Goal: Task Accomplishment & Management: Manage account settings

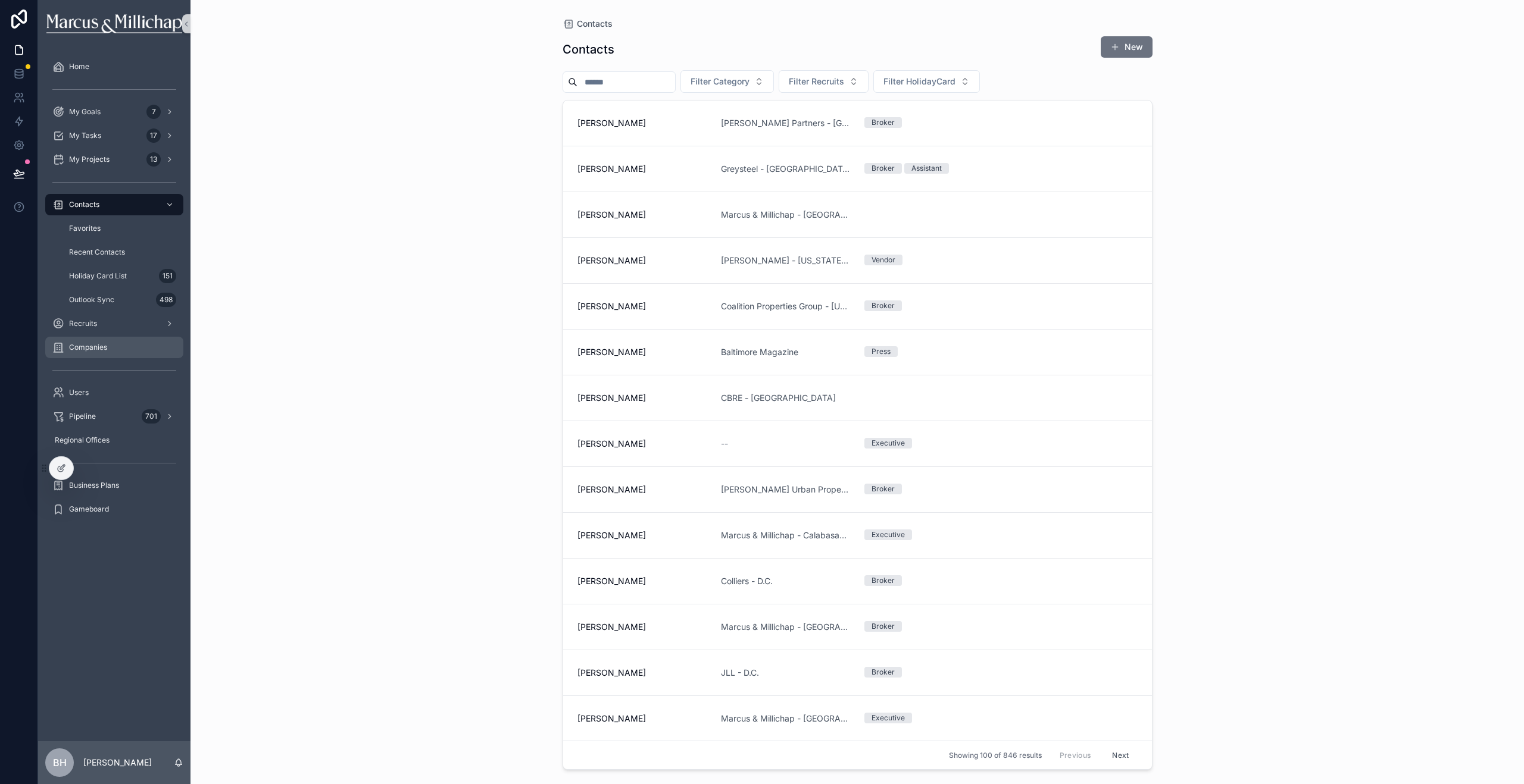
click at [83, 347] on span "Companies" at bounding box center [88, 347] width 38 height 9
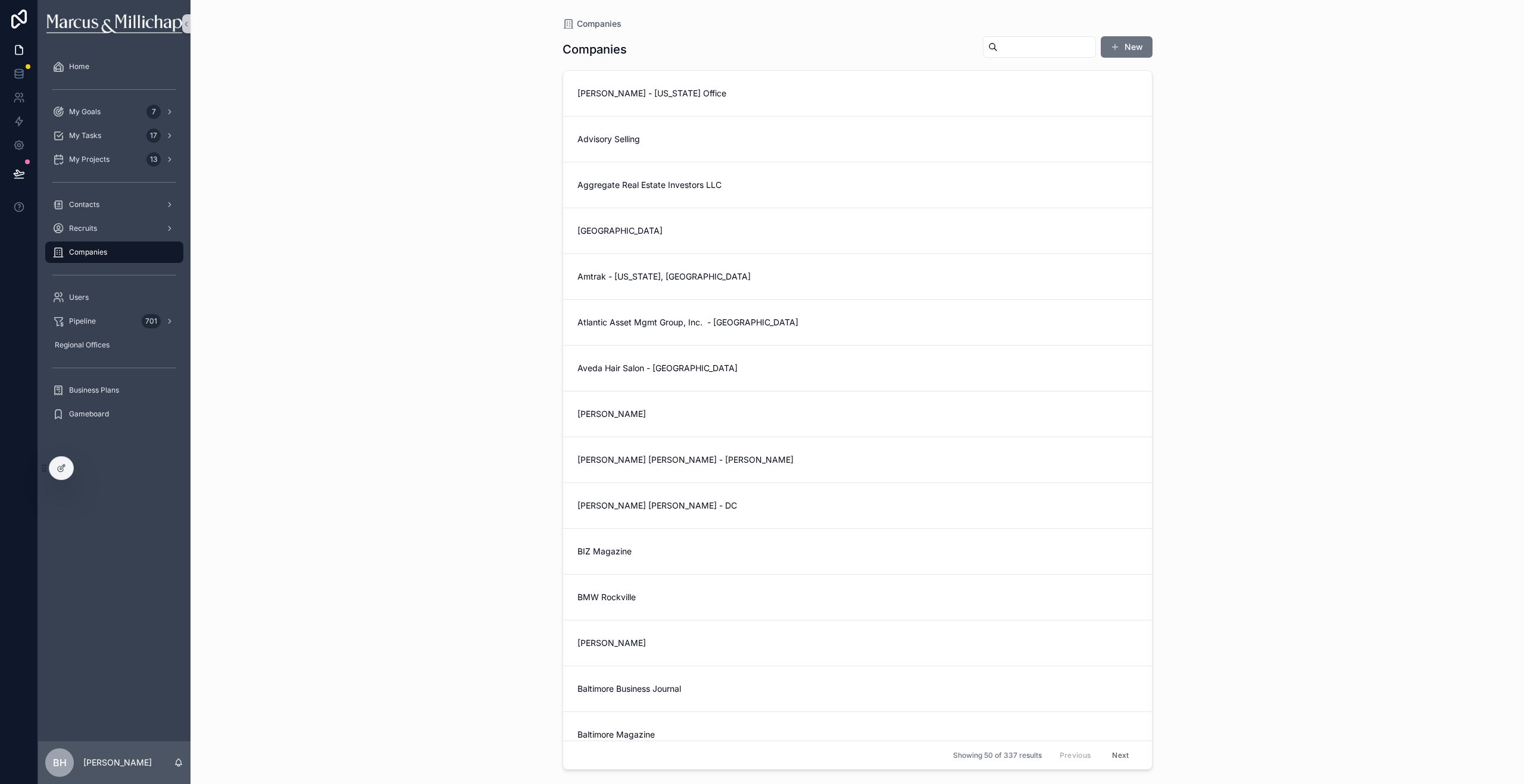
click at [999, 47] on input "scrollable content" at bounding box center [1046, 47] width 98 height 17
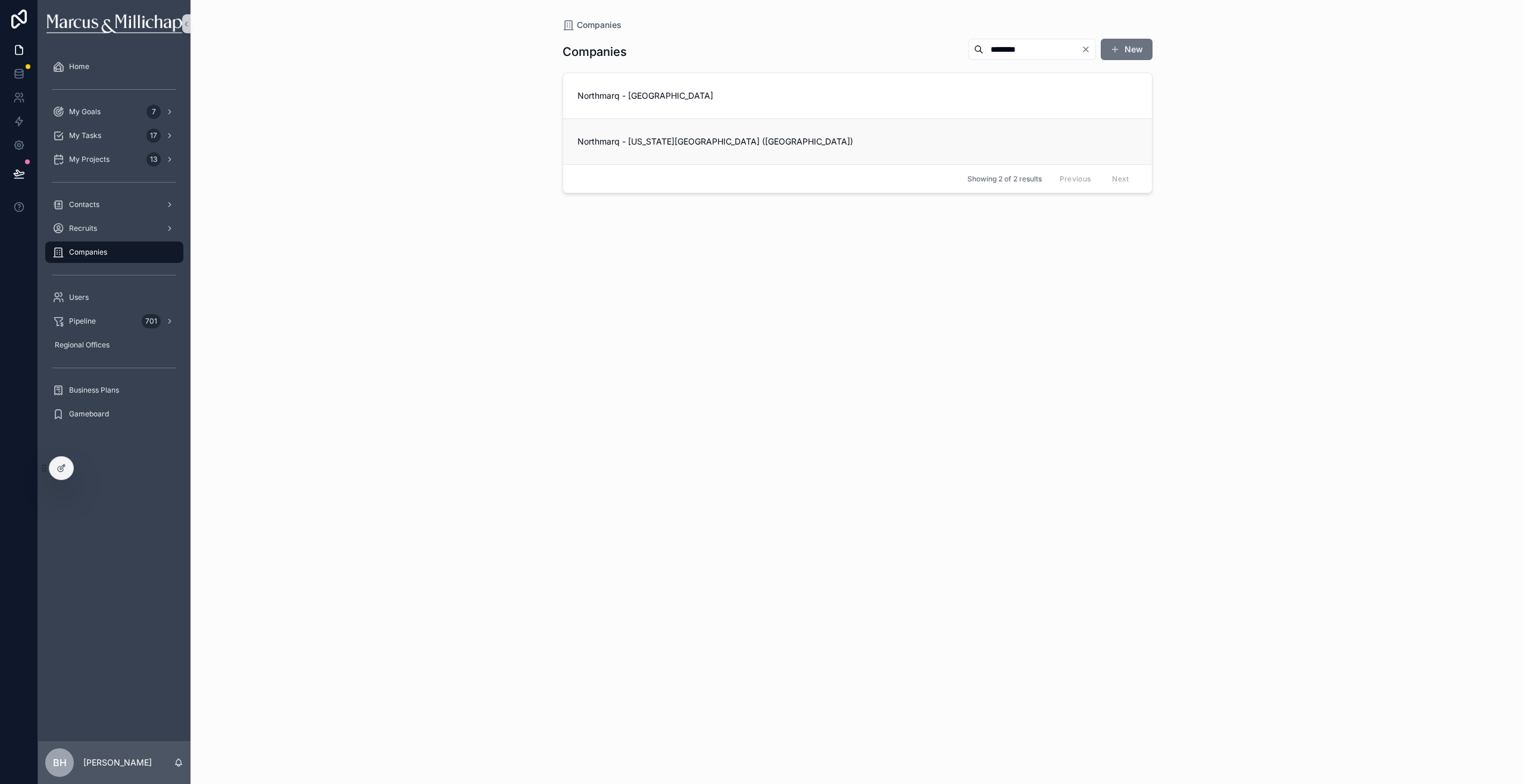
type input "********"
click at [676, 148] on link "Northmarq - [US_STATE][GEOGRAPHIC_DATA] ([GEOGRAPHIC_DATA])" at bounding box center [857, 141] width 588 height 46
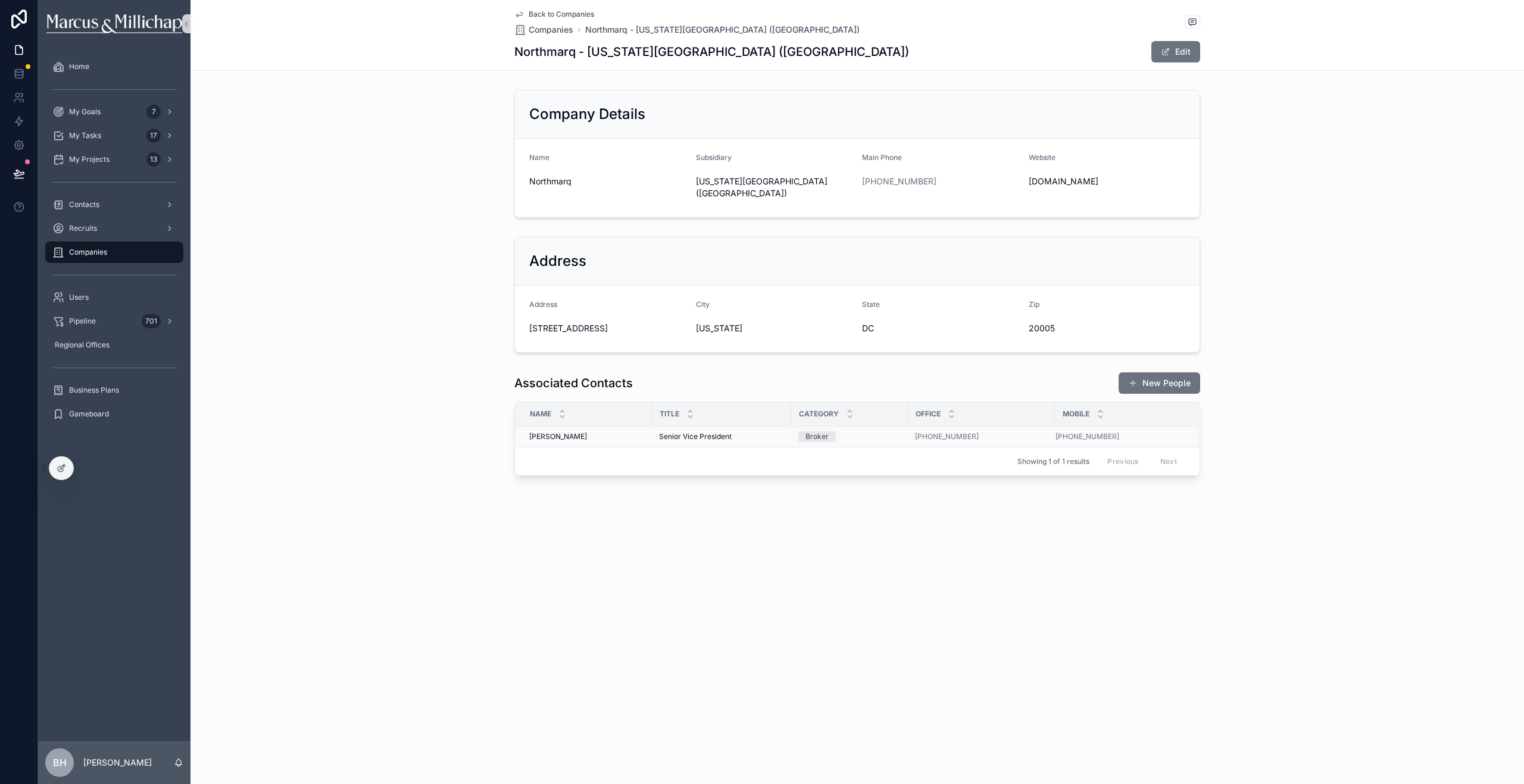
click at [539, 432] on span "[PERSON_NAME]" at bounding box center [558, 436] width 58 height 9
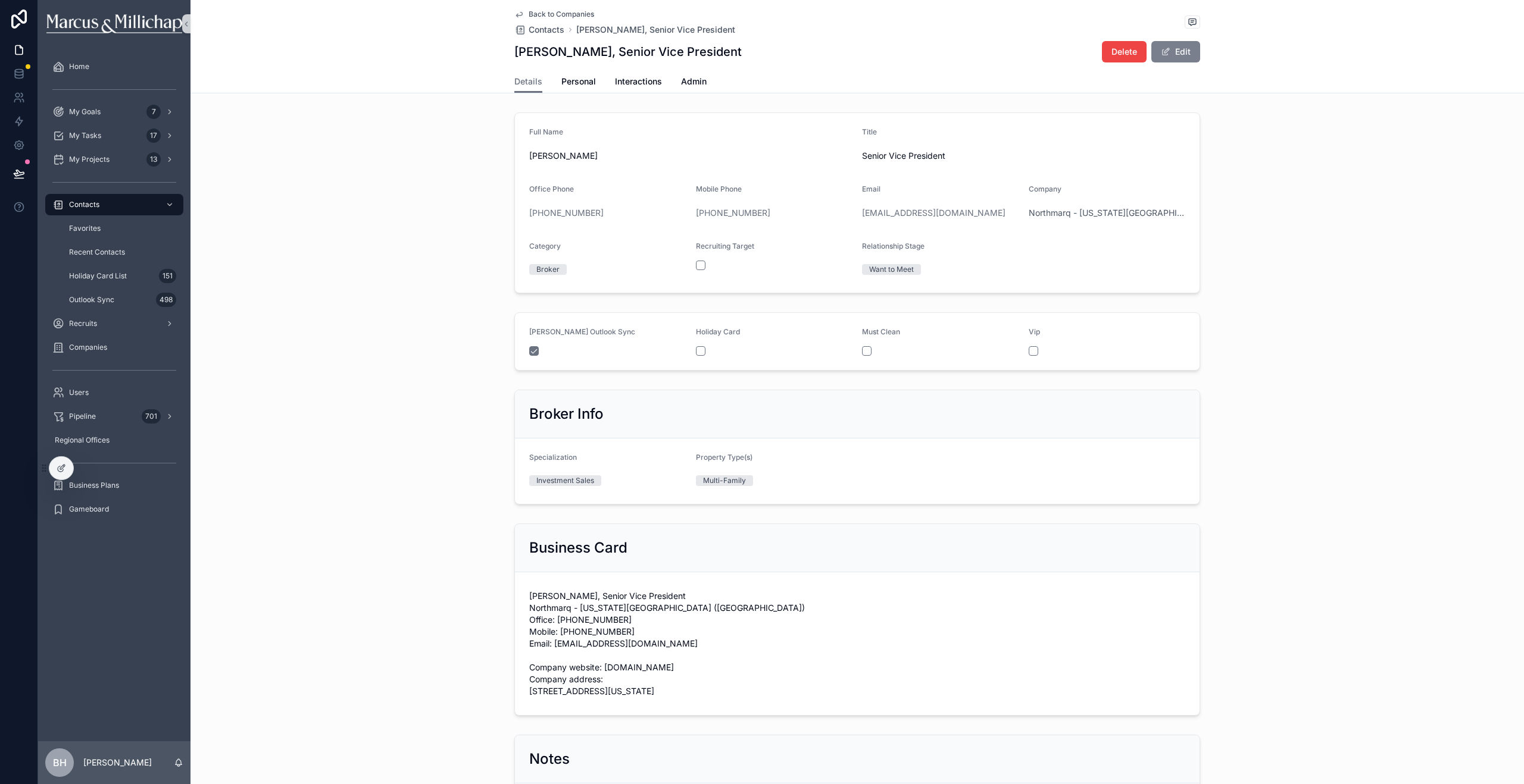
click at [1171, 56] on button "Edit" at bounding box center [1175, 52] width 49 height 22
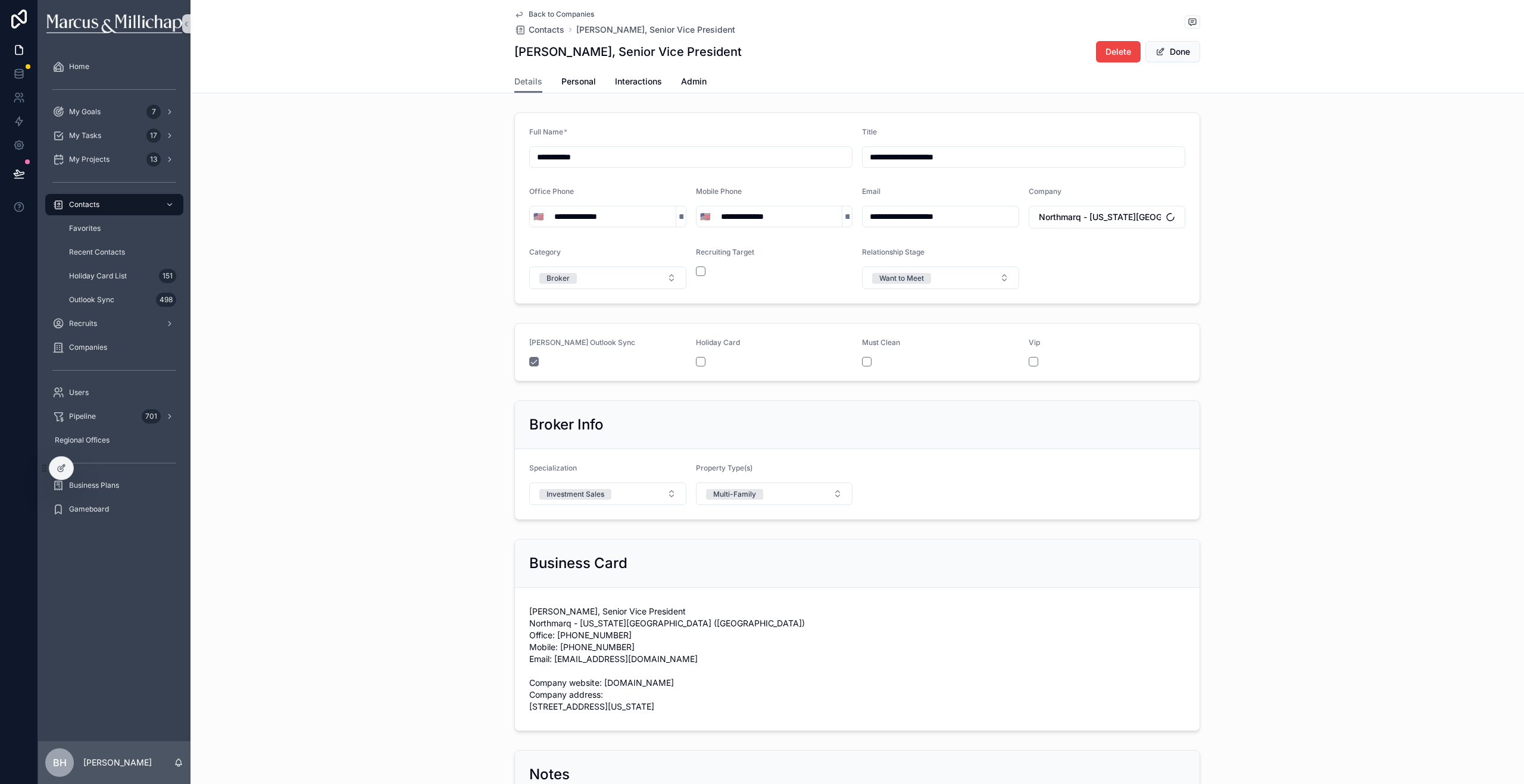
click at [958, 153] on input "**********" at bounding box center [1023, 157] width 322 height 17
type input "**********"
click at [1185, 57] on button "Done" at bounding box center [1173, 52] width 55 height 22
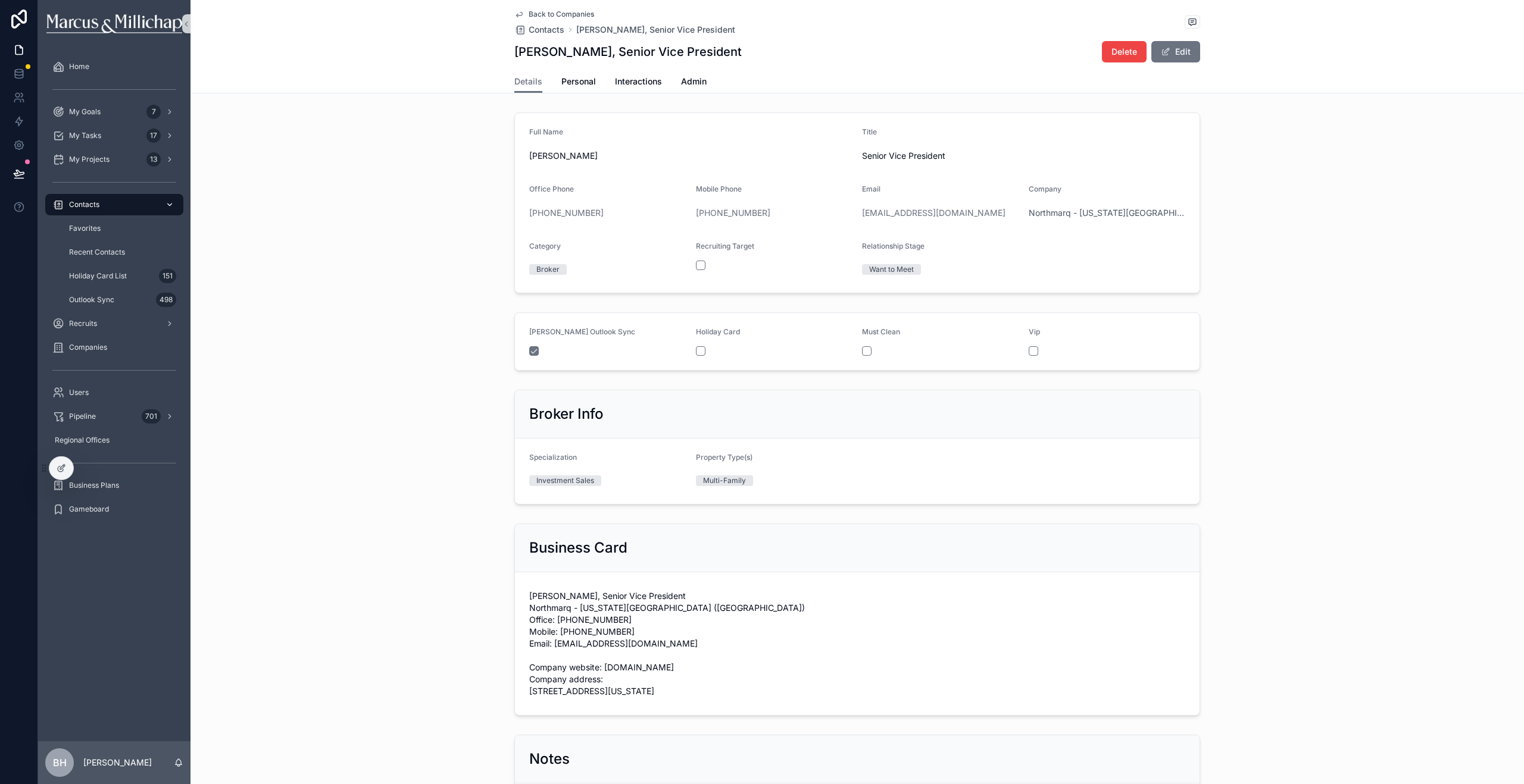
click at [86, 205] on span "Contacts" at bounding box center [84, 204] width 30 height 9
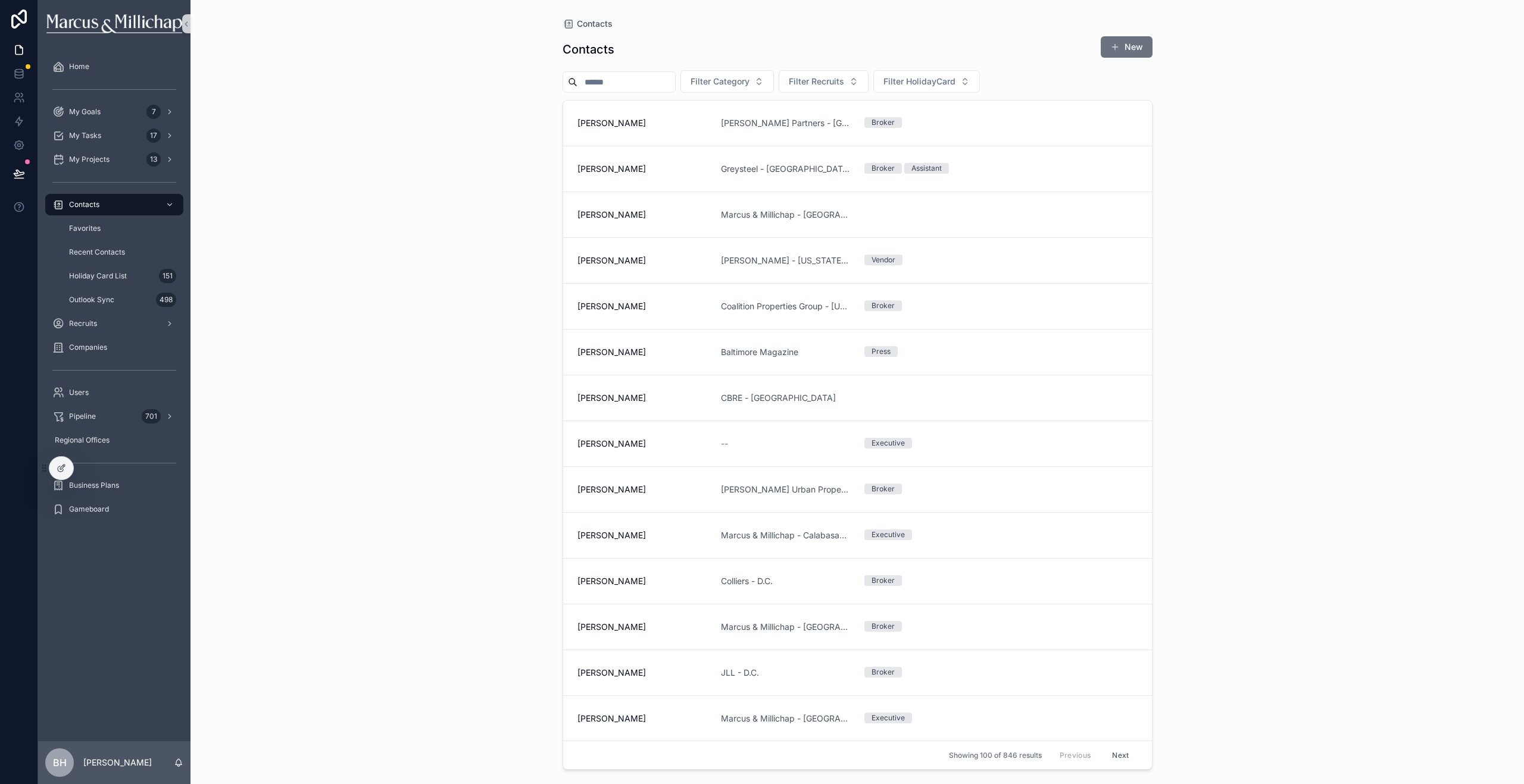
click at [616, 84] on input "scrollable content" at bounding box center [627, 81] width 98 height 17
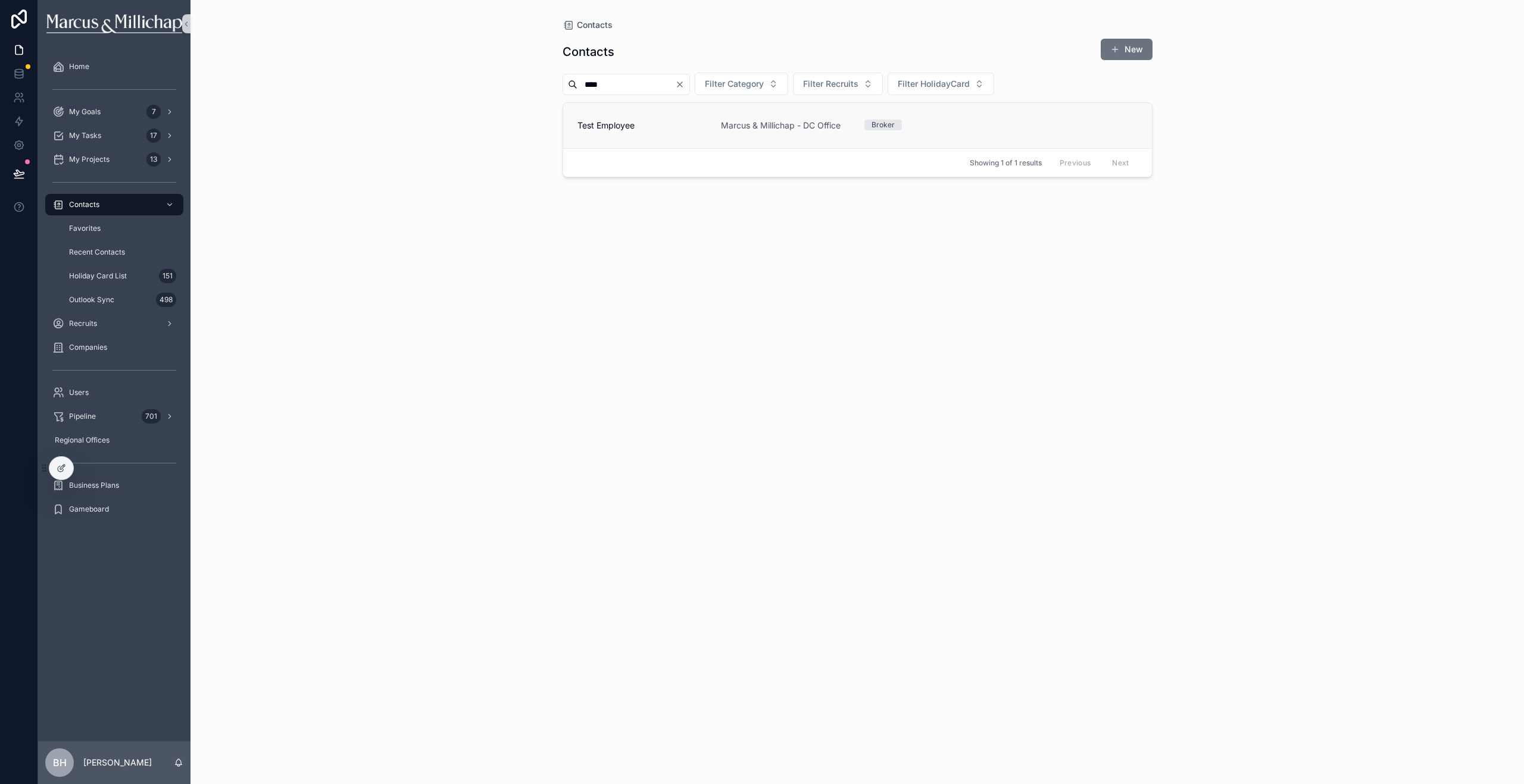
type input "****"
click at [609, 126] on span "Test Employee" at bounding box center [642, 125] width 129 height 12
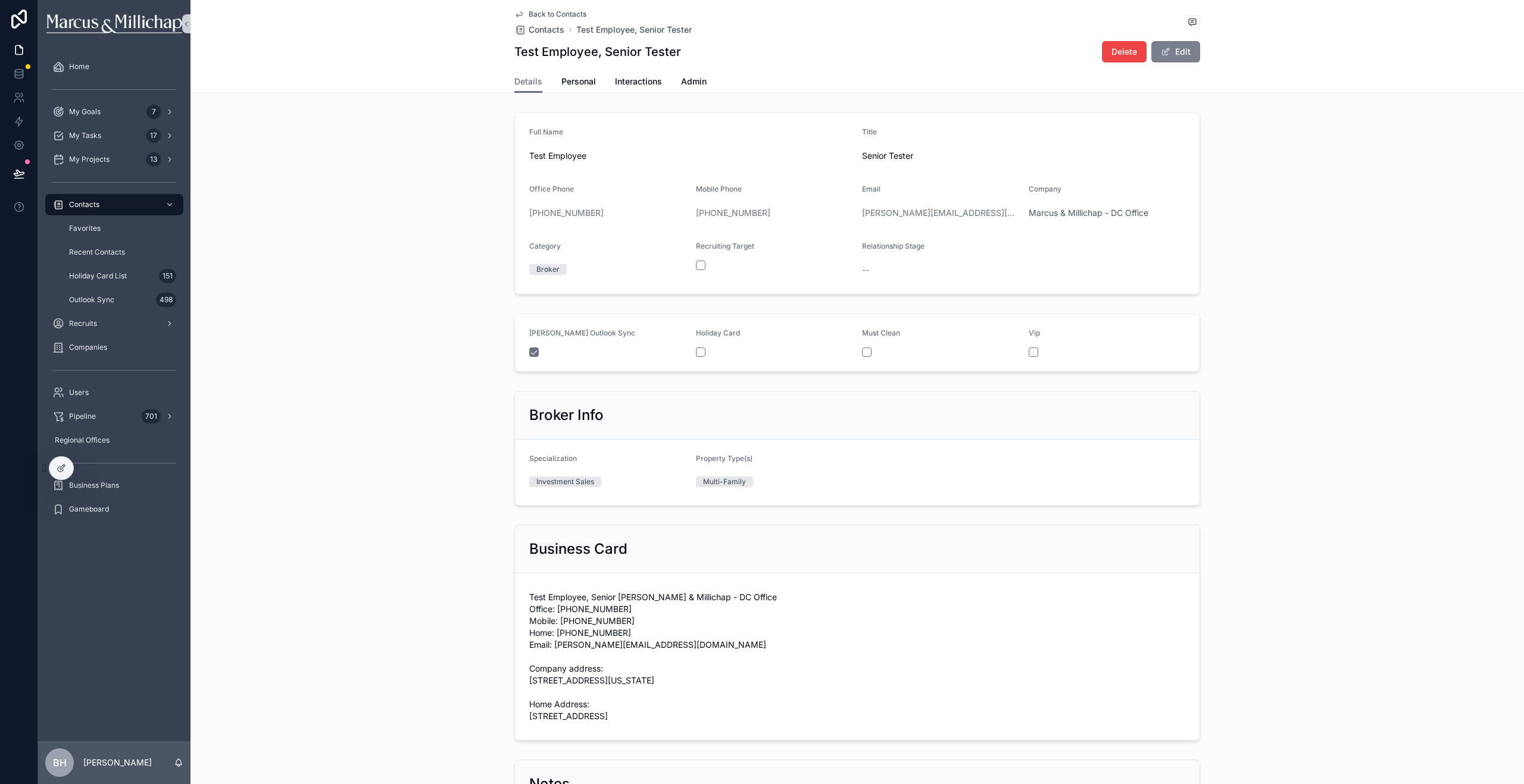
click at [1165, 55] on span "scrollable content" at bounding box center [1165, 51] width 9 height 9
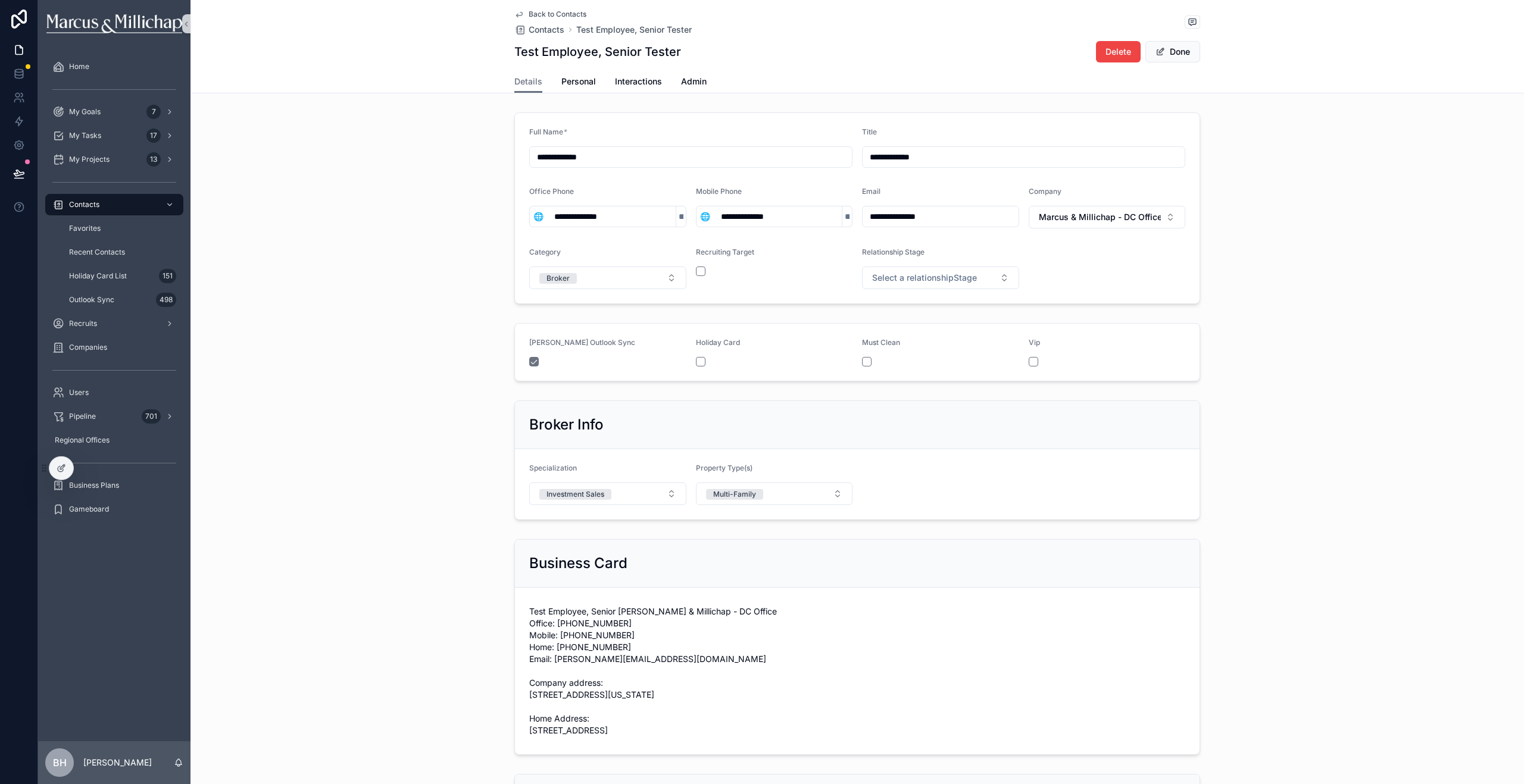
click at [963, 153] on input "**********" at bounding box center [1023, 157] width 322 height 17
click at [894, 158] on input "**********" at bounding box center [1023, 157] width 322 height 17
click at [867, 158] on input "**********" at bounding box center [1023, 157] width 322 height 17
type input "**********"
click at [1175, 54] on button "Done" at bounding box center [1173, 52] width 55 height 22
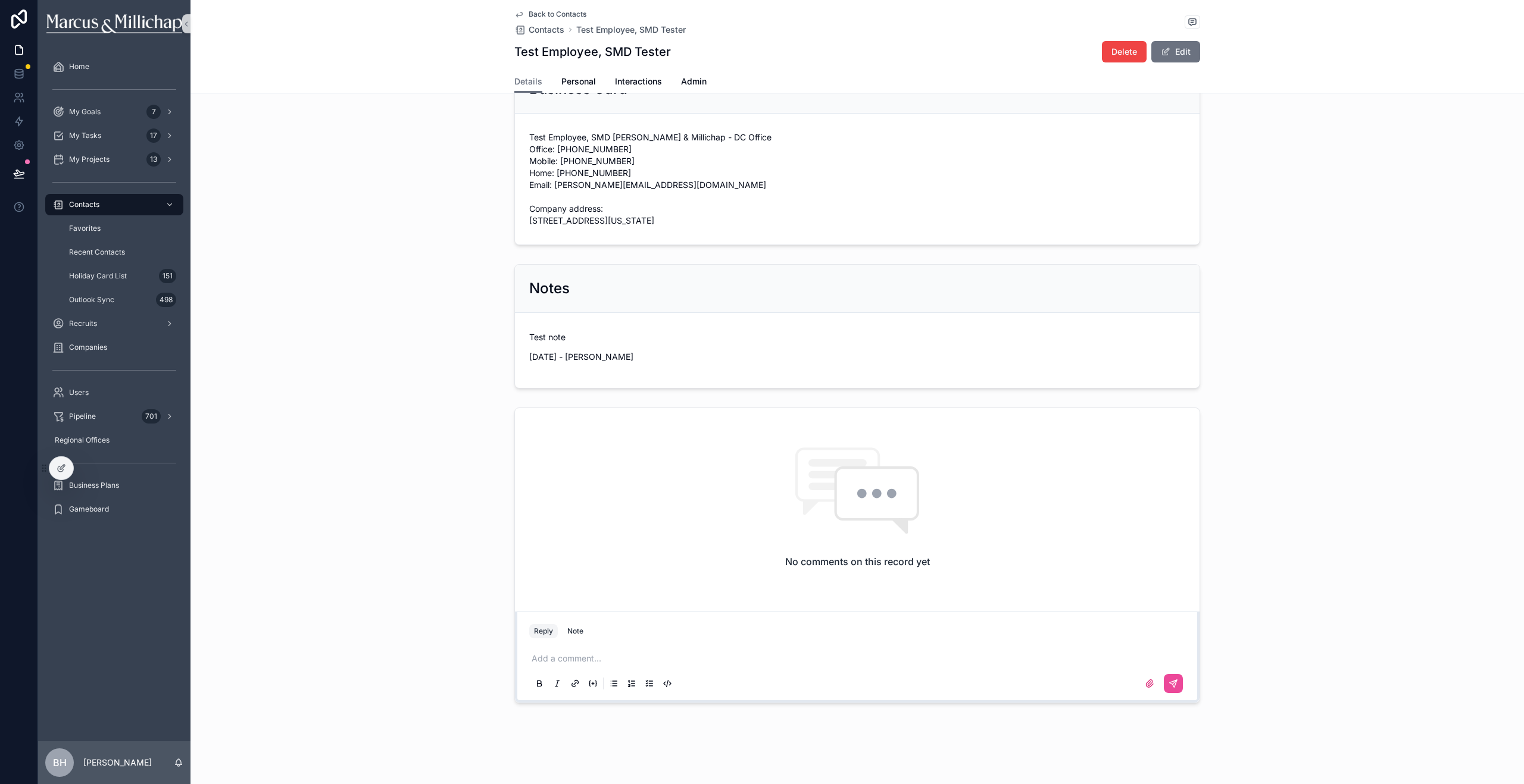
scroll to position [495, 0]
click at [52, 466] on div at bounding box center [61, 468] width 24 height 22
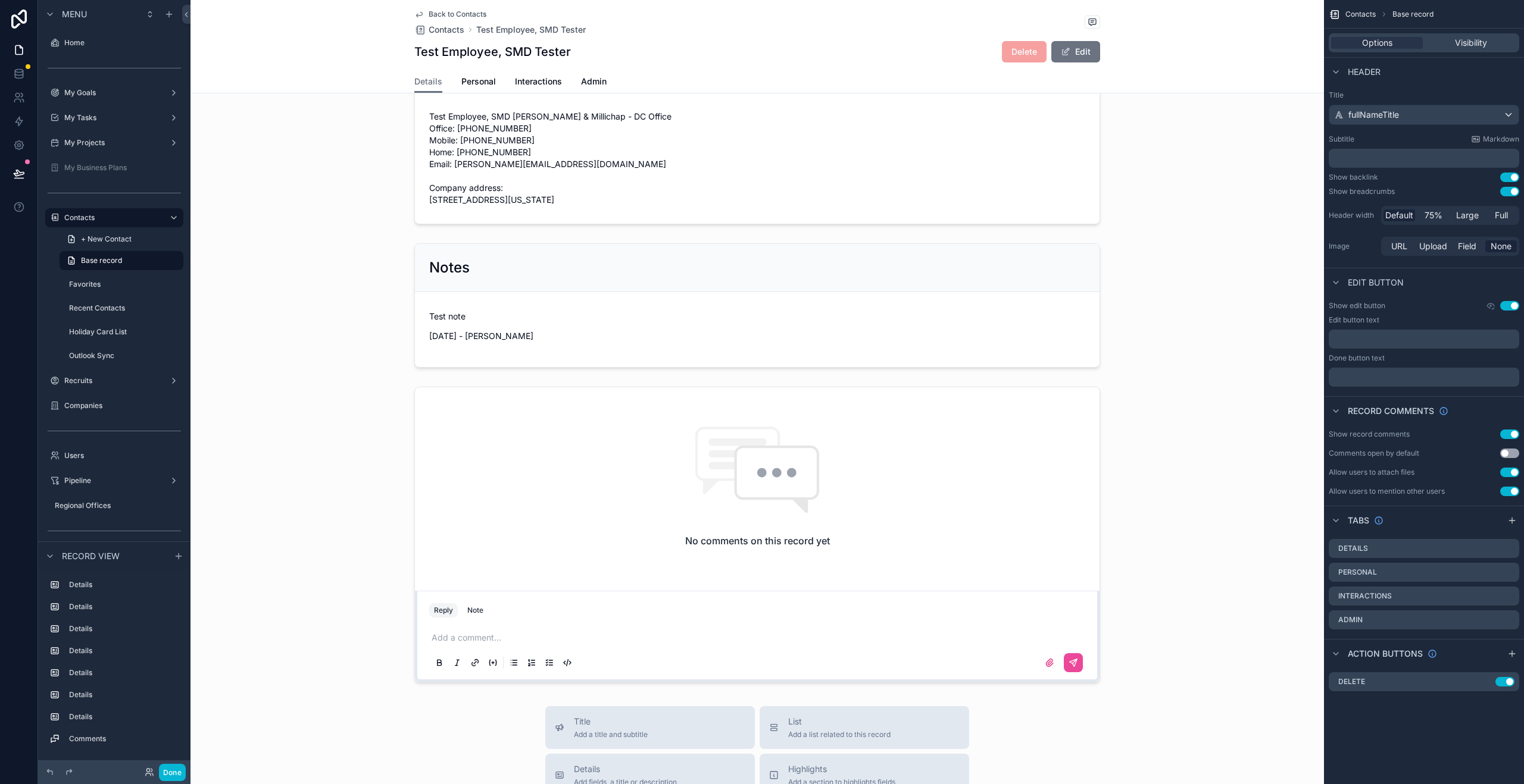
scroll to position [1058, 0]
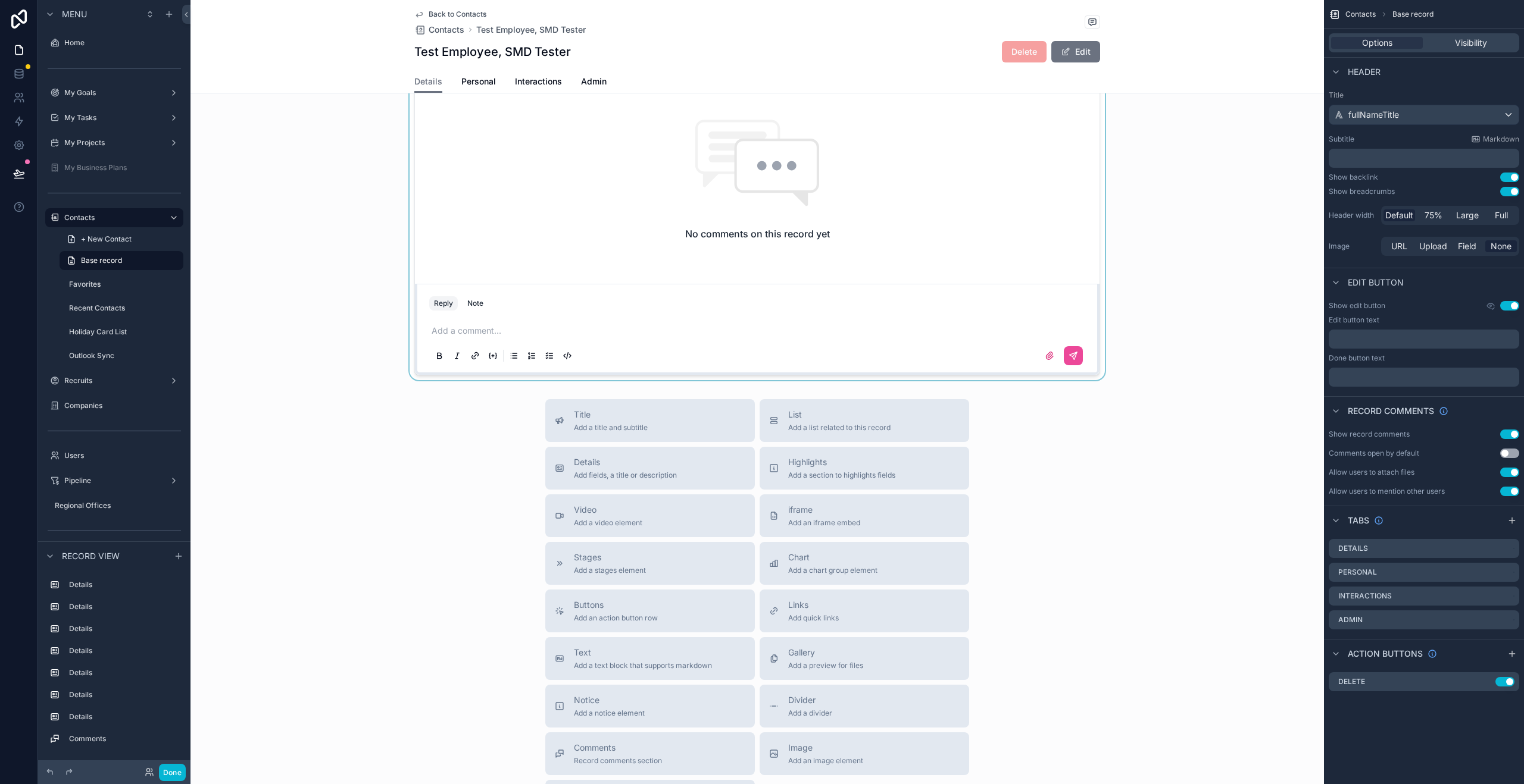
click at [561, 181] on div "scrollable content" at bounding box center [757, 227] width 1134 height 305
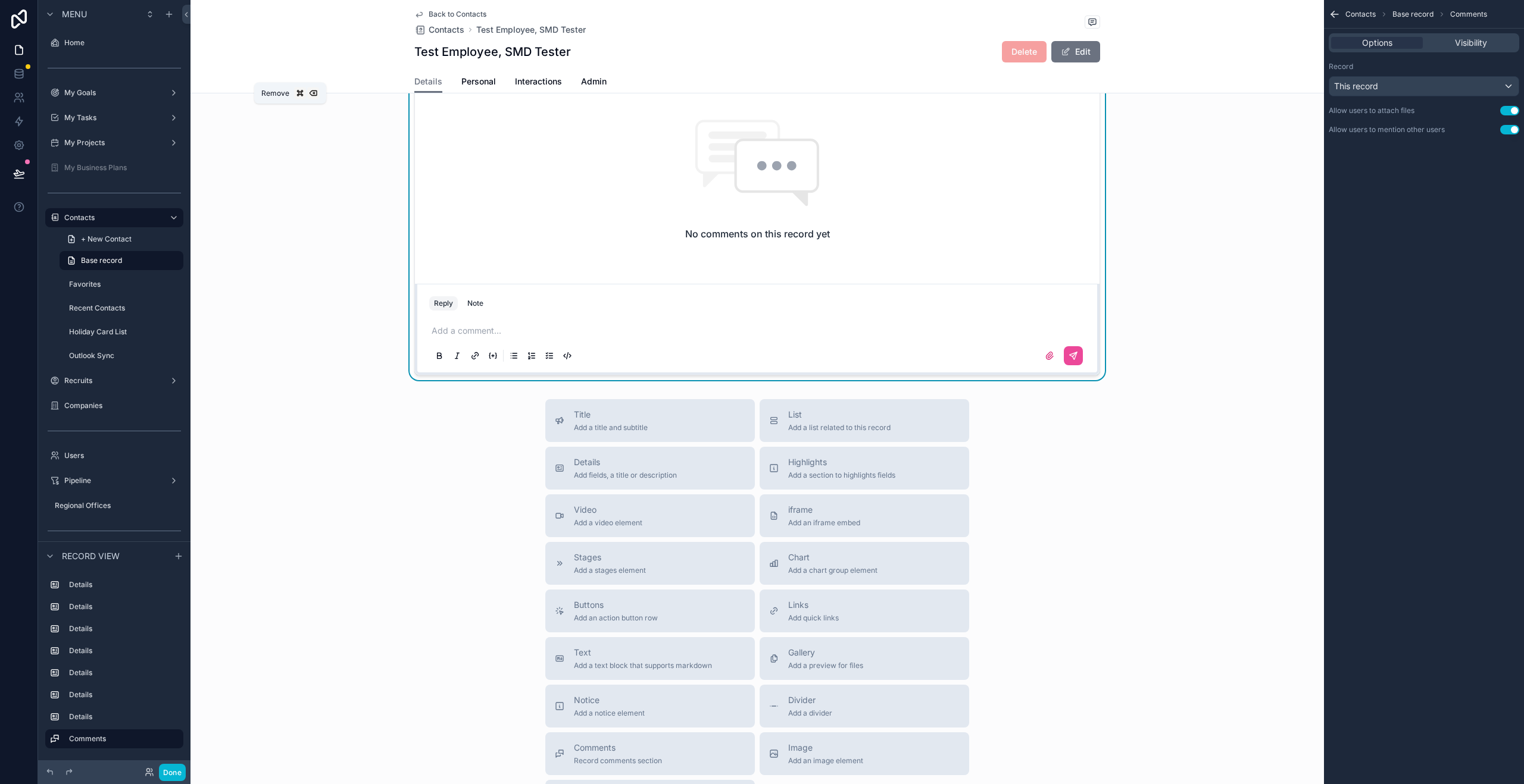
click at [293, 79] on icon "scrollable content" at bounding box center [290, 75] width 9 height 9
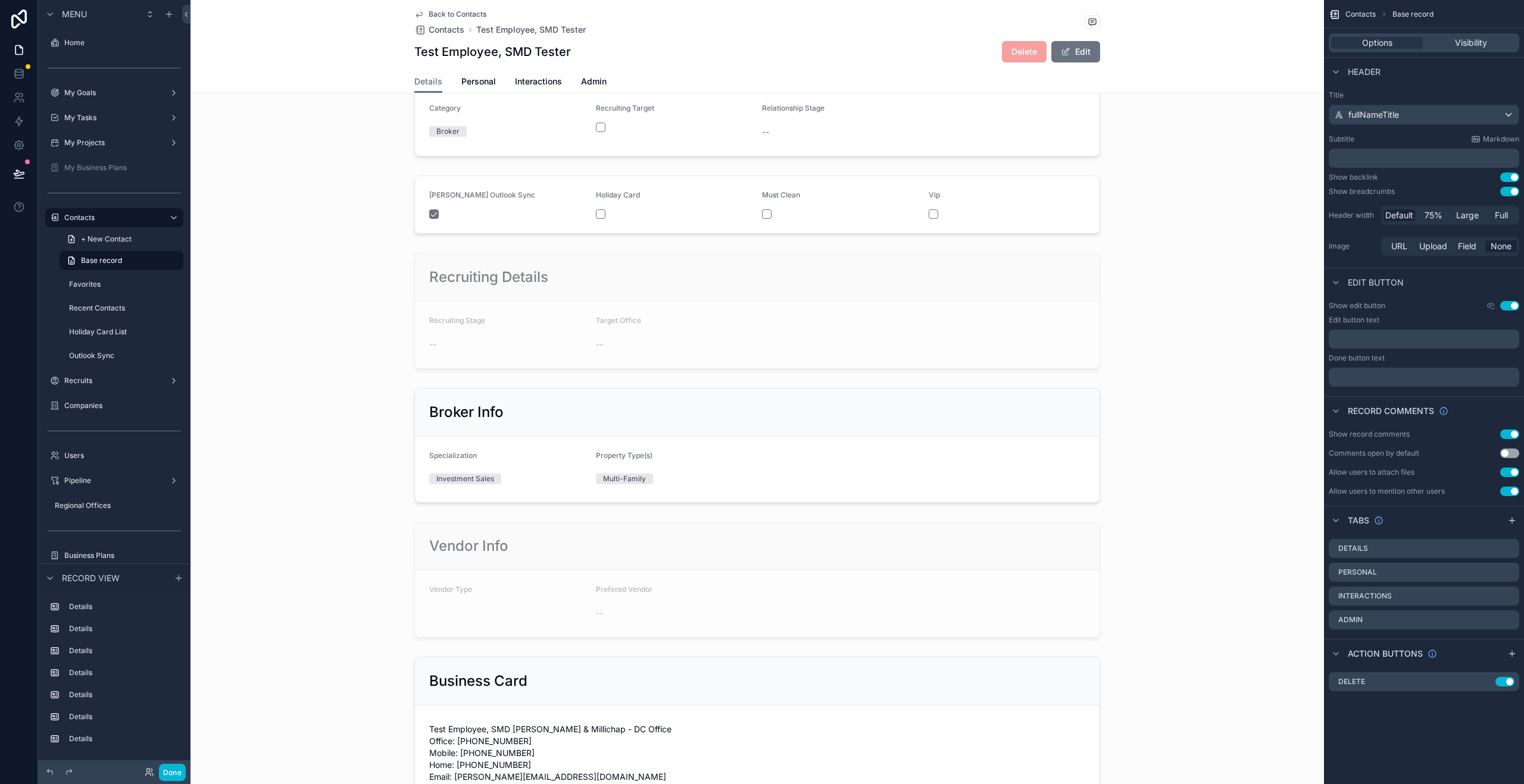
scroll to position [0, 0]
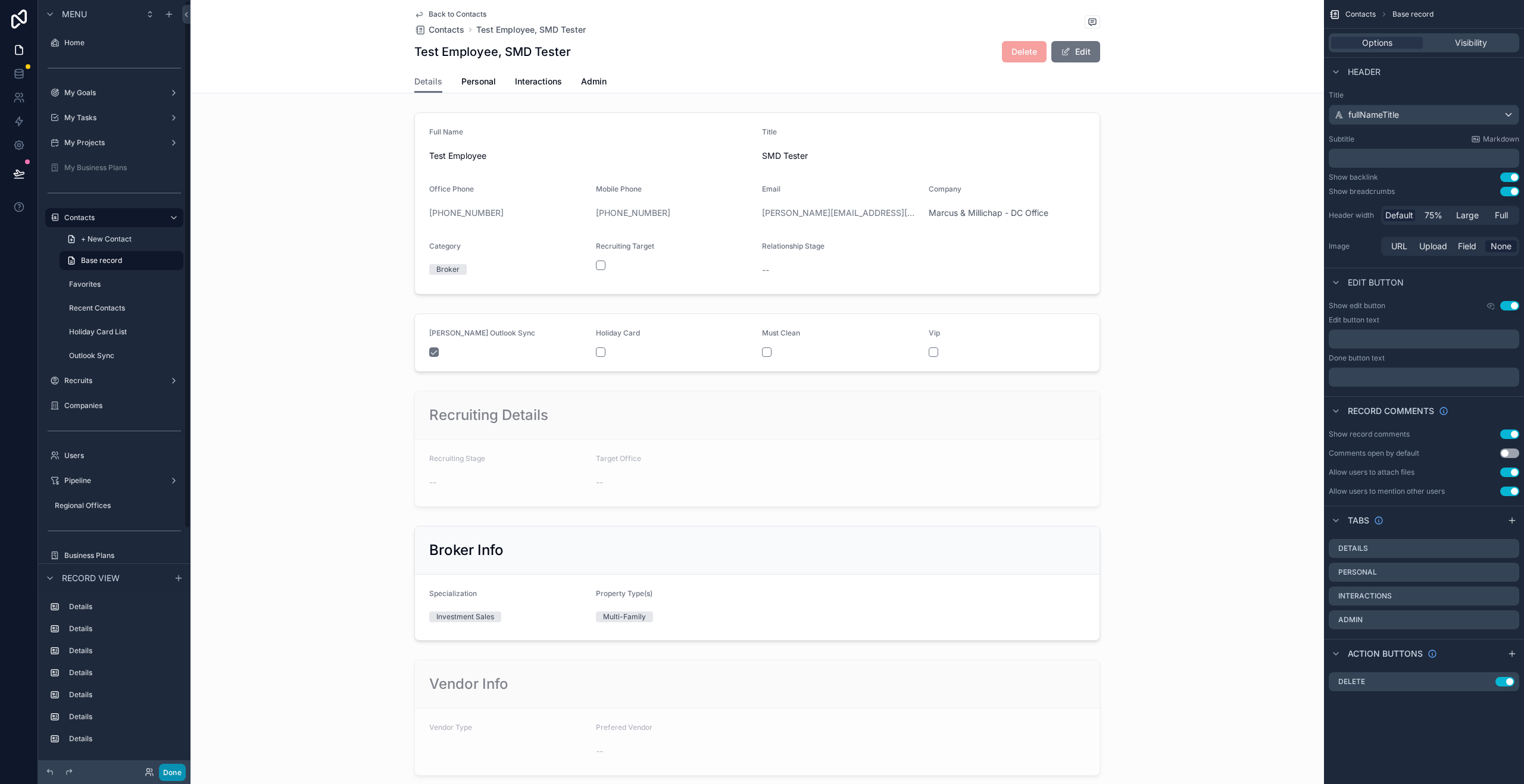
click at [170, 769] on button "Done" at bounding box center [172, 772] width 27 height 17
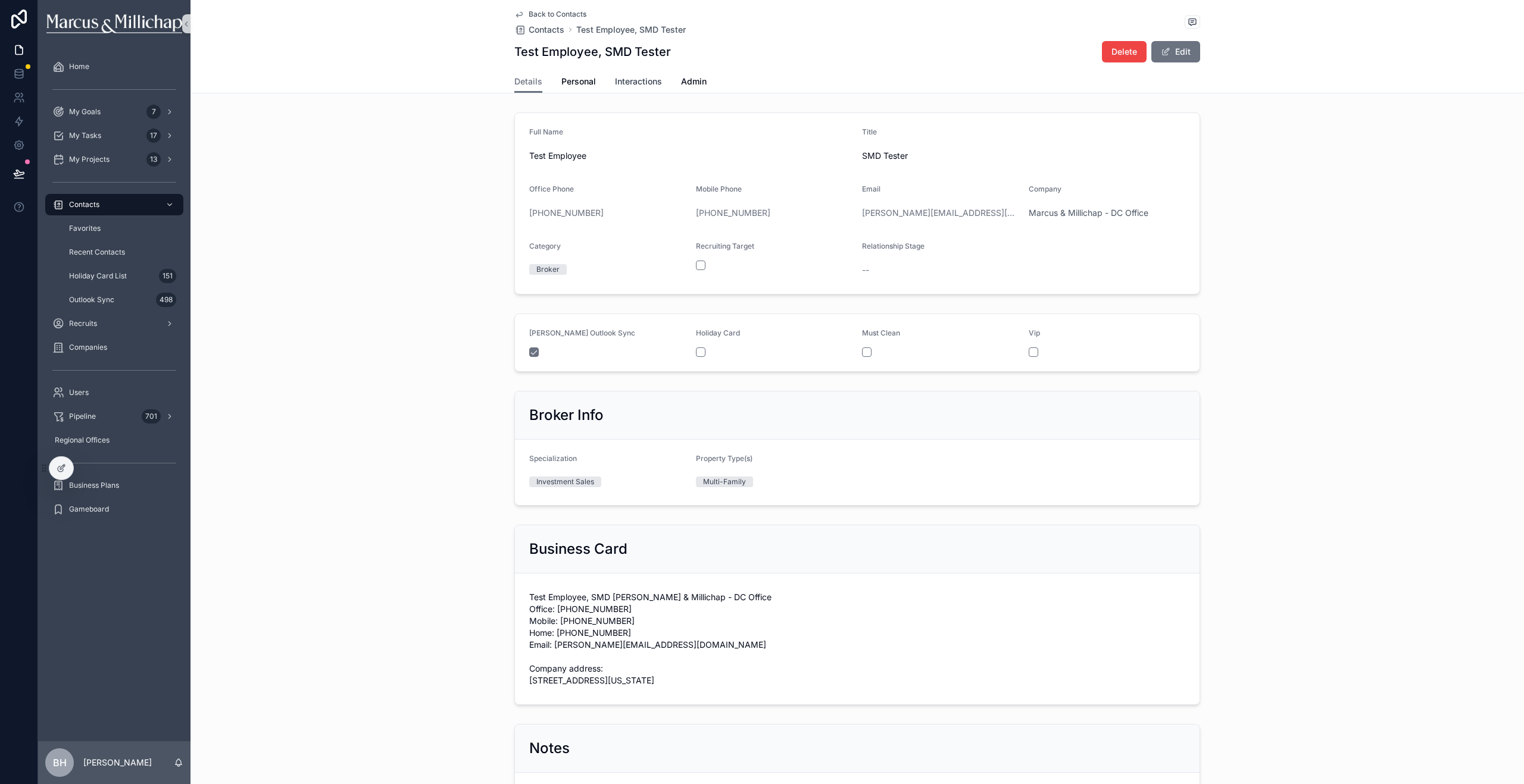
click at [642, 79] on span "Interactions" at bounding box center [638, 81] width 47 height 12
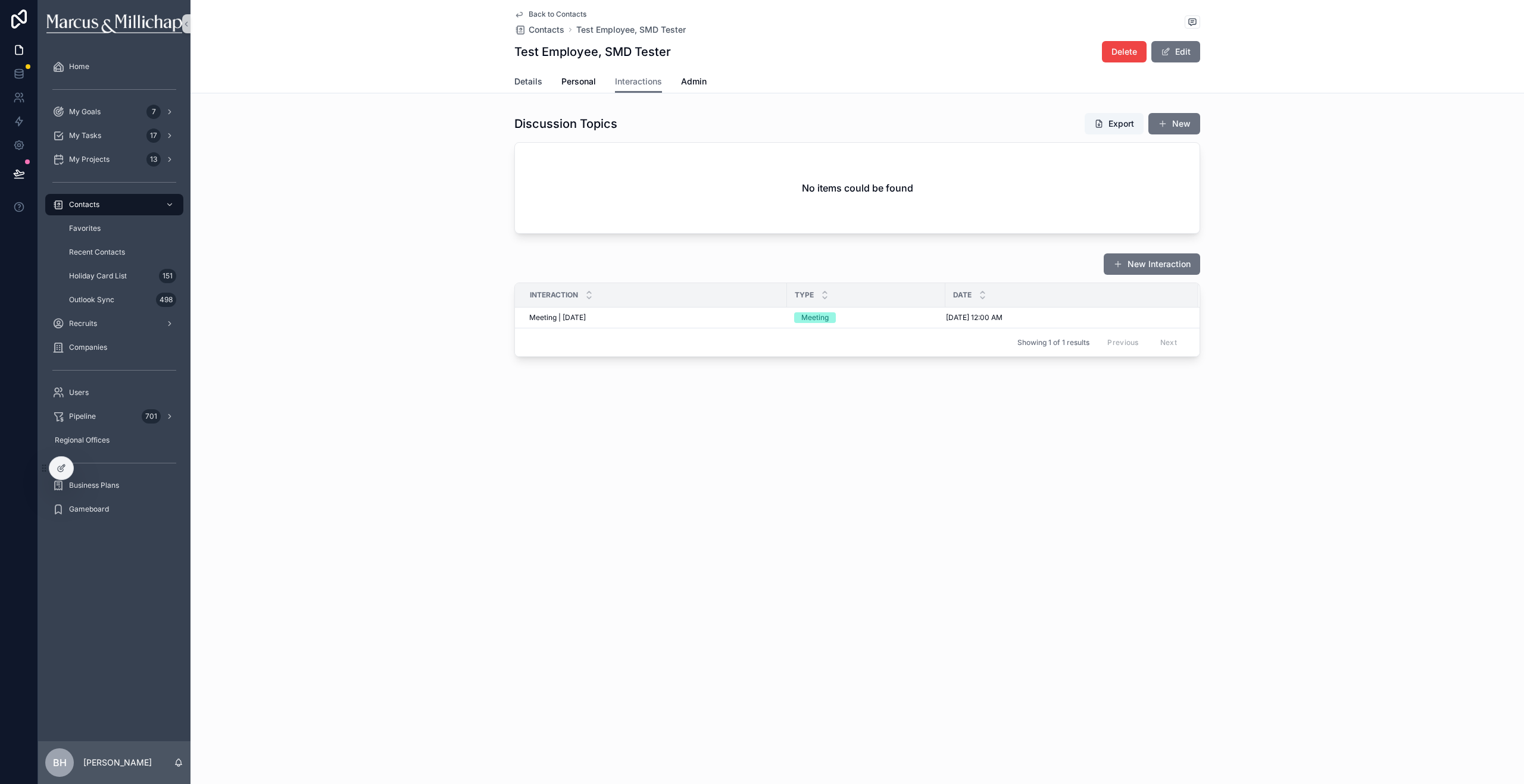
click at [519, 83] on span "Details" at bounding box center [528, 81] width 28 height 12
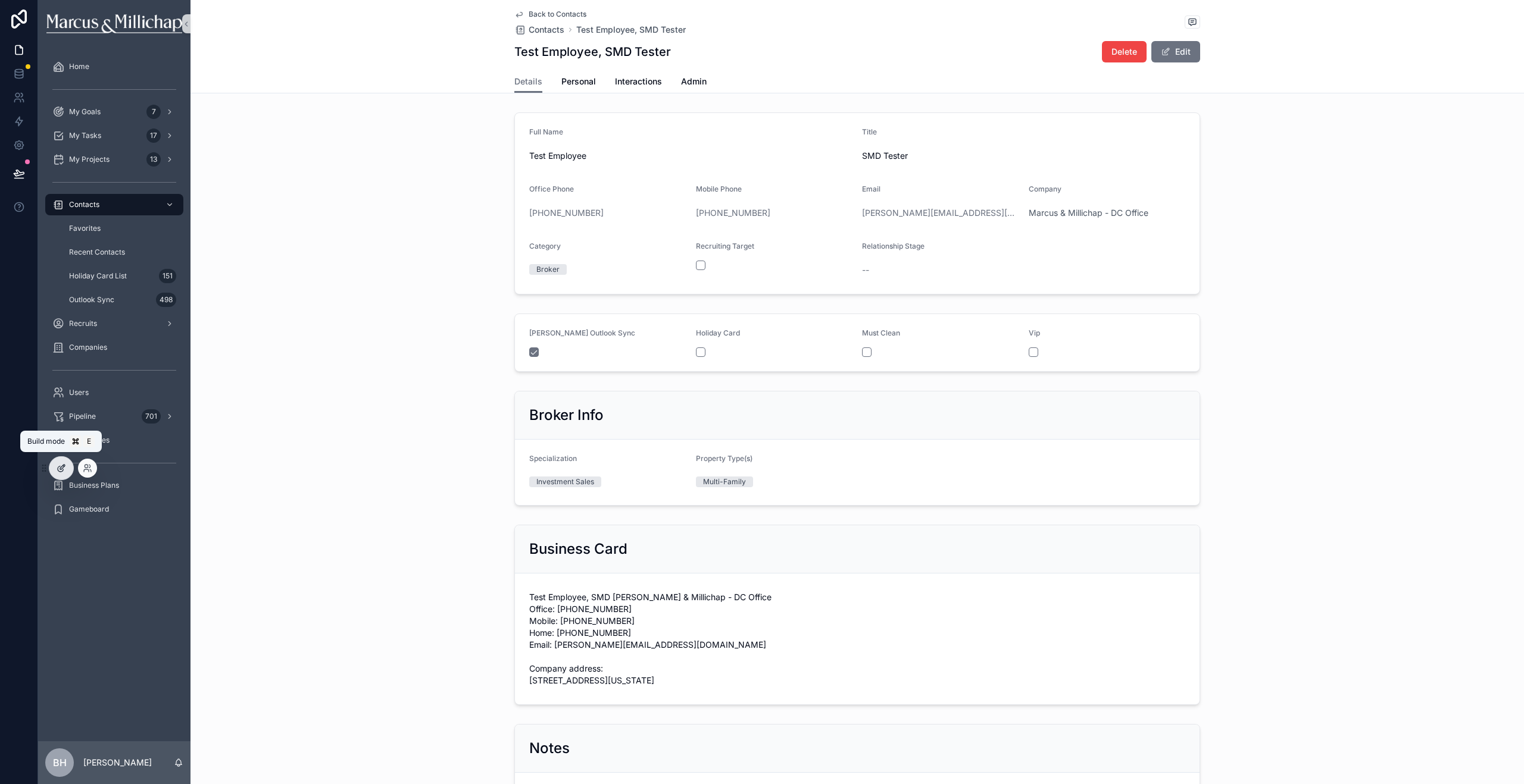
click at [55, 468] on div at bounding box center [61, 468] width 24 height 22
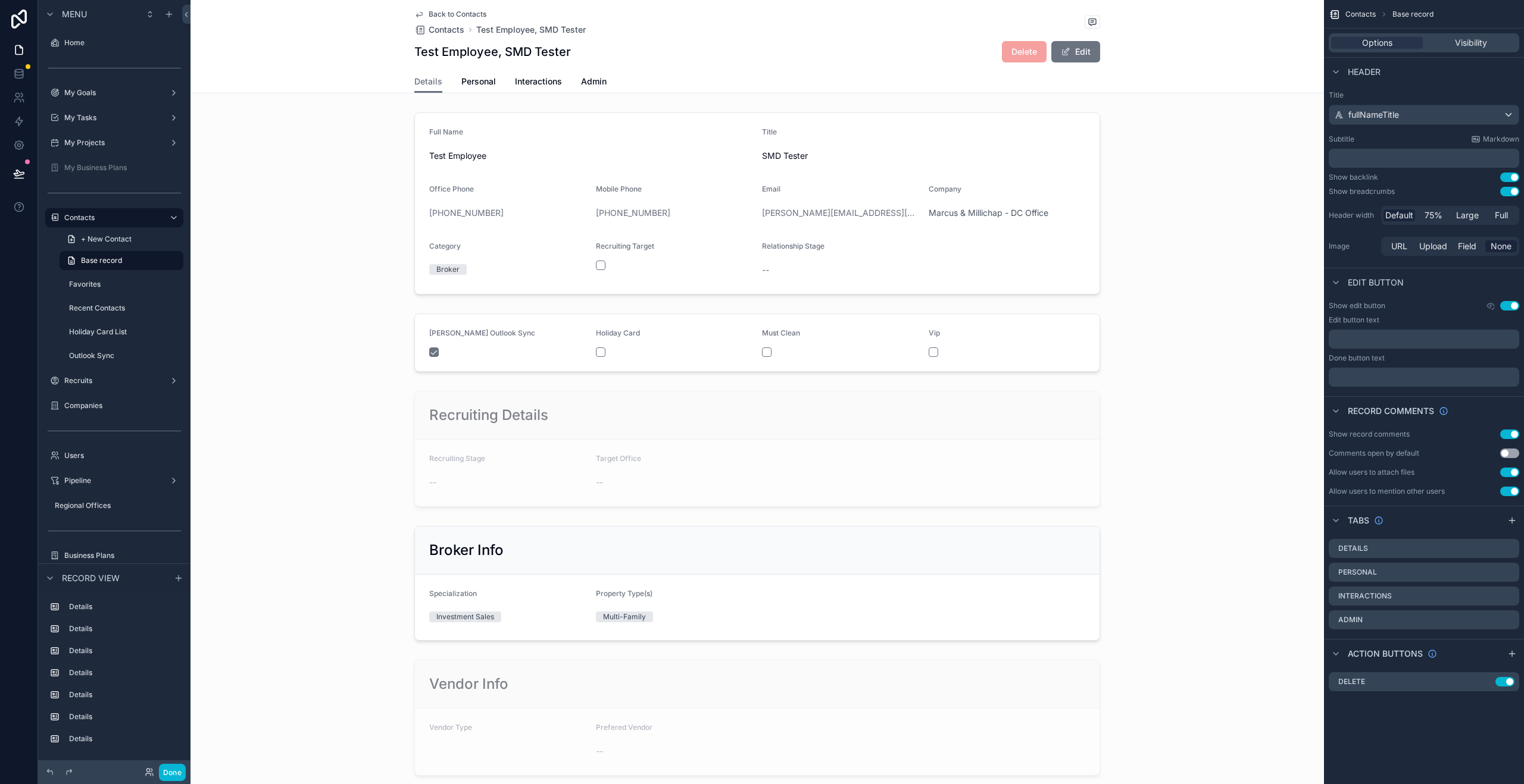
click at [1508, 434] on button "Use setting" at bounding box center [1510, 434] width 19 height 9
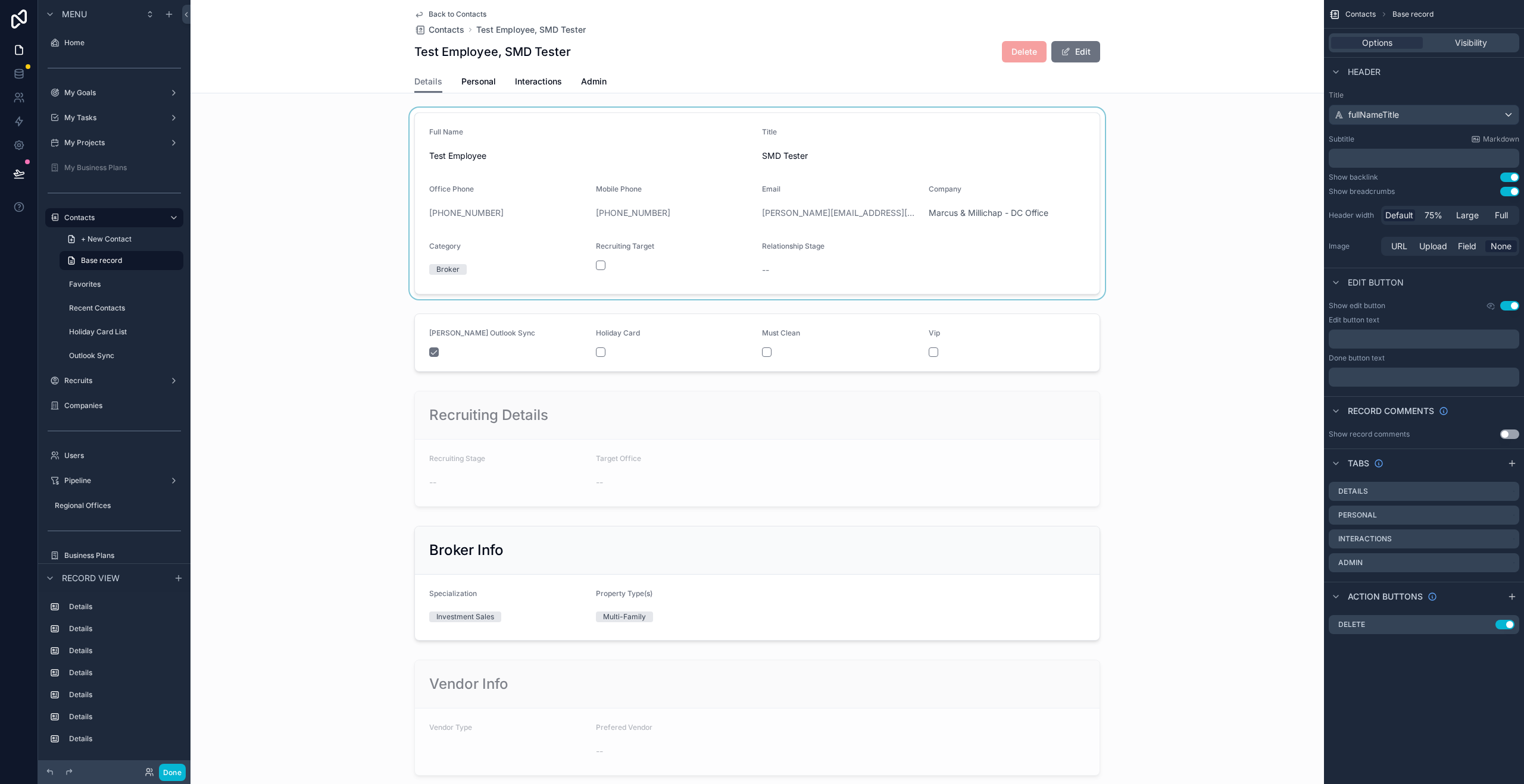
click at [709, 139] on div "scrollable content" at bounding box center [757, 204] width 1134 height 192
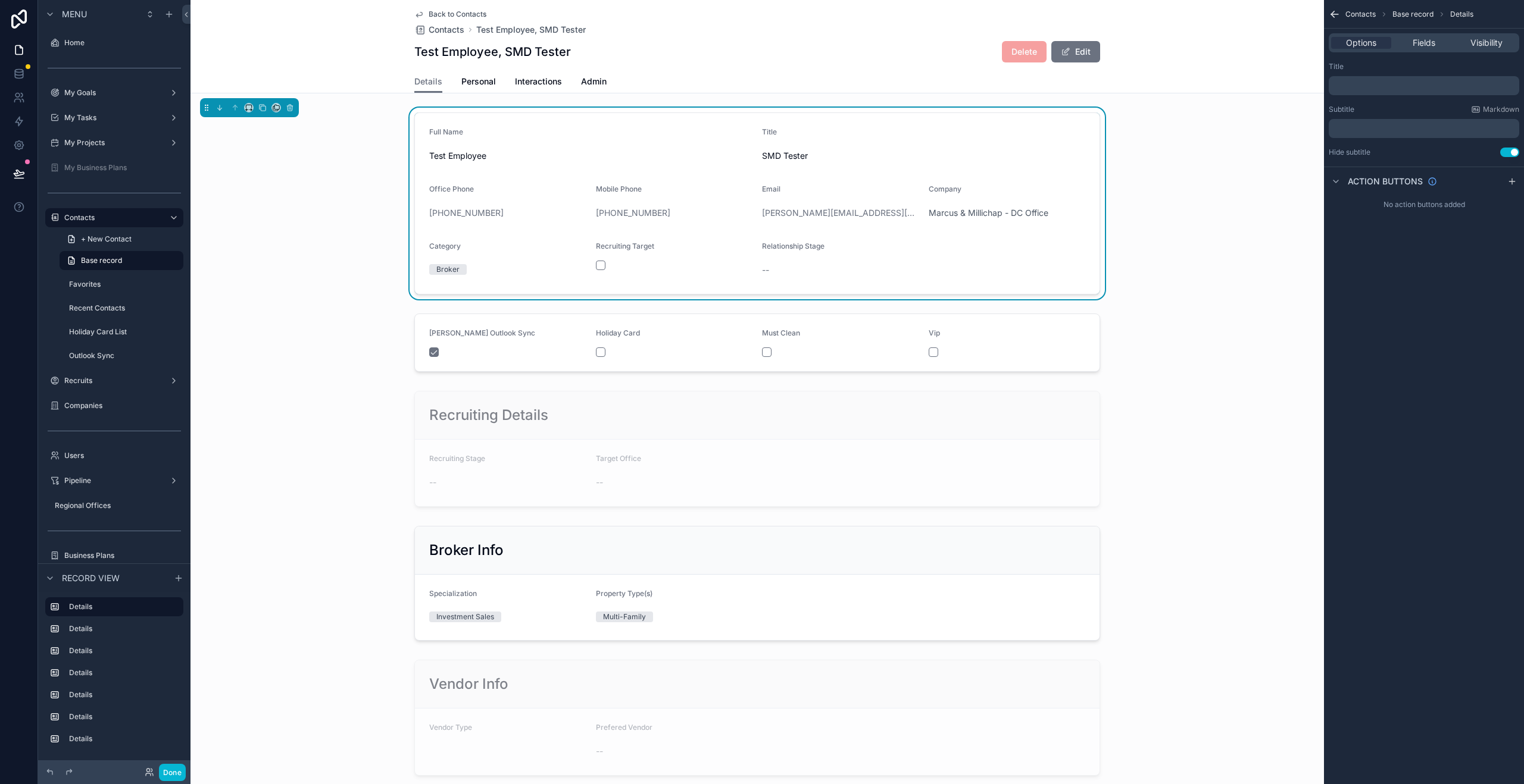
click at [941, 140] on div "Title" at bounding box center [923, 135] width 323 height 14
click at [1423, 40] on span "Fields" at bounding box center [1423, 42] width 22 height 12
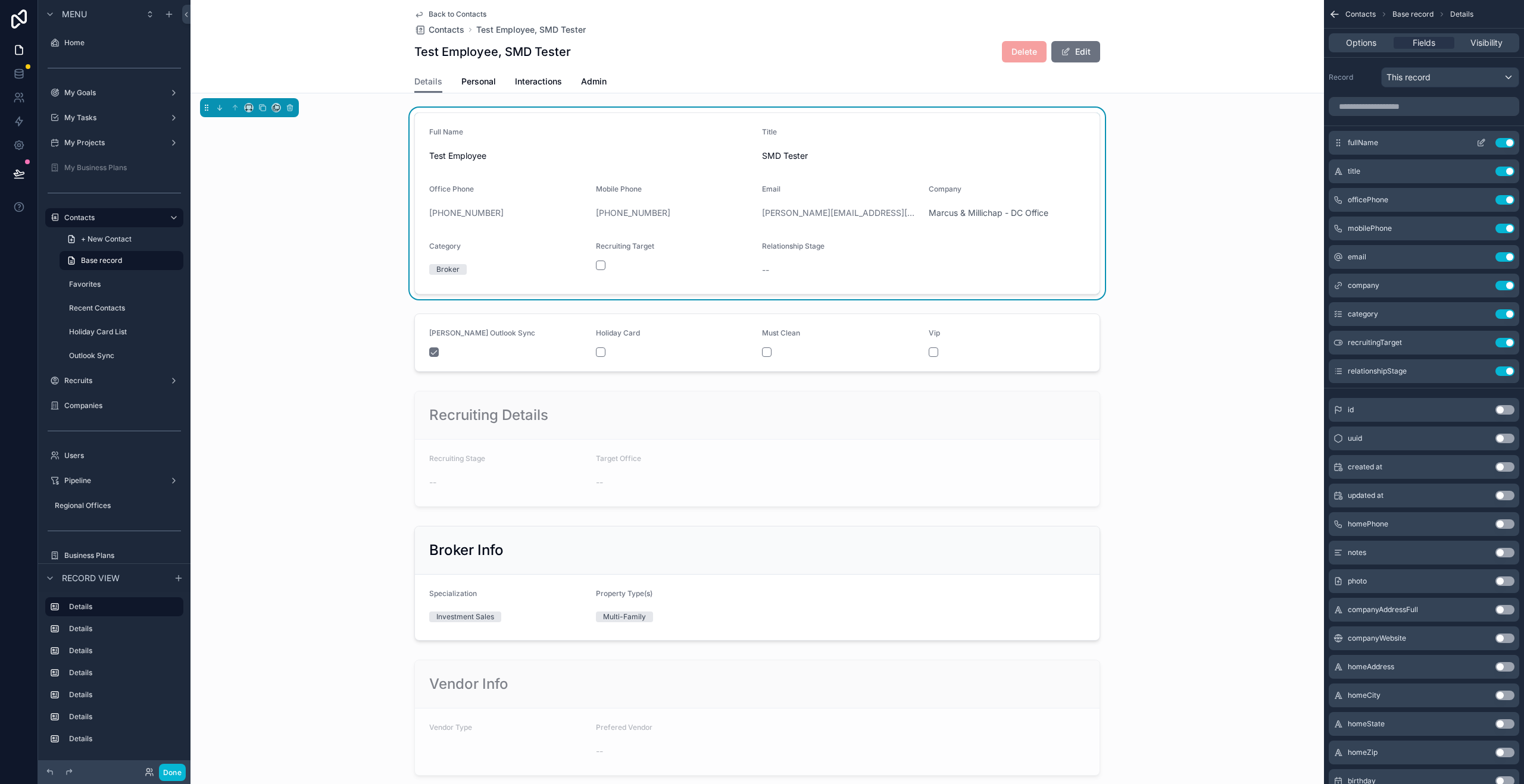
click at [1478, 143] on icon "scrollable content" at bounding box center [1480, 143] width 5 height 5
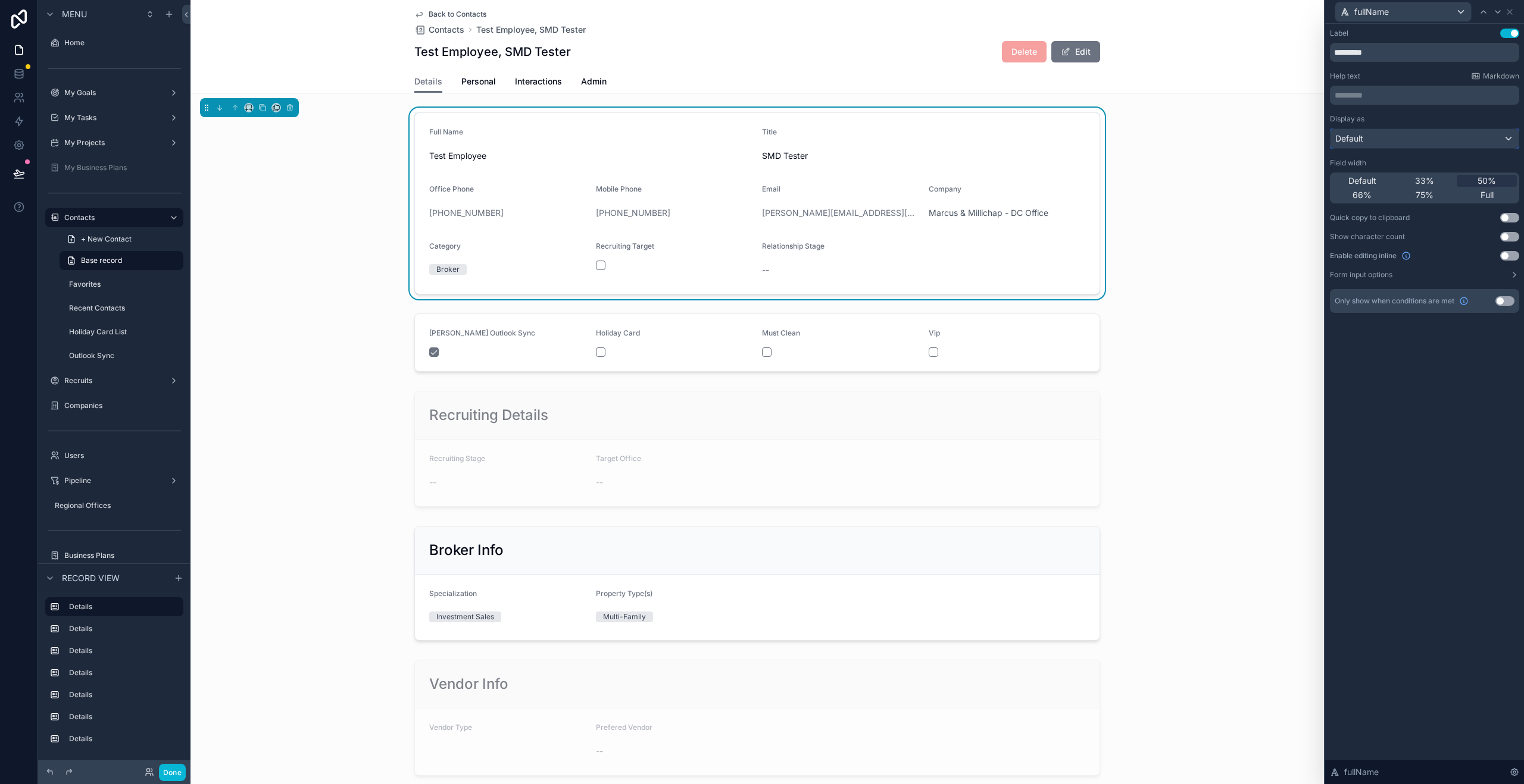
click at [1477, 139] on div "Default" at bounding box center [1424, 138] width 188 height 19
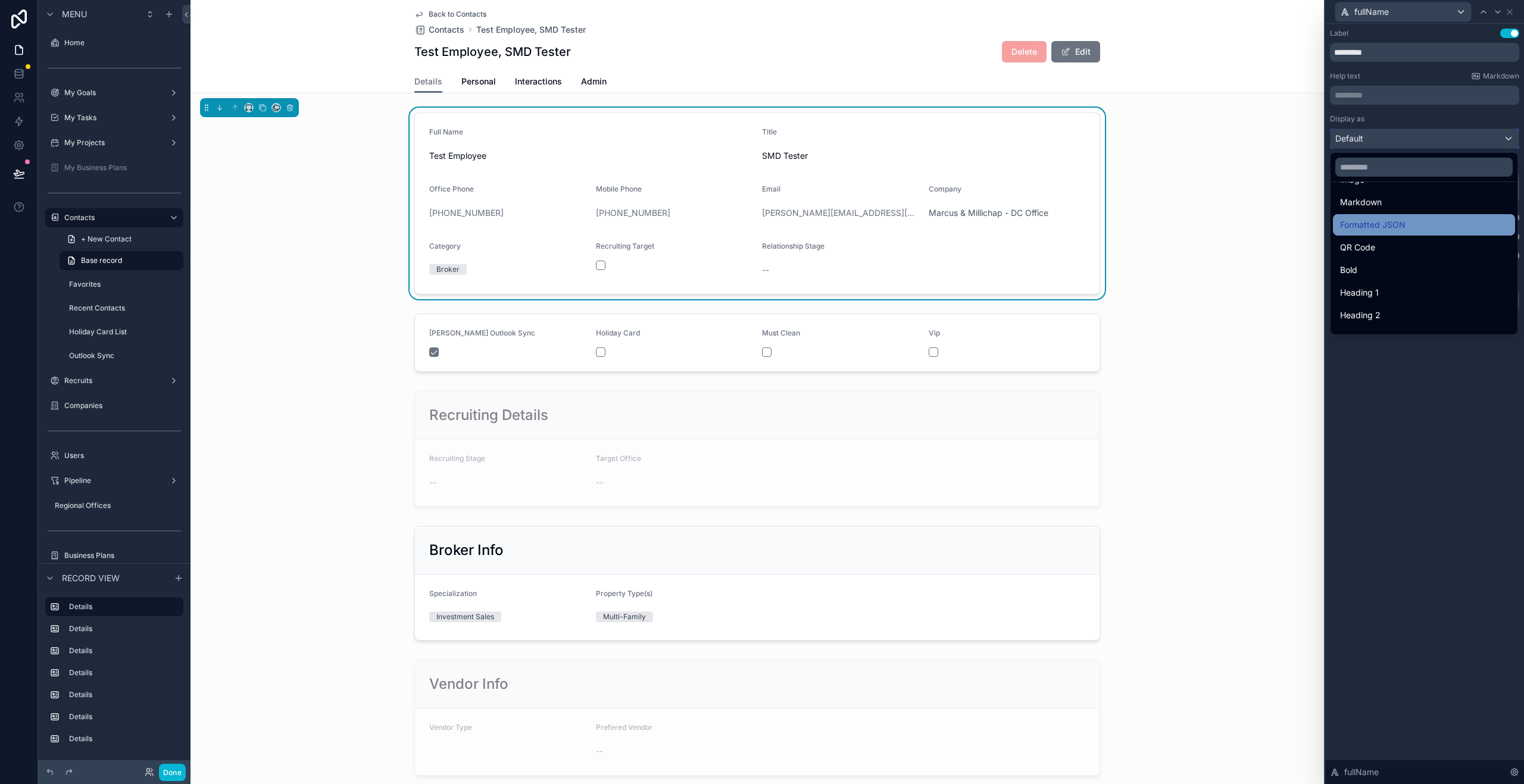
scroll to position [91, 0]
click at [1446, 263] on div "Bold" at bounding box center [1423, 269] width 168 height 14
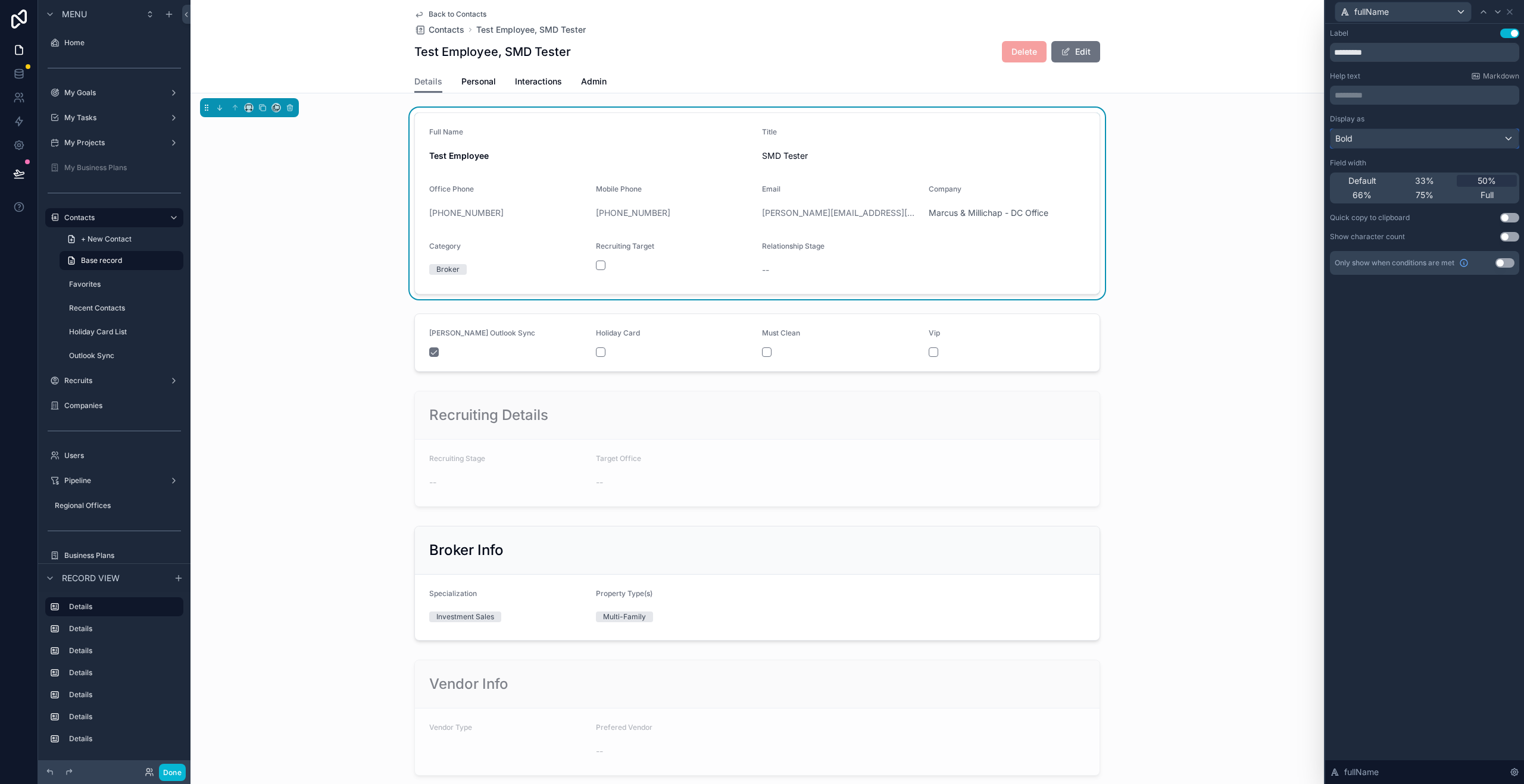
click at [1424, 142] on div "Bold" at bounding box center [1424, 138] width 188 height 19
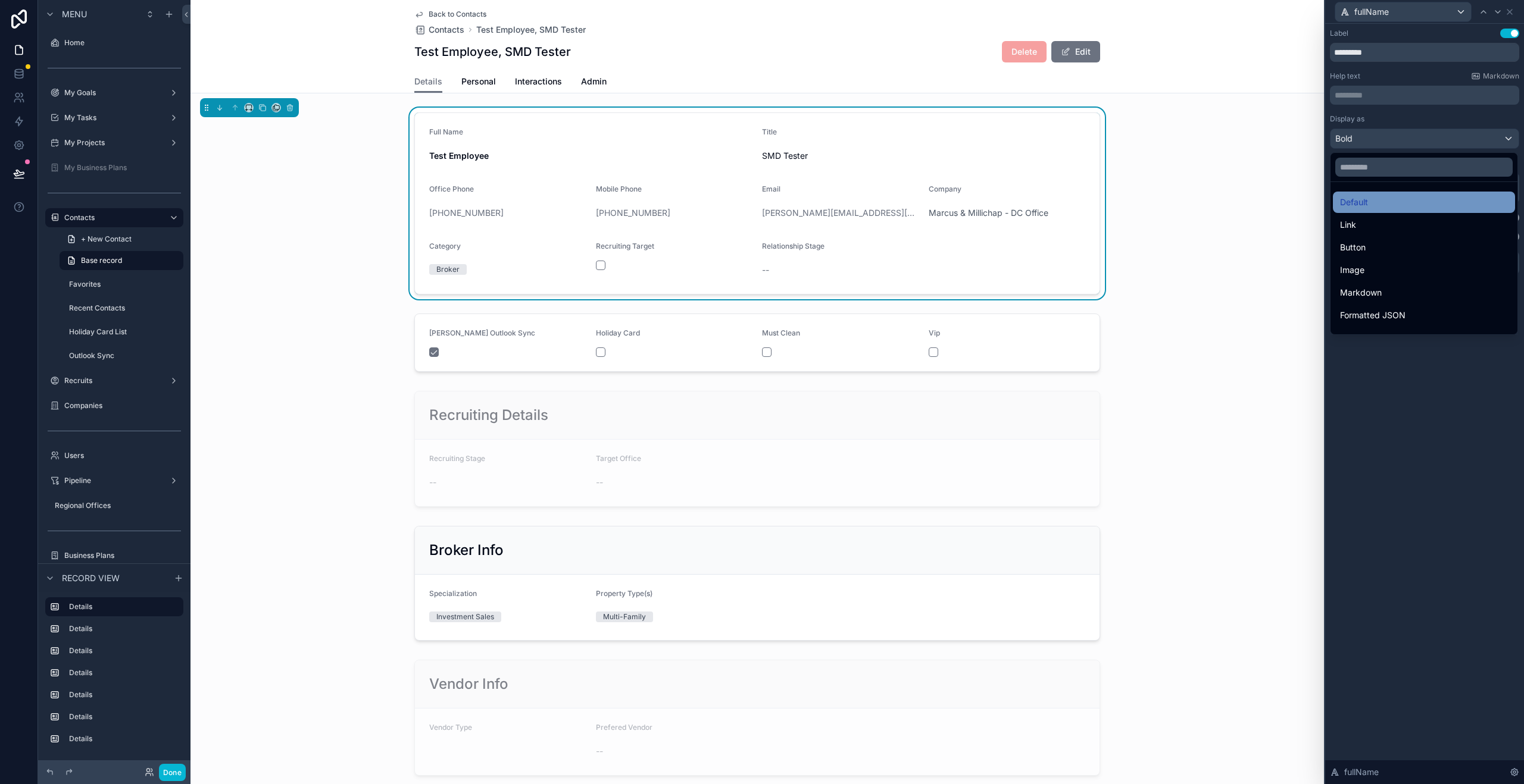
click at [1401, 208] on div "Default" at bounding box center [1423, 202] width 168 height 14
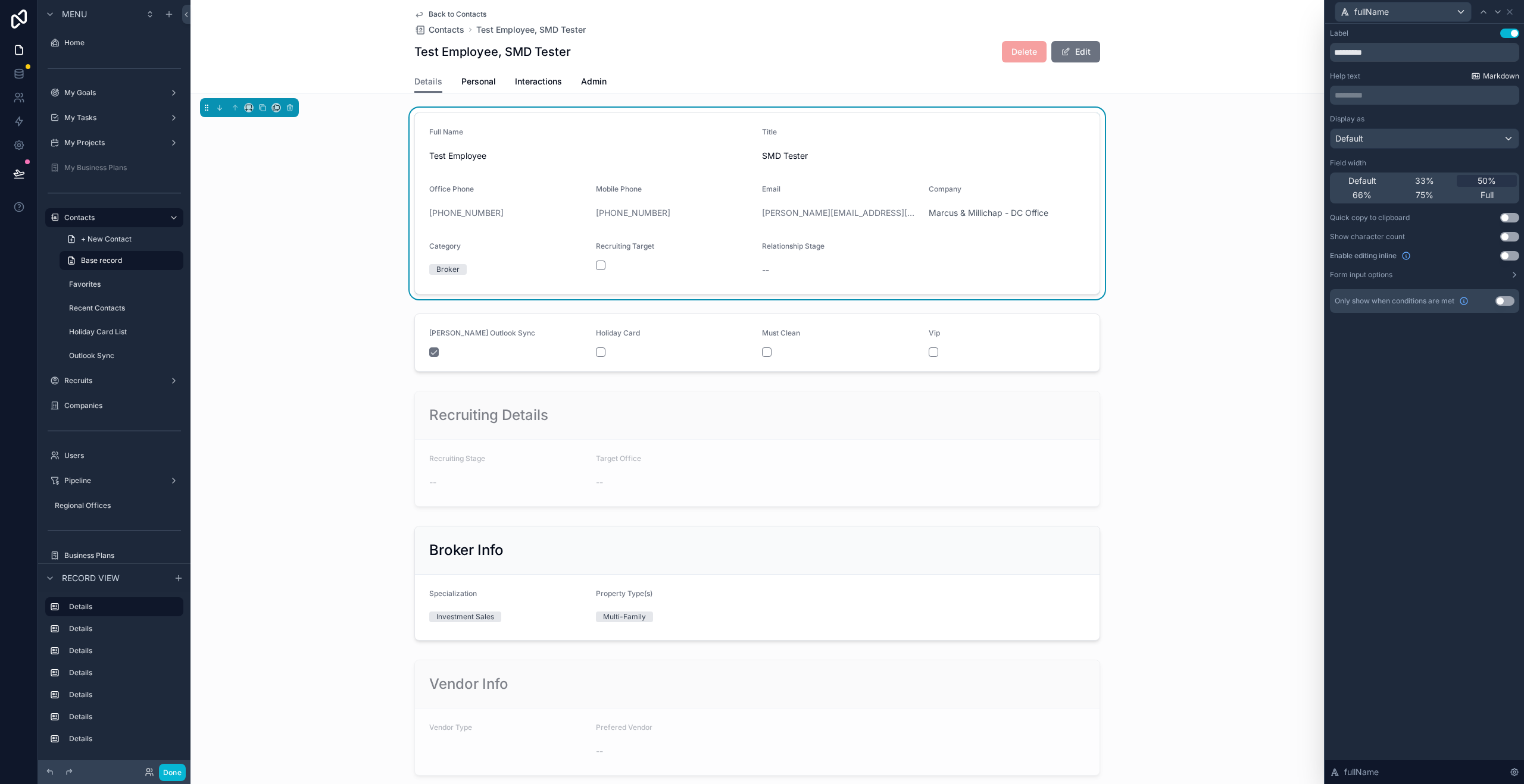
click at [1489, 77] on span "Markdown" at bounding box center [1501, 76] width 36 height 9
click at [1383, 382] on div "Label Use setting ********* Help text Markdown ********* ﻿ Display as Default F…" at bounding box center [1425, 404] width 199 height 760
click at [248, 110] on icon "scrollable content" at bounding box center [246, 110] width 2 height 0
click at [260, 193] on span "50%" at bounding box center [264, 197] width 19 height 14
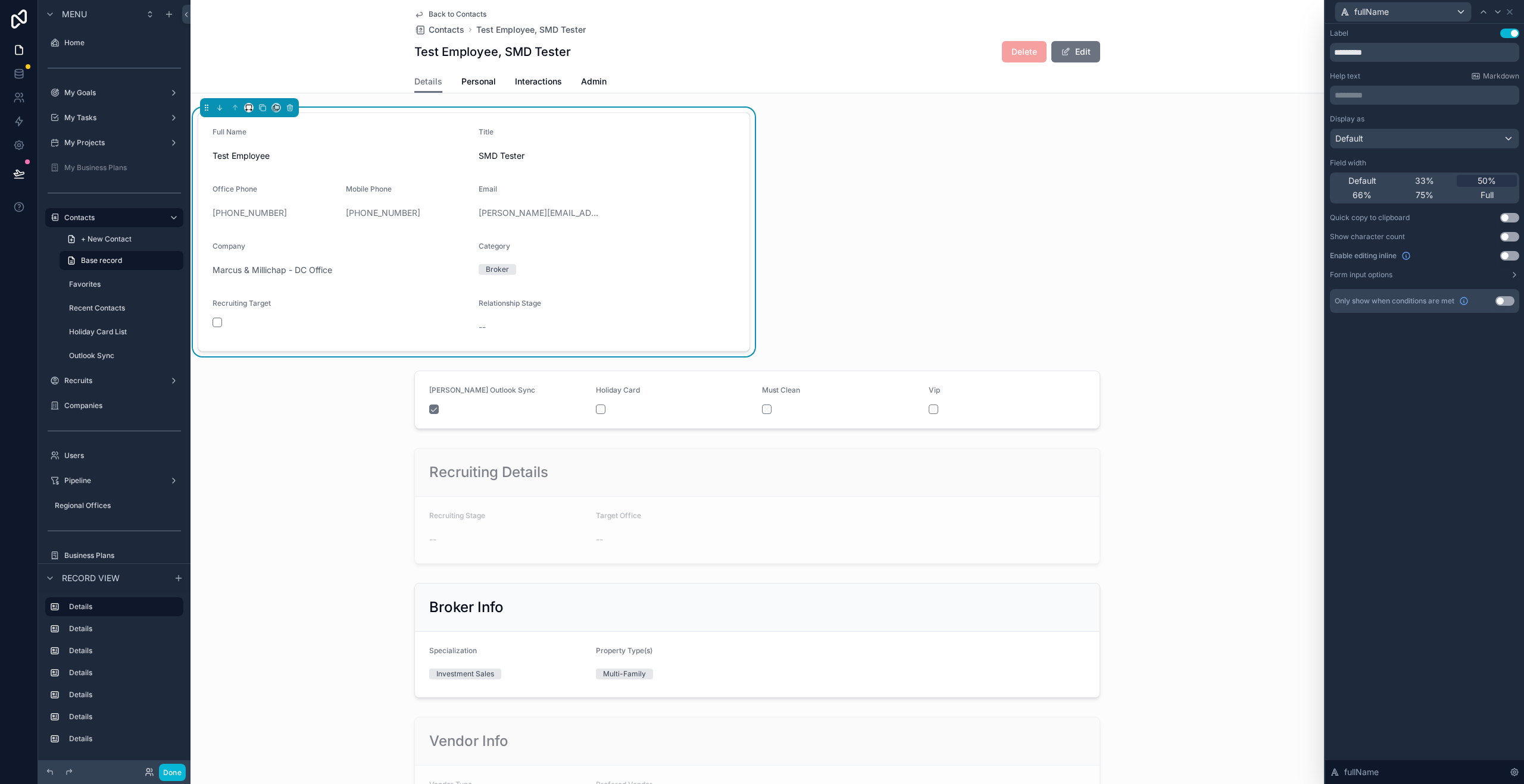
click at [252, 112] on div "scrollable content" at bounding box center [248, 107] width 9 height 9
click at [248, 107] on icon "scrollable content" at bounding box center [249, 108] width 9 height 9
click at [256, 253] on span "Large" at bounding box center [265, 256] width 22 height 14
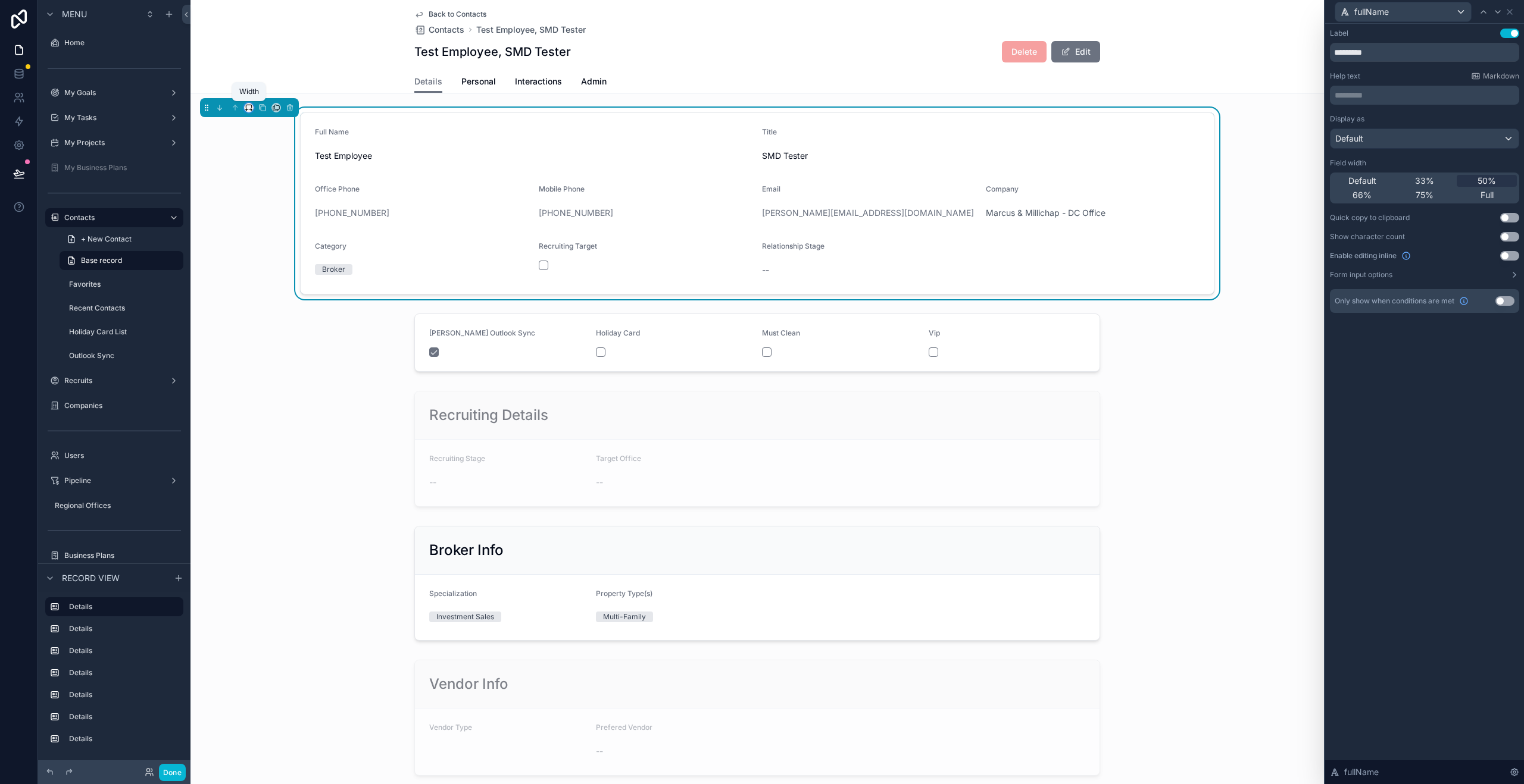
click at [250, 108] on icon "scrollable content" at bounding box center [249, 108] width 9 height 9
click at [254, 130] on div "Default" at bounding box center [272, 130] width 51 height 22
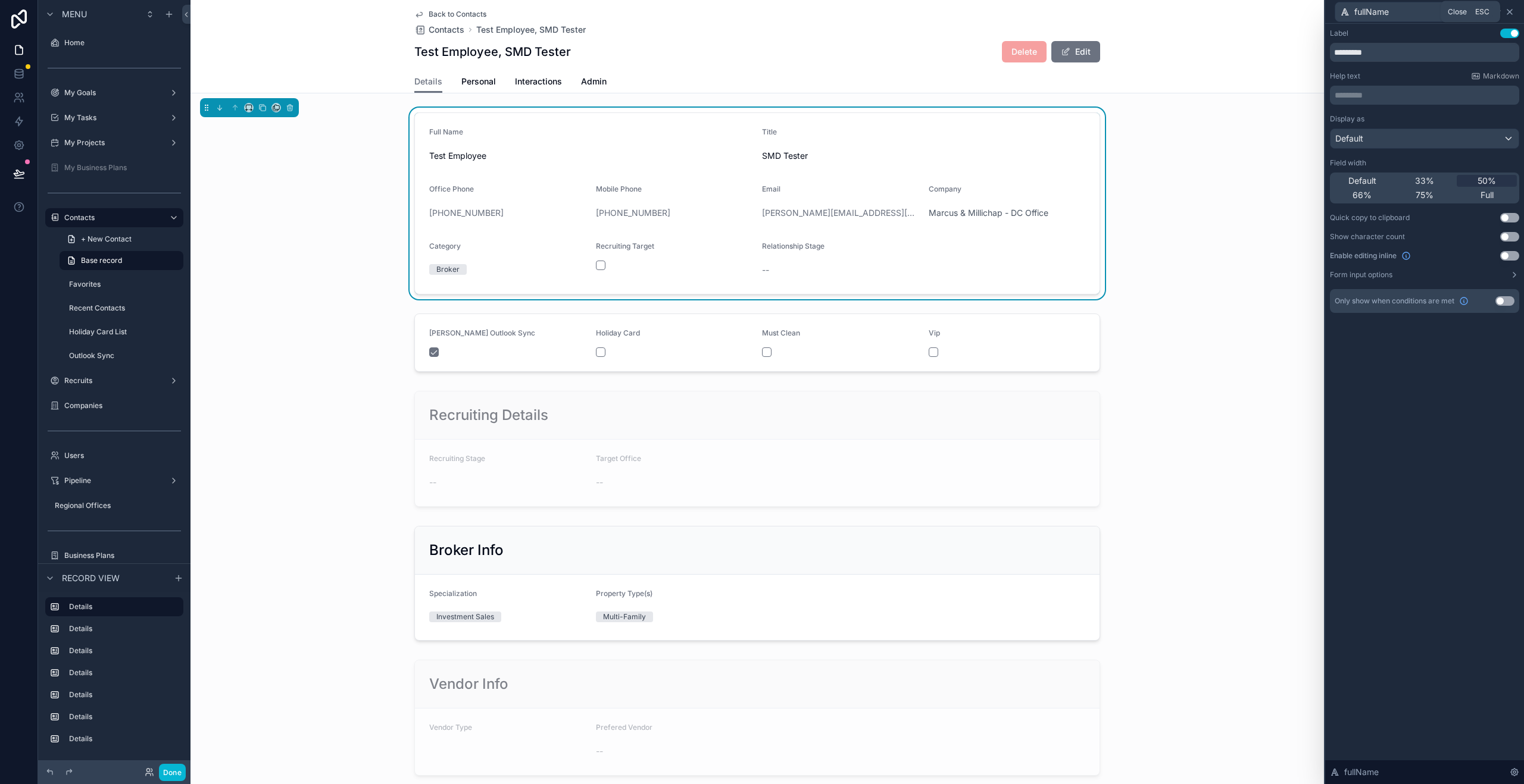
click at [1512, 14] on icon at bounding box center [1509, 12] width 9 height 9
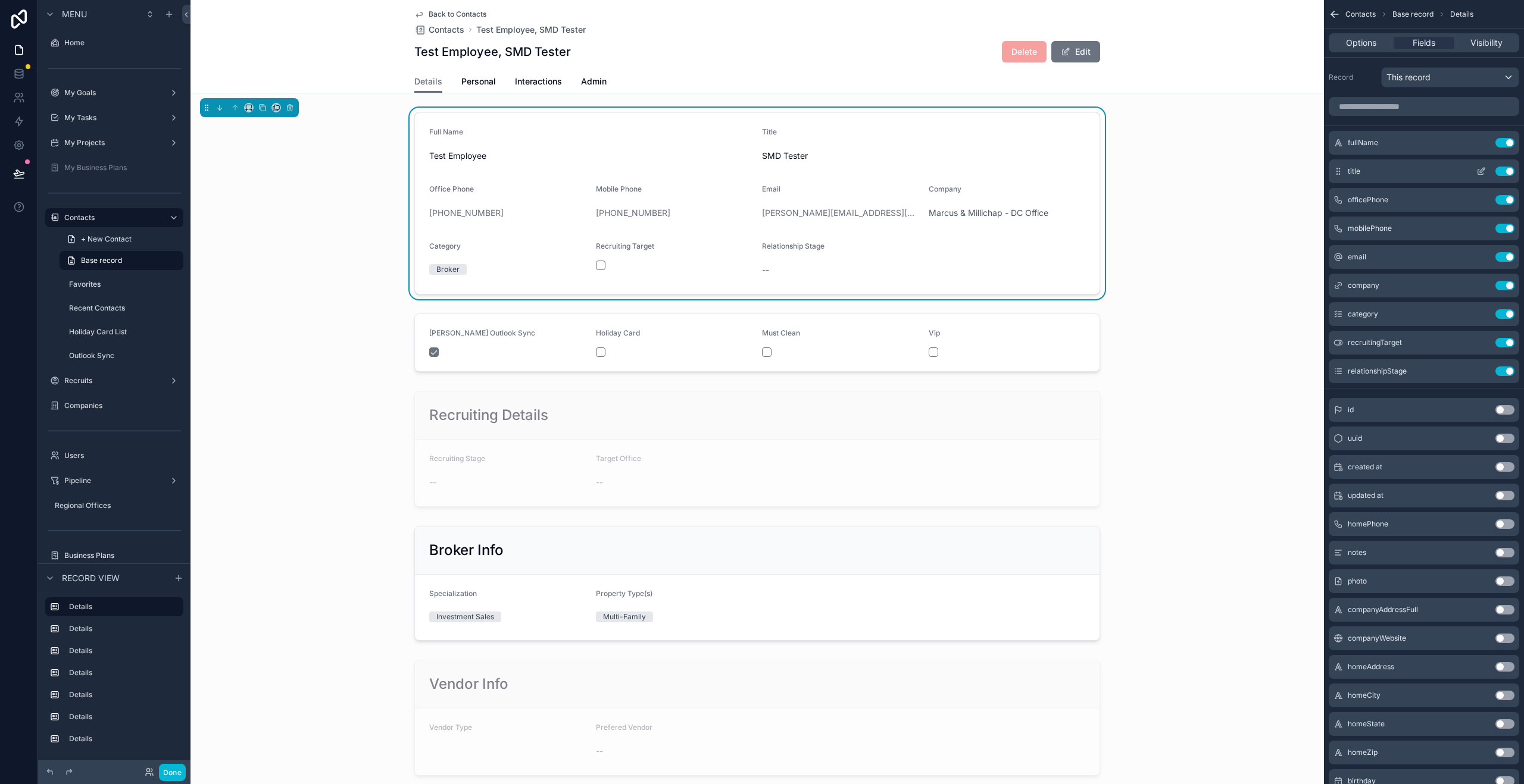
click at [1479, 172] on icon "scrollable content" at bounding box center [1481, 171] width 9 height 9
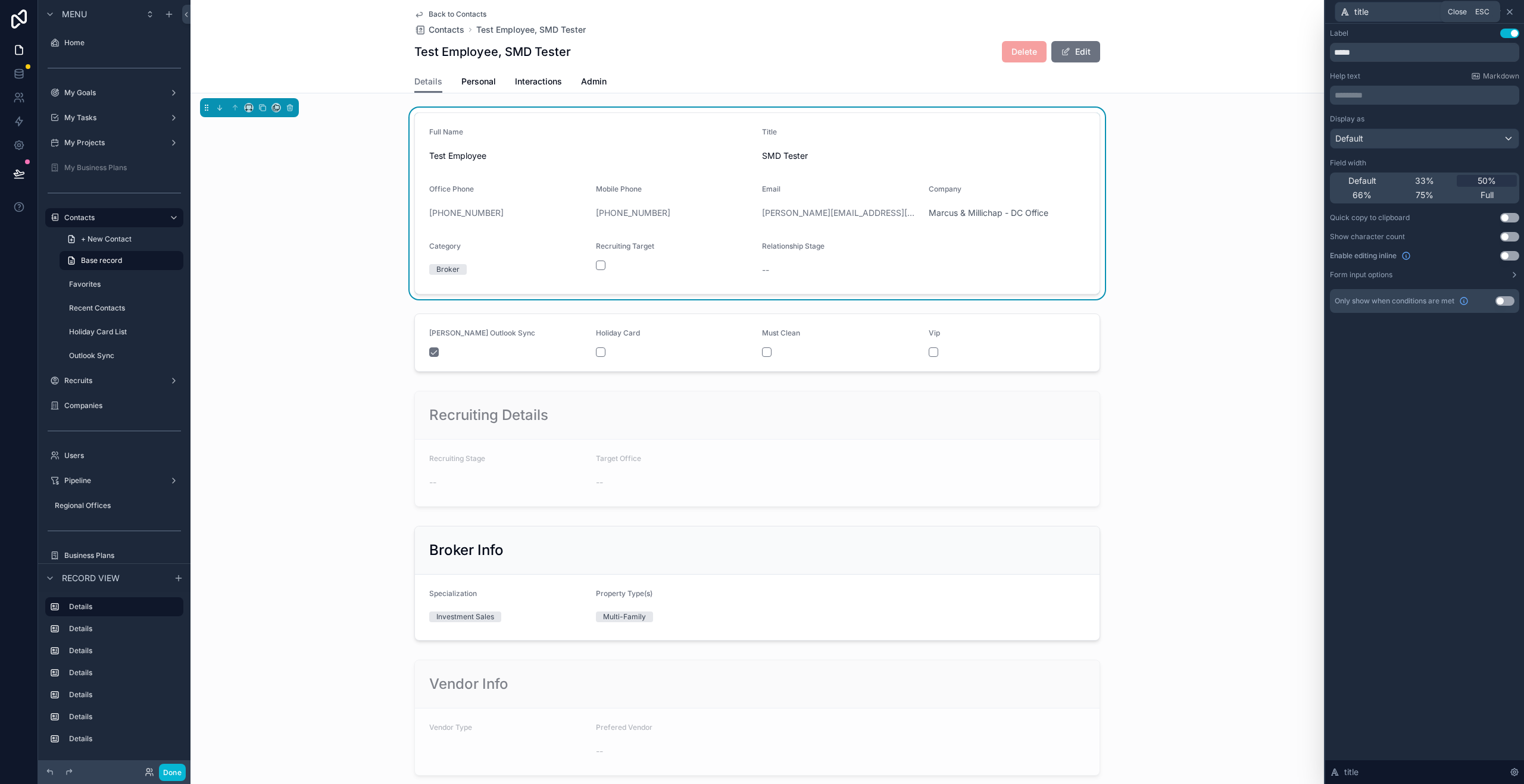
click at [1513, 14] on icon at bounding box center [1509, 12] width 9 height 9
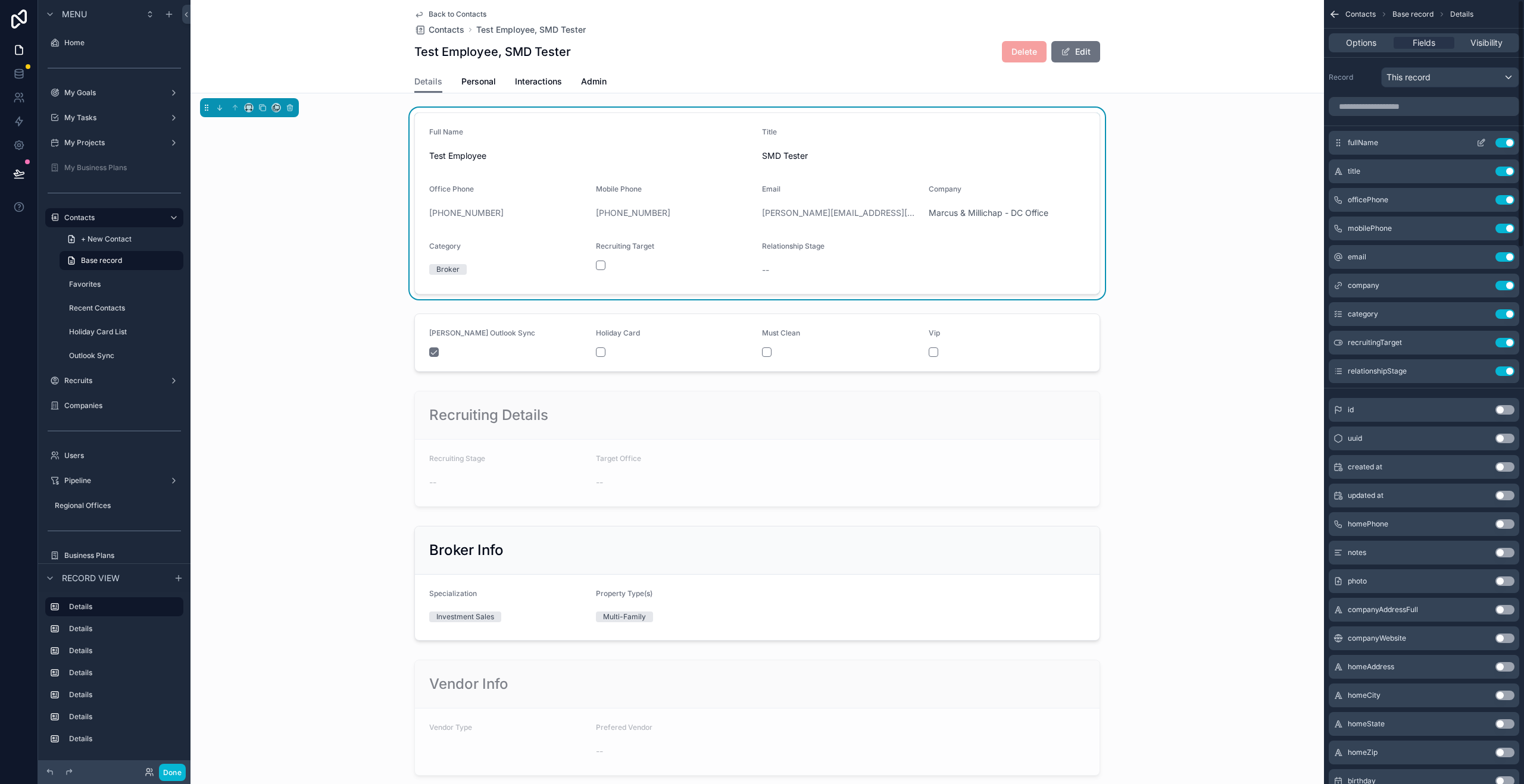
click at [1479, 145] on icon "scrollable content" at bounding box center [1480, 143] width 5 height 5
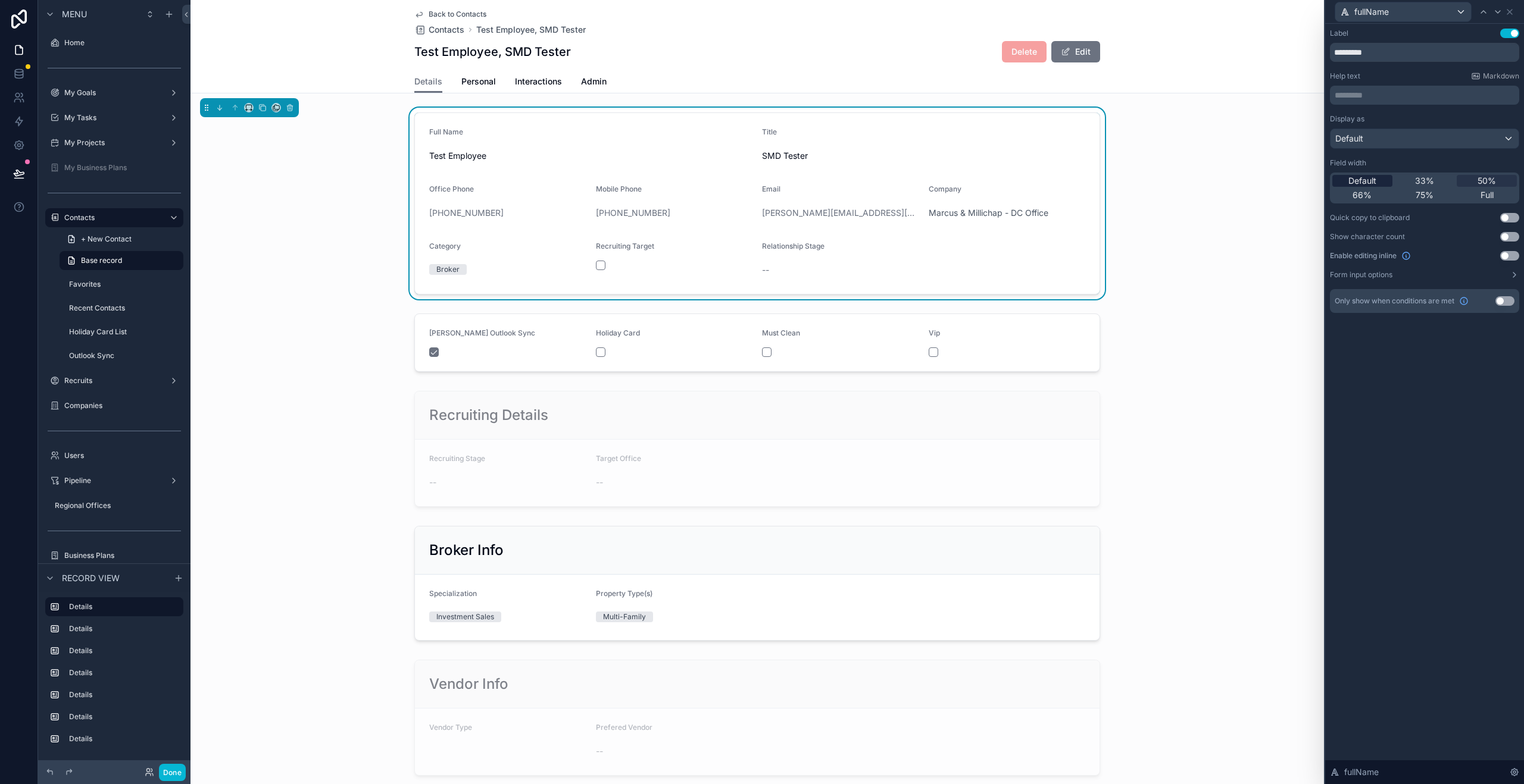
click at [1379, 179] on div "Default" at bounding box center [1362, 181] width 60 height 12
click at [1512, 14] on icon at bounding box center [1509, 12] width 9 height 9
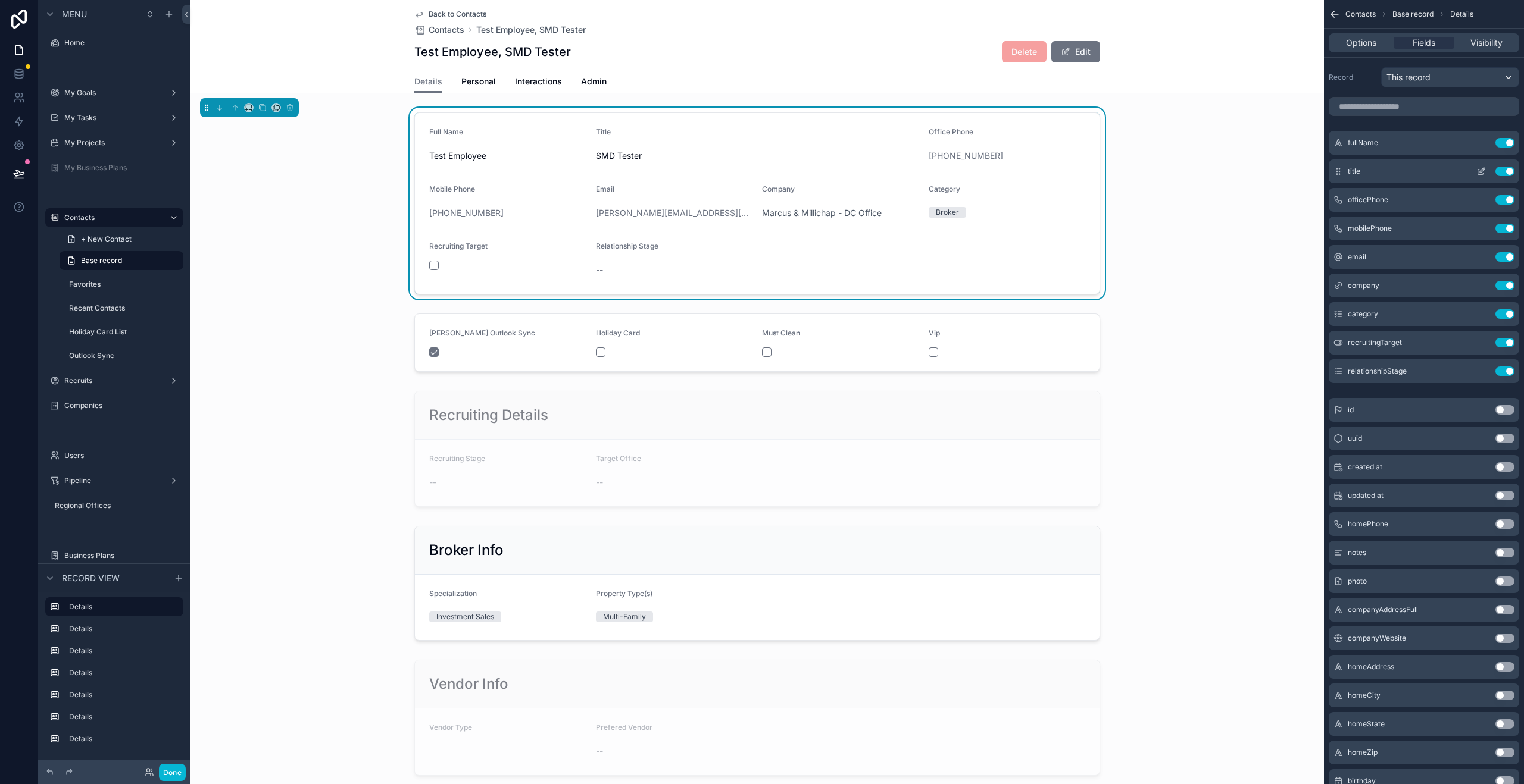
click at [1480, 176] on icon "scrollable content" at bounding box center [1481, 171] width 9 height 9
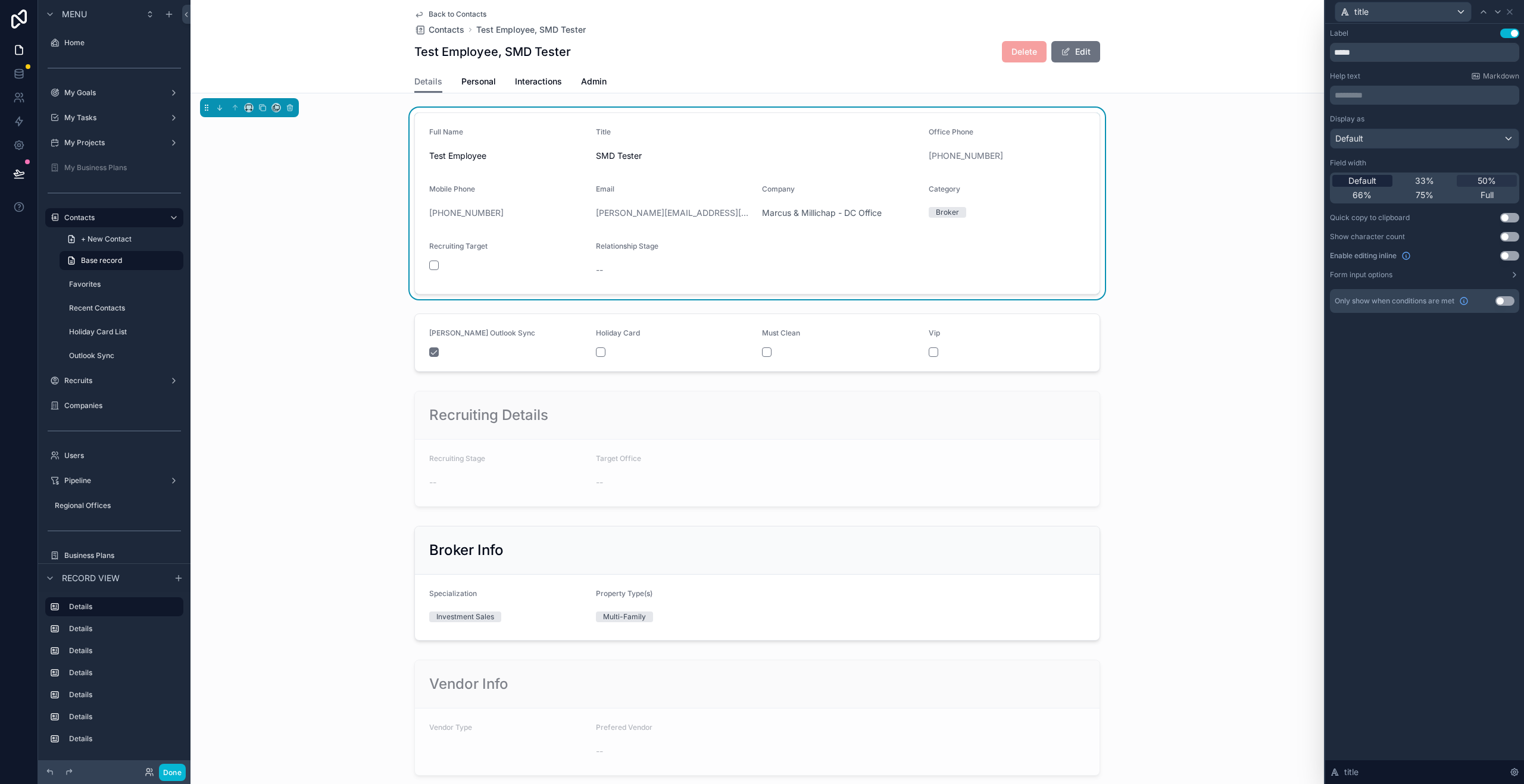
click at [1371, 181] on span "Default" at bounding box center [1362, 181] width 28 height 12
click at [1512, 14] on icon at bounding box center [1509, 12] width 9 height 9
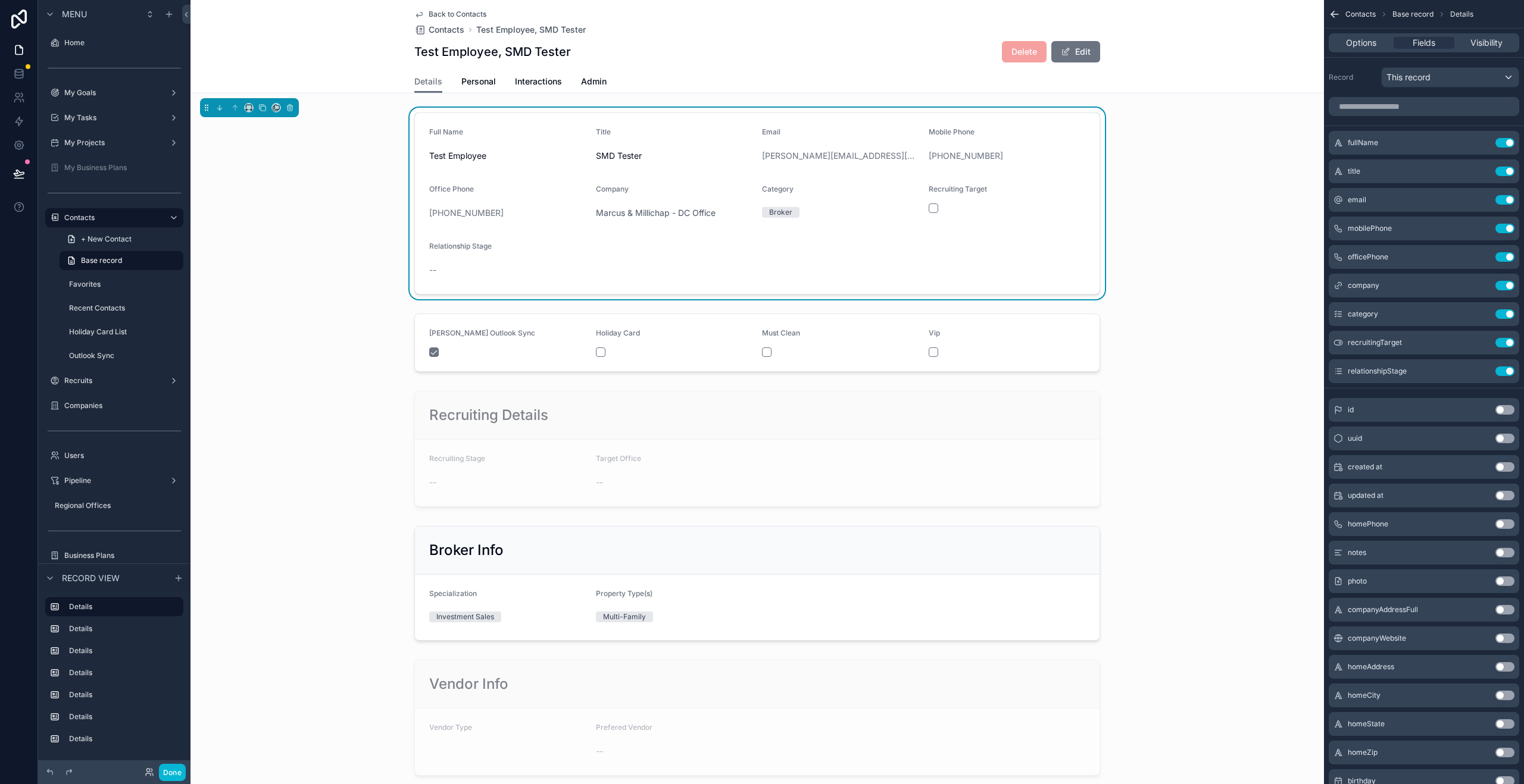
drag, startPoint x: 1337, startPoint y: 259, endPoint x: 227, endPoint y: 1, distance: 1139.6
click at [694, 155] on span "SMD Tester" at bounding box center [674, 156] width 157 height 12
click at [1477, 140] on icon "scrollable content" at bounding box center [1481, 143] width 9 height 9
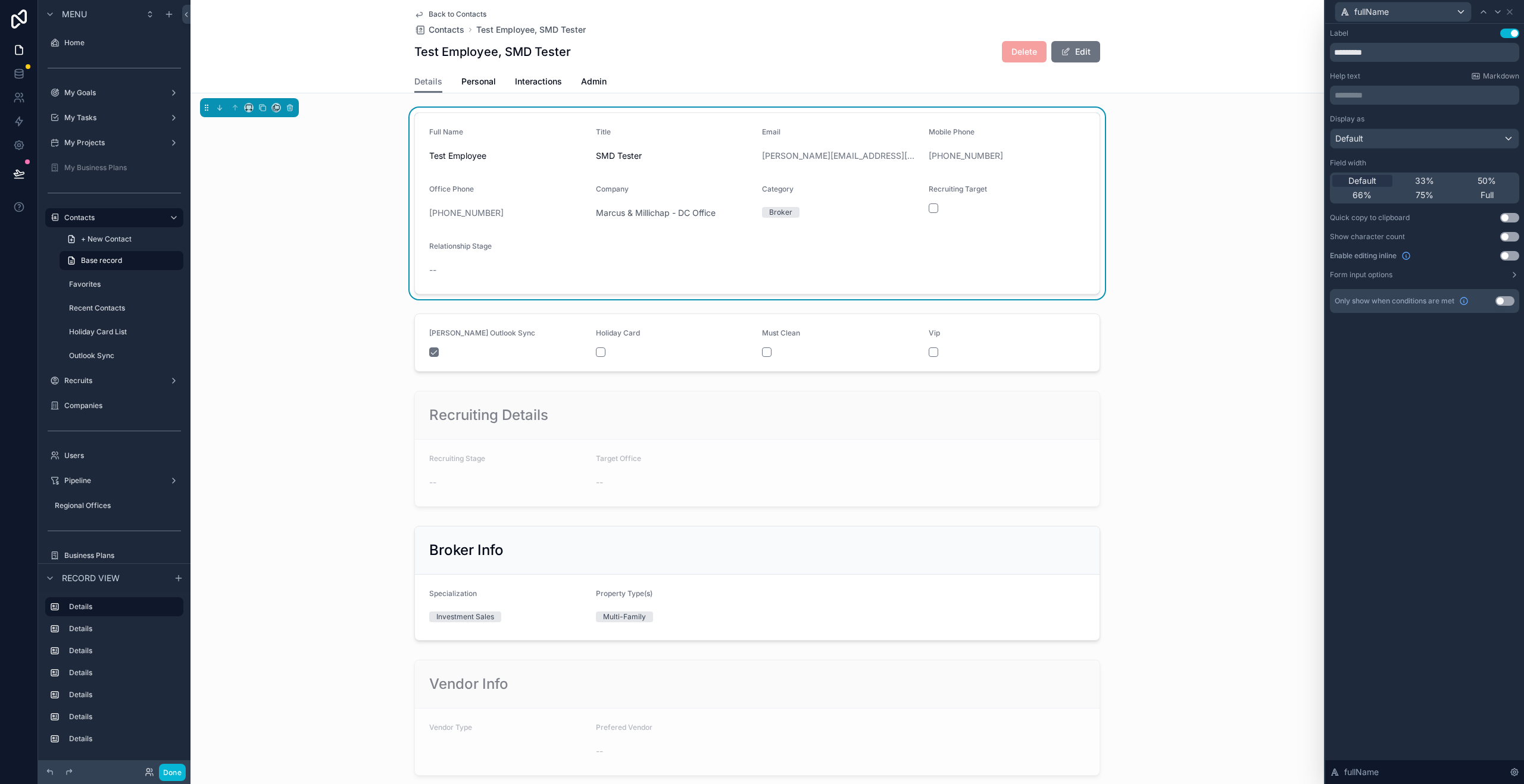
click at [1174, 149] on div "Full Name Test Employee Title SMD Tester Email brian@yahoo.com Mobile Phone (80…" at bounding box center [757, 204] width 1134 height 192
click at [1037, 184] on form "Full Name Test Employee Title SMD Tester Email brian@yahoo.com Mobile Phone (80…" at bounding box center [757, 203] width 684 height 181
click at [1512, 12] on icon at bounding box center [1509, 12] width 9 height 9
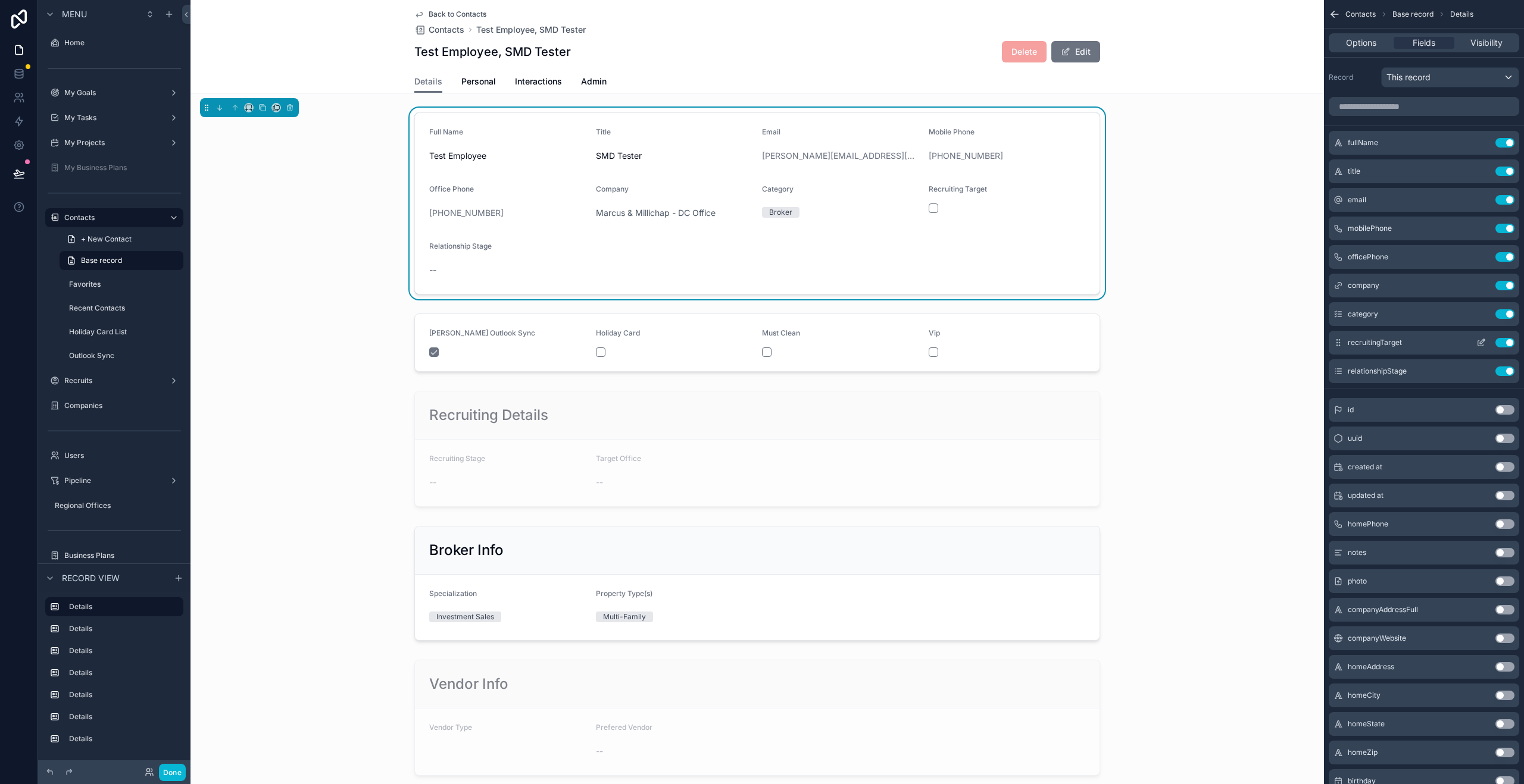
click at [1507, 344] on button "Use setting" at bounding box center [1505, 342] width 19 height 9
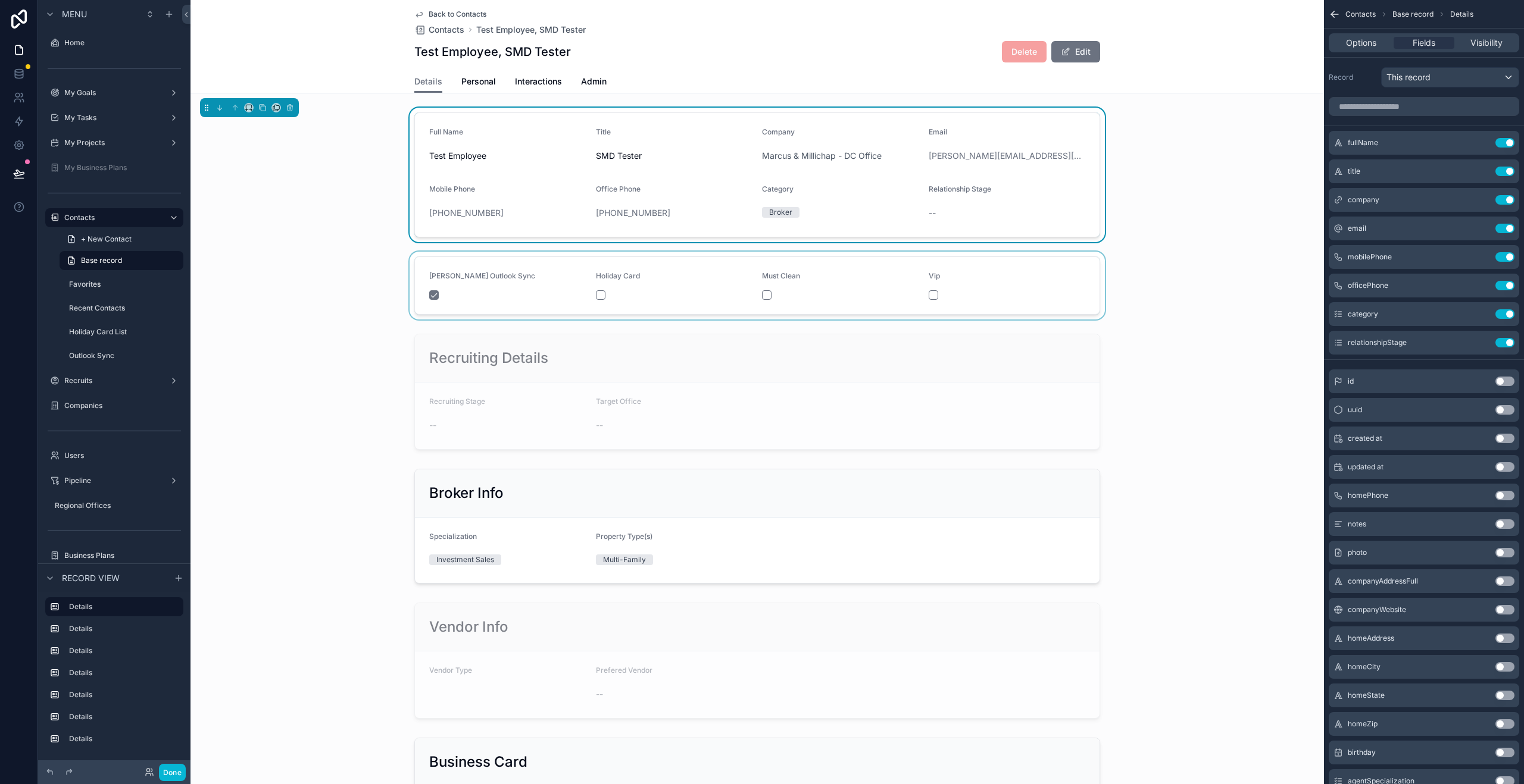
click at [1056, 267] on div "scrollable content" at bounding box center [757, 286] width 1134 height 68
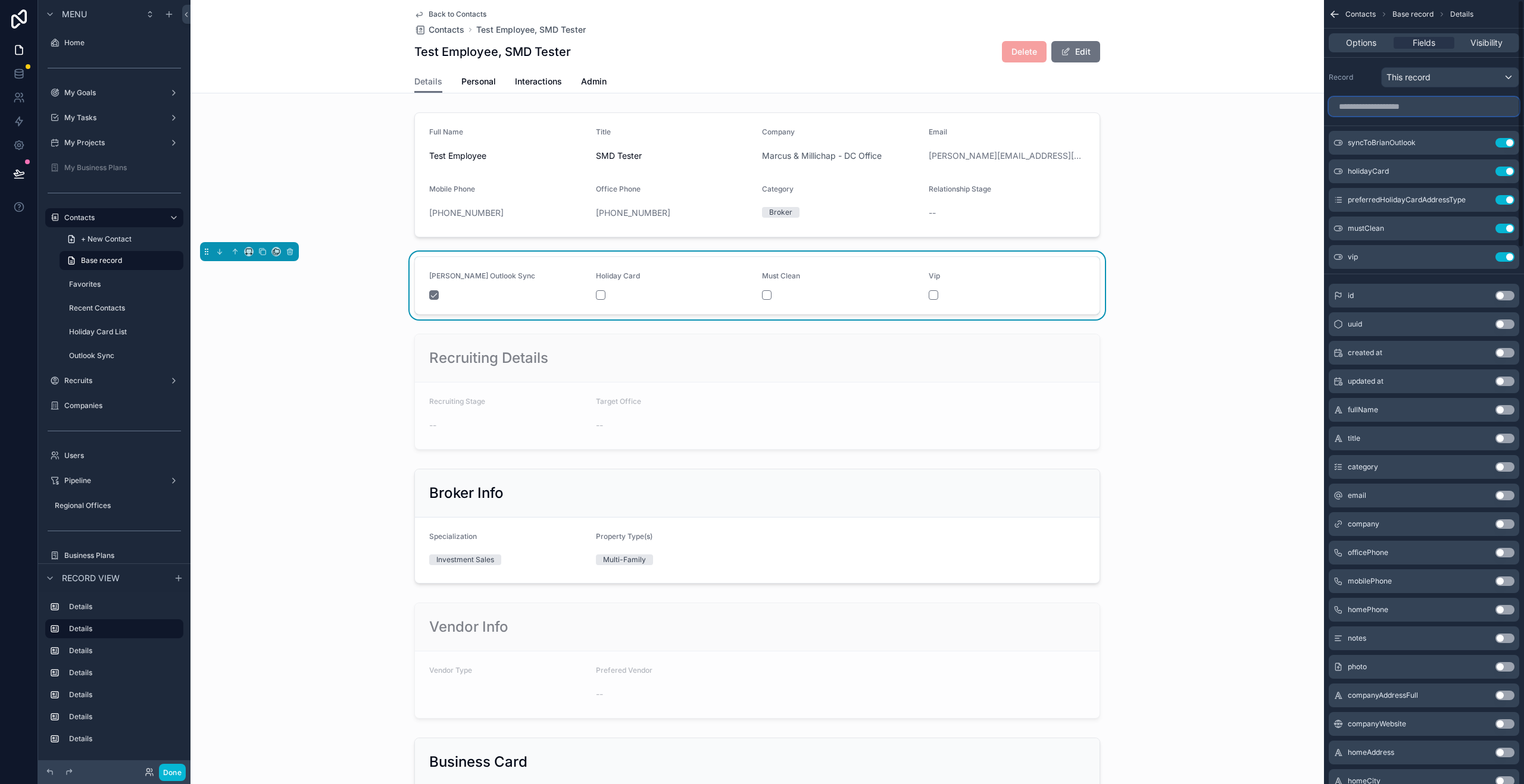
click at [1434, 103] on input "scrollable content" at bounding box center [1424, 107] width 190 height 19
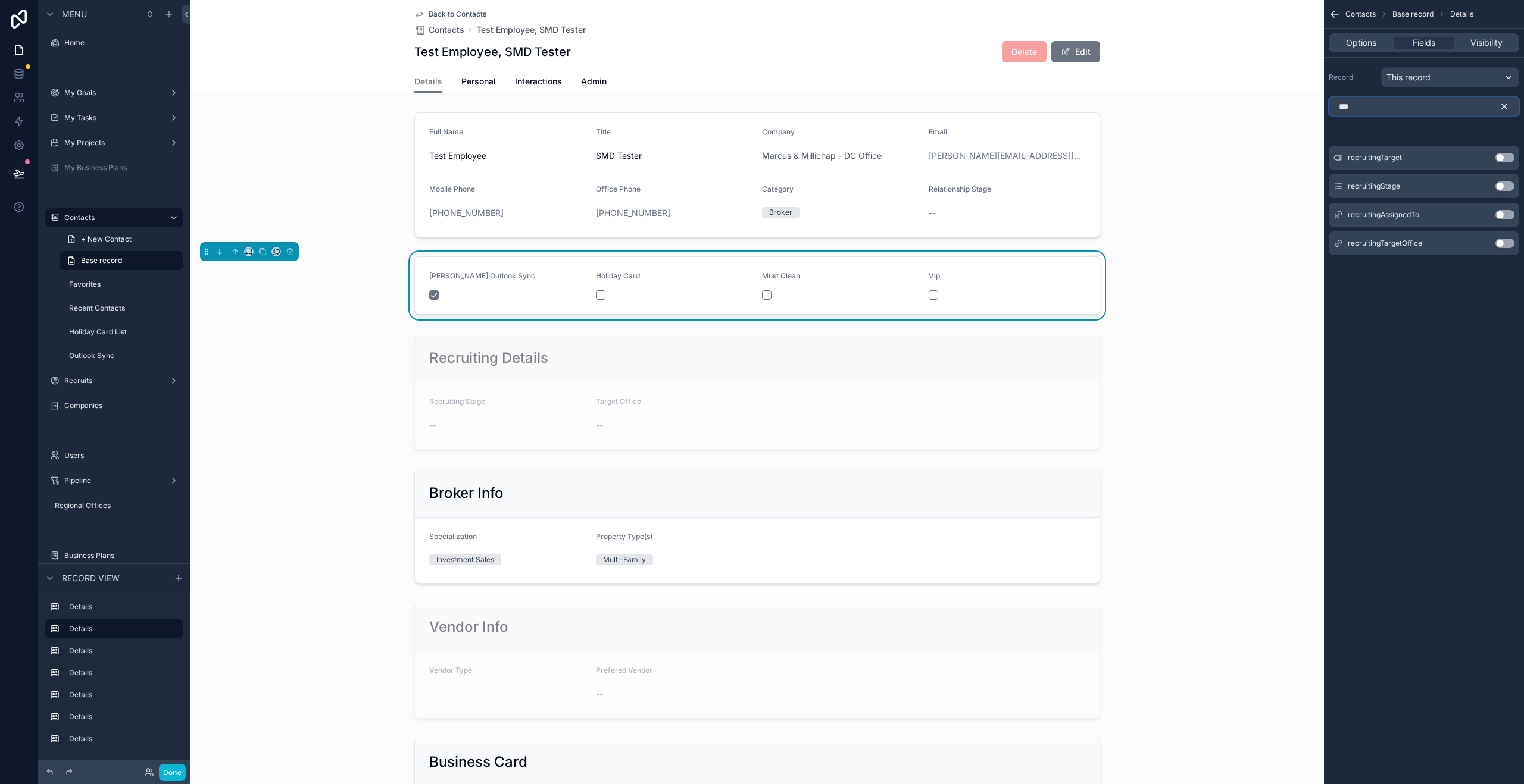
type input "***"
click at [1503, 157] on button "Use setting" at bounding box center [1505, 157] width 19 height 9
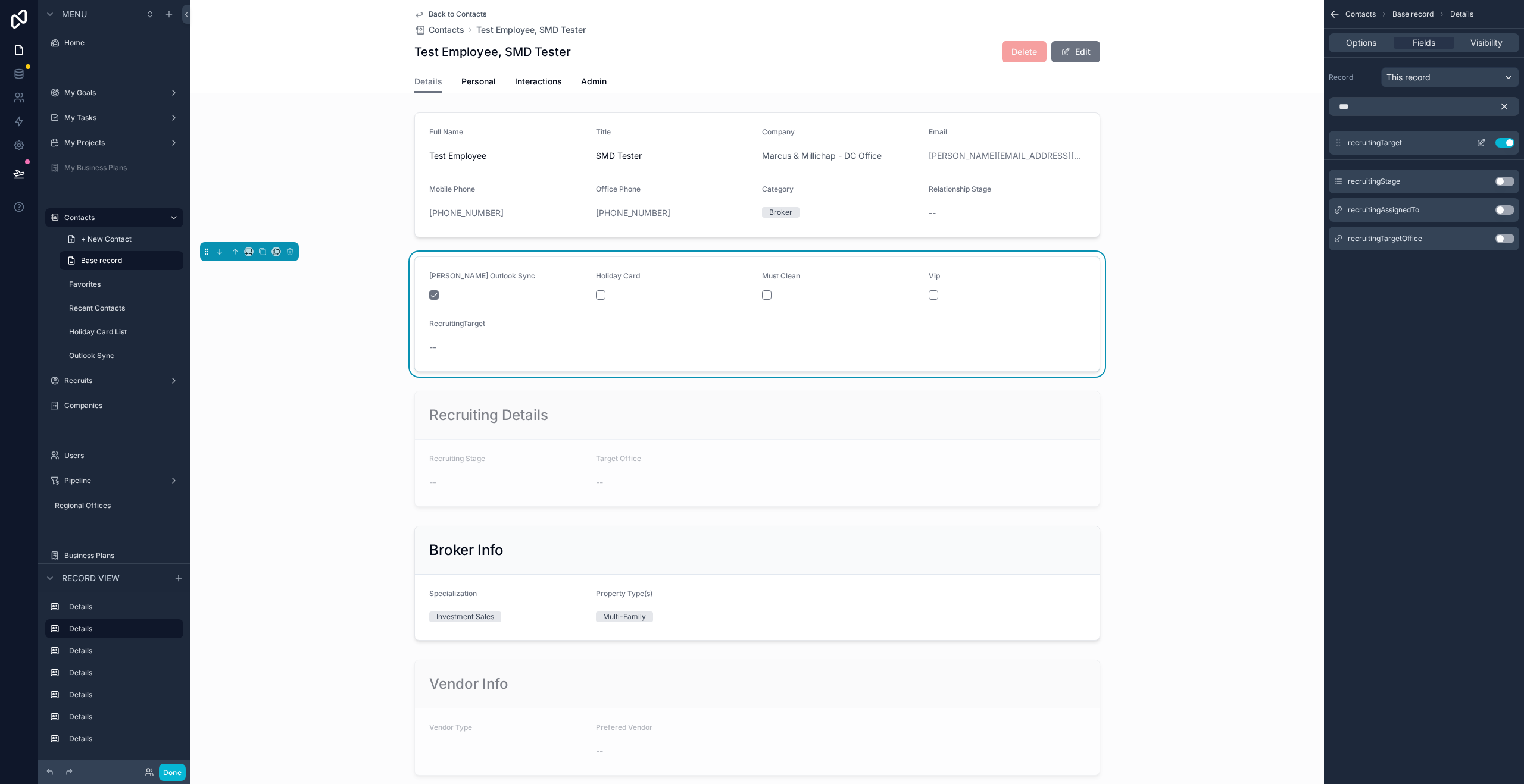
click at [1481, 147] on icon "scrollable content" at bounding box center [1481, 143] width 9 height 9
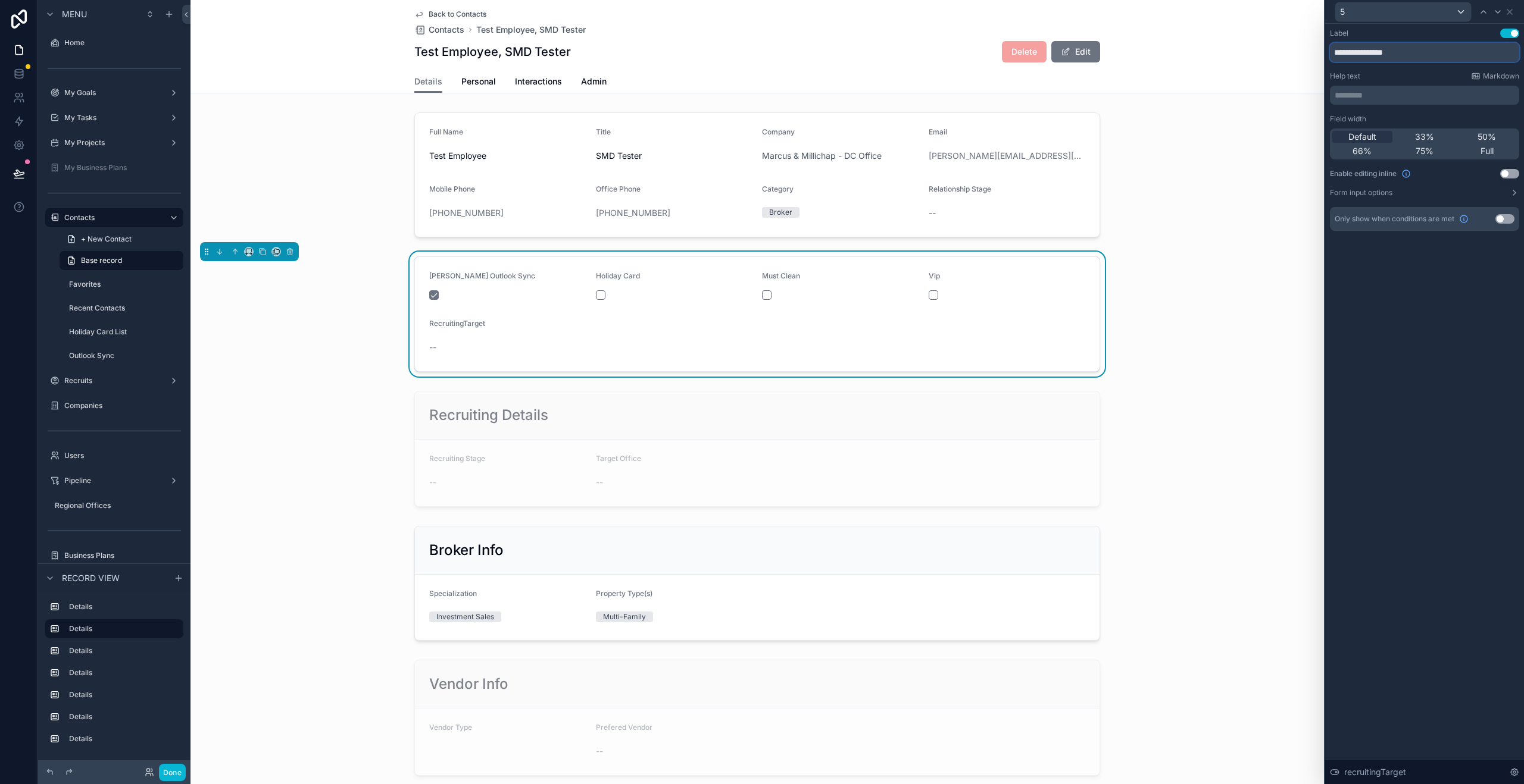
click at [1374, 52] on input "**********" at bounding box center [1424, 53] width 189 height 19
type input "**********"
click at [1512, 12] on icon at bounding box center [1509, 12] width 9 height 9
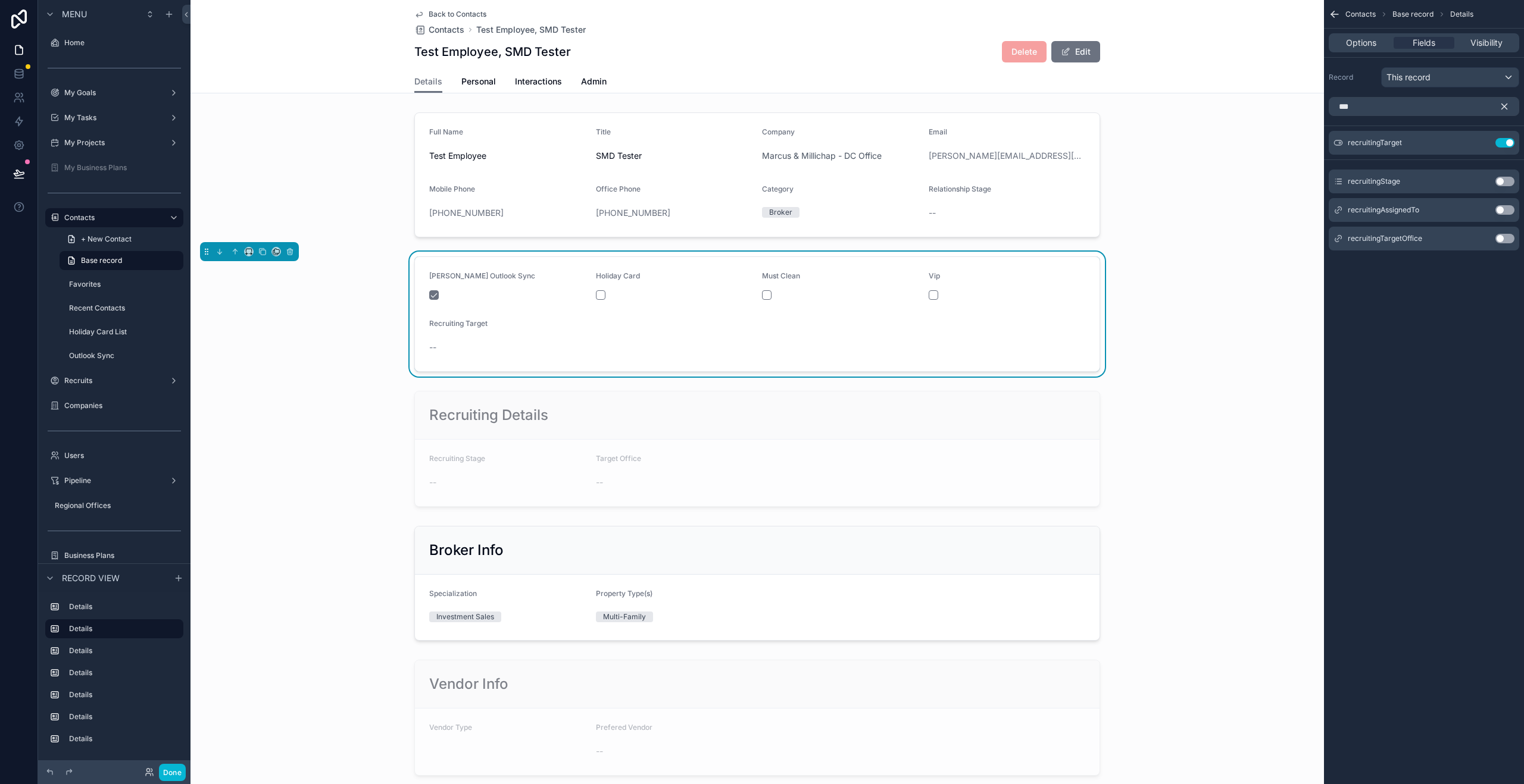
click at [1196, 328] on div "Brian Outlook Sync Holiday Card Must Clean Vip Recruiting Target --" at bounding box center [757, 315] width 1134 height 125
click at [516, 122] on div "scrollable content" at bounding box center [757, 175] width 1134 height 135
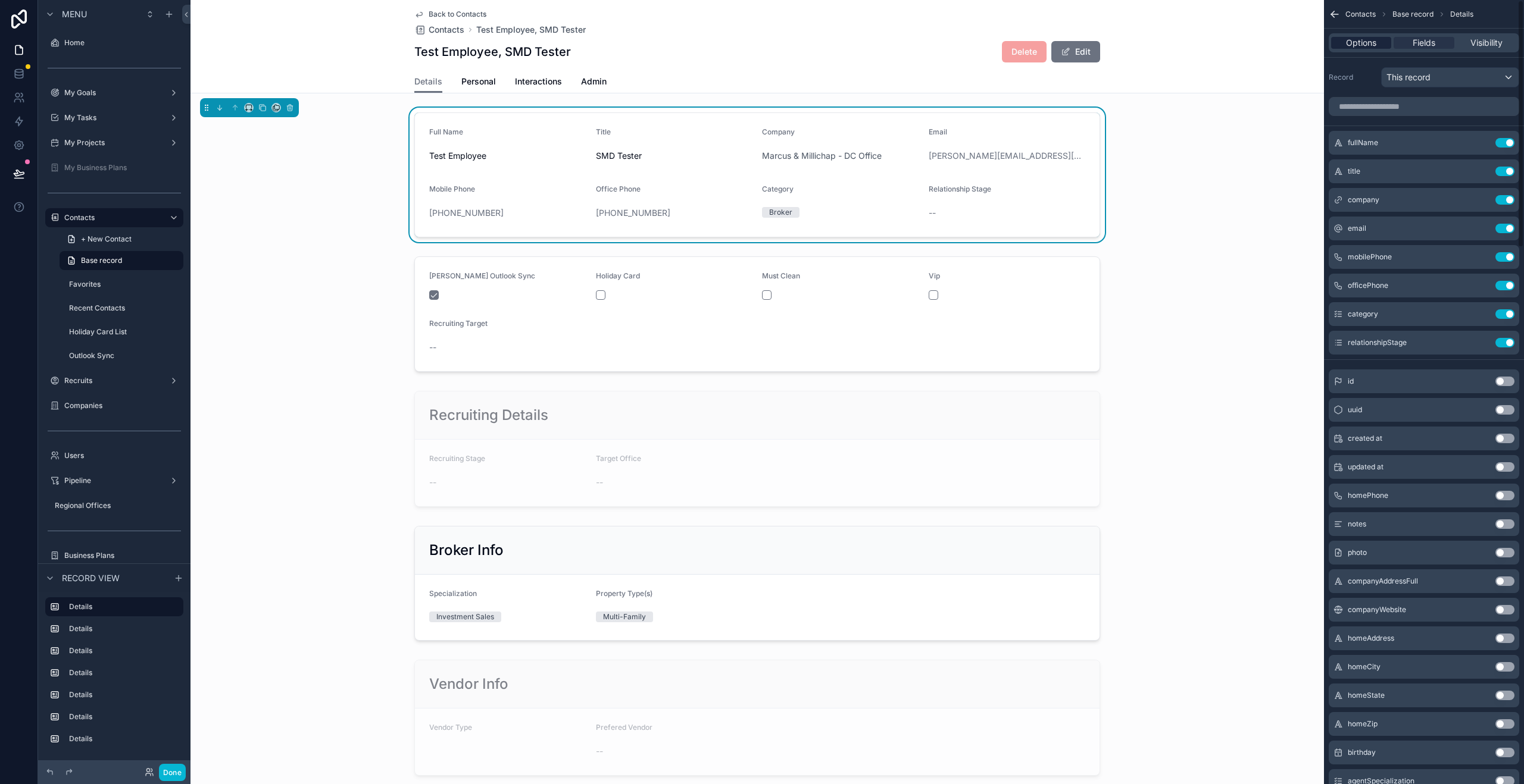
click at [1358, 42] on span "Options" at bounding box center [1361, 42] width 30 height 12
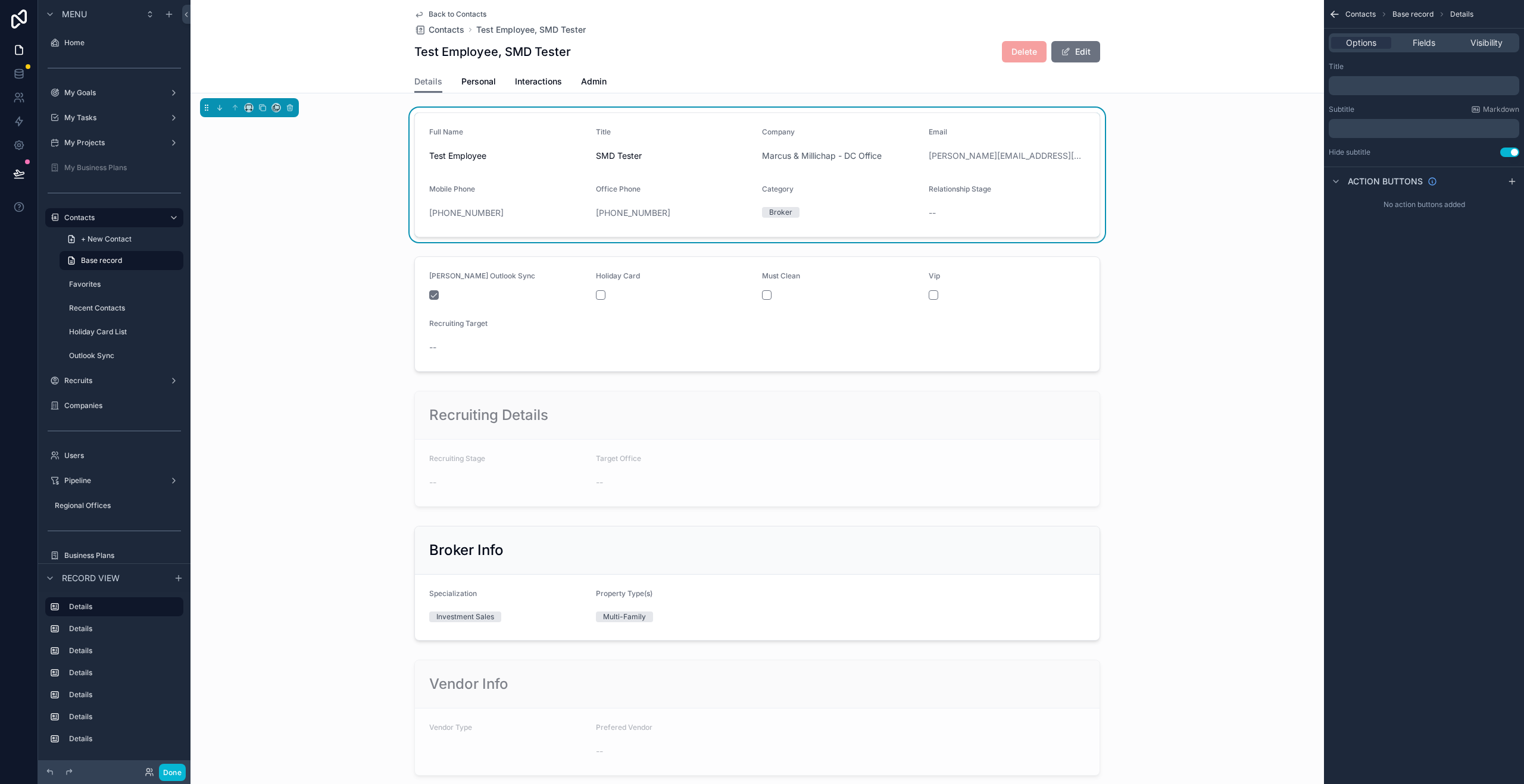
click at [1369, 84] on p "﻿" at bounding box center [1425, 85] width 184 height 9
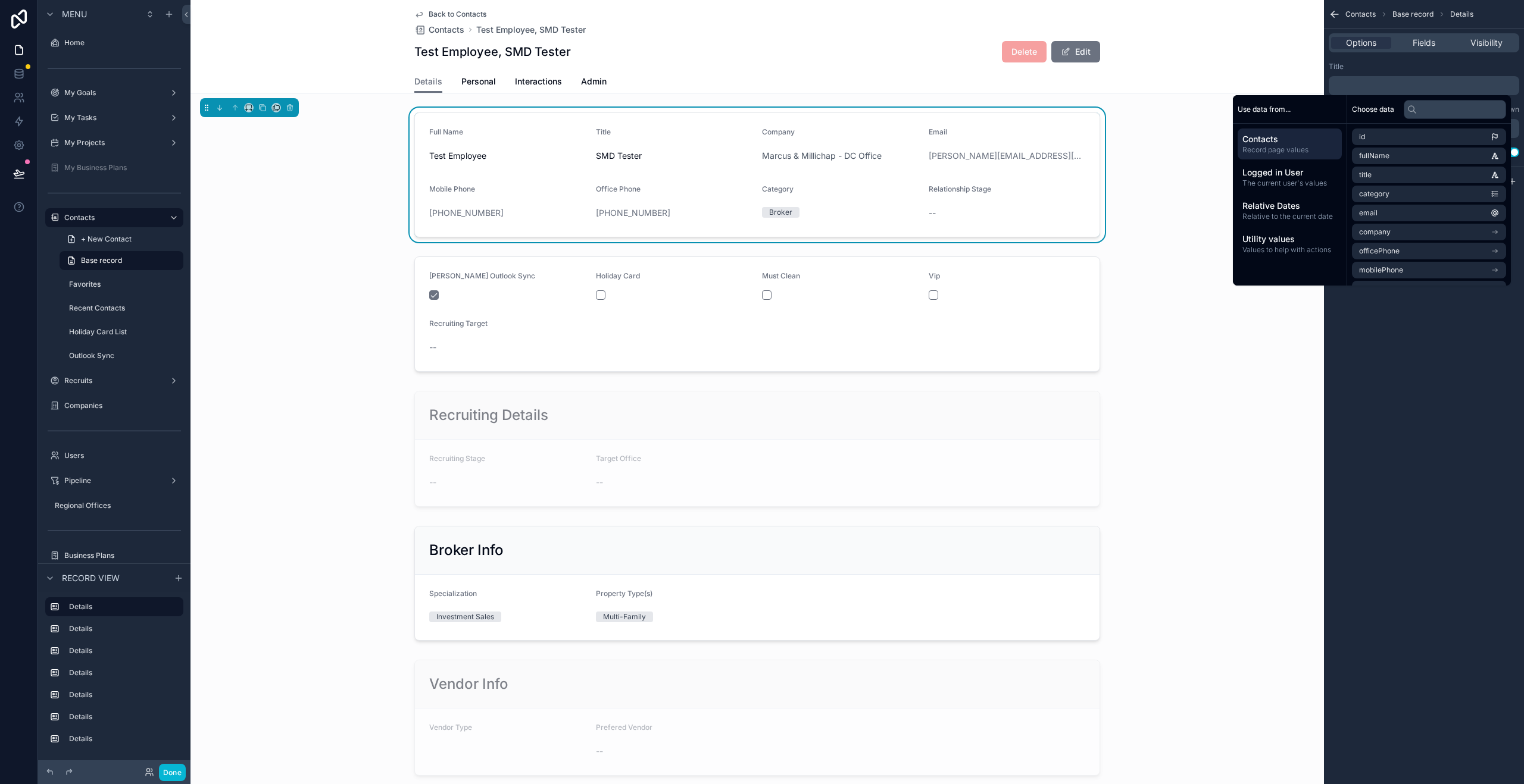
click at [1358, 62] on div "Title" at bounding box center [1424, 66] width 190 height 9
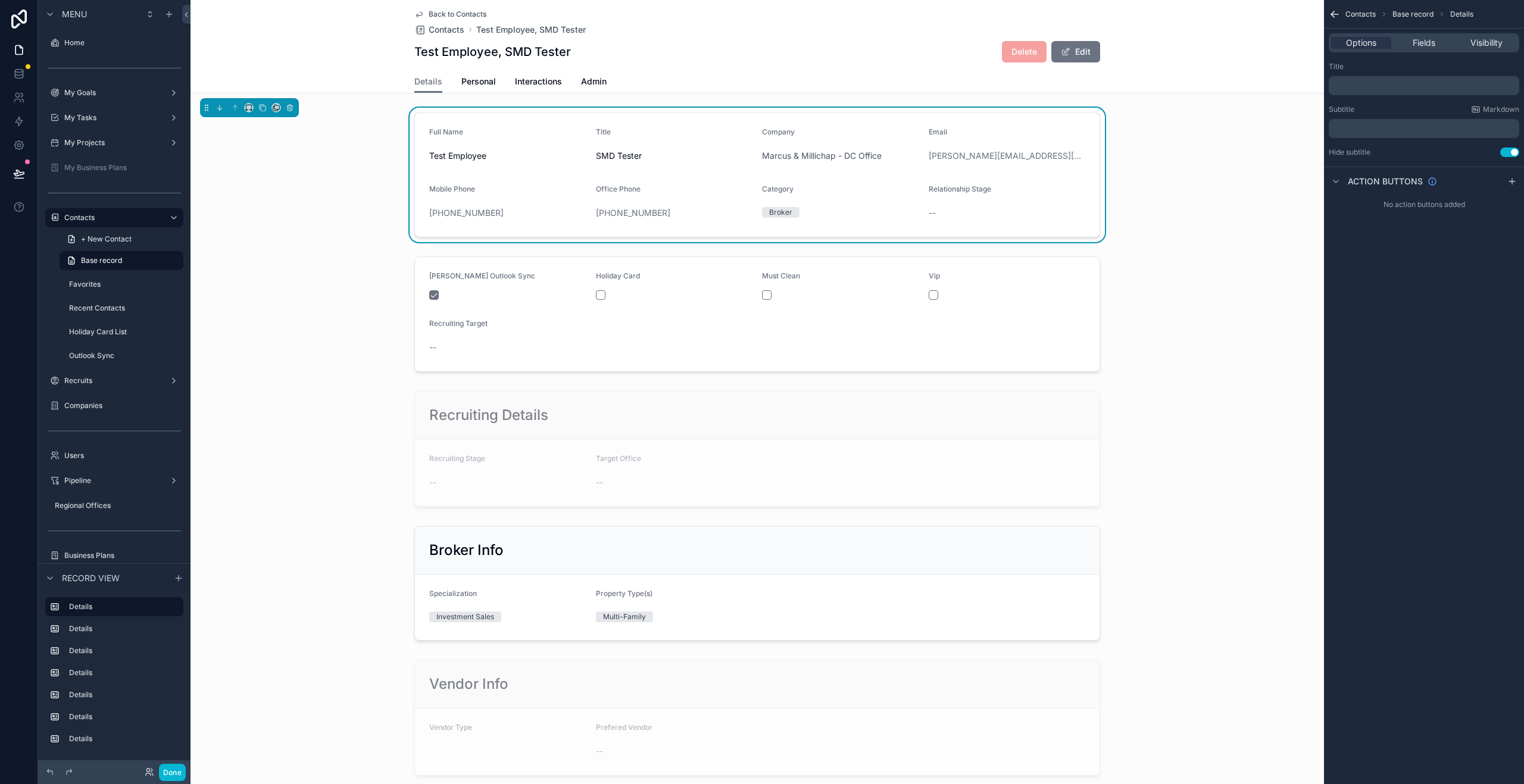
click at [1360, 119] on div "﻿" at bounding box center [1424, 128] width 190 height 19
click at [1361, 123] on div "﻿" at bounding box center [1424, 128] width 190 height 19
click at [1361, 125] on p "﻿" at bounding box center [1425, 128] width 184 height 9
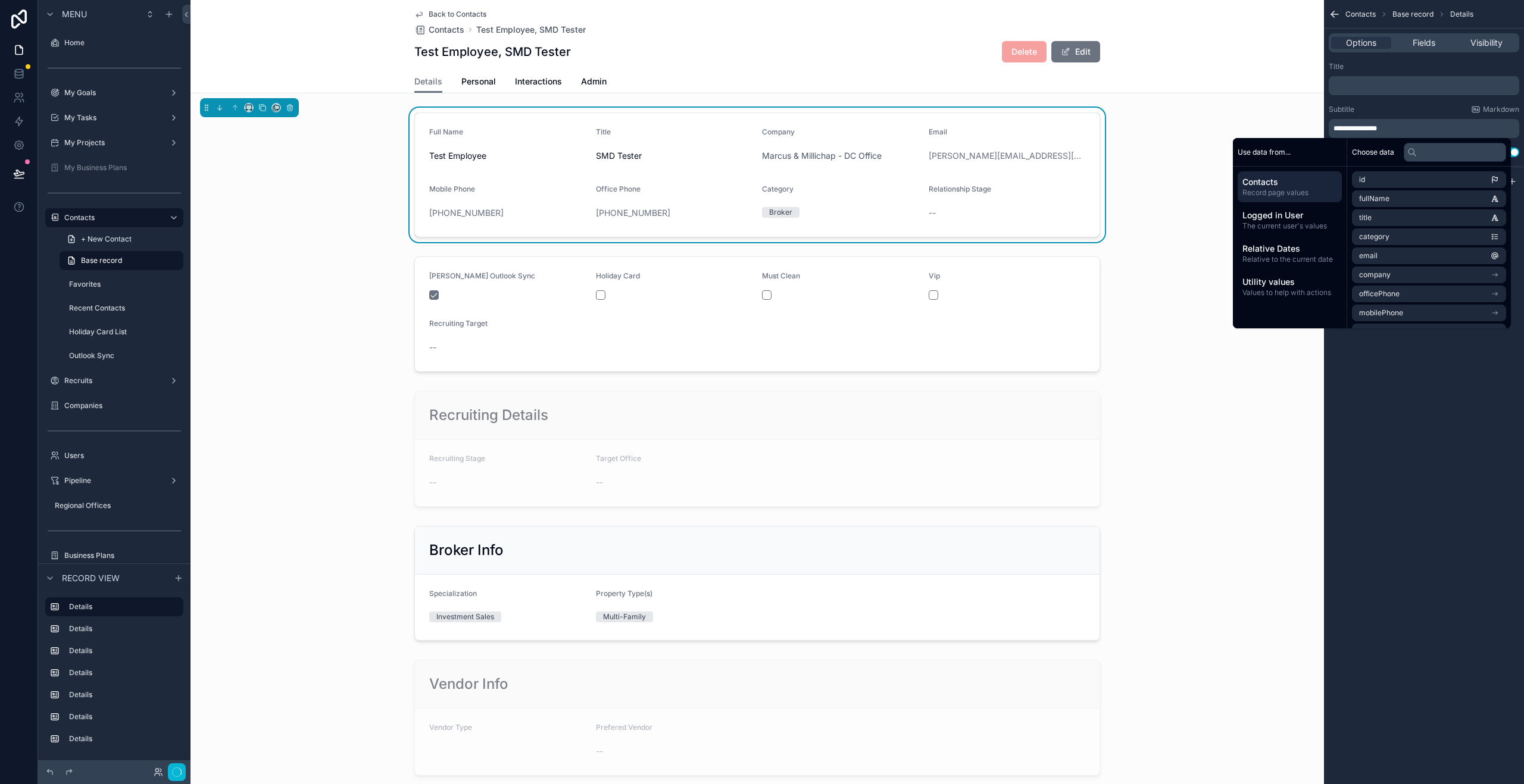
scroll to position [0, 0]
click at [1390, 102] on div "**********" at bounding box center [1424, 109] width 200 height 104
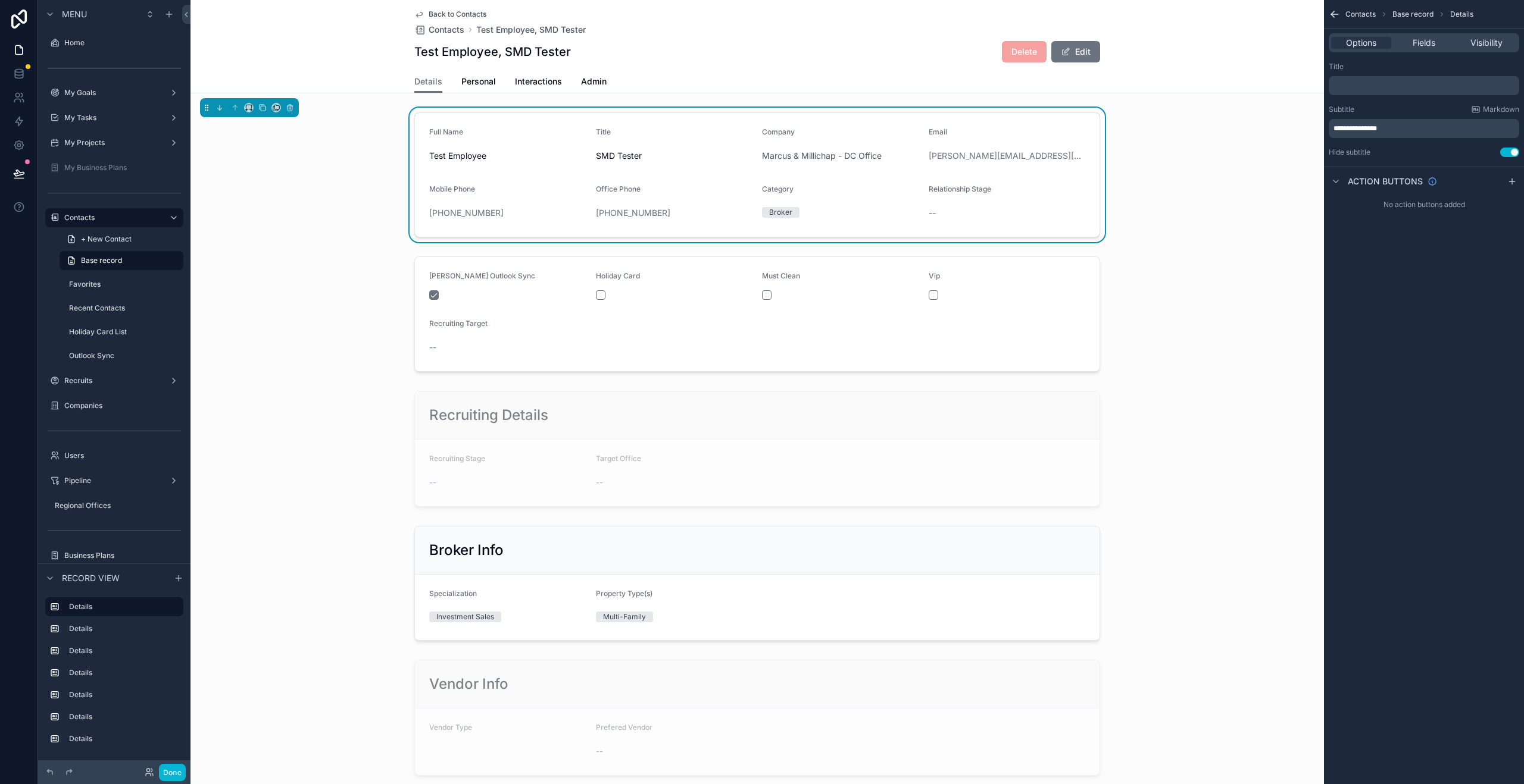
click at [1510, 151] on button "Use setting" at bounding box center [1510, 152] width 19 height 9
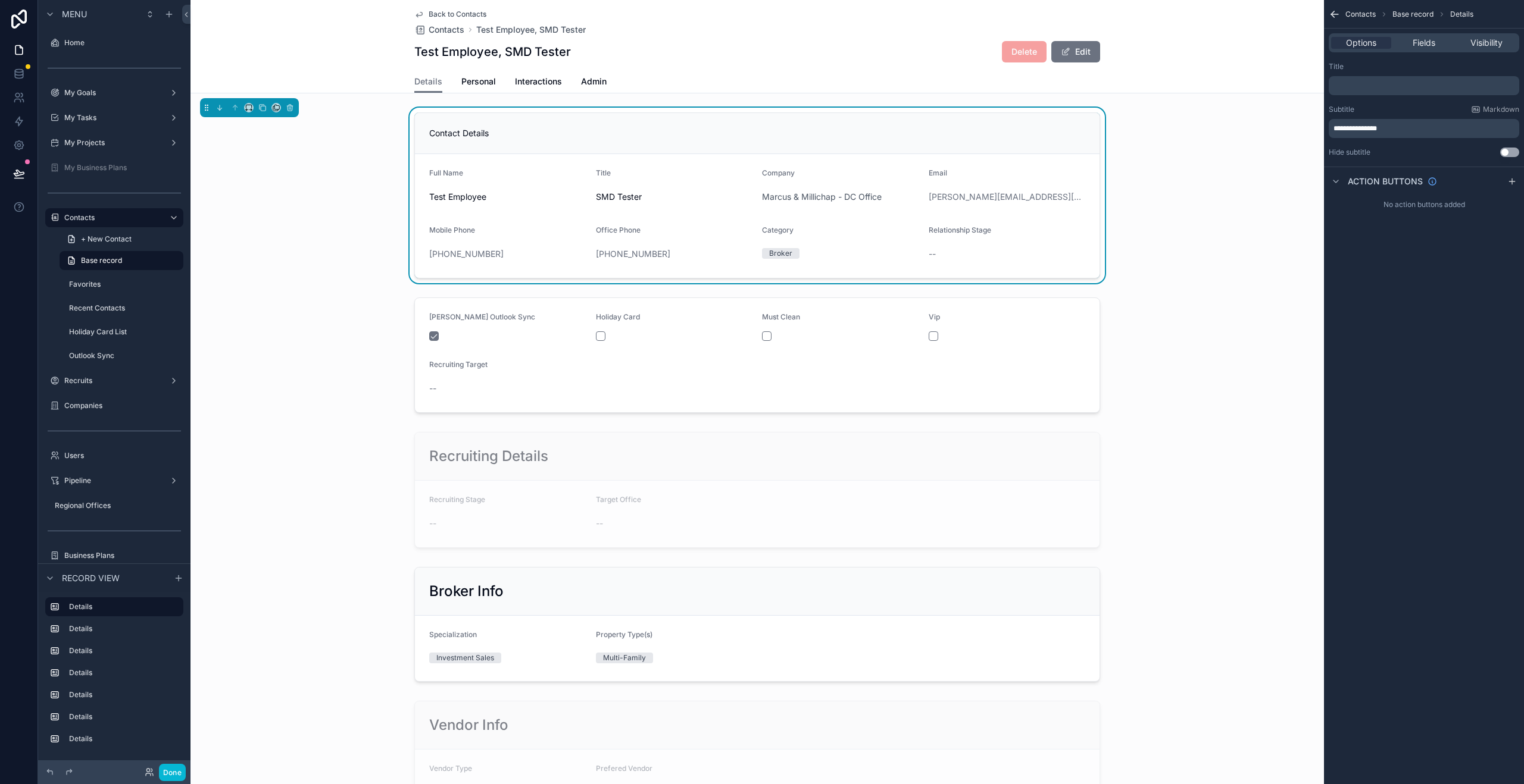
click at [307, 238] on div "Contact Details Full Name Test Employee Title SMD Tester Company Marcus & Milli…" at bounding box center [757, 196] width 1134 height 176
click at [168, 17] on icon "scrollable content" at bounding box center [169, 14] width 9 height 9
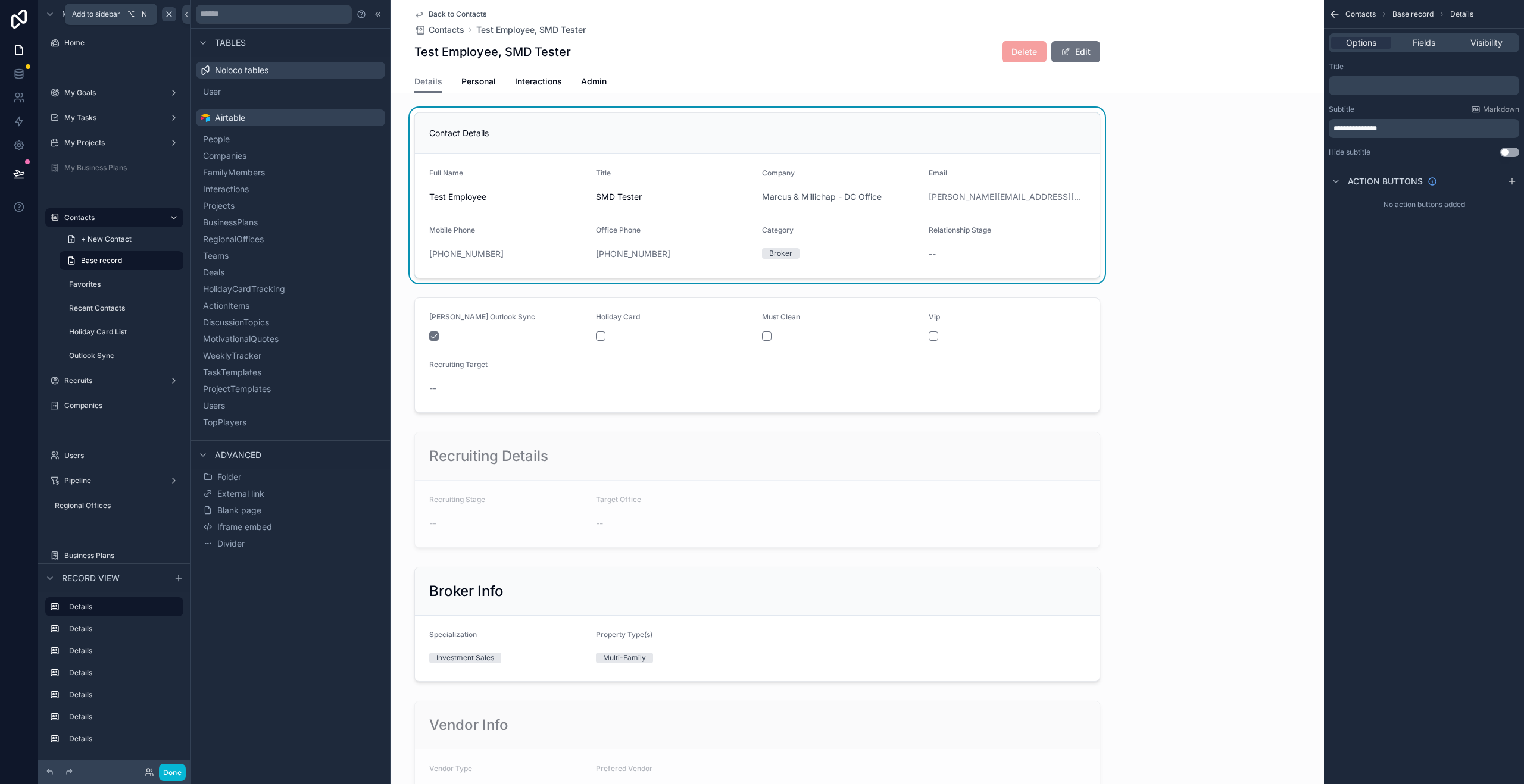
click at [169, 17] on icon "scrollable content" at bounding box center [169, 14] width 9 height 9
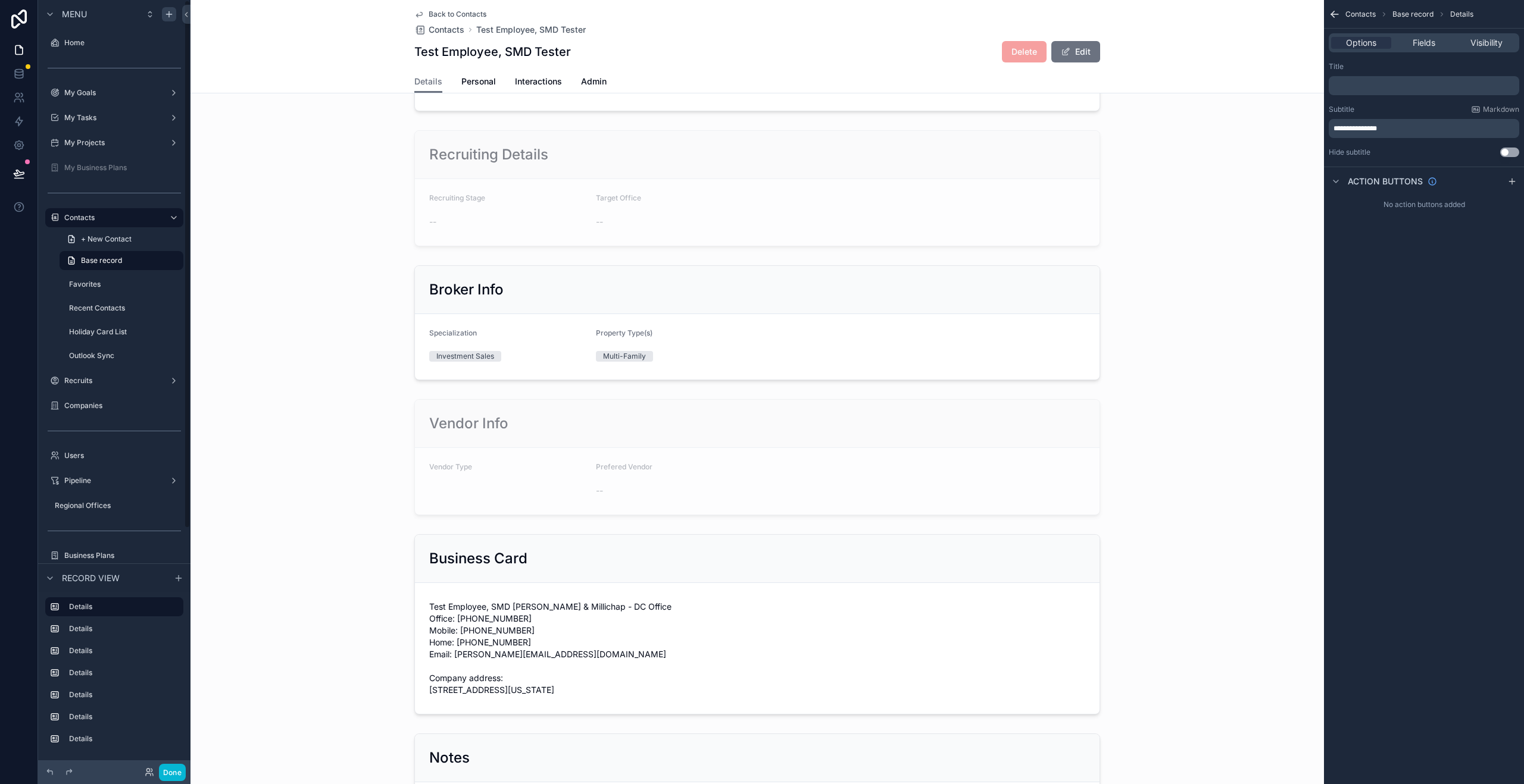
scroll to position [916, 0]
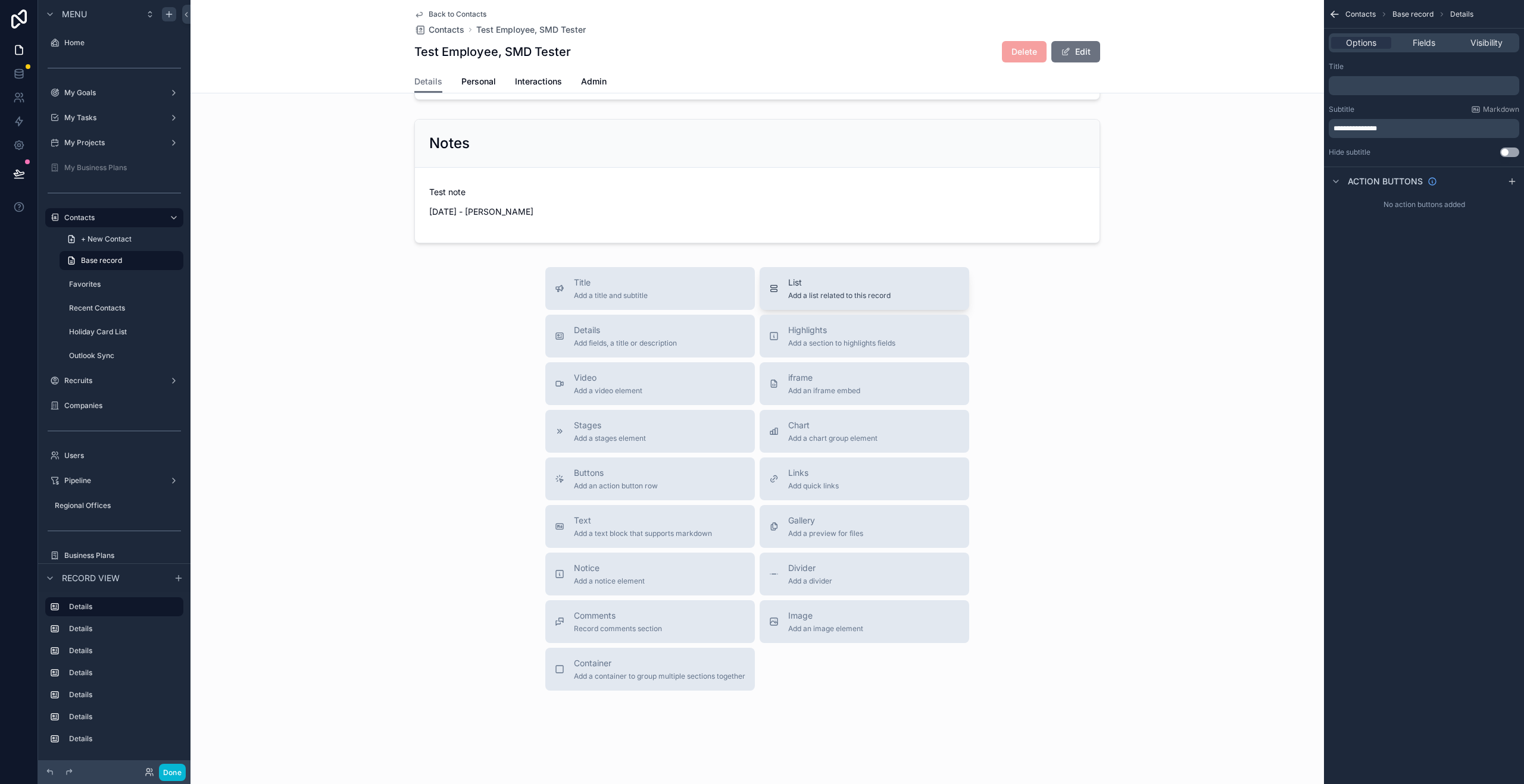
click at [809, 300] on span "Add a list related to this record" at bounding box center [839, 295] width 102 height 9
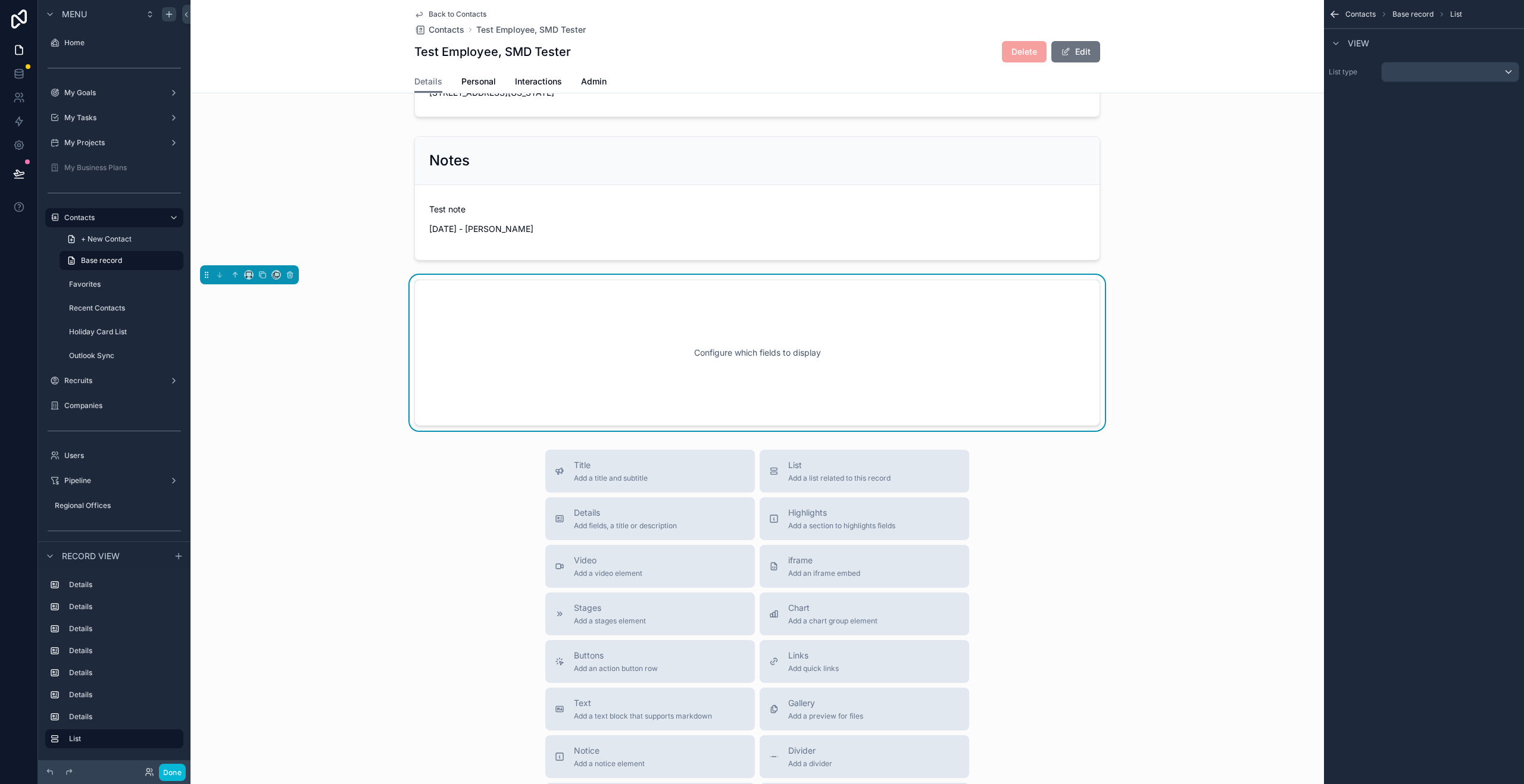
scroll to position [896, 0]
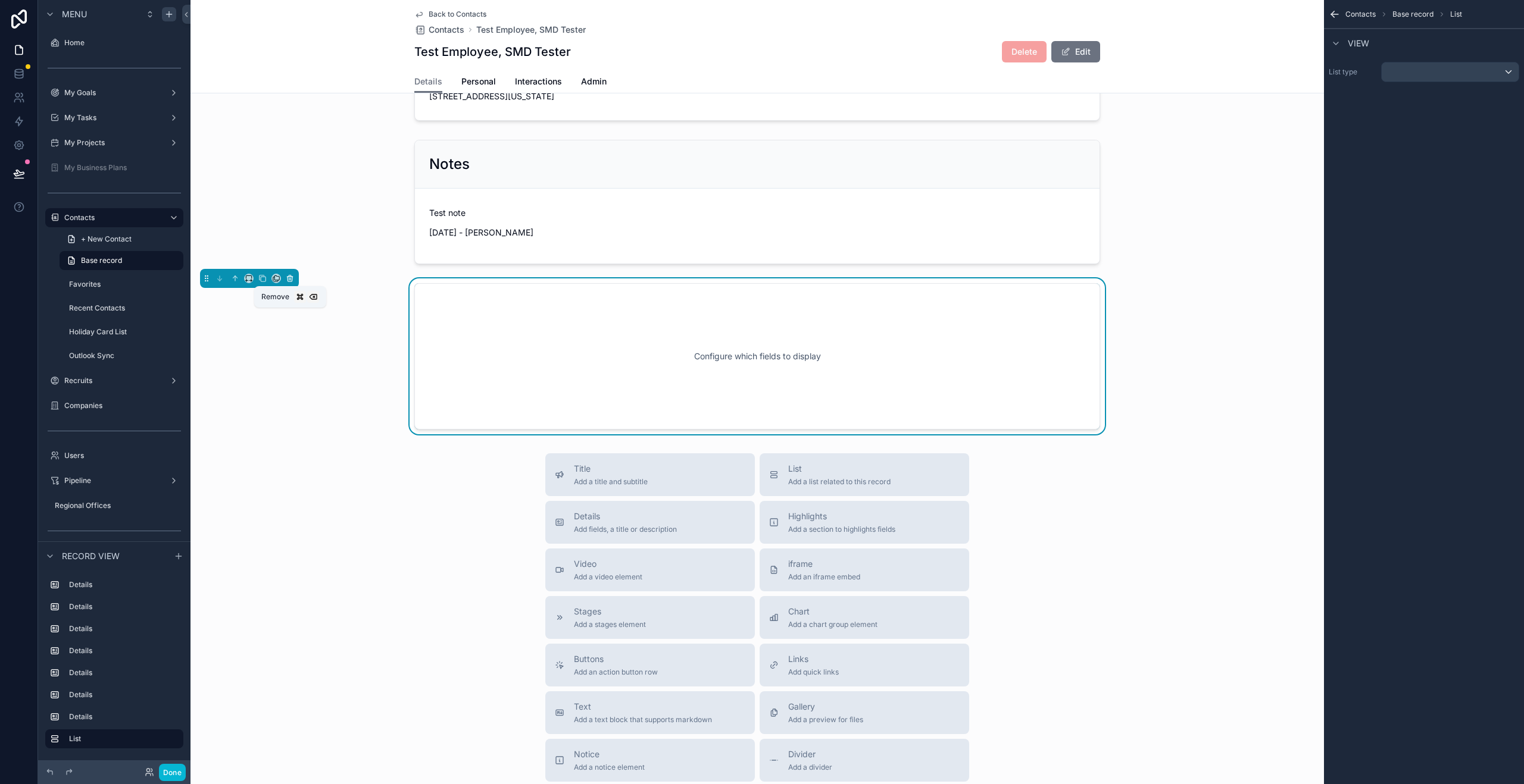
click at [290, 280] on icon "scrollable content" at bounding box center [290, 279] width 0 height 2
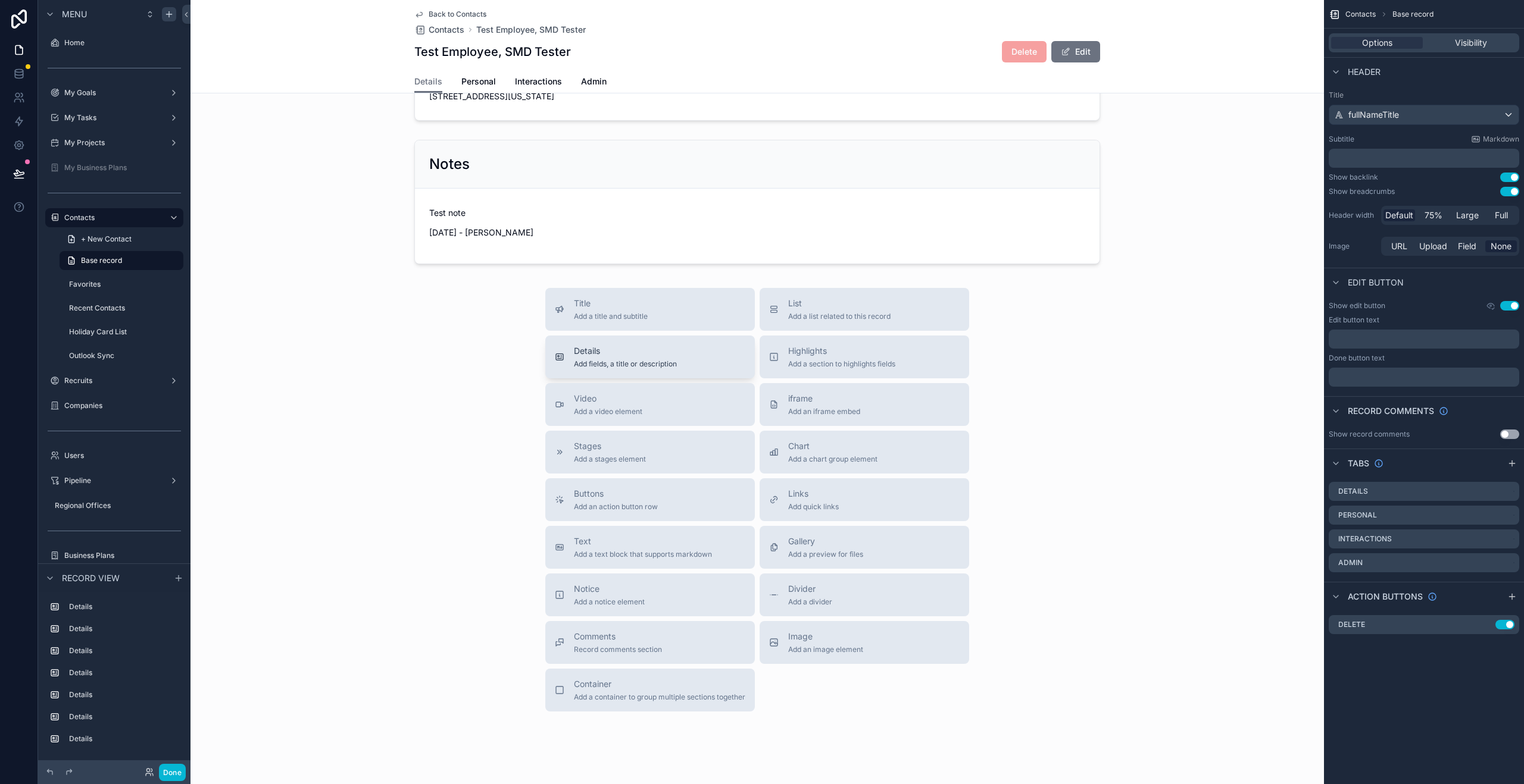
click at [610, 357] on span "Details" at bounding box center [625, 351] width 103 height 12
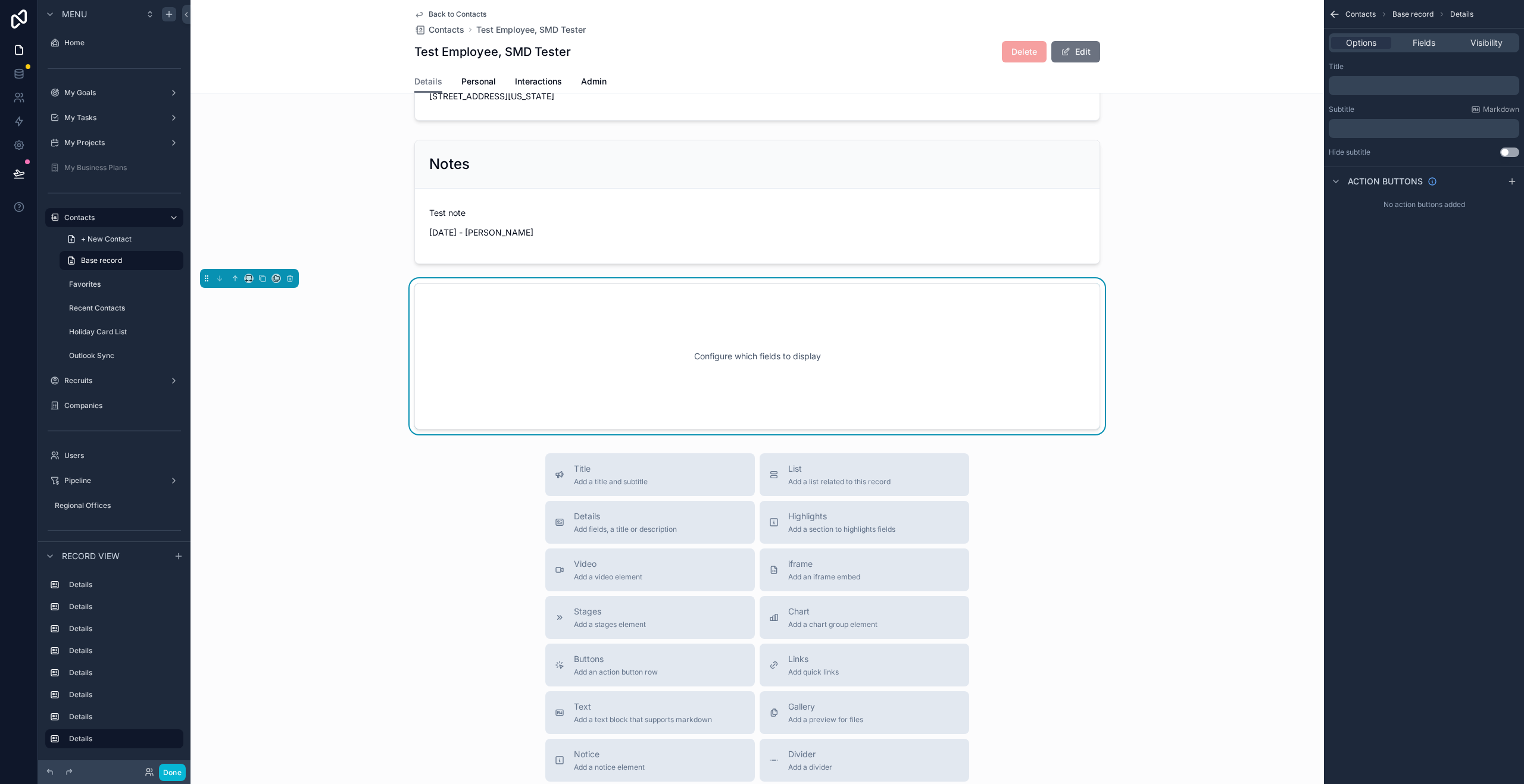
click at [1381, 132] on p "﻿" at bounding box center [1425, 128] width 184 height 9
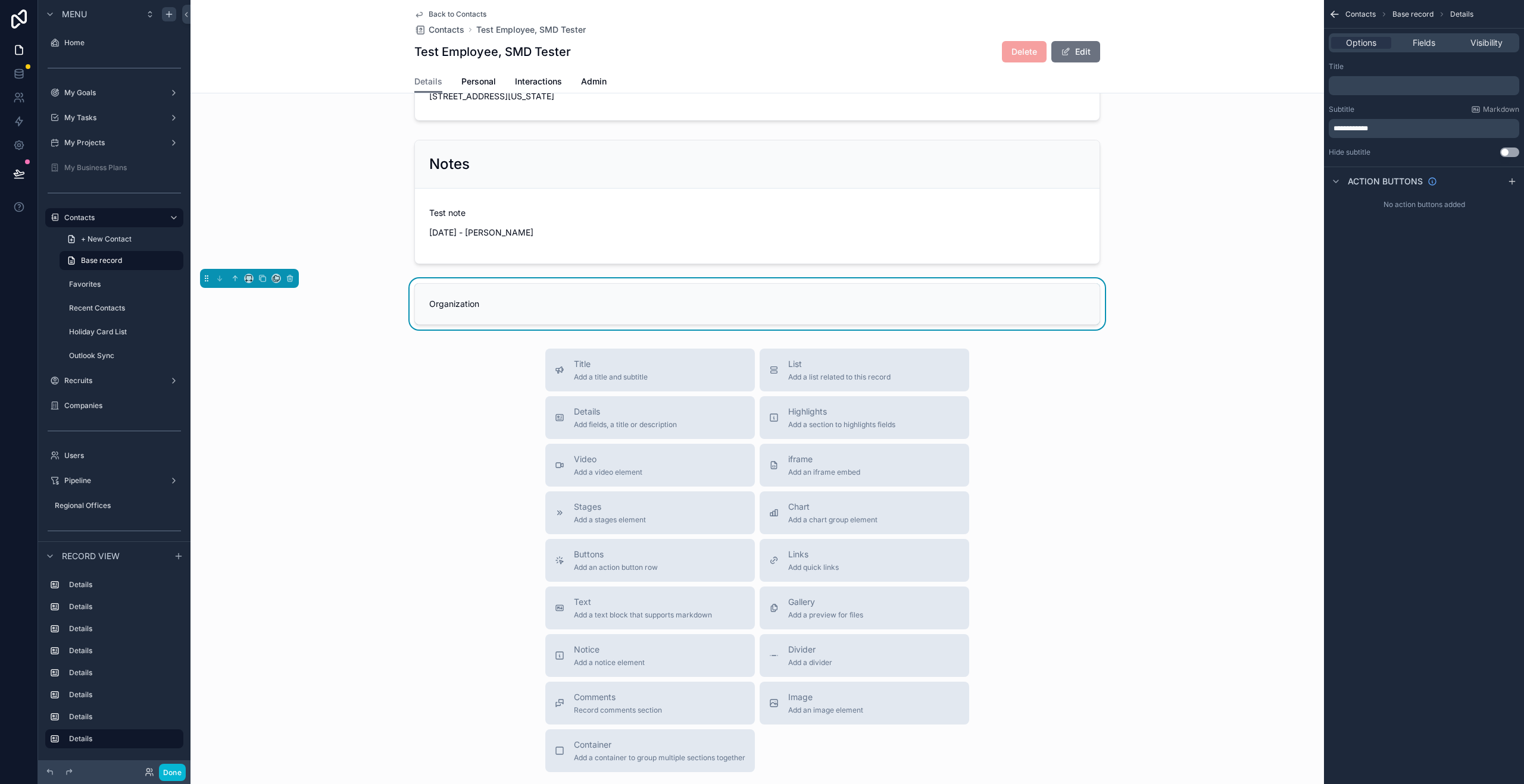
click at [1413, 99] on div "**********" at bounding box center [1424, 109] width 200 height 104
click at [1440, 46] on div "Fields" at bounding box center [1423, 42] width 60 height 12
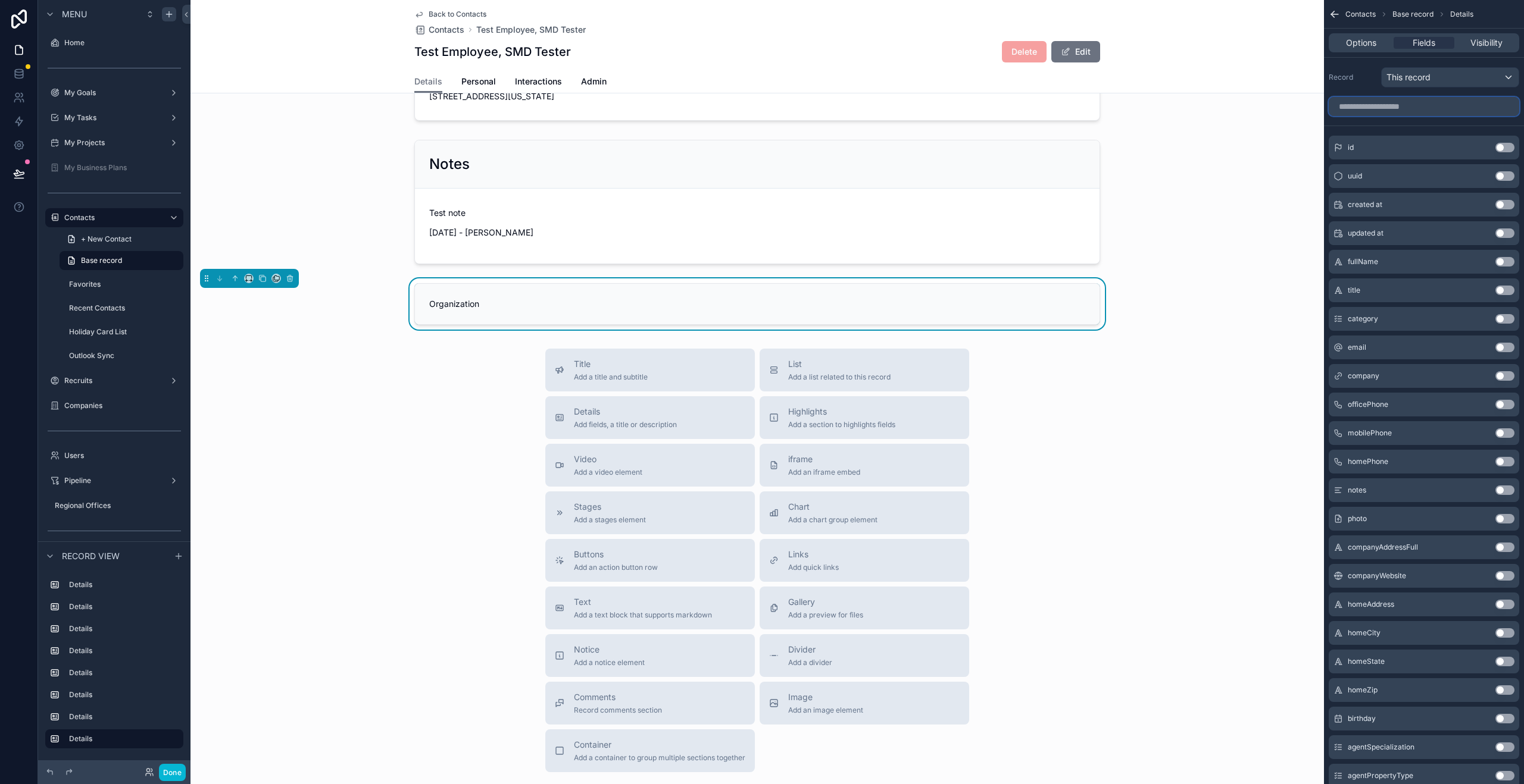
click at [1402, 107] on input "scrollable content" at bounding box center [1424, 107] width 190 height 19
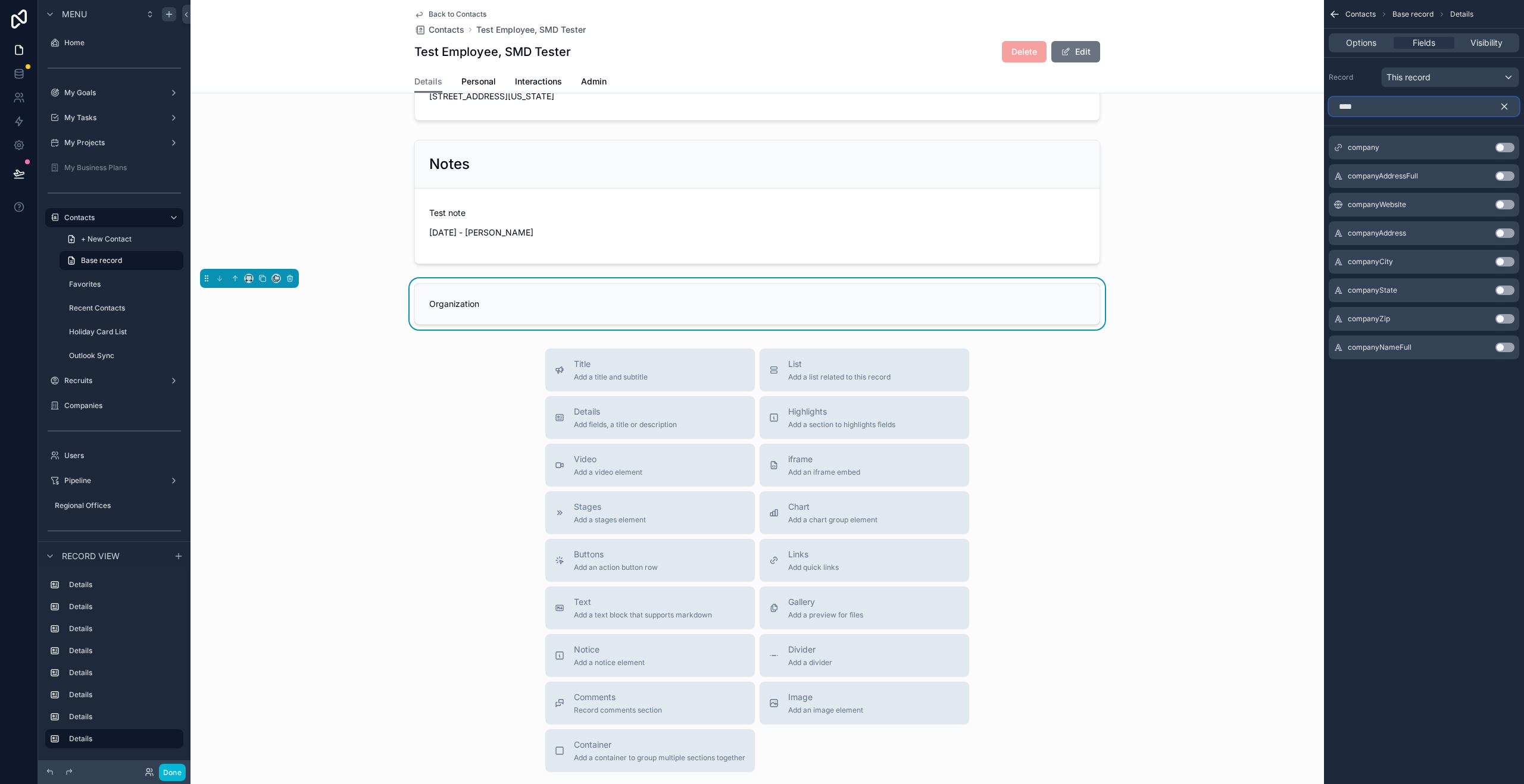
type input "****"
click at [1505, 145] on button "Use setting" at bounding box center [1505, 147] width 19 height 9
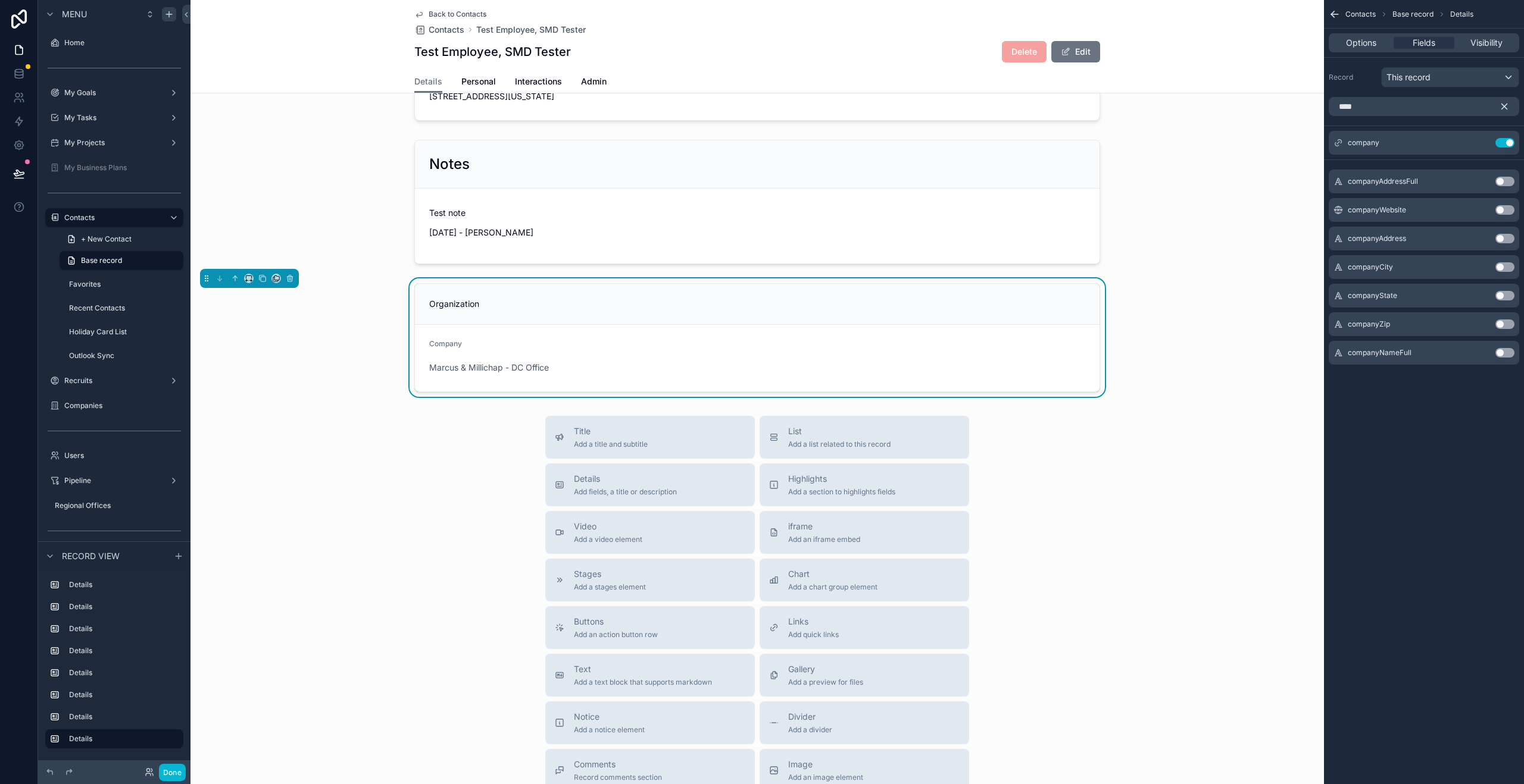
click at [822, 325] on div "Organization" at bounding box center [757, 304] width 684 height 41
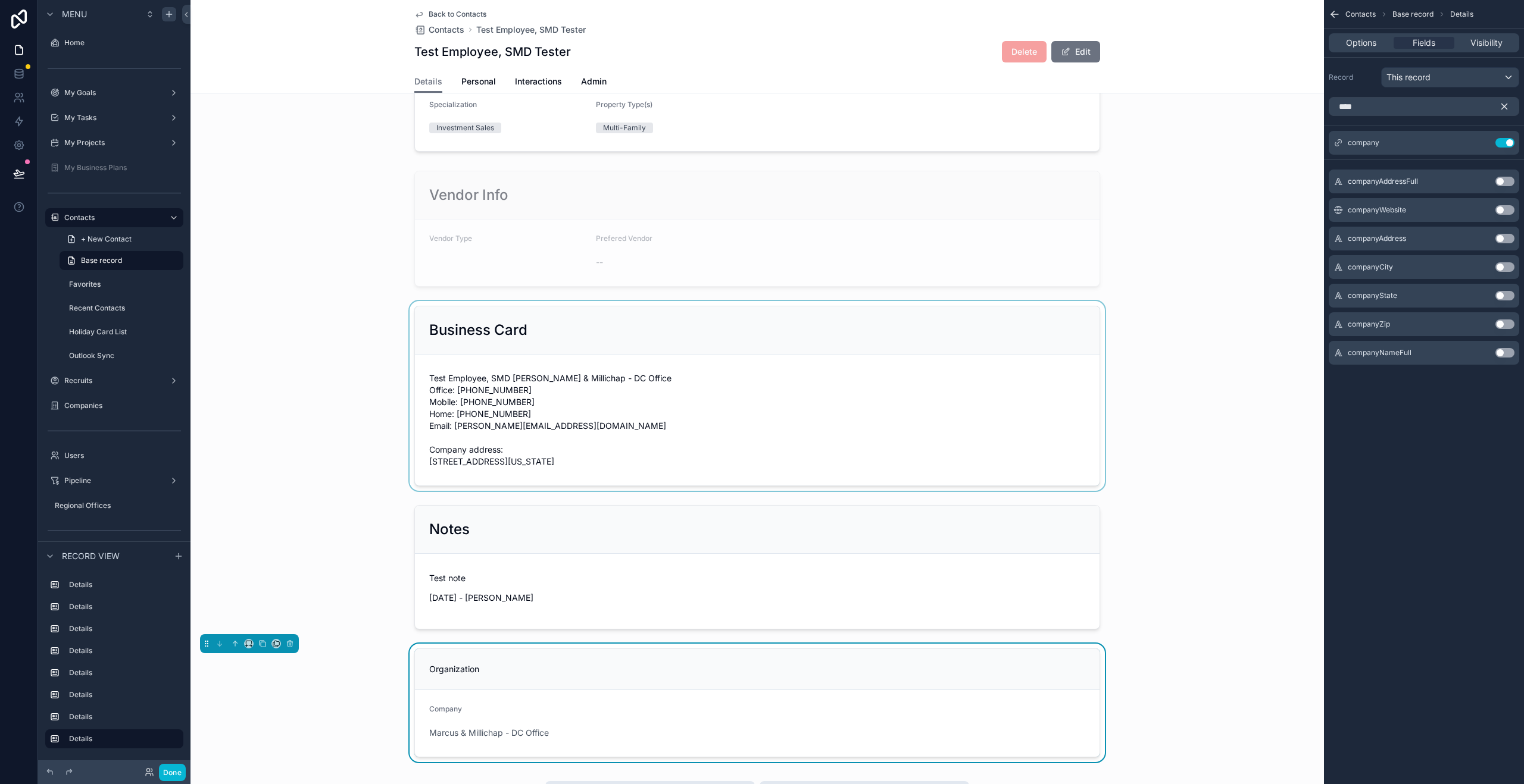
scroll to position [532, 0]
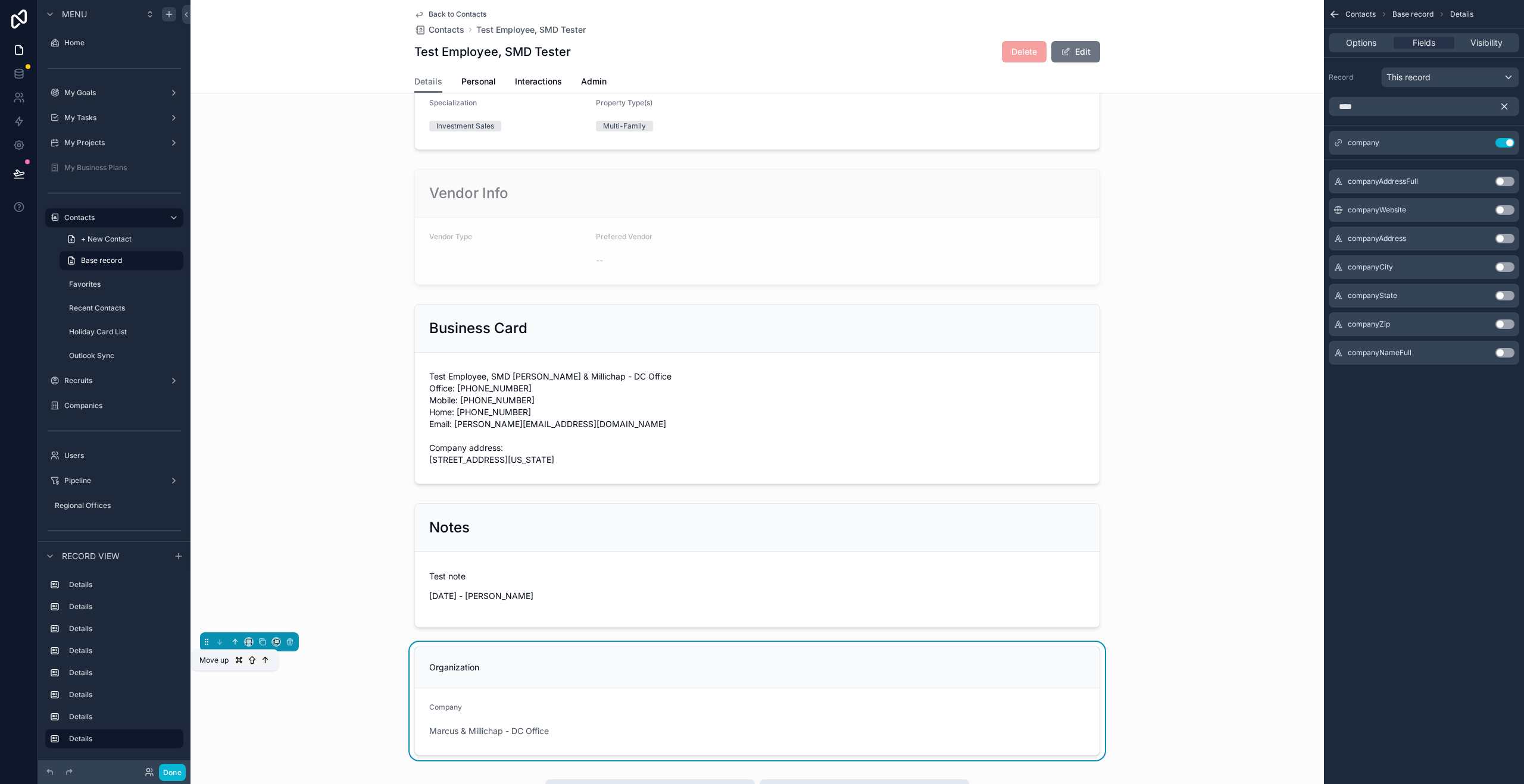
click at [233, 649] on button "scrollable content" at bounding box center [235, 642] width 13 height 13
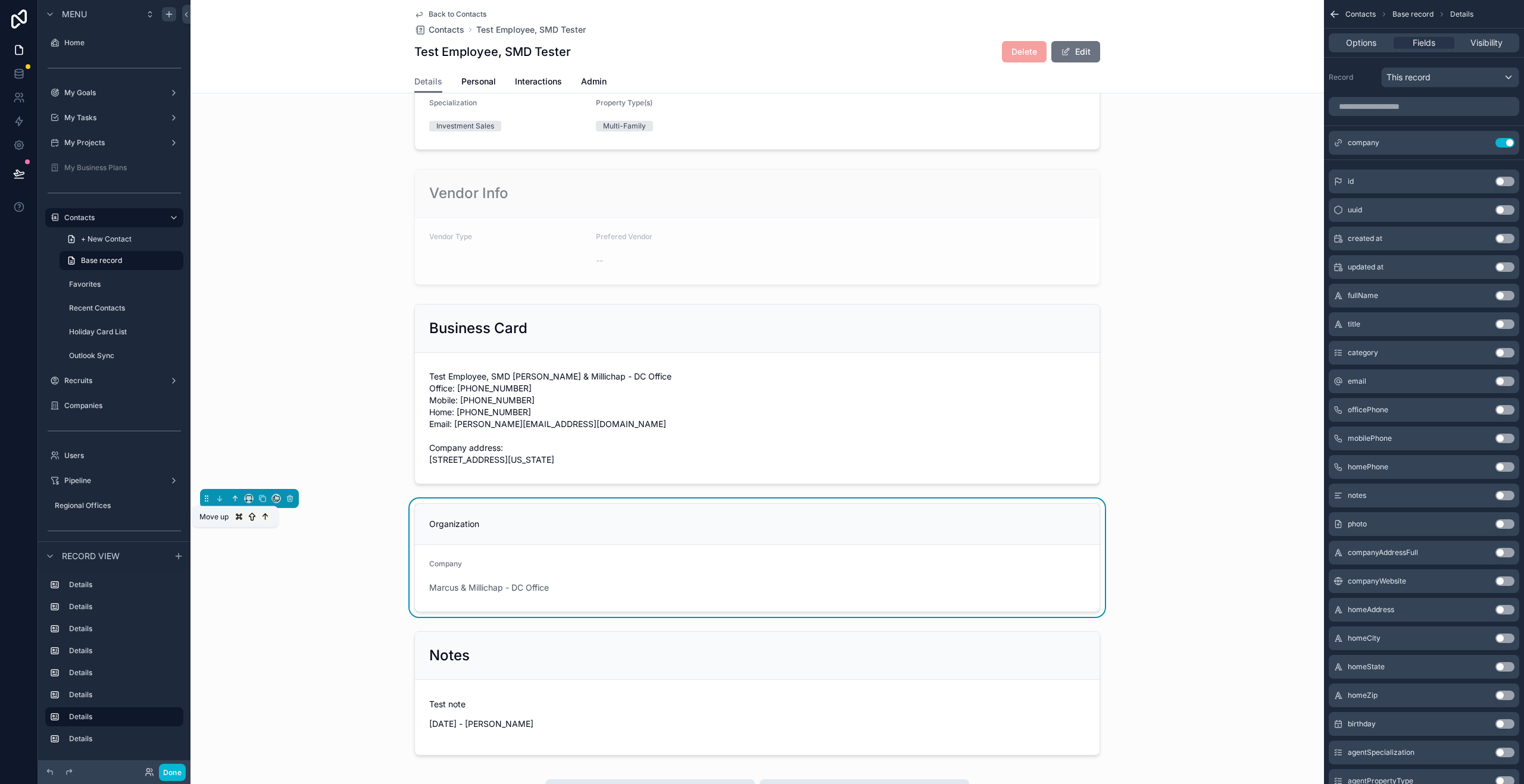
click at [235, 505] on button "scrollable content" at bounding box center [235, 499] width 13 height 13
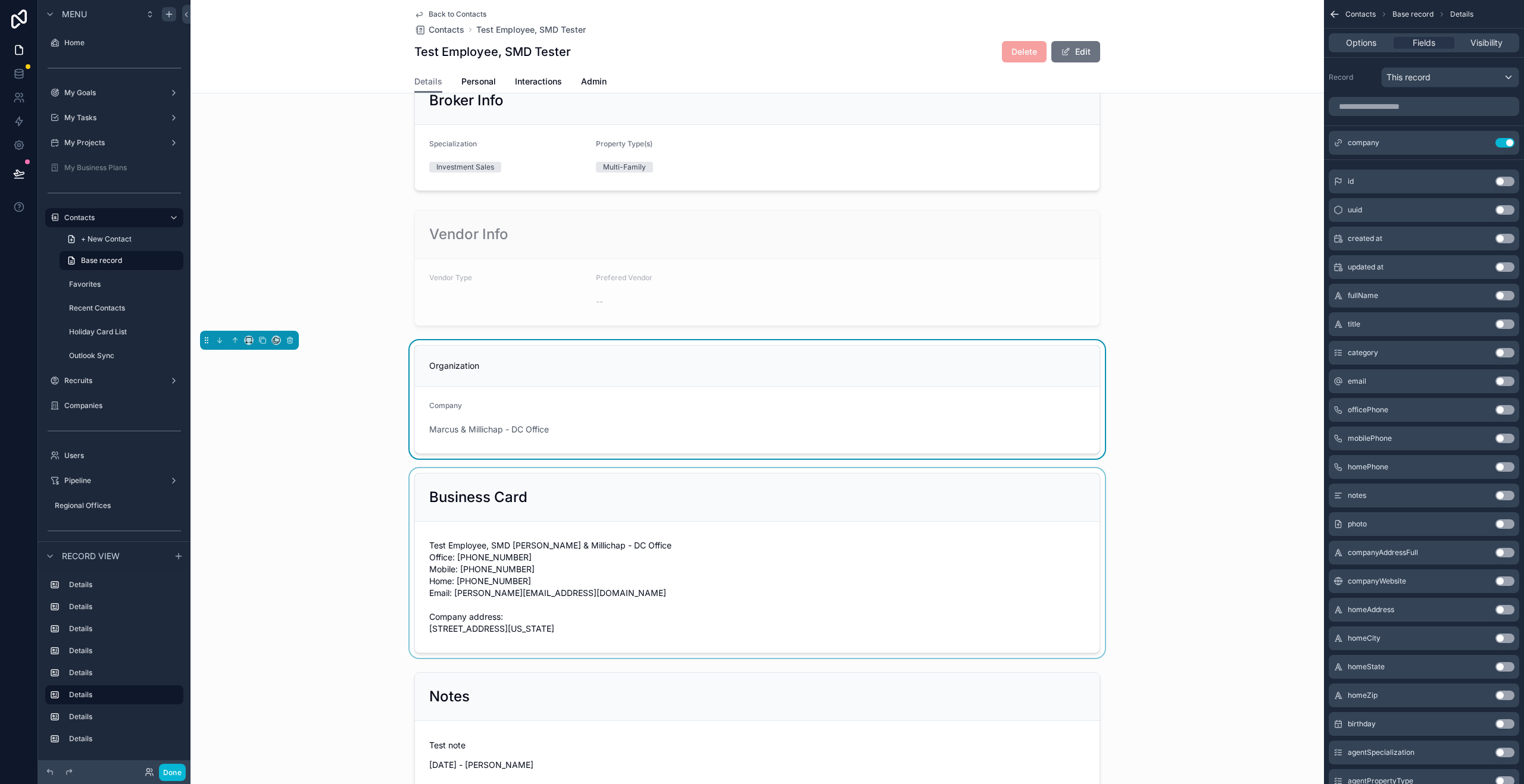
scroll to position [329, 0]
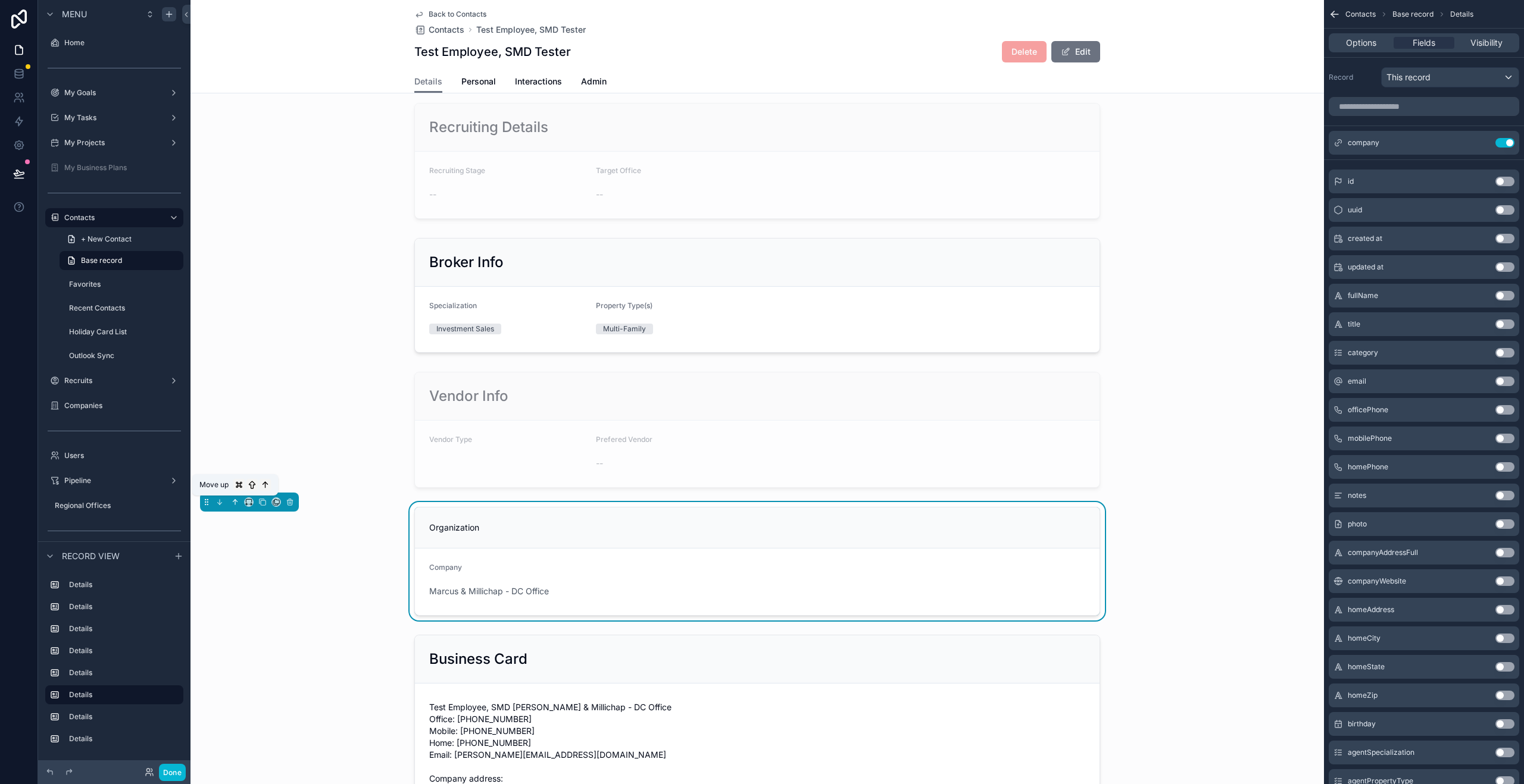
click at [237, 505] on icon "scrollable content" at bounding box center [236, 503] width 9 height 9
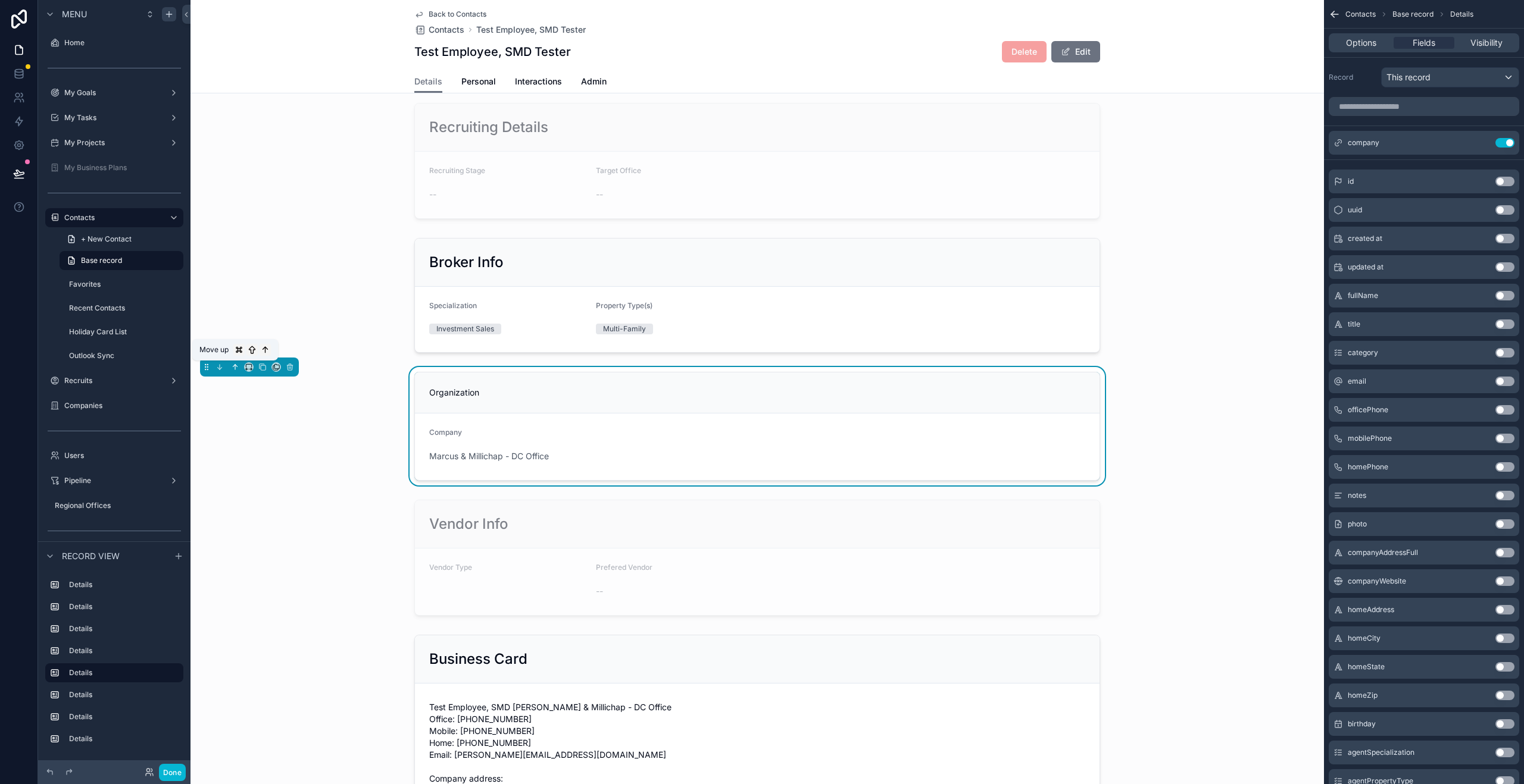
click at [235, 365] on icon "scrollable content" at bounding box center [236, 366] width 2 height 2
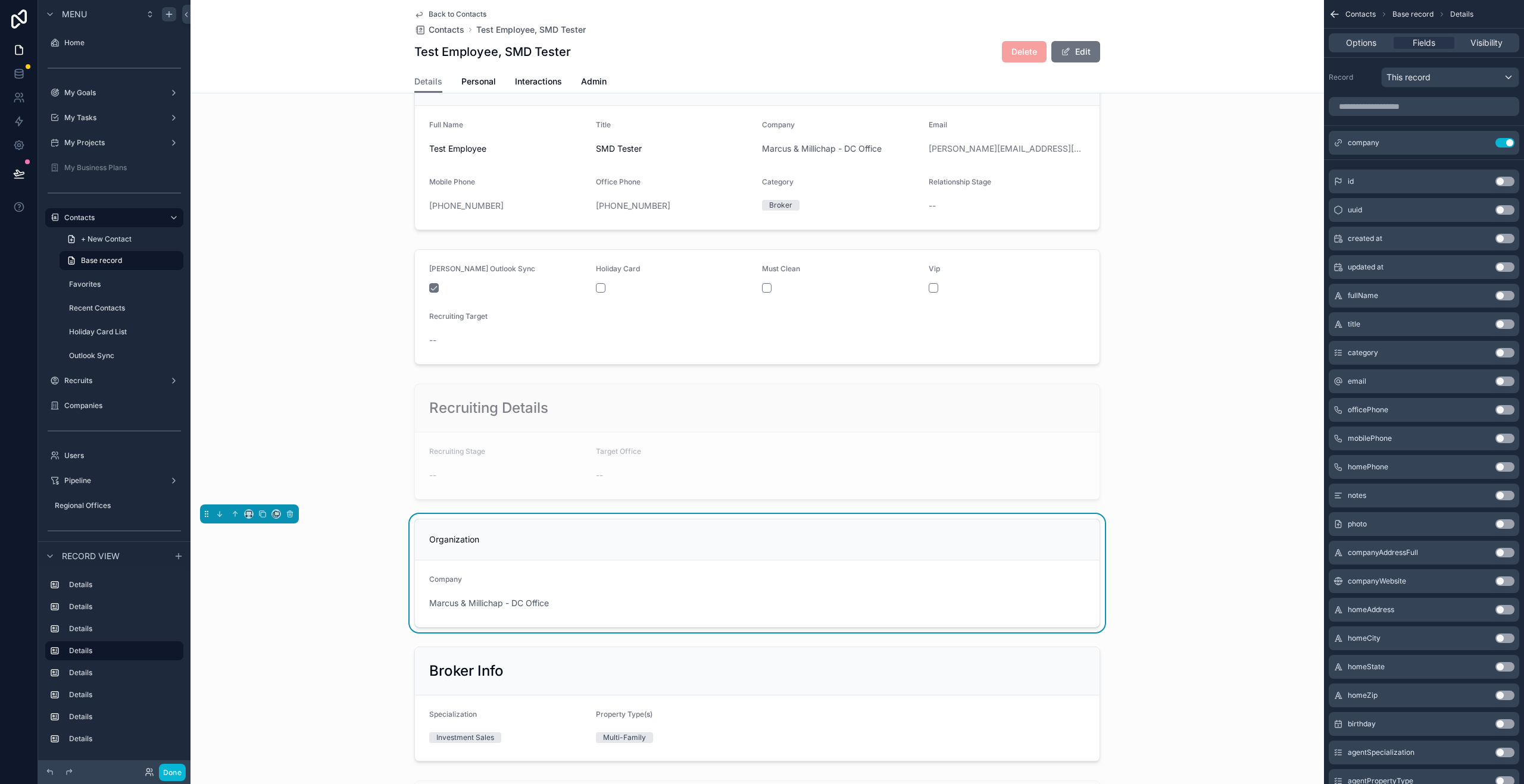
scroll to position [38, 0]
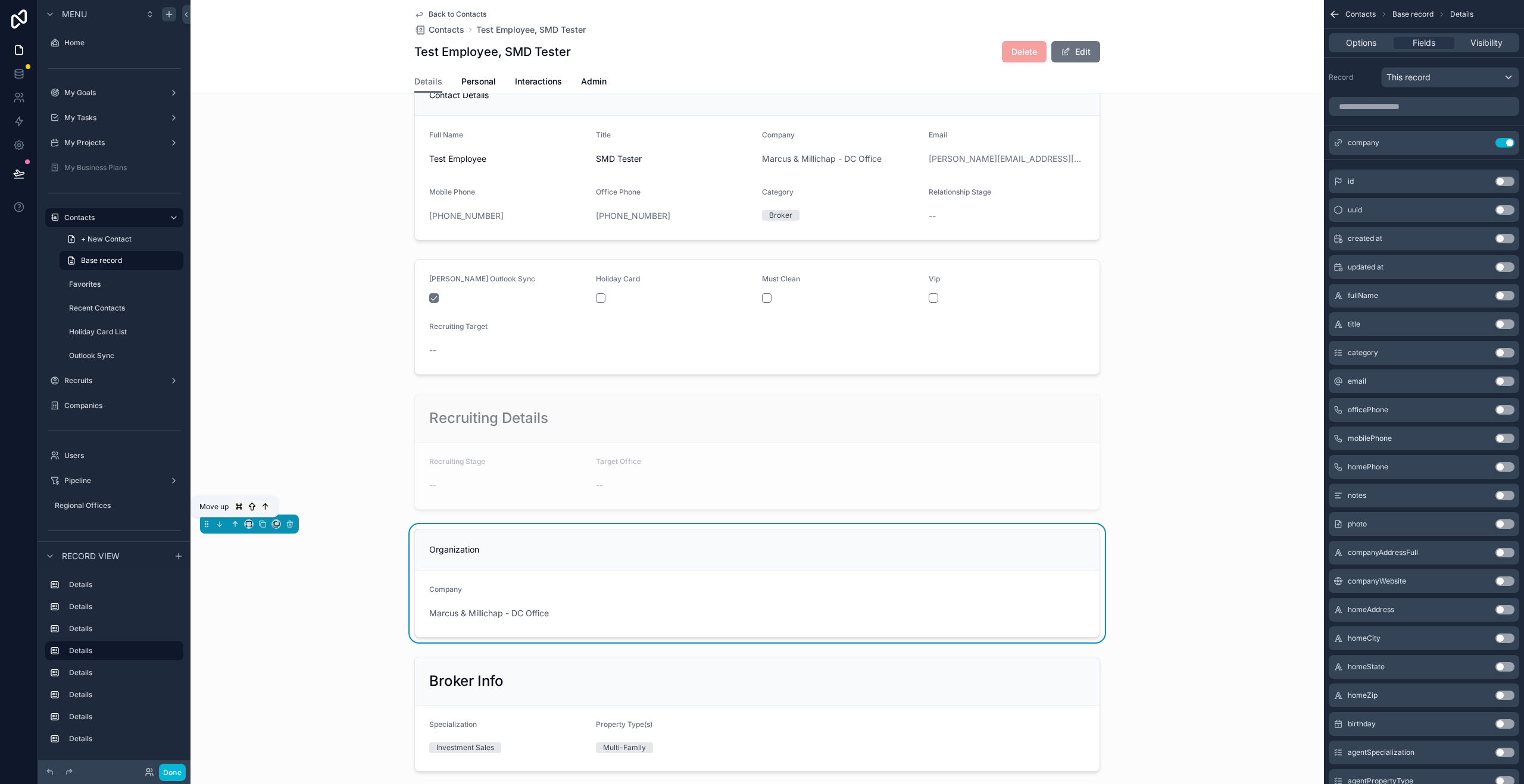
click at [237, 523] on icon "scrollable content" at bounding box center [236, 523] width 2 height 2
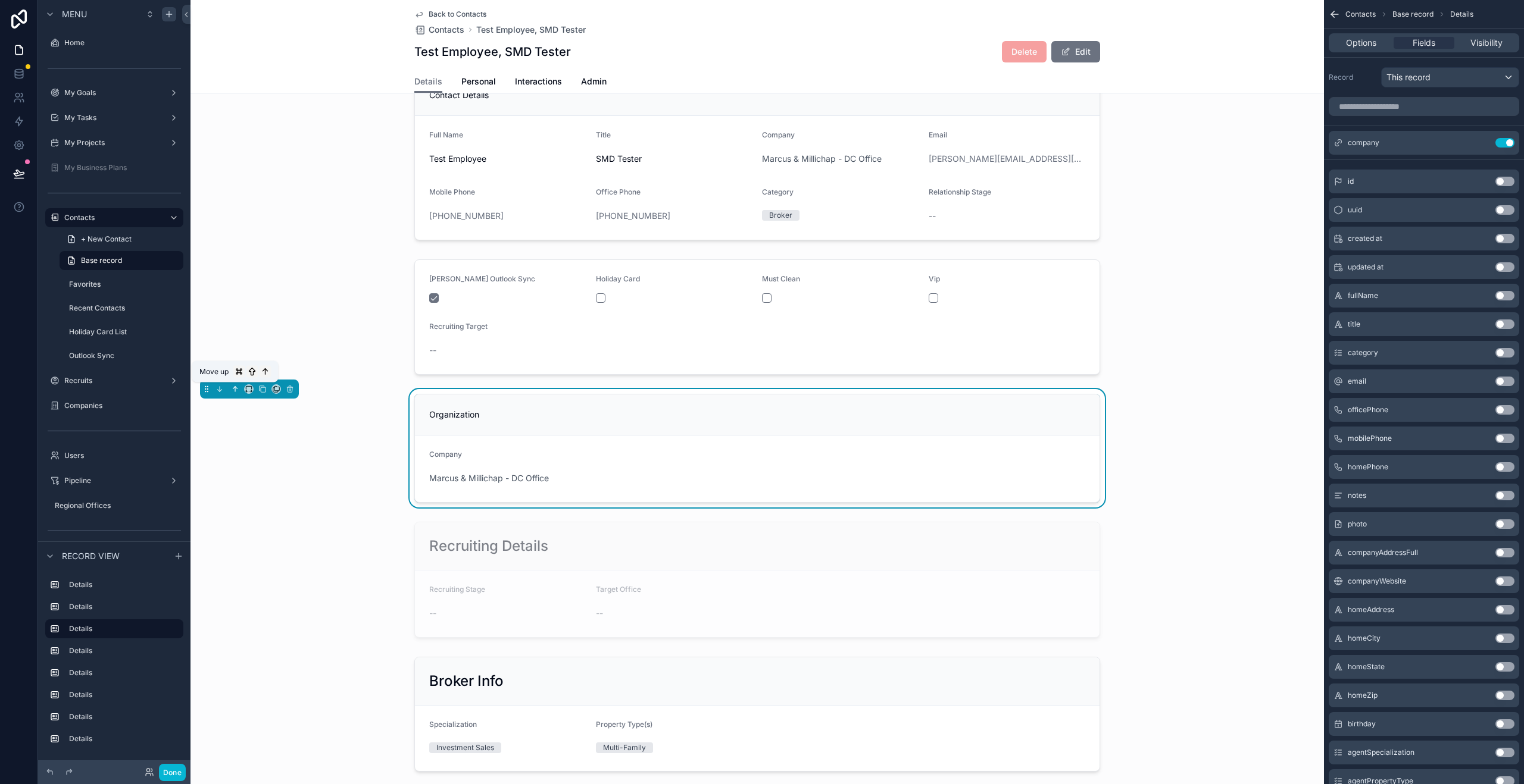
click at [236, 389] on icon "scrollable content" at bounding box center [236, 389] width 9 height 9
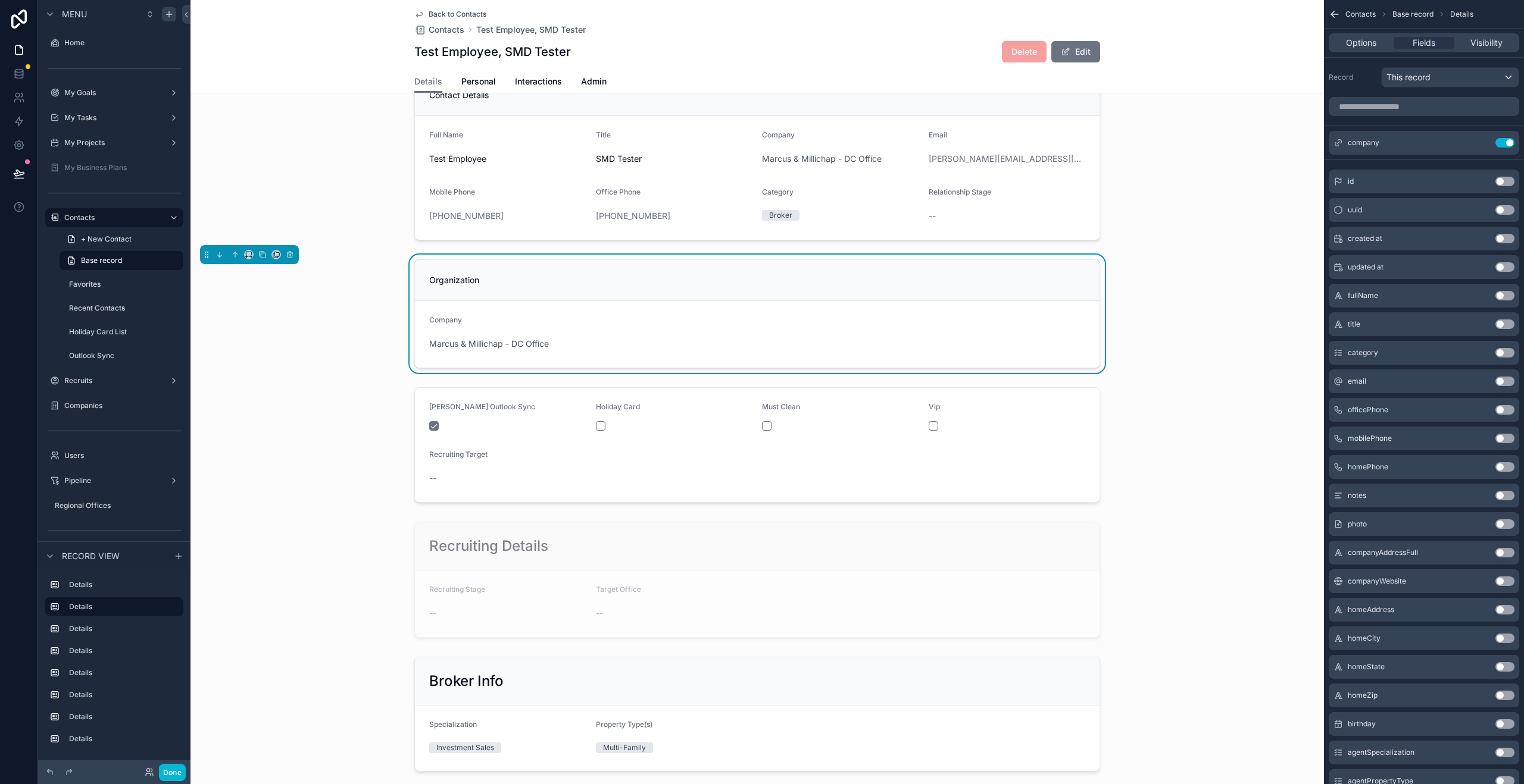
click at [748, 269] on div "Organization" at bounding box center [757, 280] width 684 height 41
click at [853, 142] on div "scrollable content" at bounding box center [757, 158] width 1134 height 176
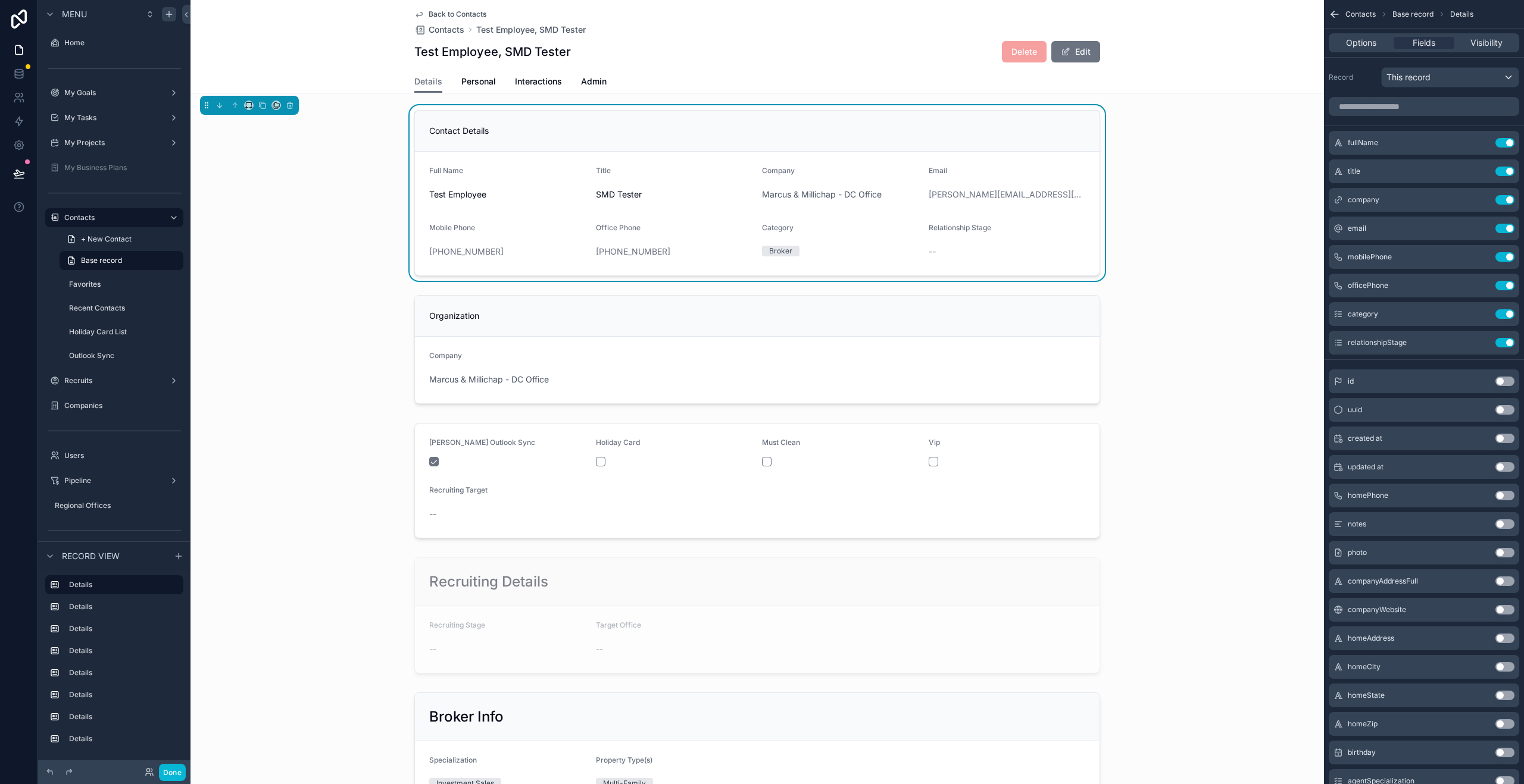
scroll to position [0, 0]
click at [1510, 202] on button "Use setting" at bounding box center [1505, 199] width 19 height 9
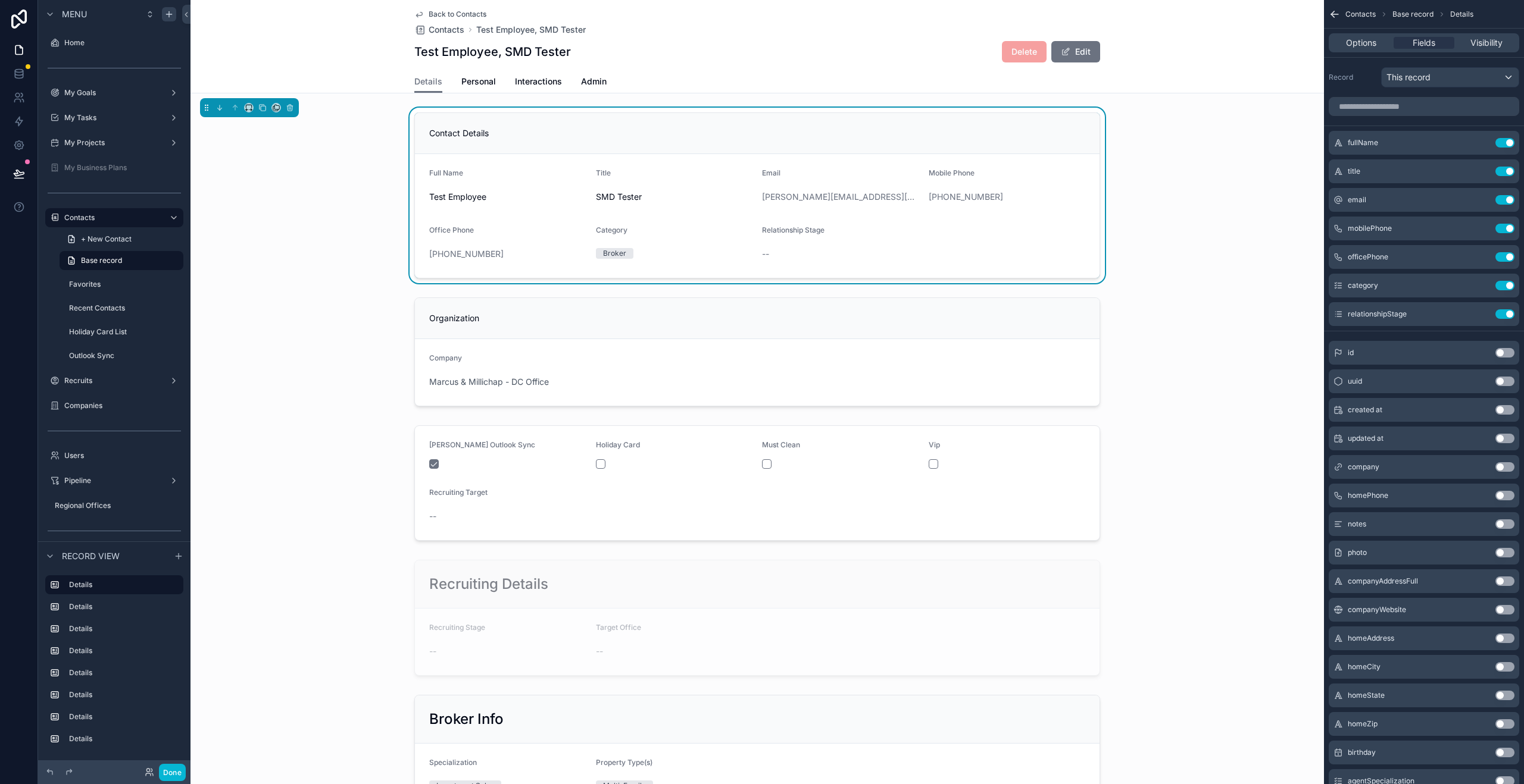
click at [982, 134] on div "Contact Details" at bounding box center [757, 133] width 656 height 12
click at [1482, 142] on icon "scrollable content" at bounding box center [1481, 143] width 9 height 9
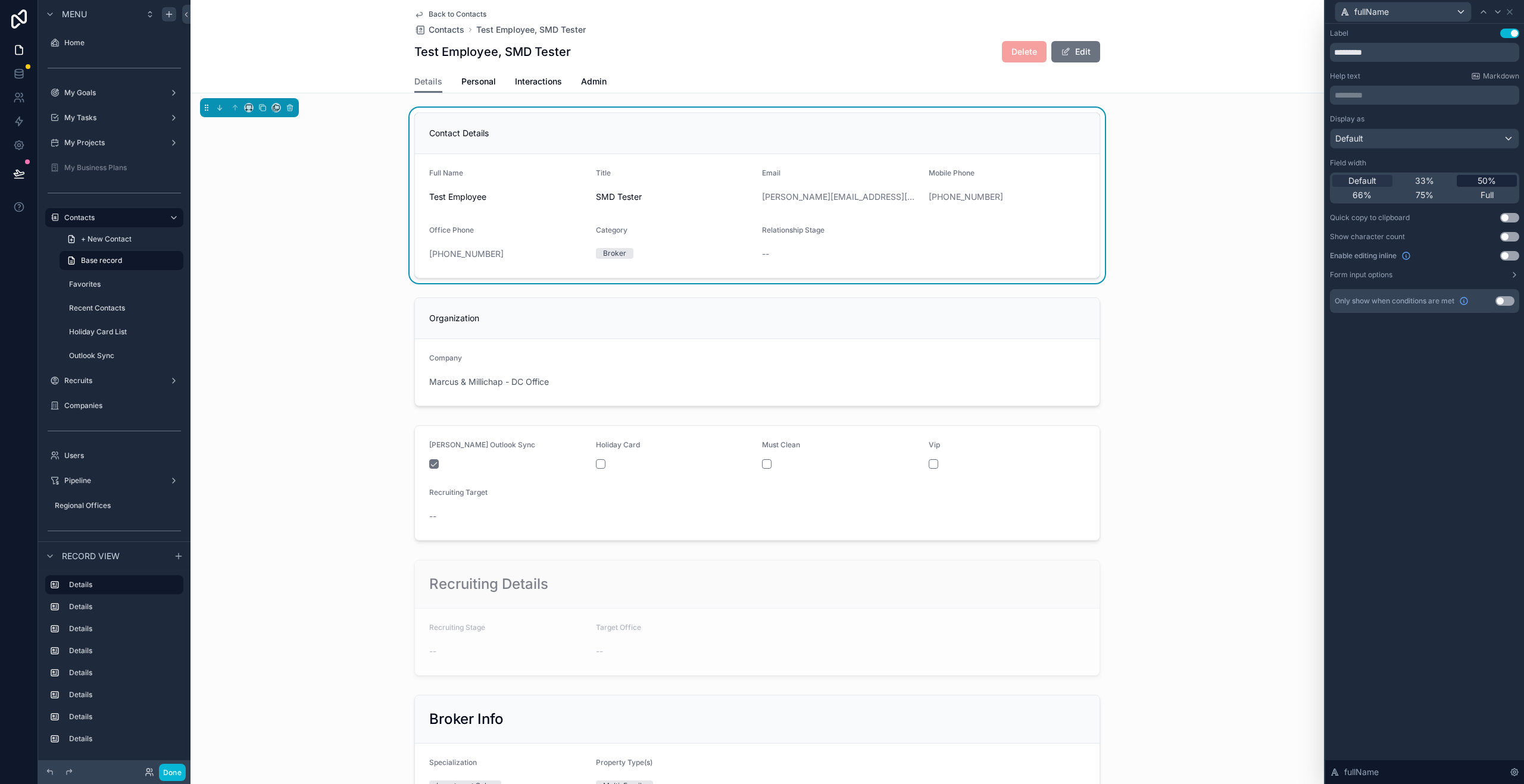
click at [1487, 183] on span "50%" at bounding box center [1487, 181] width 19 height 12
click at [1368, 181] on span "Default" at bounding box center [1362, 181] width 28 height 12
click at [308, 168] on div "Contact Details Full Name Test Employee Title SMD Tester Email brian@yahoo.com …" at bounding box center [757, 196] width 1134 height 176
click at [1199, 259] on div "Contact Details Full Name Test Employee Title SMD Tester Email brian@yahoo.com …" at bounding box center [757, 196] width 1134 height 176
click at [828, 313] on div "scrollable content" at bounding box center [757, 352] width 1134 height 118
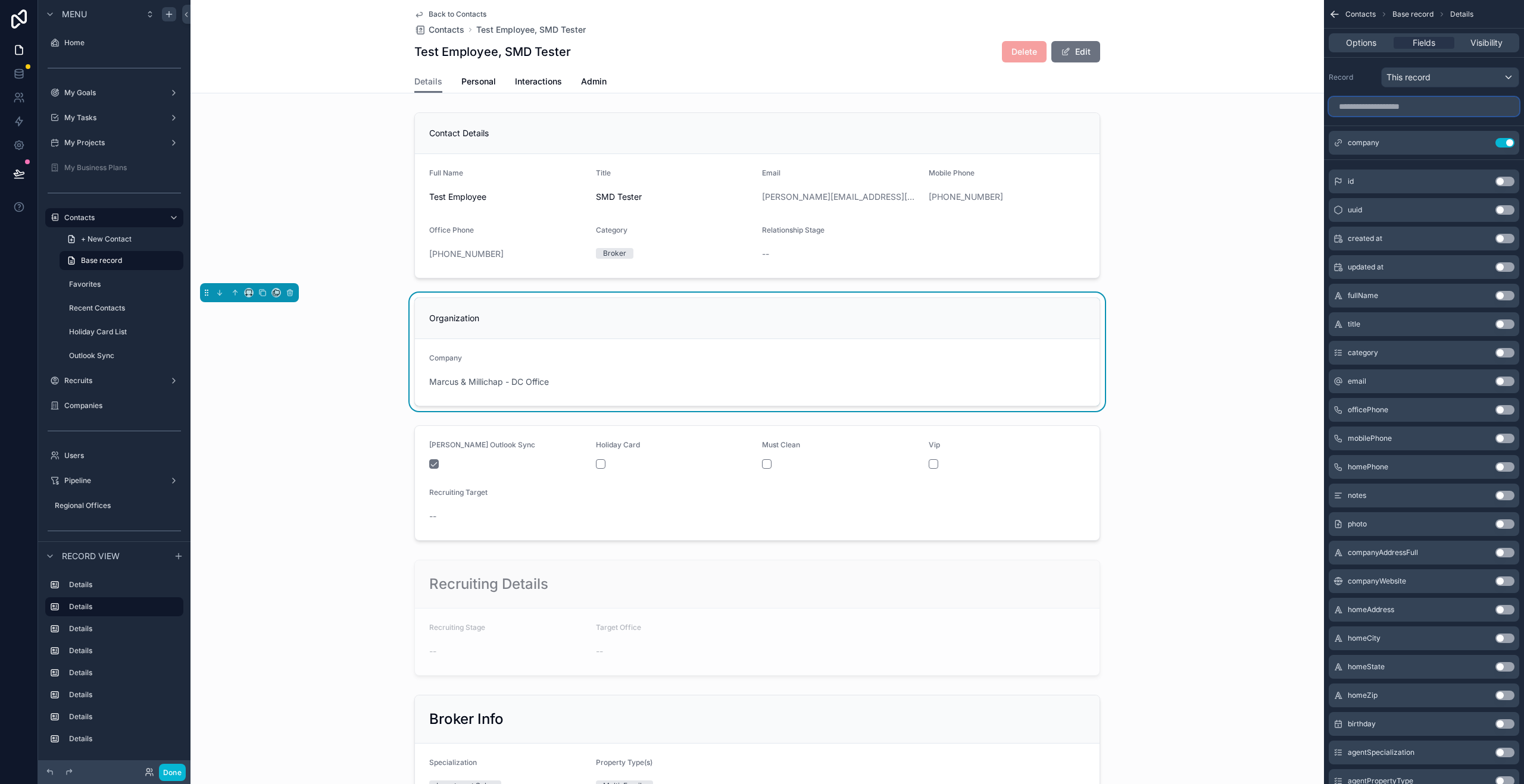
click at [1377, 108] on input "scrollable content" at bounding box center [1424, 107] width 190 height 19
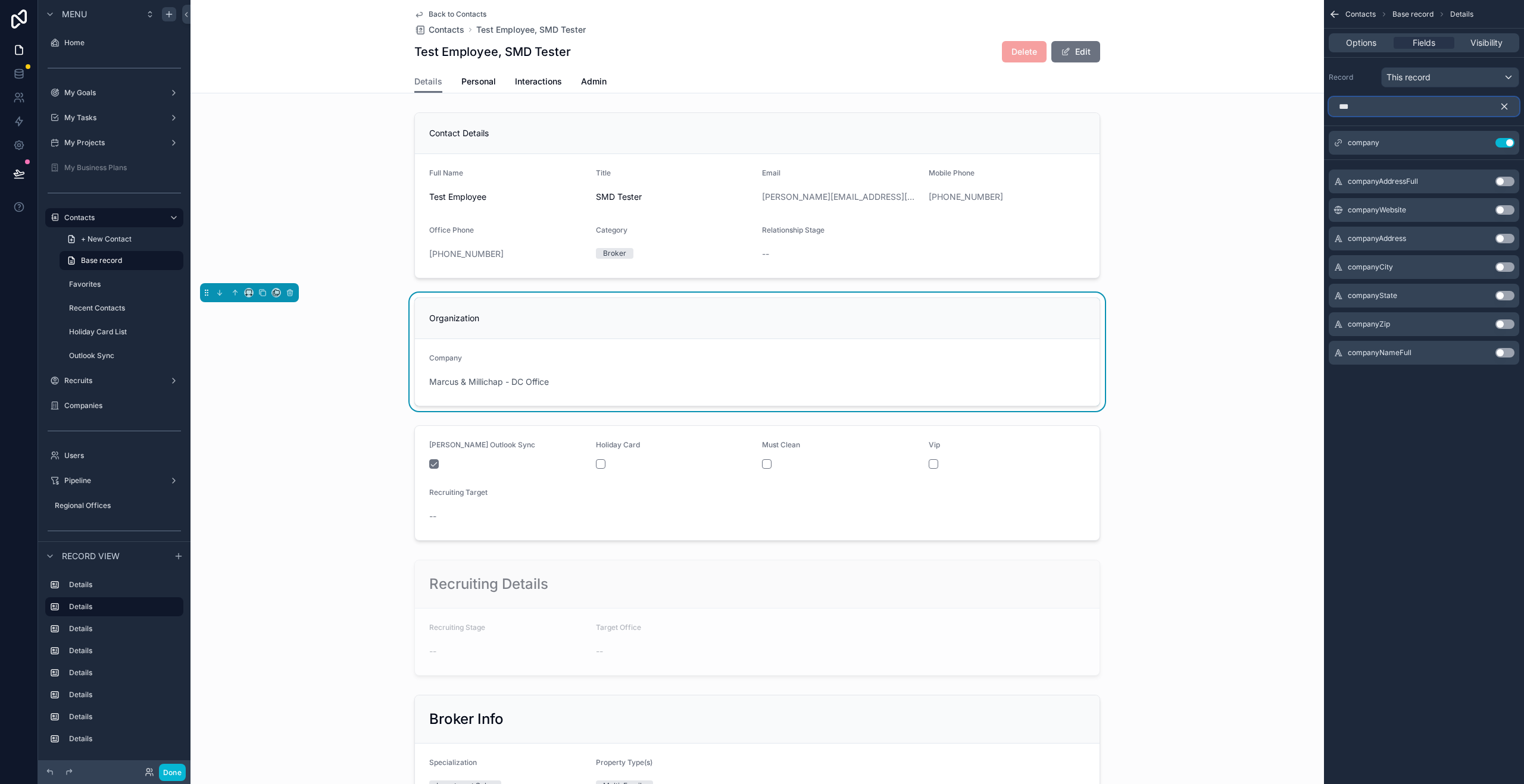
type input "***"
click at [1502, 181] on button "Use setting" at bounding box center [1505, 181] width 19 height 9
click at [516, 327] on div "Organization" at bounding box center [757, 318] width 684 height 41
click at [1481, 142] on icon "scrollable content" at bounding box center [1481, 143] width 9 height 9
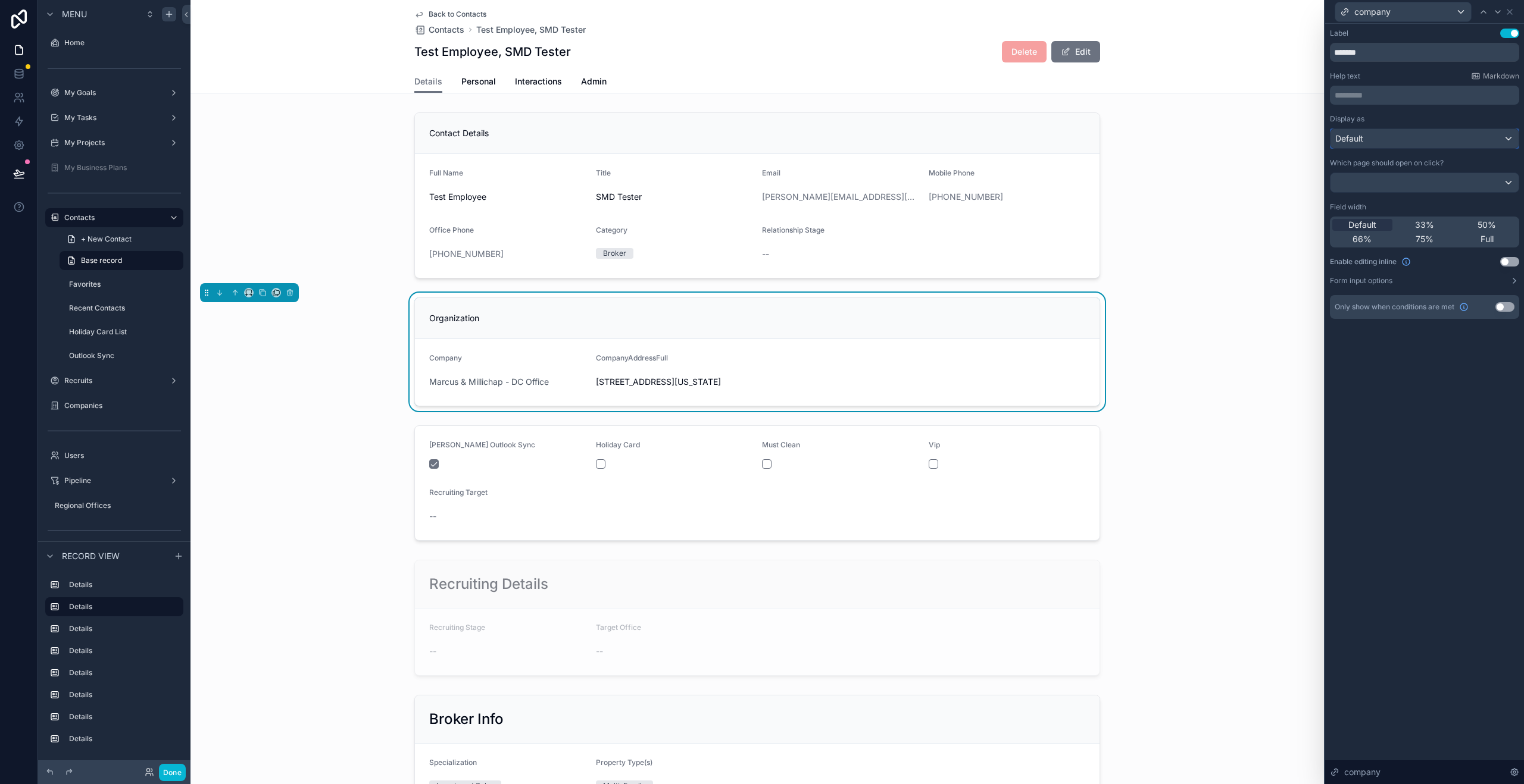
click at [1483, 142] on div "Default" at bounding box center [1424, 138] width 188 height 19
click at [1433, 122] on div at bounding box center [1425, 392] width 199 height 784
click at [1495, 241] on div "Full" at bounding box center [1486, 239] width 60 height 12
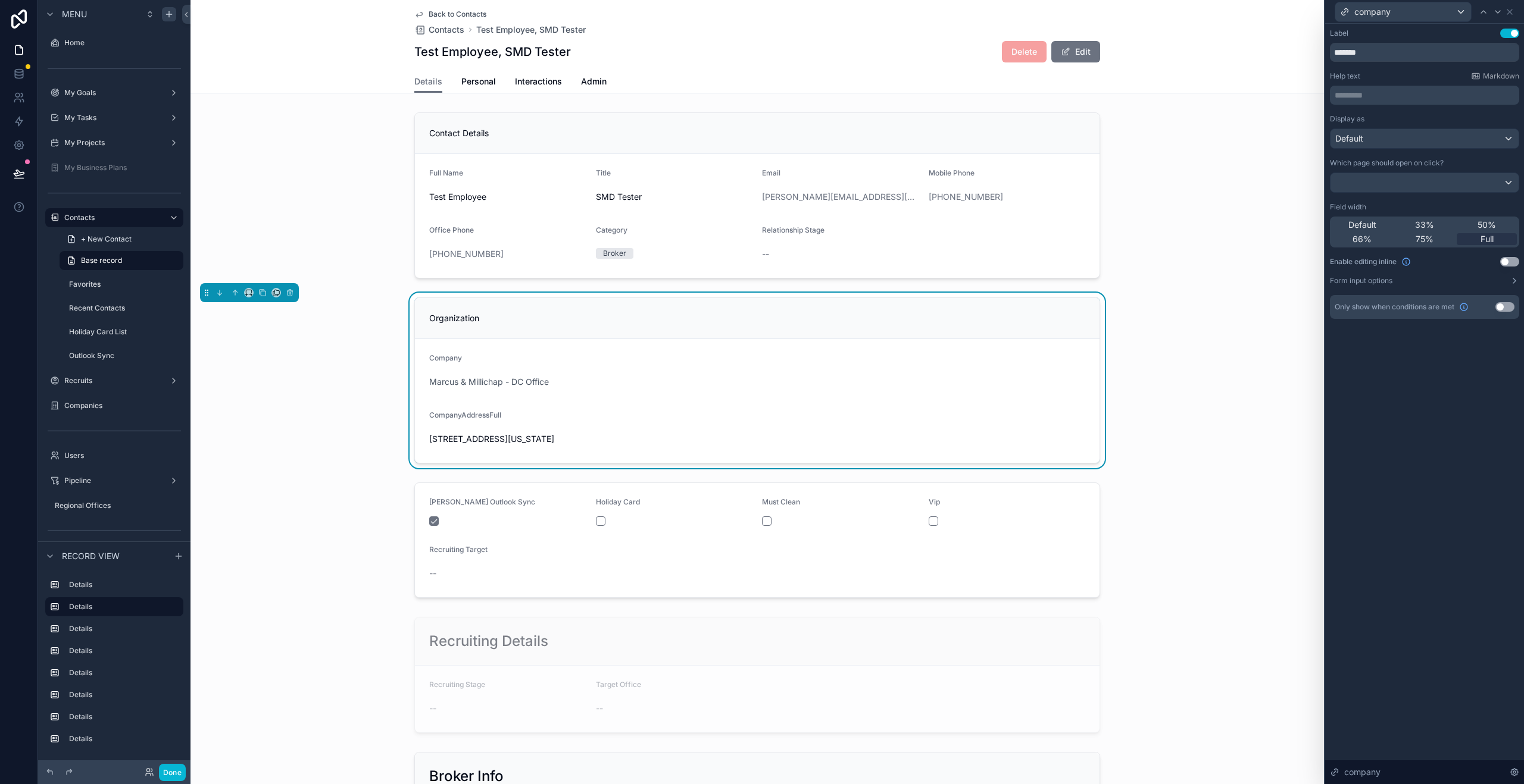
click at [1512, 35] on button "Use setting" at bounding box center [1510, 33] width 19 height 9
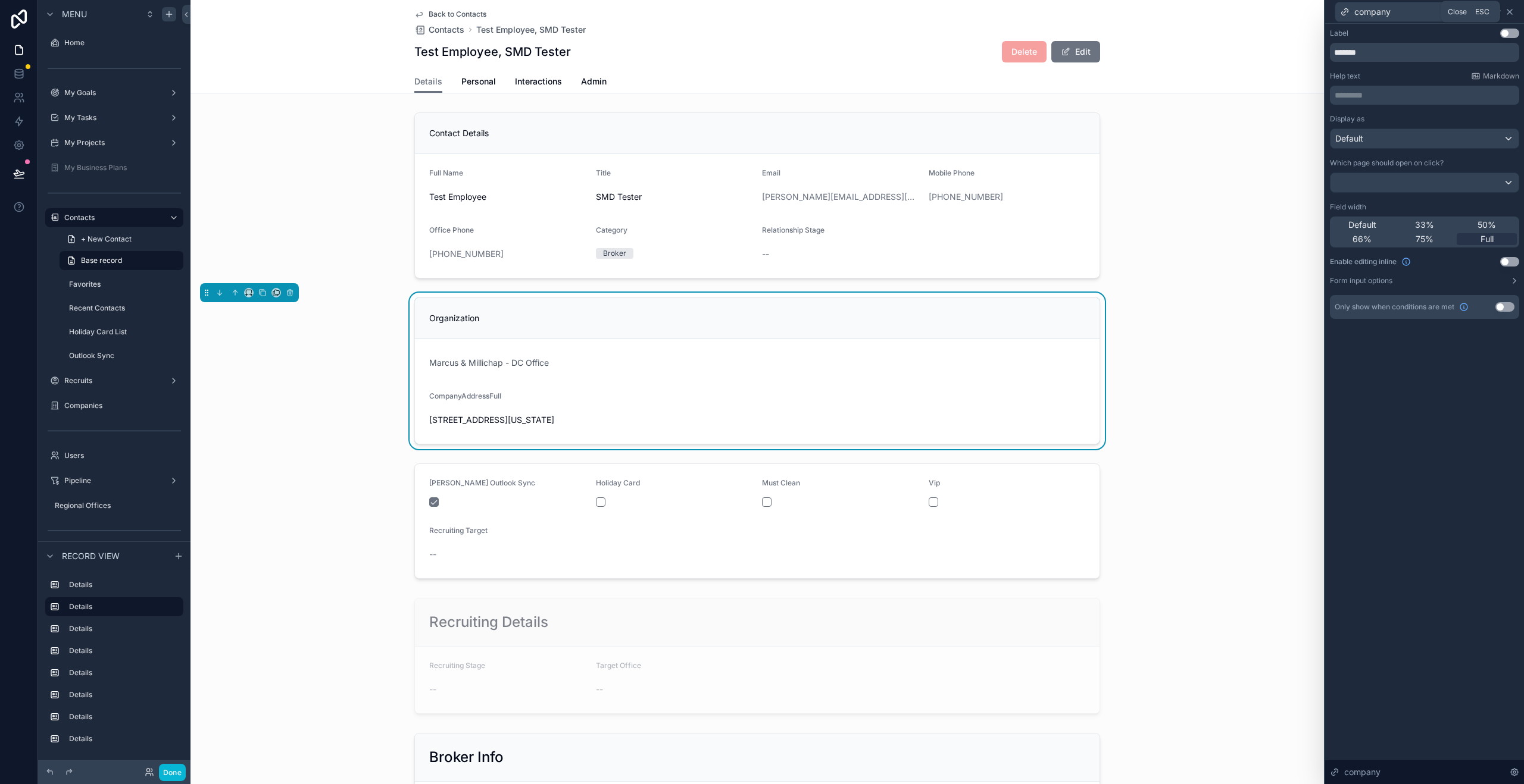
click at [1509, 12] on icon at bounding box center [1510, 12] width 5 height 5
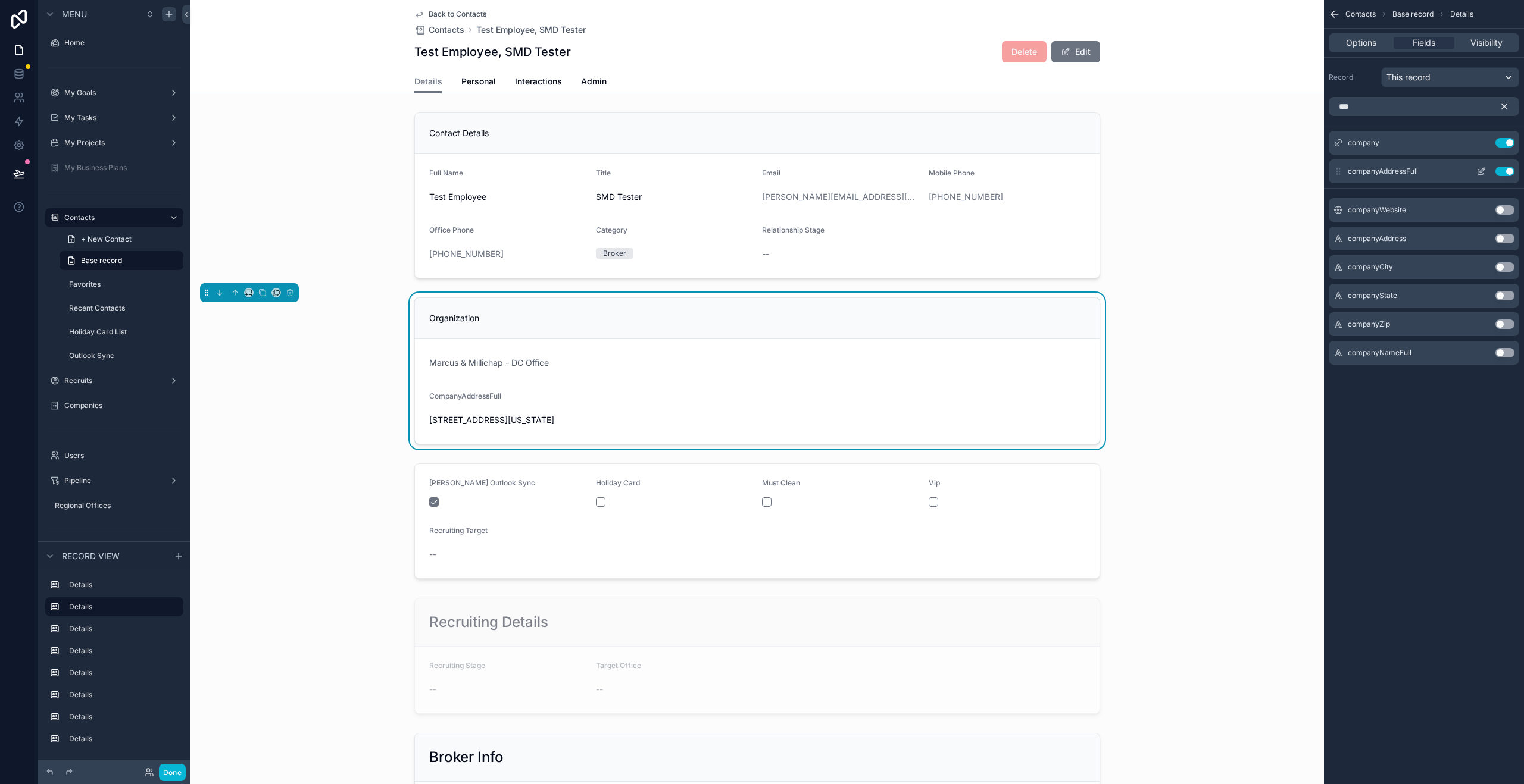
click at [1484, 171] on icon "scrollable content" at bounding box center [1481, 171] width 9 height 9
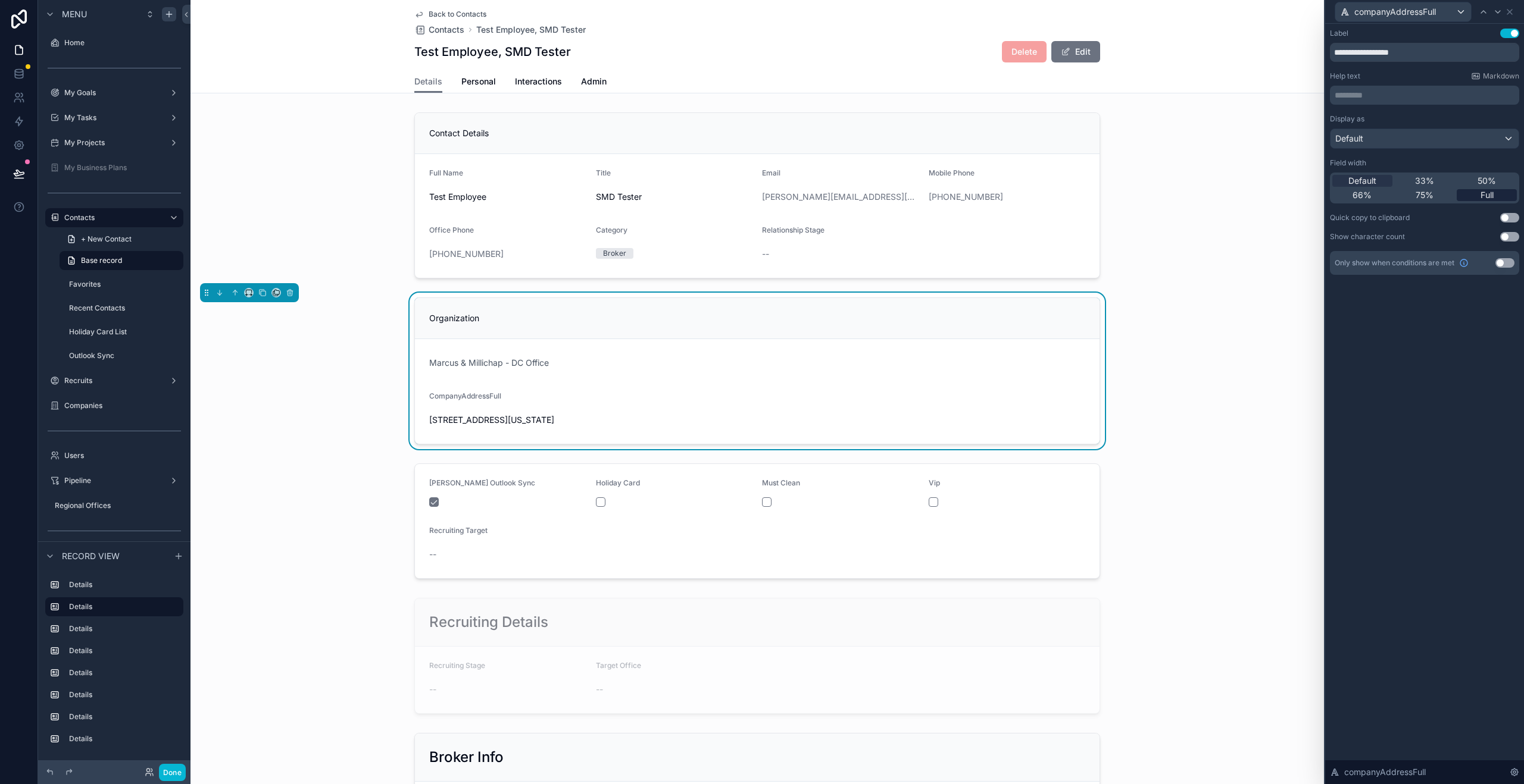
click at [1491, 194] on span "Full" at bounding box center [1487, 195] width 13 height 12
click at [1512, 34] on button "Use setting" at bounding box center [1510, 33] width 19 height 9
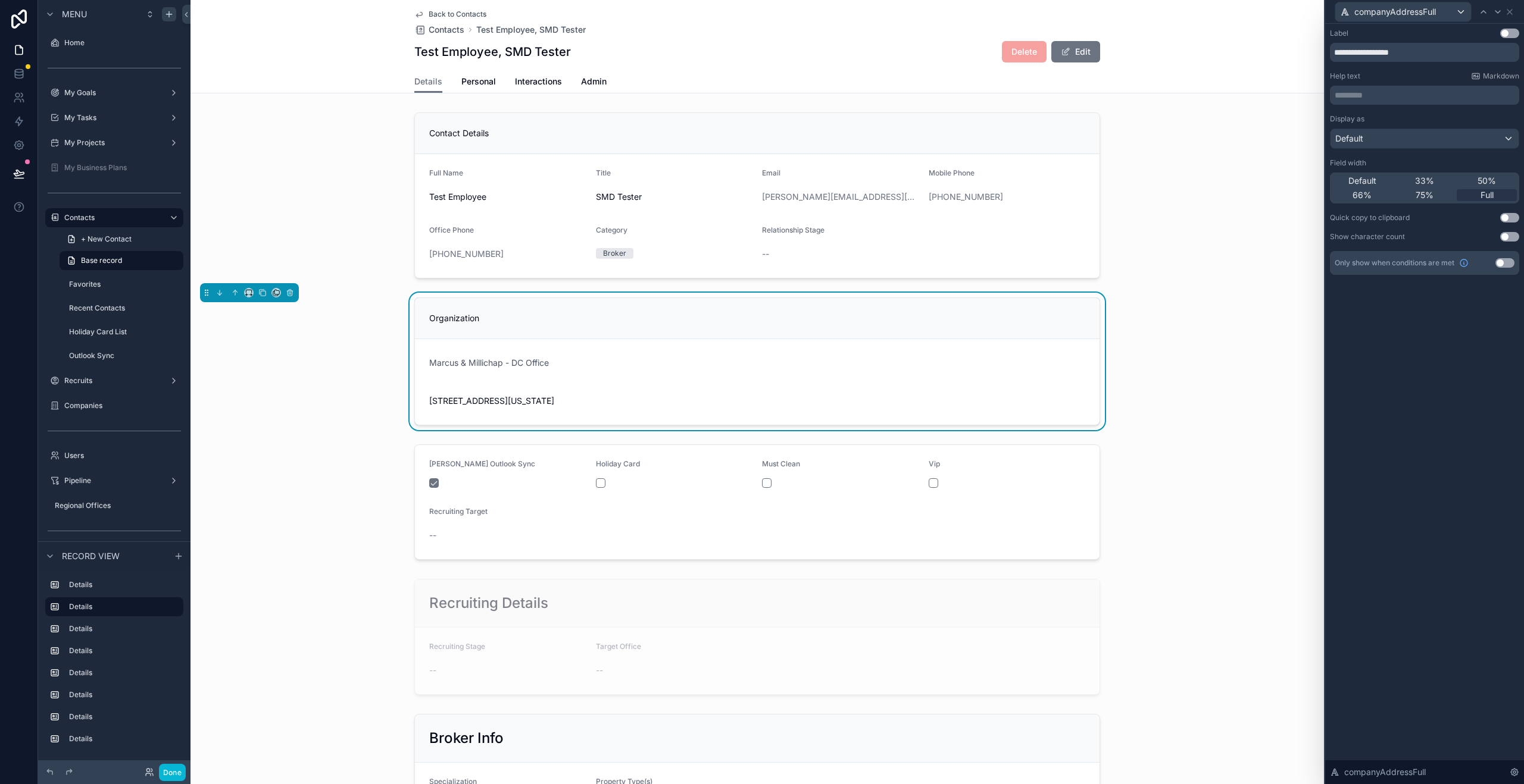
click at [1506, 35] on button "Use setting" at bounding box center [1510, 33] width 19 height 9
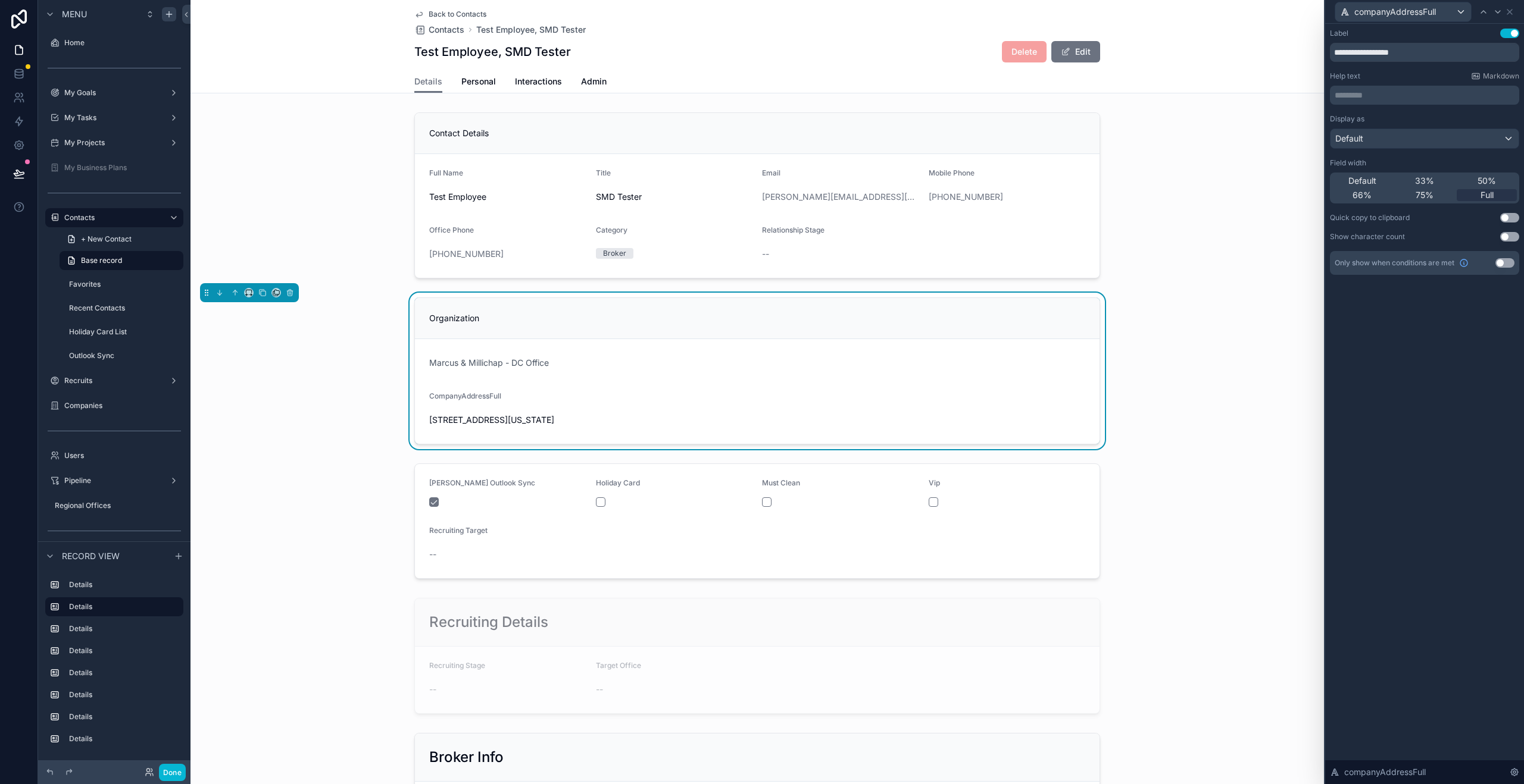
click at [1506, 35] on button "Use setting" at bounding box center [1510, 33] width 19 height 9
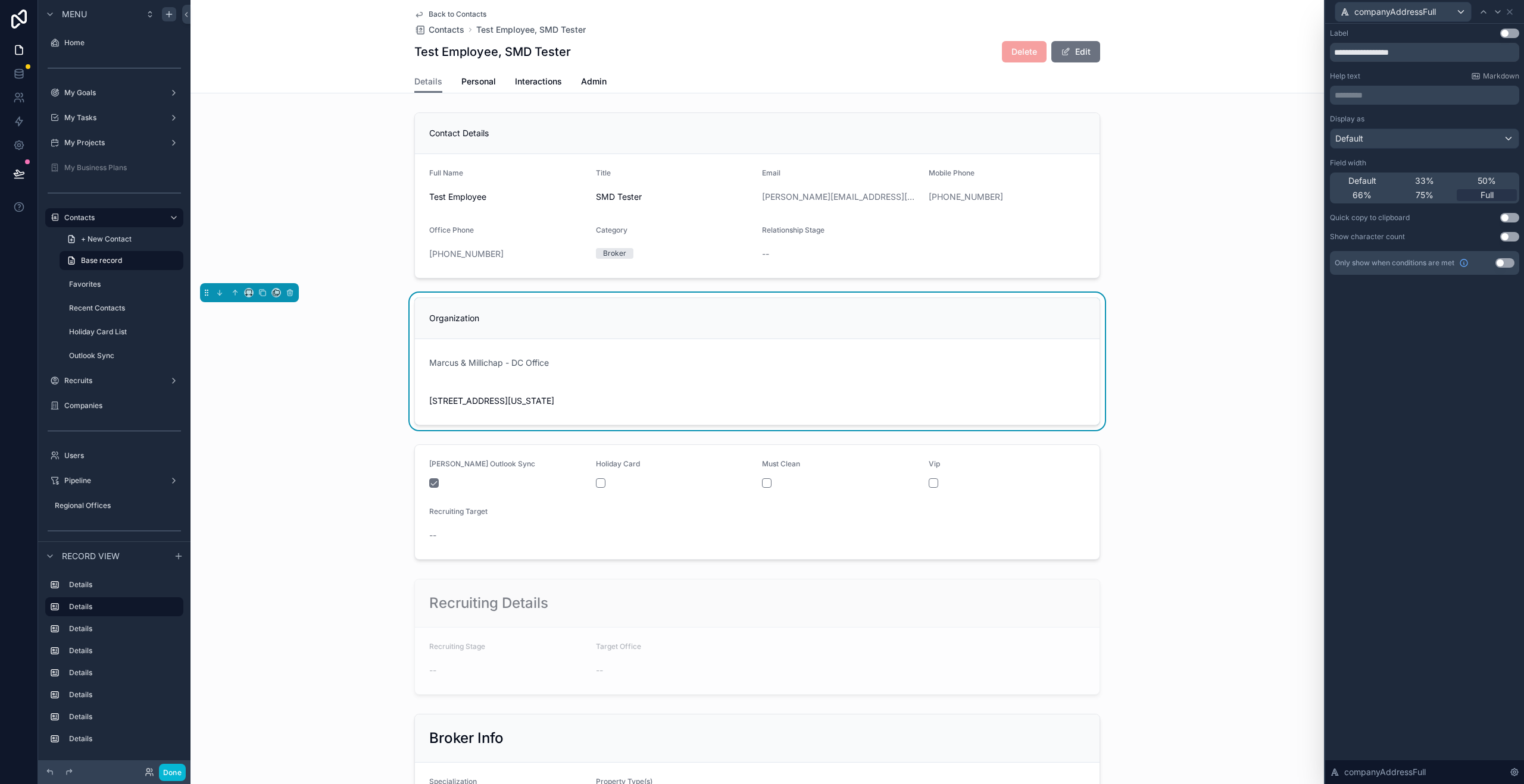
click at [1257, 307] on div "Organization Marcus & Millichap - DC Office 7200 Wisconsin Avenue, Suite 1101, …" at bounding box center [757, 361] width 1134 height 138
click at [1125, 166] on div "scrollable content" at bounding box center [757, 196] width 1134 height 176
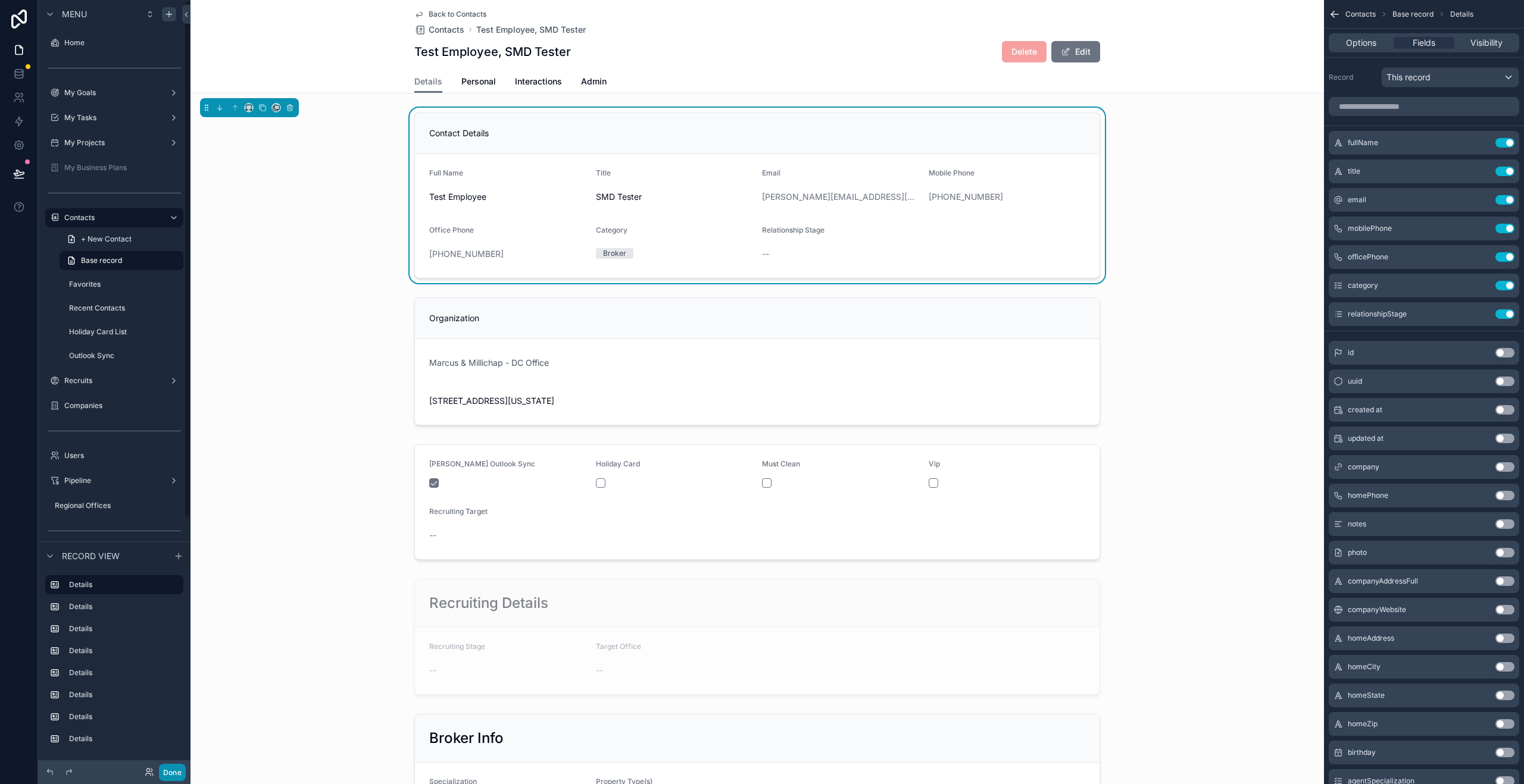
click at [174, 772] on button "Done" at bounding box center [172, 772] width 27 height 17
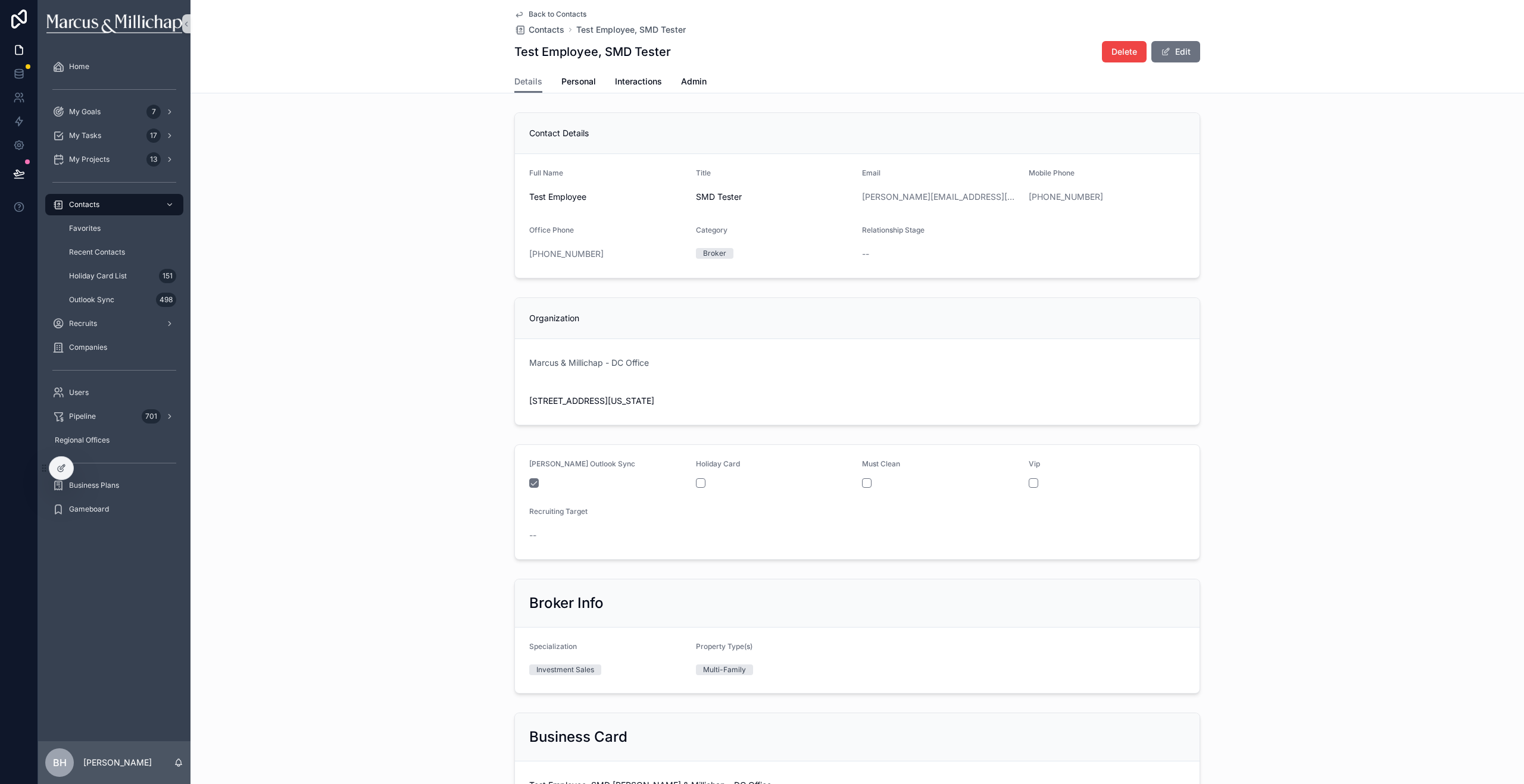
click at [880, 245] on div "--" at bounding box center [941, 254] width 157 height 19
click at [1183, 52] on button "Edit" at bounding box center [1175, 52] width 49 height 22
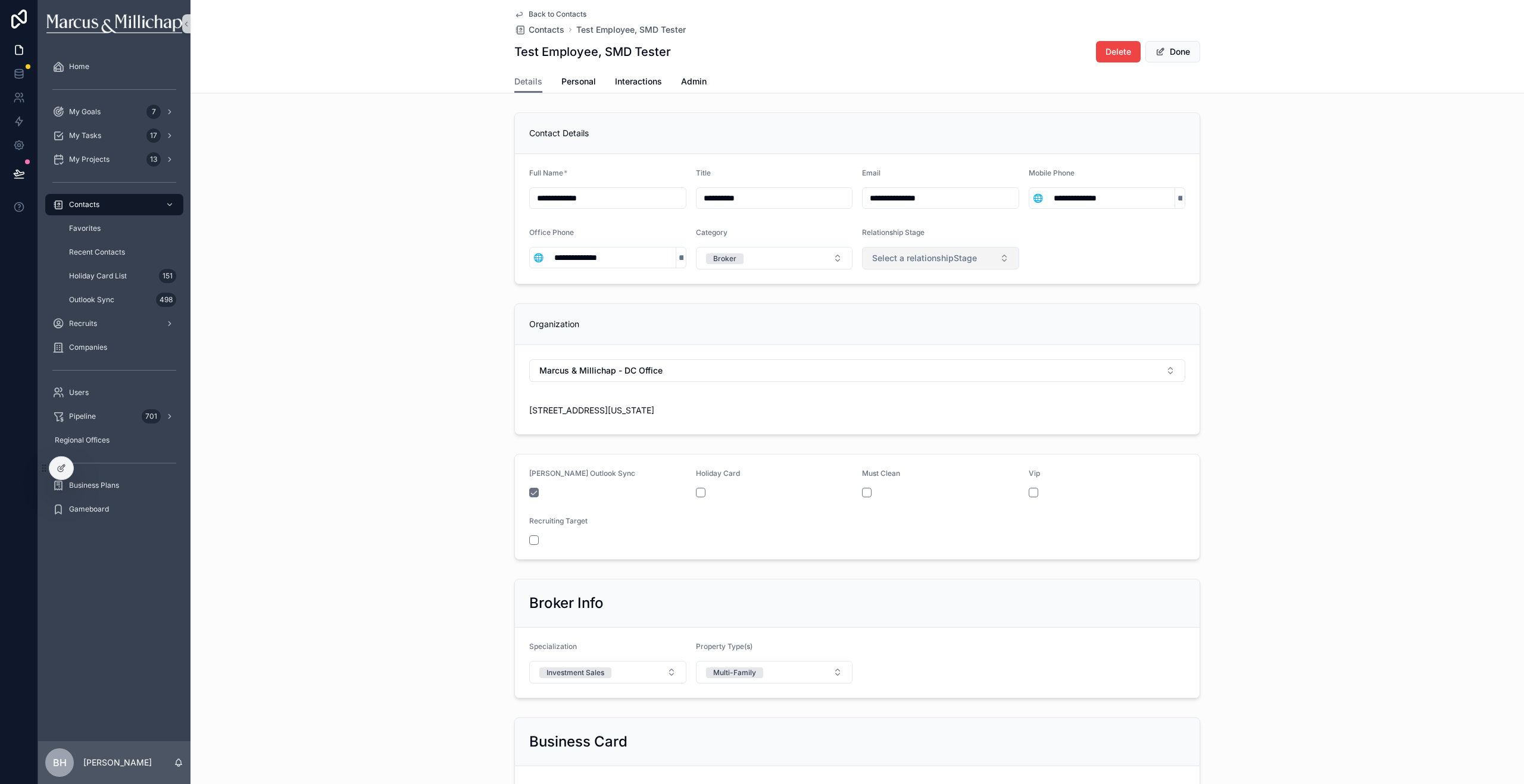
click at [939, 259] on span "Select a relationshipStage" at bounding box center [924, 258] width 104 height 12
click at [1253, 207] on div "**********" at bounding box center [856, 199] width 1333 height 181
click at [1185, 55] on button "Done" at bounding box center [1173, 52] width 55 height 22
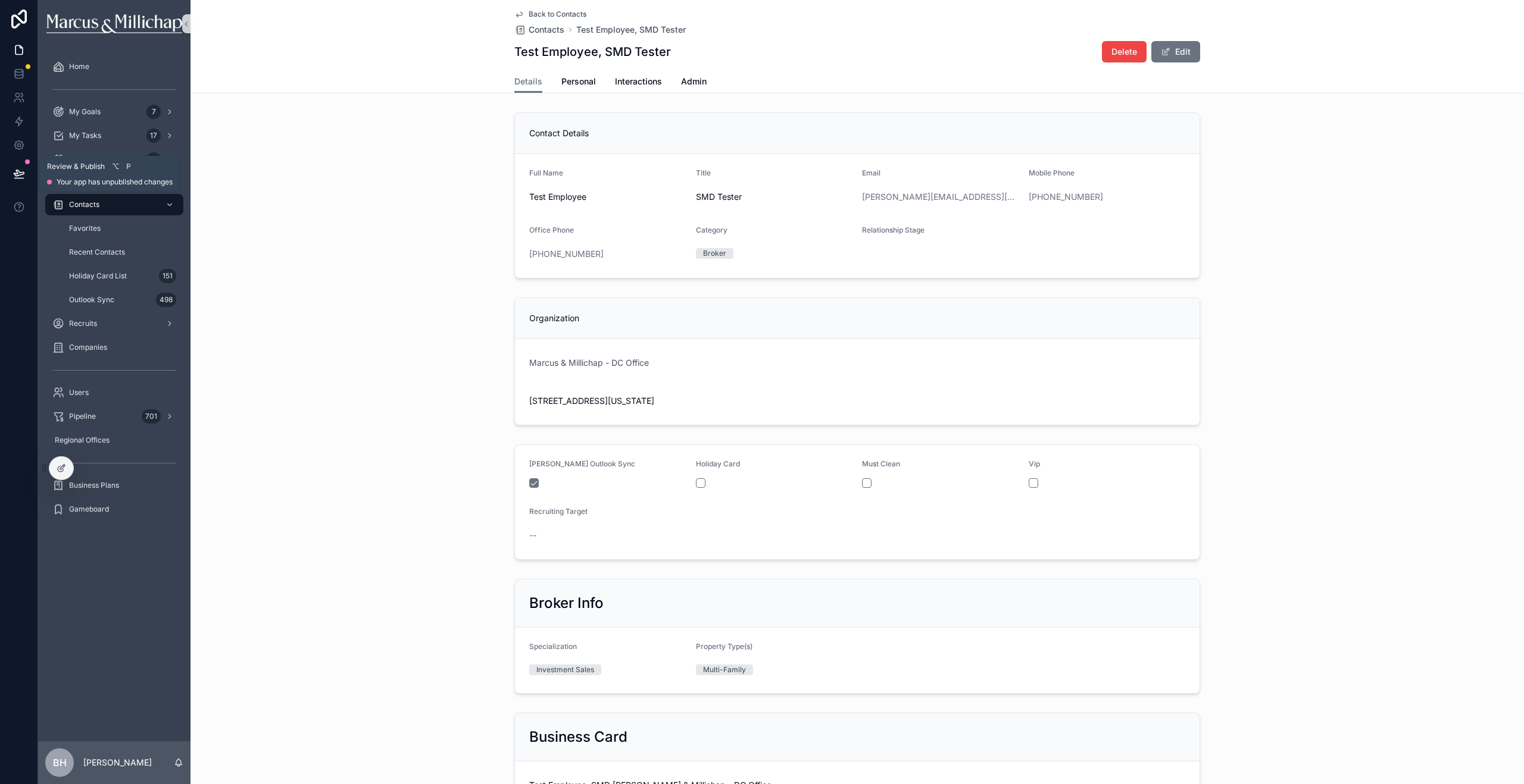
click at [24, 174] on icon at bounding box center [19, 173] width 10 height 6
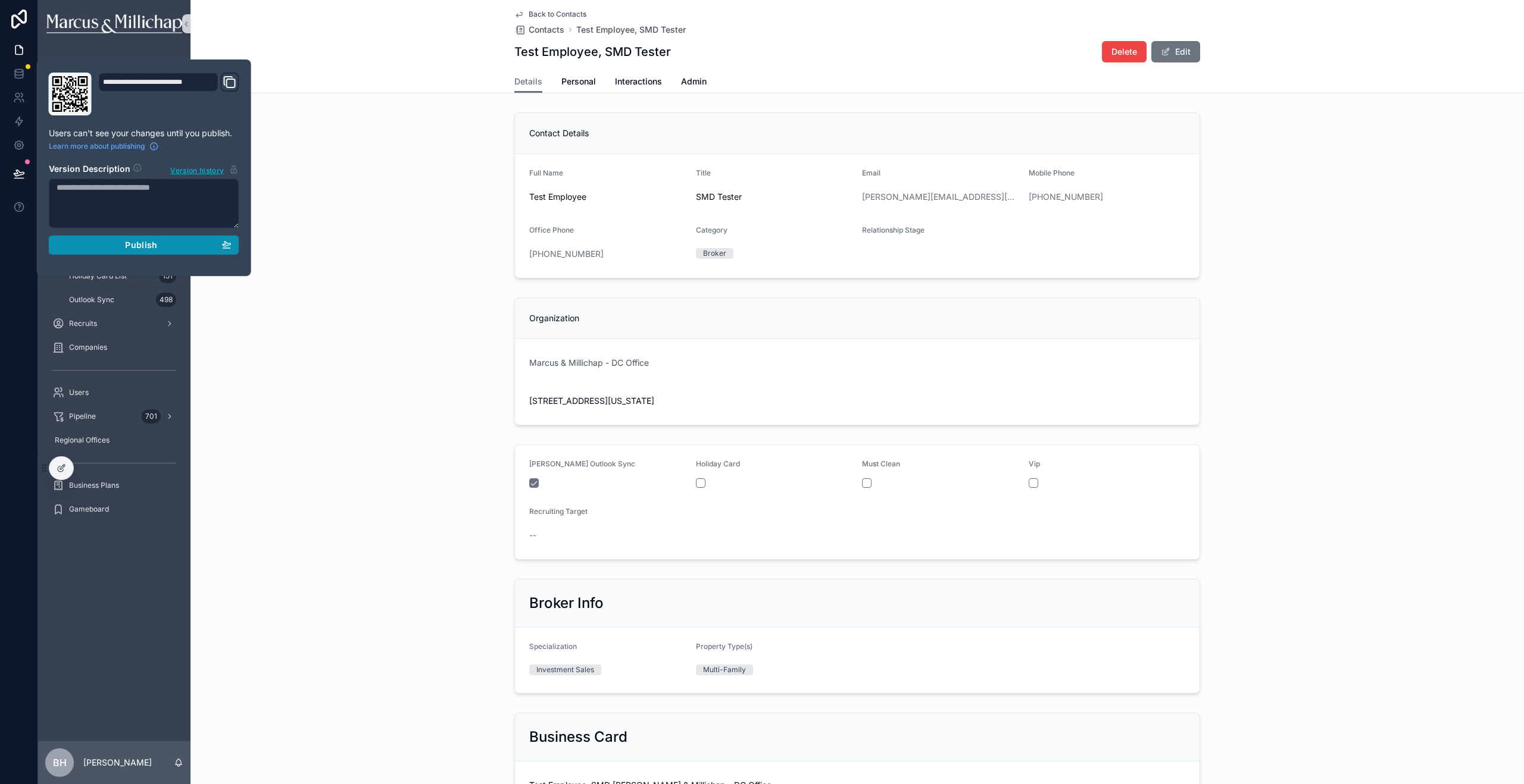
click at [107, 245] on div "Publish" at bounding box center [144, 245] width 175 height 11
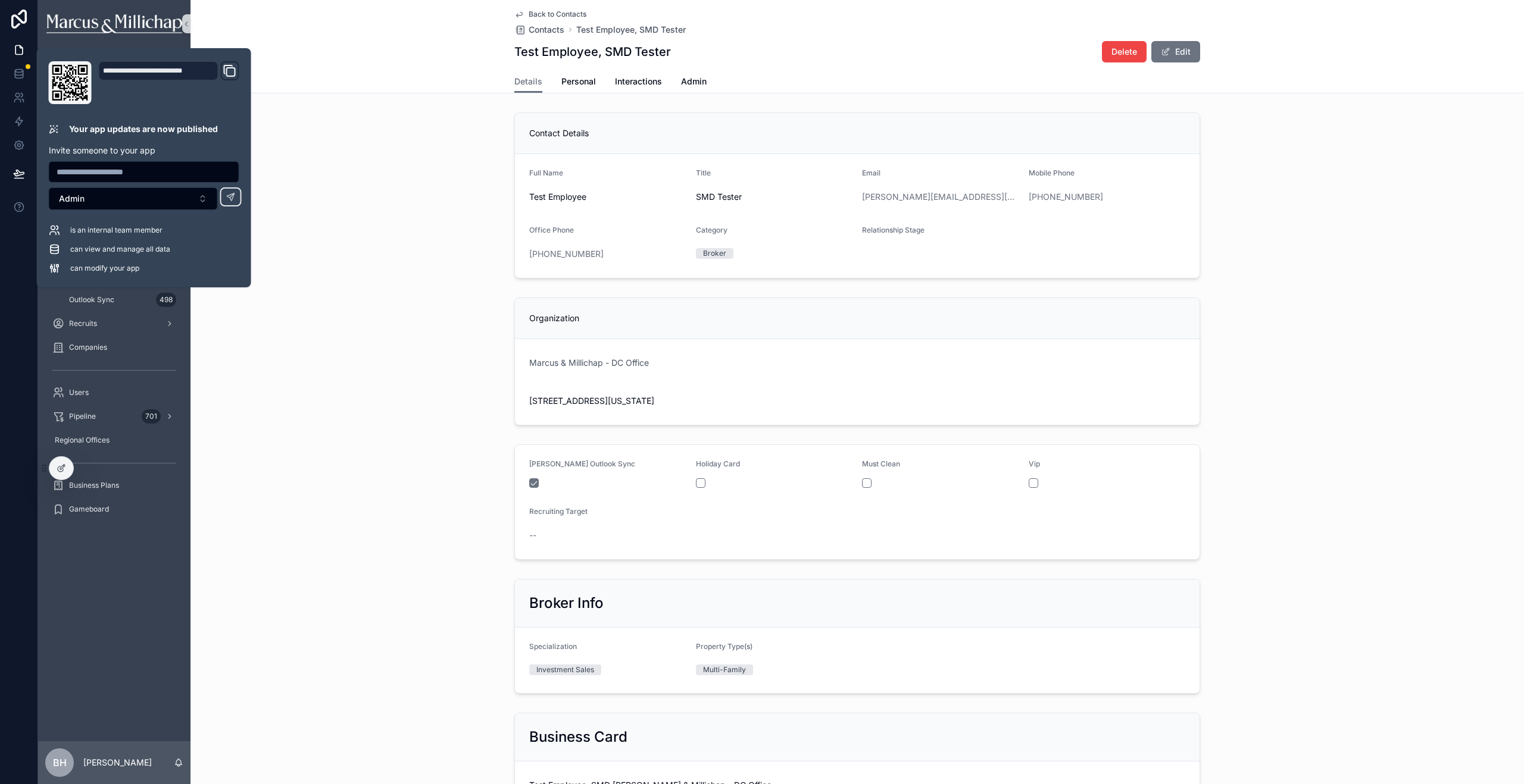
click at [331, 158] on div "Contact Details Full Name Test Employee Title SMD Tester Email brian@yahoo.com …" at bounding box center [856, 196] width 1333 height 176
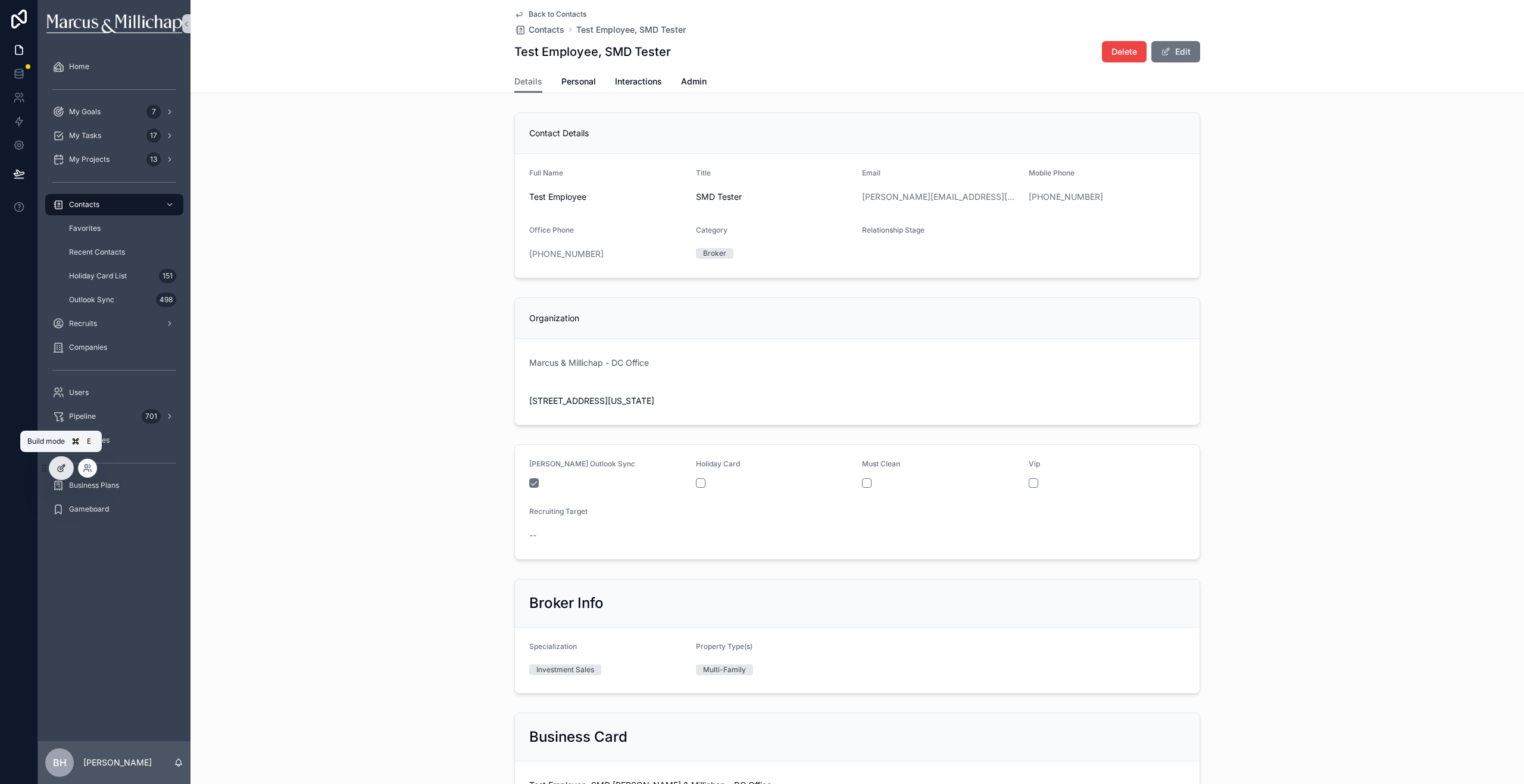
click at [62, 467] on icon at bounding box center [61, 468] width 9 height 9
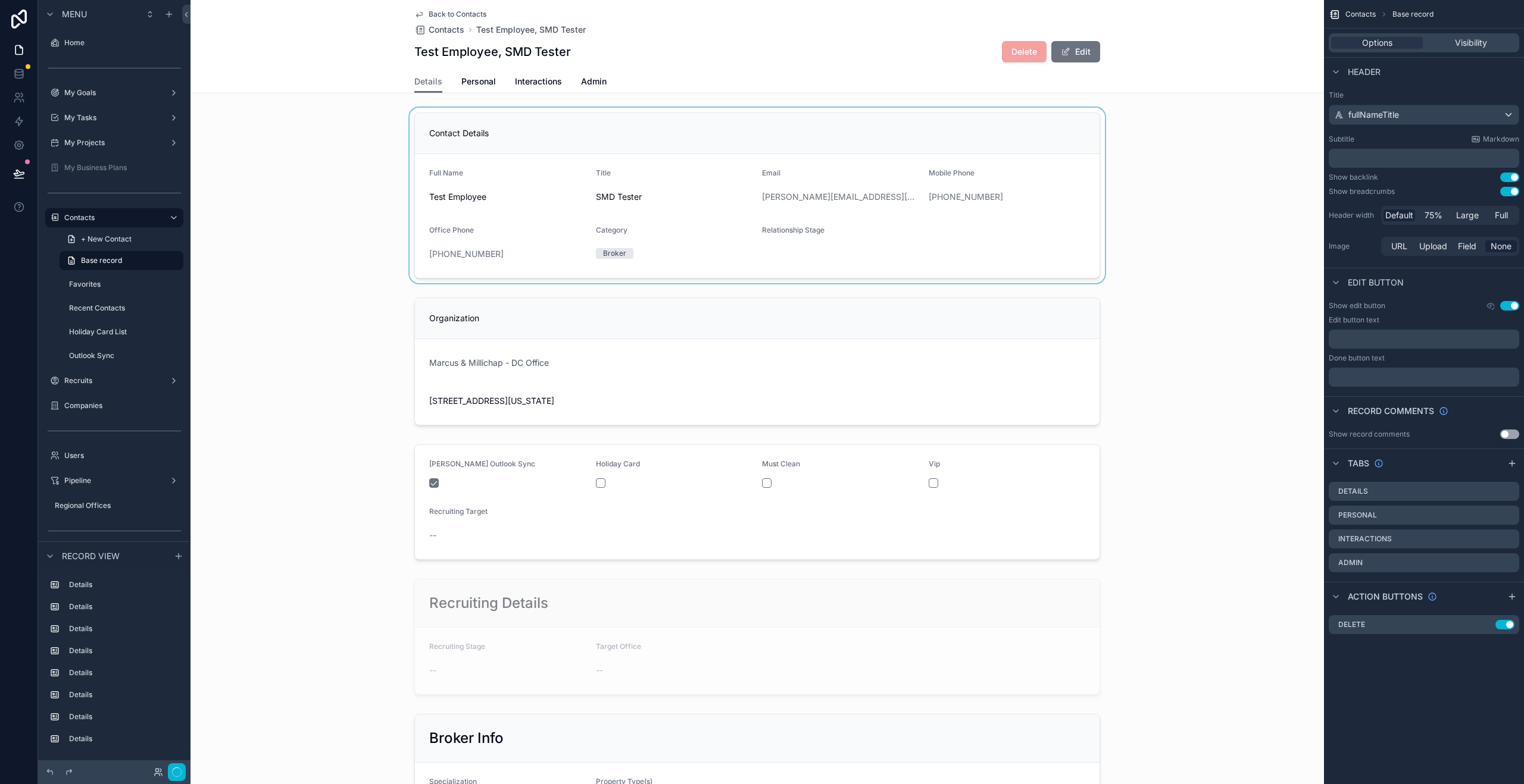
click at [979, 130] on div "scrollable content" at bounding box center [757, 196] width 1134 height 176
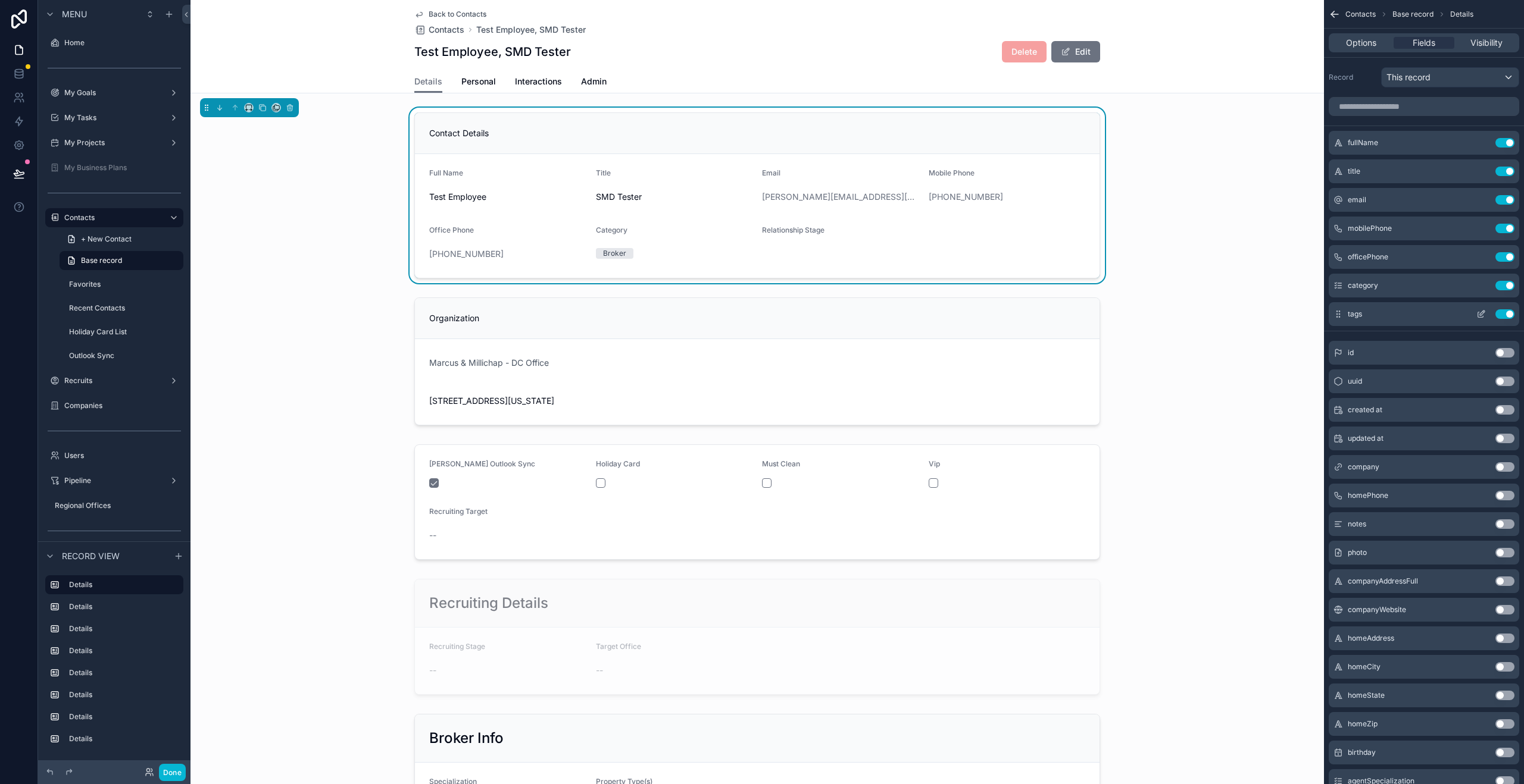
click at [1480, 315] on icon "scrollable content" at bounding box center [1482, 312] width 5 height 5
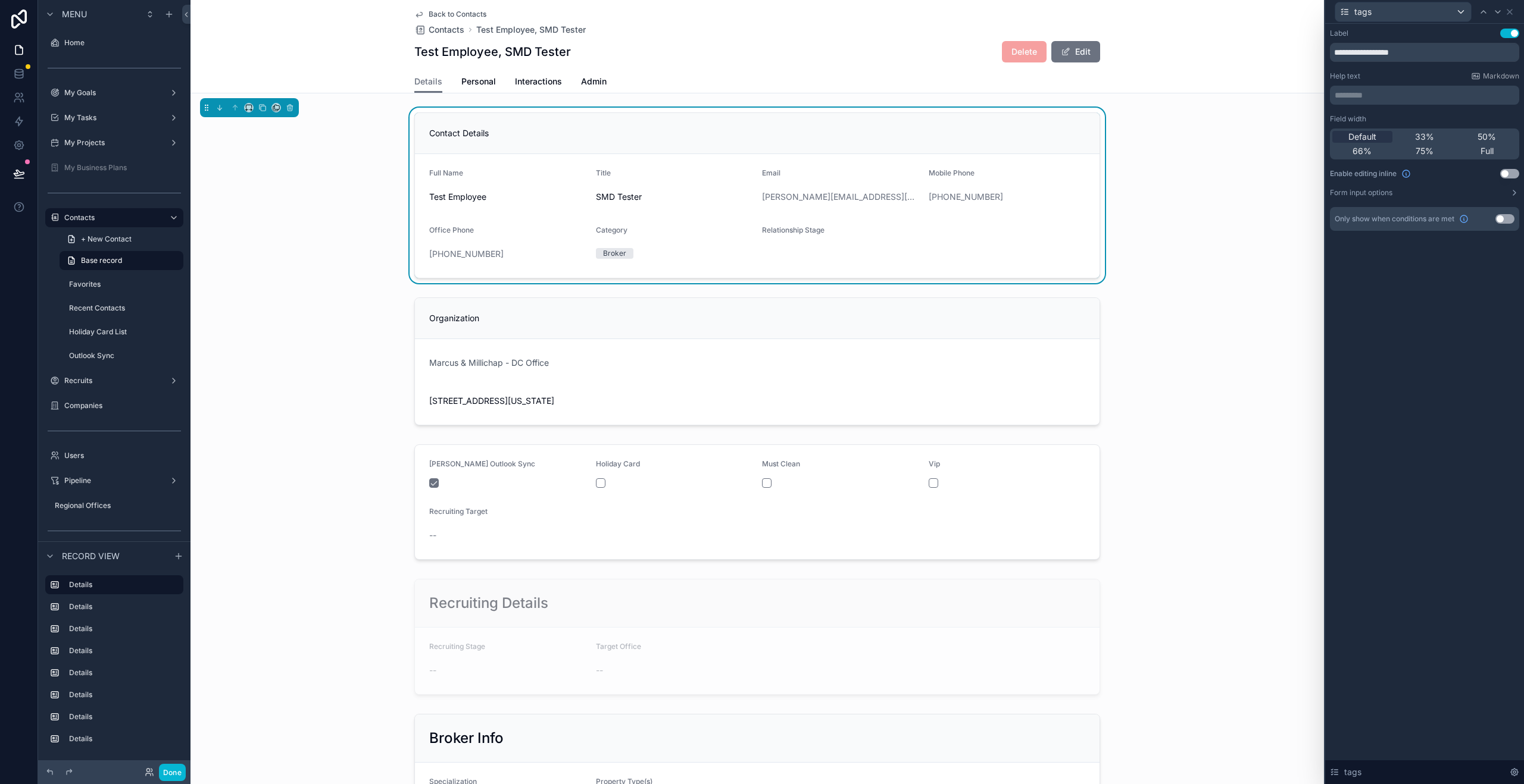
click at [1510, 35] on button "Use setting" at bounding box center [1510, 33] width 19 height 9
click at [1429, 55] on input "**********" at bounding box center [1424, 53] width 189 height 19
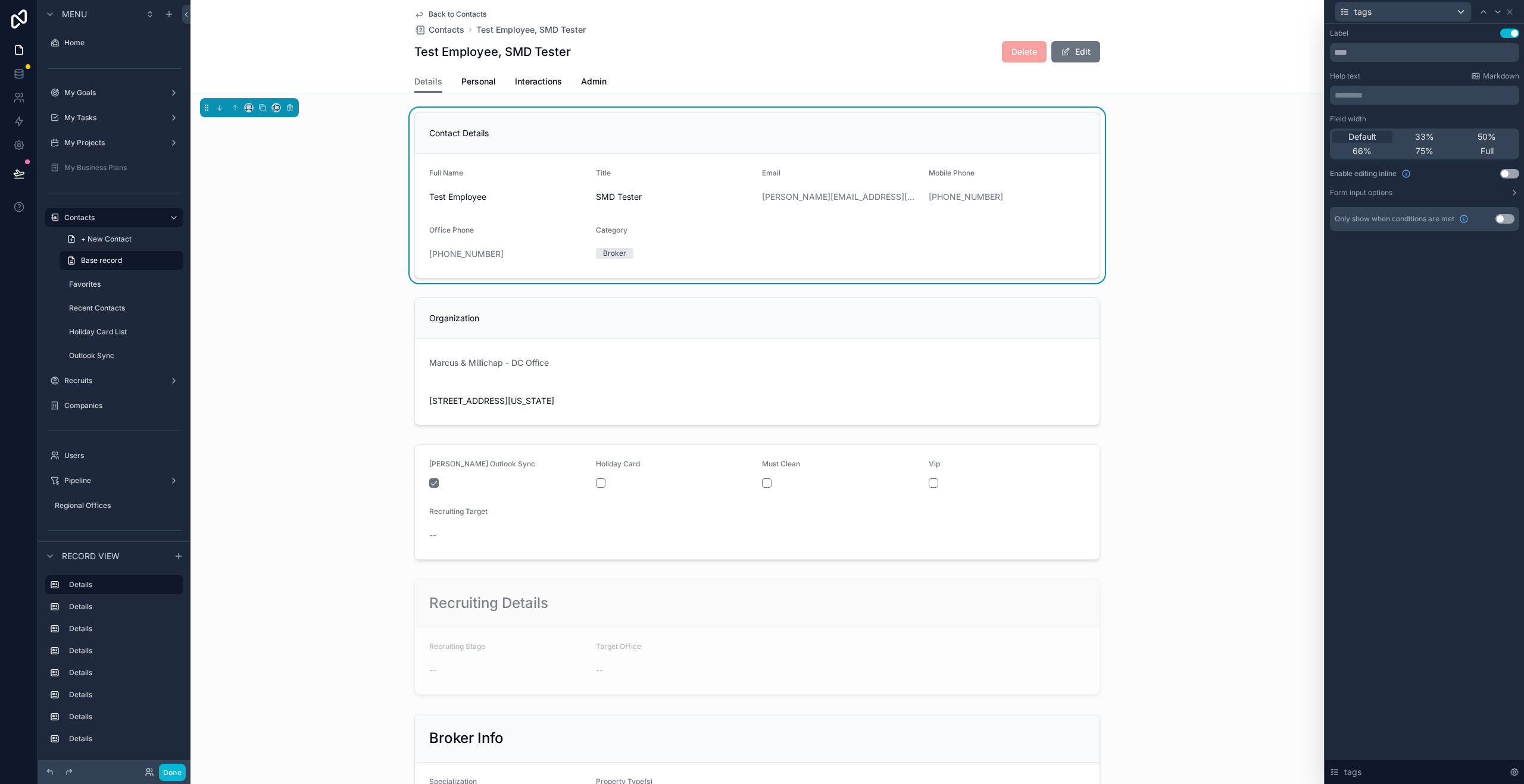
click at [1421, 76] on div "Help text Markdown" at bounding box center [1424, 76] width 189 height 9
click at [1514, 35] on button "Use setting" at bounding box center [1510, 33] width 19 height 9
click at [1512, 34] on button "Use setting" at bounding box center [1510, 33] width 19 height 9
click at [1397, 53] on input "text" at bounding box center [1424, 53] width 189 height 19
type input "****"
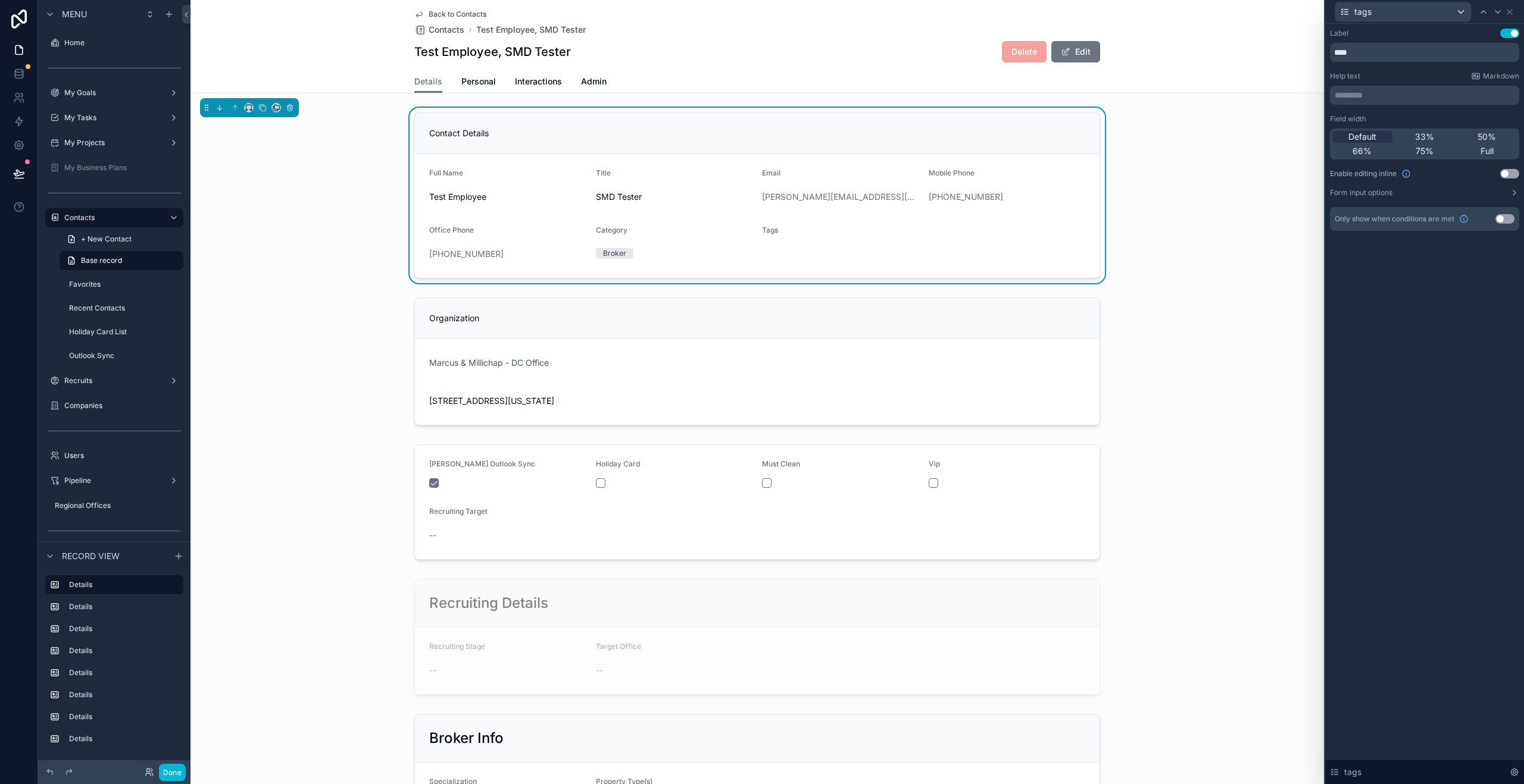
click at [1431, 287] on div "Label Use setting **** Help text Markdown ********* ﻿ Field width Default 33% 5…" at bounding box center [1425, 404] width 199 height 760
click at [1512, 9] on icon at bounding box center [1509, 12] width 9 height 9
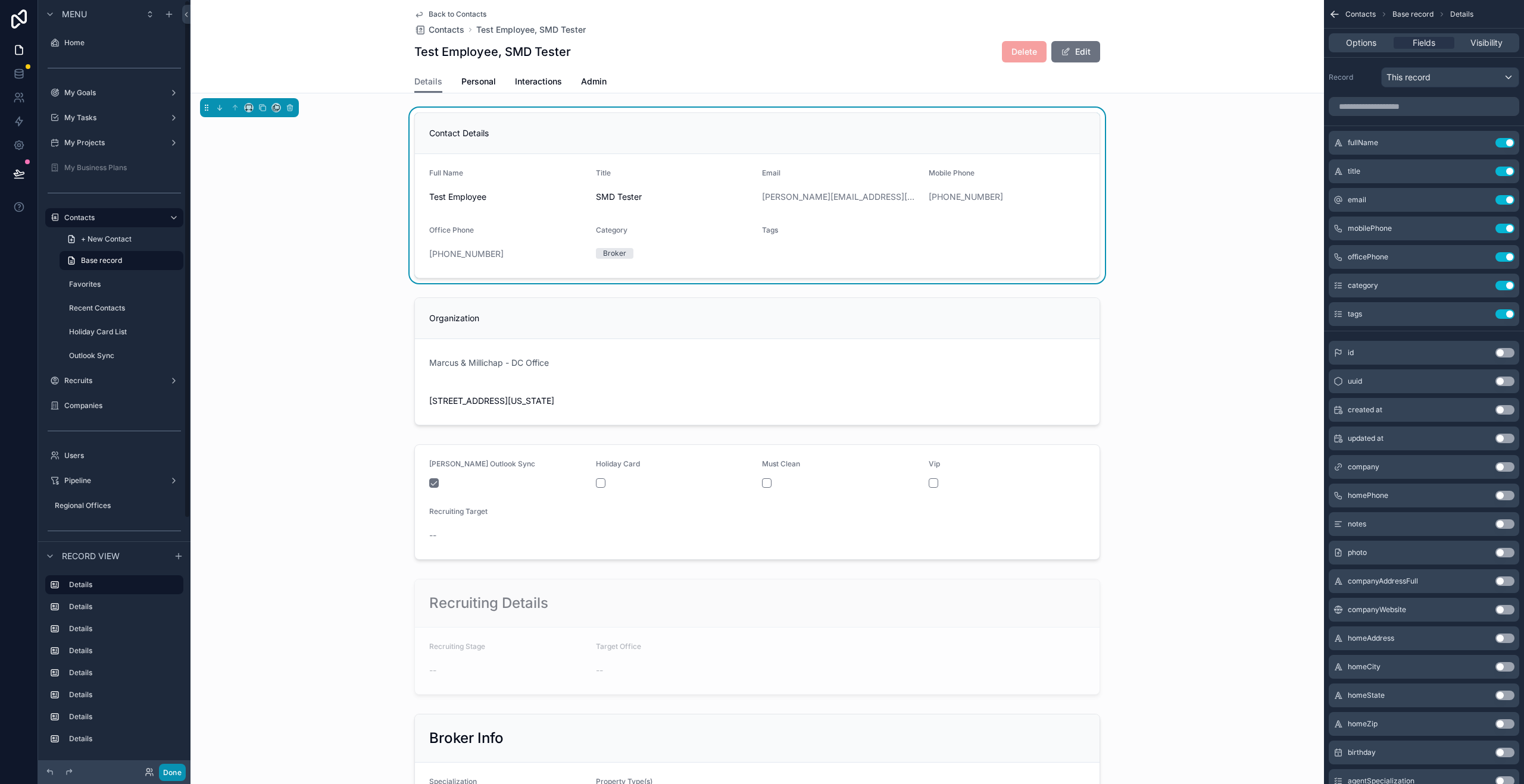
click at [171, 770] on button "Done" at bounding box center [172, 772] width 27 height 17
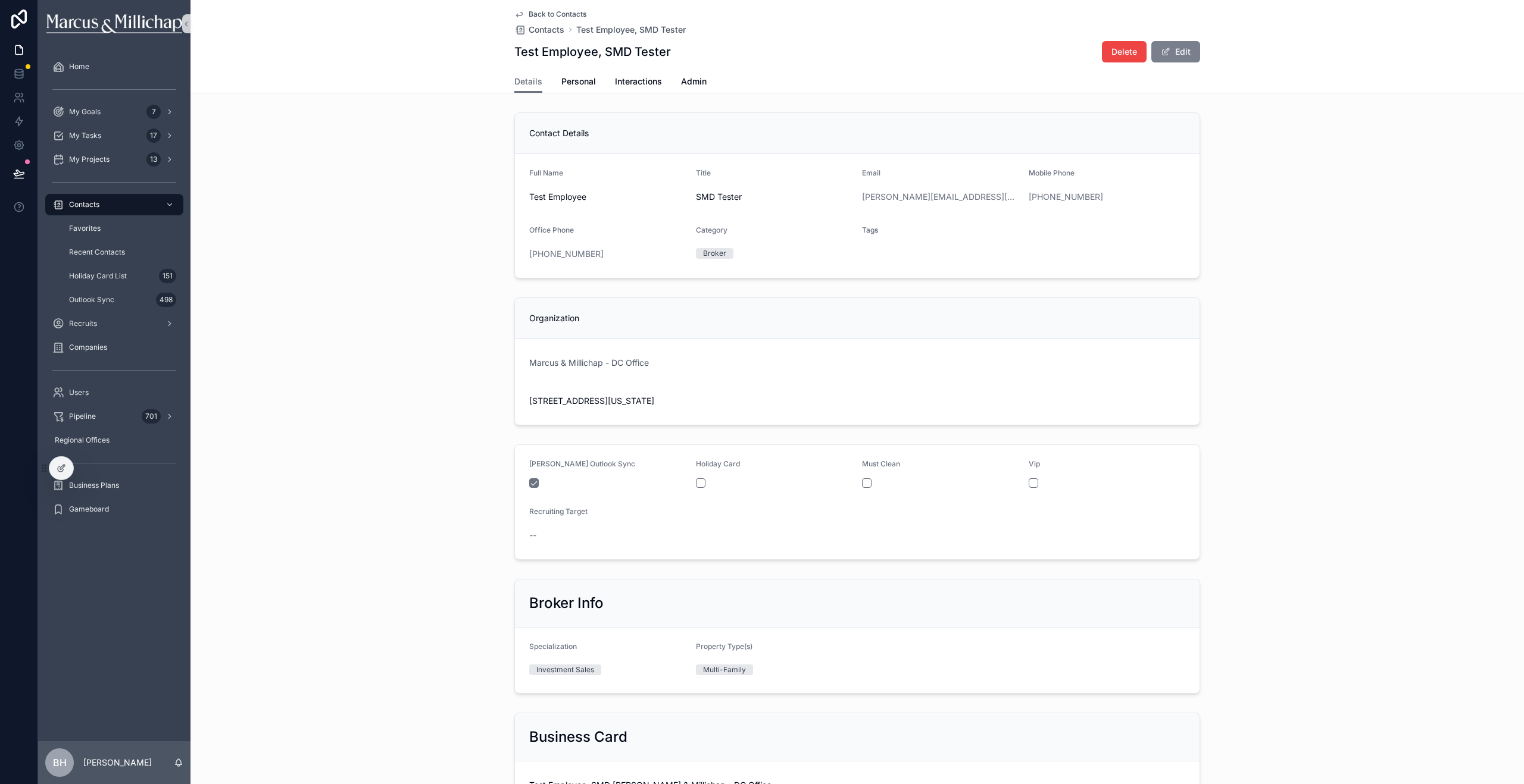
click at [1175, 55] on button "Edit" at bounding box center [1175, 52] width 49 height 22
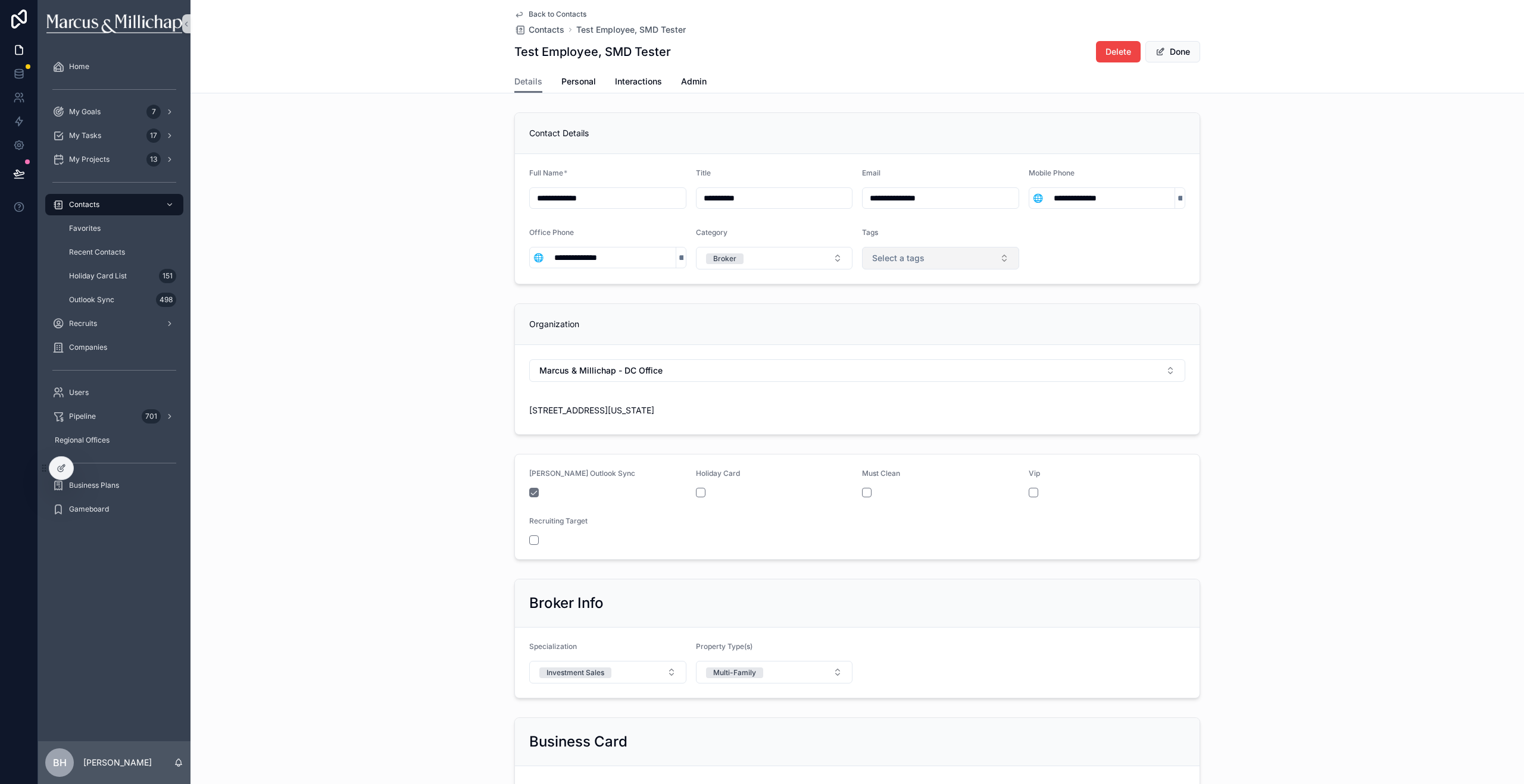
click at [929, 266] on button "Select a tags" at bounding box center [941, 258] width 157 height 22
click at [912, 312] on div "Want to Meet" at bounding box center [936, 305] width 151 height 18
click at [904, 341] on div "Met" at bounding box center [936, 341] width 151 height 18
click at [902, 363] on div "Inner Circle" at bounding box center [892, 359] width 40 height 11
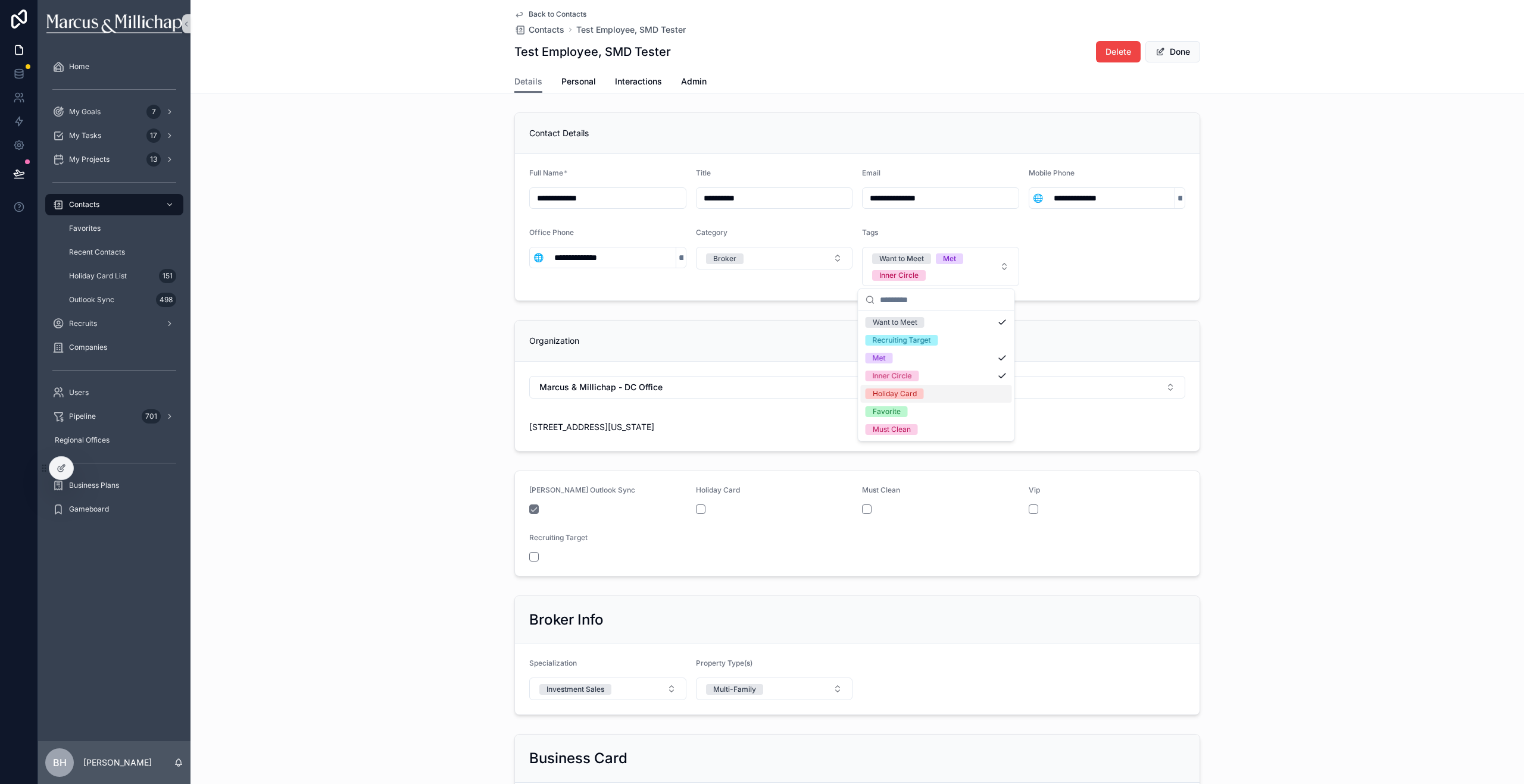
click at [901, 386] on div "Holiday Card" at bounding box center [936, 394] width 151 height 18
click at [1178, 54] on button "Done" at bounding box center [1173, 52] width 55 height 22
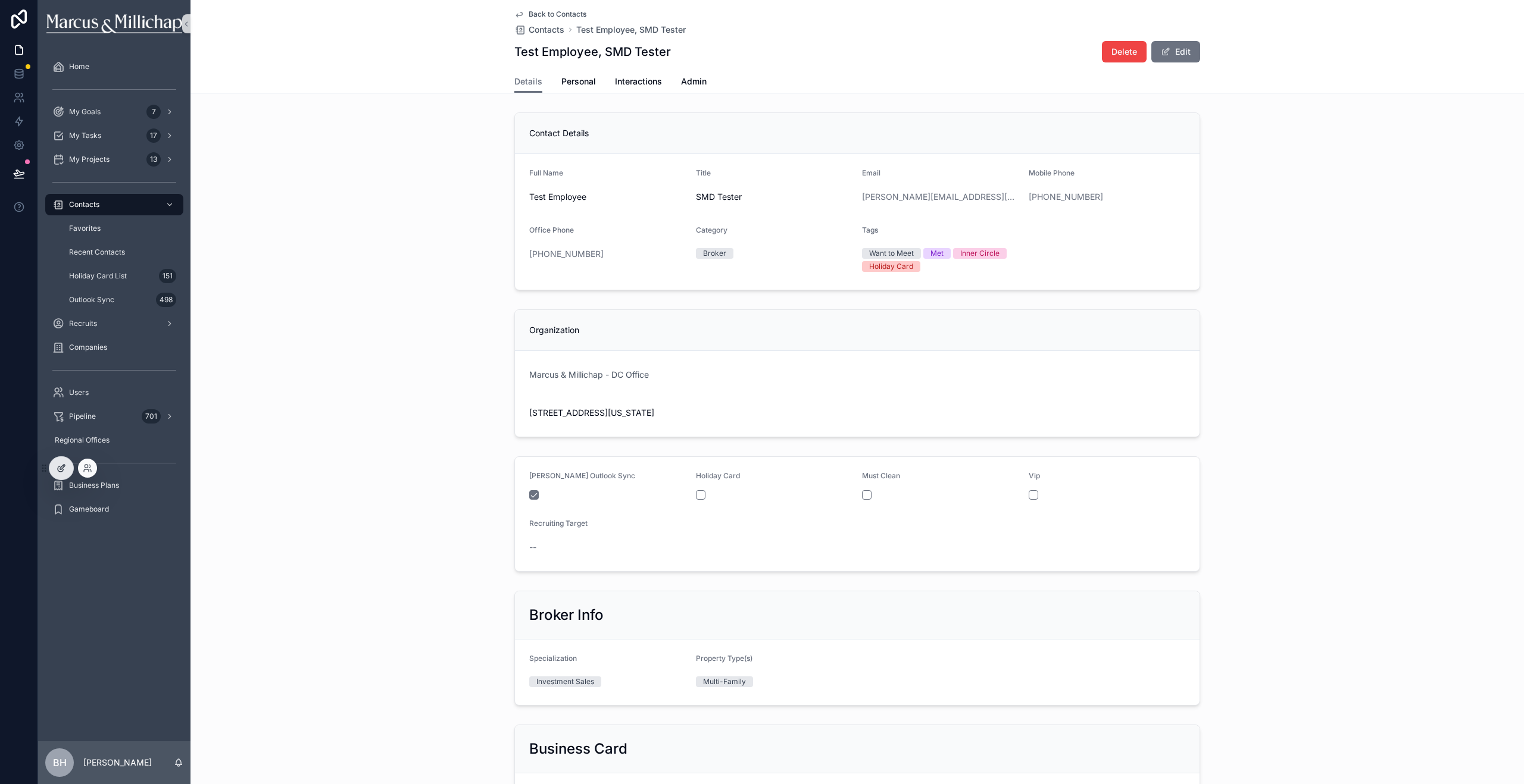
click at [67, 467] on div at bounding box center [61, 468] width 24 height 22
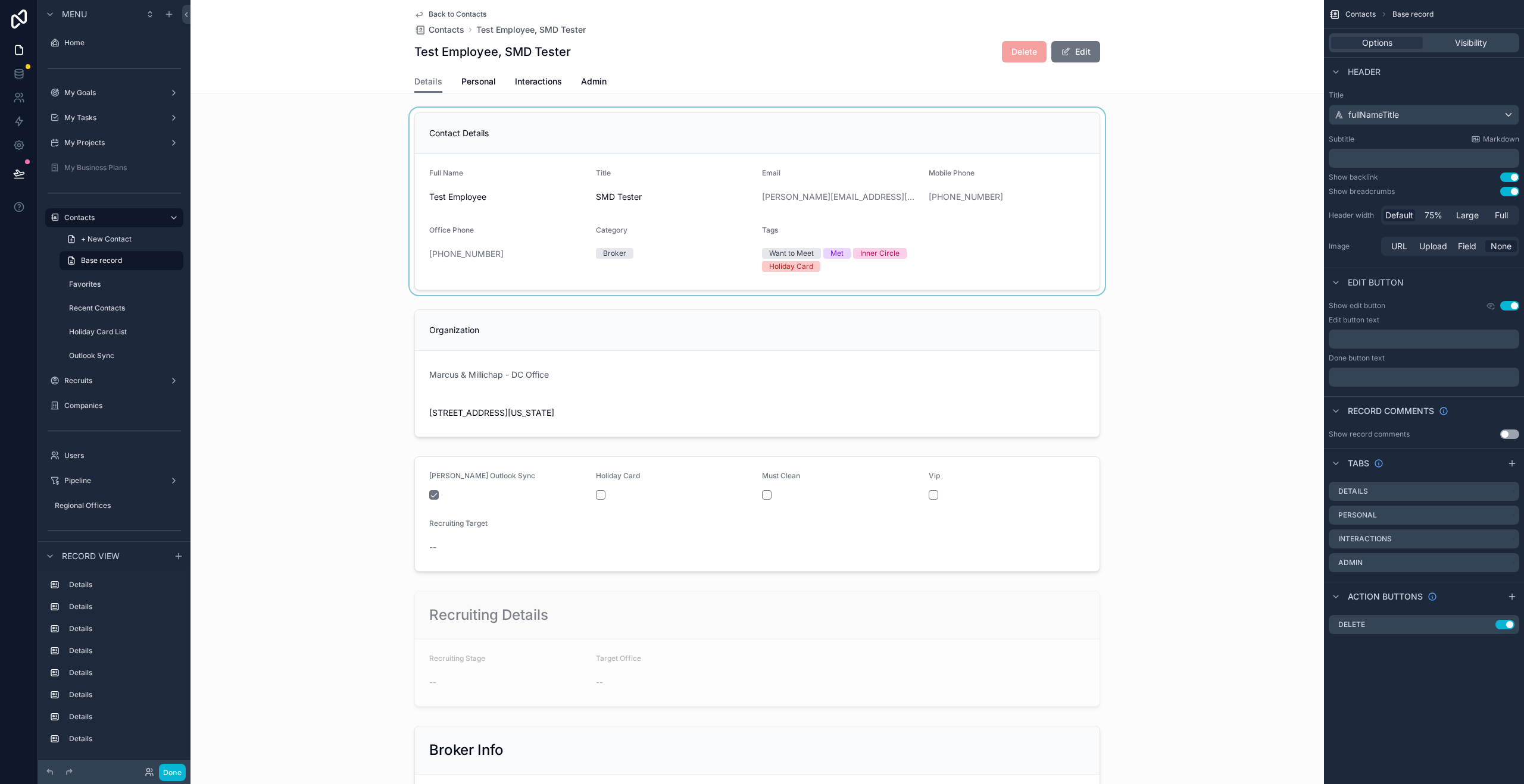
click at [606, 134] on div "scrollable content" at bounding box center [757, 202] width 1134 height 187
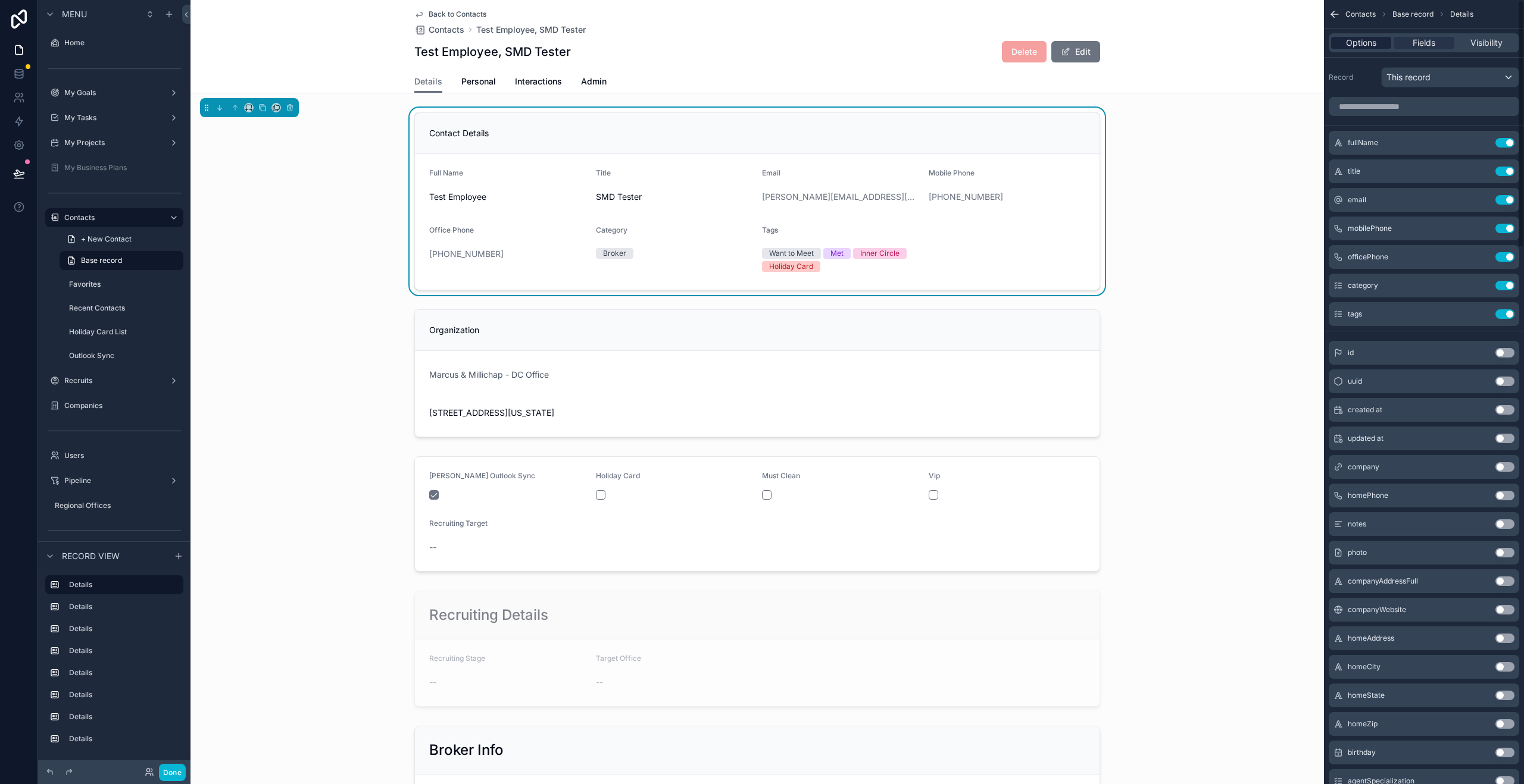
click at [1363, 43] on span "Options" at bounding box center [1361, 42] width 30 height 12
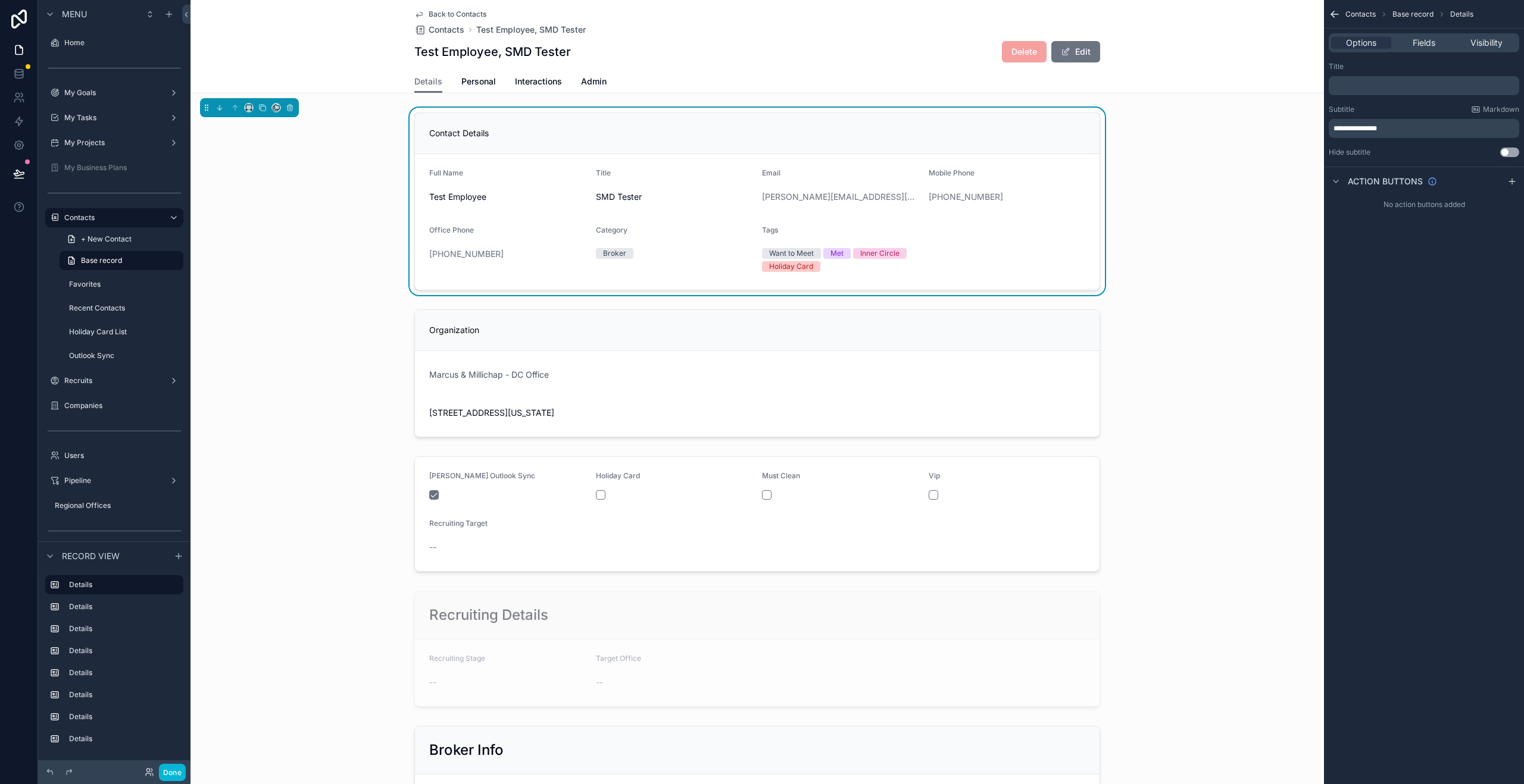
click at [1374, 88] on p "﻿" at bounding box center [1425, 85] width 184 height 9
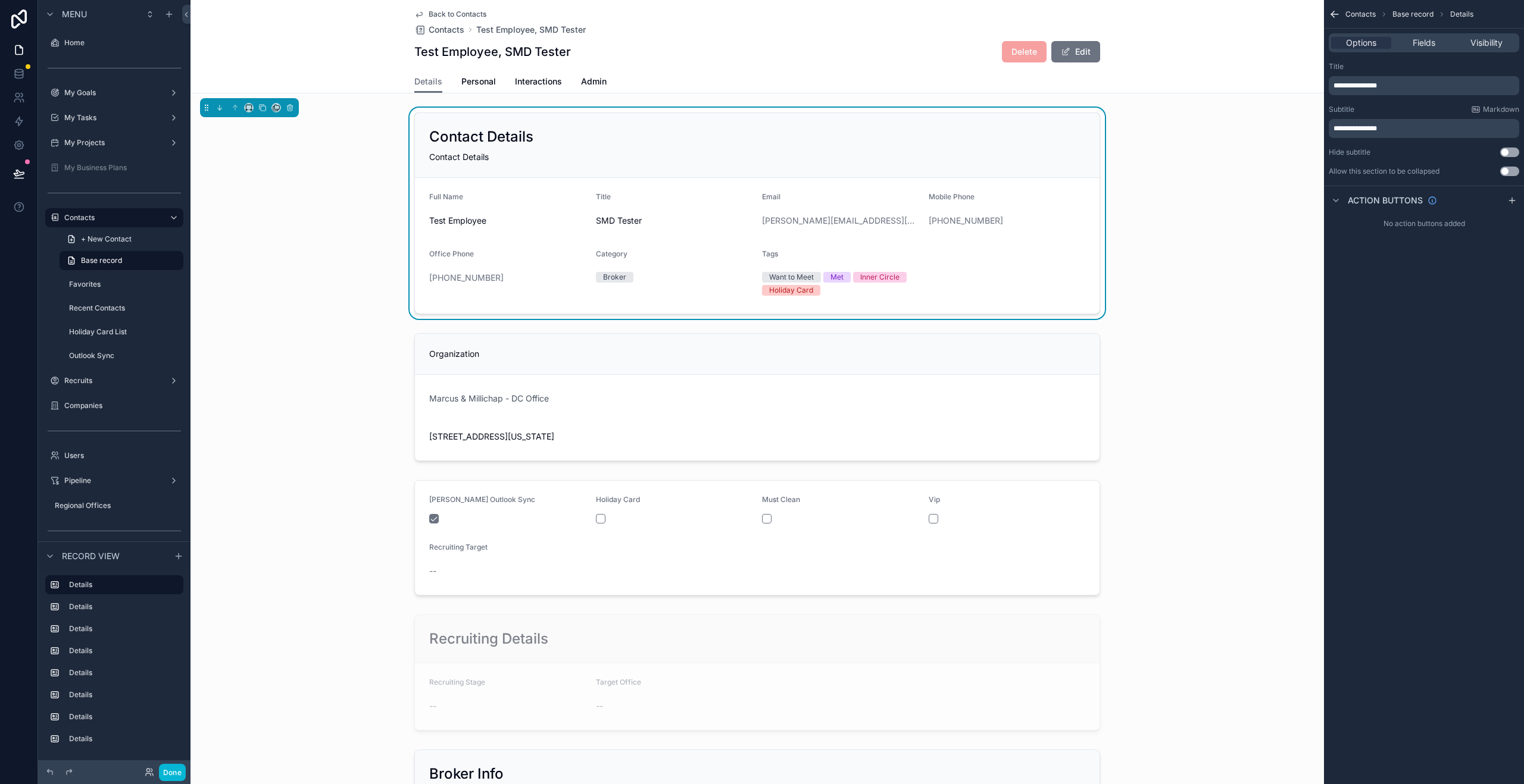
click at [1454, 66] on div "Title" at bounding box center [1424, 66] width 190 height 9
drag, startPoint x: 1415, startPoint y: 126, endPoint x: 1308, endPoint y: 121, distance: 107.1
click at [1308, 121] on div "Home My Goals 7 My Tasks 17 My Projects 13 My Business Plans Contacts Favorites…" at bounding box center [856, 392] width 1333 height 784
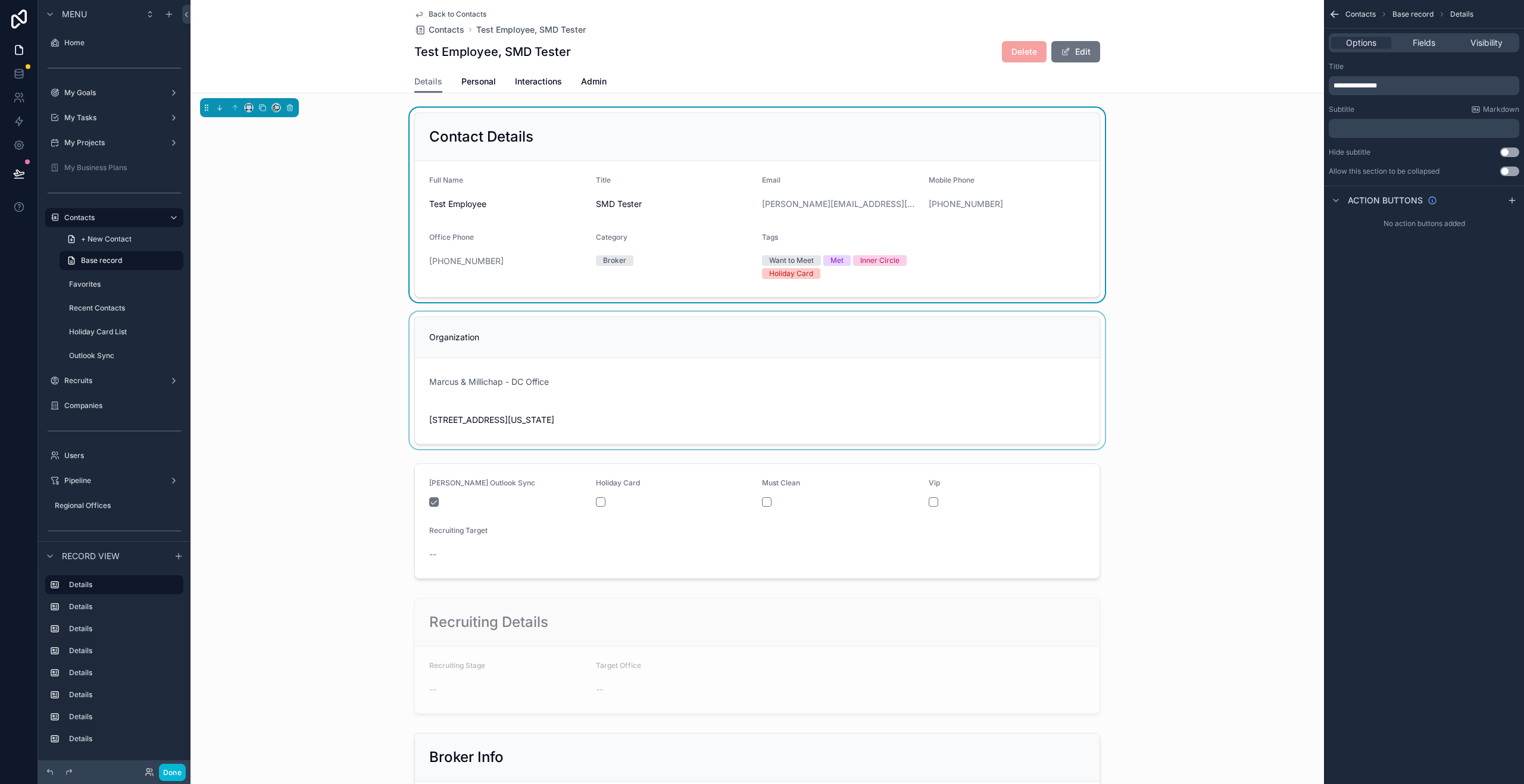
click at [730, 352] on div "scrollable content" at bounding box center [757, 380] width 1134 height 138
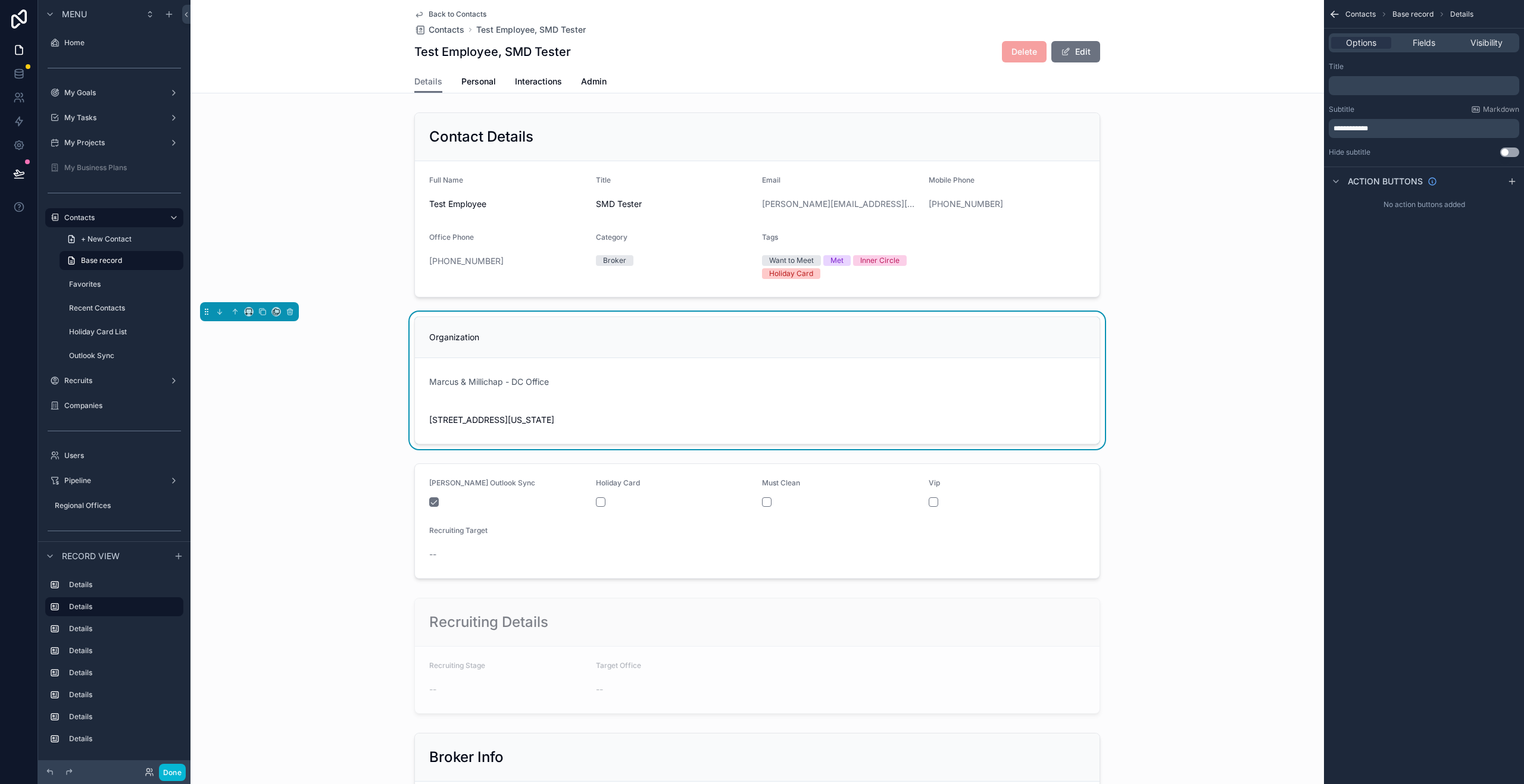
click at [1373, 84] on p "﻿" at bounding box center [1425, 85] width 184 height 9
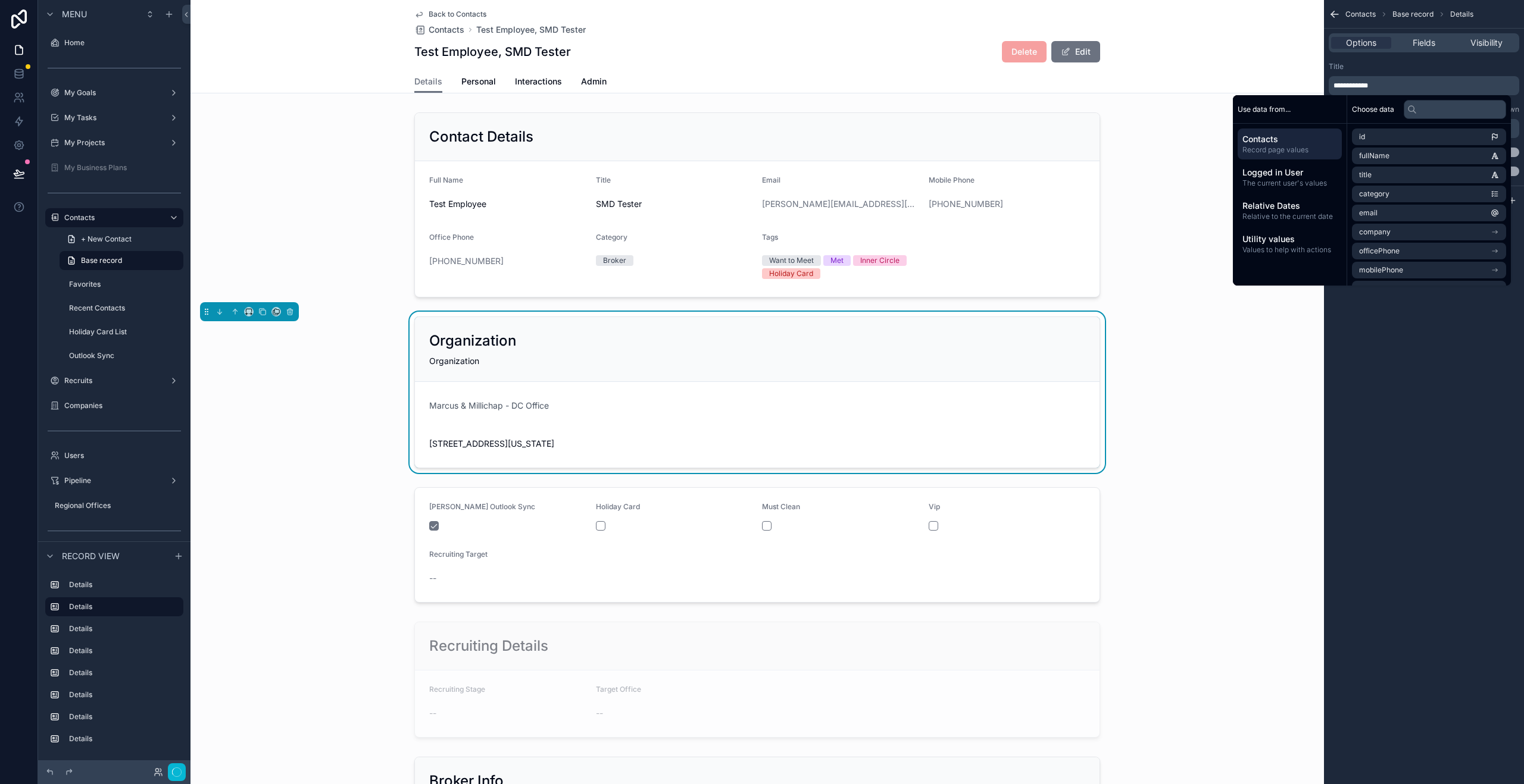
click at [1430, 62] on div "Title" at bounding box center [1424, 66] width 190 height 9
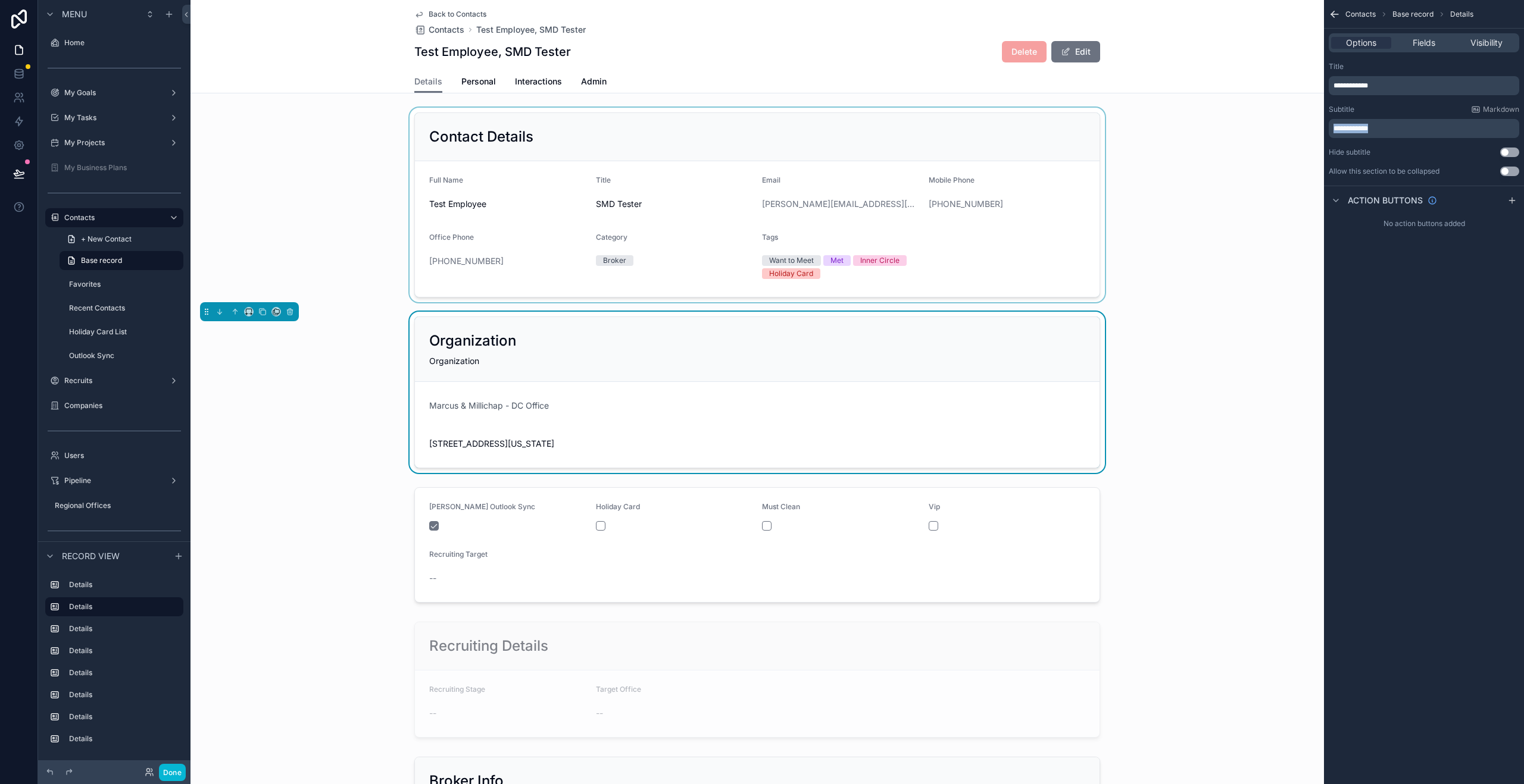
drag, startPoint x: 1409, startPoint y: 130, endPoint x: 1278, endPoint y: 128, distance: 131.0
click at [1278, 128] on div "Home My Goals 7 My Tasks 17 My Projects 13 My Business Plans Contacts Favorites…" at bounding box center [856, 392] width 1333 height 784
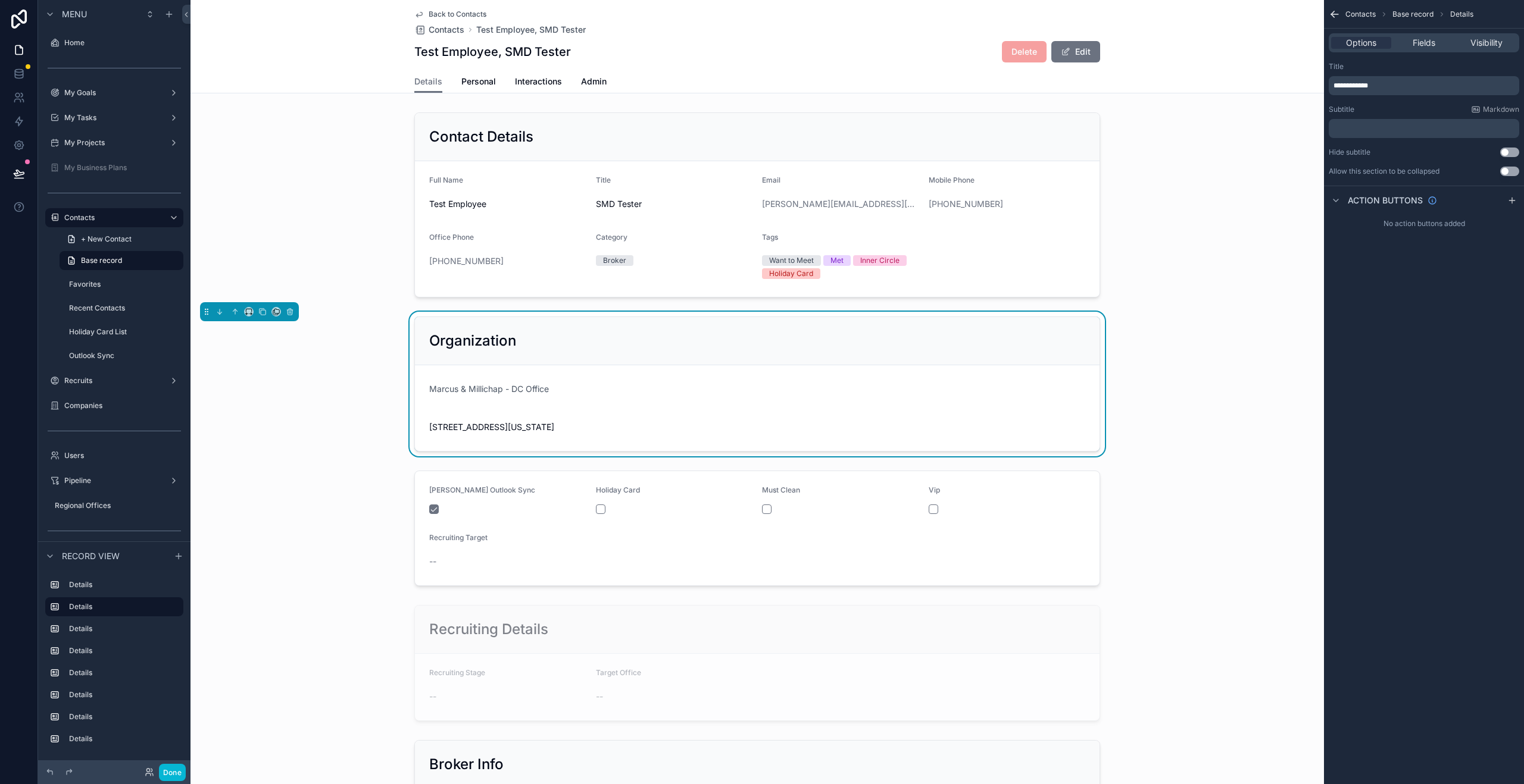
click at [1509, 173] on button "Use setting" at bounding box center [1510, 171] width 19 height 9
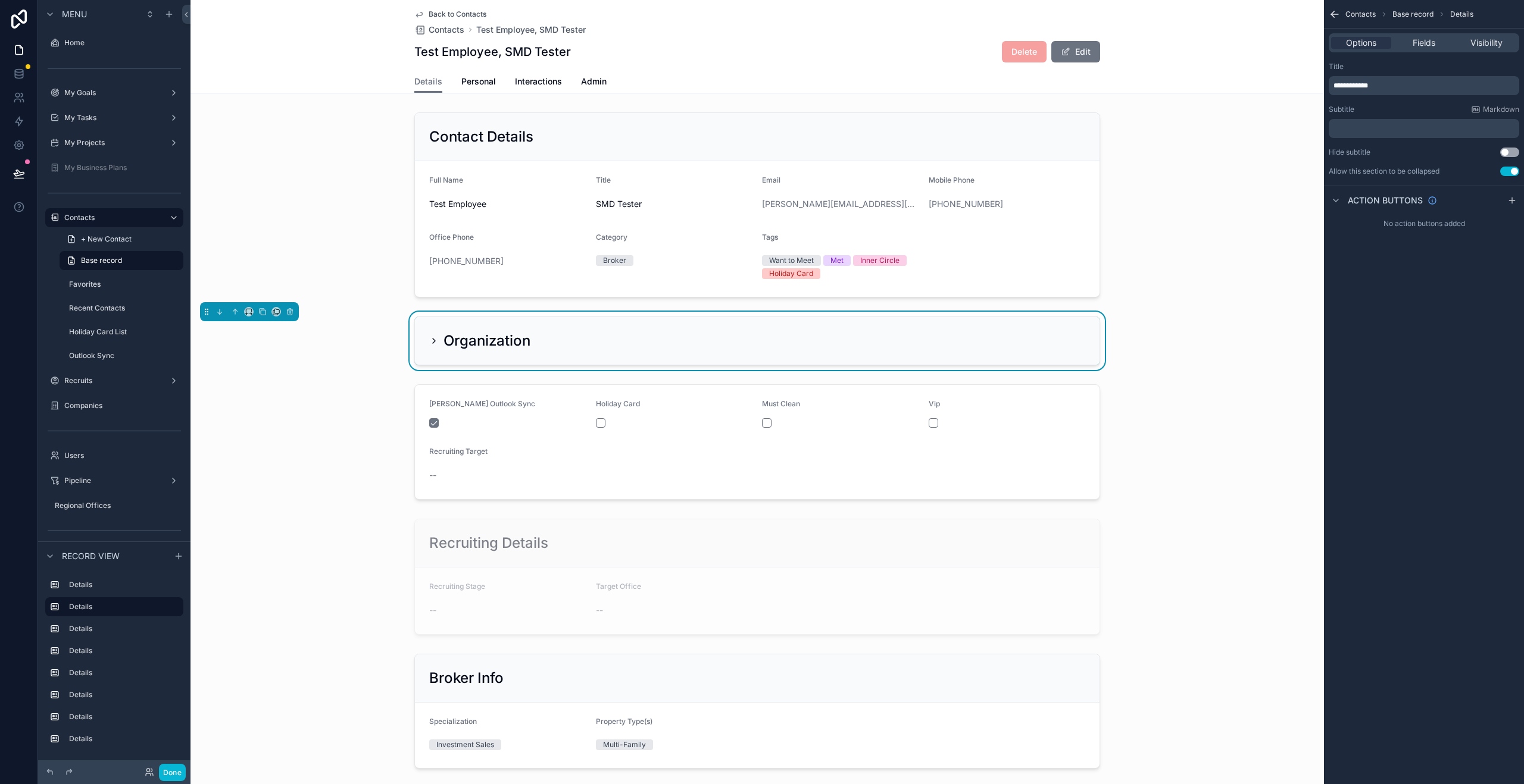
click at [429, 343] on icon "scrollable content" at bounding box center [434, 341] width 9 height 9
click at [1189, 269] on div "scrollable content" at bounding box center [757, 205] width 1134 height 194
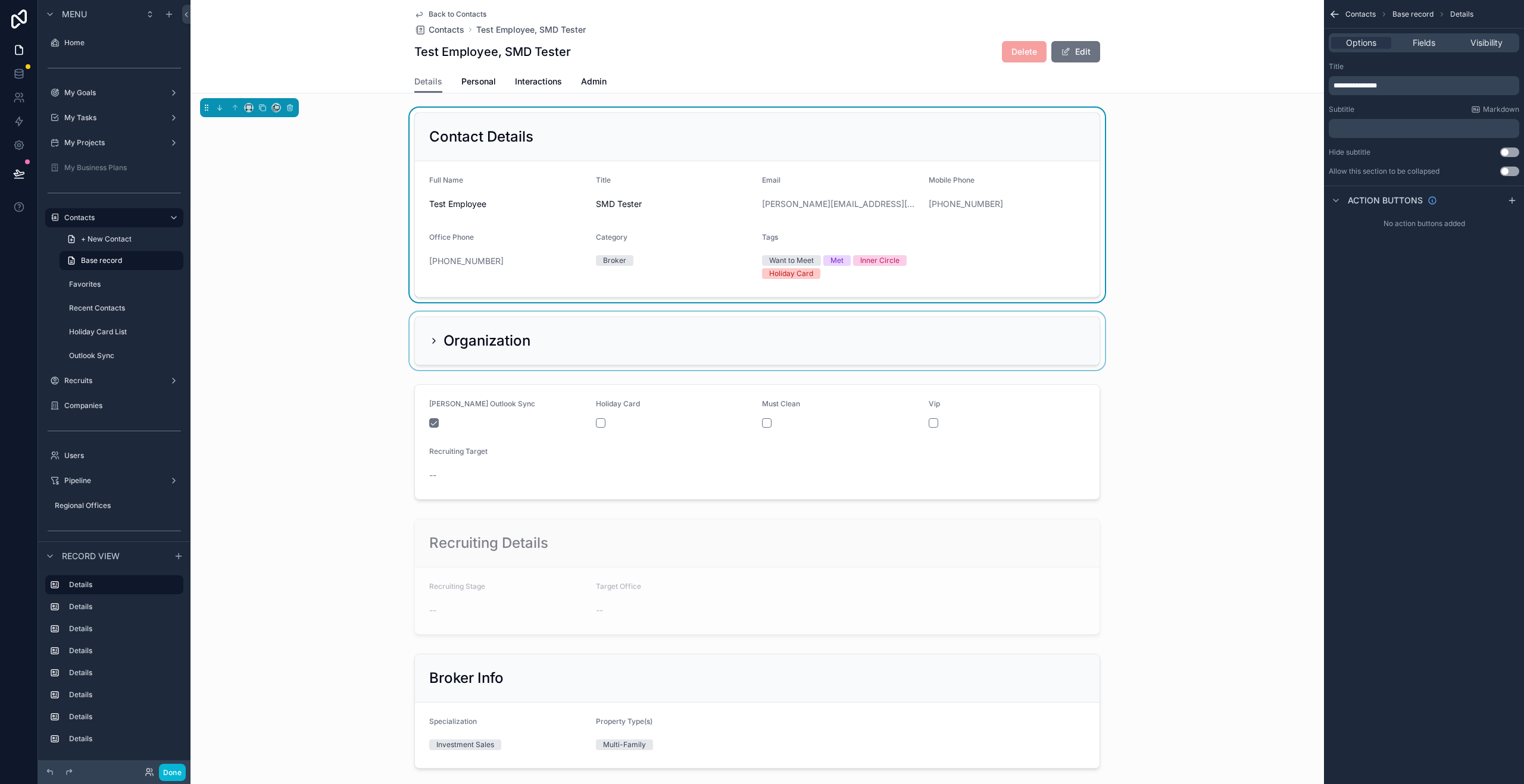
click at [430, 341] on div "scrollable content" at bounding box center [757, 341] width 1134 height 58
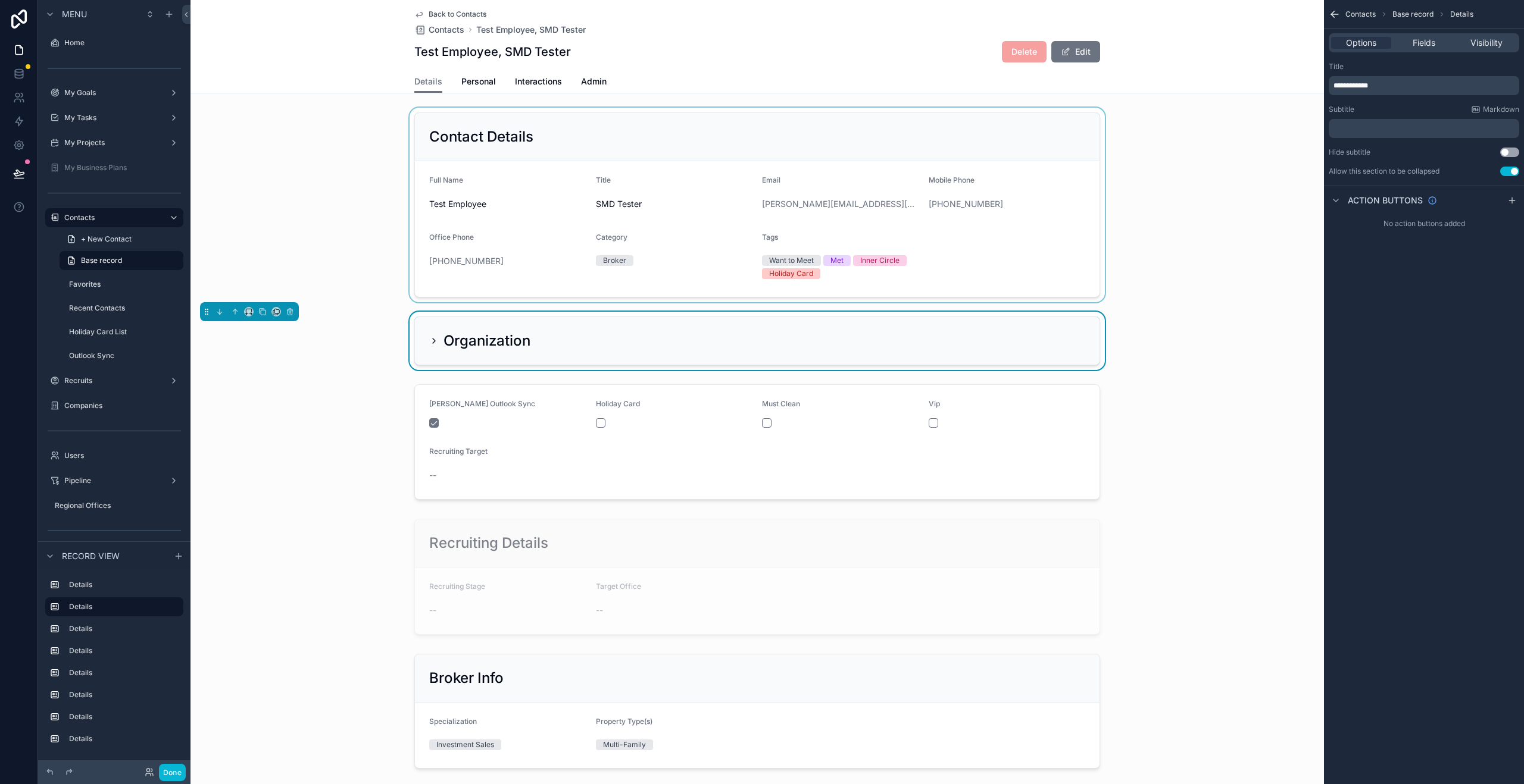
click at [433, 341] on icon "scrollable content" at bounding box center [434, 341] width 2 height 5
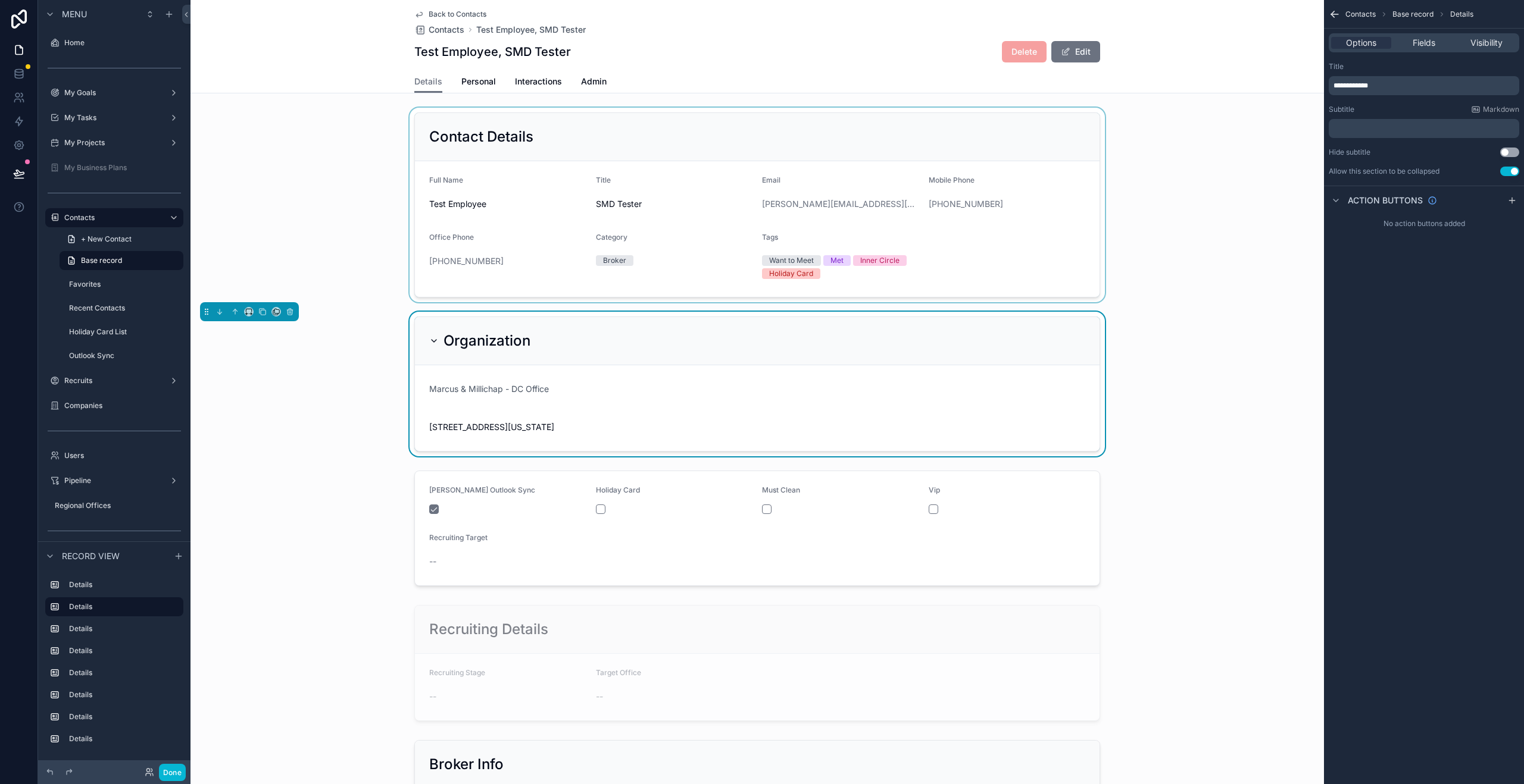
click at [1196, 351] on div "Organization Marcus & Millichap - DC Office 7200 Wisconsin Avenue, Suite 1101, …" at bounding box center [757, 384] width 1134 height 145
click at [1513, 171] on button "Use setting" at bounding box center [1510, 171] width 19 height 9
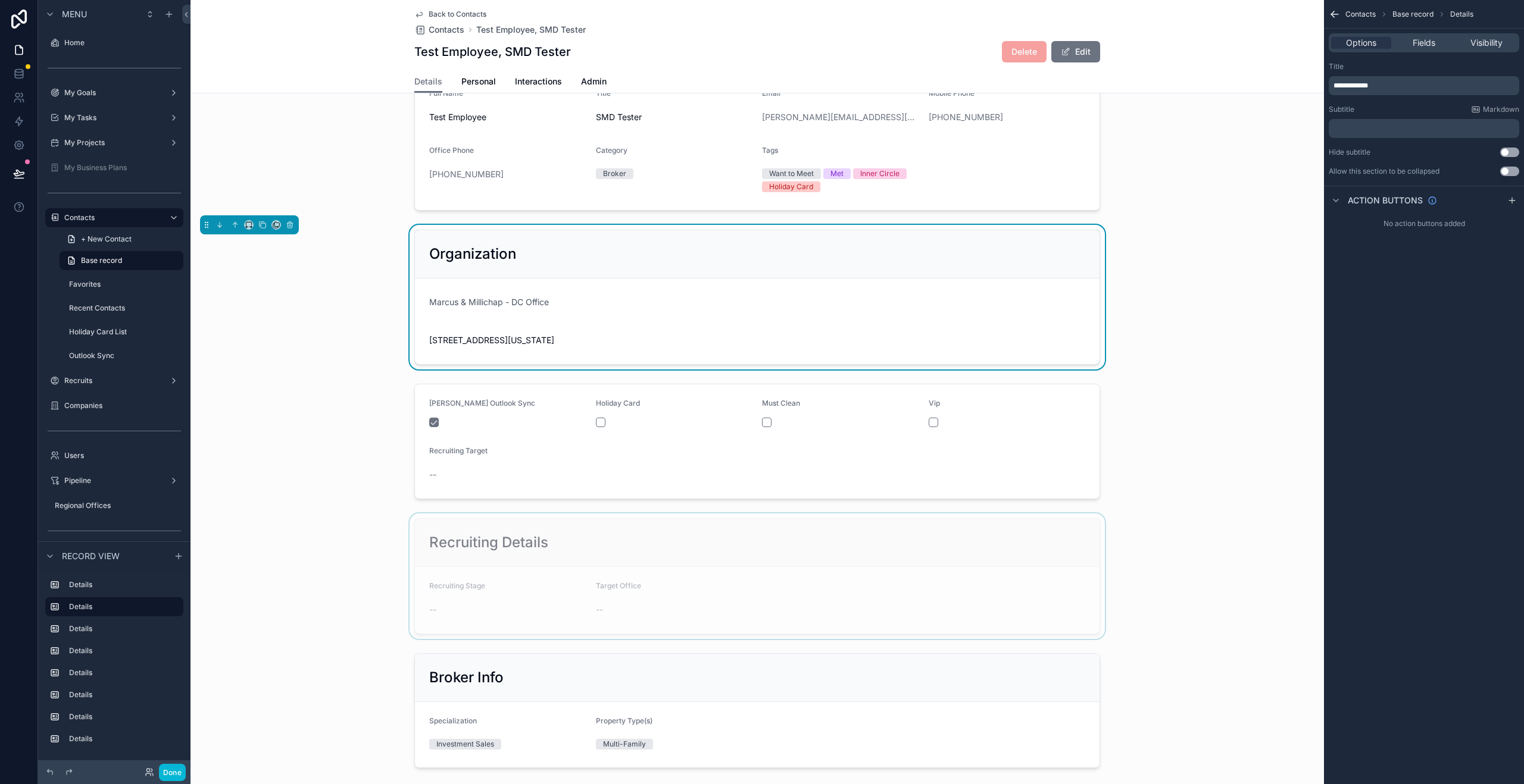
scroll to position [135, 0]
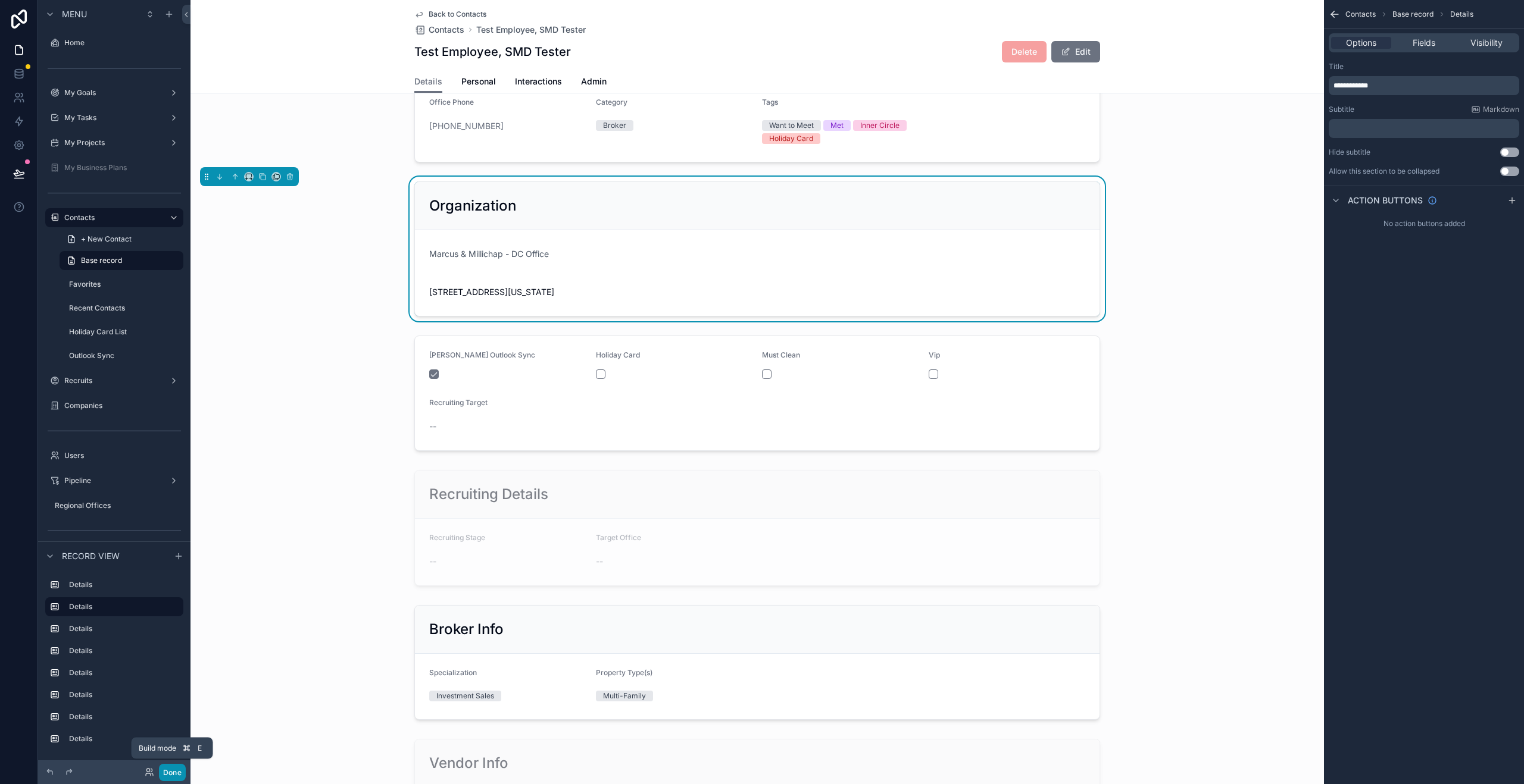
click at [167, 772] on button "Done" at bounding box center [172, 772] width 27 height 17
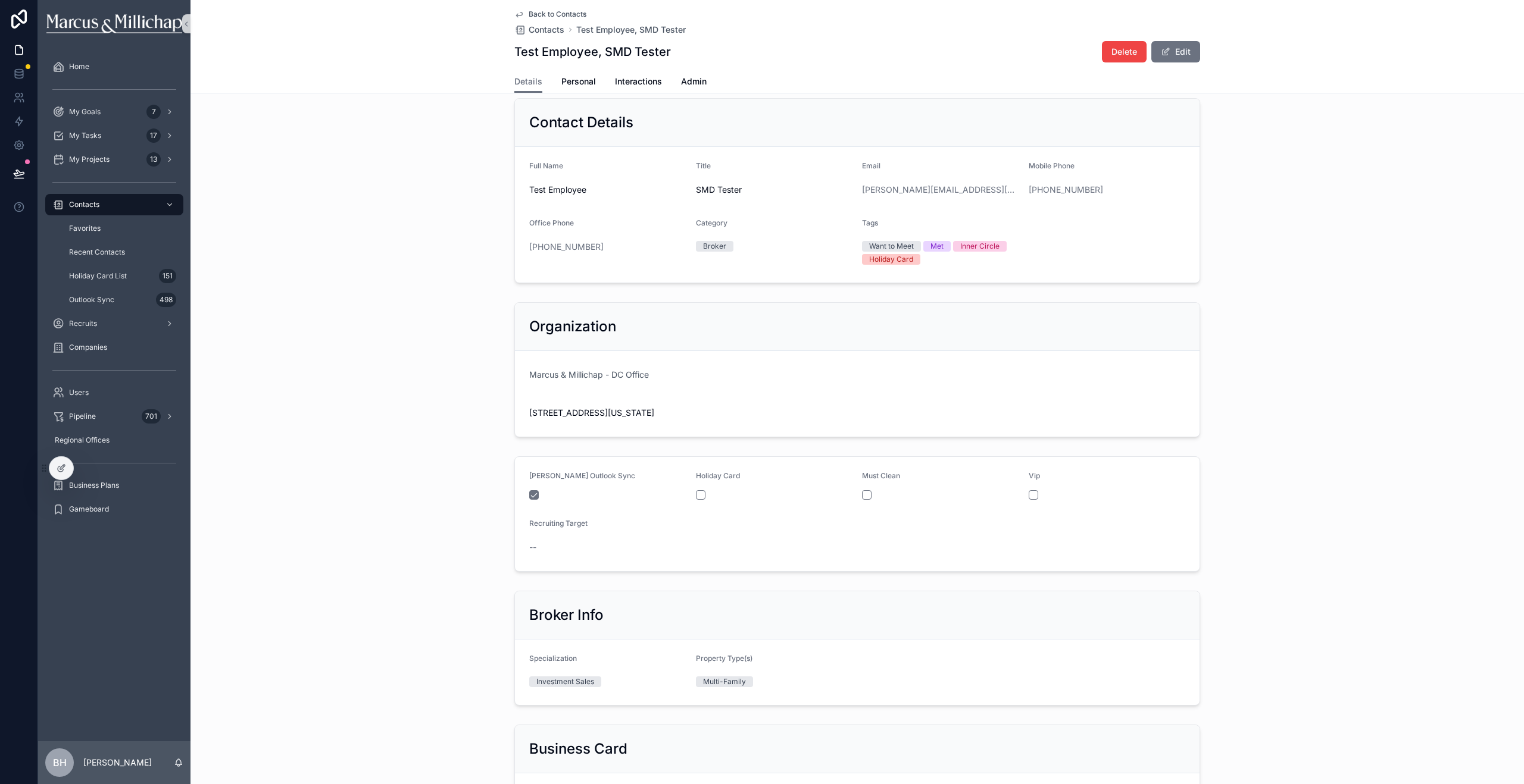
scroll to position [0, 0]
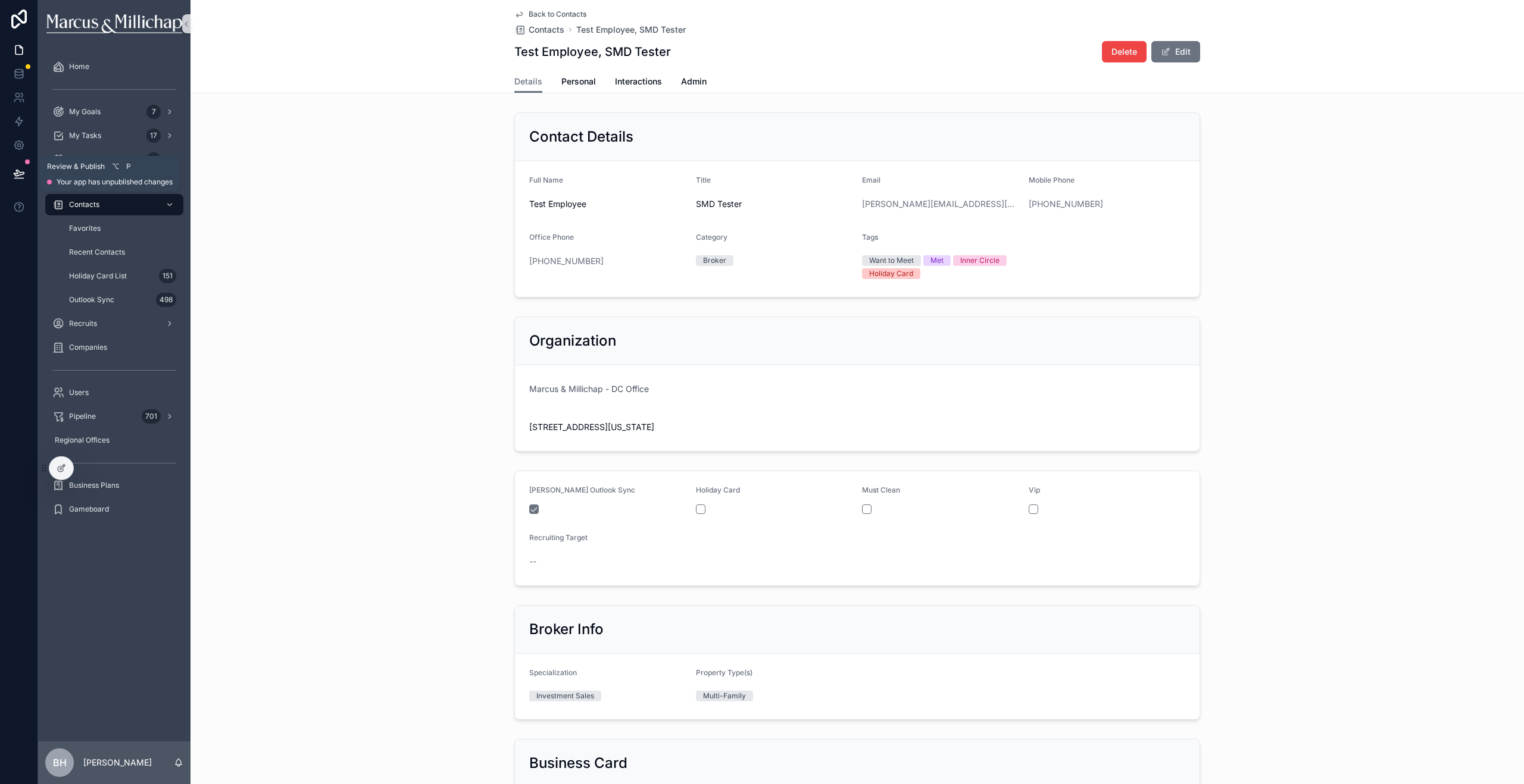
click at [21, 175] on icon at bounding box center [19, 174] width 12 height 12
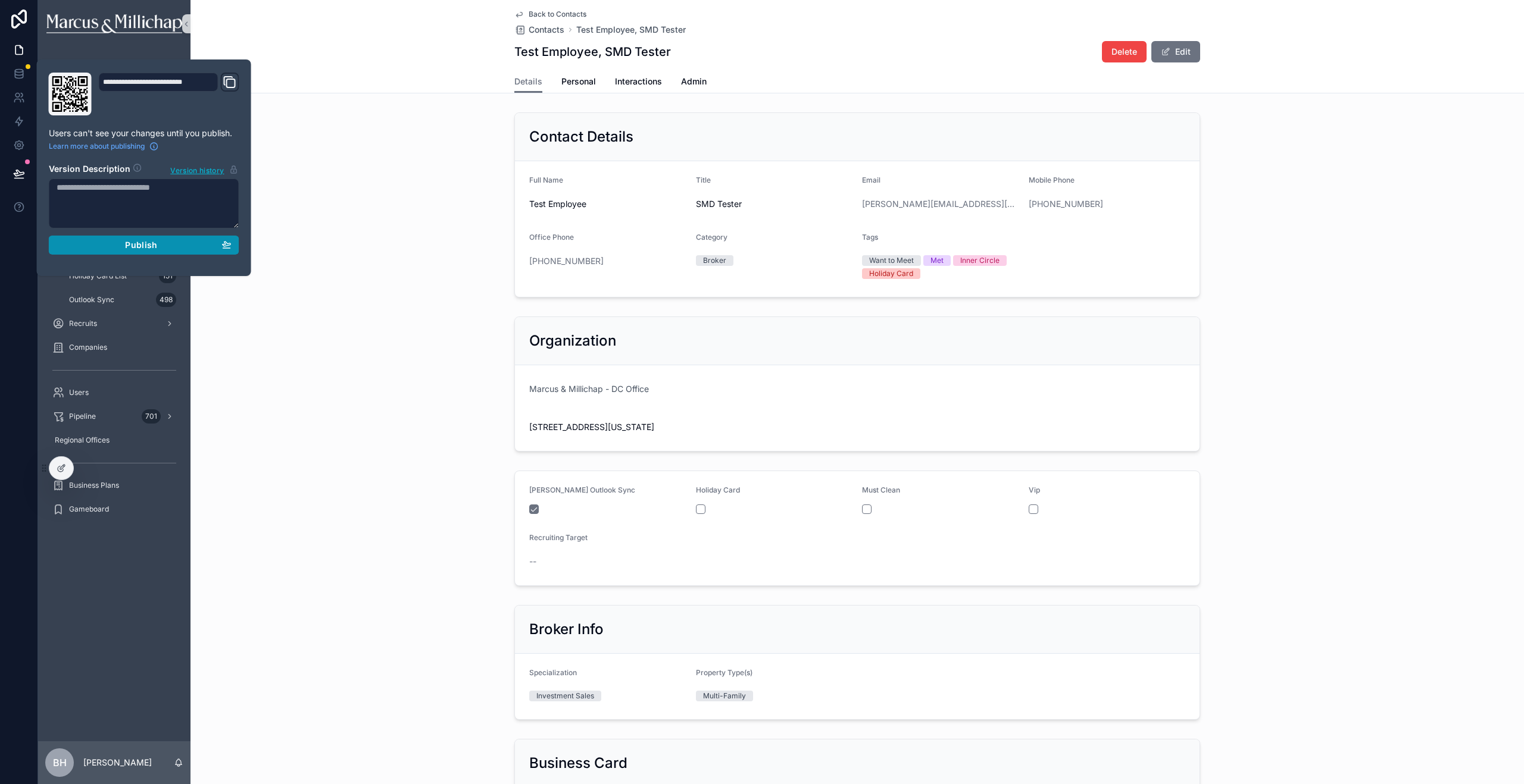
click at [133, 243] on span "Publish" at bounding box center [141, 245] width 32 height 11
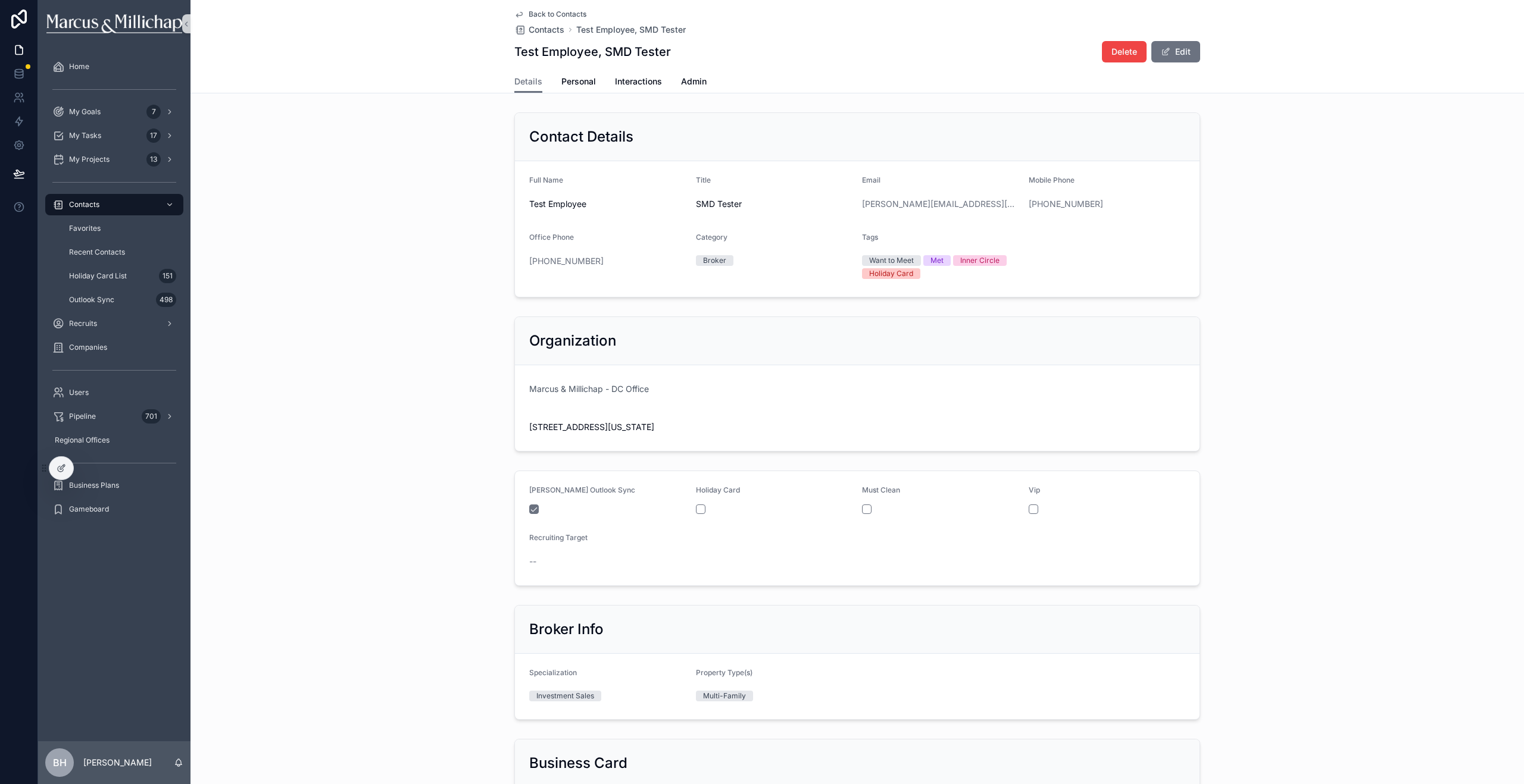
click at [1297, 310] on div "Contact Details Full Name Test Employee Title SMD Tester Email brian@yahoo.com …" at bounding box center [856, 611] width 1333 height 1007
click at [567, 81] on span "Personal" at bounding box center [578, 81] width 35 height 12
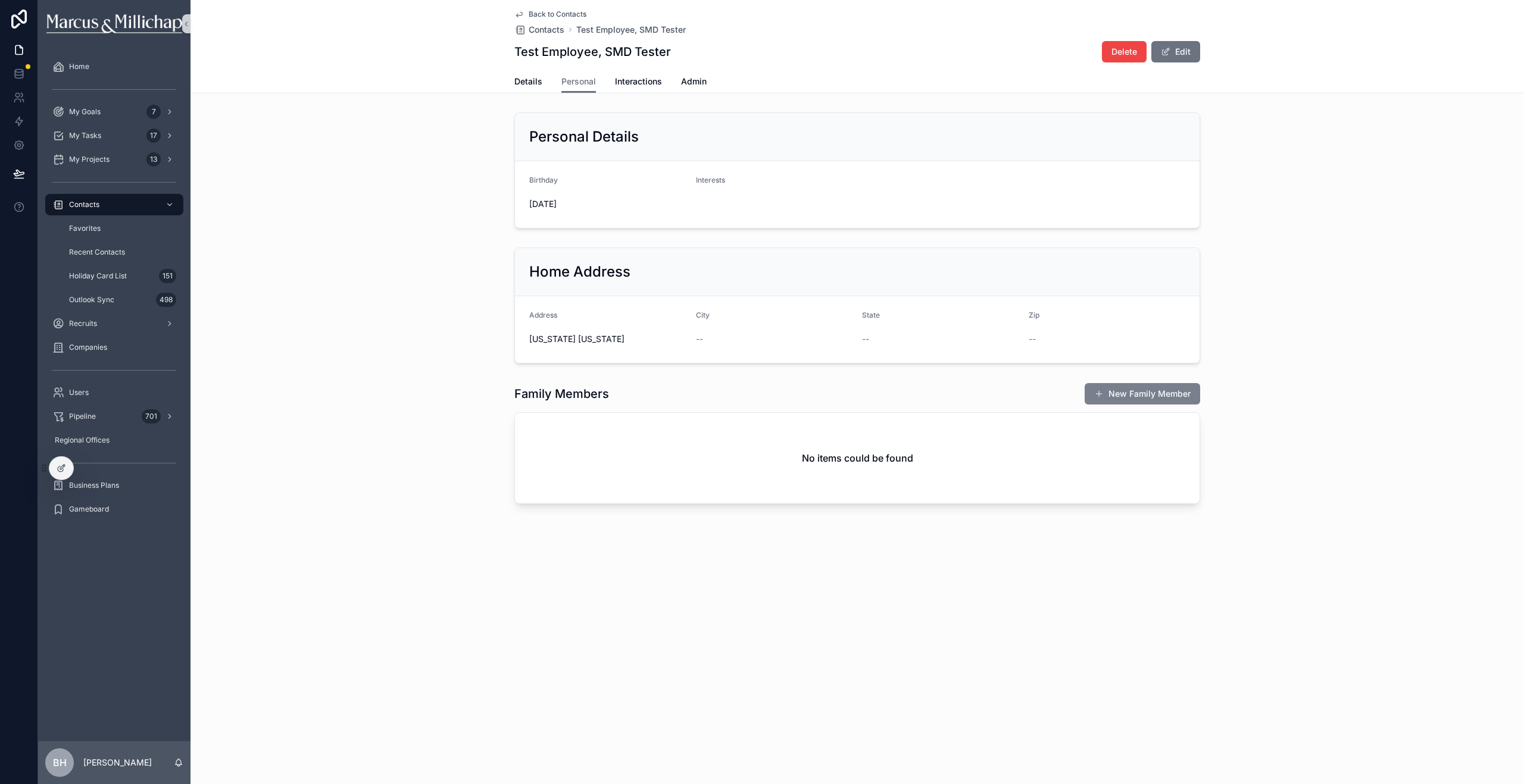
click at [1119, 395] on button "New Family Member" at bounding box center [1142, 394] width 115 height 22
click at [1317, 260] on div "Home Address Address New York New York City -- State -- Zip --" at bounding box center [856, 305] width 1333 height 125
click at [527, 80] on span "Details" at bounding box center [528, 81] width 28 height 12
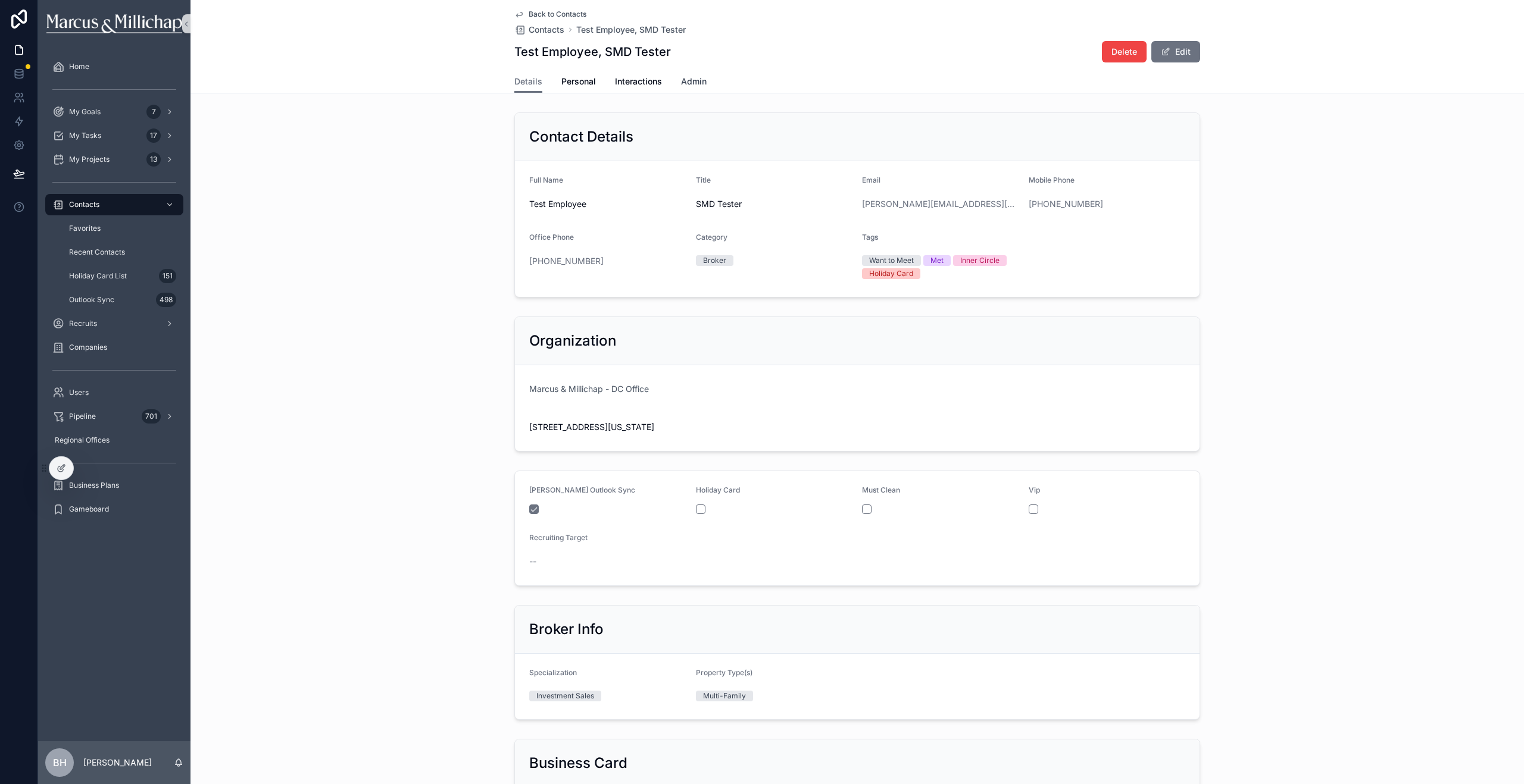
click at [688, 83] on span "Admin" at bounding box center [694, 81] width 26 height 12
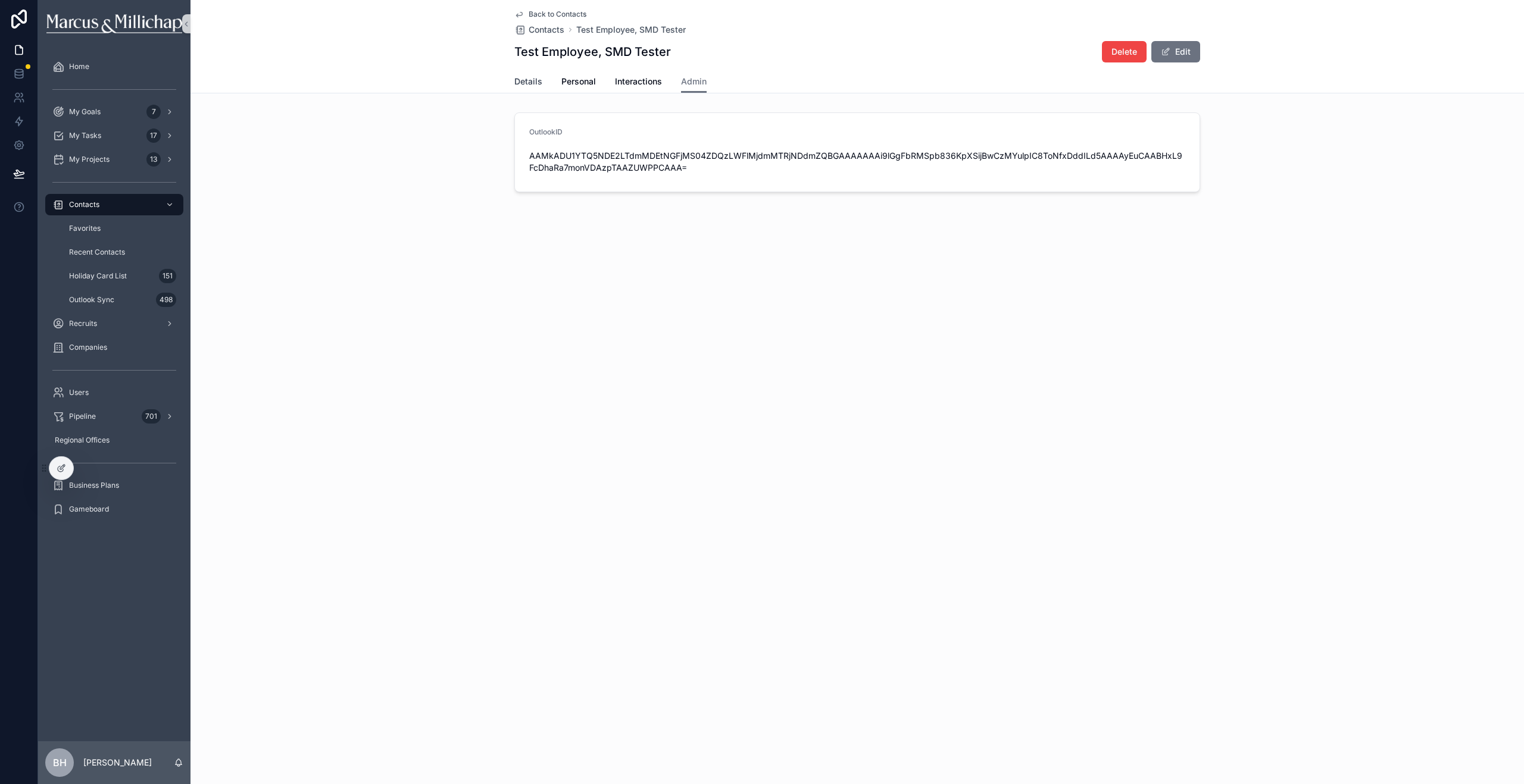
click at [519, 79] on span "Details" at bounding box center [528, 81] width 28 height 12
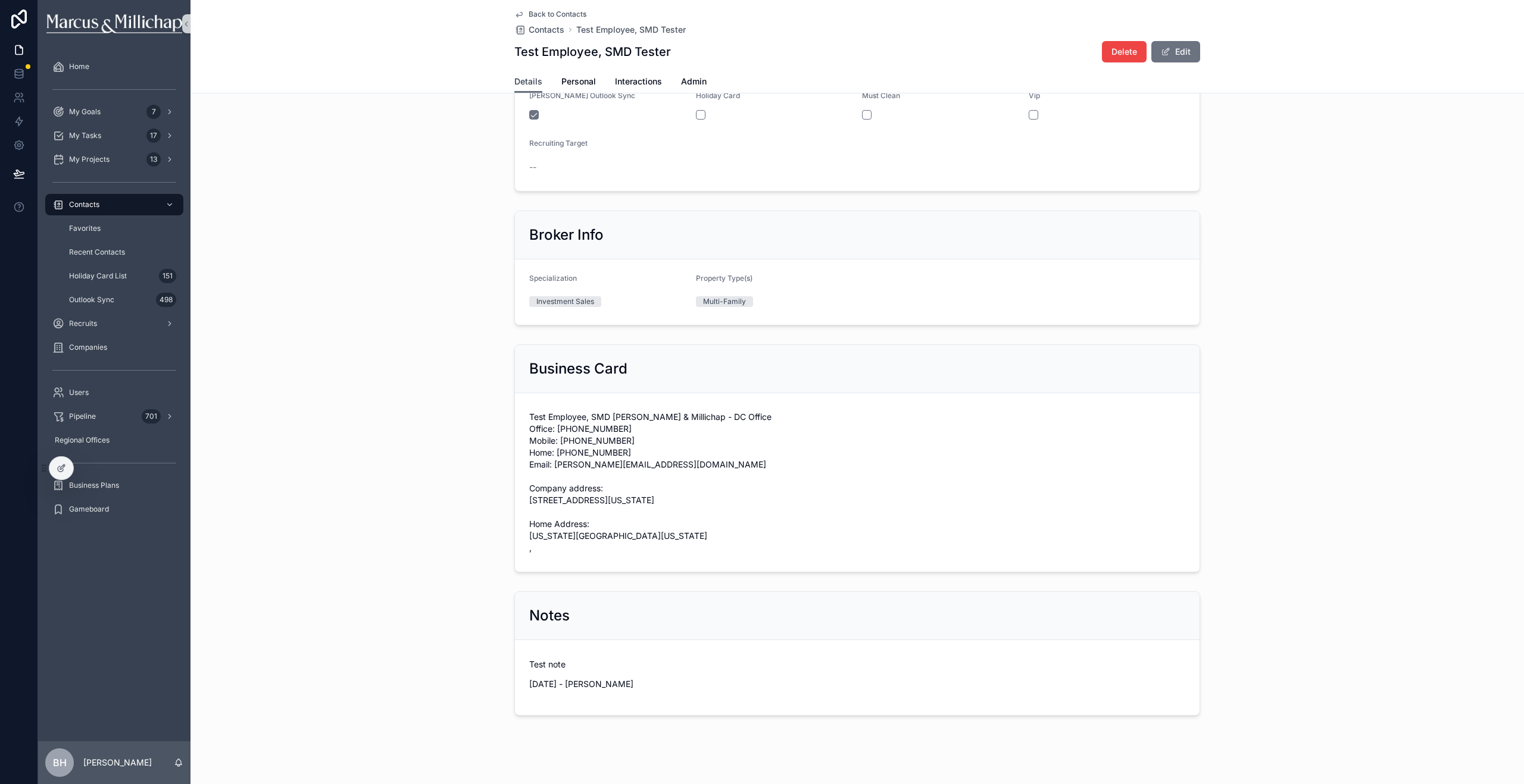
scroll to position [431, 0]
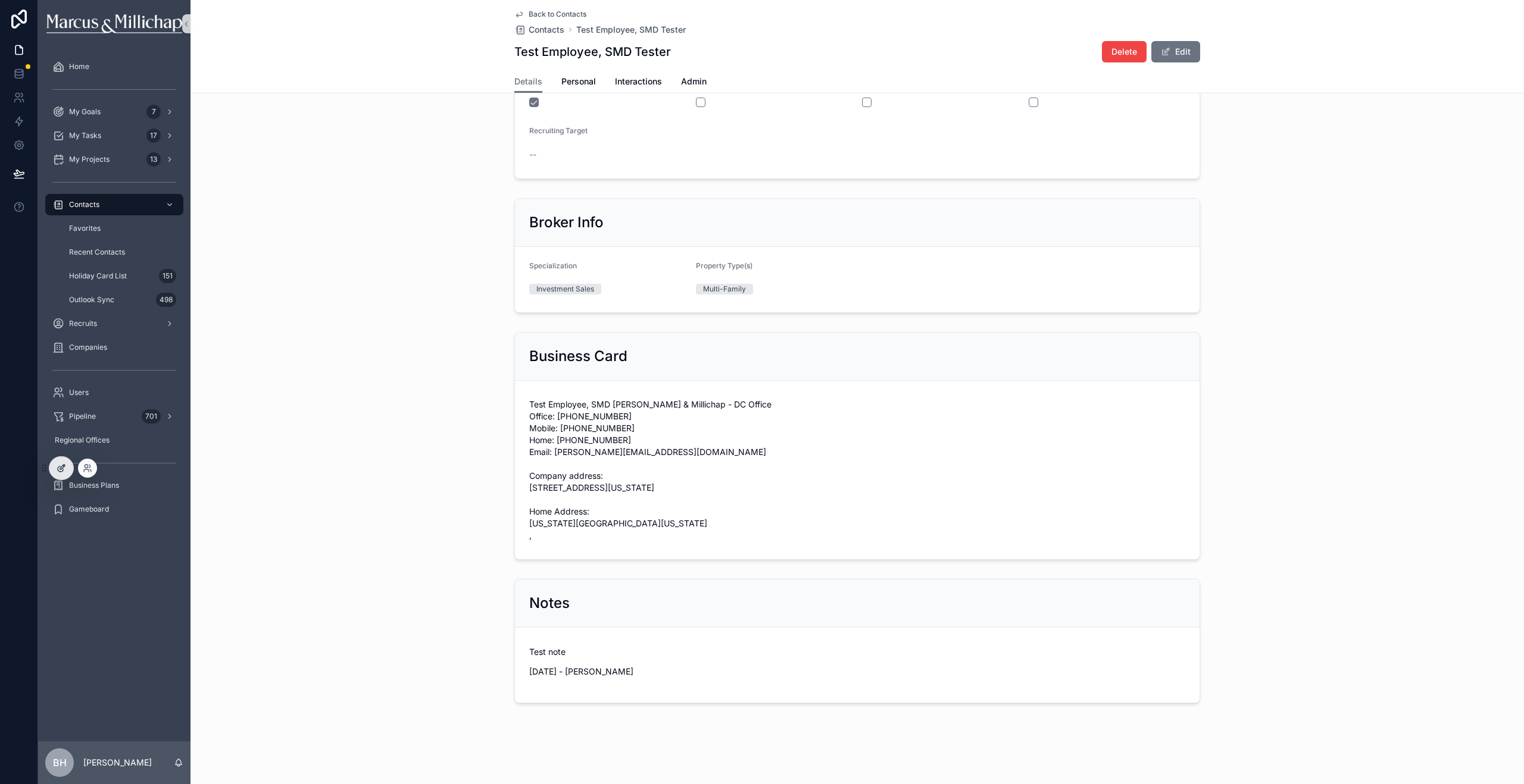
click at [60, 468] on icon at bounding box center [62, 467] width 5 height 5
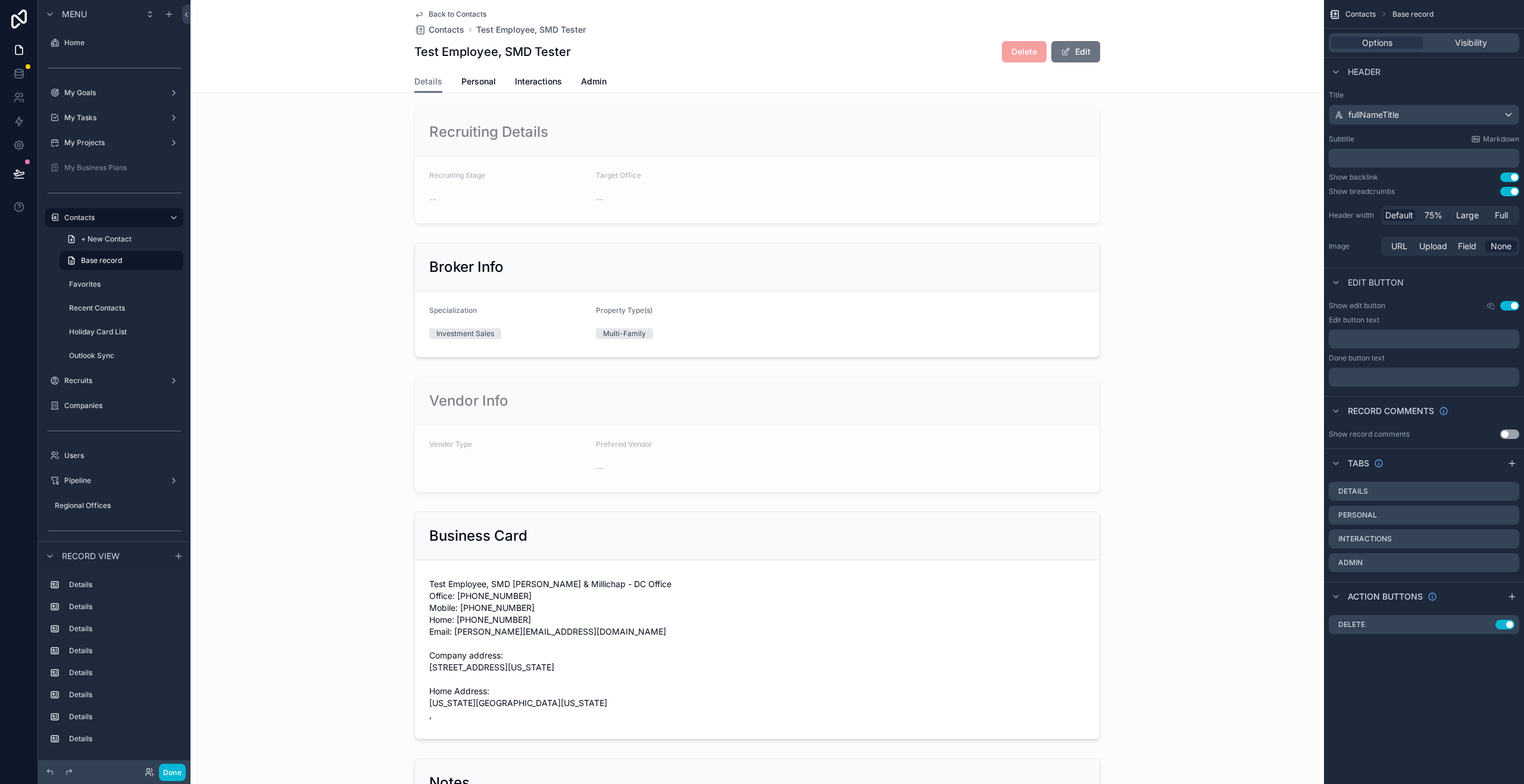
scroll to position [1041, 0]
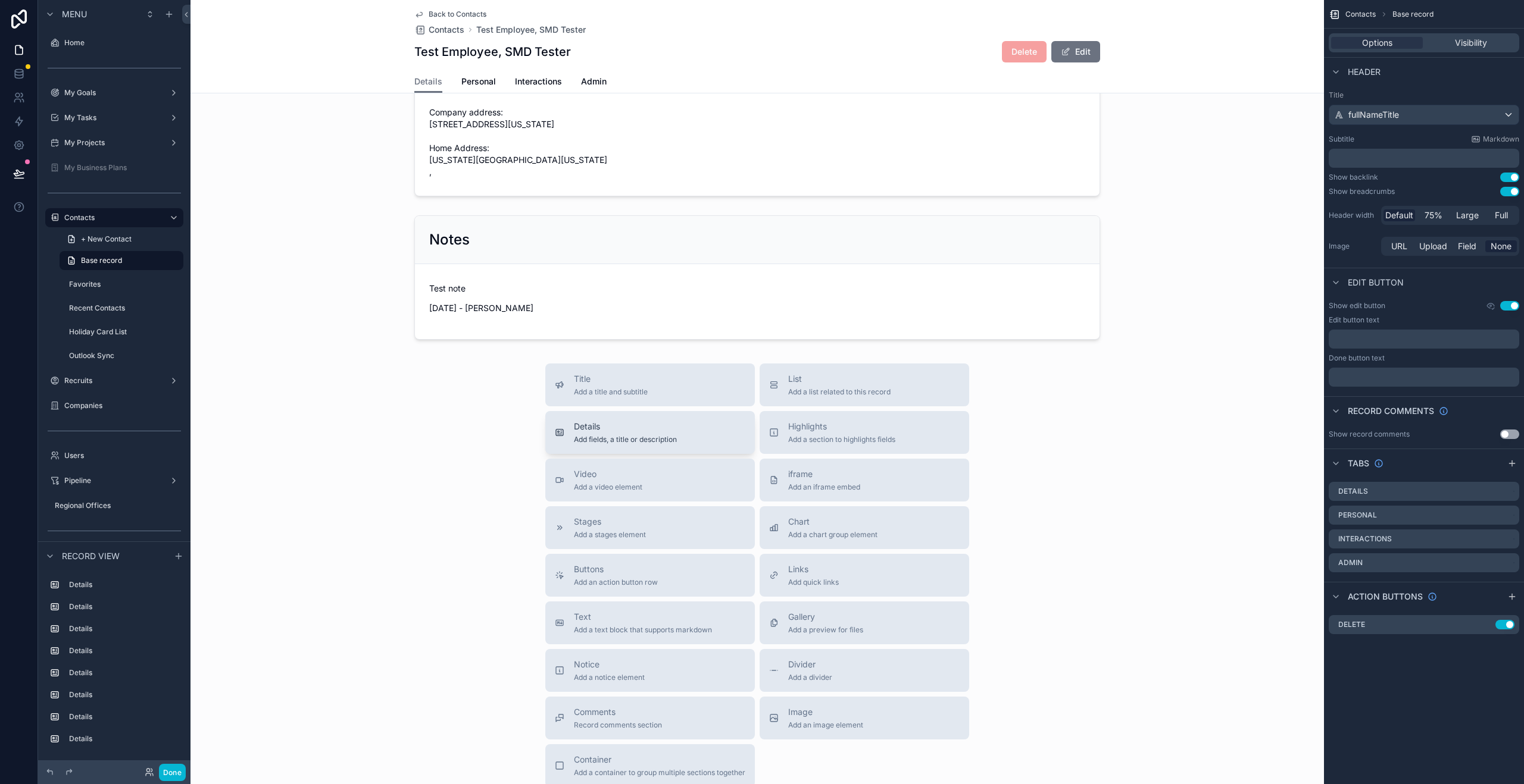
click at [616, 433] on span "Details" at bounding box center [625, 426] width 103 height 12
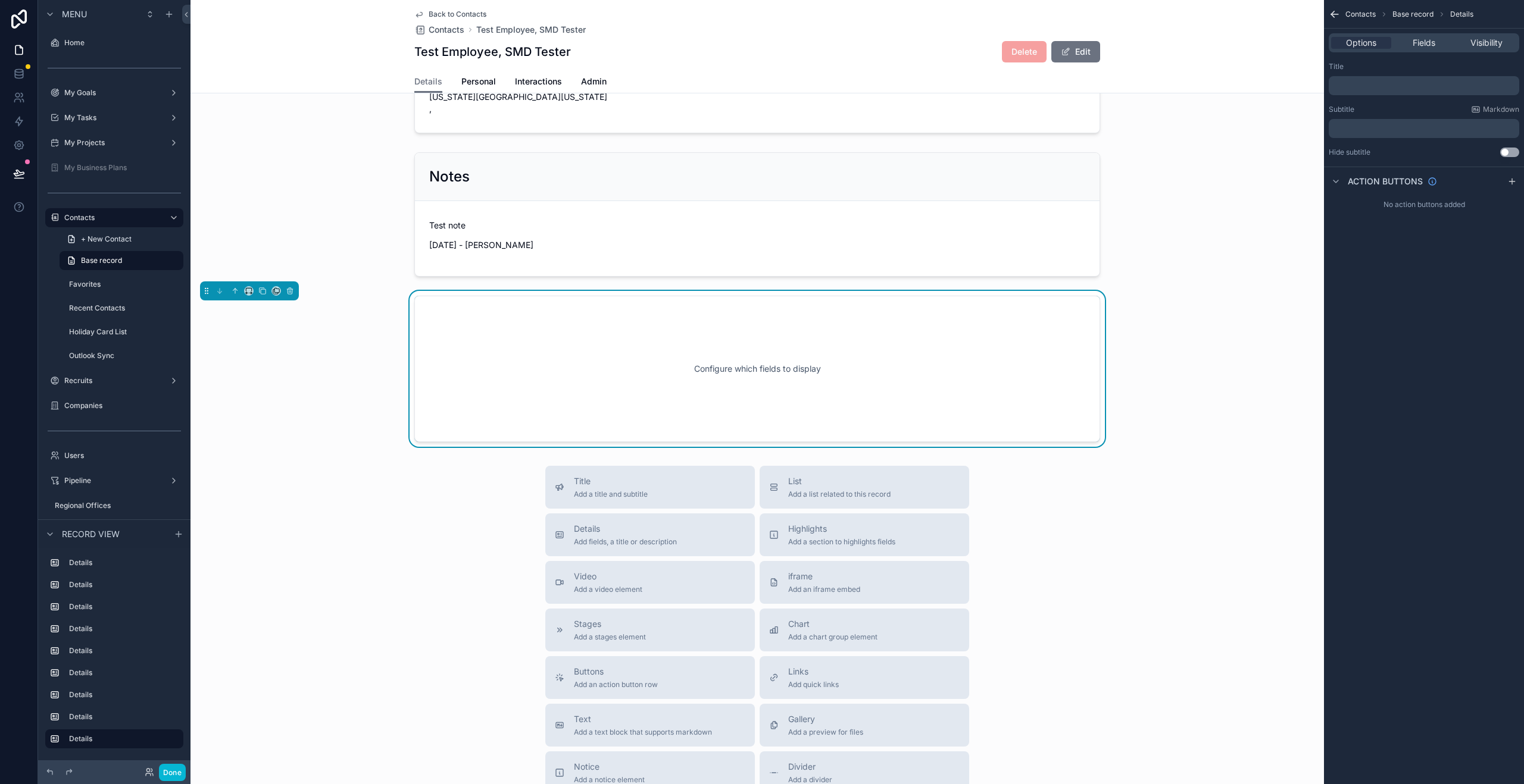
scroll to position [1104, 0]
click at [1371, 127] on p "﻿" at bounding box center [1425, 128] width 184 height 9
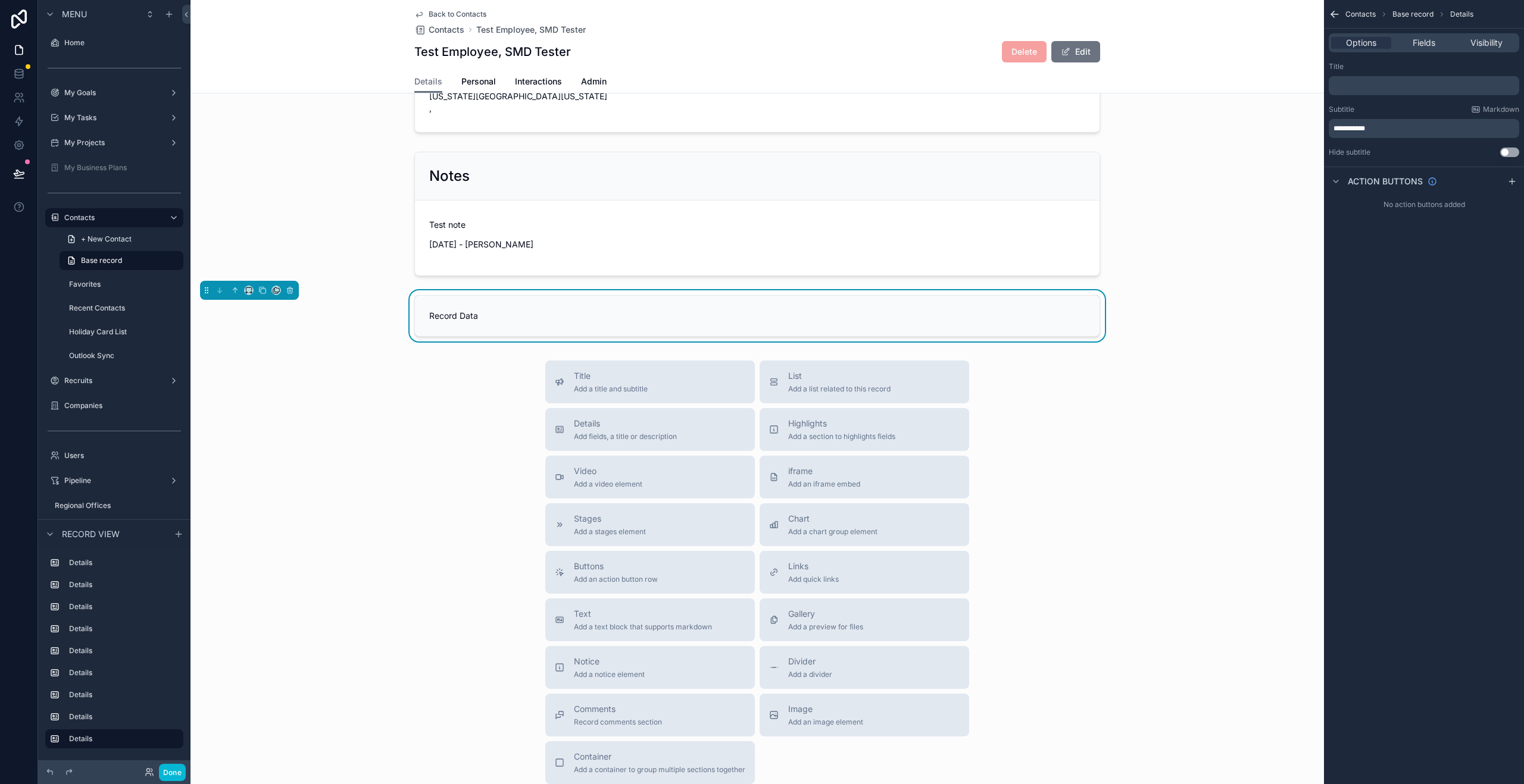
click at [1406, 108] on div "Subtitle Markdown" at bounding box center [1424, 109] width 190 height 9
click at [1436, 42] on div "Fields" at bounding box center [1423, 42] width 60 height 12
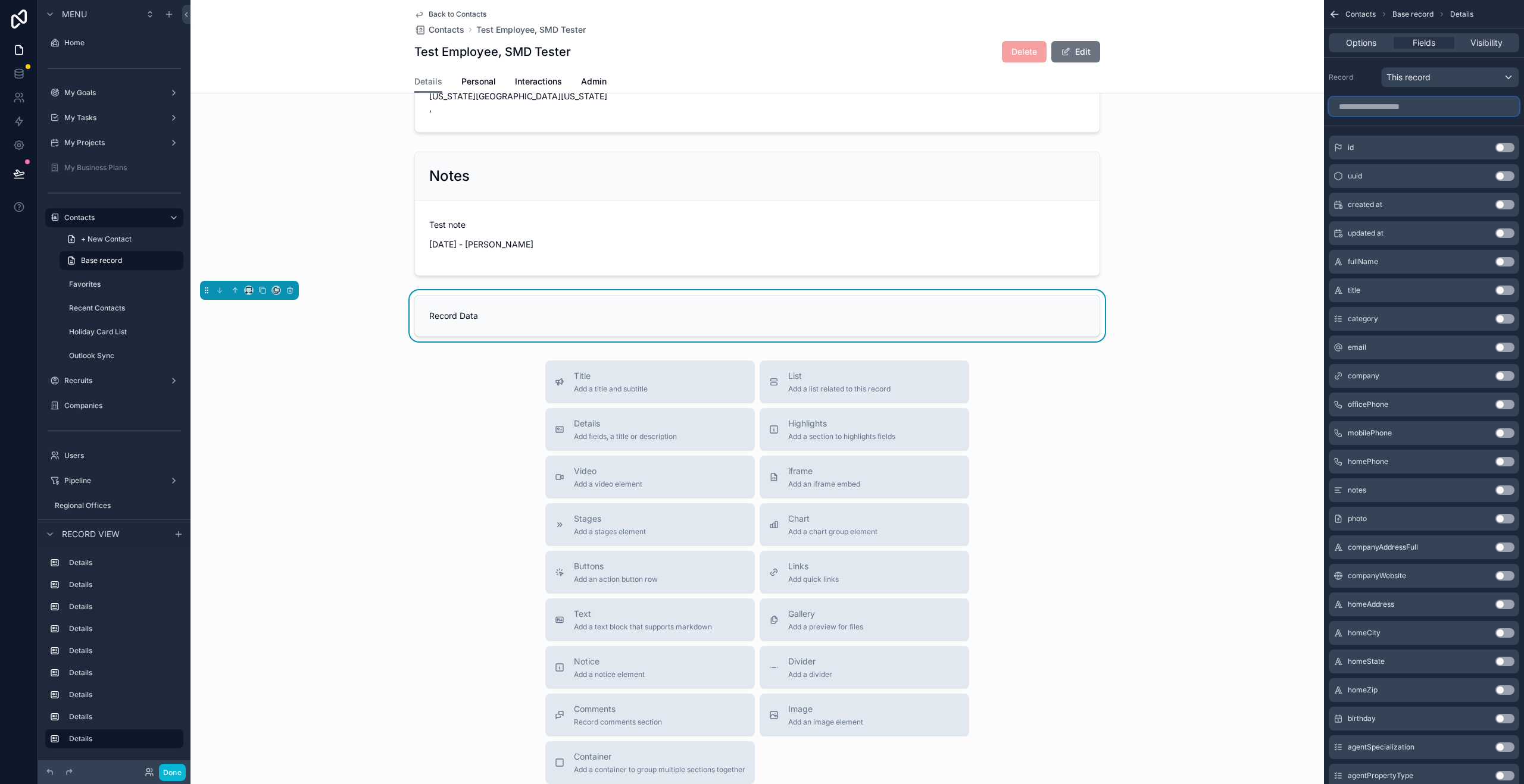
click at [1381, 108] on input "scrollable content" at bounding box center [1424, 107] width 190 height 19
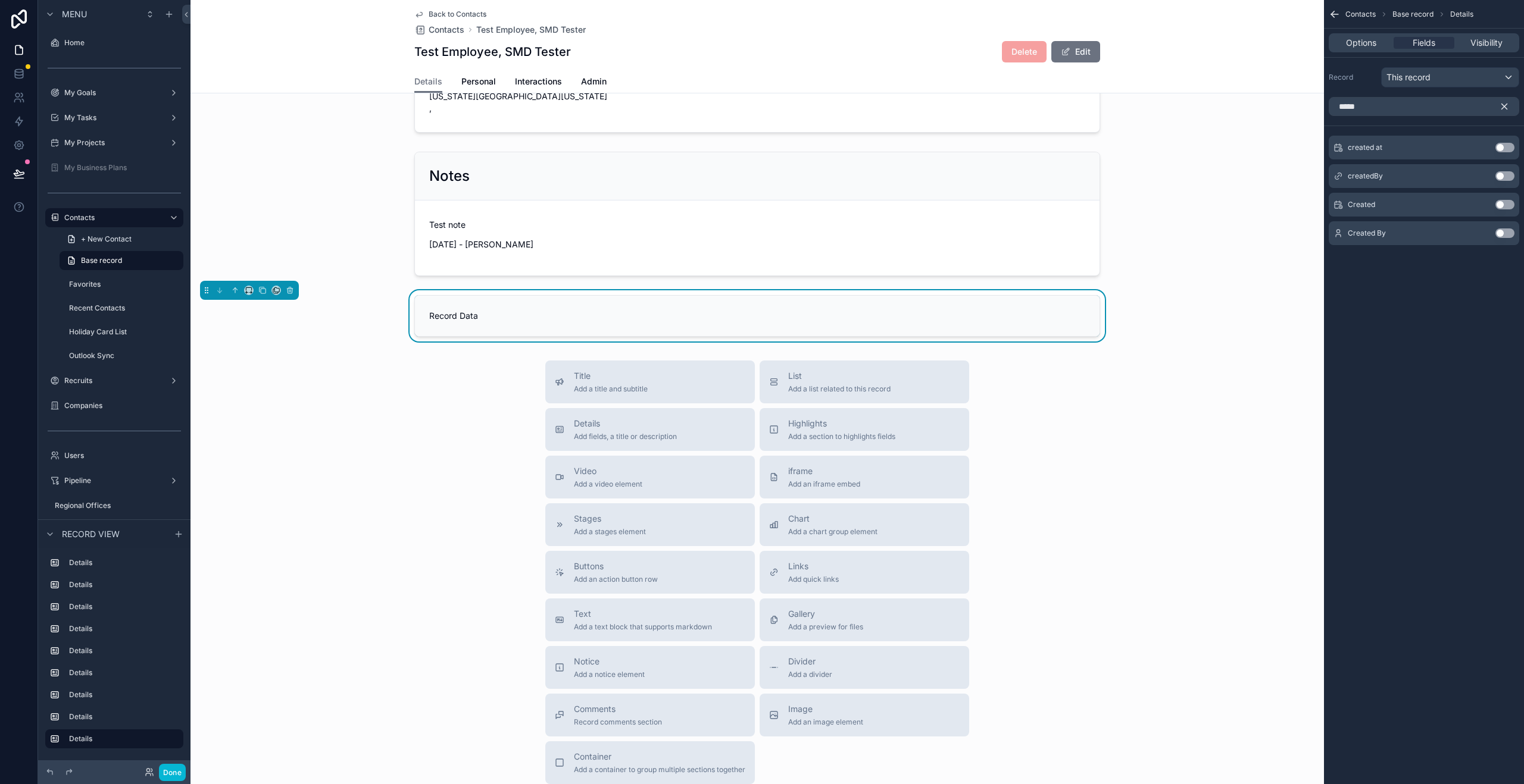
click at [1502, 206] on button "Use setting" at bounding box center [1505, 204] width 19 height 9
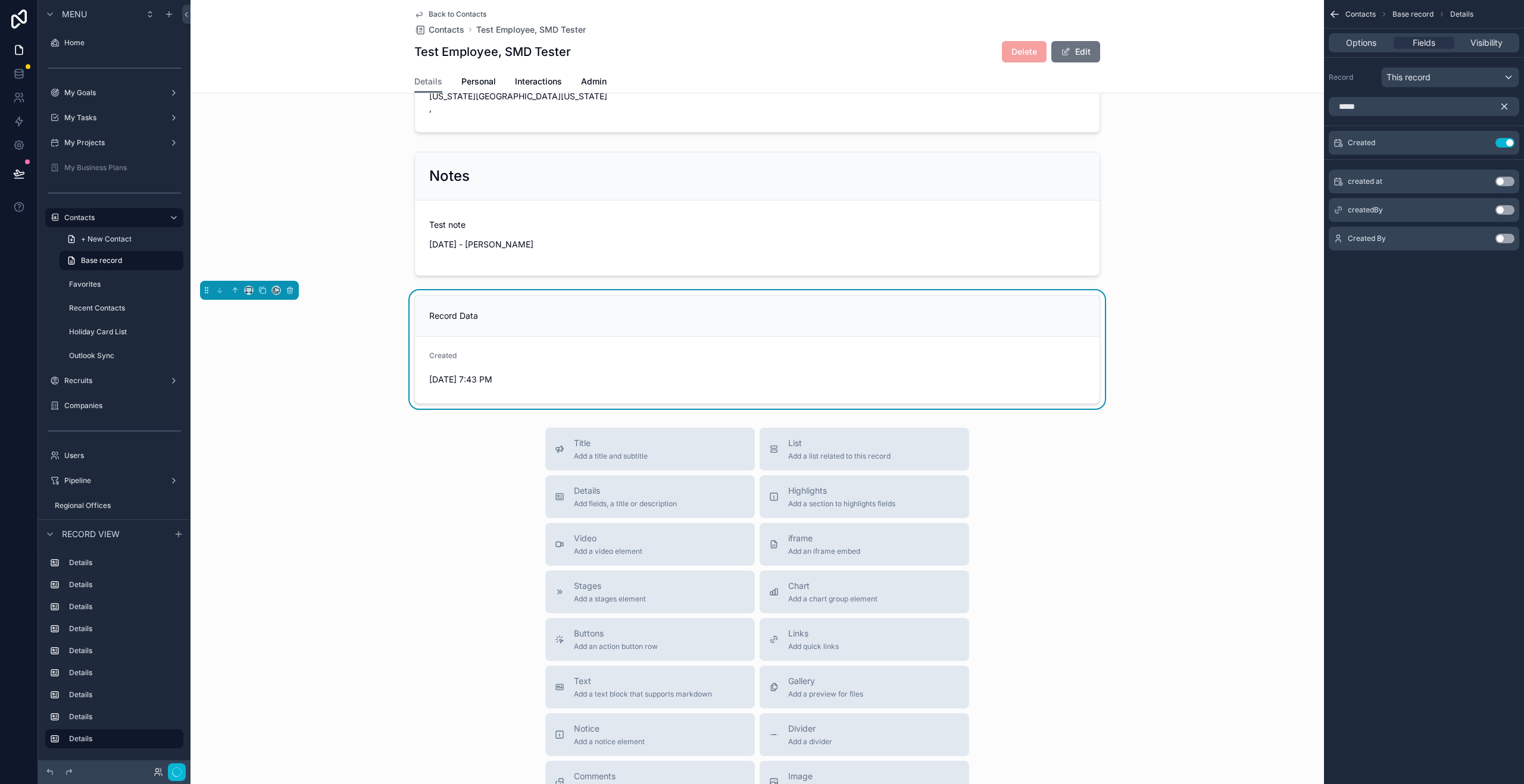
click at [1505, 213] on button "Use setting" at bounding box center [1505, 209] width 19 height 9
click at [1399, 110] on input "*****" at bounding box center [1424, 107] width 190 height 19
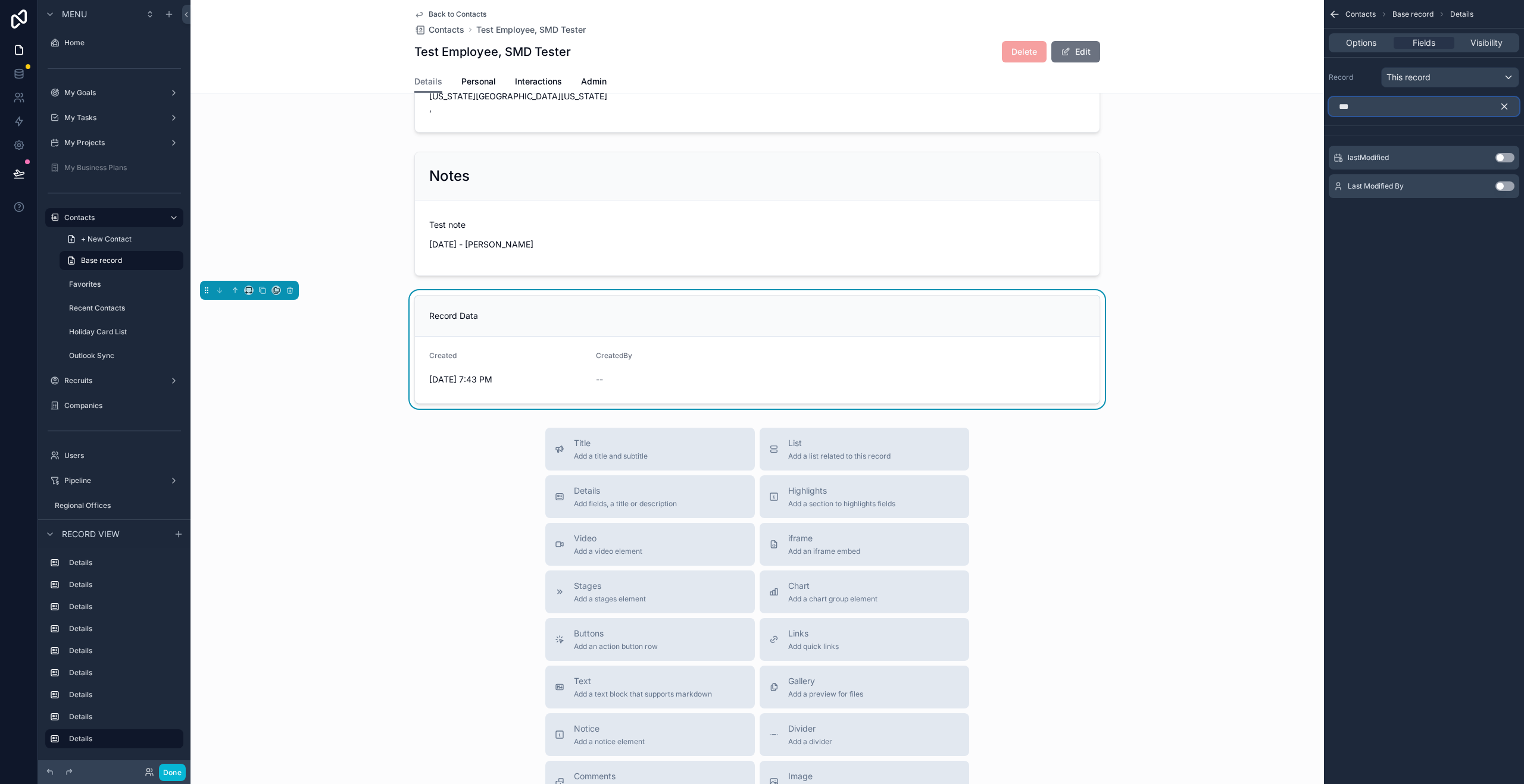
type input "***"
click at [1501, 160] on button "Use setting" at bounding box center [1505, 157] width 19 height 9
click at [1508, 181] on button "Use setting" at bounding box center [1505, 181] width 19 height 9
click at [1508, 108] on icon "scrollable content" at bounding box center [1504, 107] width 11 height 11
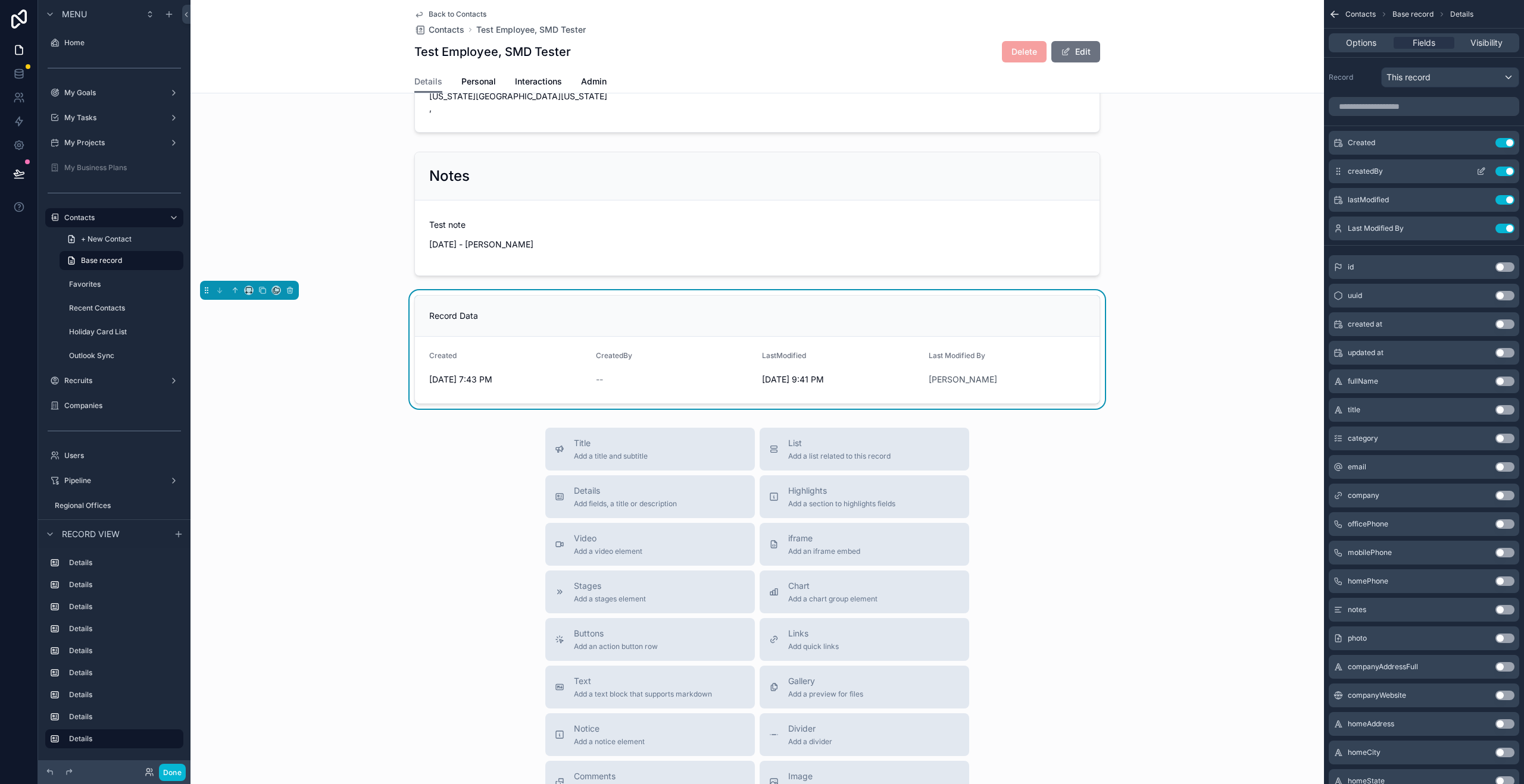
click at [1480, 172] on icon "scrollable content" at bounding box center [1482, 170] width 5 height 5
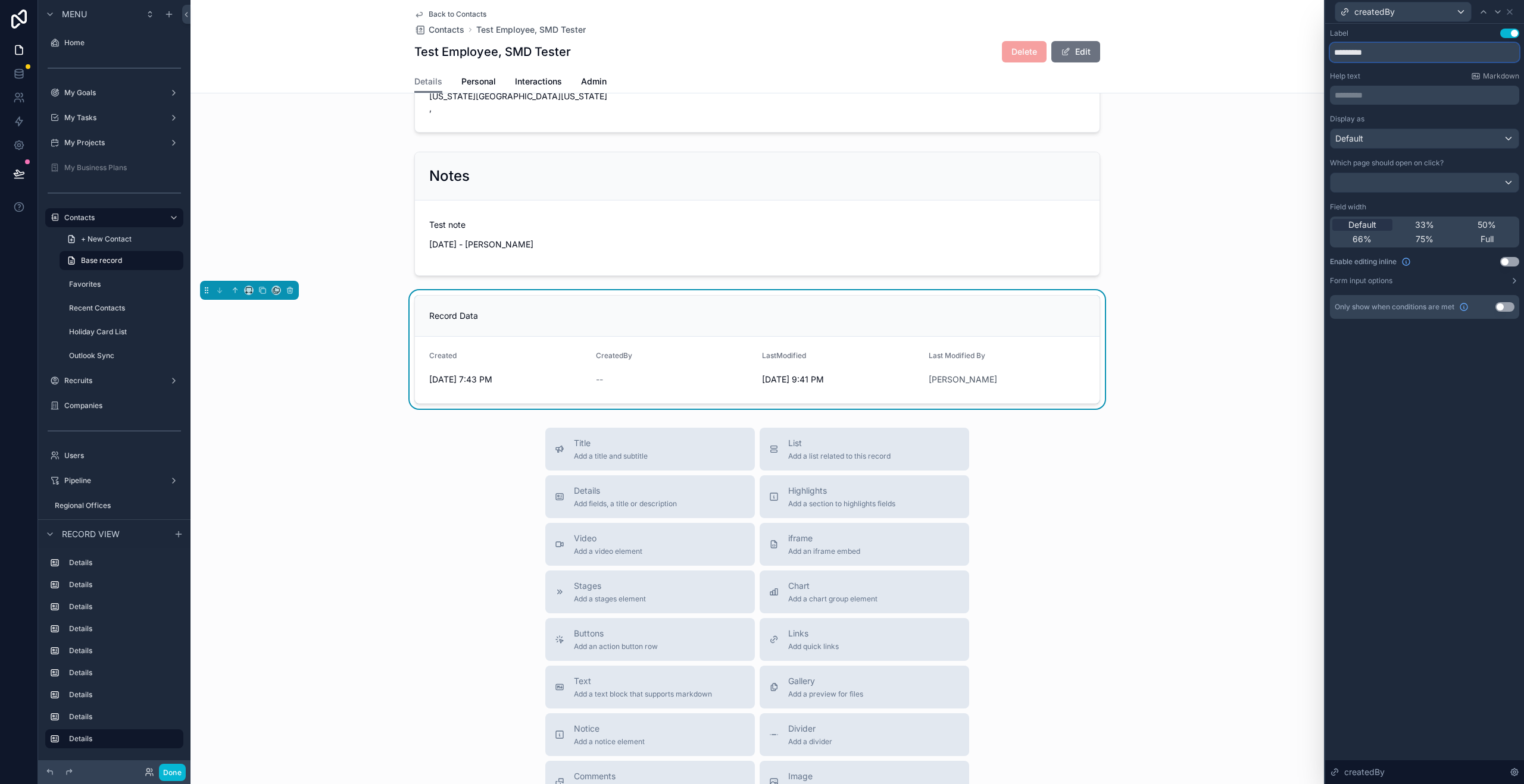
click at [1367, 53] on input "*********" at bounding box center [1424, 53] width 189 height 19
type input "**********"
click at [1512, 14] on icon at bounding box center [1509, 12] width 9 height 9
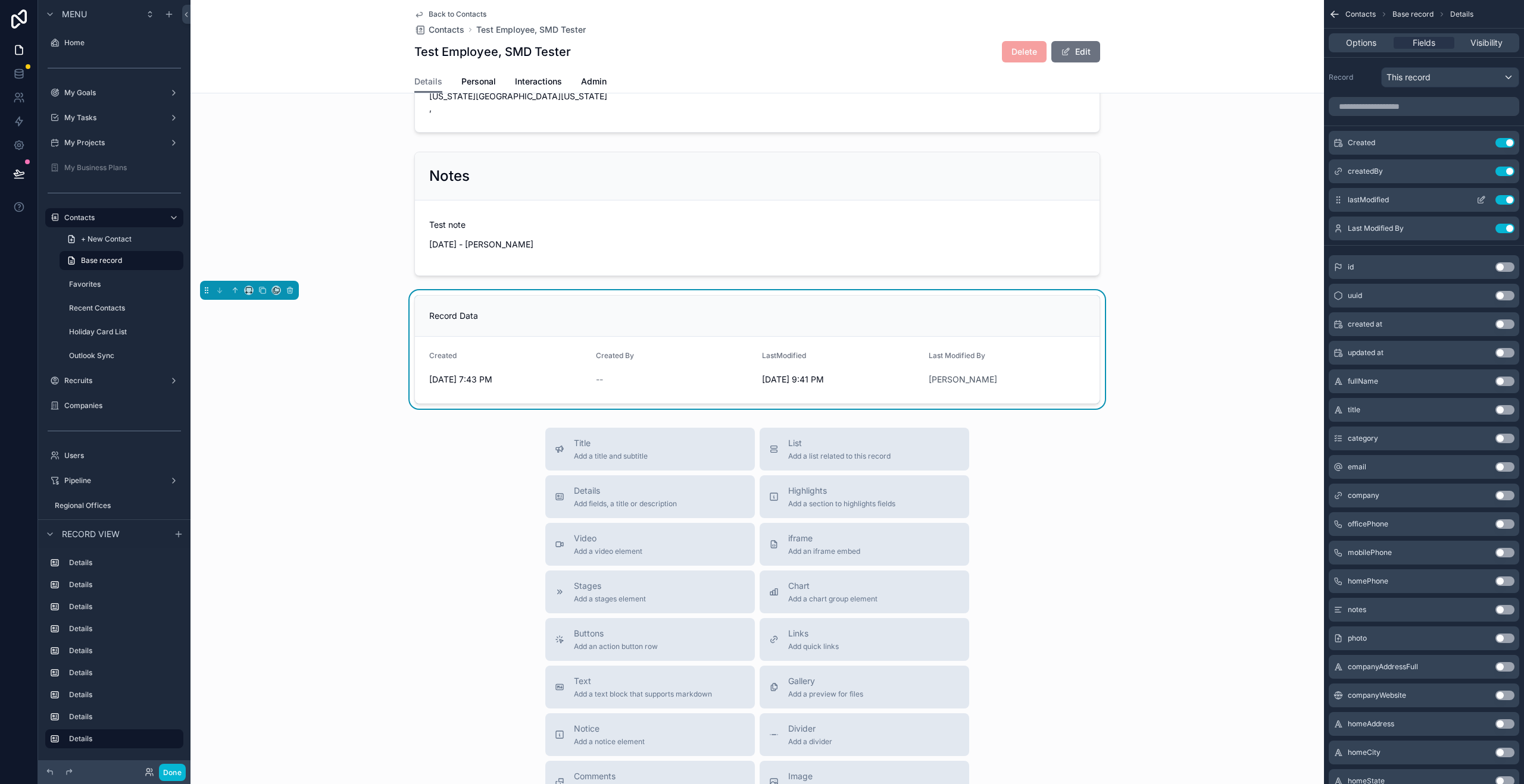
click at [1481, 200] on icon "scrollable content" at bounding box center [1482, 199] width 5 height 5
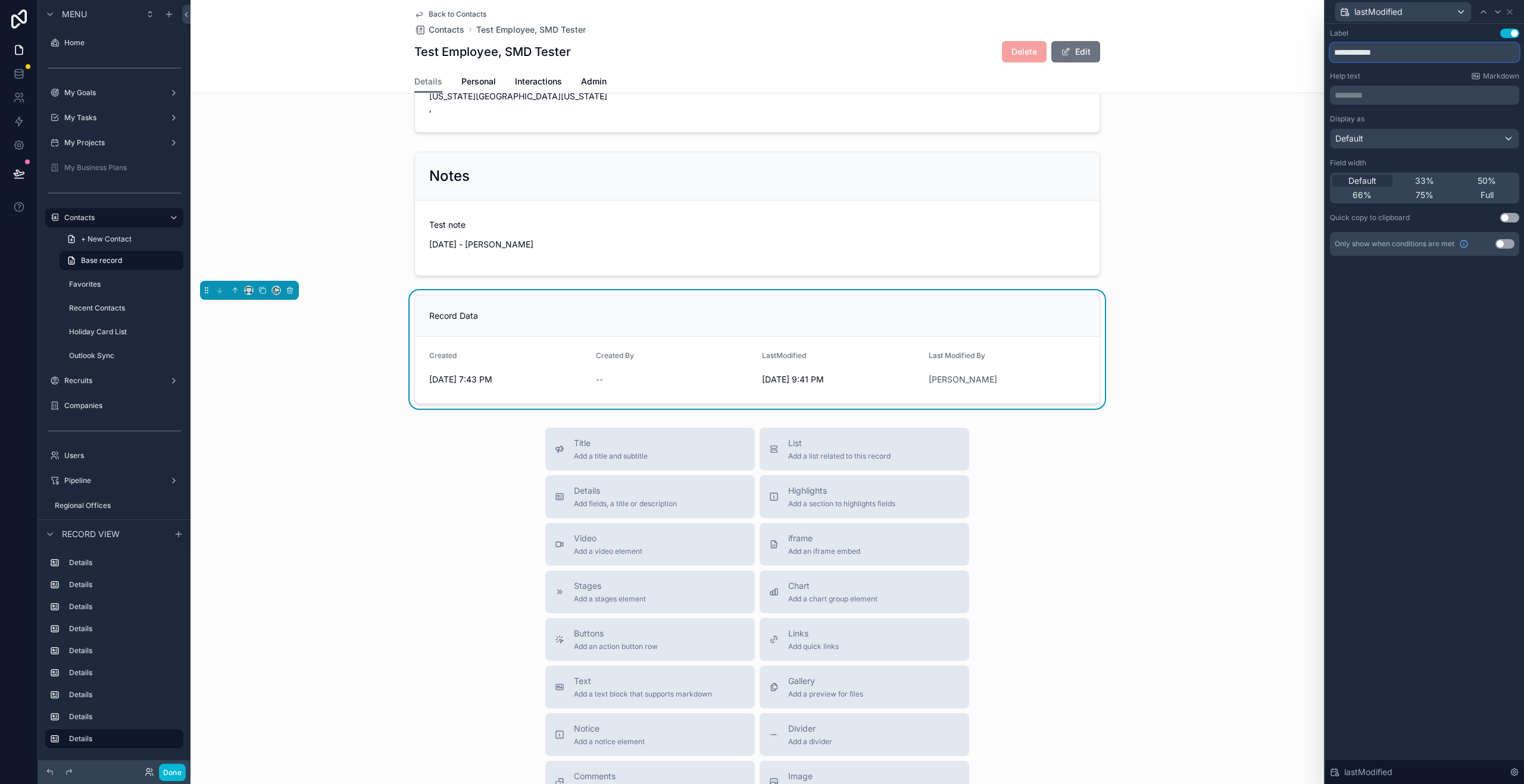
click at [1352, 53] on input "**********" at bounding box center [1424, 53] width 189 height 19
type input "**********"
click at [1512, 12] on icon at bounding box center [1509, 12] width 9 height 9
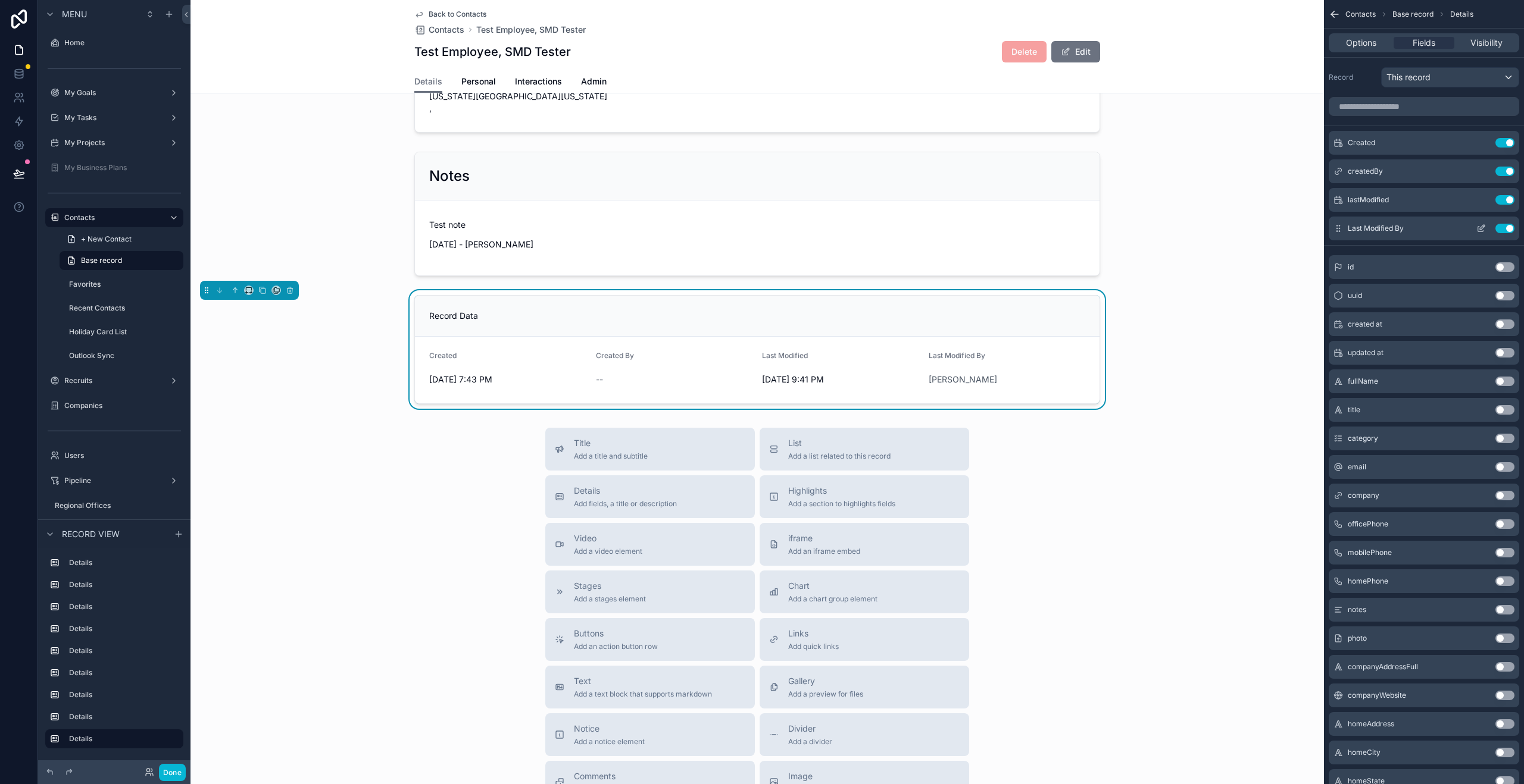
click at [1480, 228] on icon "scrollable content" at bounding box center [1482, 227] width 5 height 5
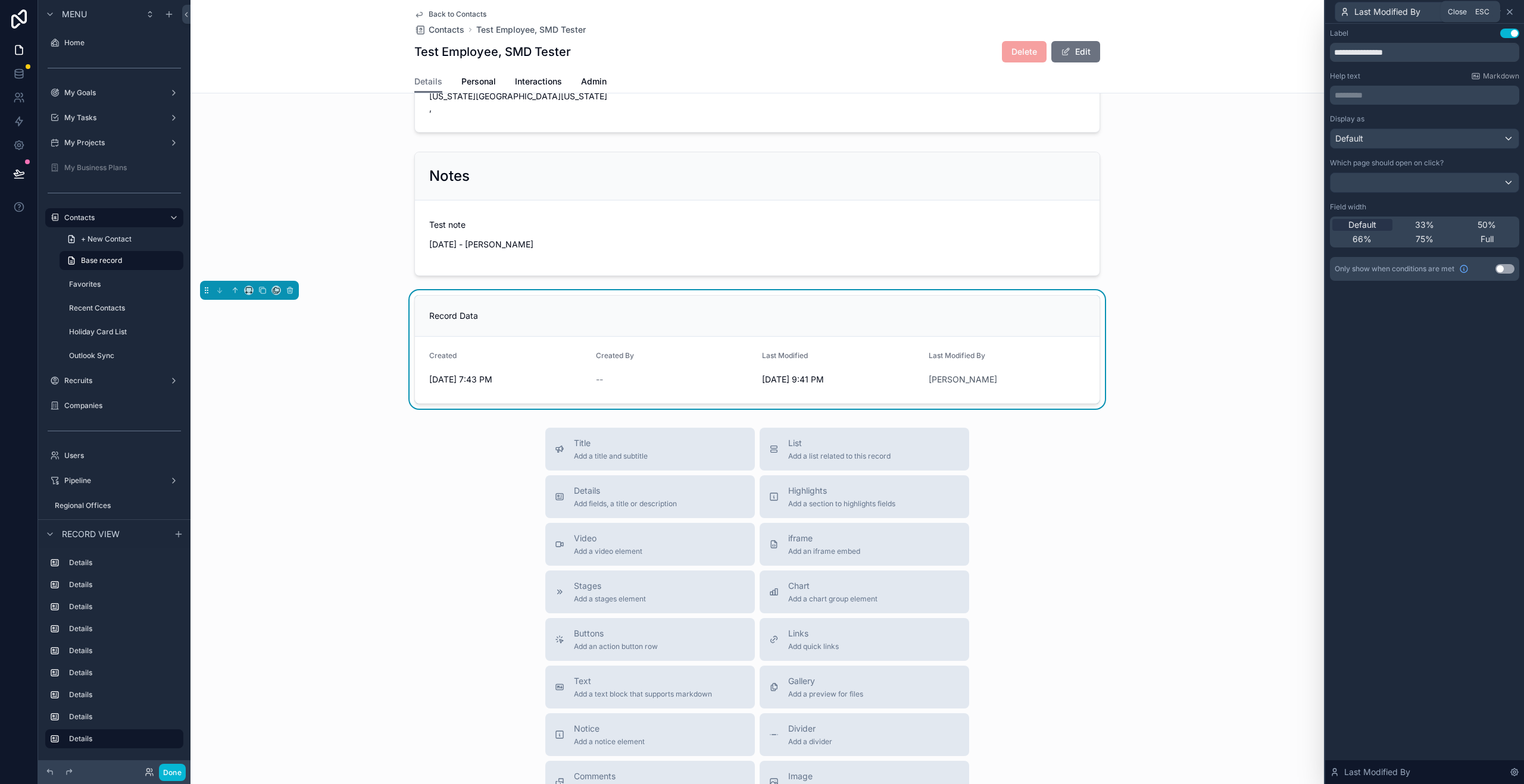
click at [1512, 9] on icon at bounding box center [1509, 12] width 9 height 9
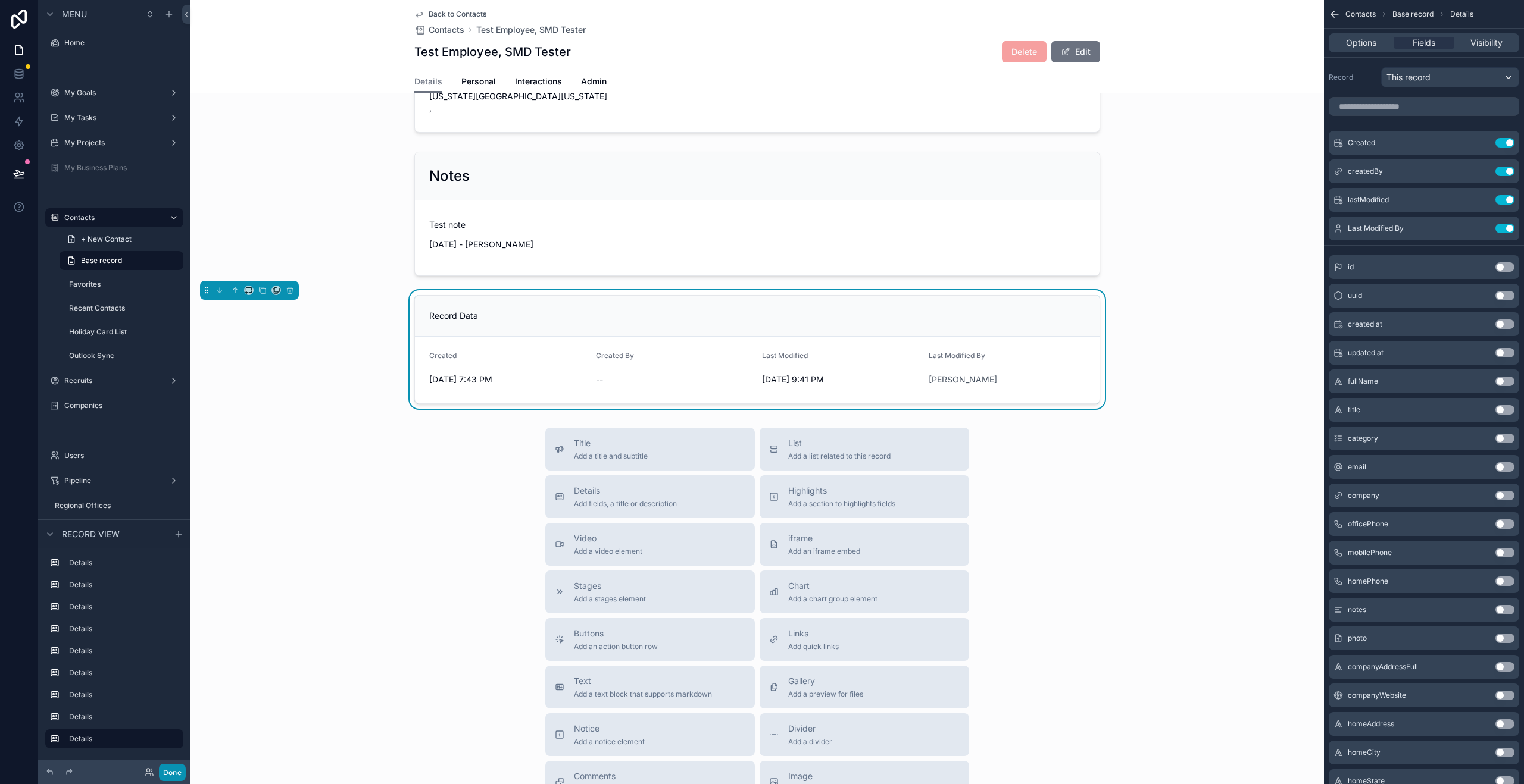
click at [174, 780] on button "Done" at bounding box center [172, 772] width 27 height 17
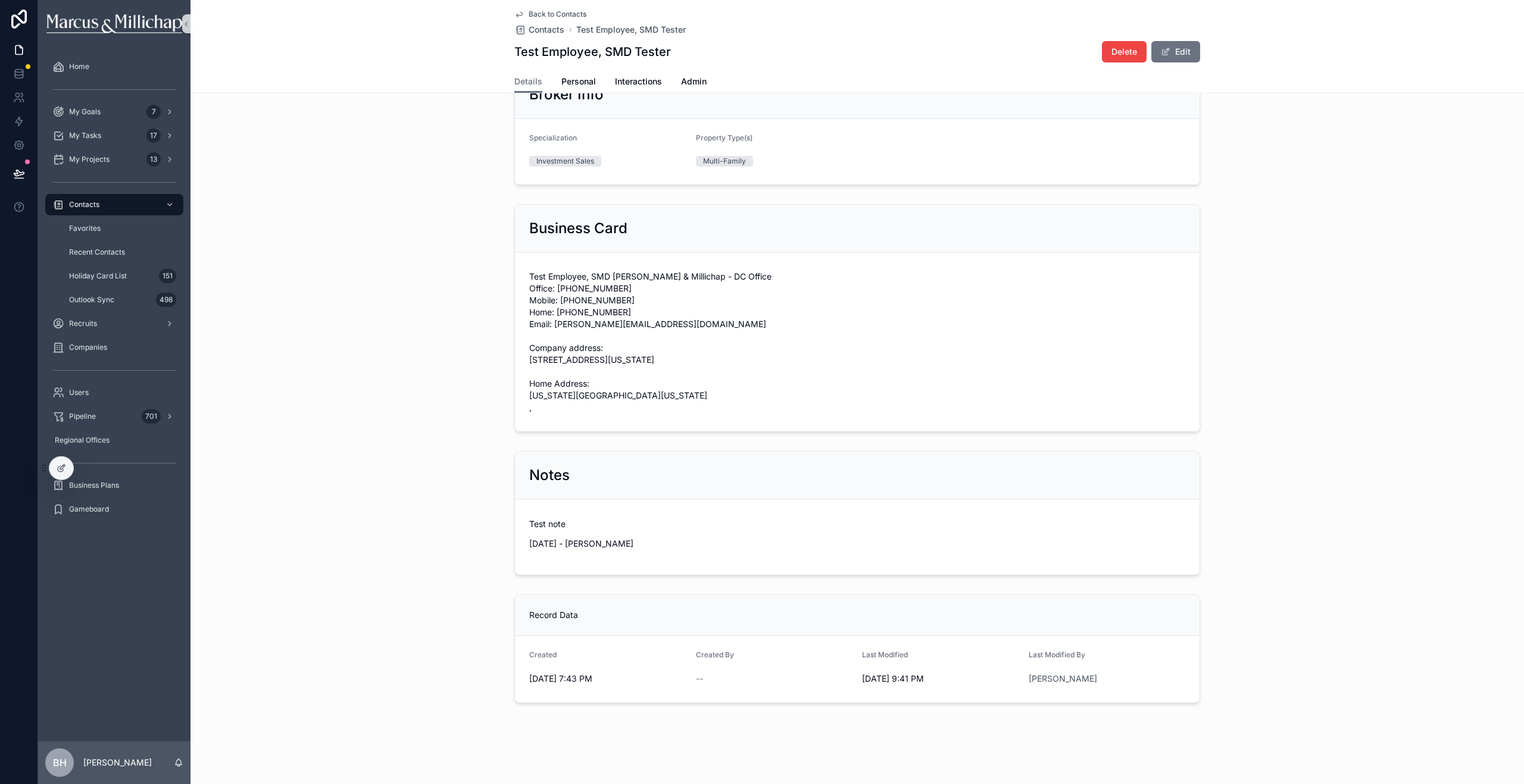
scroll to position [559, 0]
click at [1062, 681] on span "[PERSON_NAME]" at bounding box center [1062, 679] width 68 height 12
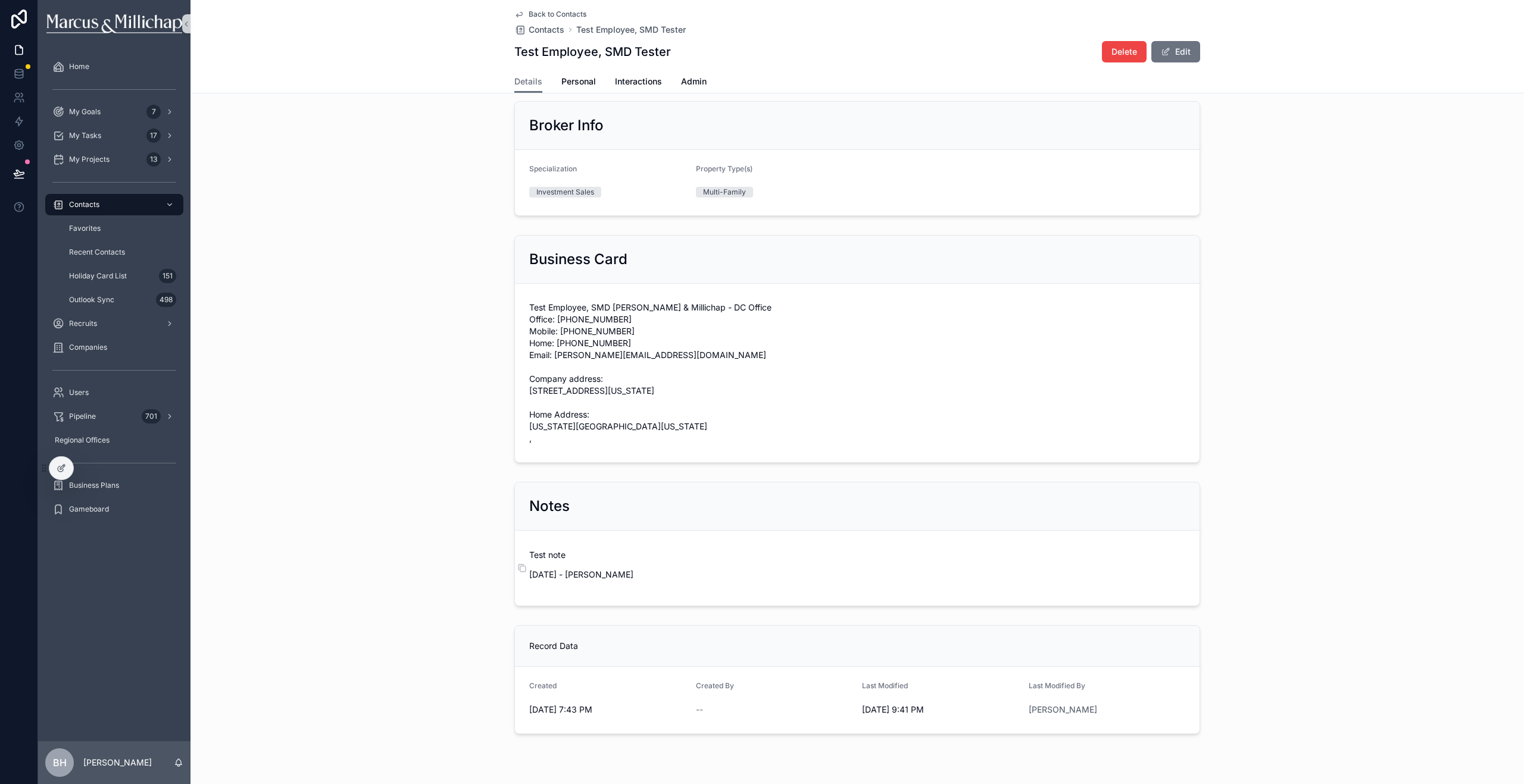
scroll to position [478, 0]
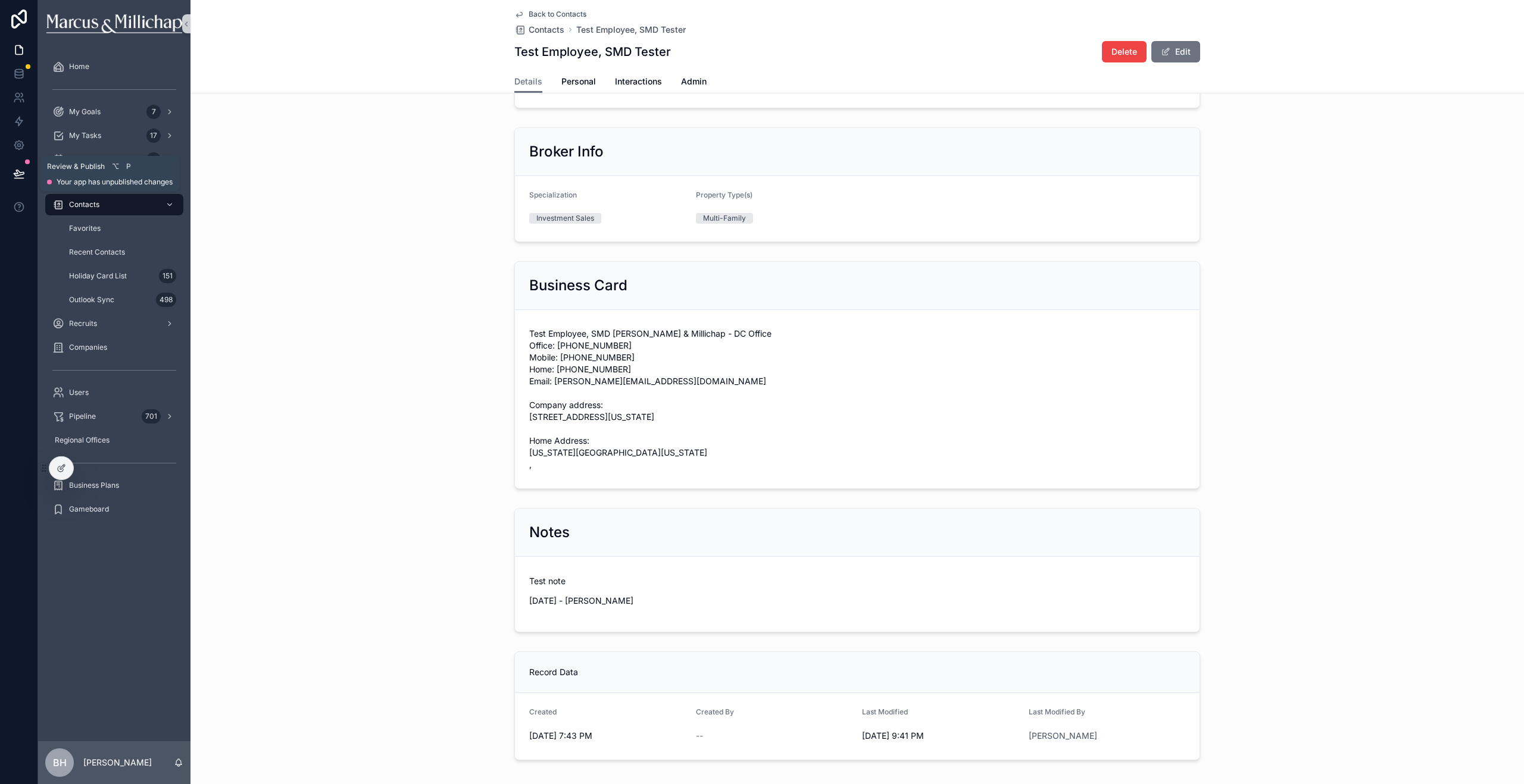
click at [24, 173] on icon at bounding box center [19, 173] width 10 height 6
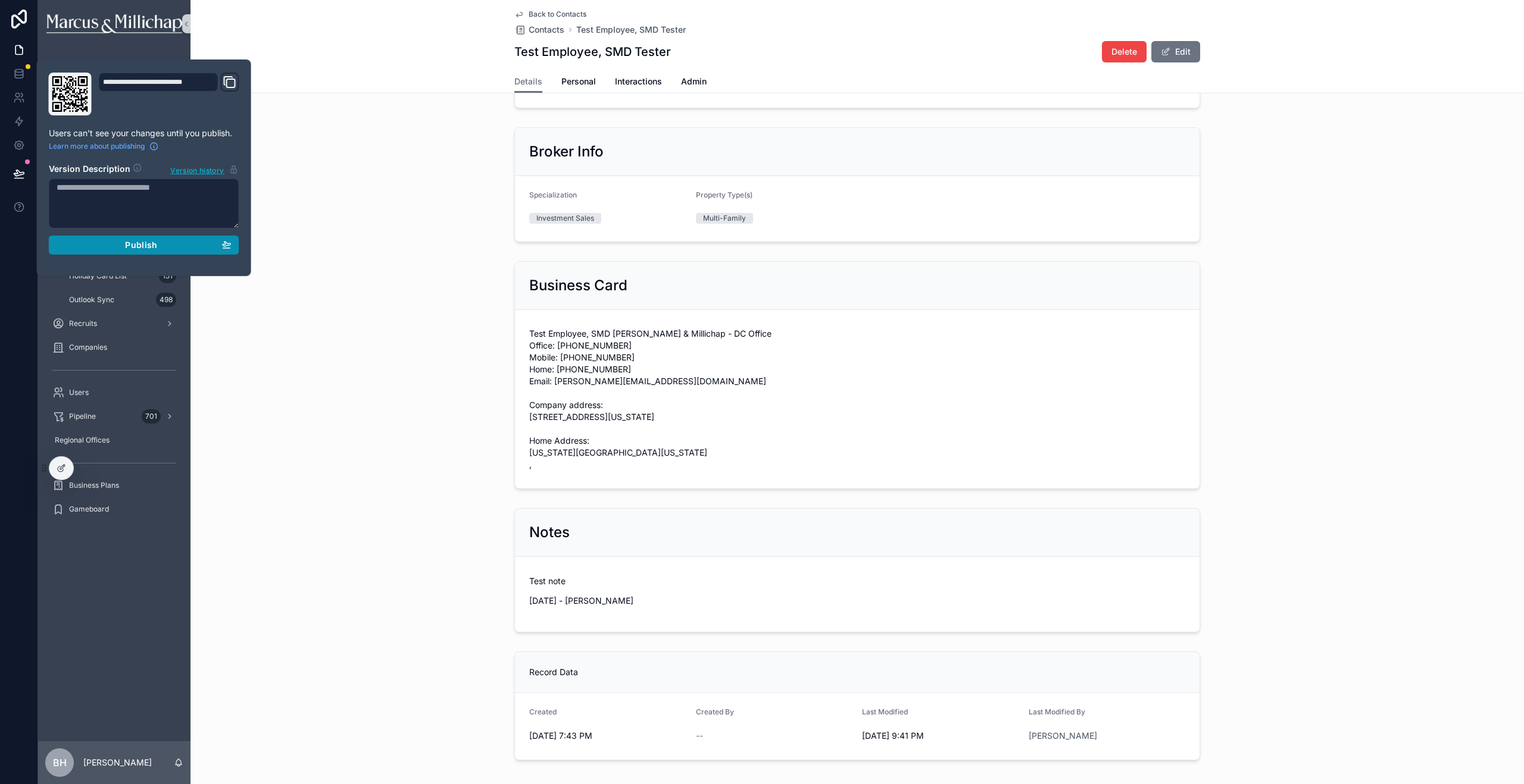
click at [125, 252] on button "Publish" at bounding box center [144, 245] width 190 height 19
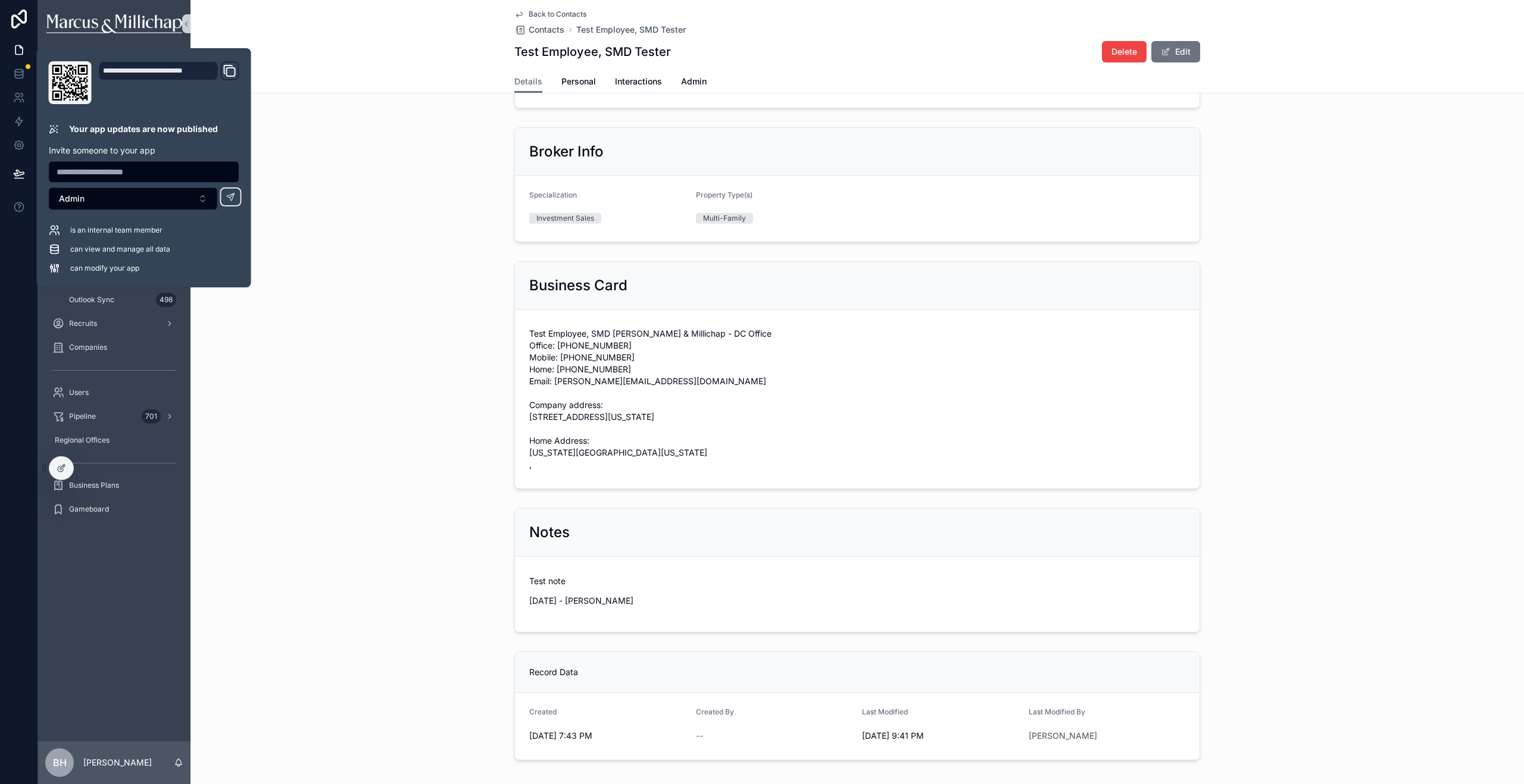
click at [329, 335] on div "Business Card Test Employee, SMD Tester Marcus & Millichap - DC Office Office: …" at bounding box center [856, 375] width 1333 height 238
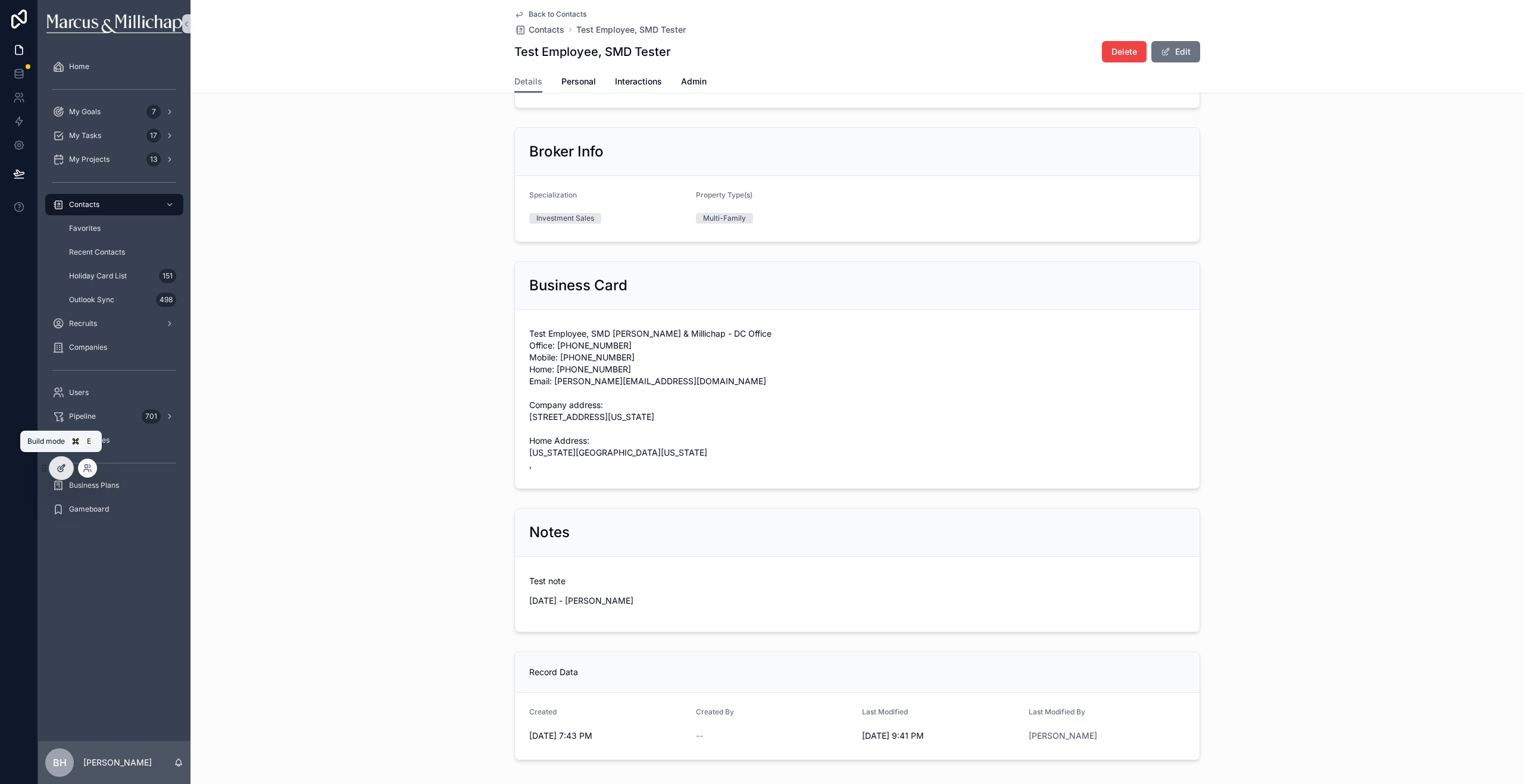
click at [54, 468] on div at bounding box center [61, 468] width 24 height 22
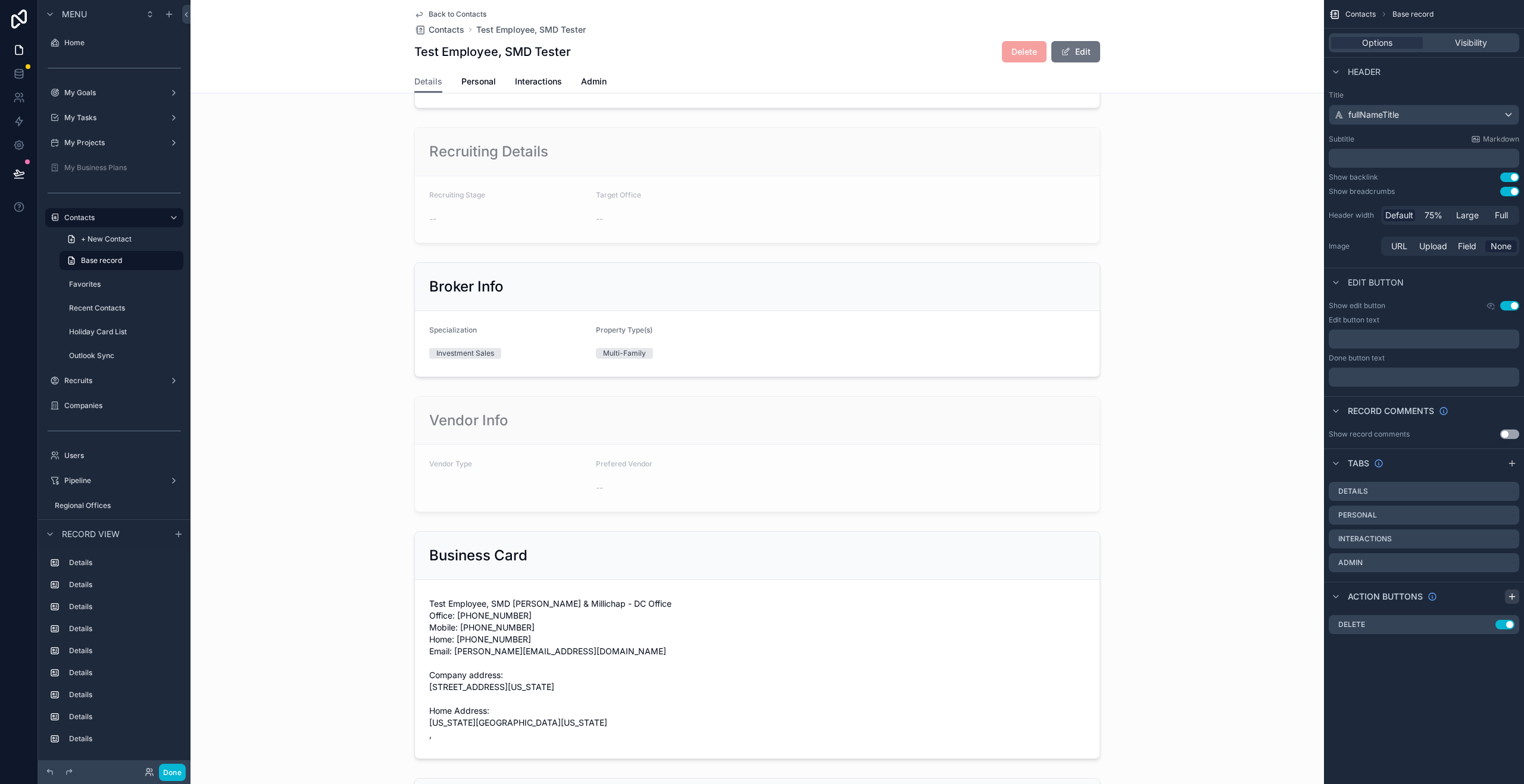
click at [1514, 597] on icon "scrollable content" at bounding box center [1512, 596] width 9 height 9
click at [1486, 650] on icon "scrollable content" at bounding box center [1487, 647] width 5 height 5
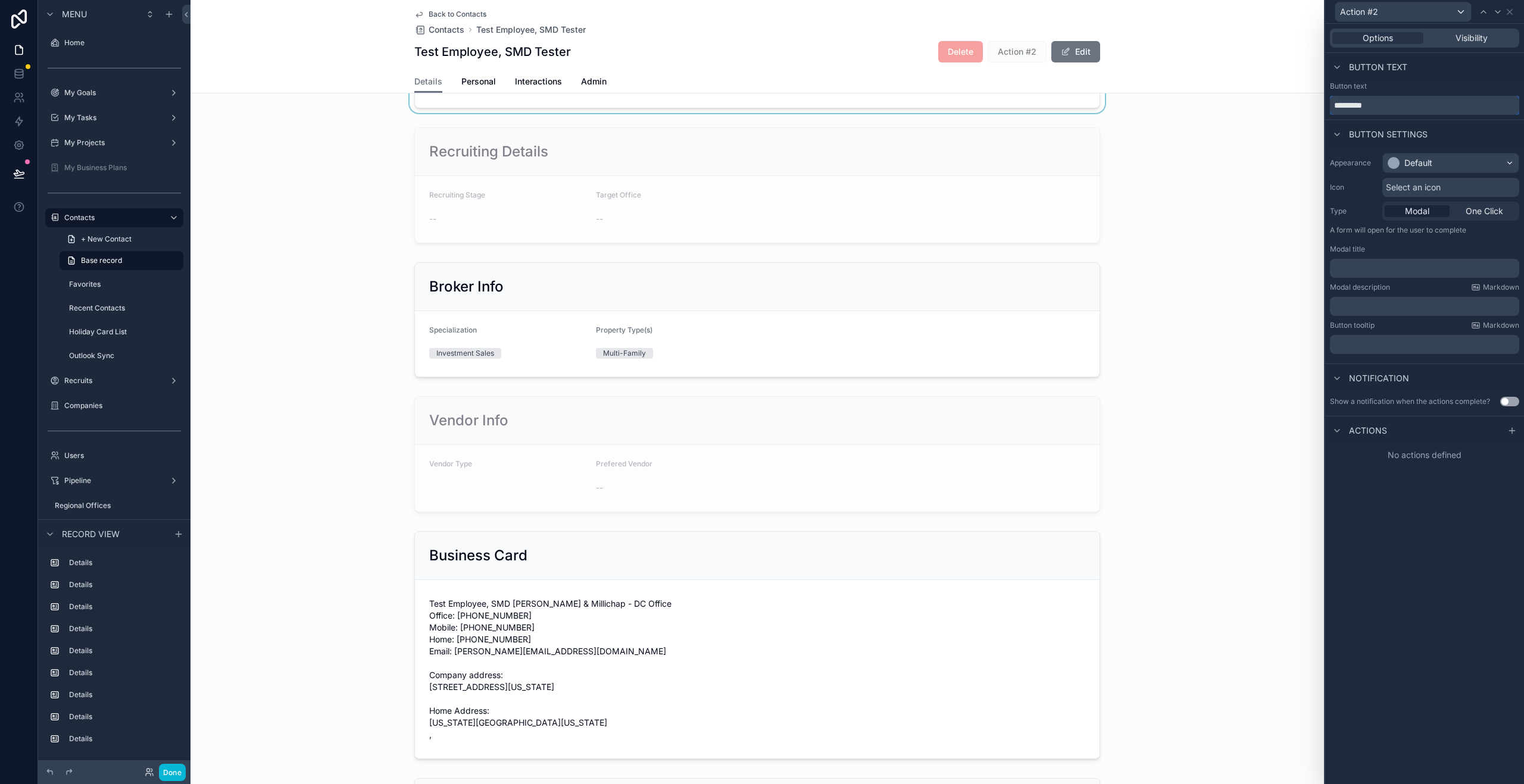
drag, startPoint x: 1378, startPoint y: 104, endPoint x: 1296, endPoint y: 98, distance: 82.2
click at [1296, 98] on div "Action #2 Options Visibility Button text Button text ********* Button settings …" at bounding box center [762, 392] width 1524 height 784
type input "**********"
click at [1486, 211] on span "One Click" at bounding box center [1484, 211] width 37 height 12
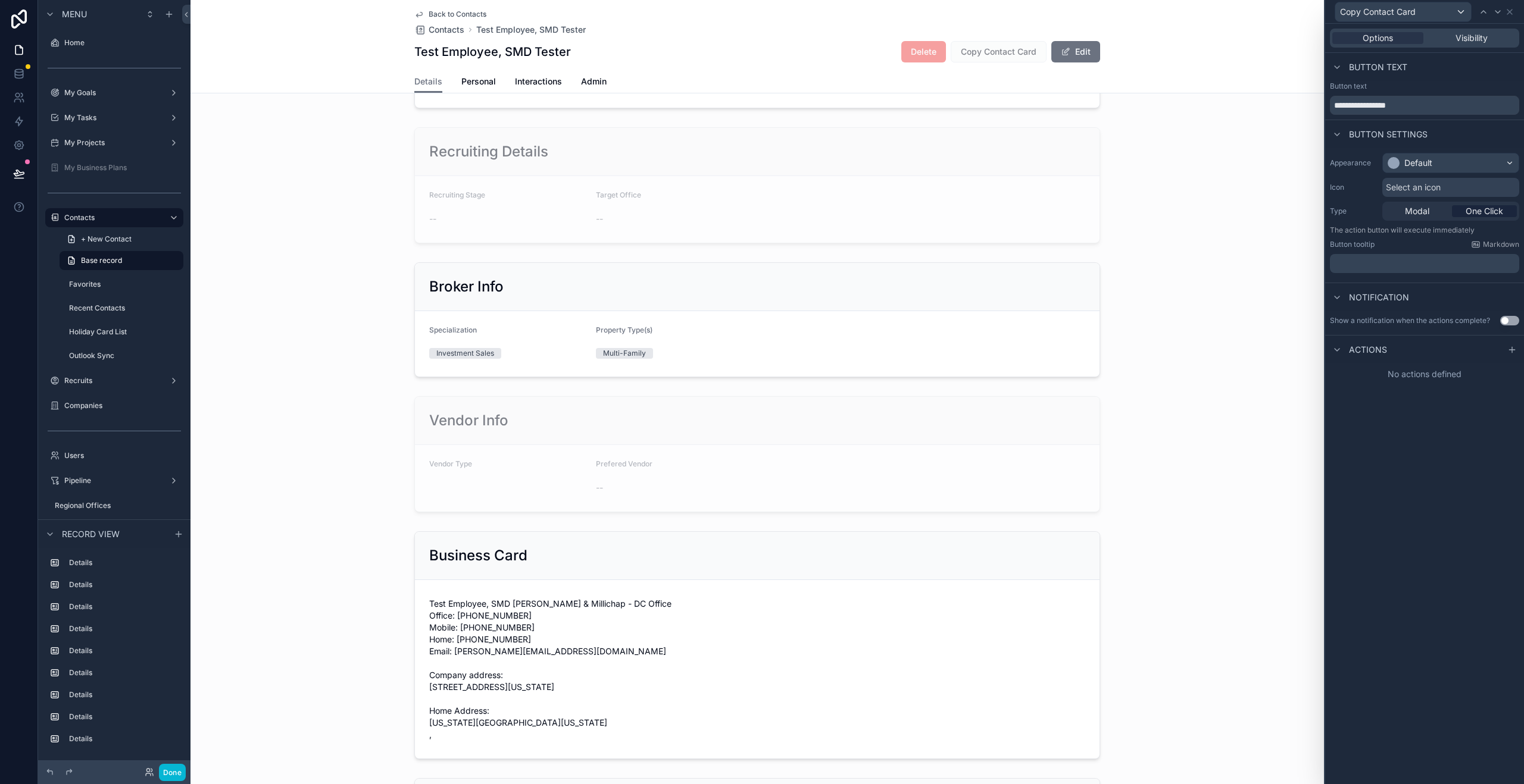
click at [1371, 266] on p "﻿" at bounding box center [1425, 263] width 182 height 12
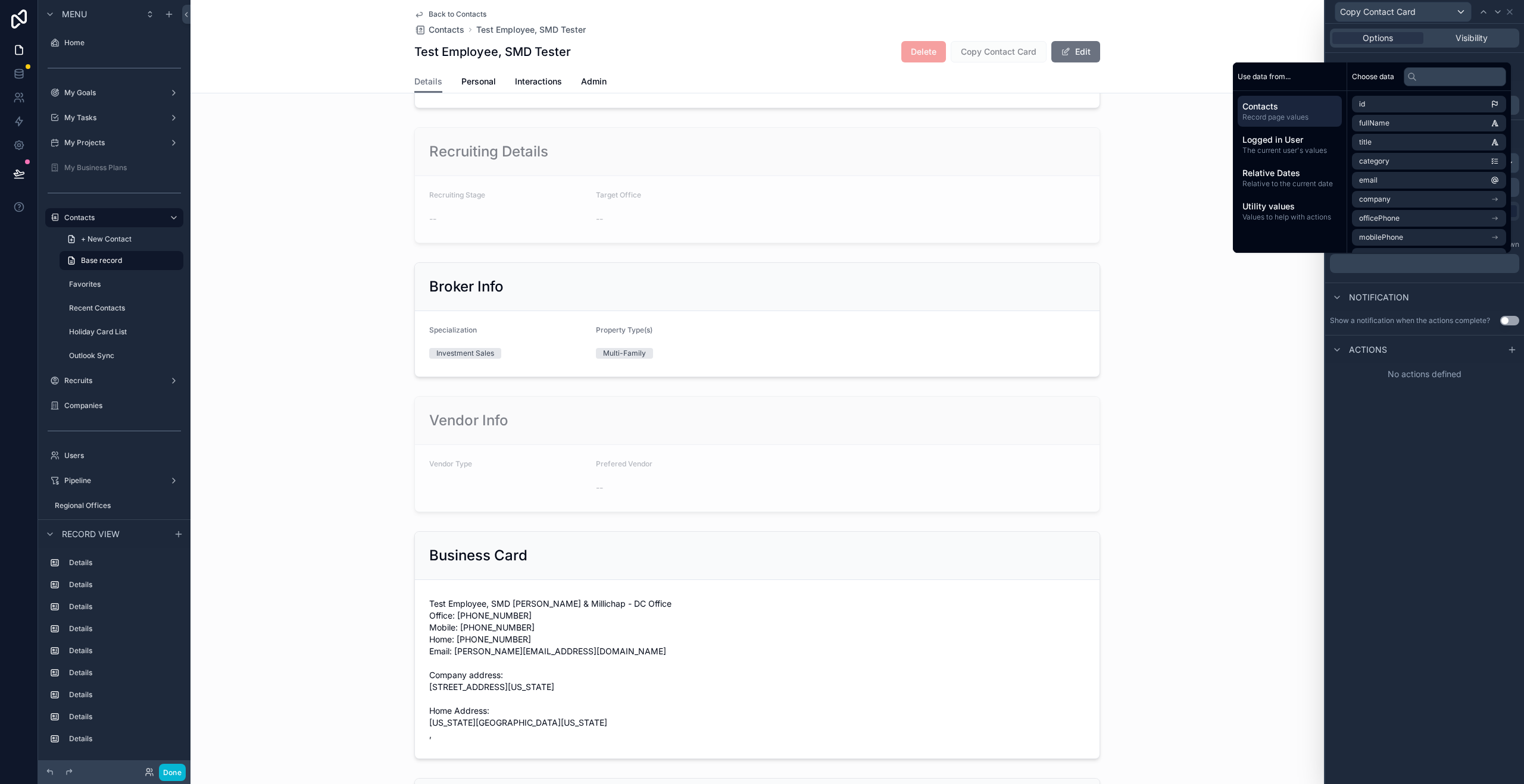
click at [1371, 288] on div "Notification" at bounding box center [1425, 297] width 199 height 29
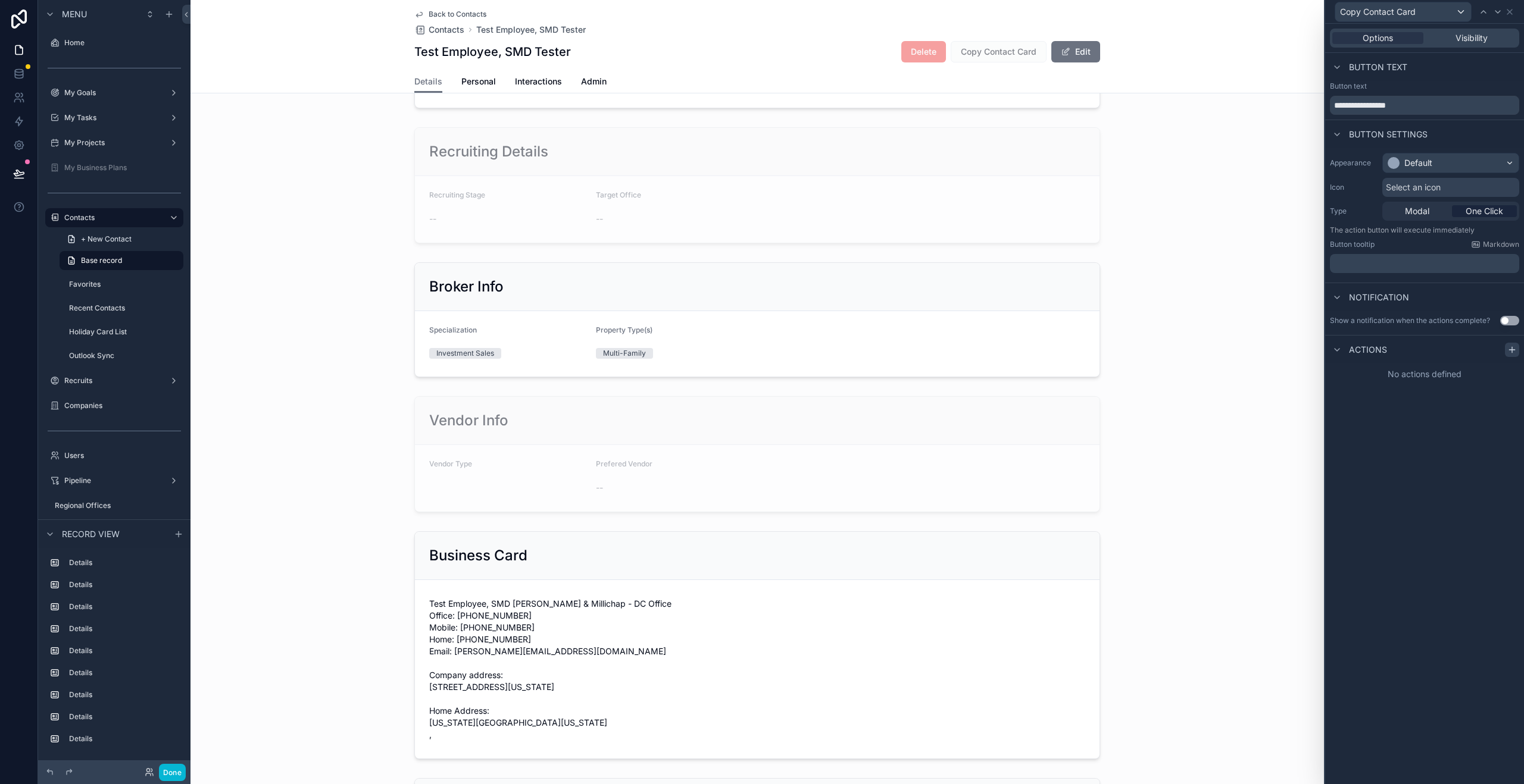
click at [1512, 352] on icon at bounding box center [1512, 349] width 9 height 9
click at [1409, 397] on div "Select a type" at bounding box center [1425, 397] width 179 height 19
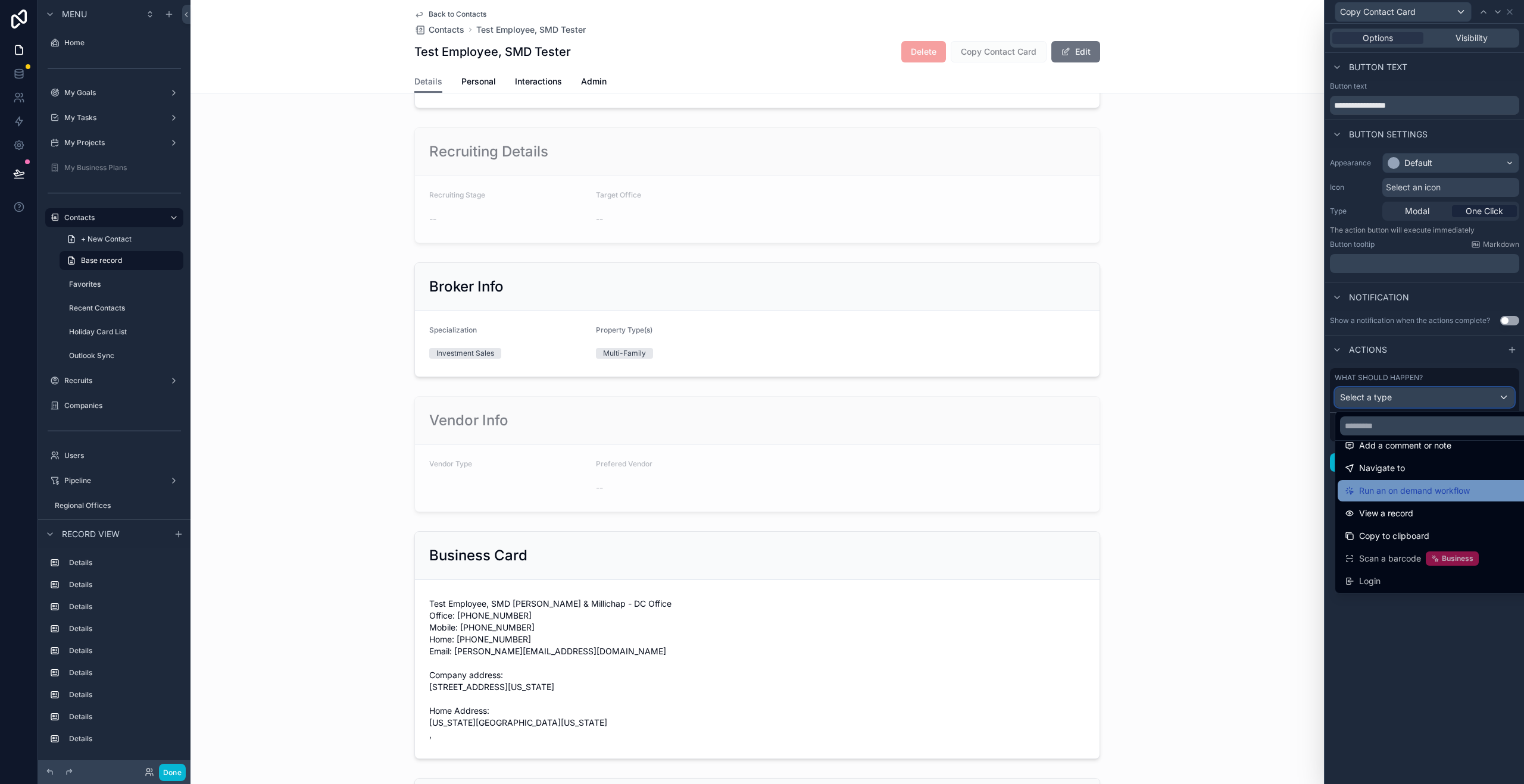
scroll to position [84, 0]
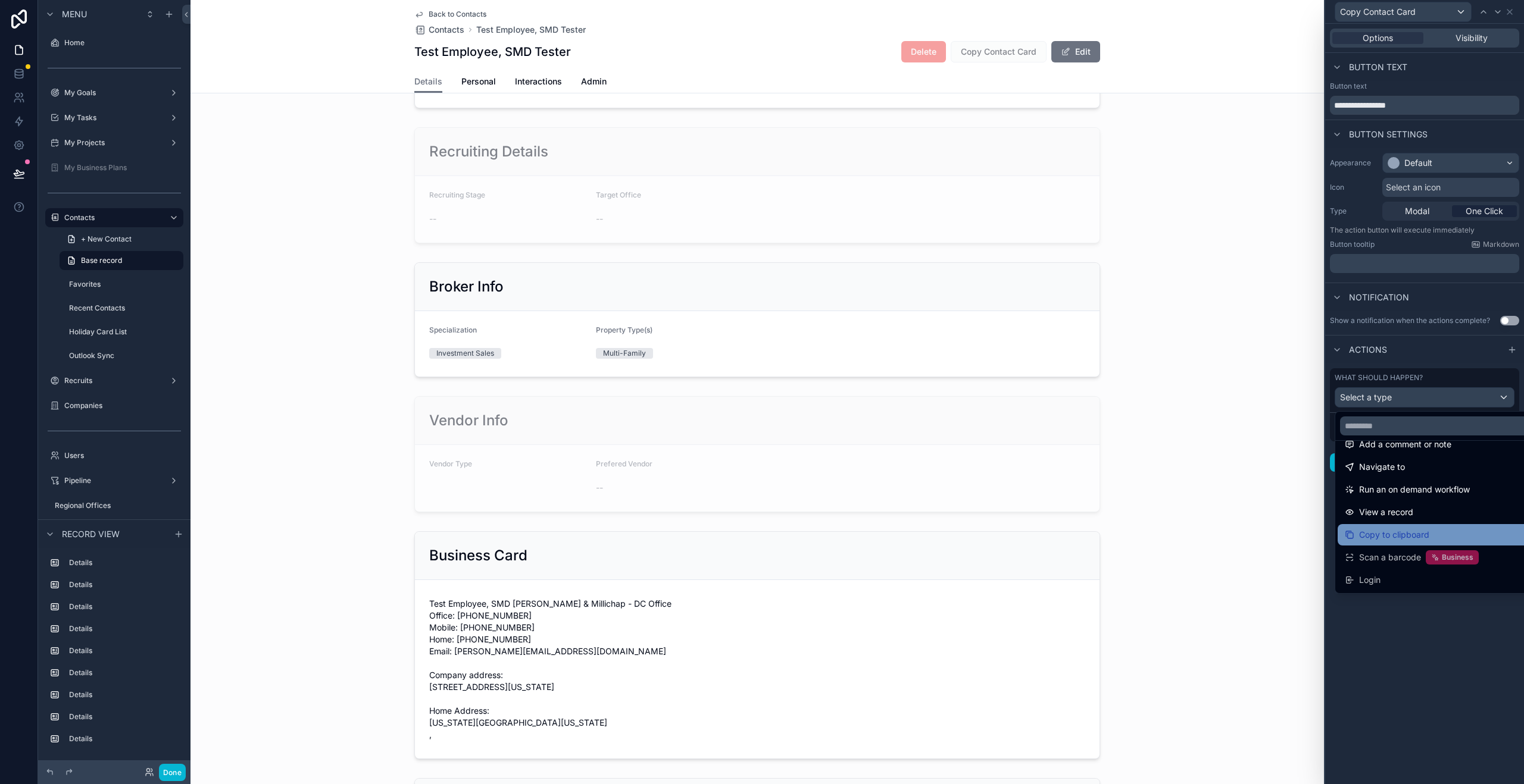
click at [1397, 542] on div "Copy to clipboard" at bounding box center [1438, 535] width 201 height 22
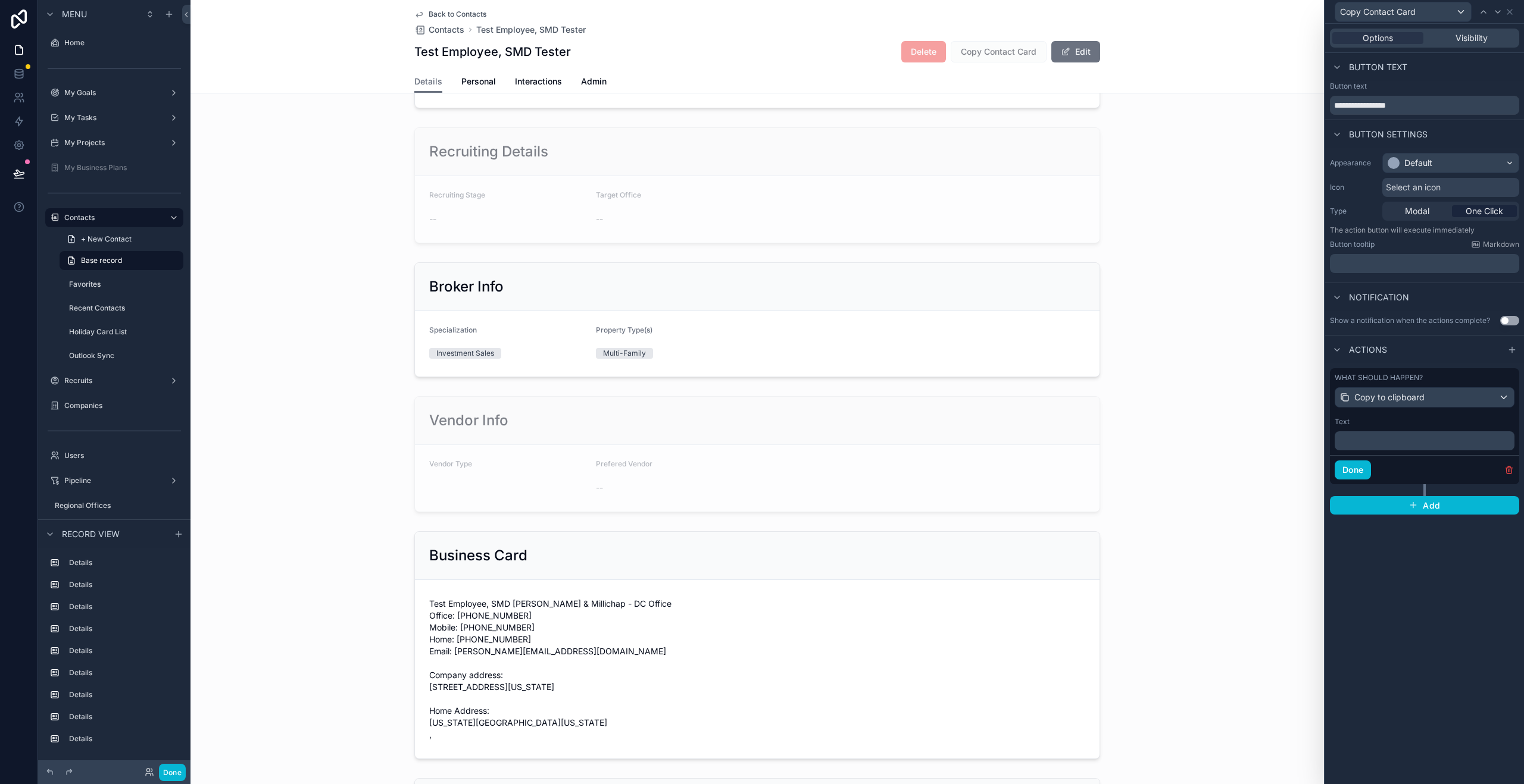
click at [1385, 441] on p "﻿" at bounding box center [1426, 441] width 173 height 12
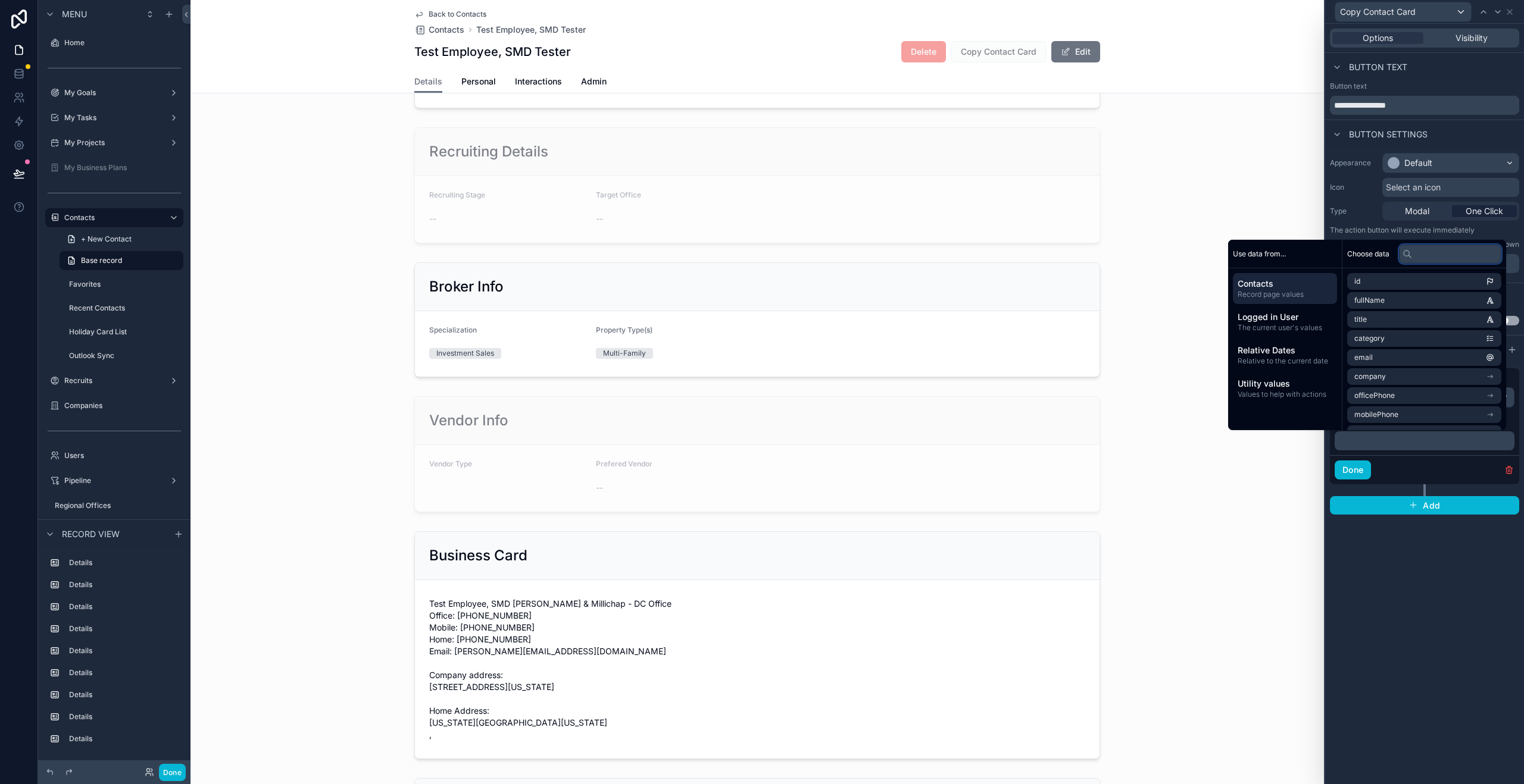
click at [1418, 252] on input "text" at bounding box center [1450, 254] width 102 height 19
type input "****"
click at [1409, 397] on li "businessCard" at bounding box center [1424, 397] width 154 height 17
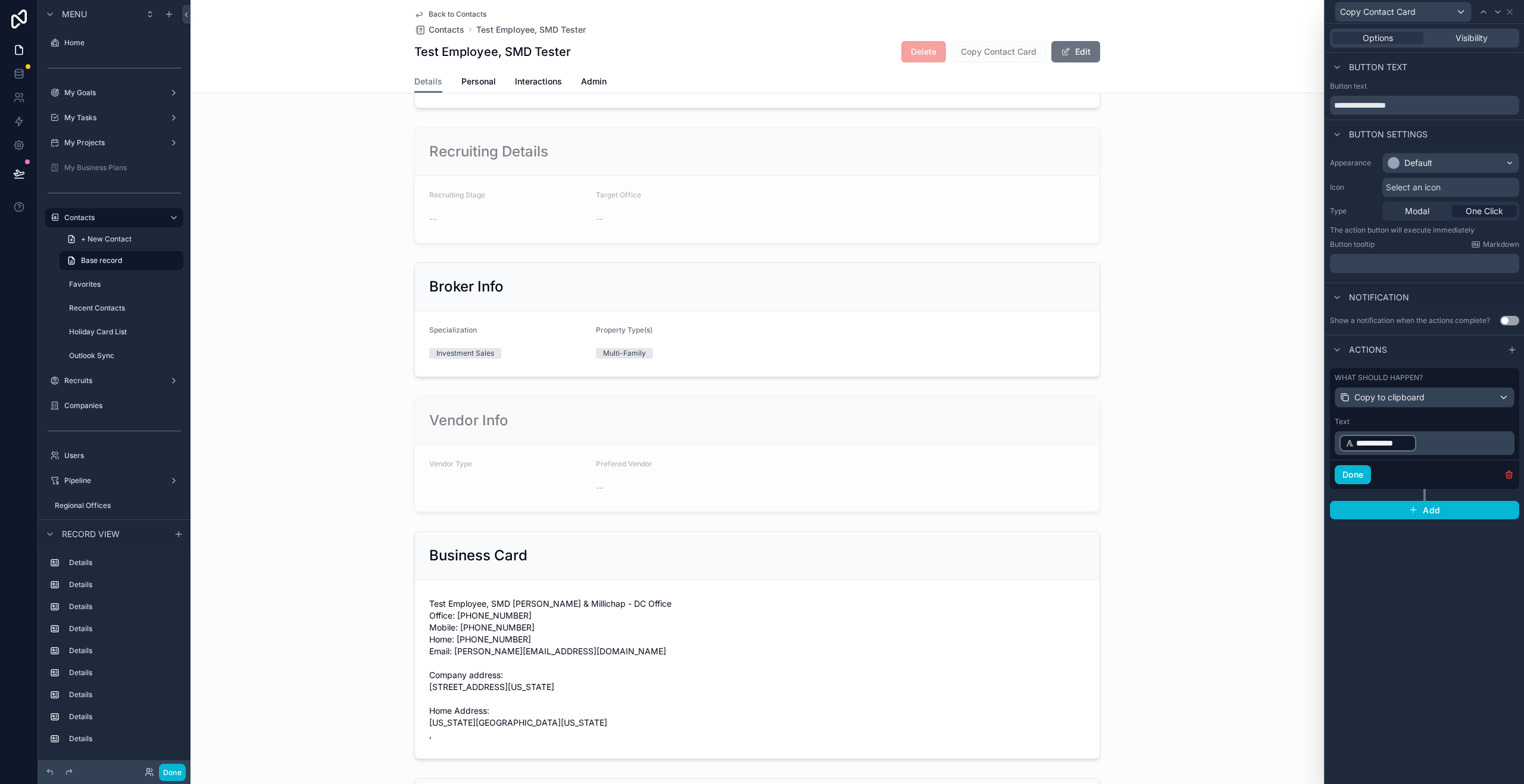
click at [1412, 548] on div "**********" at bounding box center [1425, 404] width 199 height 760
click at [1407, 185] on span "Select an icon" at bounding box center [1413, 187] width 55 height 12
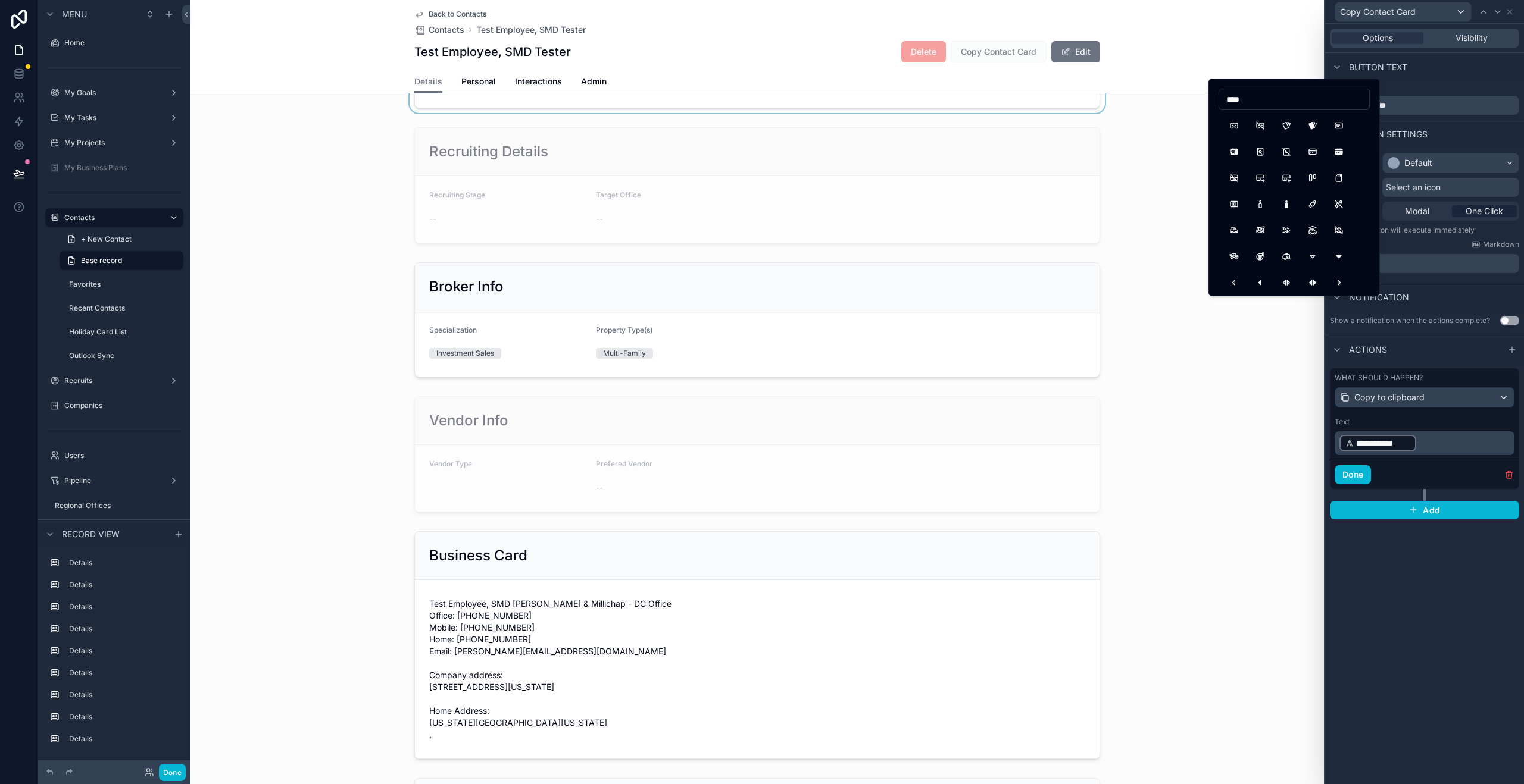
drag, startPoint x: 1275, startPoint y: 102, endPoint x: 1175, endPoint y: 97, distance: 100.1
click at [1176, 97] on div "**********" at bounding box center [762, 392] width 1524 height 784
drag, startPoint x: 1253, startPoint y: 103, endPoint x: 1224, endPoint y: 98, distance: 29.4
click at [1224, 98] on input "****" at bounding box center [1294, 99] width 150 height 17
type input "****"
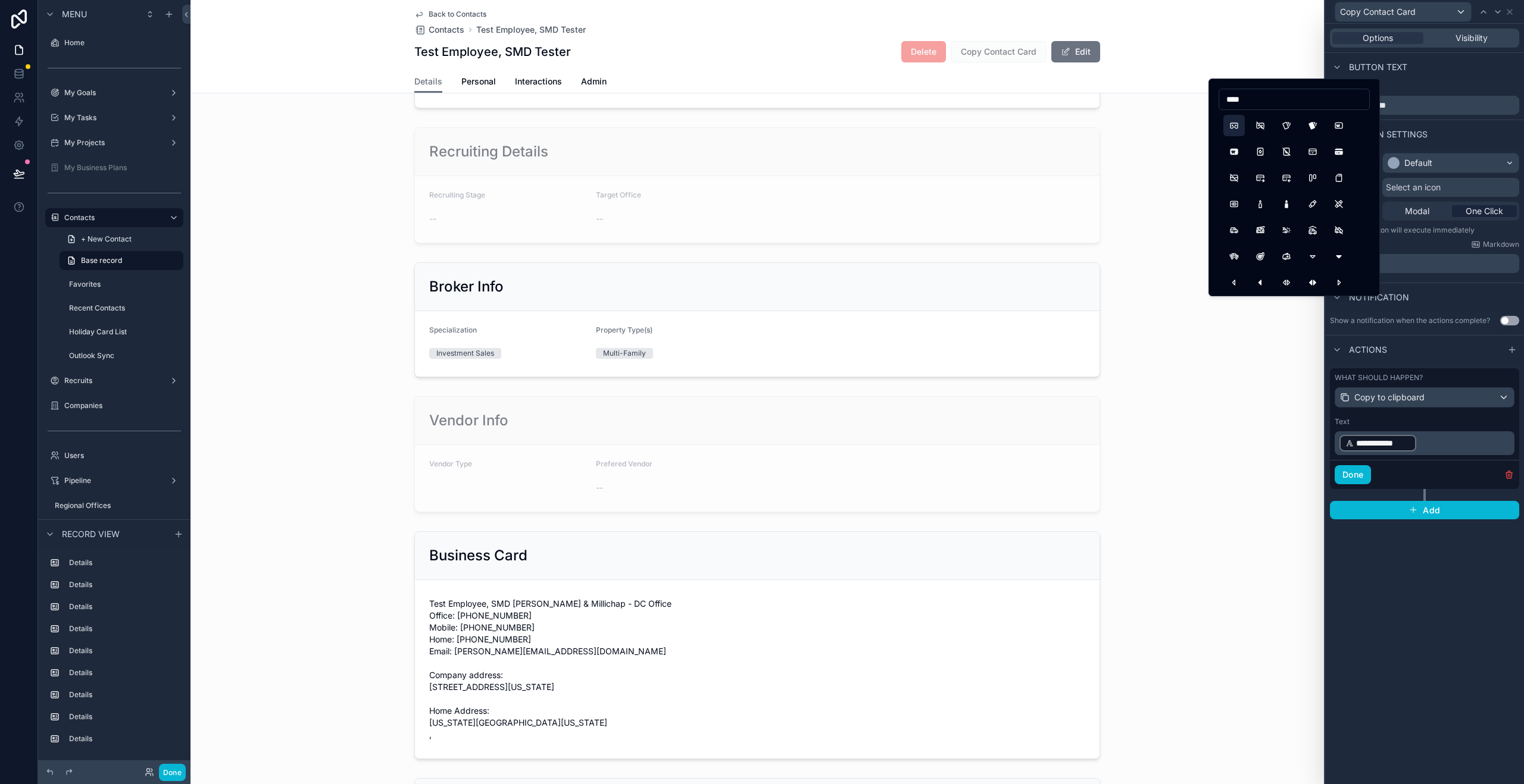
click at [1240, 132] on button "Cardboards" at bounding box center [1234, 126] width 22 height 22
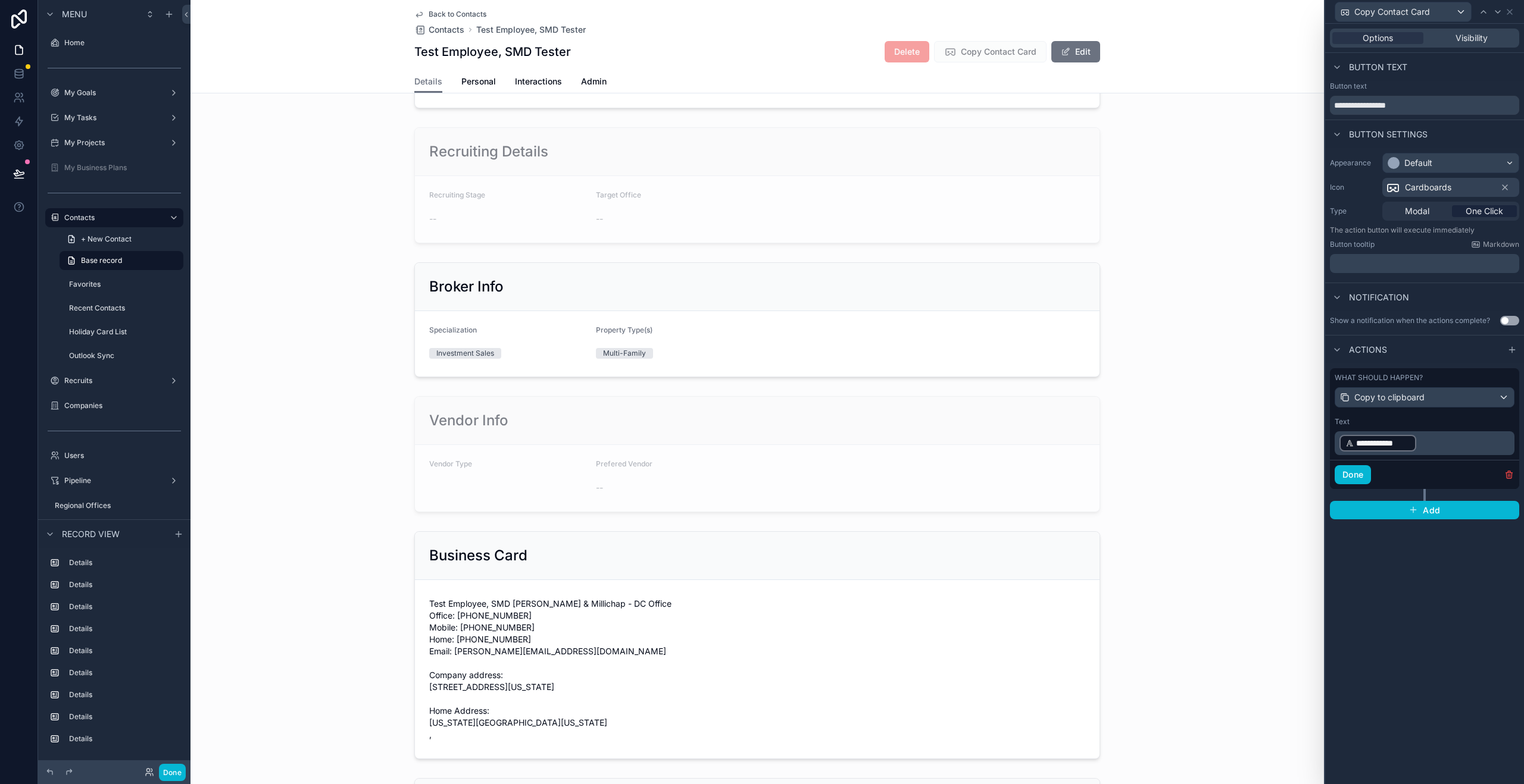
click at [1449, 190] on span "Cardboards" at bounding box center [1428, 187] width 46 height 12
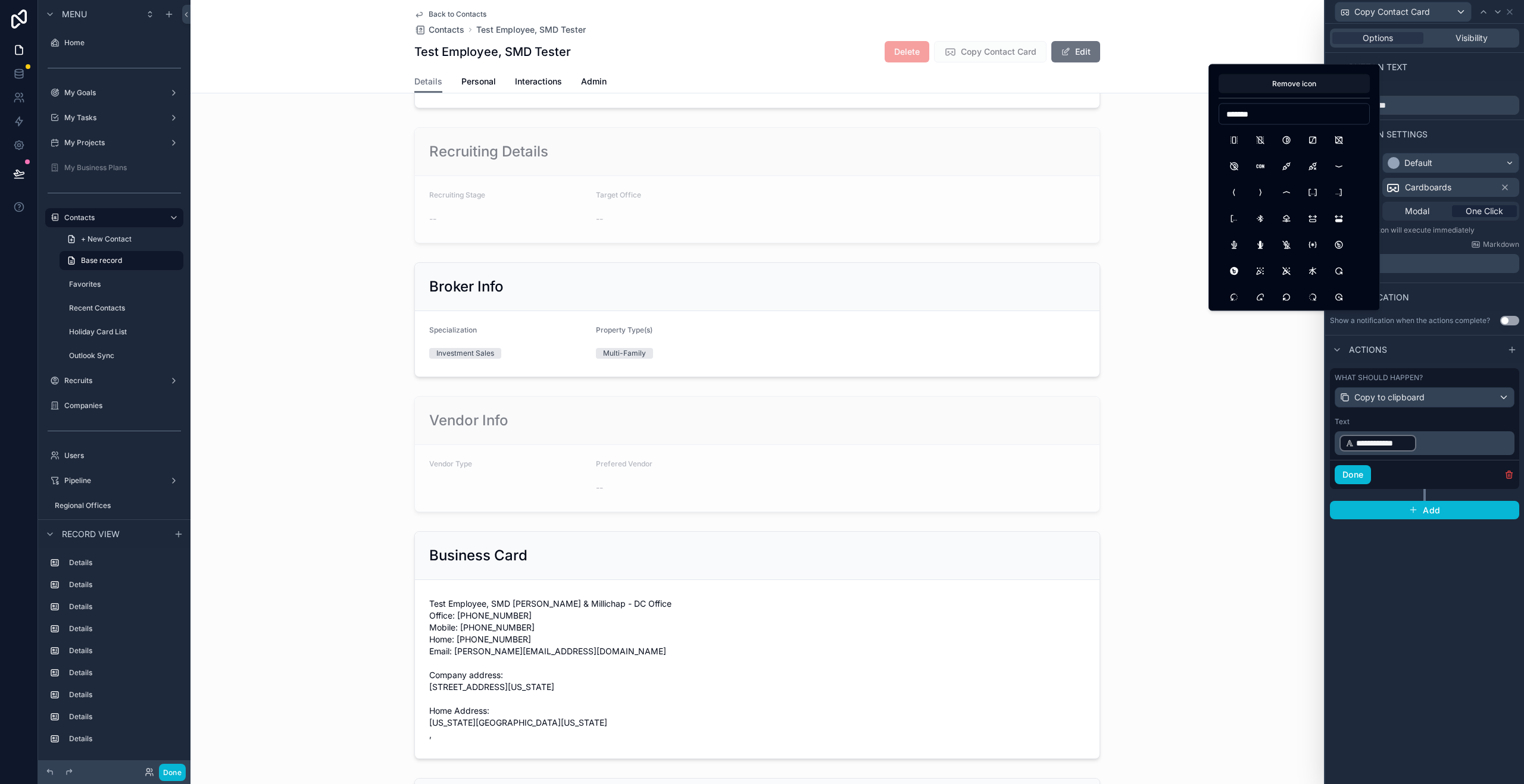
drag, startPoint x: 1265, startPoint y: 115, endPoint x: 1209, endPoint y: 108, distance: 56.4
click at [1209, 108] on div "Remove icon *******" at bounding box center [1294, 187] width 171 height 247
type input "****"
click at [1260, 141] on button "InfoCircleFilled" at bounding box center [1260, 140] width 22 height 22
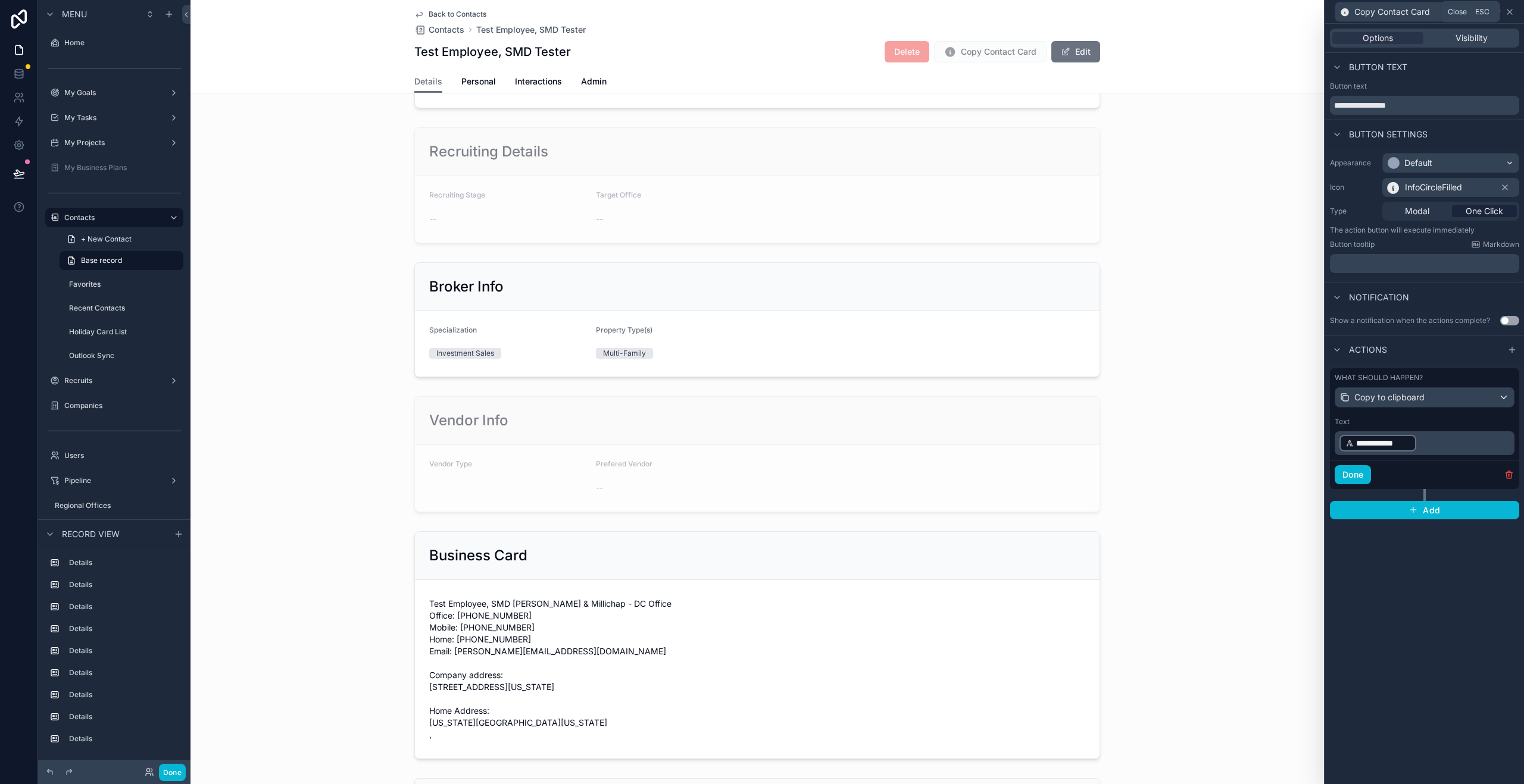
click at [1512, 14] on icon at bounding box center [1509, 12] width 9 height 9
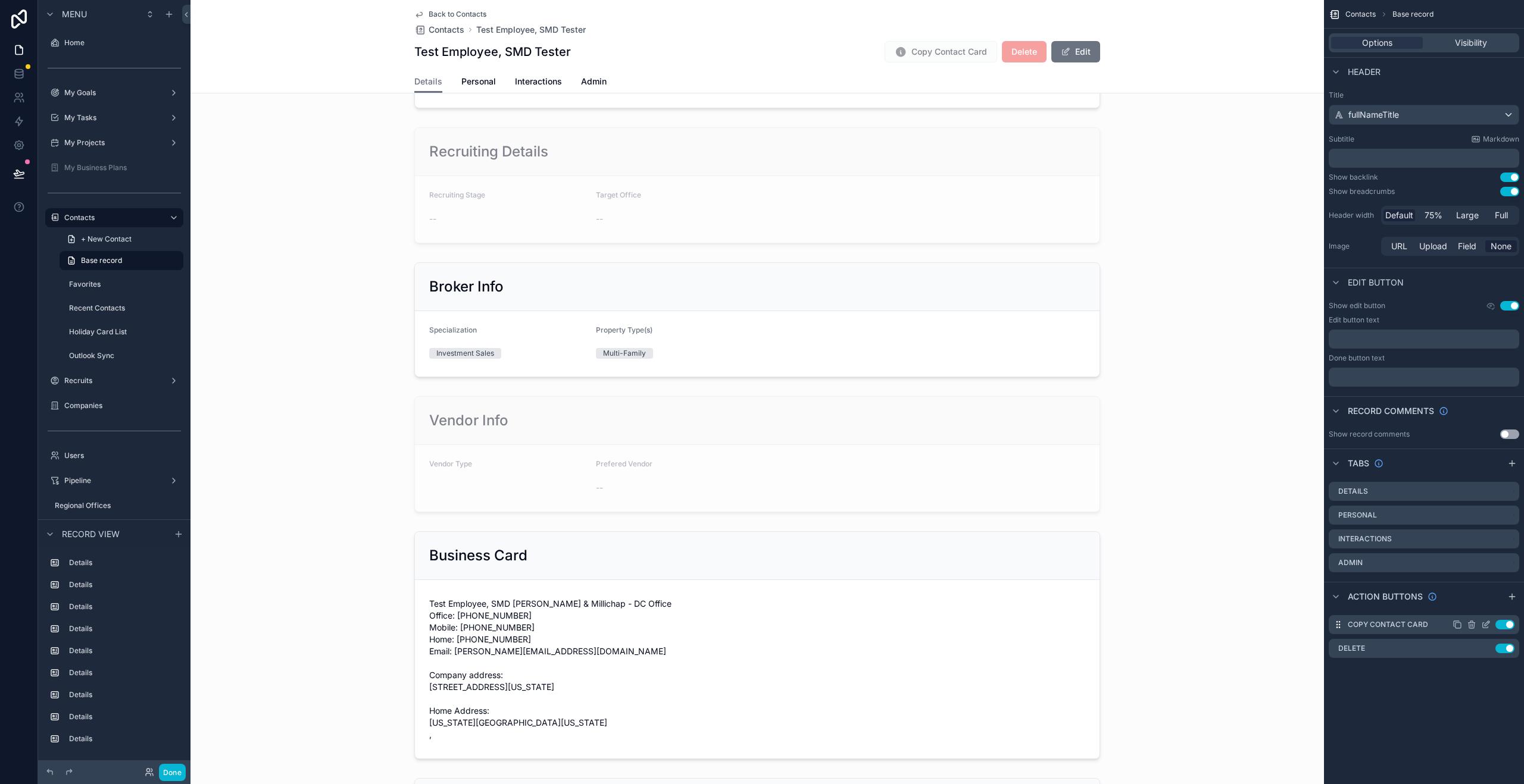
click at [1484, 628] on icon "scrollable content" at bounding box center [1485, 624] width 9 height 9
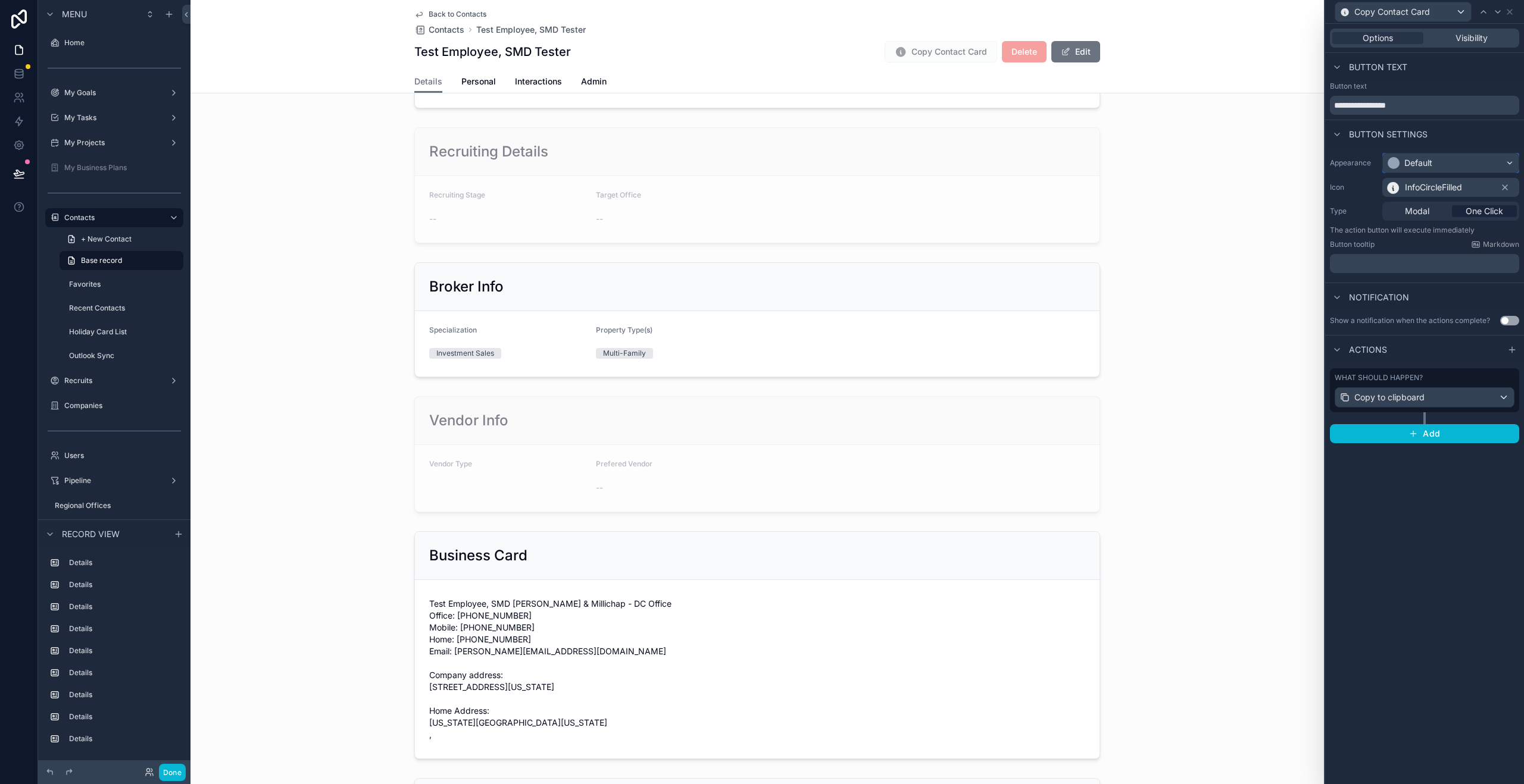
click at [1426, 162] on div "Default" at bounding box center [1418, 163] width 28 height 12
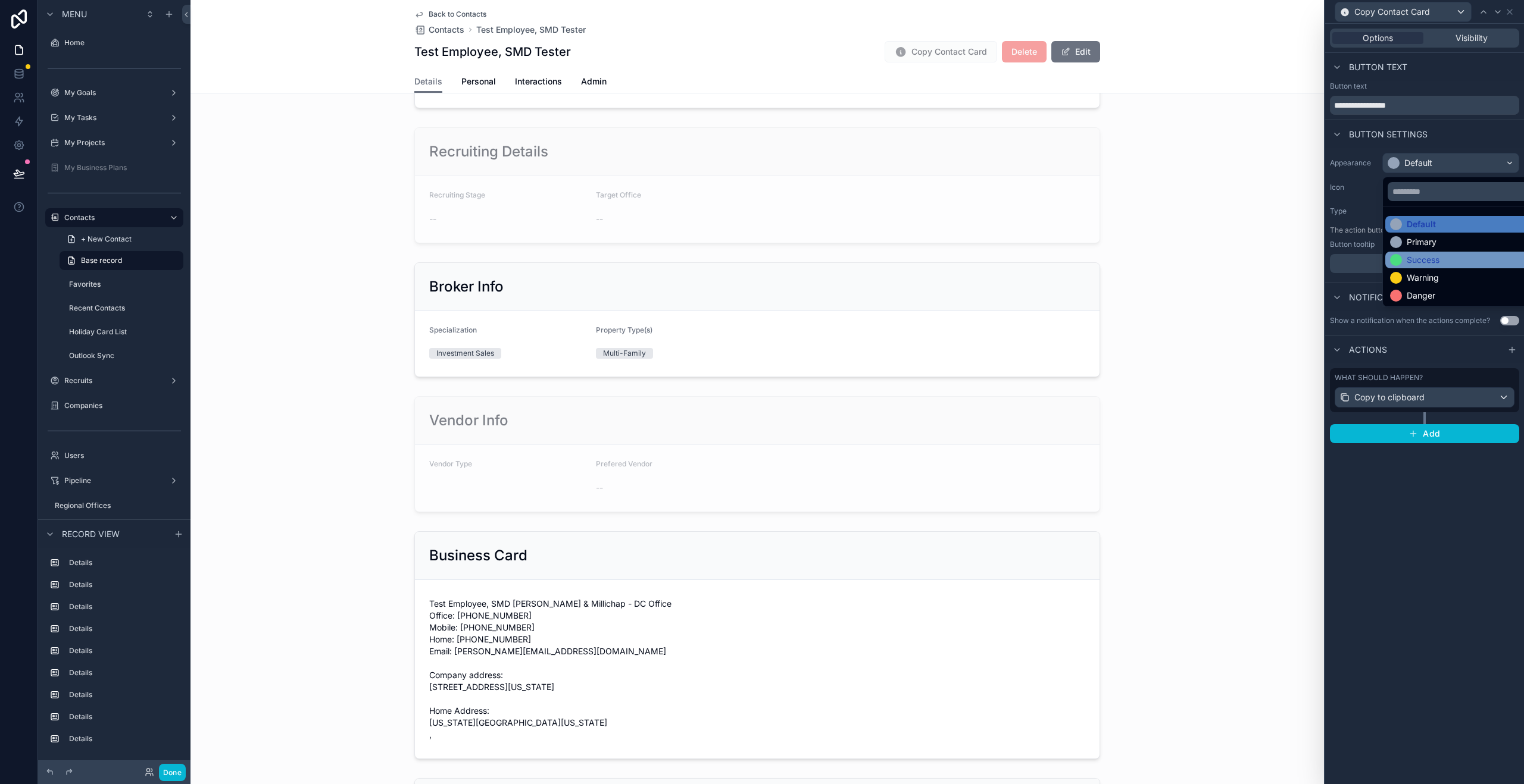
click at [1425, 263] on div "Success" at bounding box center [1422, 260] width 32 height 12
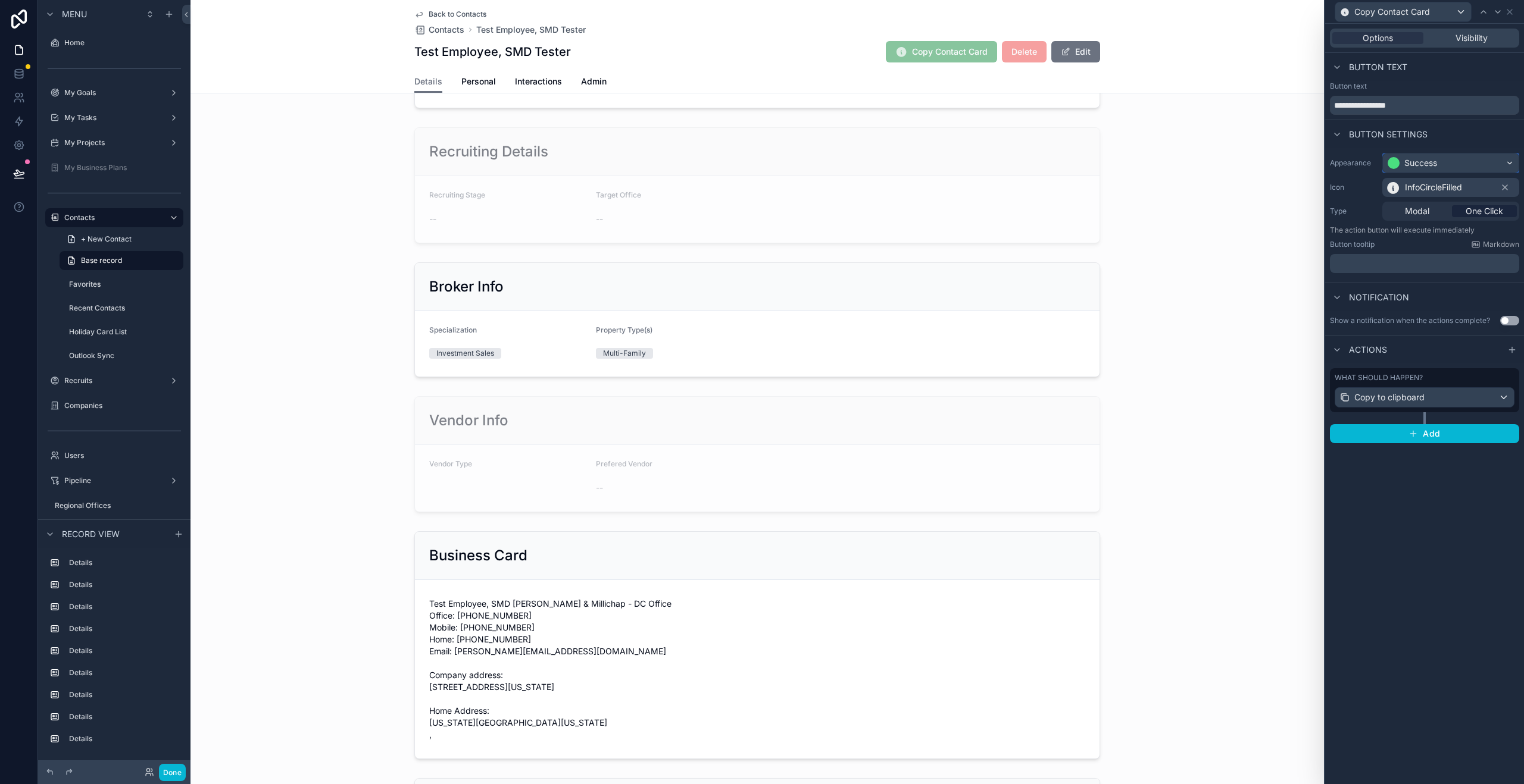
click at [1427, 158] on div "Success" at bounding box center [1420, 163] width 32 height 12
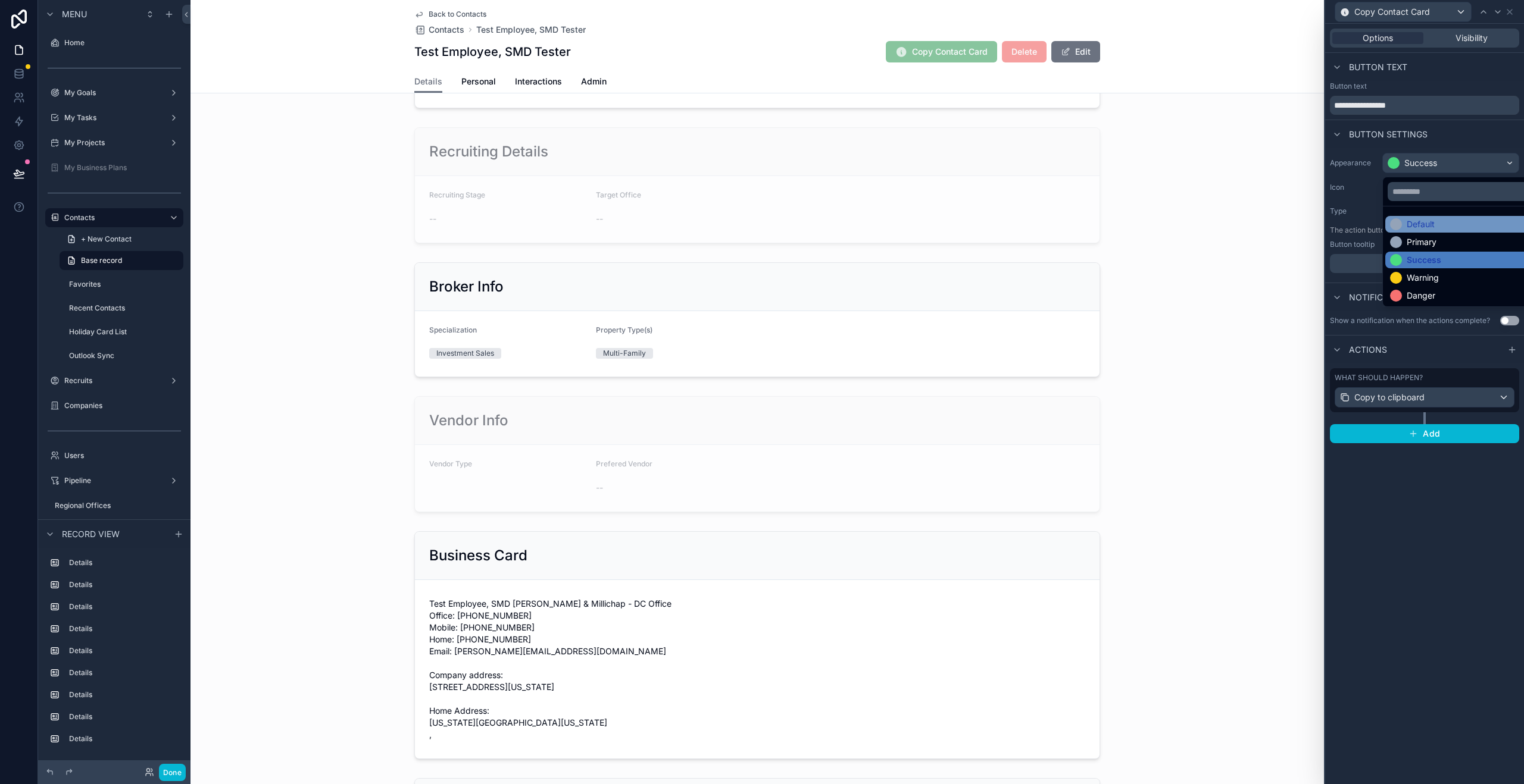
click at [1425, 222] on div "Default" at bounding box center [1420, 224] width 28 height 12
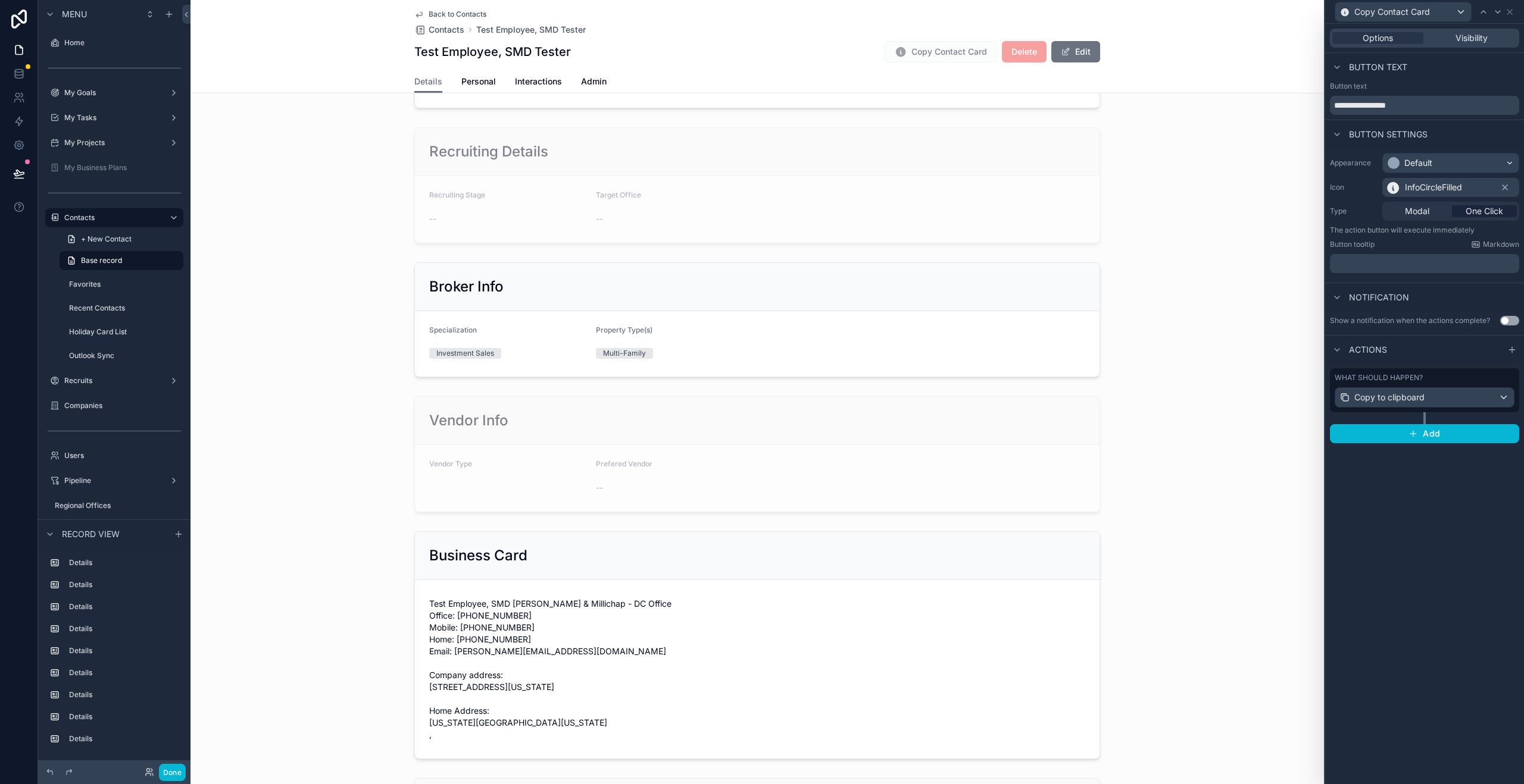
click at [1505, 320] on button "Use setting" at bounding box center [1510, 320] width 19 height 9
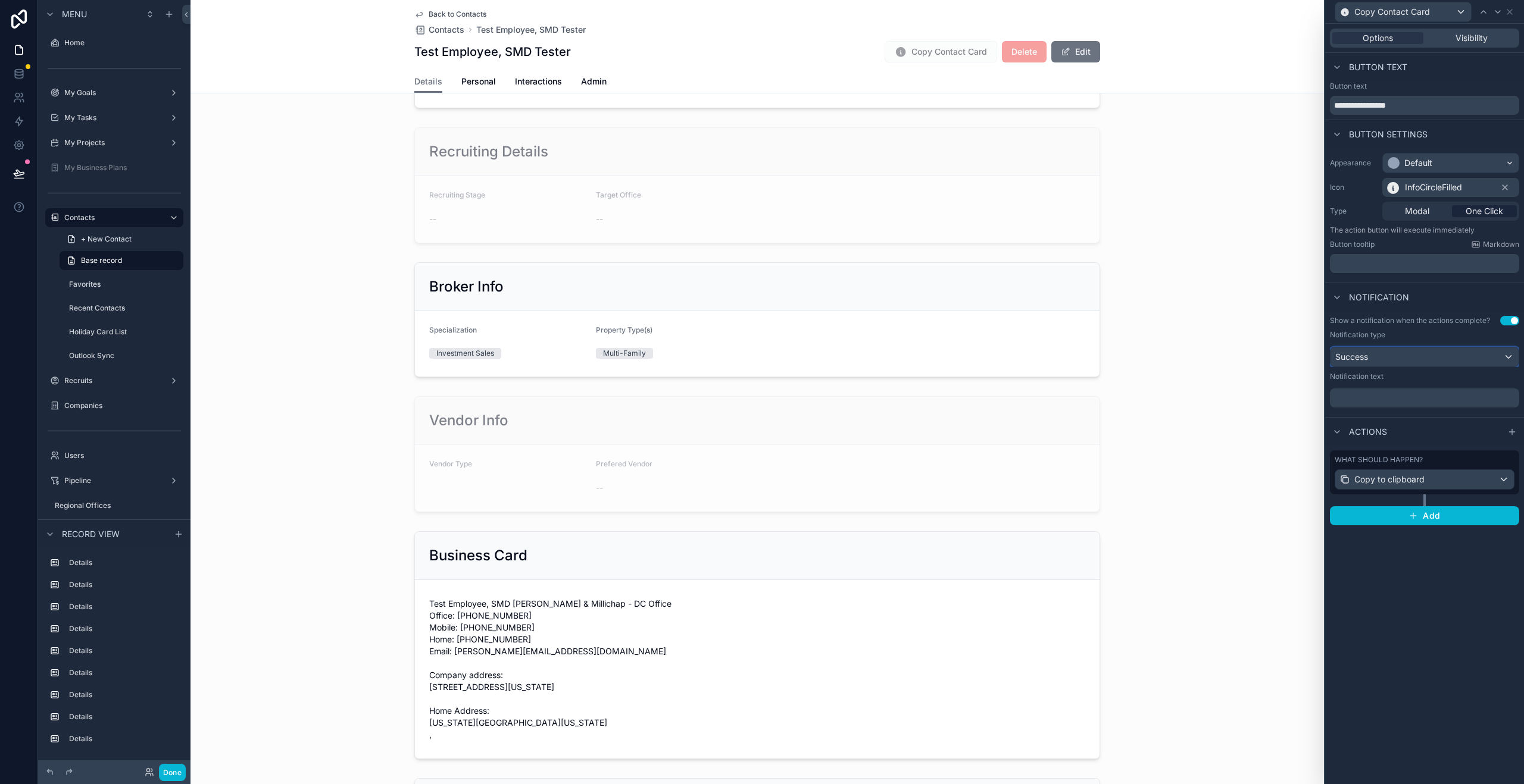
click at [1369, 361] on div "Success" at bounding box center [1424, 357] width 188 height 19
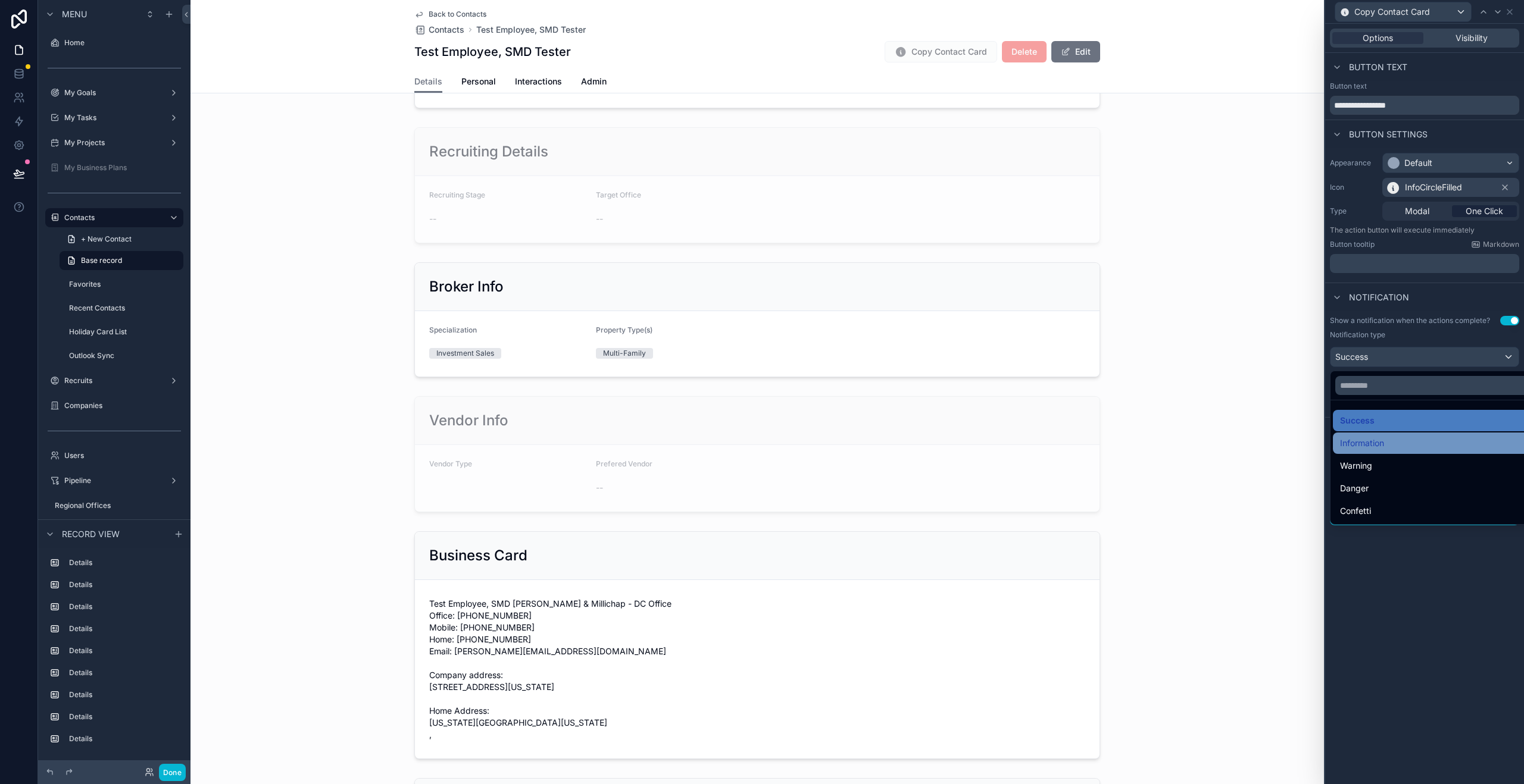
click at [1356, 438] on span "Information" at bounding box center [1361, 443] width 44 height 14
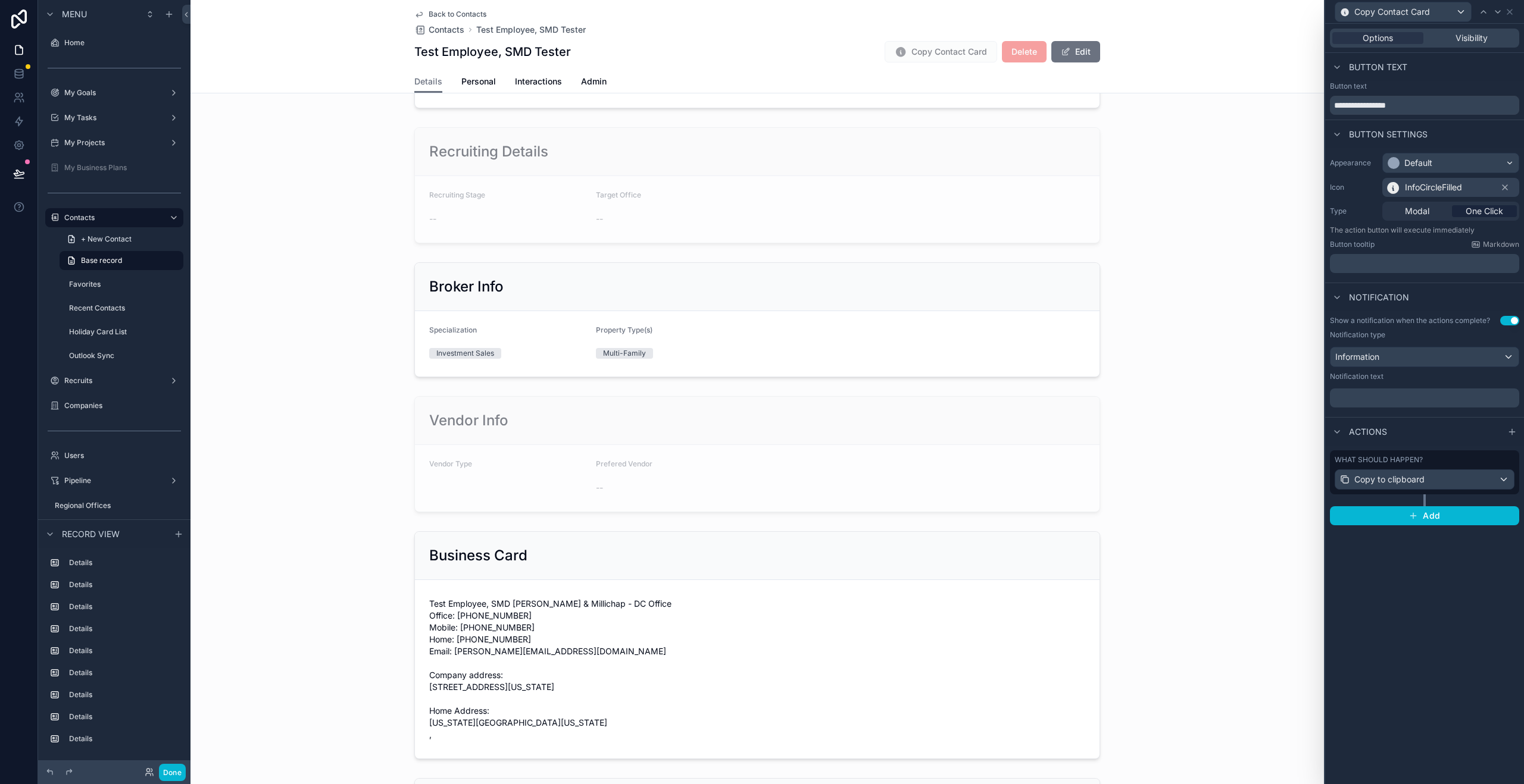
click at [1363, 404] on div "﻿" at bounding box center [1424, 398] width 189 height 19
click at [1363, 400] on p "﻿" at bounding box center [1425, 398] width 182 height 12
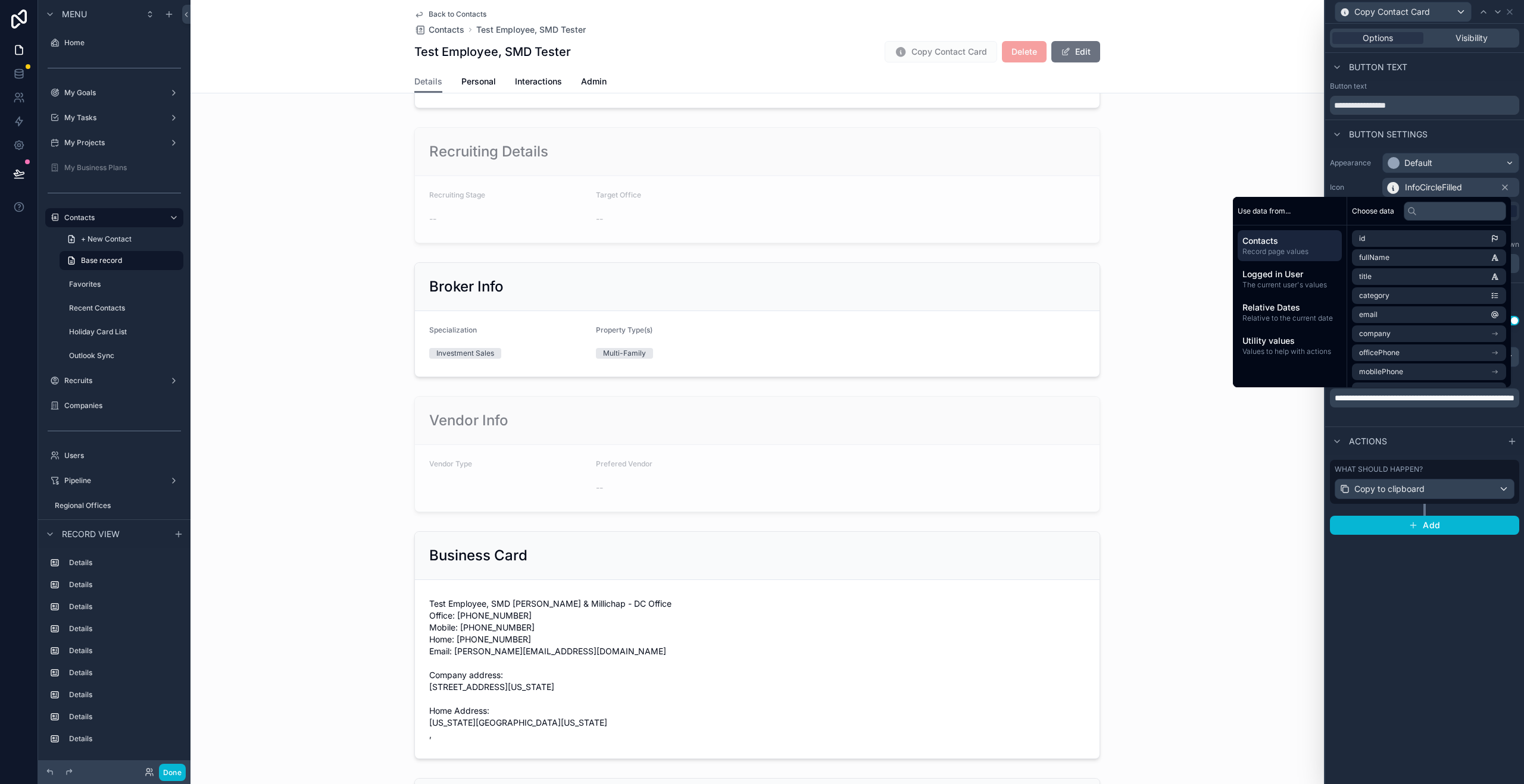
click at [1384, 400] on span "**********" at bounding box center [1425, 398] width 180 height 9
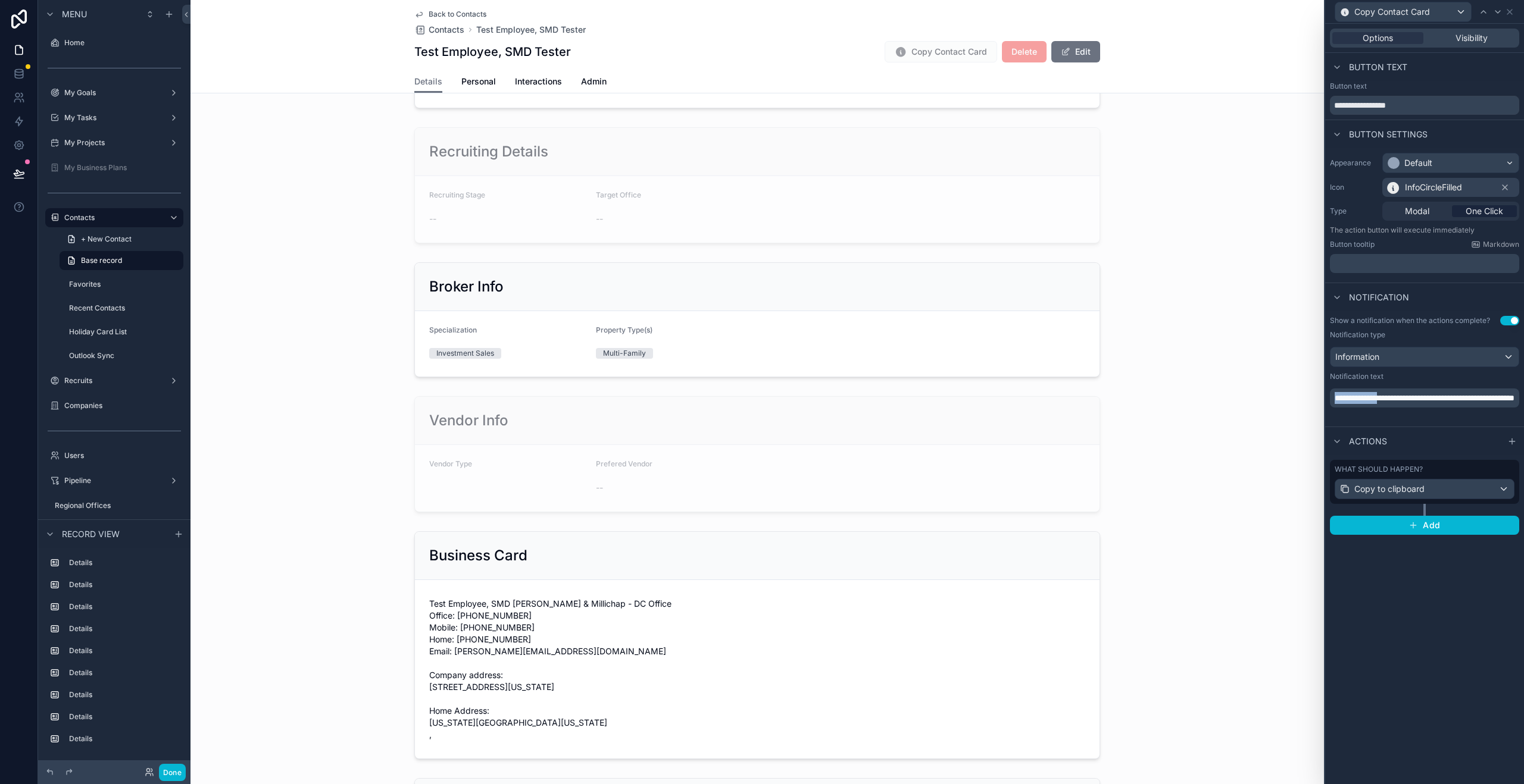
drag, startPoint x: 1390, startPoint y: 397, endPoint x: 1326, endPoint y: 392, distance: 64.2
click at [1326, 392] on div "**********" at bounding box center [1425, 366] width 199 height 111
click at [1337, 396] on span "**********" at bounding box center [1407, 398] width 145 height 9
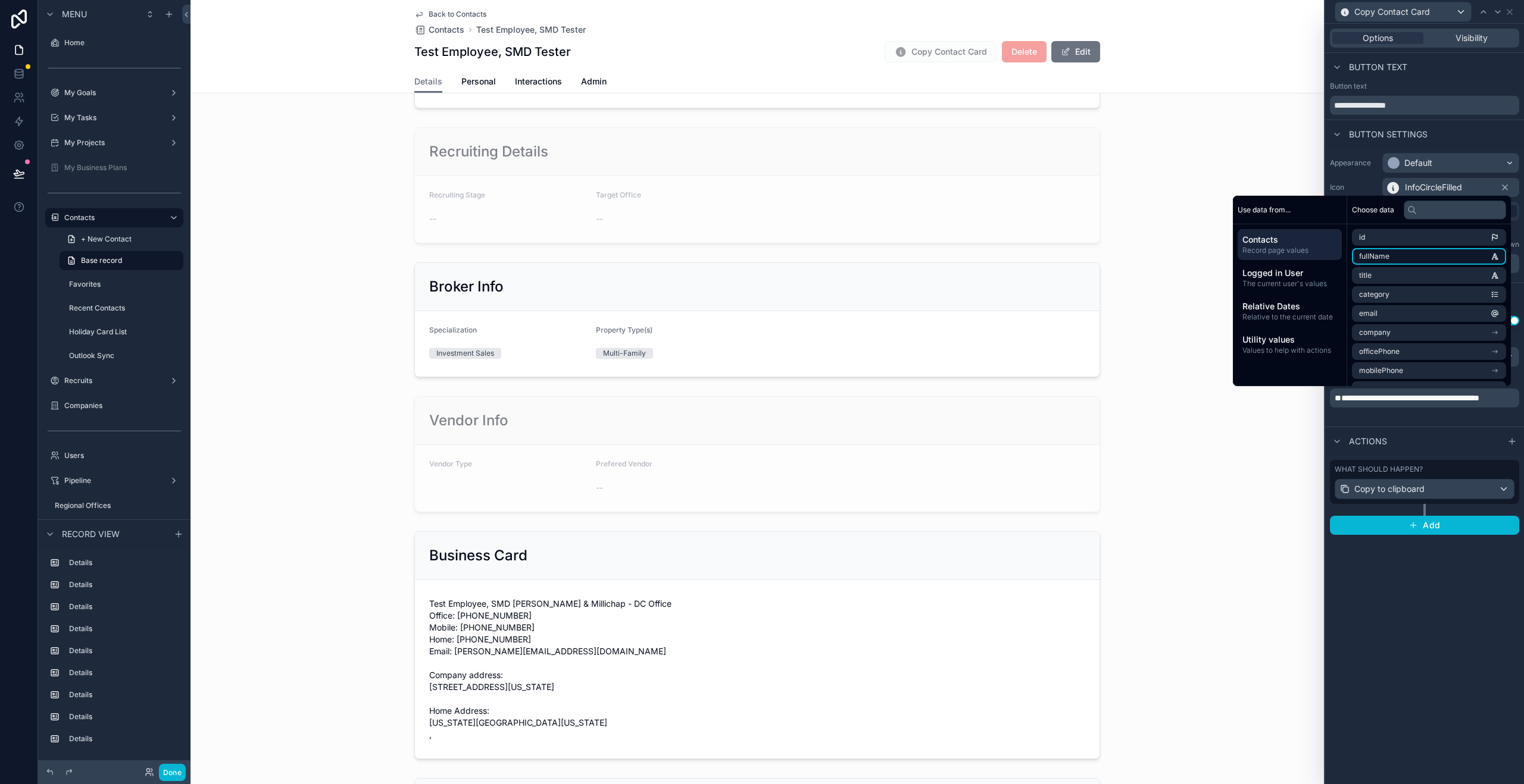
click at [1373, 256] on span "fullName" at bounding box center [1374, 256] width 30 height 9
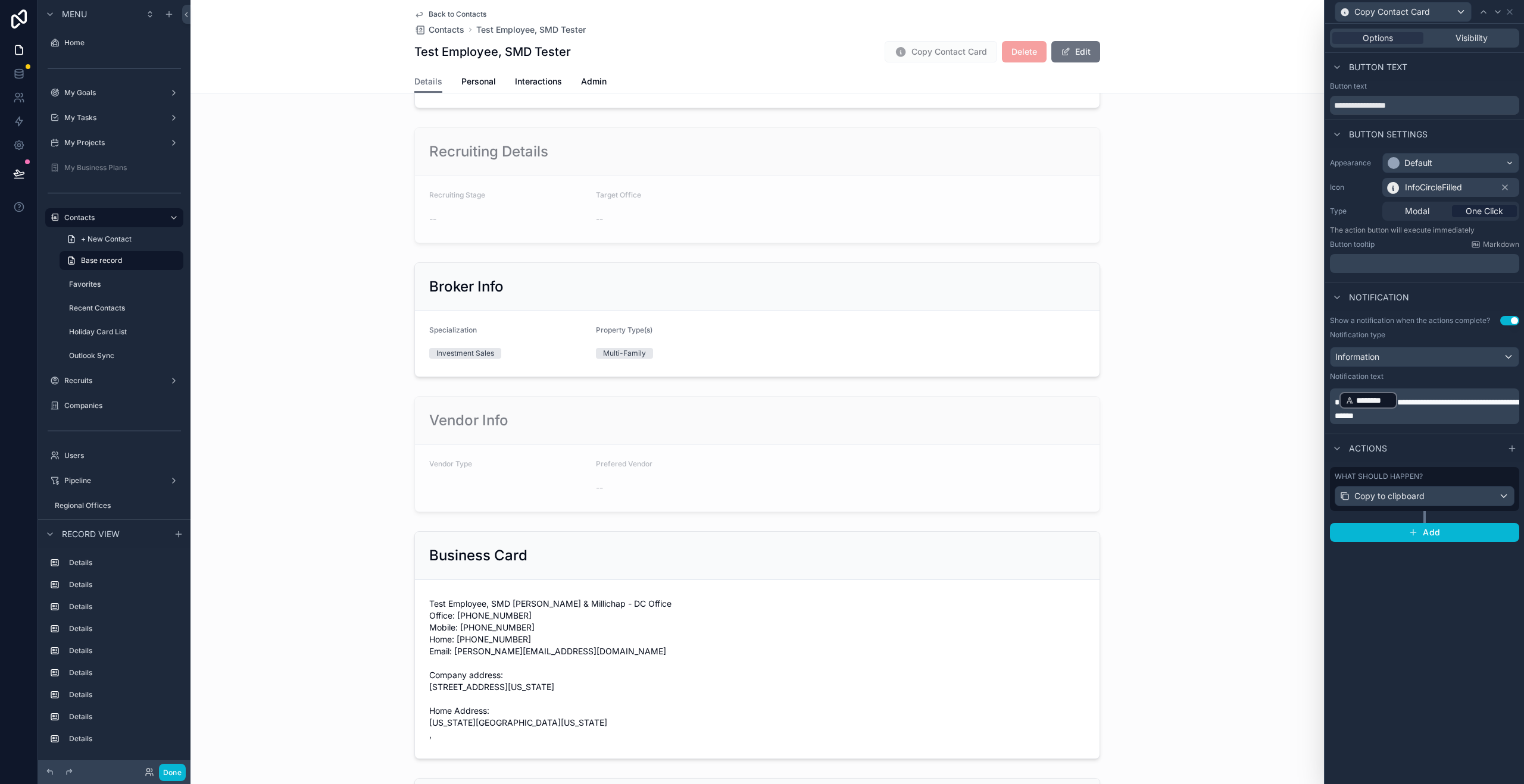
click at [1335, 403] on span "scrollable content" at bounding box center [1337, 402] width 5 height 9
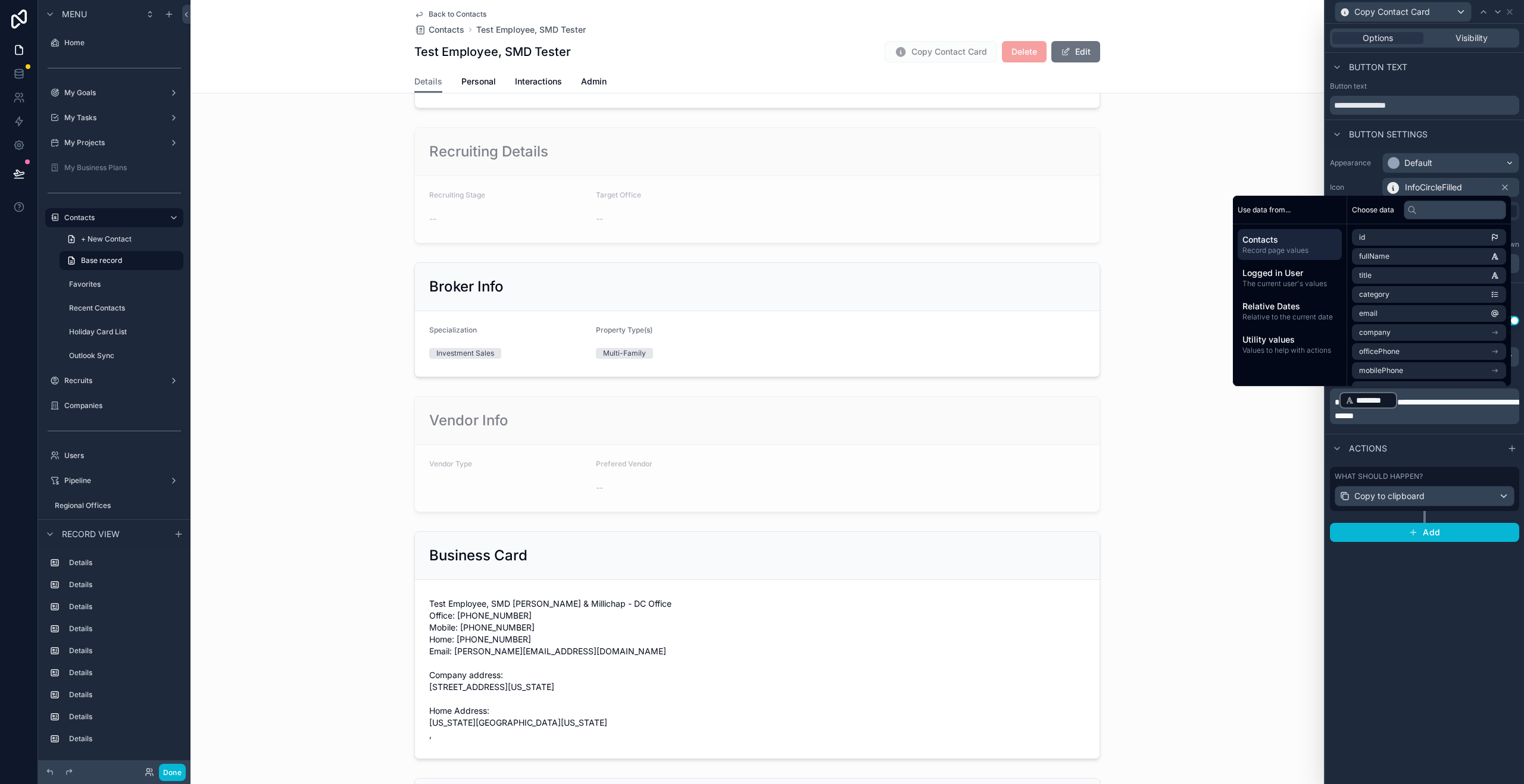
click at [1395, 403] on span "**********" at bounding box center [1427, 409] width 185 height 22
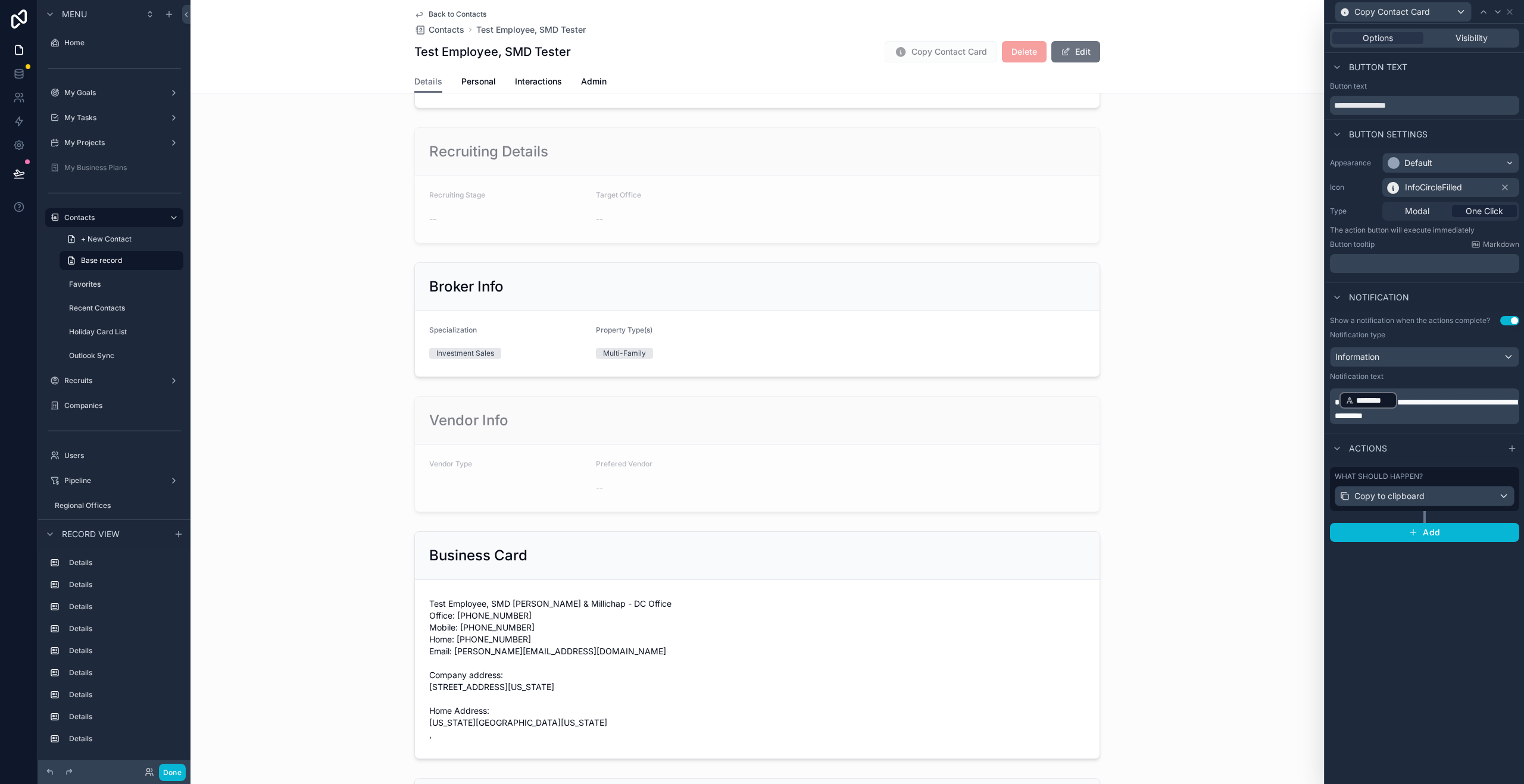
click at [1425, 576] on div "**********" at bounding box center [1425, 404] width 199 height 760
click at [1511, 12] on icon at bounding box center [1509, 12] width 9 height 9
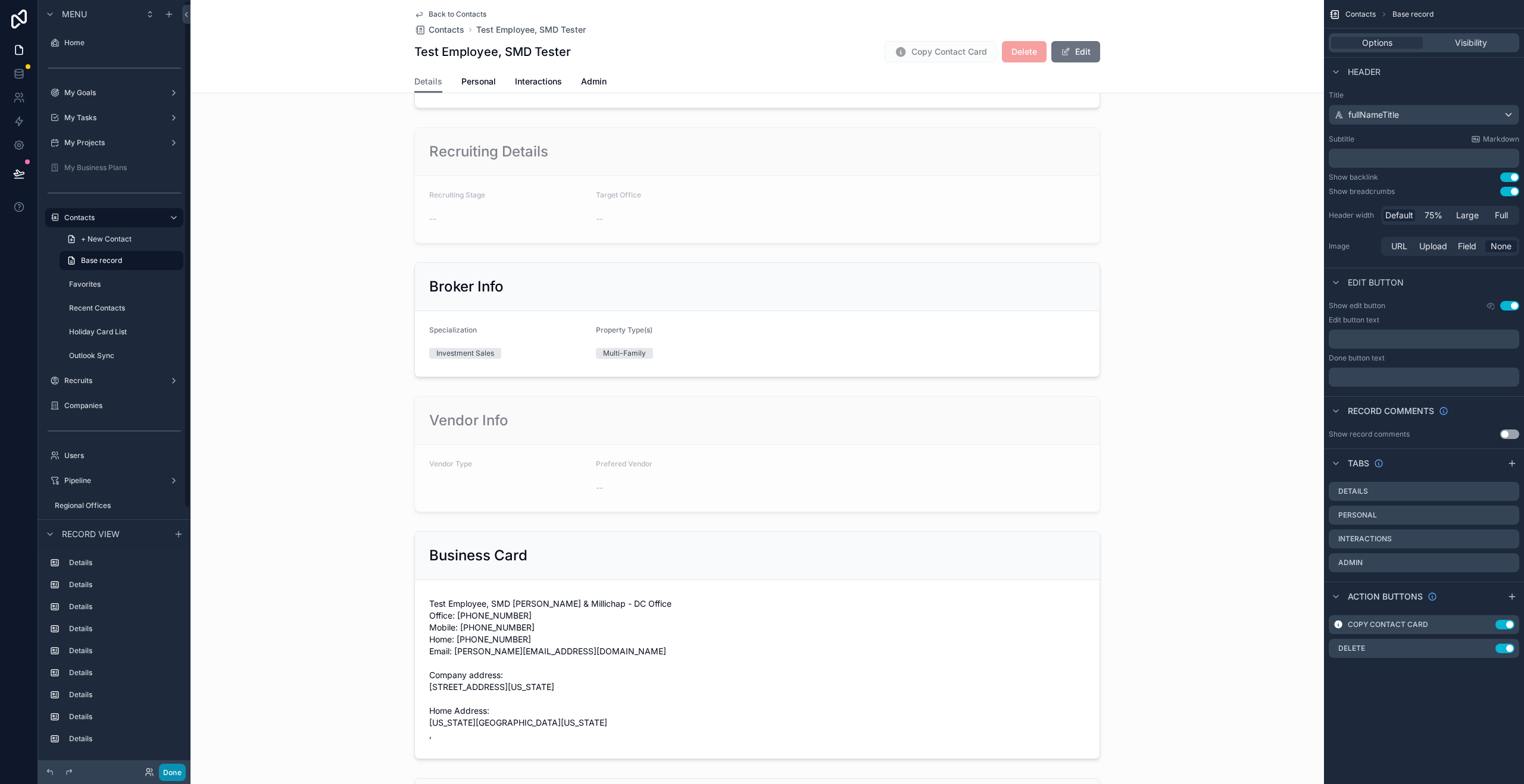
click at [171, 772] on button "Done" at bounding box center [172, 772] width 27 height 17
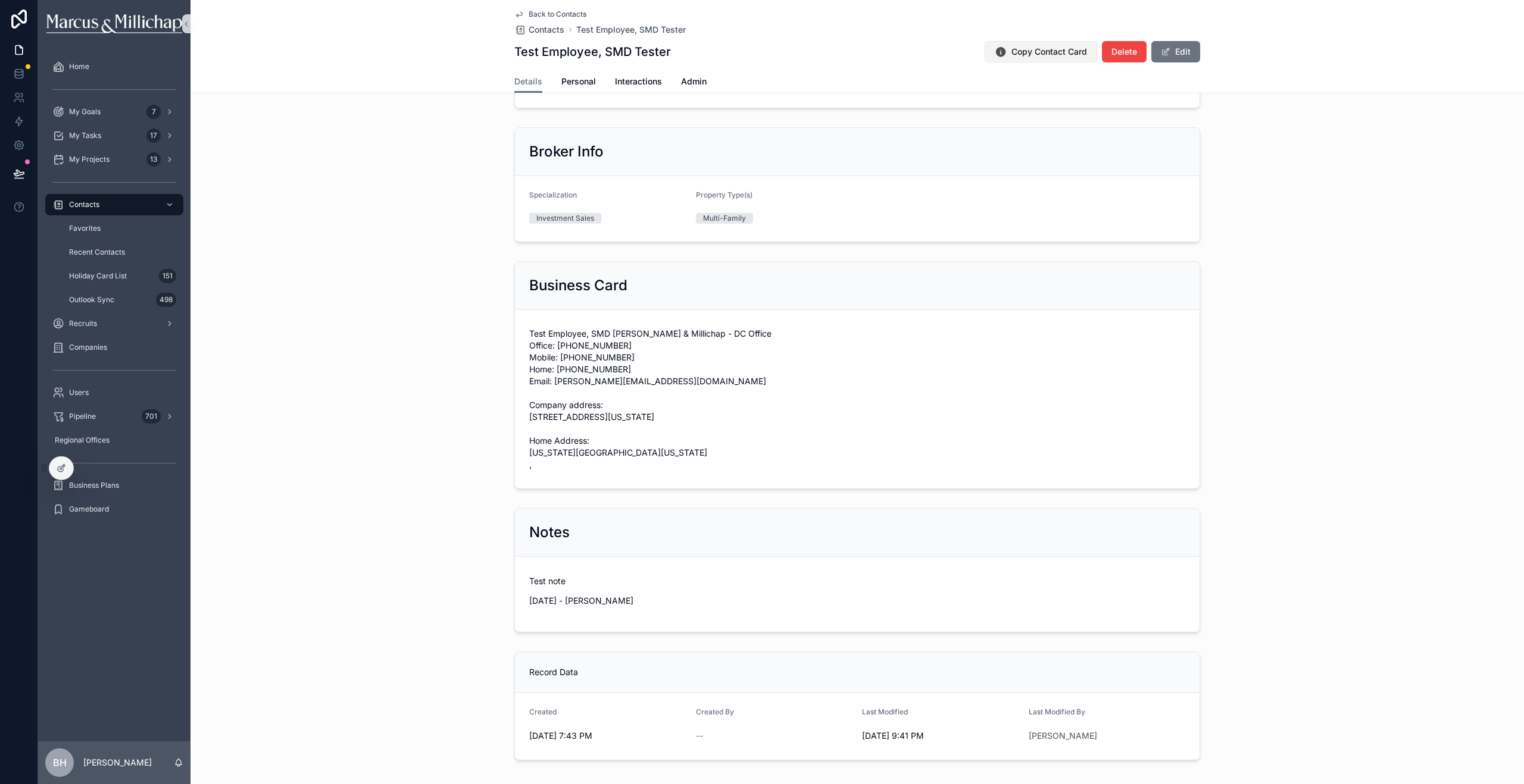
click at [1048, 53] on span "Copy Contact Card" at bounding box center [1049, 52] width 76 height 12
click at [57, 472] on icon at bounding box center [61, 468] width 9 height 9
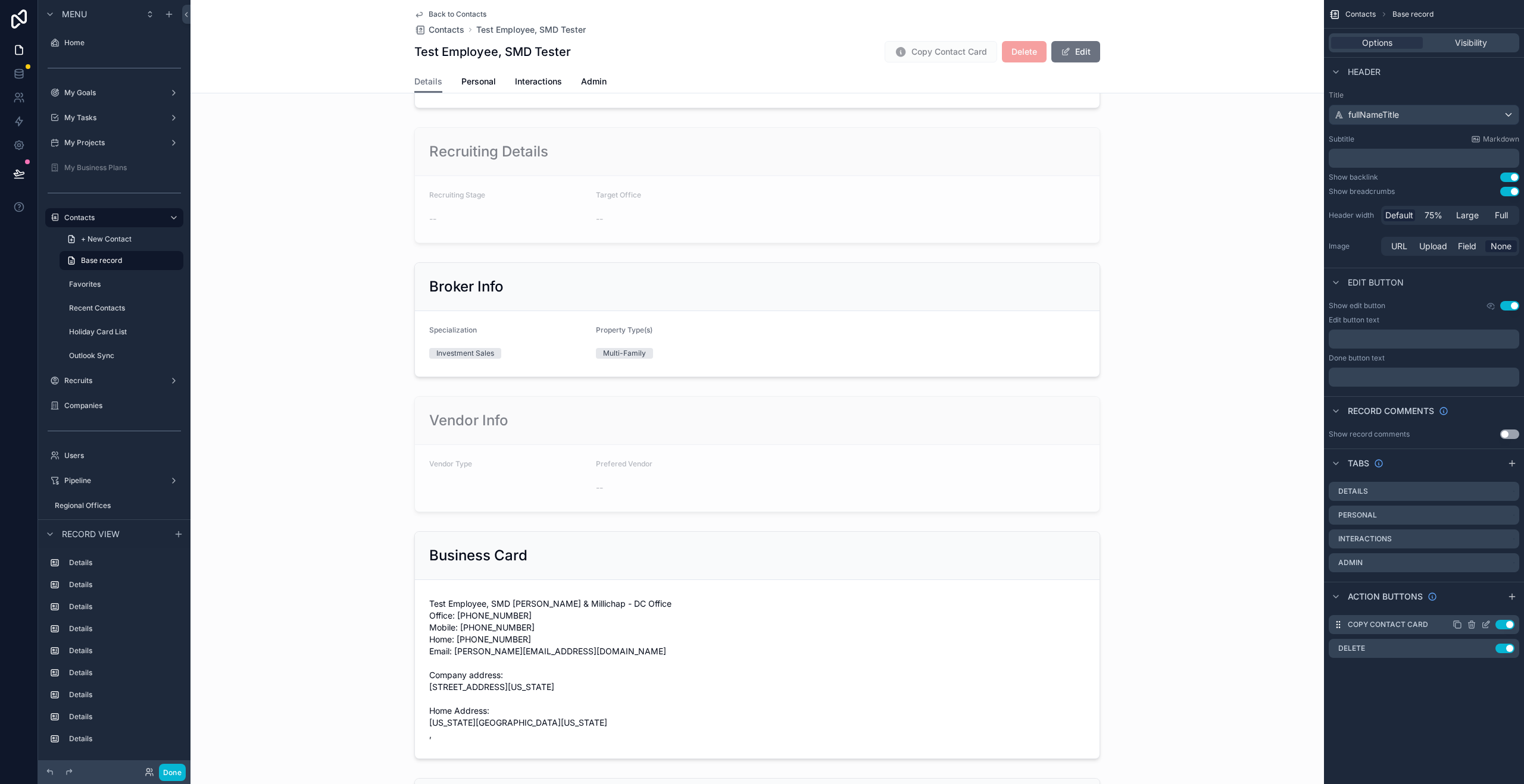
click at [1484, 627] on icon "scrollable content" at bounding box center [1485, 624] width 9 height 9
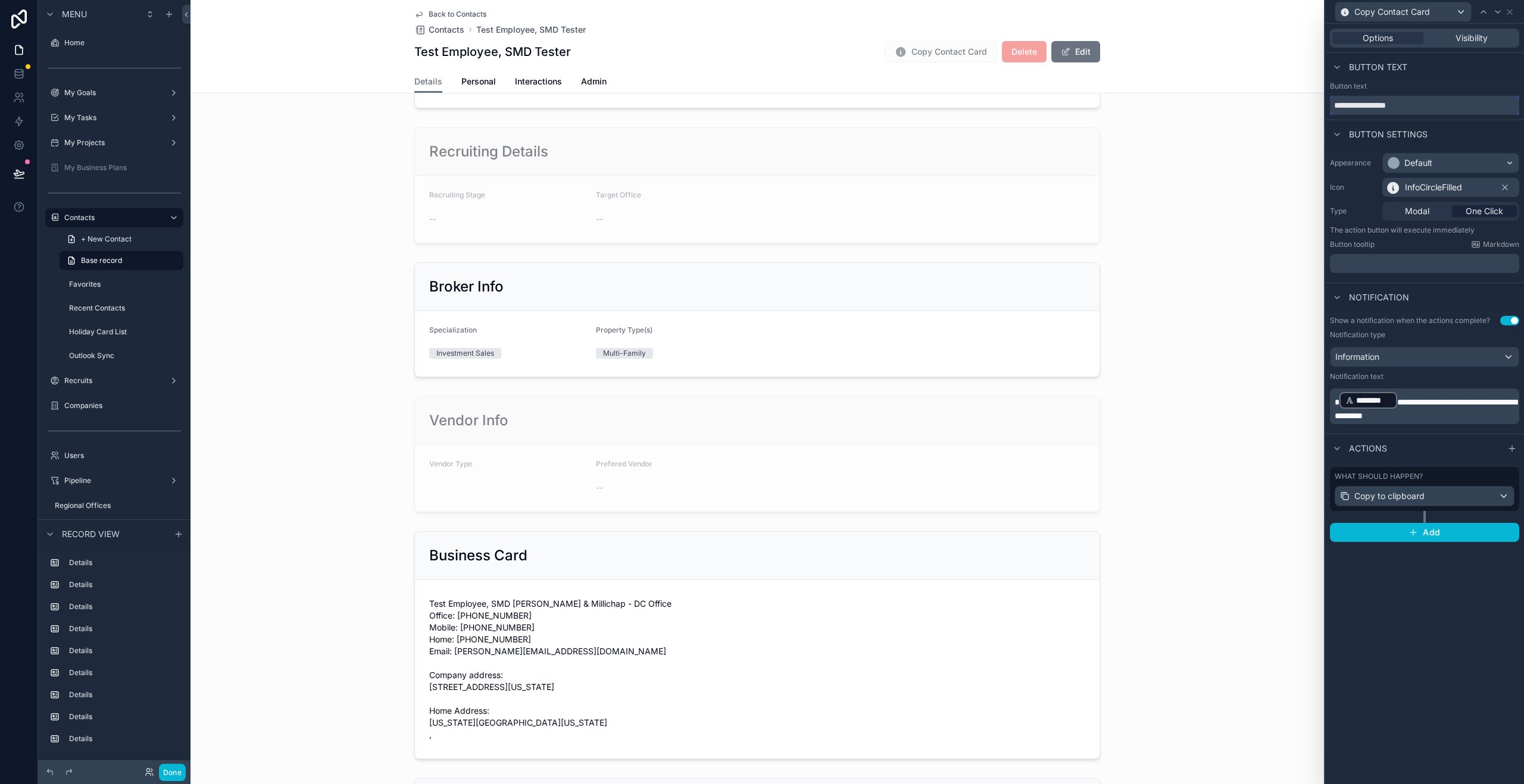
drag, startPoint x: 1415, startPoint y: 107, endPoint x: 1359, endPoint y: 108, distance: 56.0
click at [1359, 108] on input "**********" at bounding box center [1424, 105] width 189 height 19
type input "**********"
click at [1452, 187] on span "InfoCircleFilled" at bounding box center [1433, 187] width 57 height 12
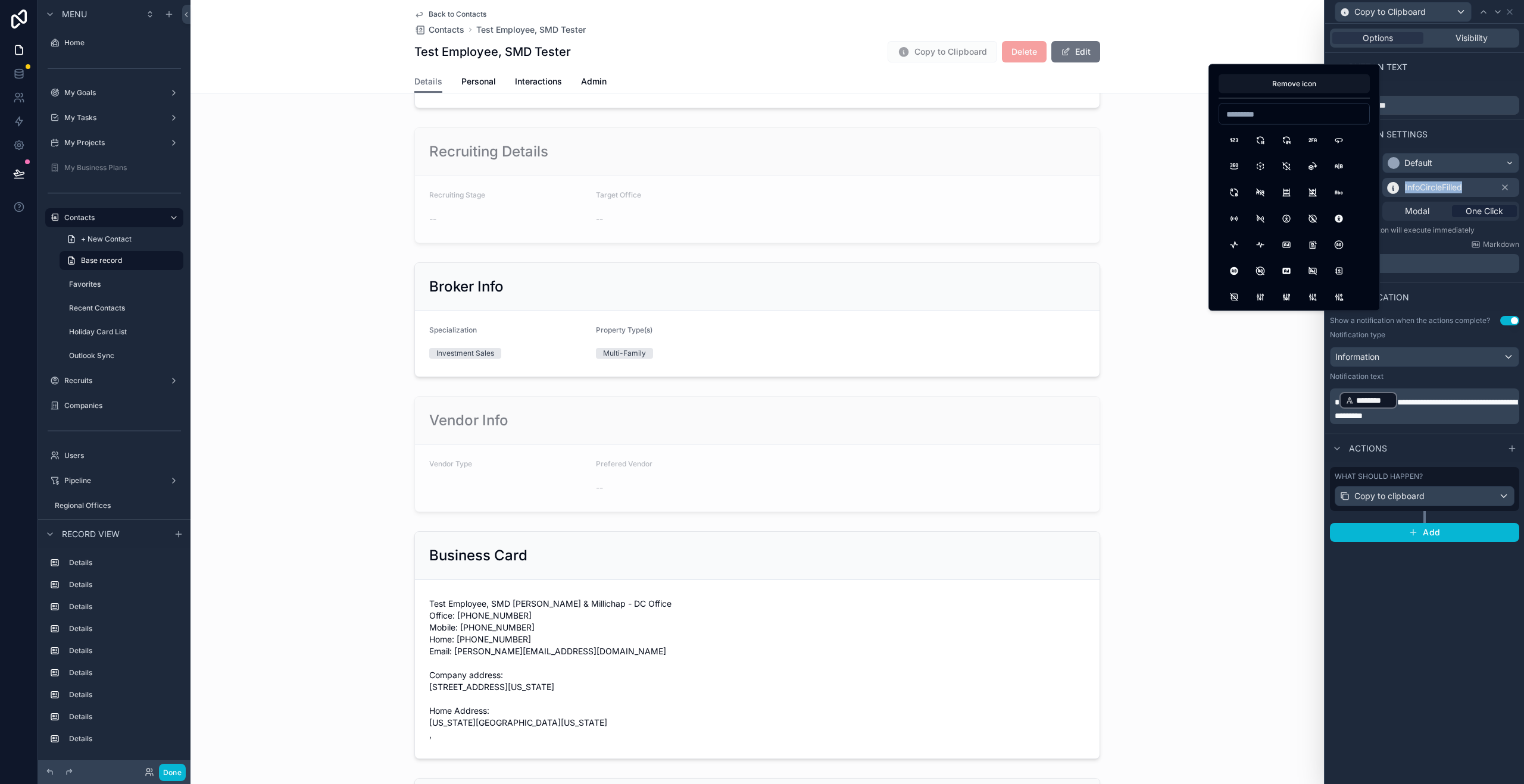
click at [1452, 187] on span "InfoCircleFilled" at bounding box center [1433, 187] width 57 height 12
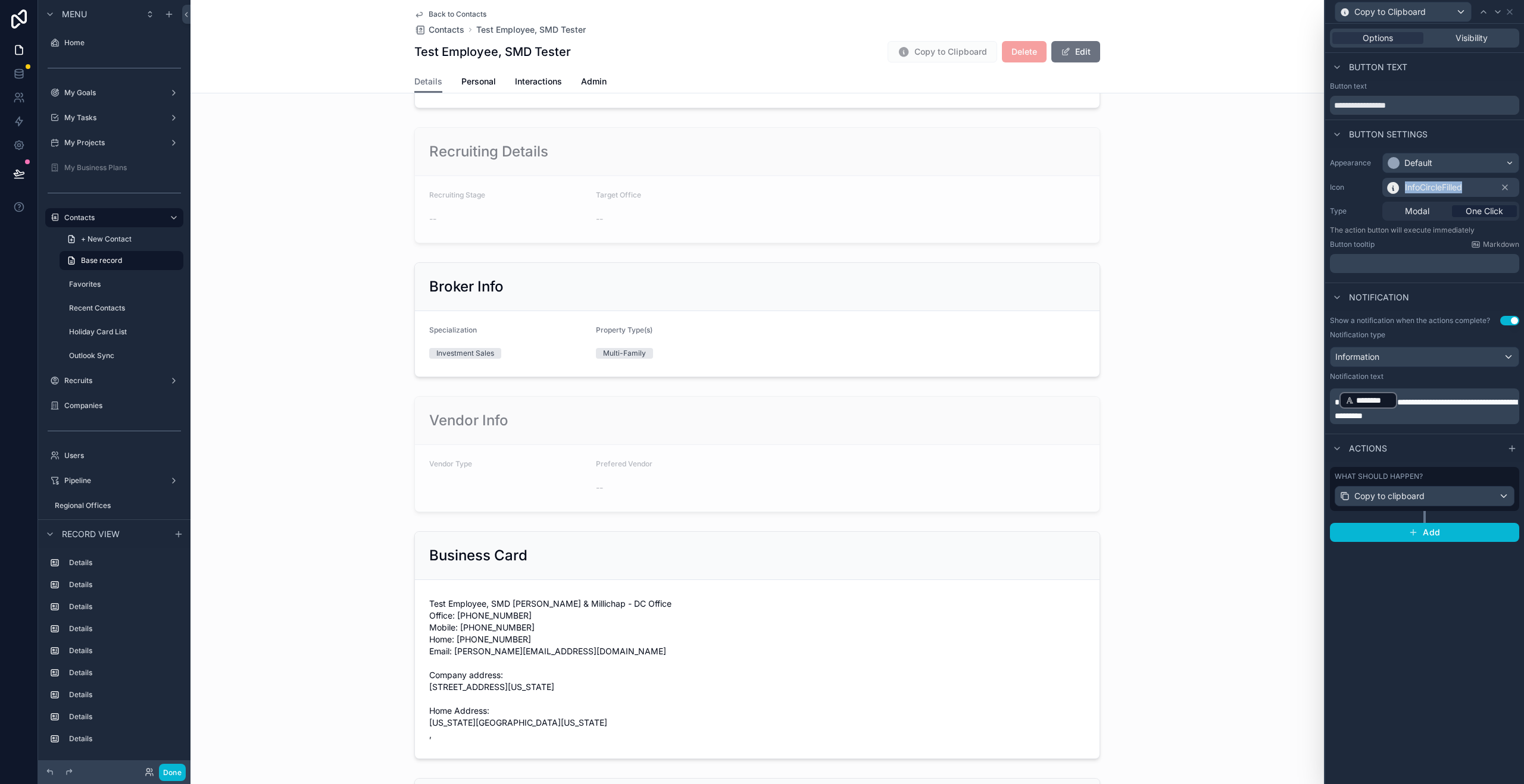
click at [1452, 187] on span "InfoCircleFilled" at bounding box center [1433, 187] width 57 height 12
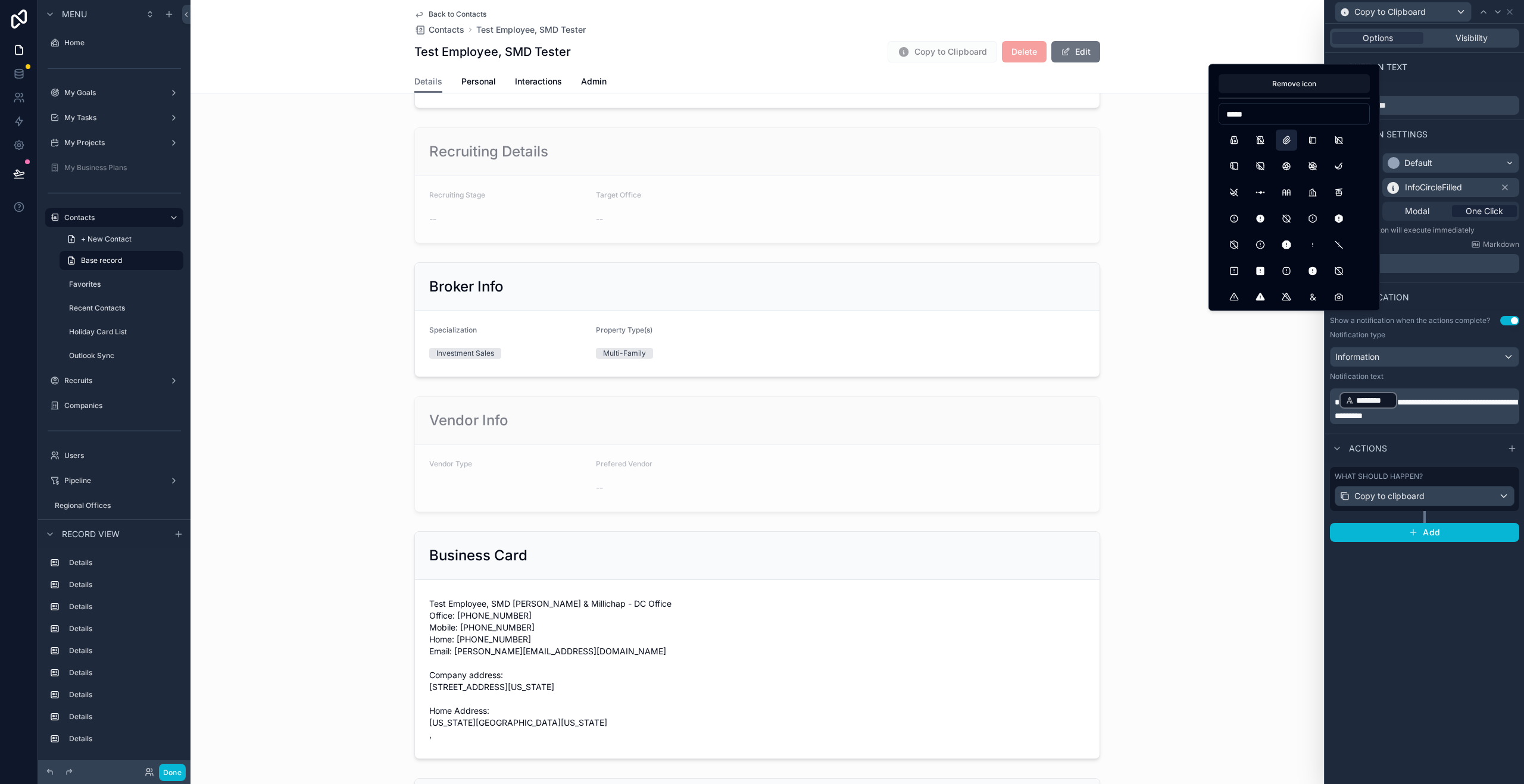
type input "*****"
click at [1285, 140] on button "Paperclip" at bounding box center [1286, 140] width 22 height 22
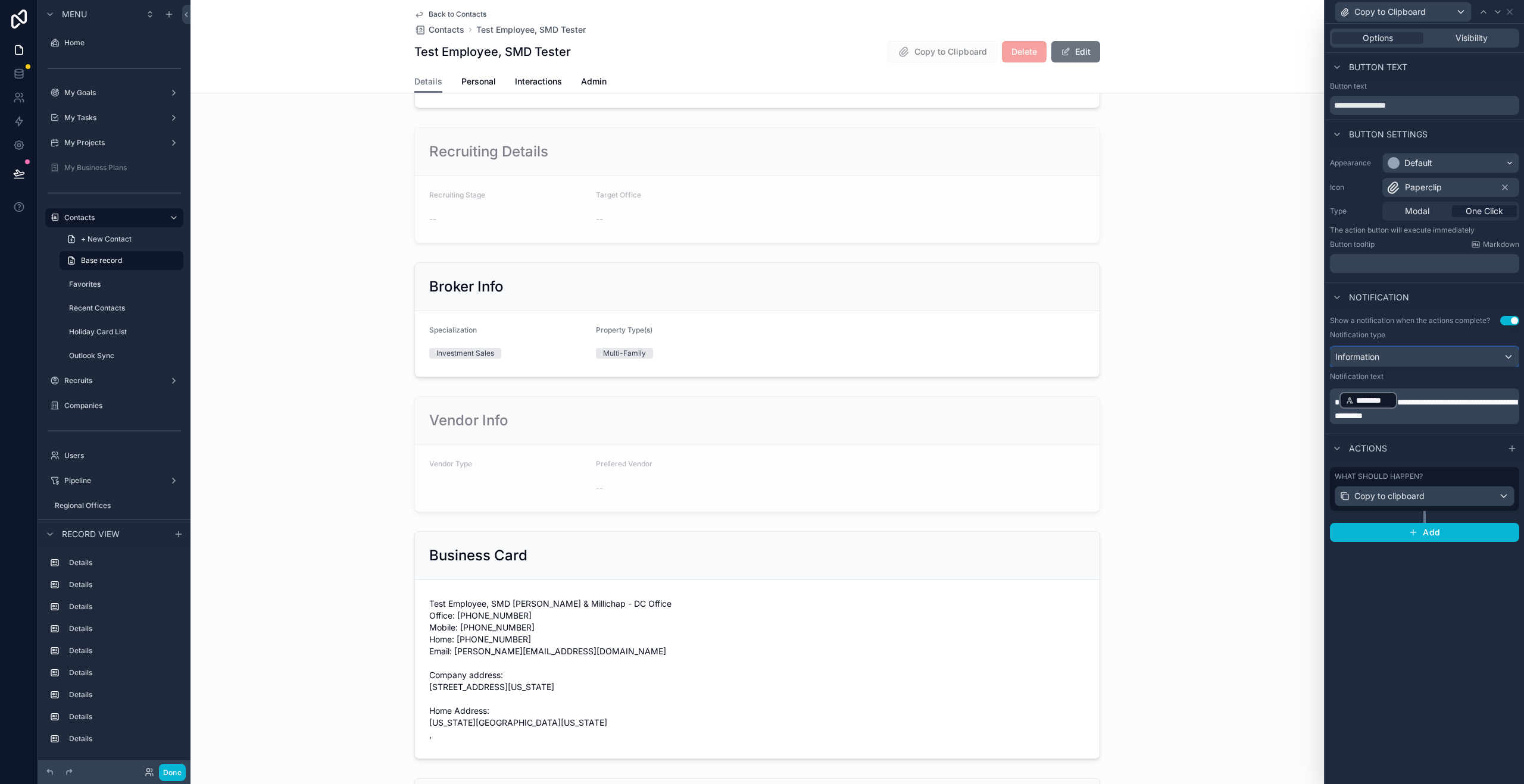
click at [1458, 360] on div "Information" at bounding box center [1424, 357] width 188 height 19
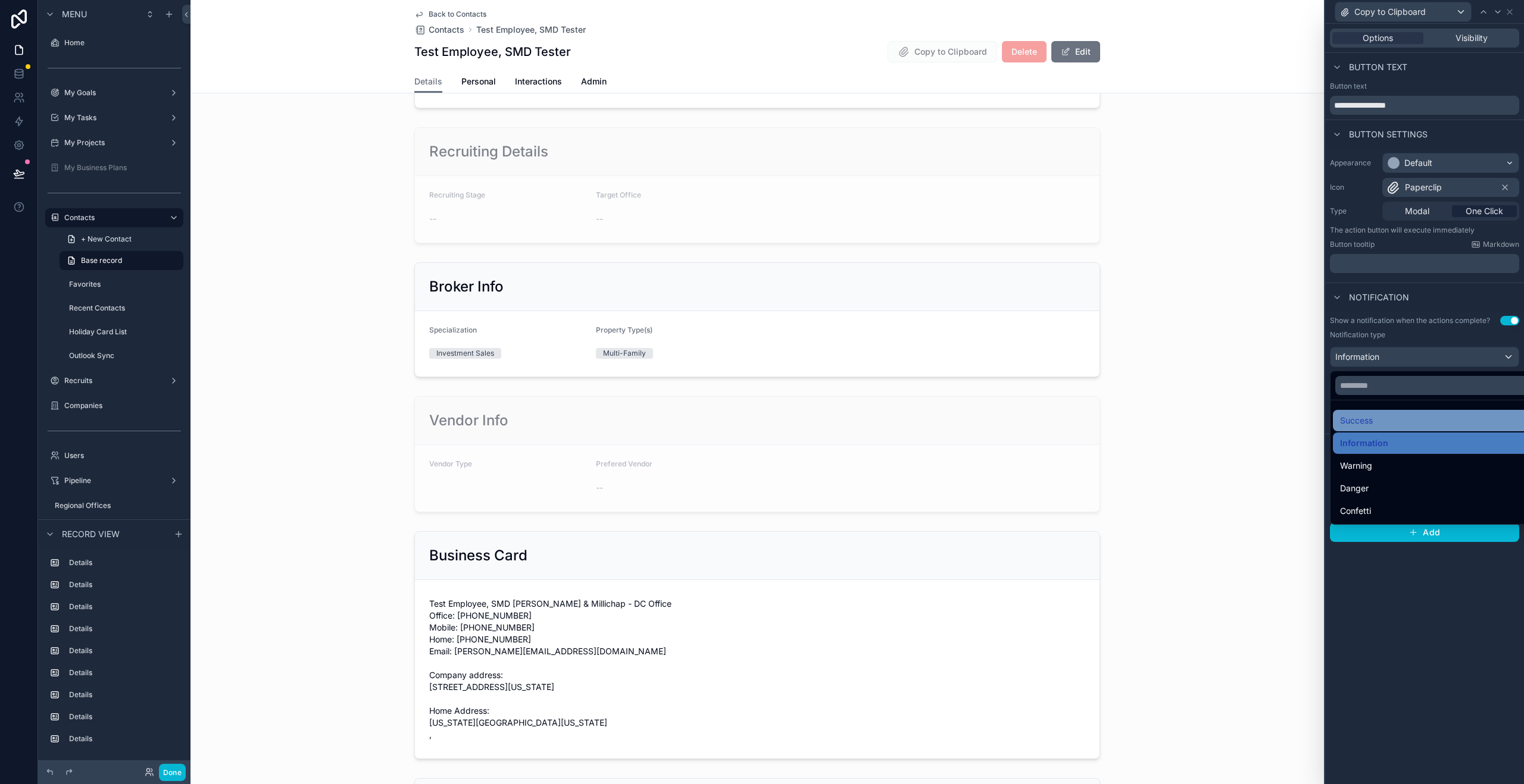
click at [1367, 421] on span "Success" at bounding box center [1355, 420] width 32 height 14
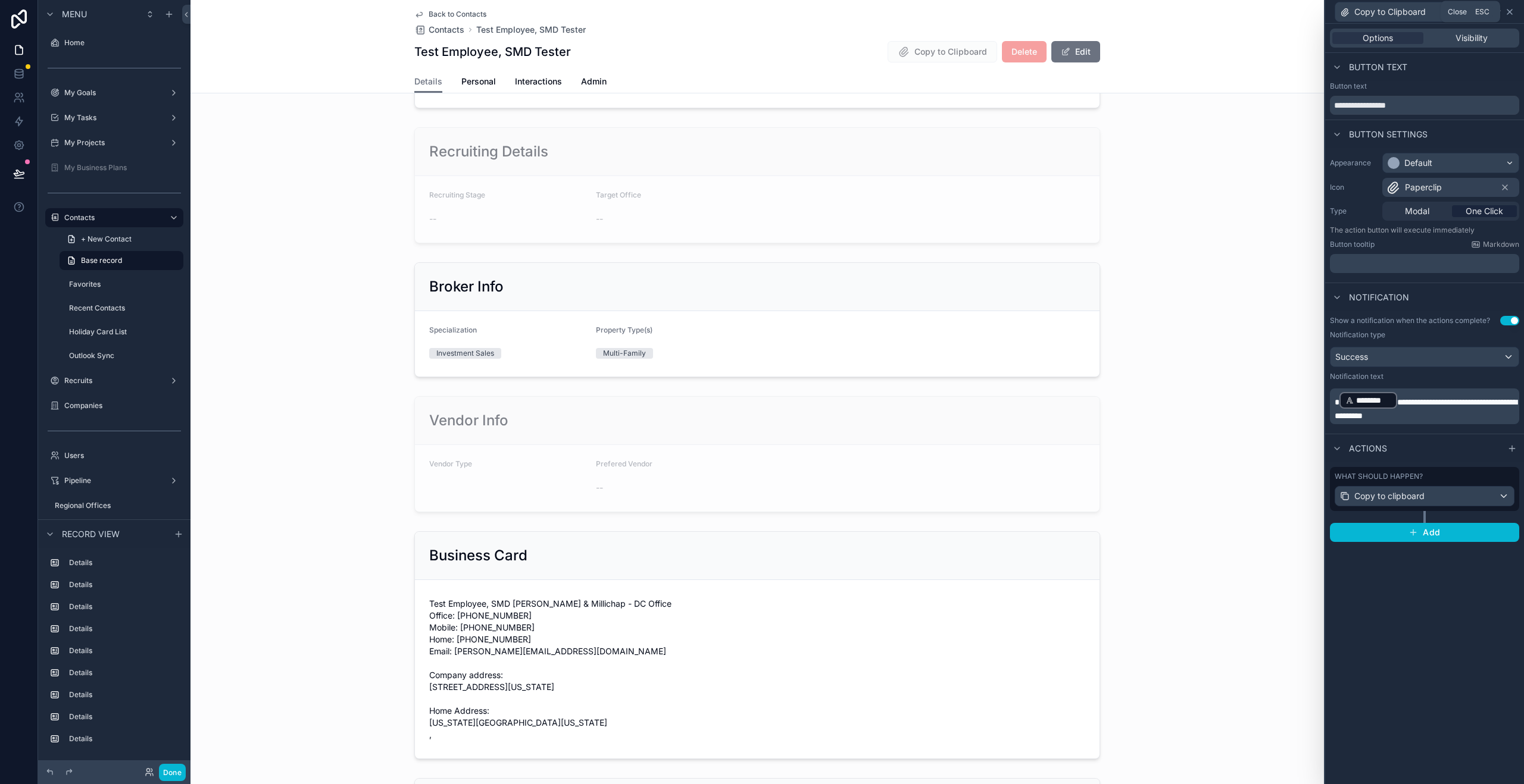
click at [1511, 13] on icon at bounding box center [1510, 12] width 5 height 5
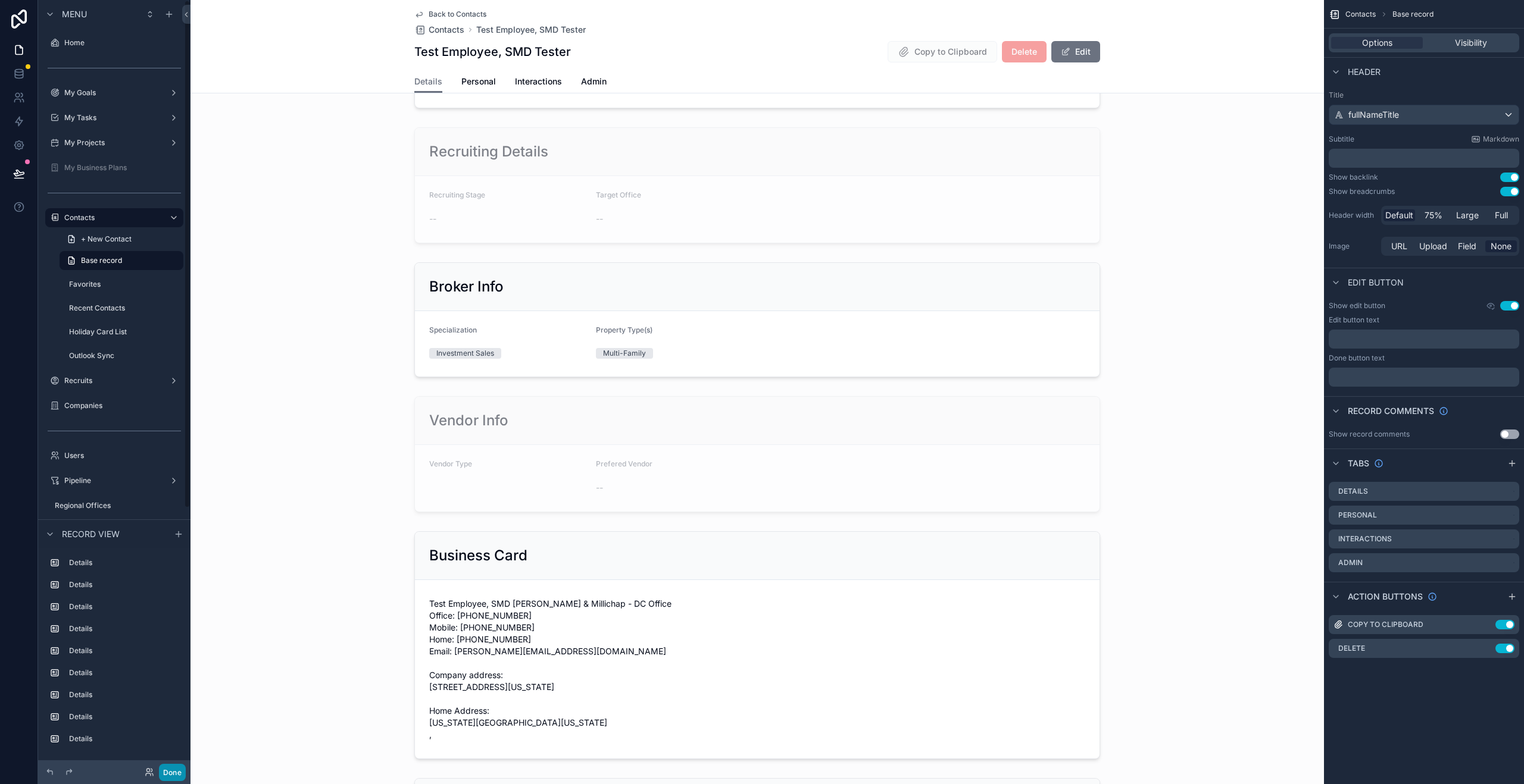
click at [177, 768] on button "Done" at bounding box center [172, 772] width 27 height 17
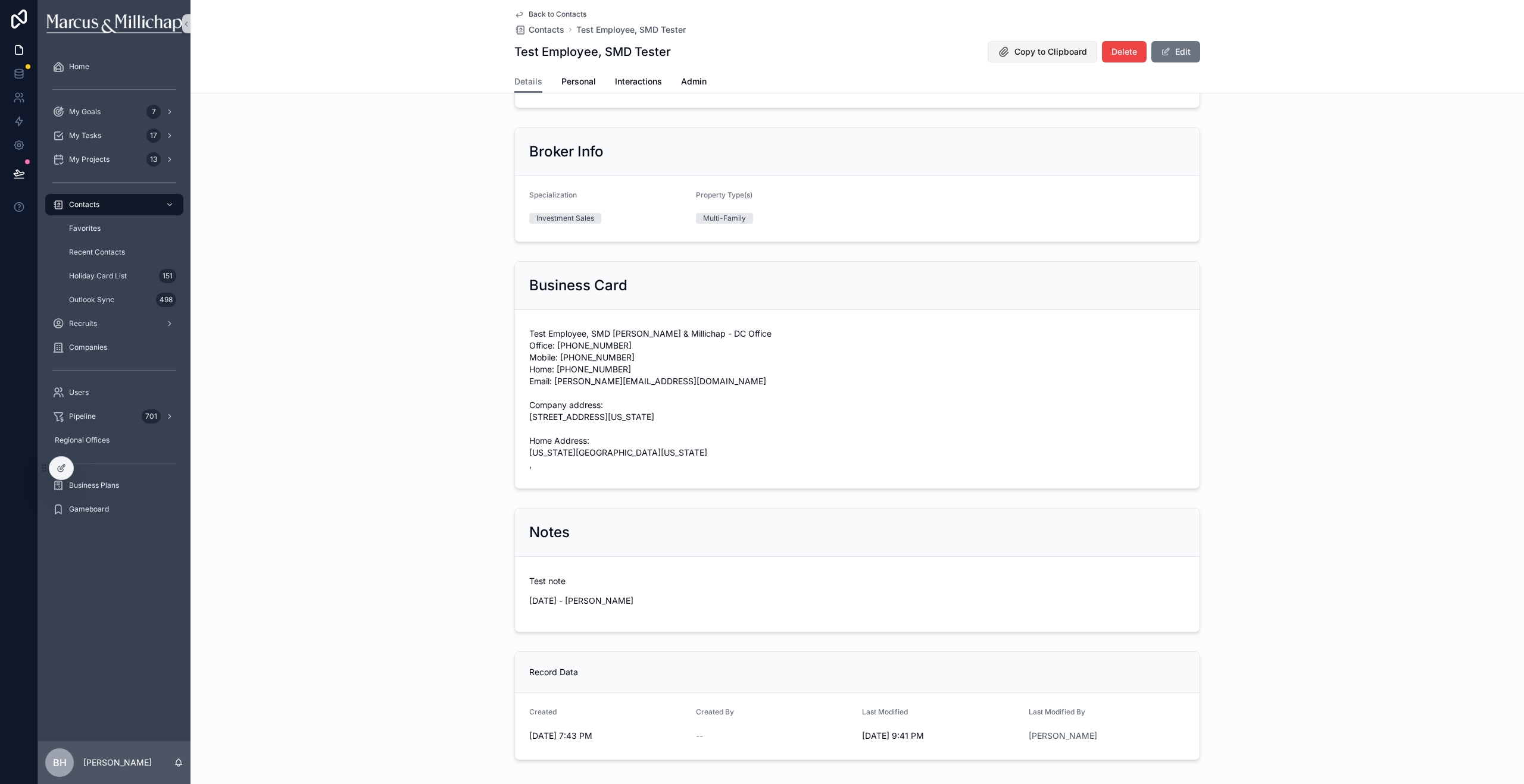
click at [1050, 50] on span "Copy to Clipboard" at bounding box center [1050, 52] width 73 height 12
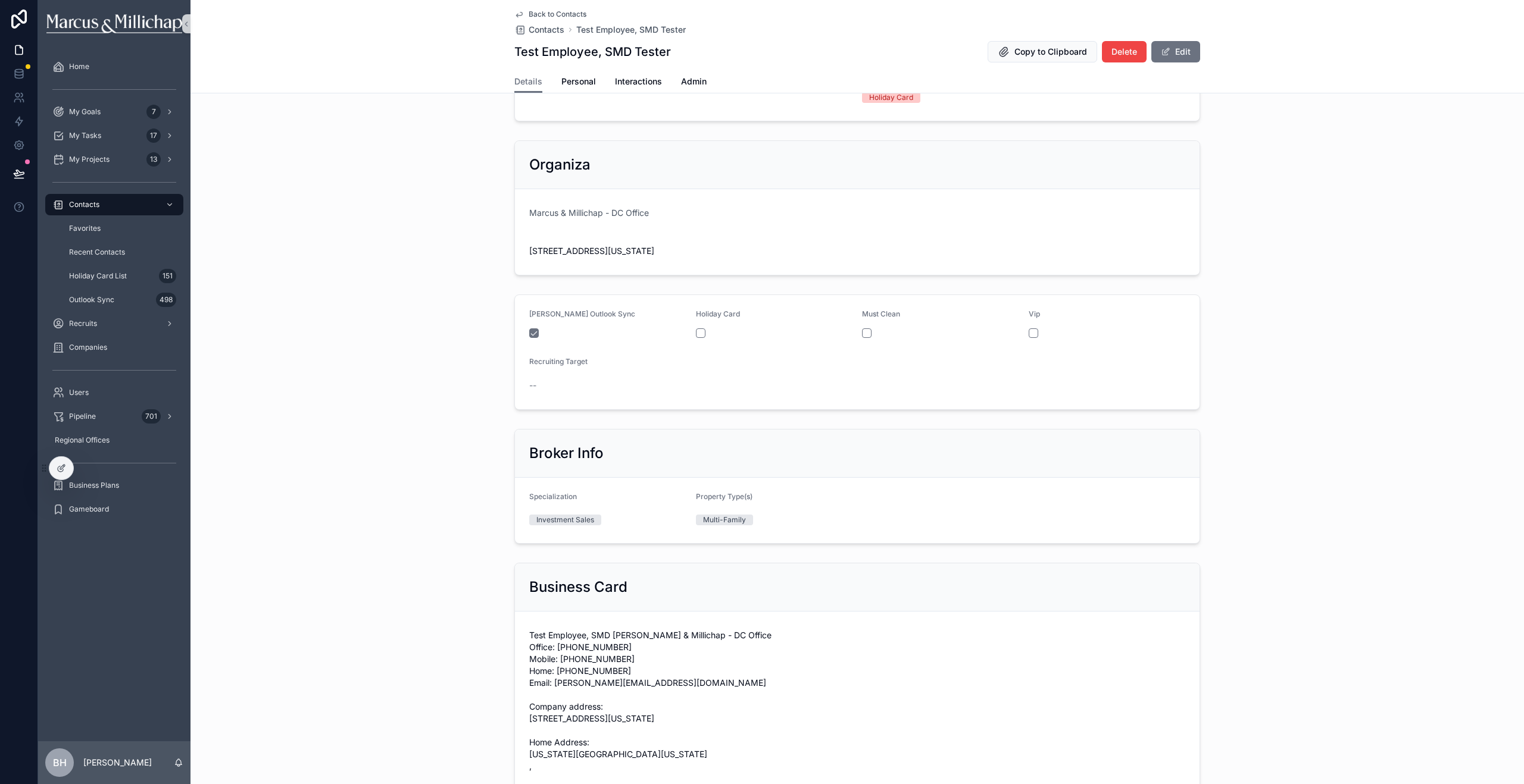
scroll to position [185, 0]
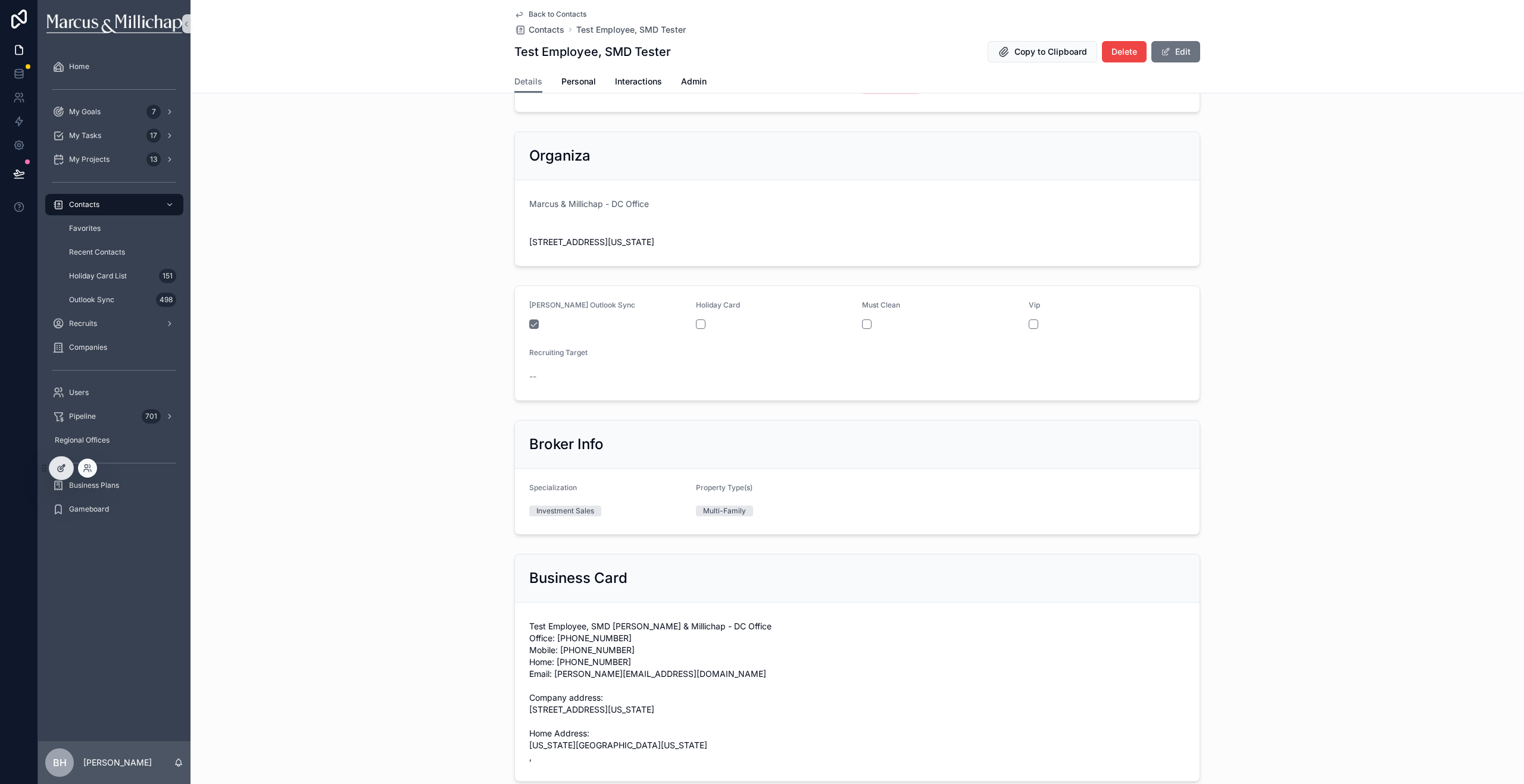
click at [67, 466] on div at bounding box center [61, 468] width 24 height 22
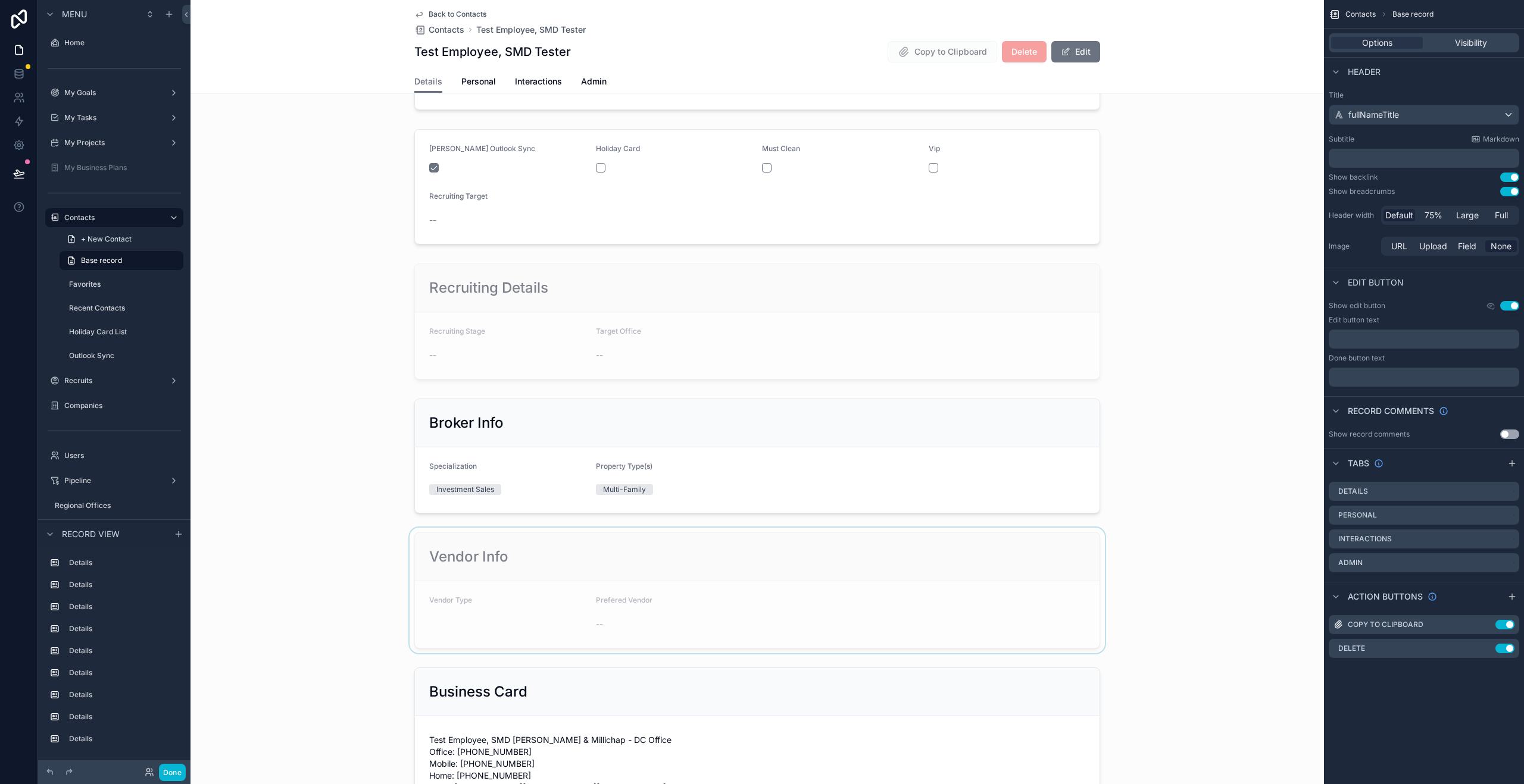
scroll to position [472, 0]
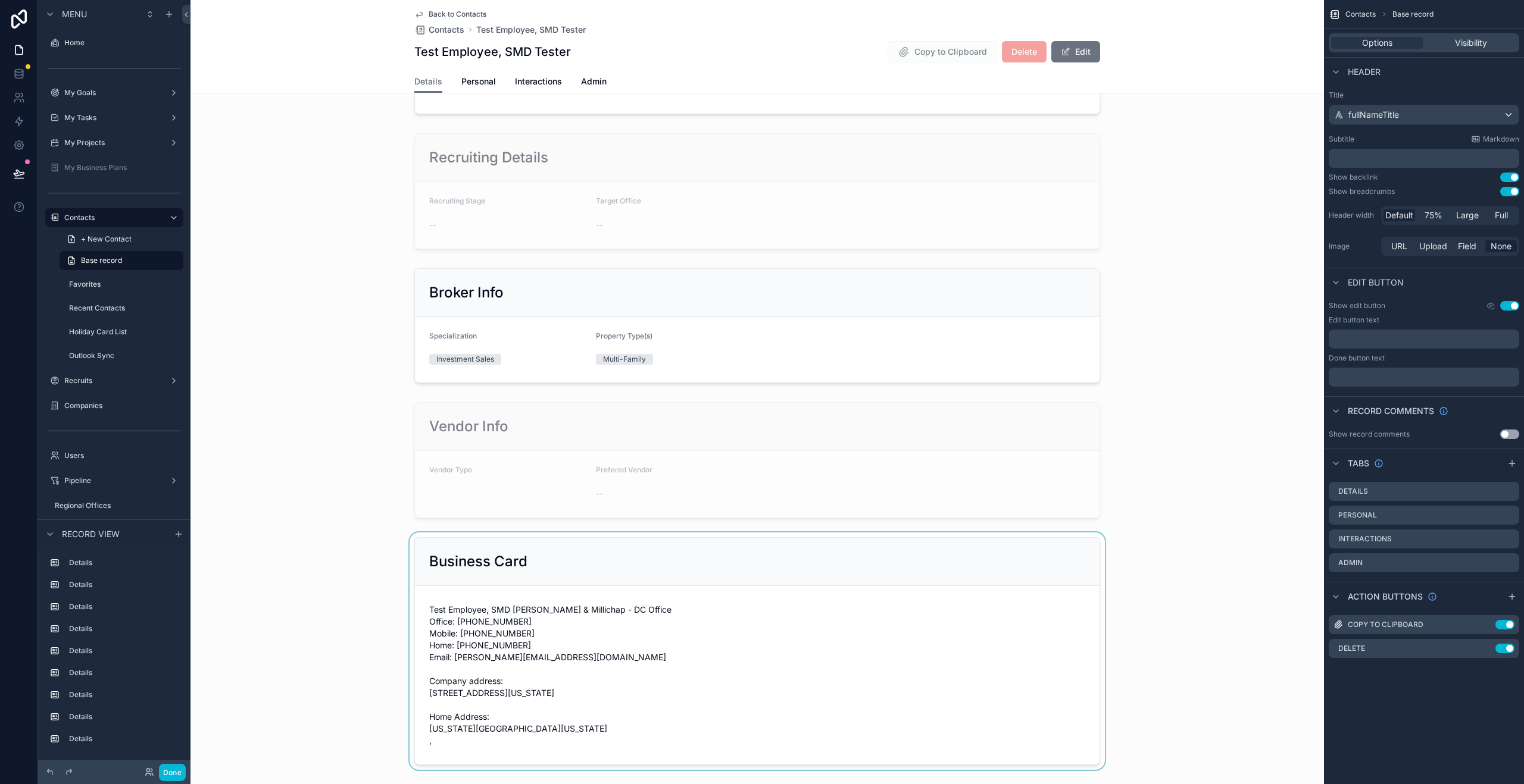
click at [640, 567] on div "scrollable content" at bounding box center [757, 652] width 1134 height 238
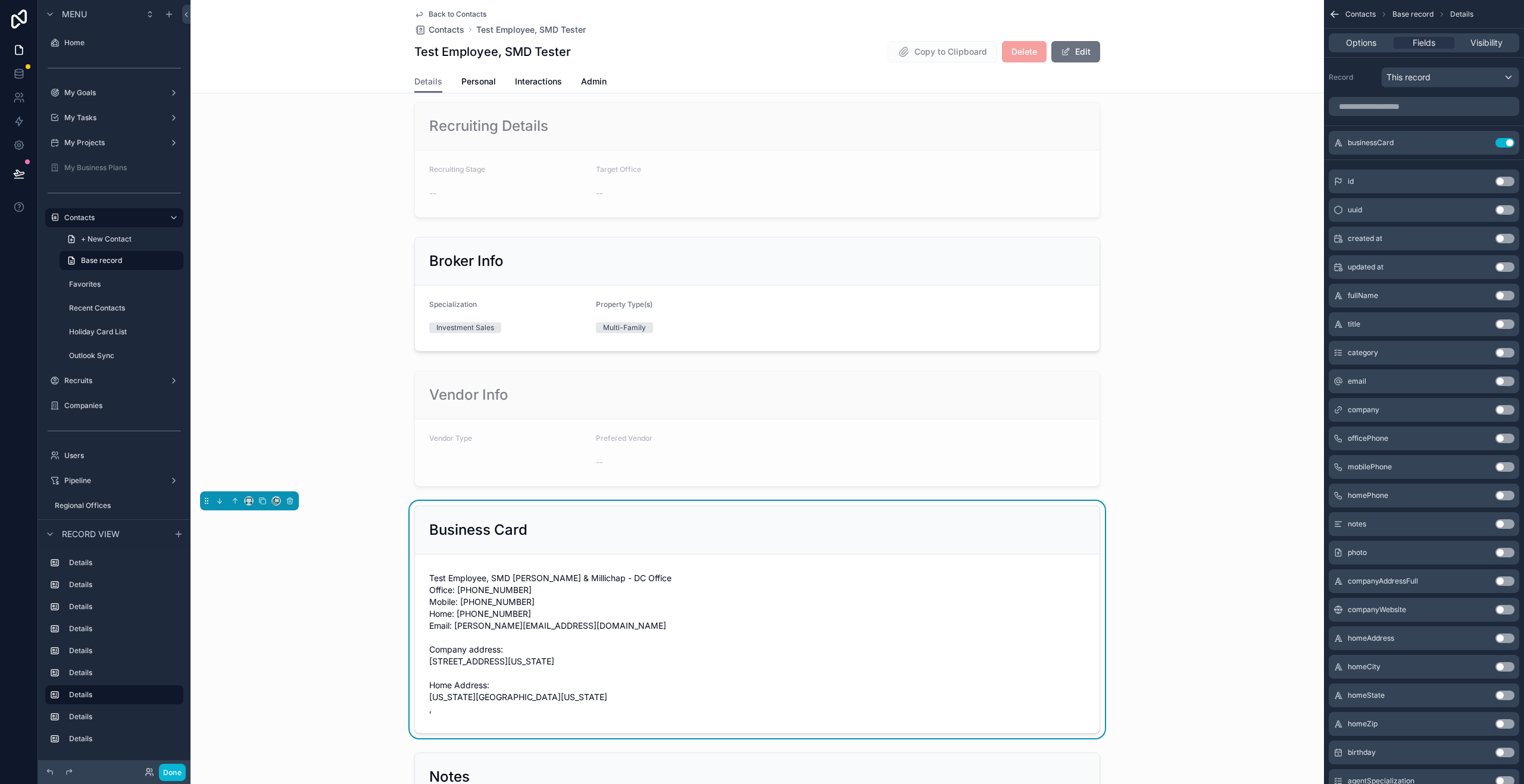
scroll to position [513, 0]
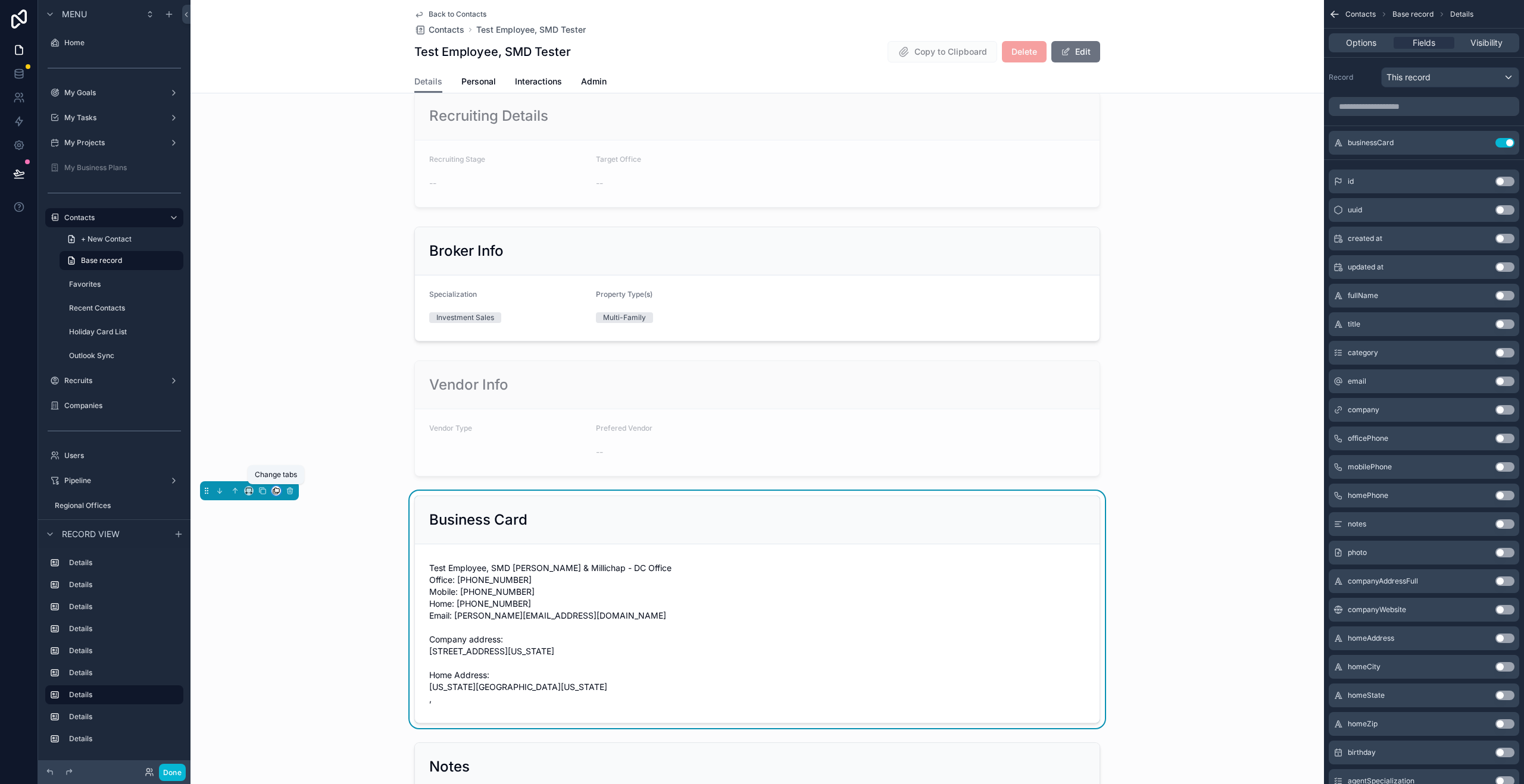
click at [278, 492] on icon "scrollable content" at bounding box center [277, 491] width 9 height 9
click at [314, 627] on div "Admin" at bounding box center [312, 623] width 46 height 14
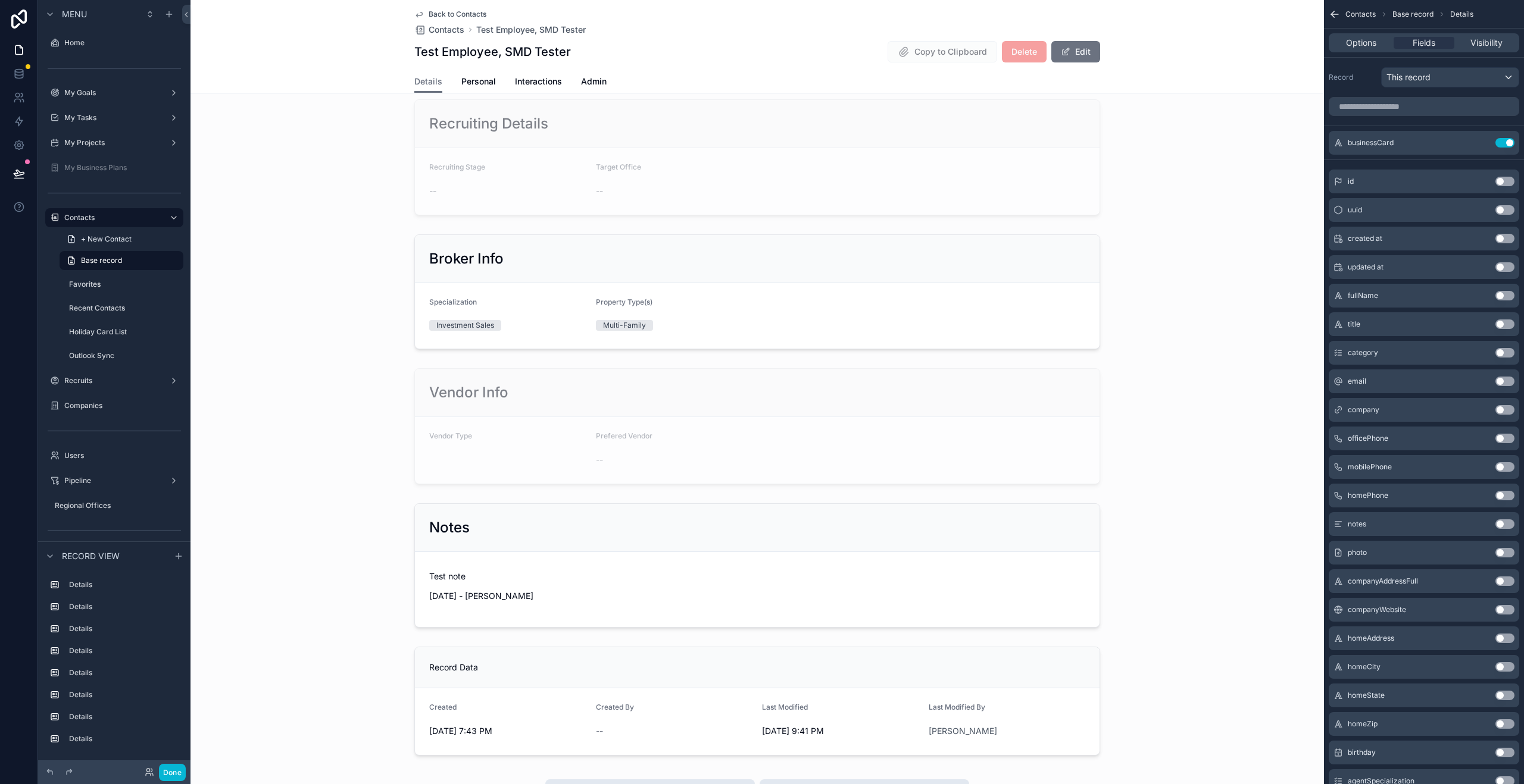
scroll to position [375, 0]
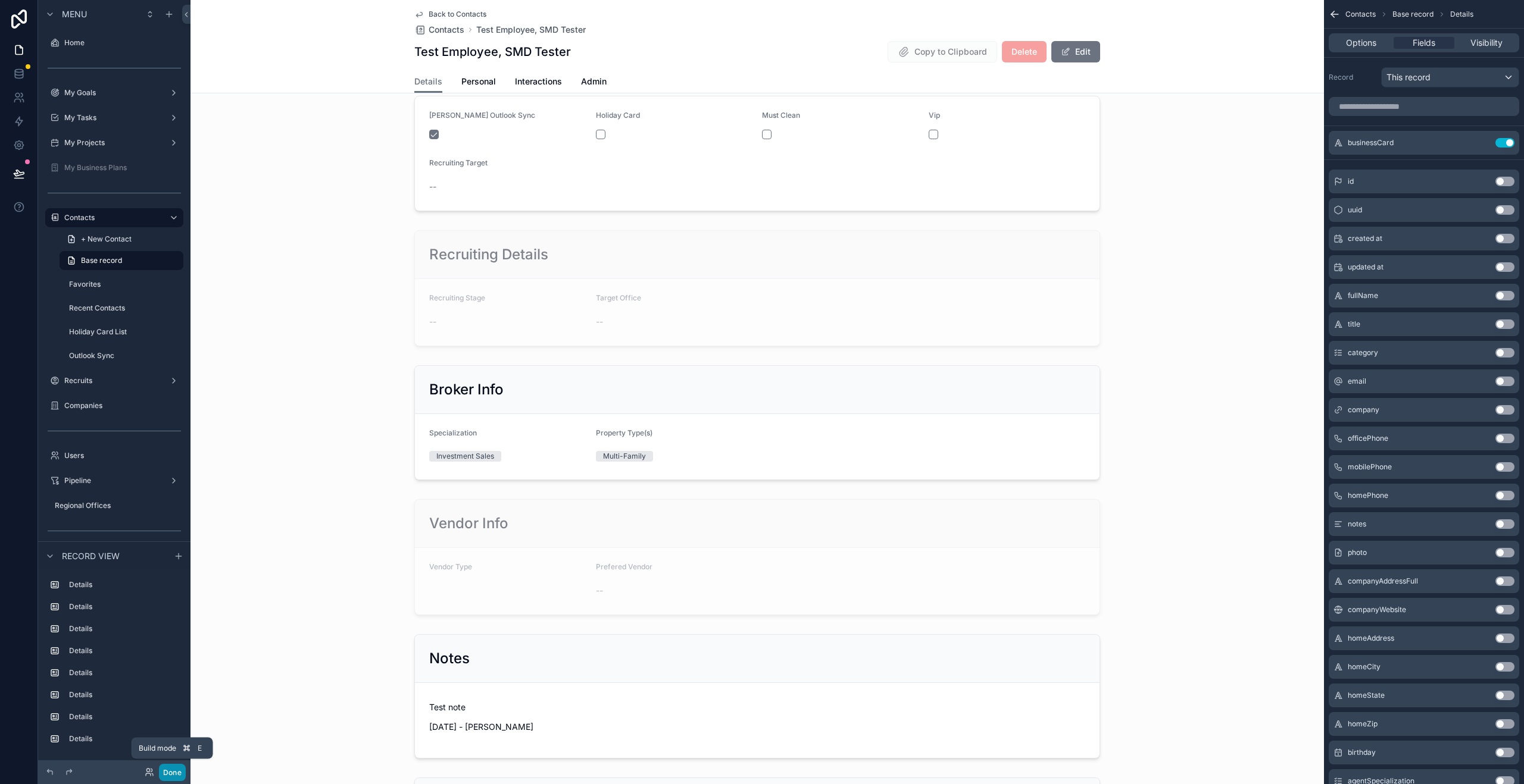
click at [177, 776] on button "Done" at bounding box center [172, 772] width 27 height 17
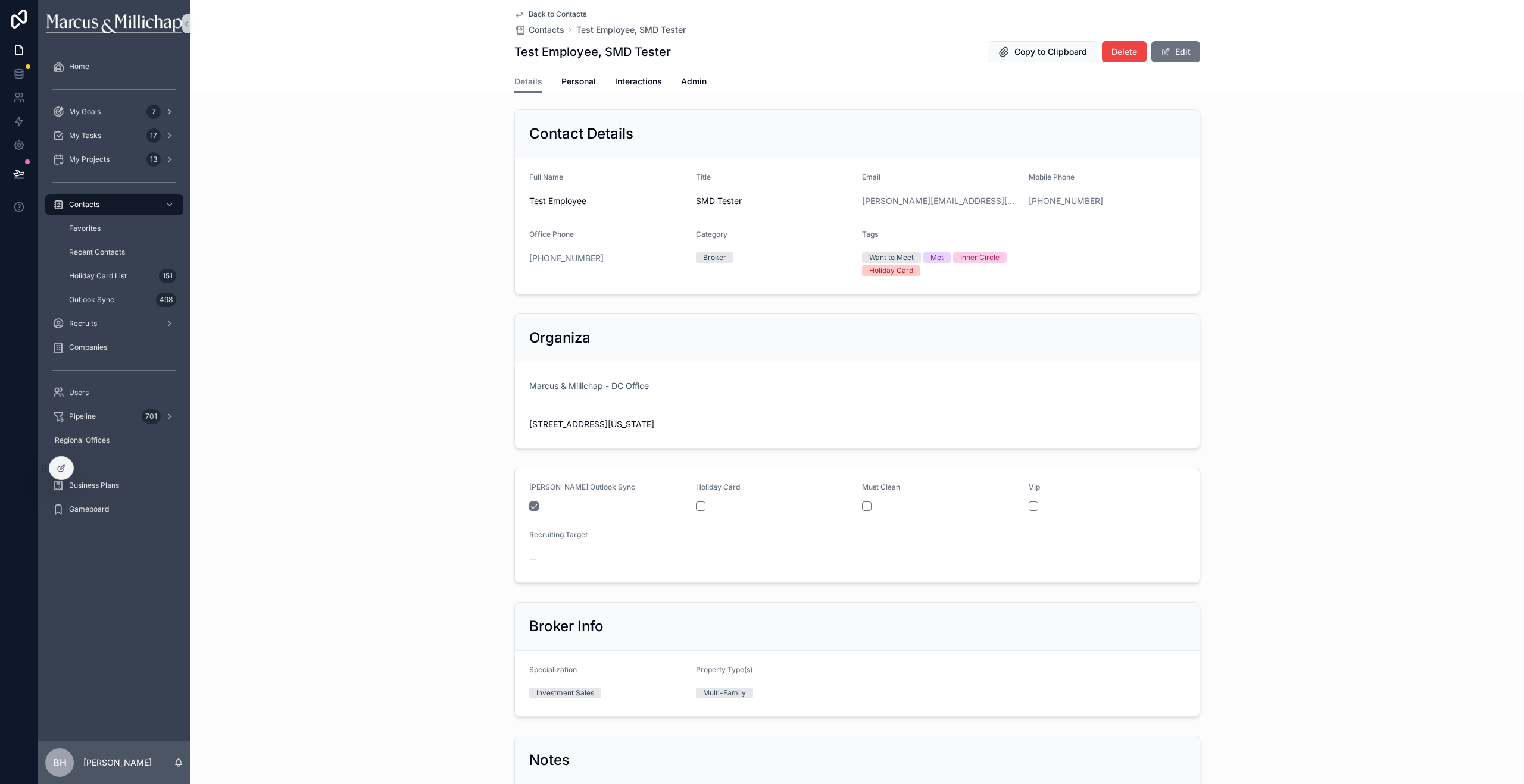
scroll to position [0, 0]
click at [66, 473] on div at bounding box center [61, 468] width 24 height 22
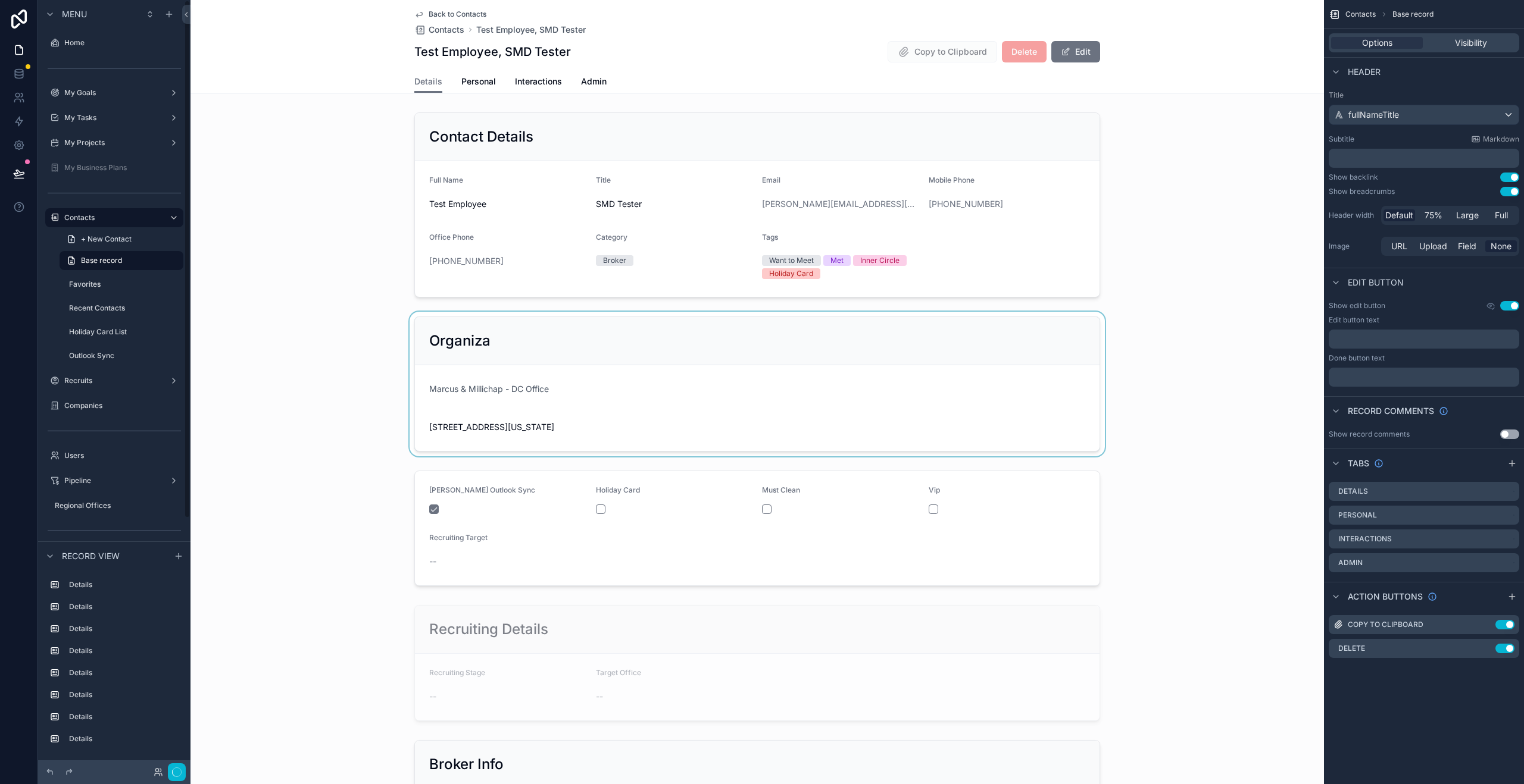
click at [570, 336] on div "scrollable content" at bounding box center [757, 384] width 1134 height 145
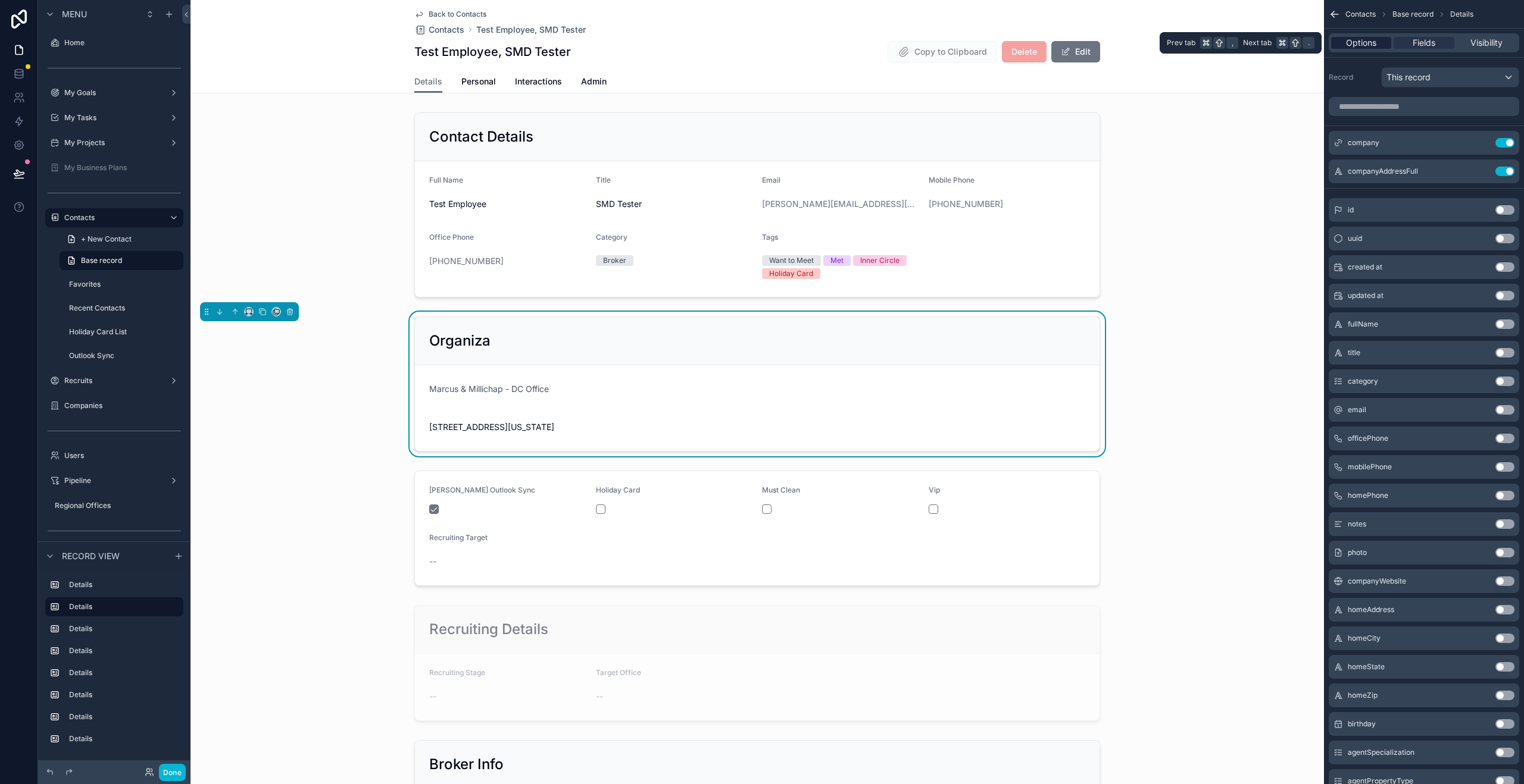
click at [1356, 45] on span "Options" at bounding box center [1361, 42] width 30 height 12
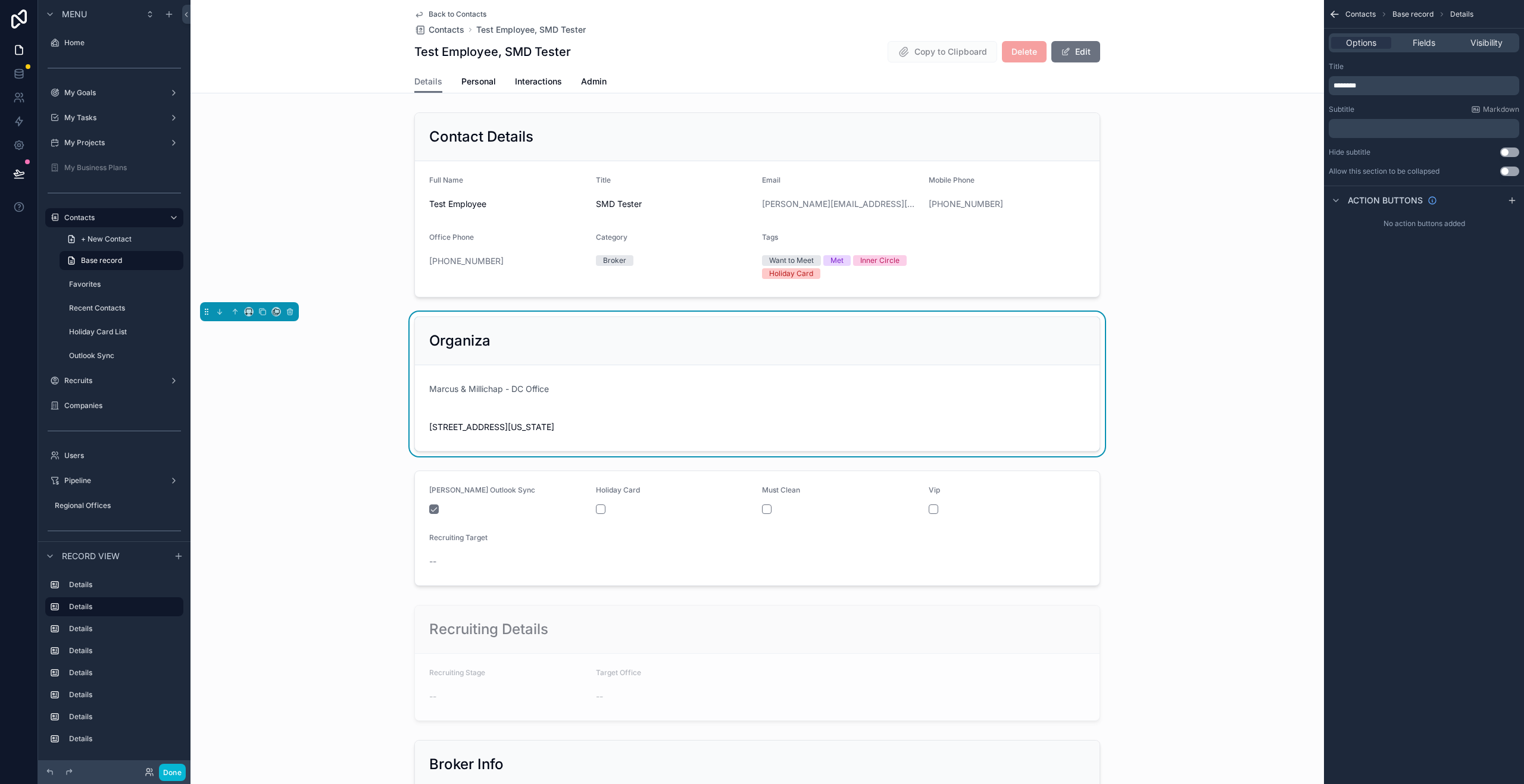
click at [1379, 84] on p "********" at bounding box center [1425, 85] width 184 height 9
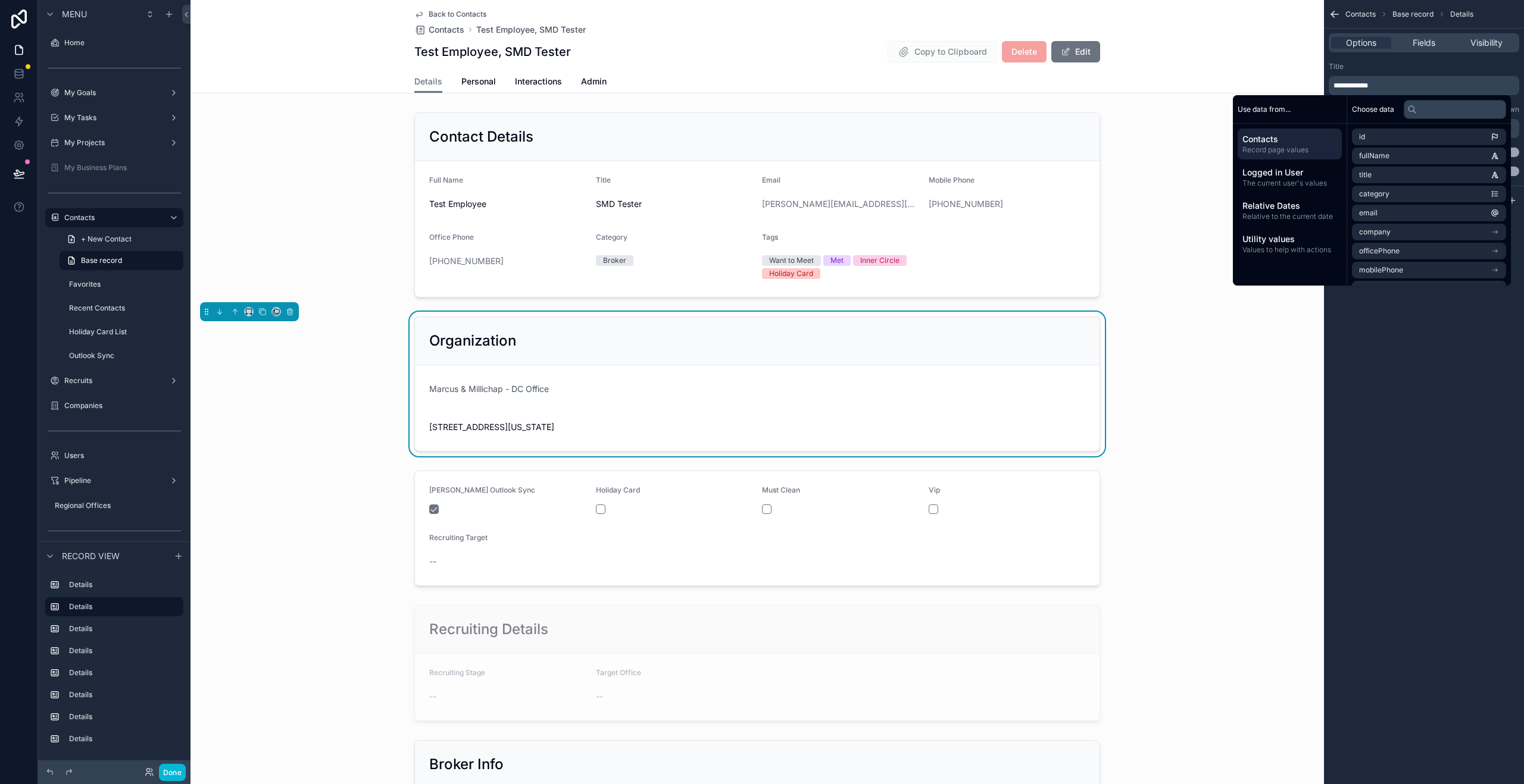
click at [1402, 71] on div "Title" at bounding box center [1424, 66] width 190 height 9
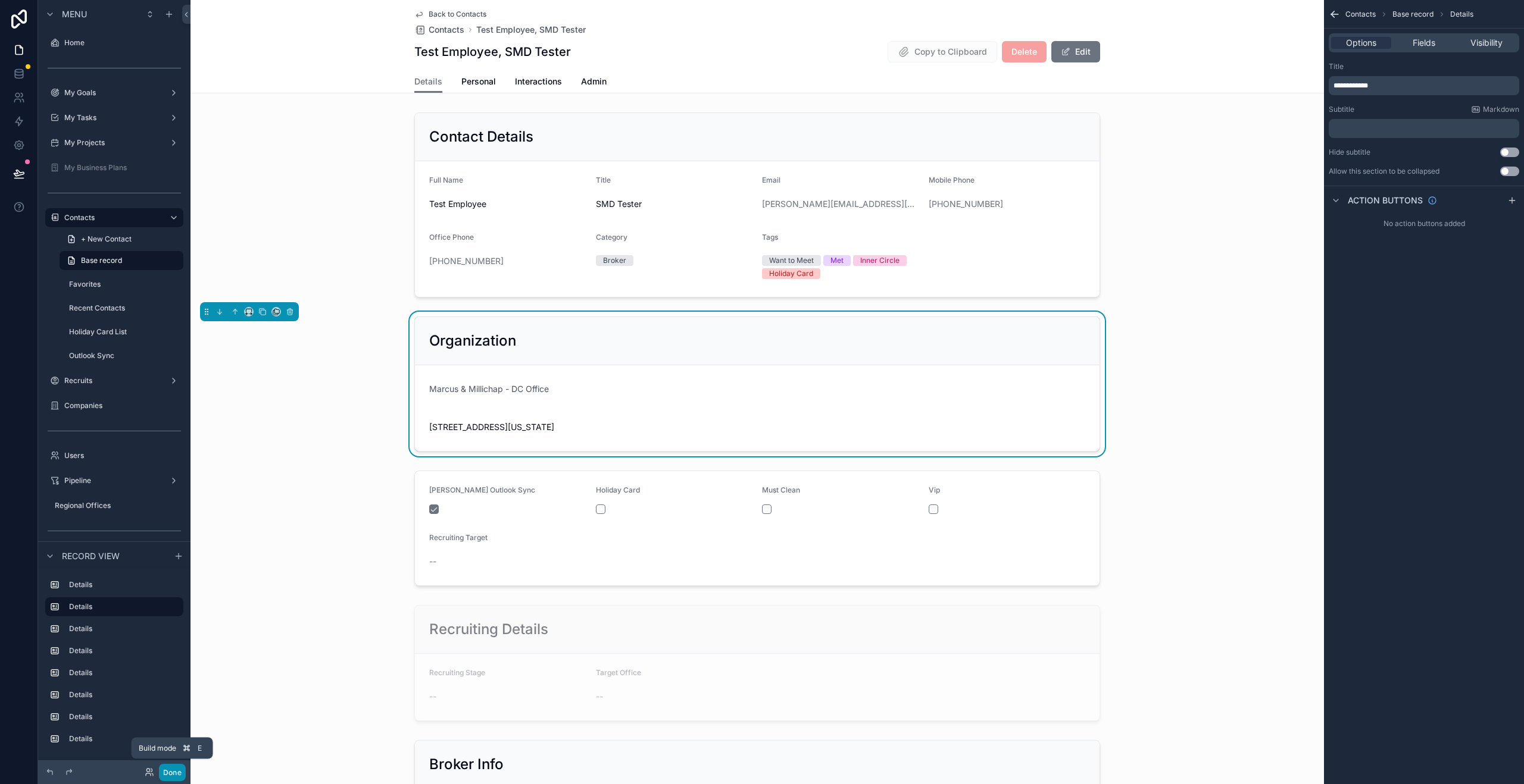
click at [168, 770] on button "Done" at bounding box center [172, 772] width 27 height 17
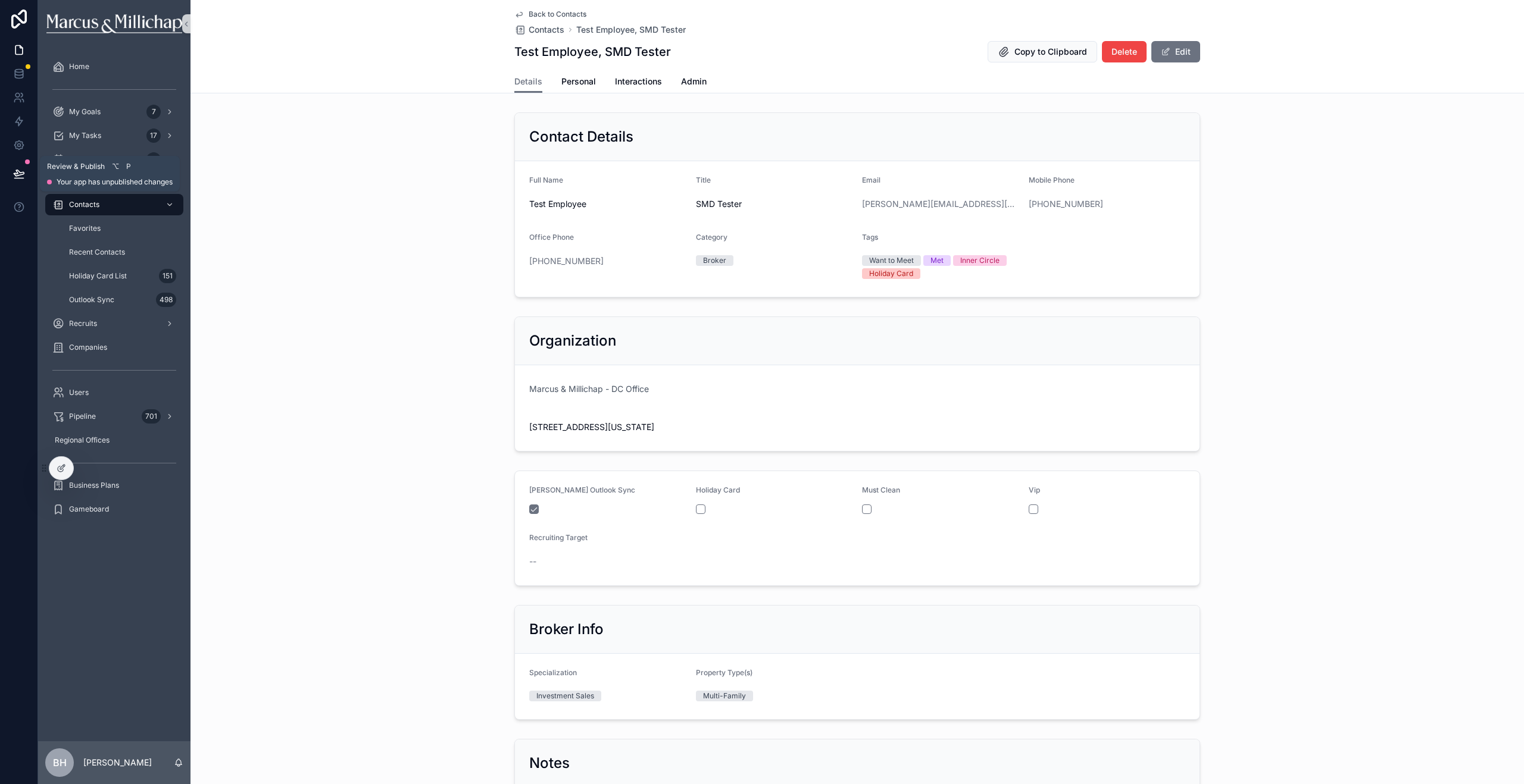
click at [14, 175] on icon at bounding box center [19, 174] width 12 height 12
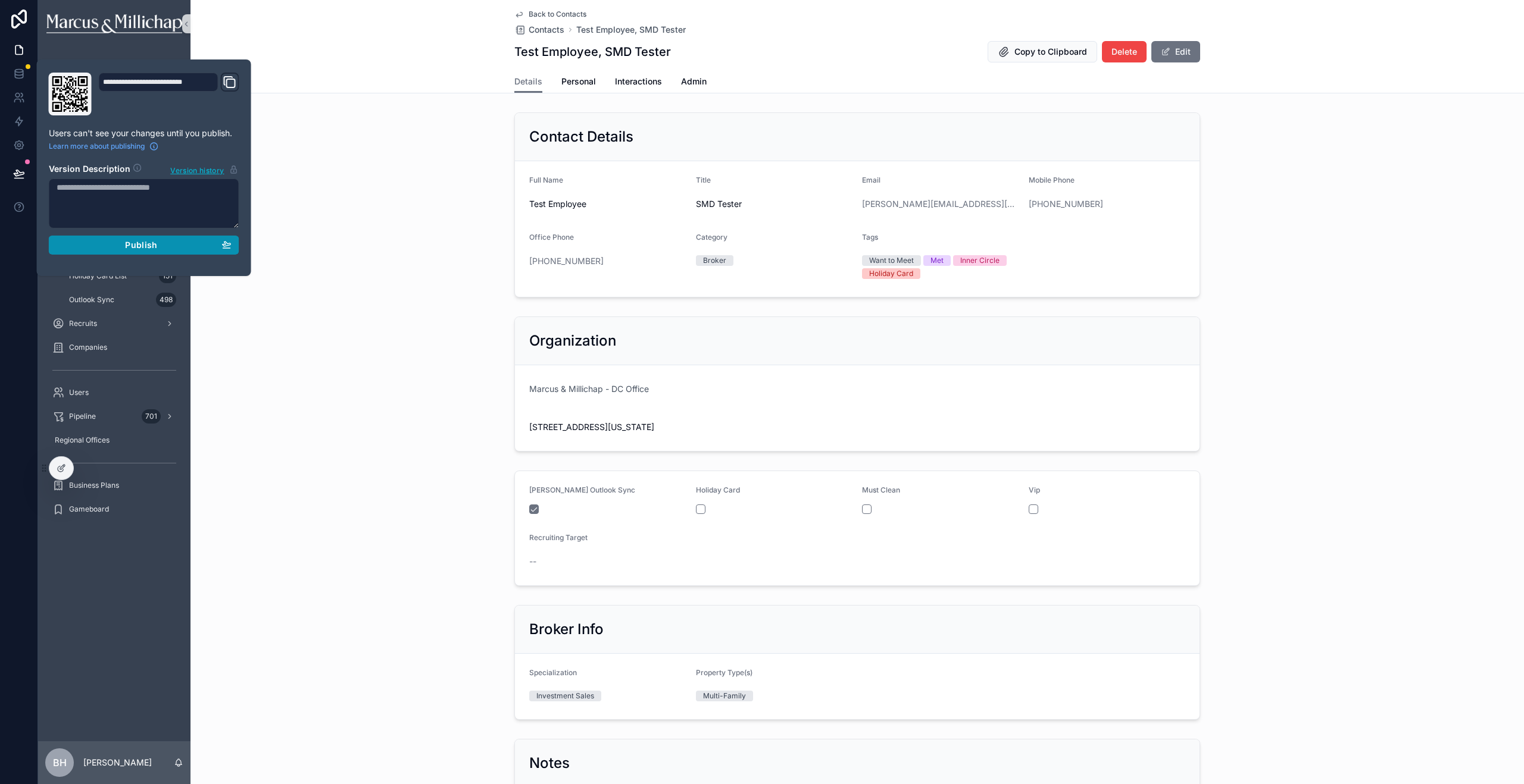
click at [96, 250] on button "Publish" at bounding box center [144, 245] width 190 height 19
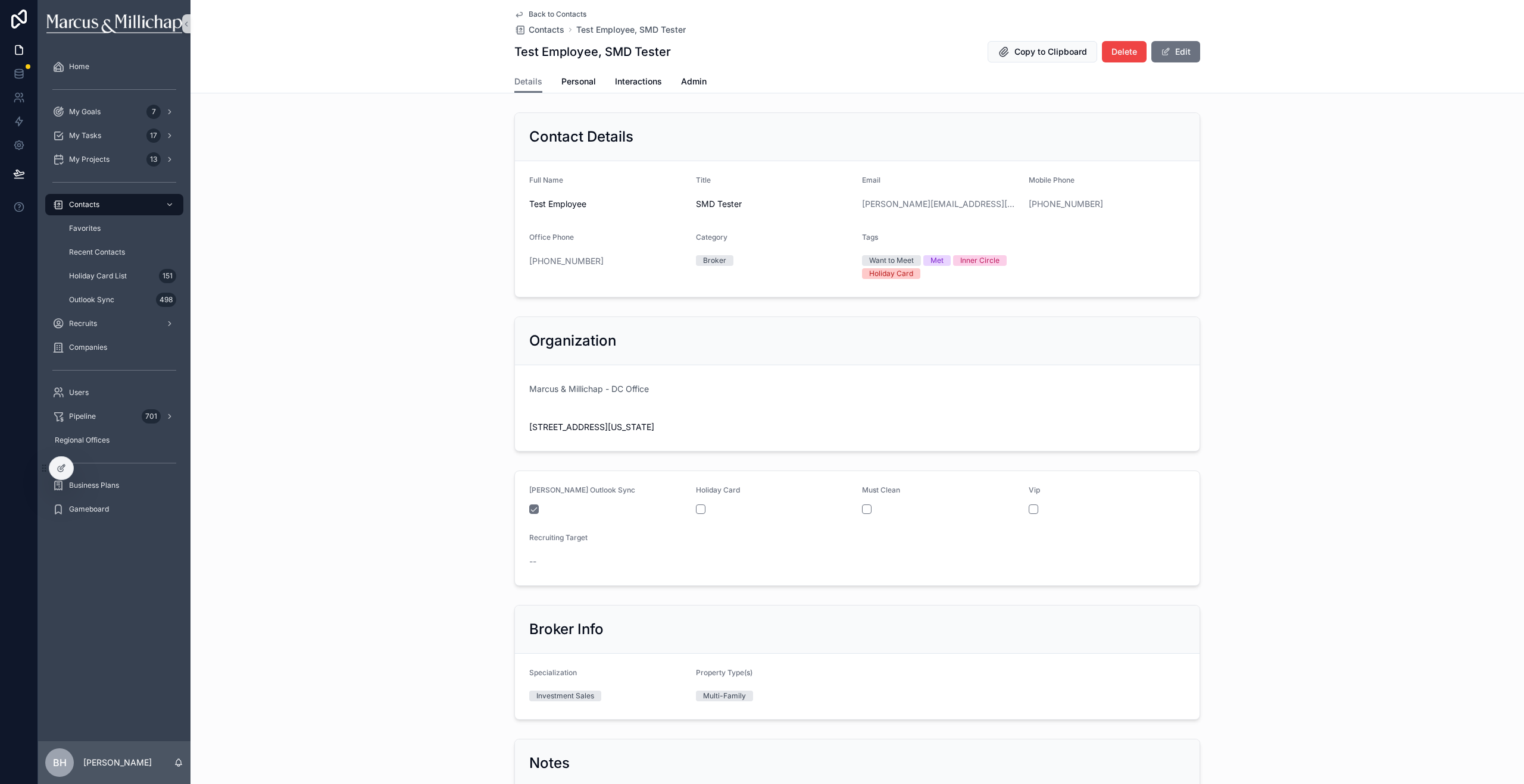
click at [376, 181] on div "Contact Details Full Name Test Employee Title SMD Tester Email brian@yahoo.com …" at bounding box center [856, 205] width 1333 height 194
click at [96, 209] on span "Contacts" at bounding box center [84, 204] width 30 height 9
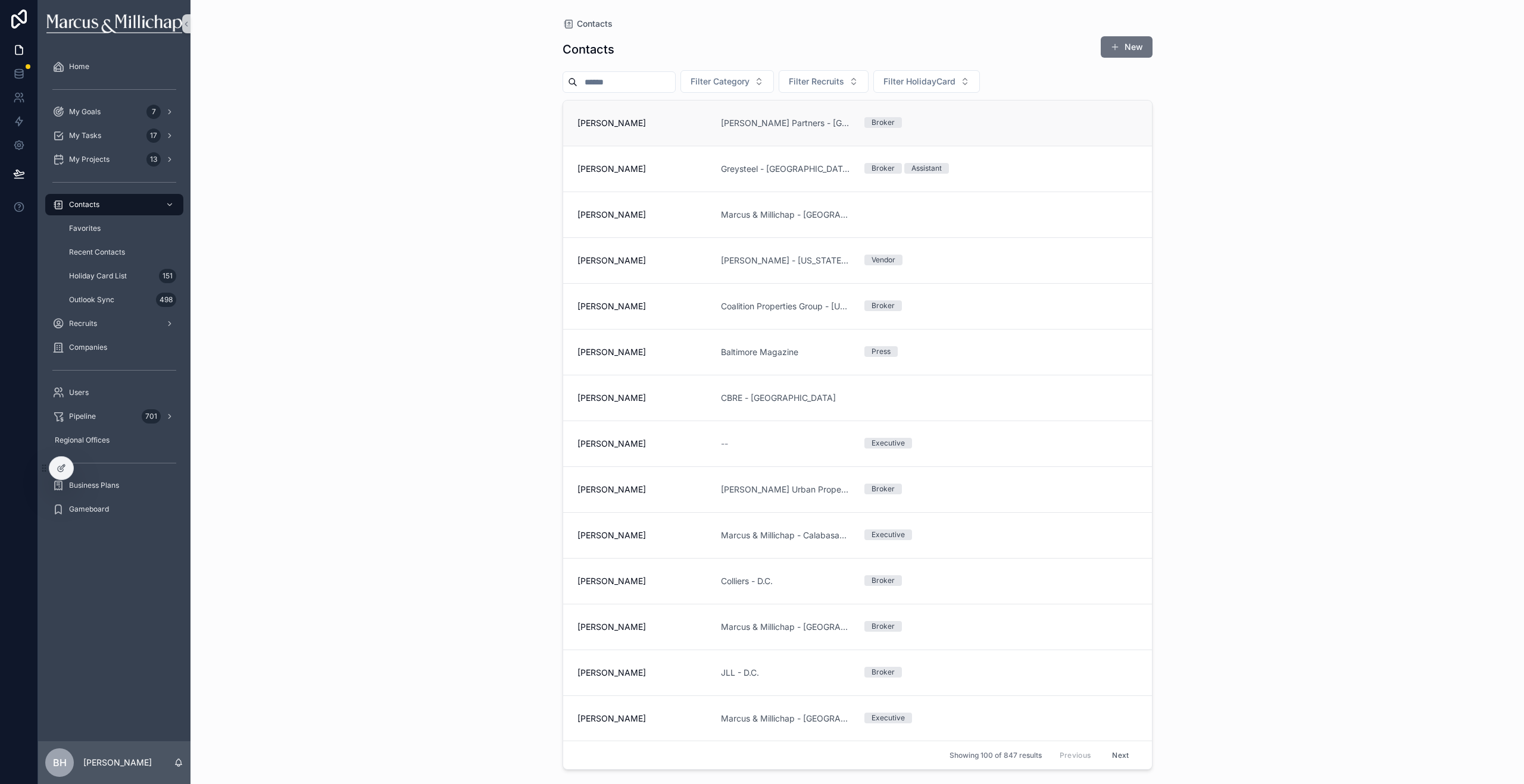
click at [616, 121] on span "[PERSON_NAME]" at bounding box center [642, 123] width 129 height 12
click at [62, 461] on div at bounding box center [61, 468] width 24 height 22
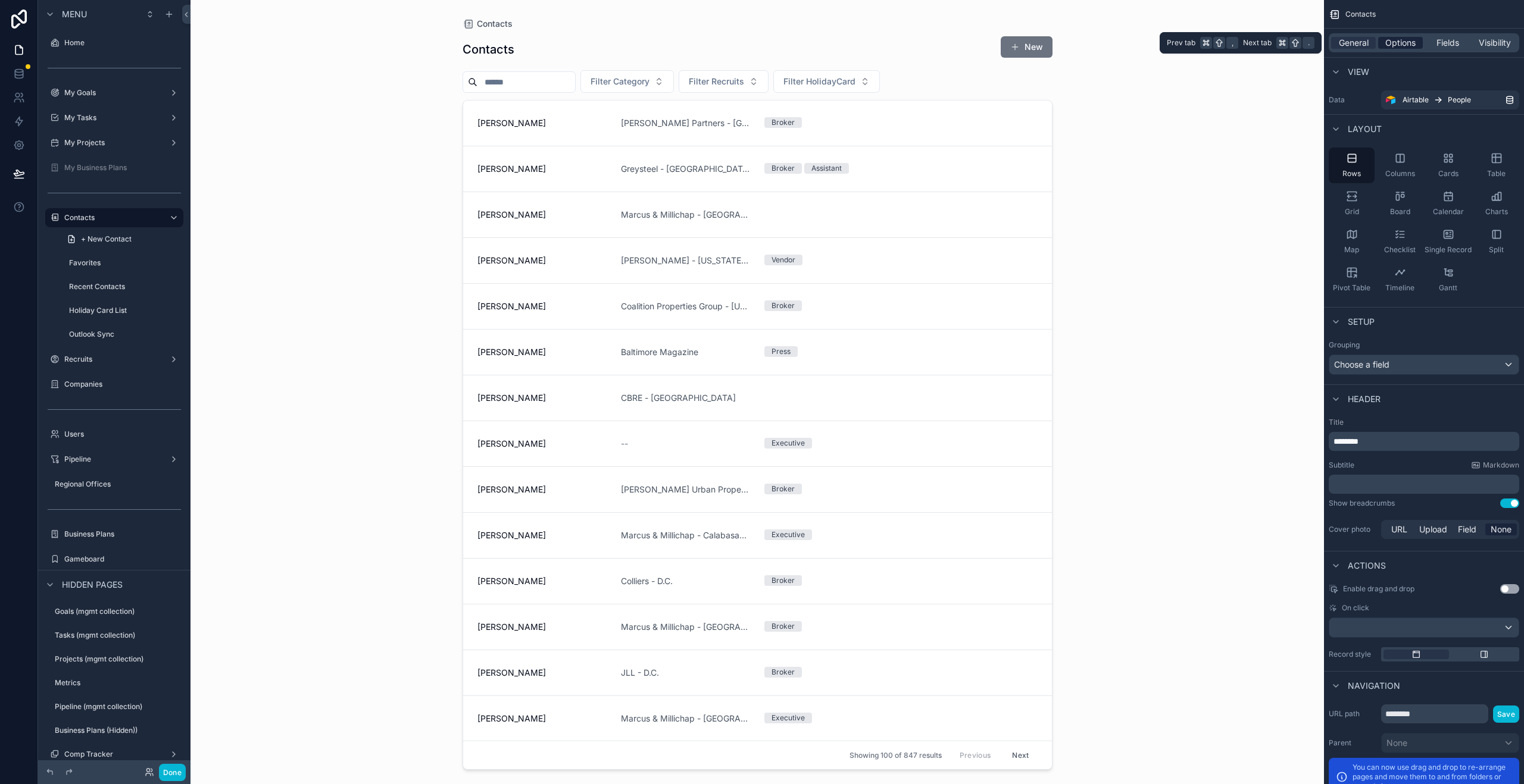
click at [1399, 42] on span "Options" at bounding box center [1400, 42] width 30 height 12
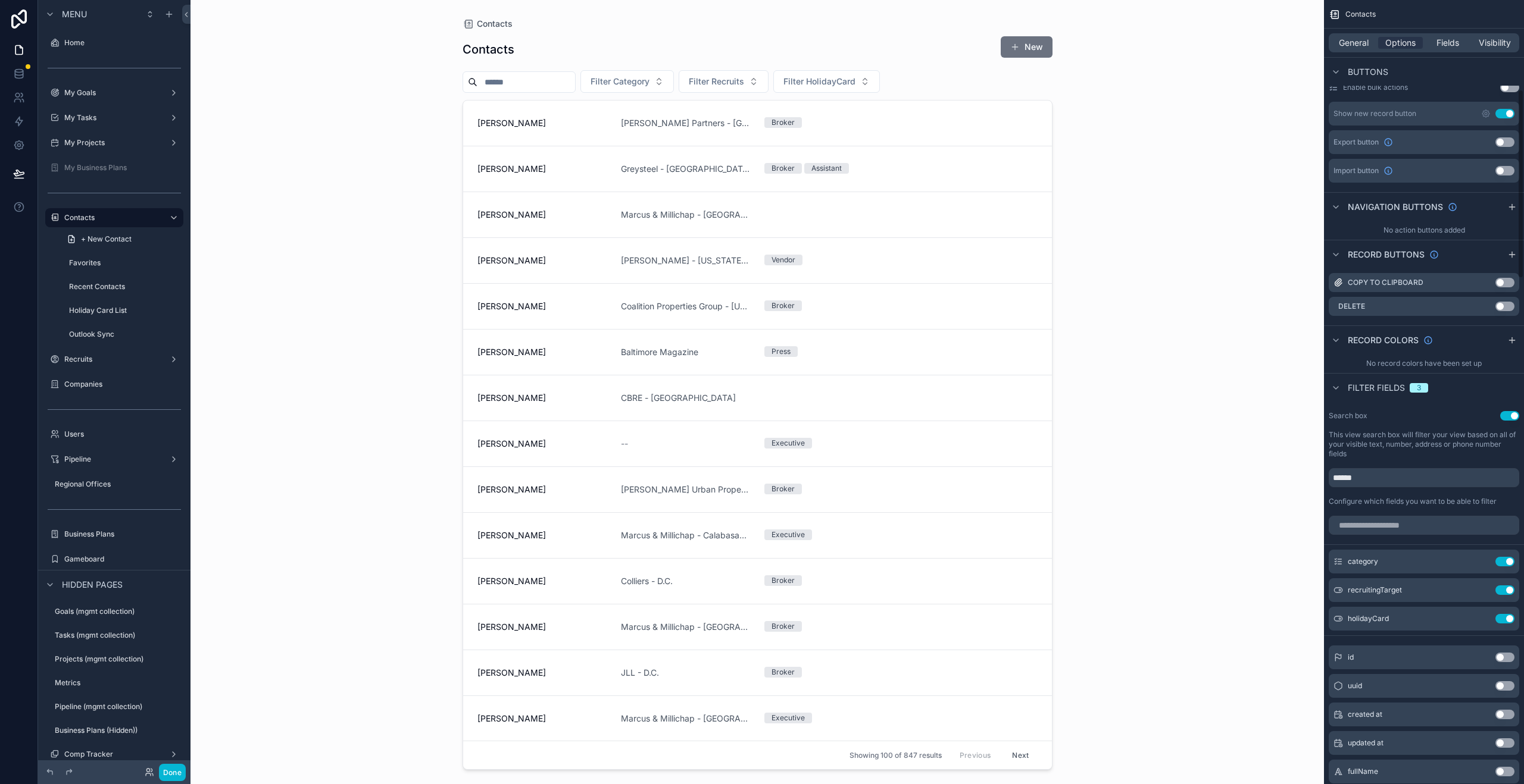
scroll to position [373, 0]
click at [1361, 521] on input "scrollable content" at bounding box center [1424, 524] width 190 height 19
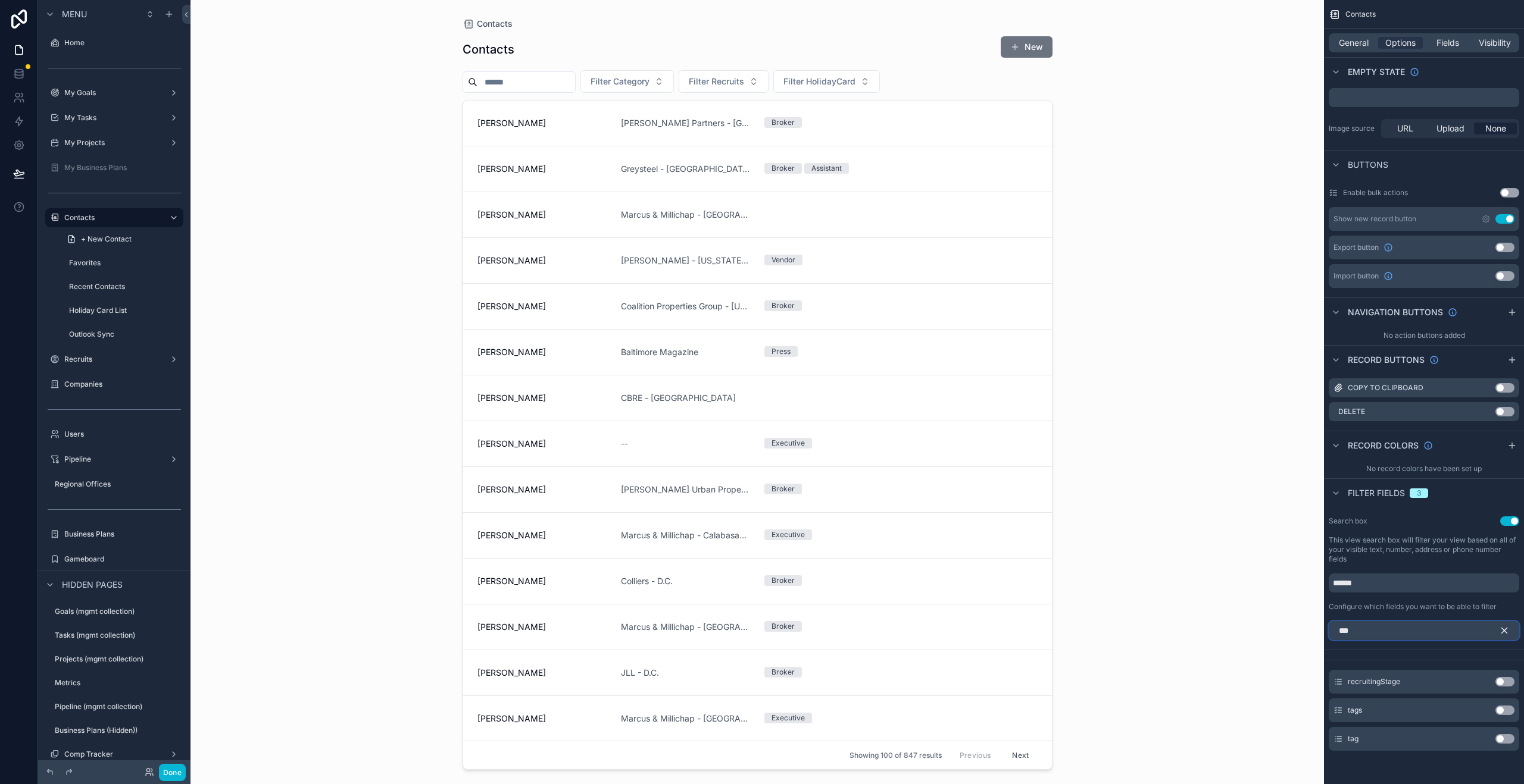
type input "***"
click at [1503, 712] on button "Use setting" at bounding box center [1505, 710] width 19 height 9
click at [941, 82] on div "scrollable content" at bounding box center [758, 385] width 609 height 770
click at [937, 82] on span "Filter Tags" at bounding box center [915, 81] width 42 height 12
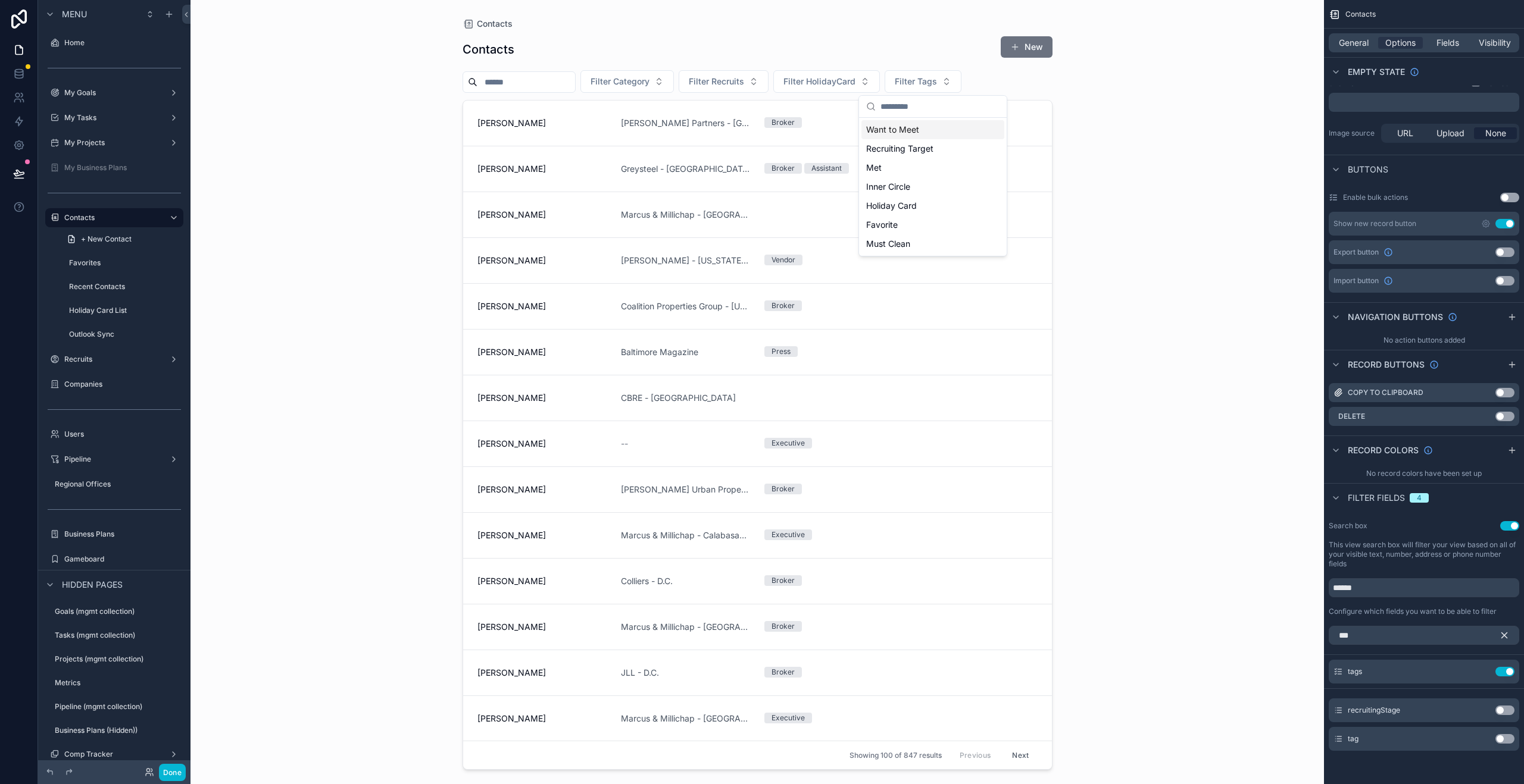
click at [1168, 98] on div "Contacts Contacts New Filter Category Filter Recruits Filter HolidayCard Filter…" at bounding box center [757, 392] width 1134 height 784
click at [933, 83] on span "Filter Tags" at bounding box center [915, 81] width 42 height 12
click at [1164, 479] on div "Contacts Contacts New Filter Category Filter Recruits Filter HolidayCard Filter…" at bounding box center [757, 392] width 1134 height 784
click at [1482, 675] on icon "scrollable content" at bounding box center [1481, 672] width 9 height 9
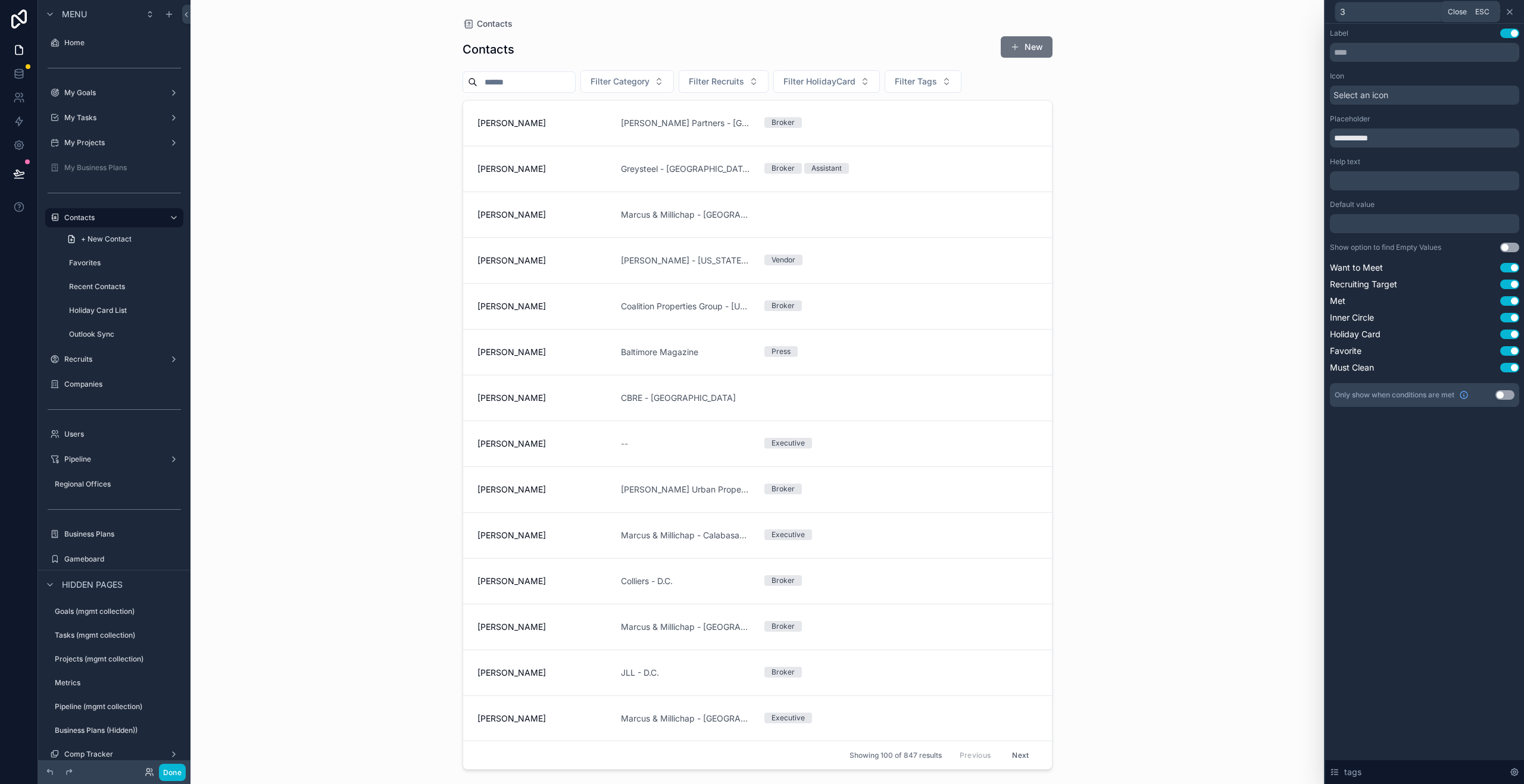
click at [1508, 11] on icon at bounding box center [1509, 12] width 9 height 9
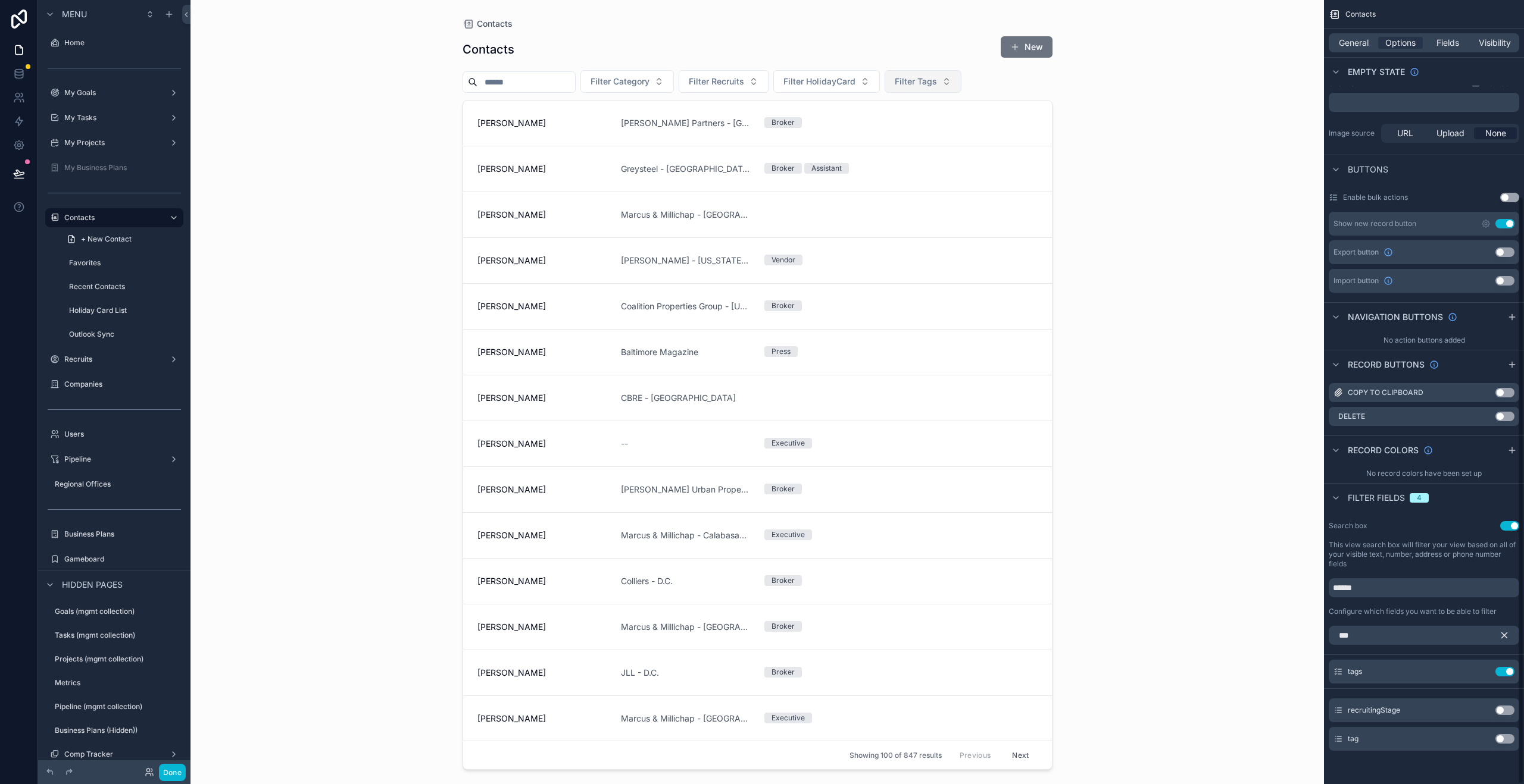
click at [933, 83] on span "Filter Tags" at bounding box center [915, 81] width 42 height 12
click at [922, 192] on div "Inner Circle" at bounding box center [933, 186] width 143 height 19
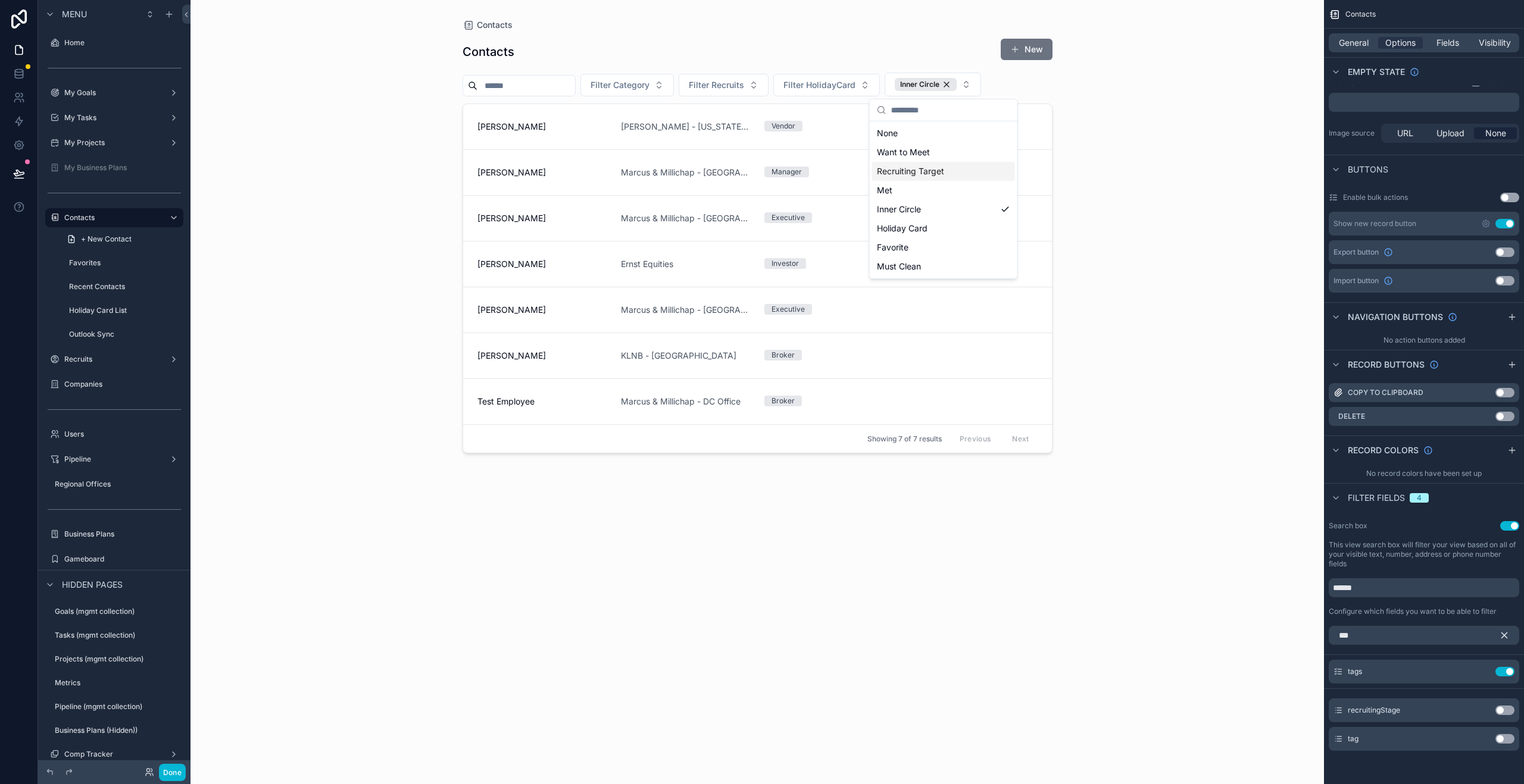
click at [924, 170] on div "Recruiting Target" at bounding box center [943, 171] width 143 height 19
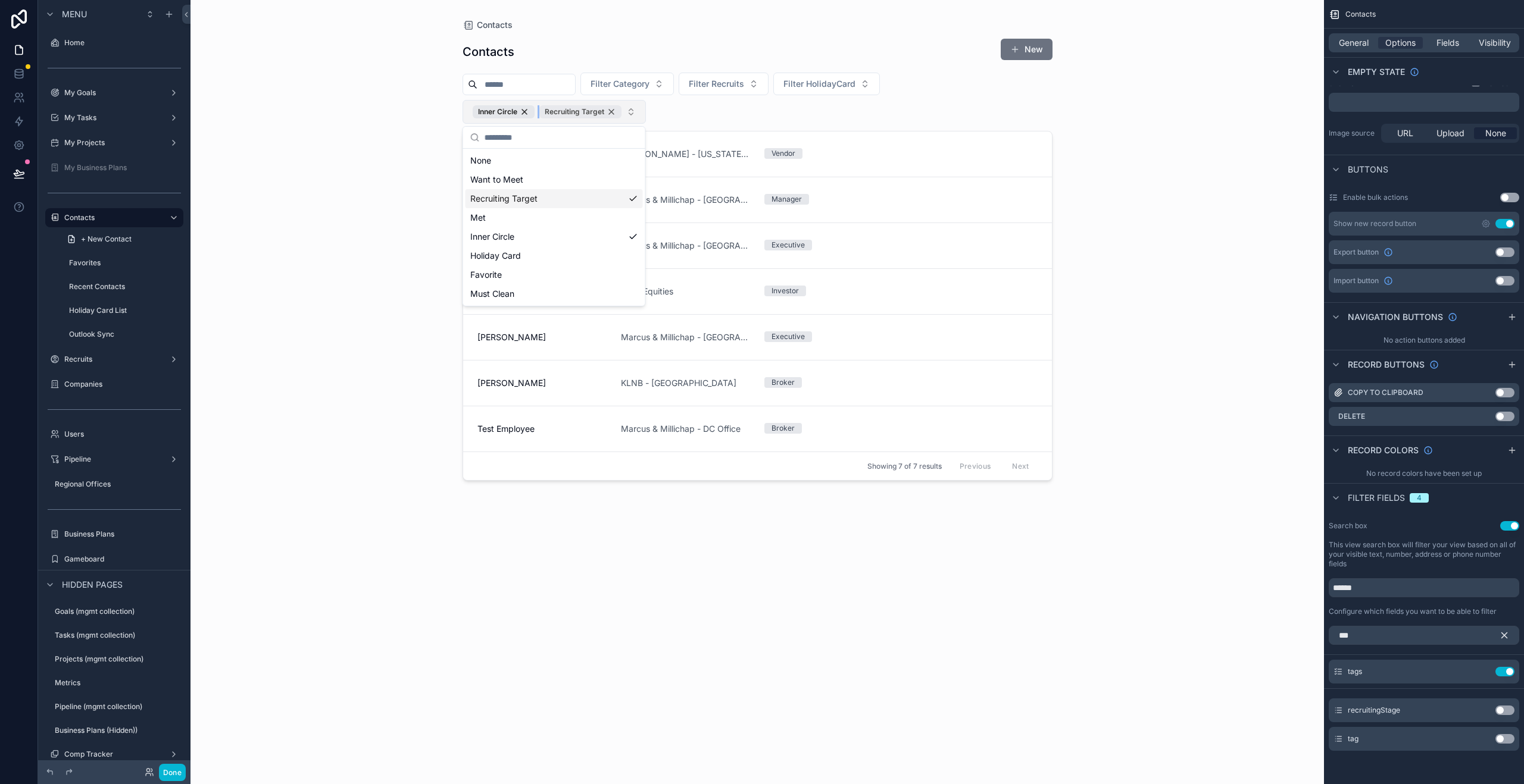
click at [609, 108] on div "Recruiting Target" at bounding box center [581, 112] width 82 height 13
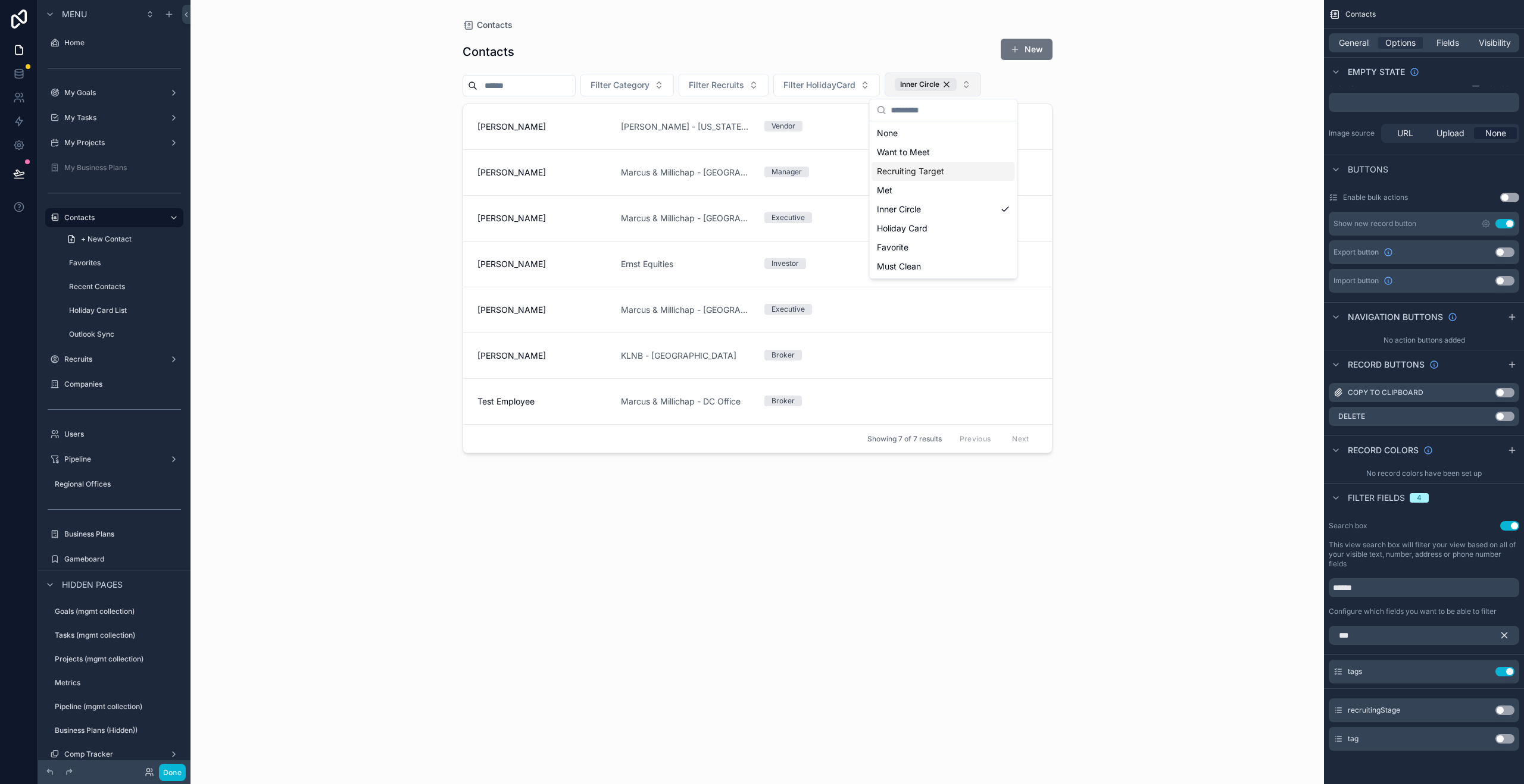
click at [956, 84] on div "Inner Circle" at bounding box center [925, 84] width 62 height 13
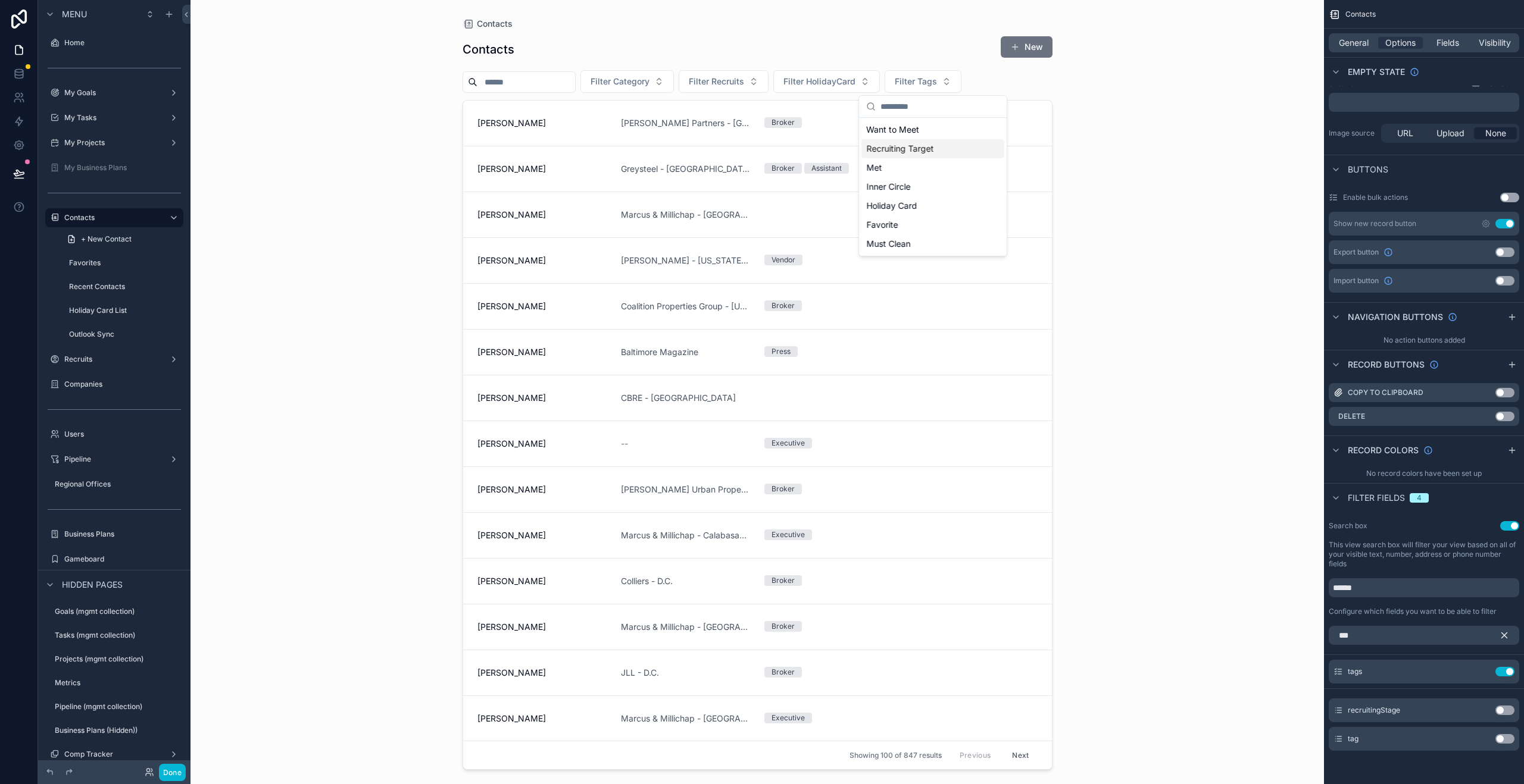
click at [1158, 117] on div "Contacts Contacts New Filter Category Filter Recruits Filter HolidayCard Filter…" at bounding box center [757, 392] width 1134 height 784
click at [1438, 46] on span "Fields" at bounding box center [1447, 42] width 22 height 12
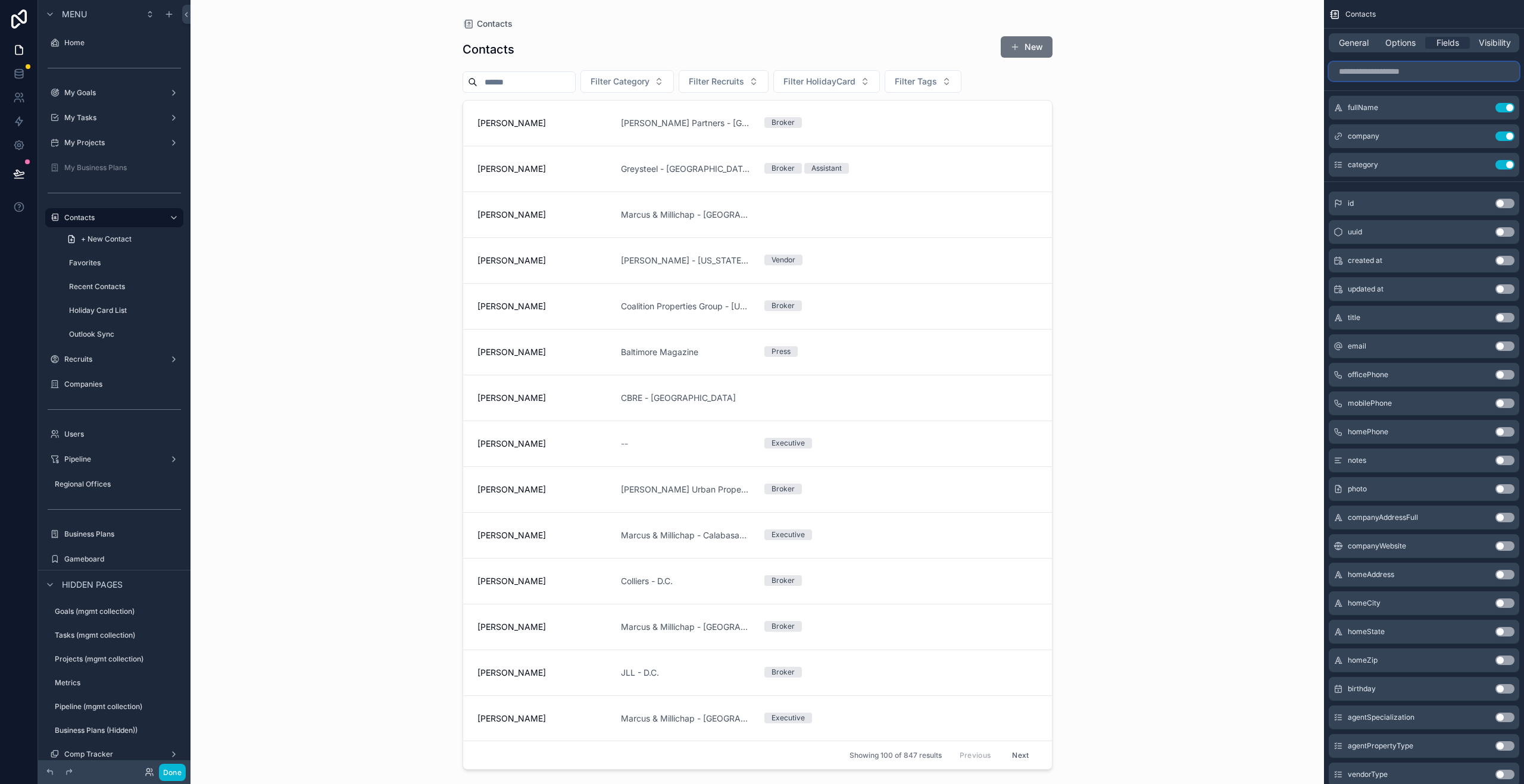
click at [1388, 76] on input "scrollable content" at bounding box center [1424, 71] width 190 height 19
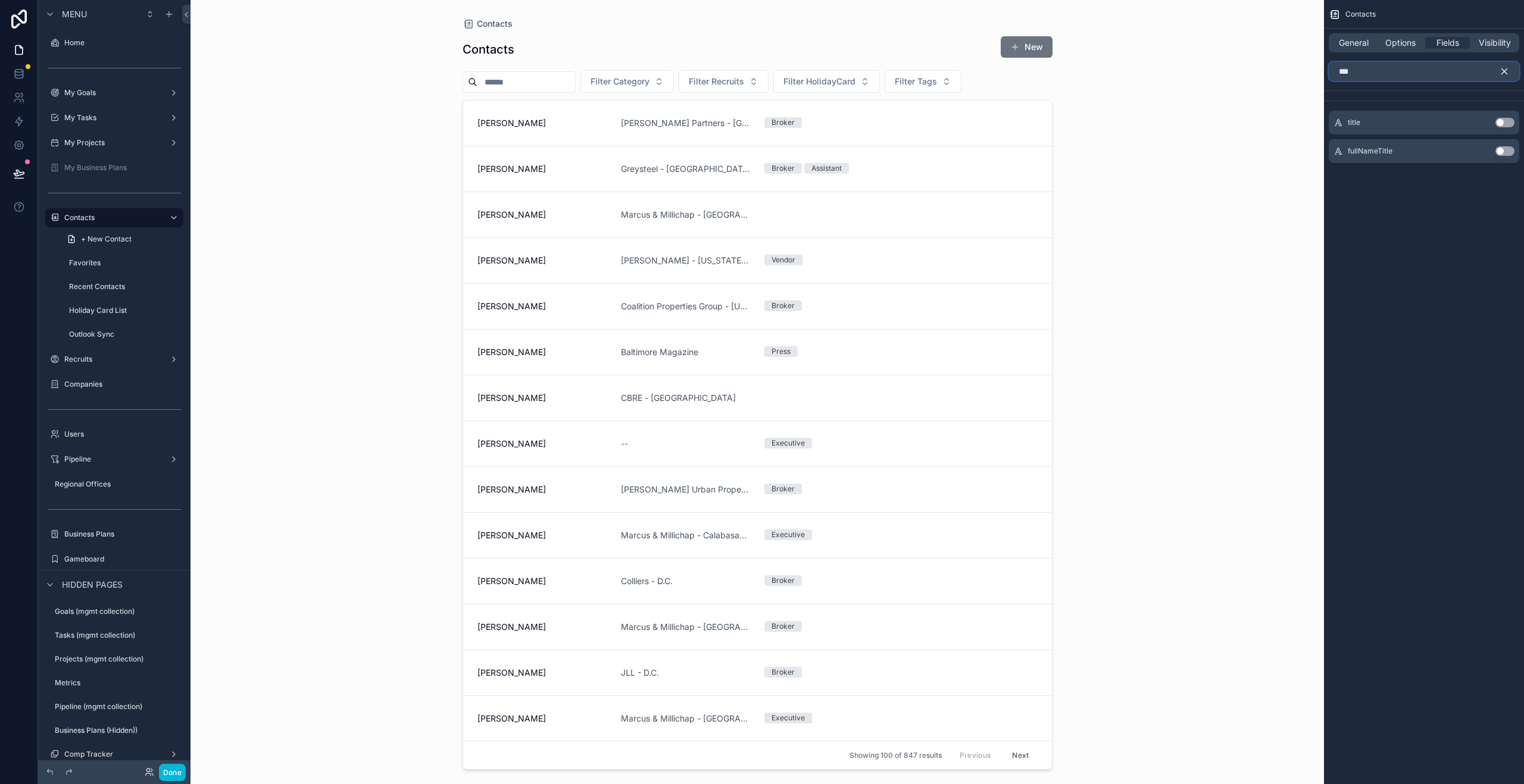
type input "***"
click at [1502, 125] on button "Use setting" at bounding box center [1505, 122] width 19 height 9
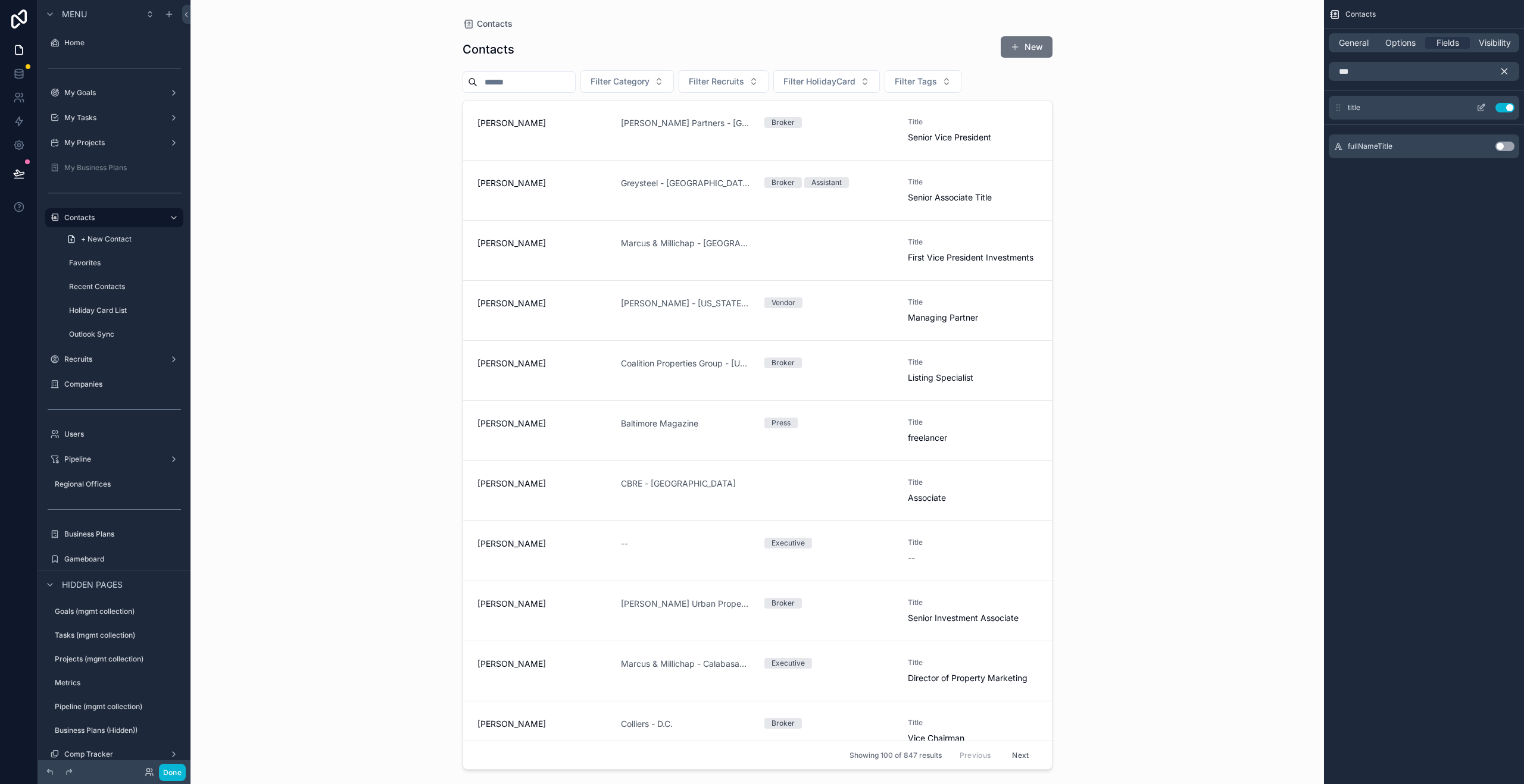
click at [1480, 107] on icon "scrollable content" at bounding box center [1482, 107] width 5 height 5
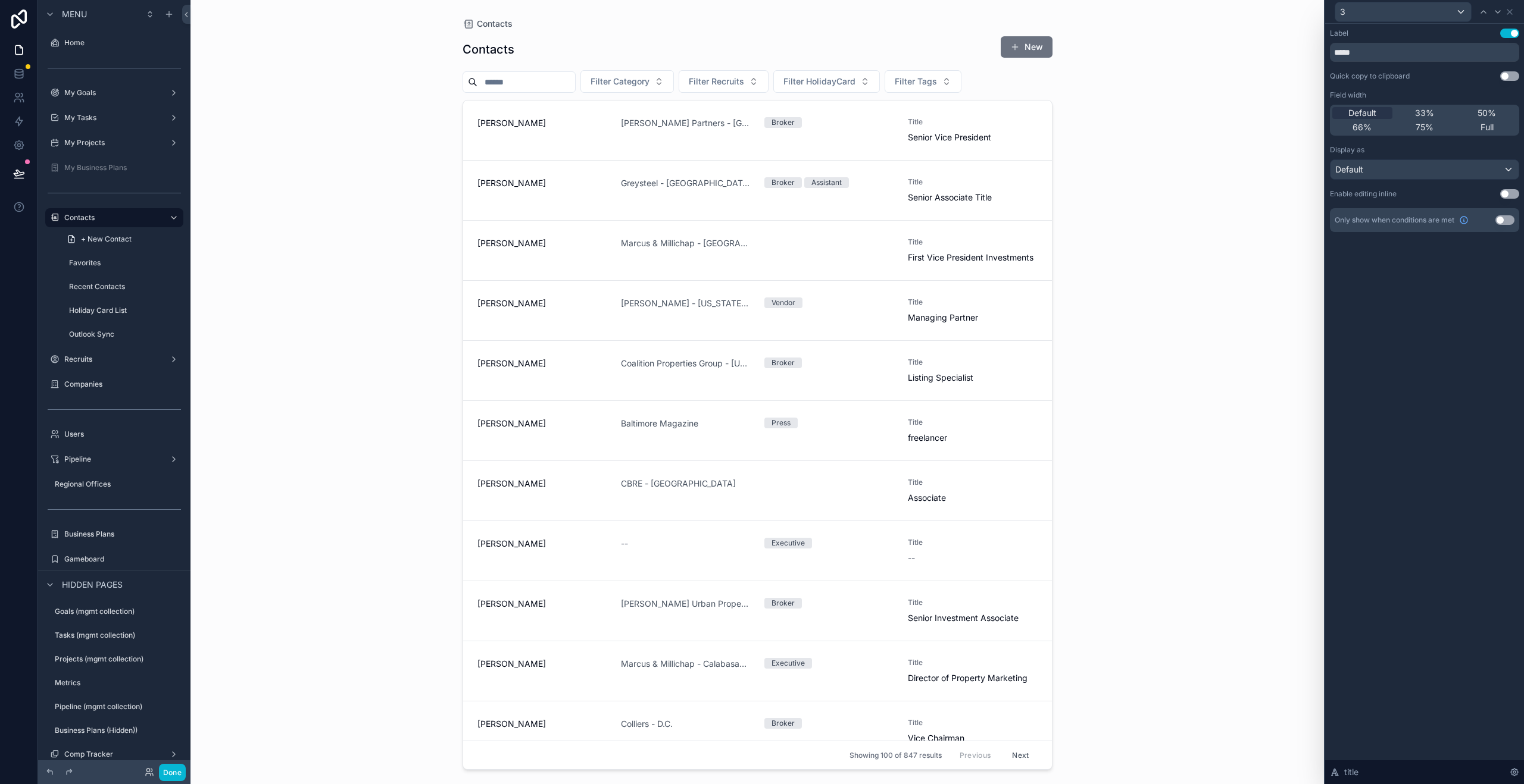
click at [1508, 30] on button "Use setting" at bounding box center [1510, 33] width 19 height 9
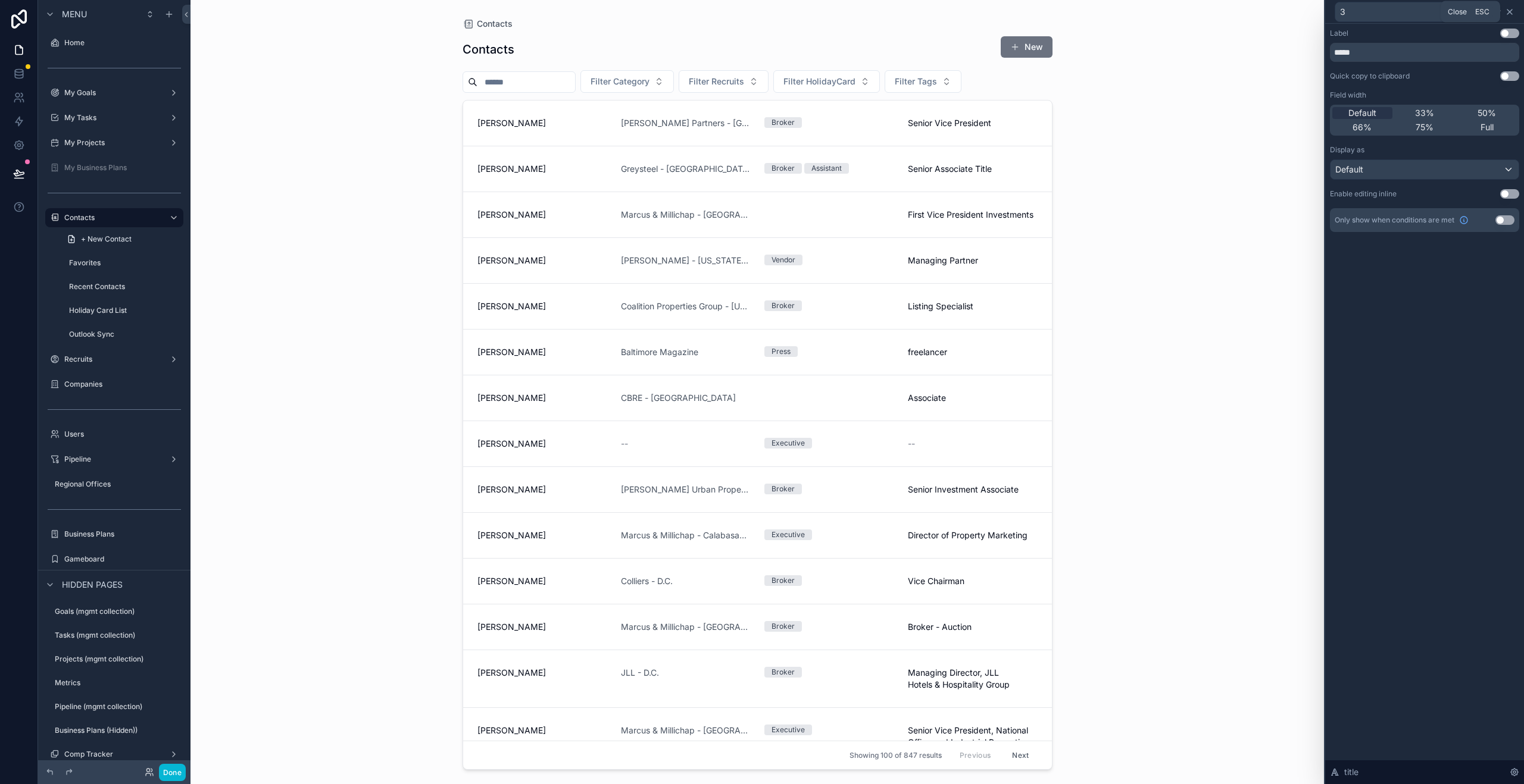
click at [1512, 10] on icon at bounding box center [1509, 12] width 9 height 9
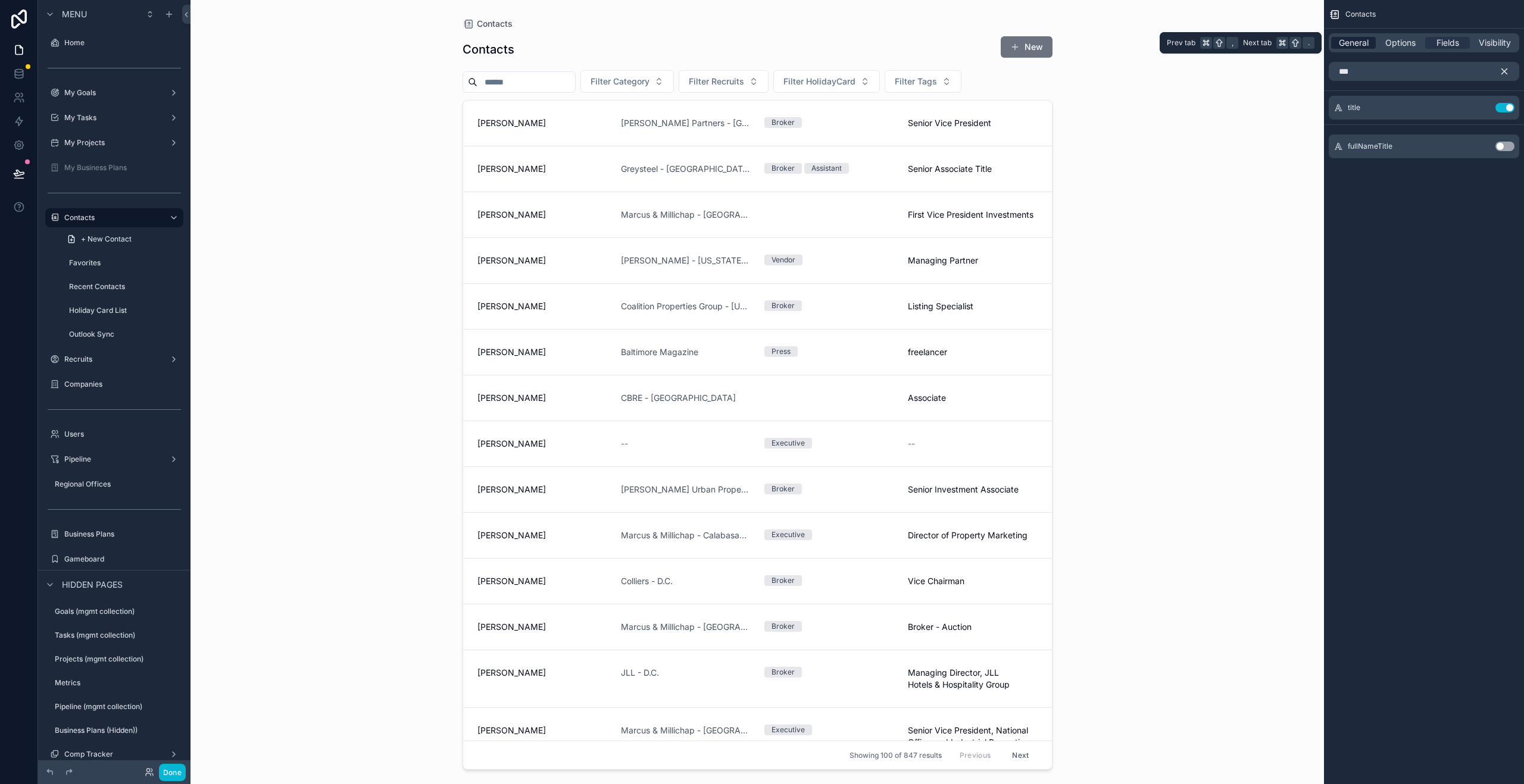
click at [1363, 39] on span "General" at bounding box center [1353, 42] width 30 height 12
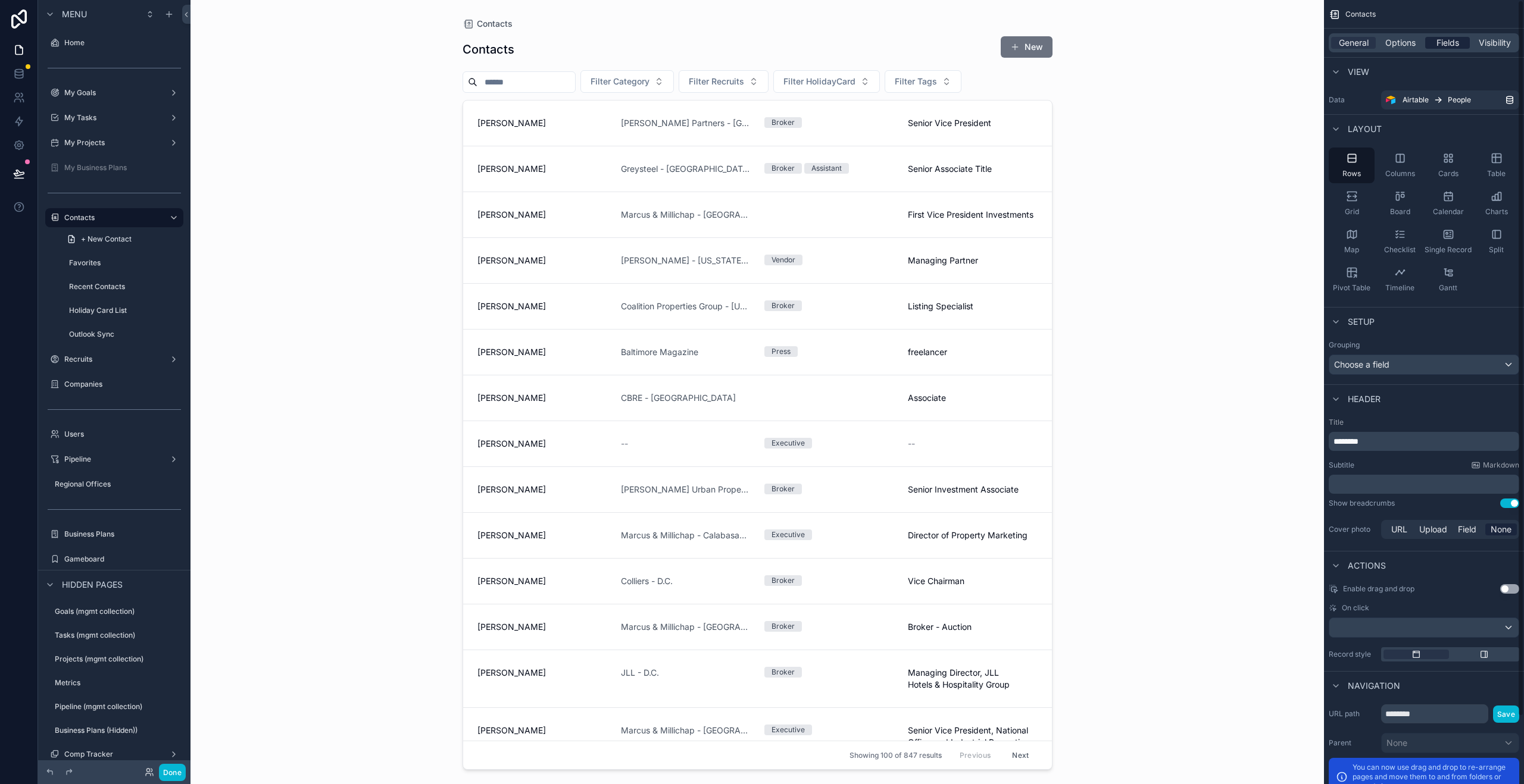
click at [1444, 42] on span "Fields" at bounding box center [1447, 42] width 22 height 12
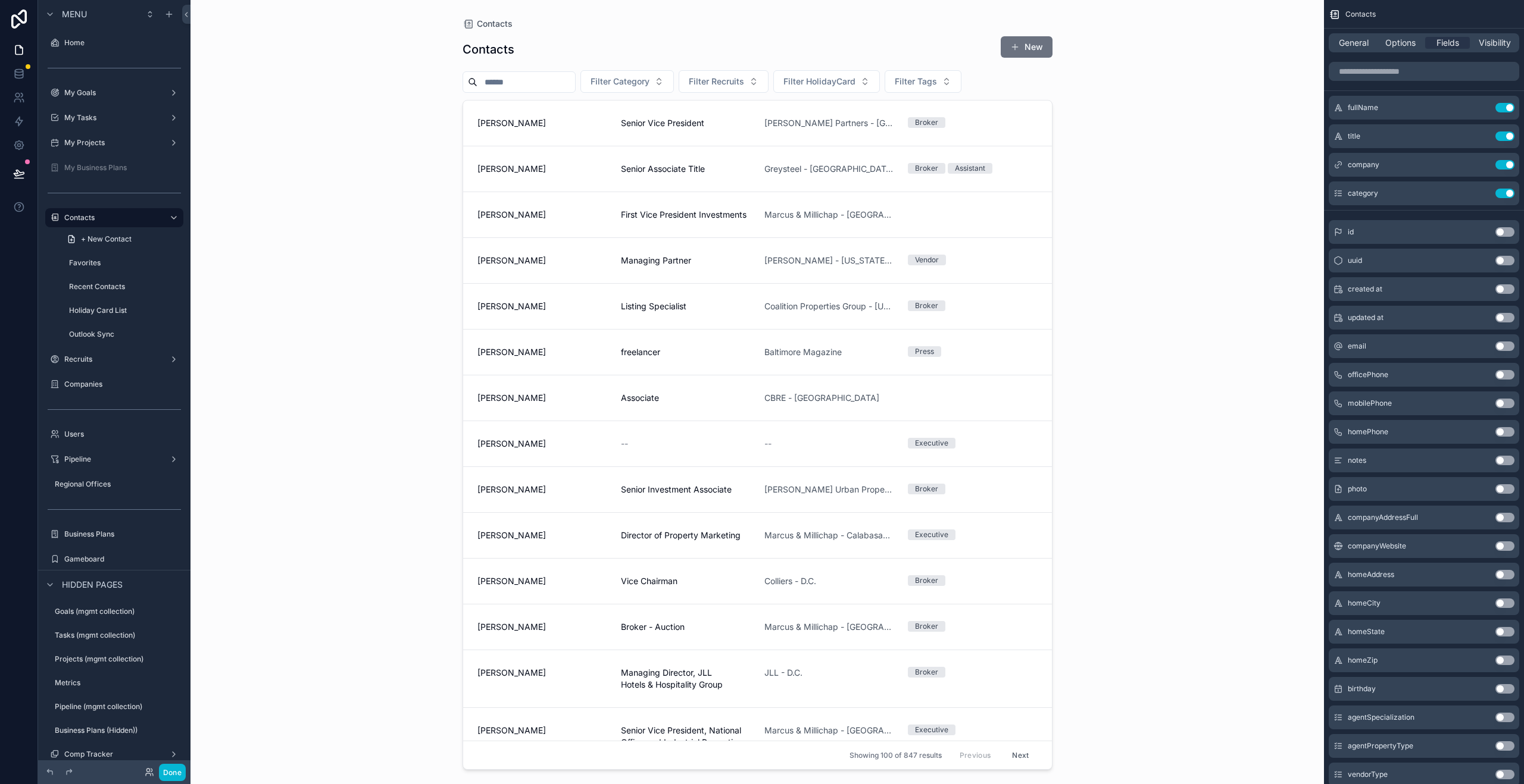
drag, startPoint x: 1340, startPoint y: 194, endPoint x: 622, endPoint y: 1, distance: 743.5
click at [1371, 75] on input "scrollable content" at bounding box center [1424, 71] width 190 height 19
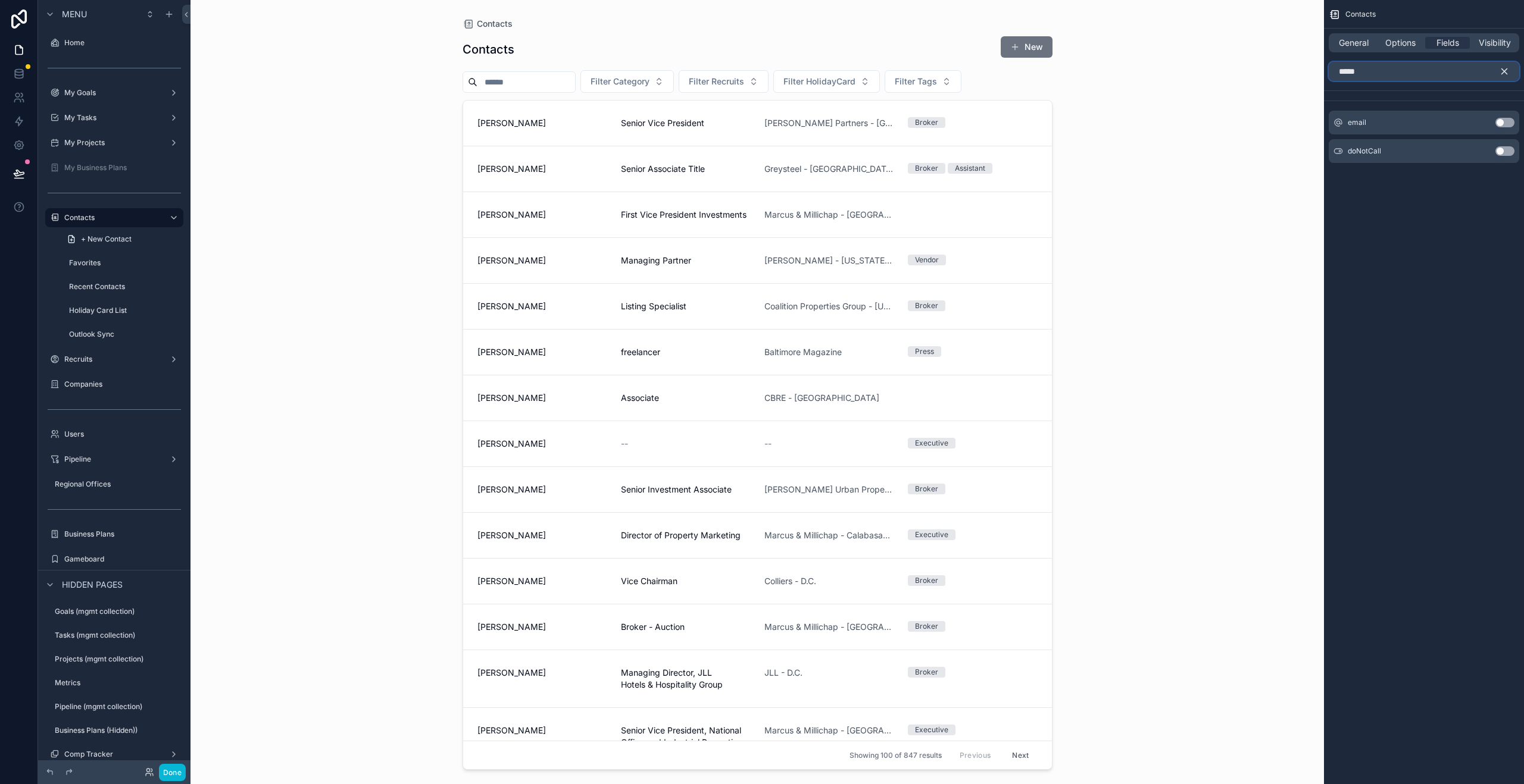
type input "*****"
click at [1501, 122] on button "Use setting" at bounding box center [1505, 122] width 19 height 9
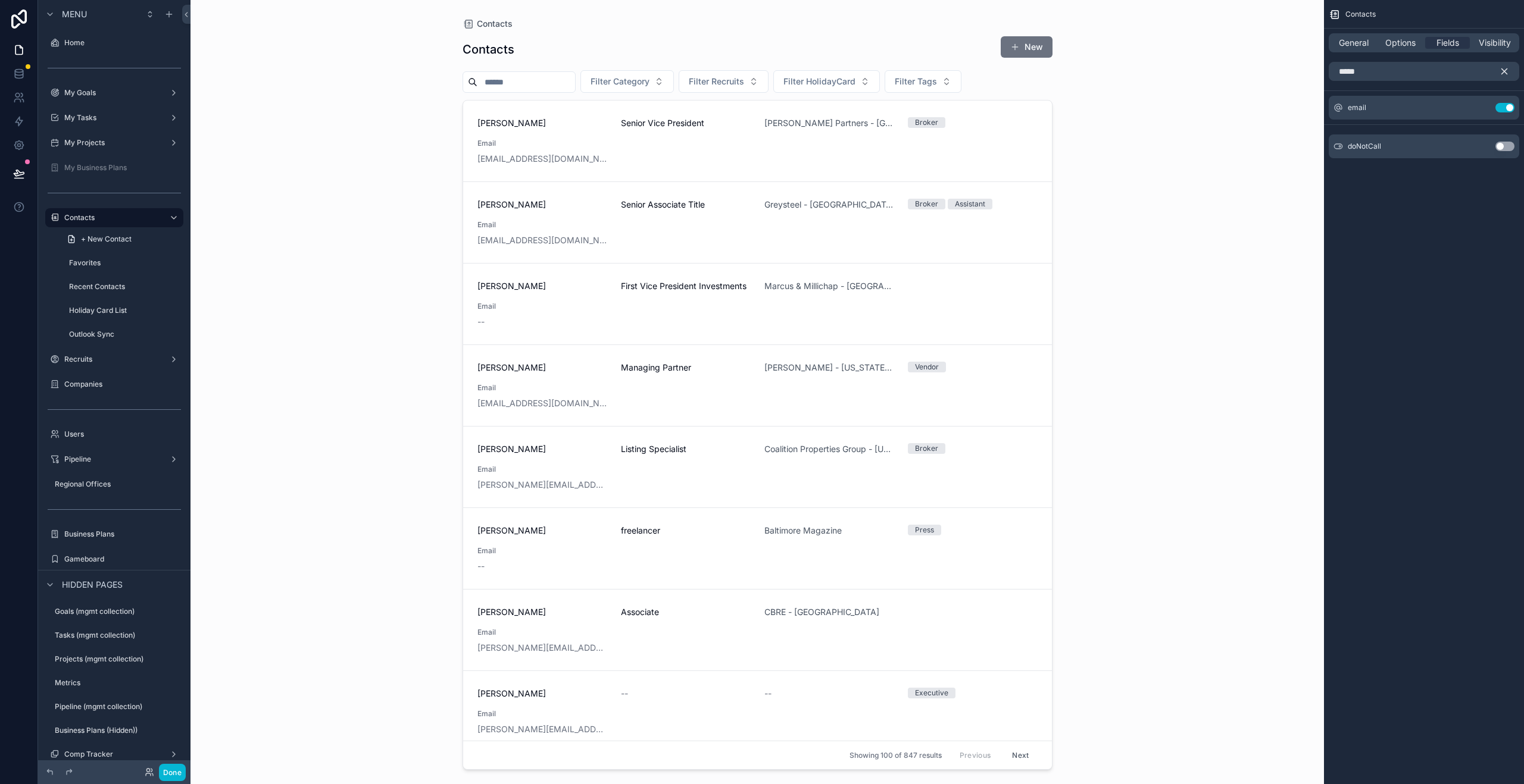
click at [1232, 202] on div "Contacts Contacts New Filter Category Filter Recruits Filter HolidayCard Filter…" at bounding box center [757, 392] width 1134 height 784
click at [1484, 105] on icon "scrollable content" at bounding box center [1482, 107] width 5 height 5
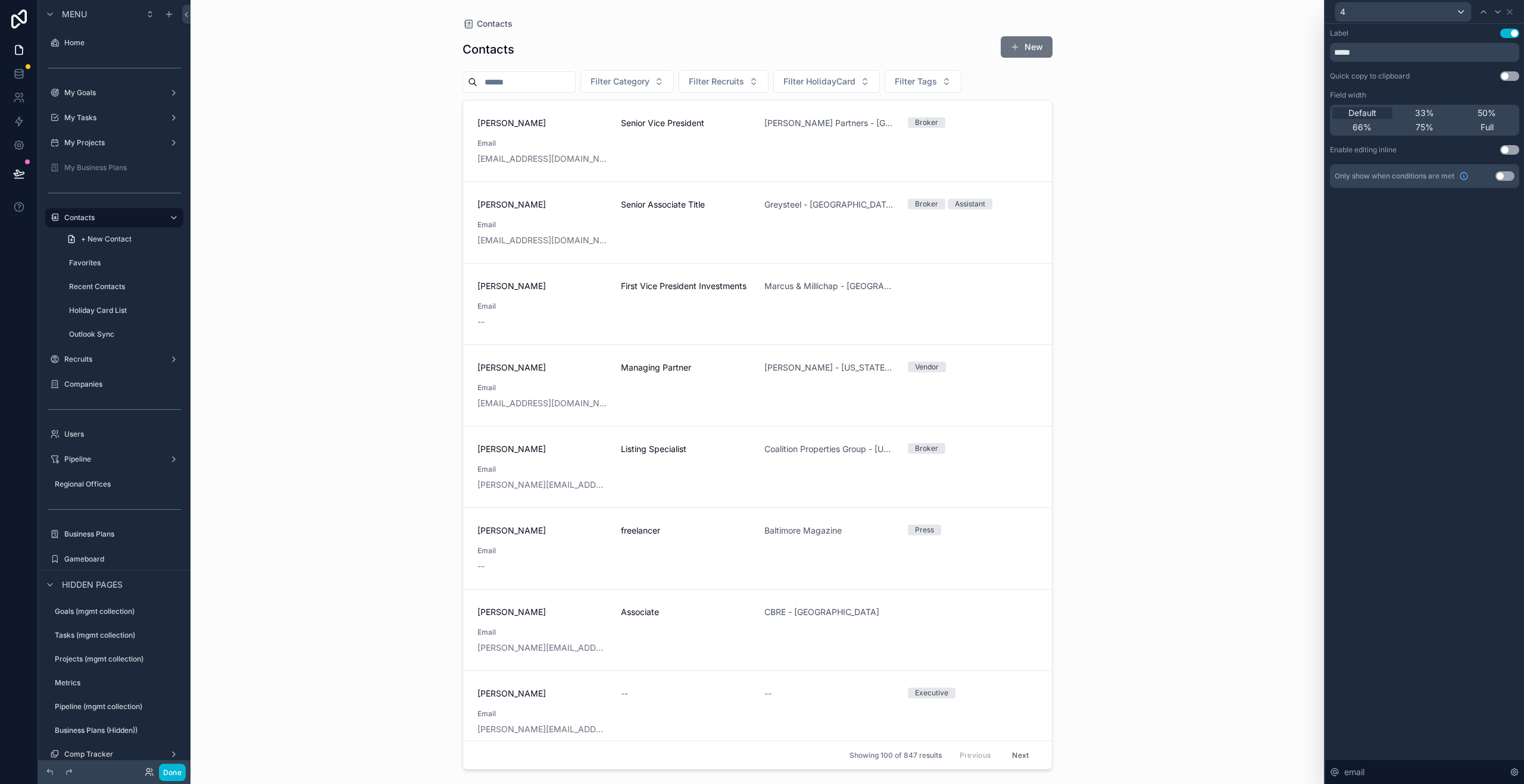
click at [1512, 35] on button "Use setting" at bounding box center [1510, 33] width 19 height 9
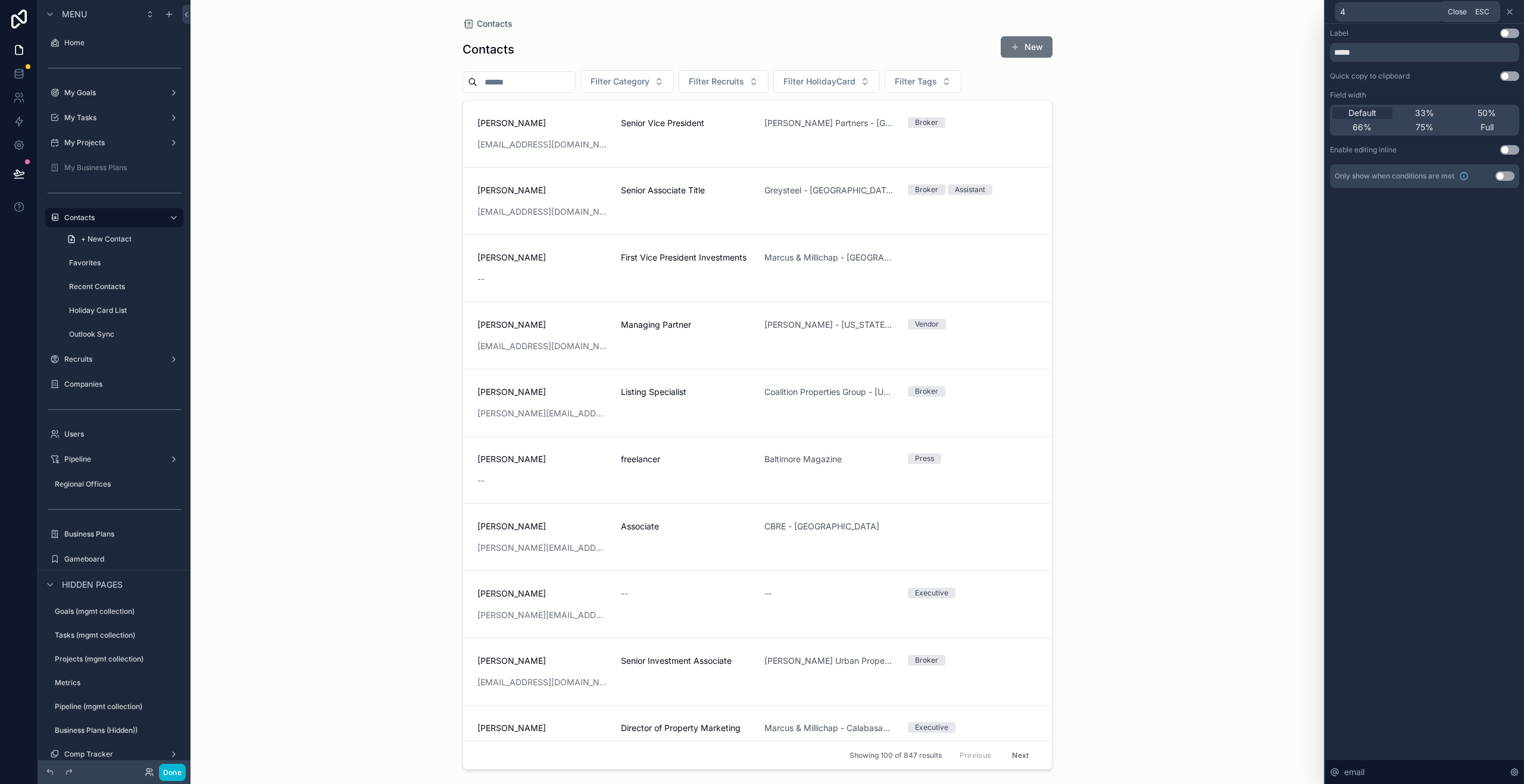
click at [1511, 12] on icon at bounding box center [1509, 12] width 9 height 9
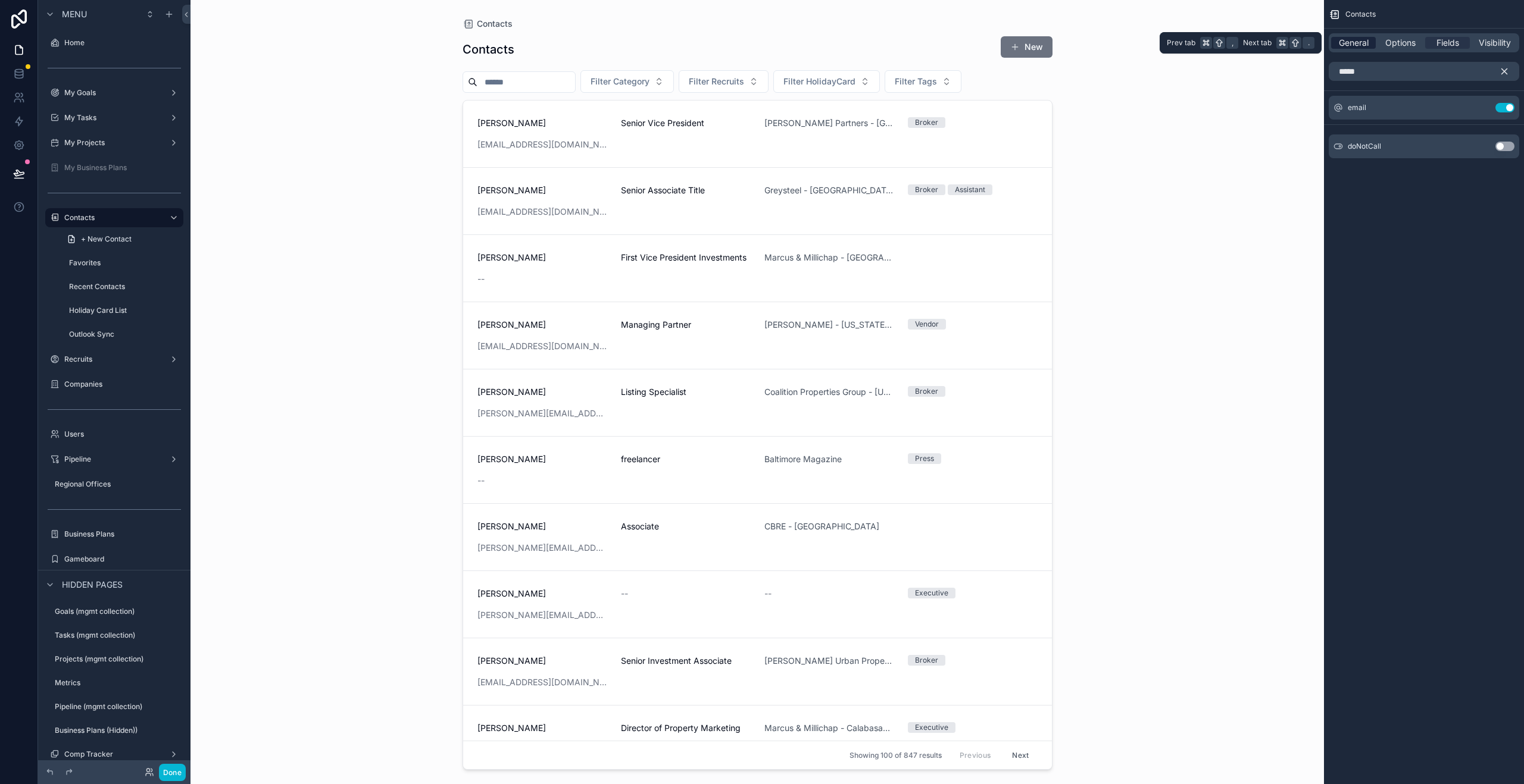
click at [1370, 40] on div "General" at bounding box center [1353, 42] width 45 height 12
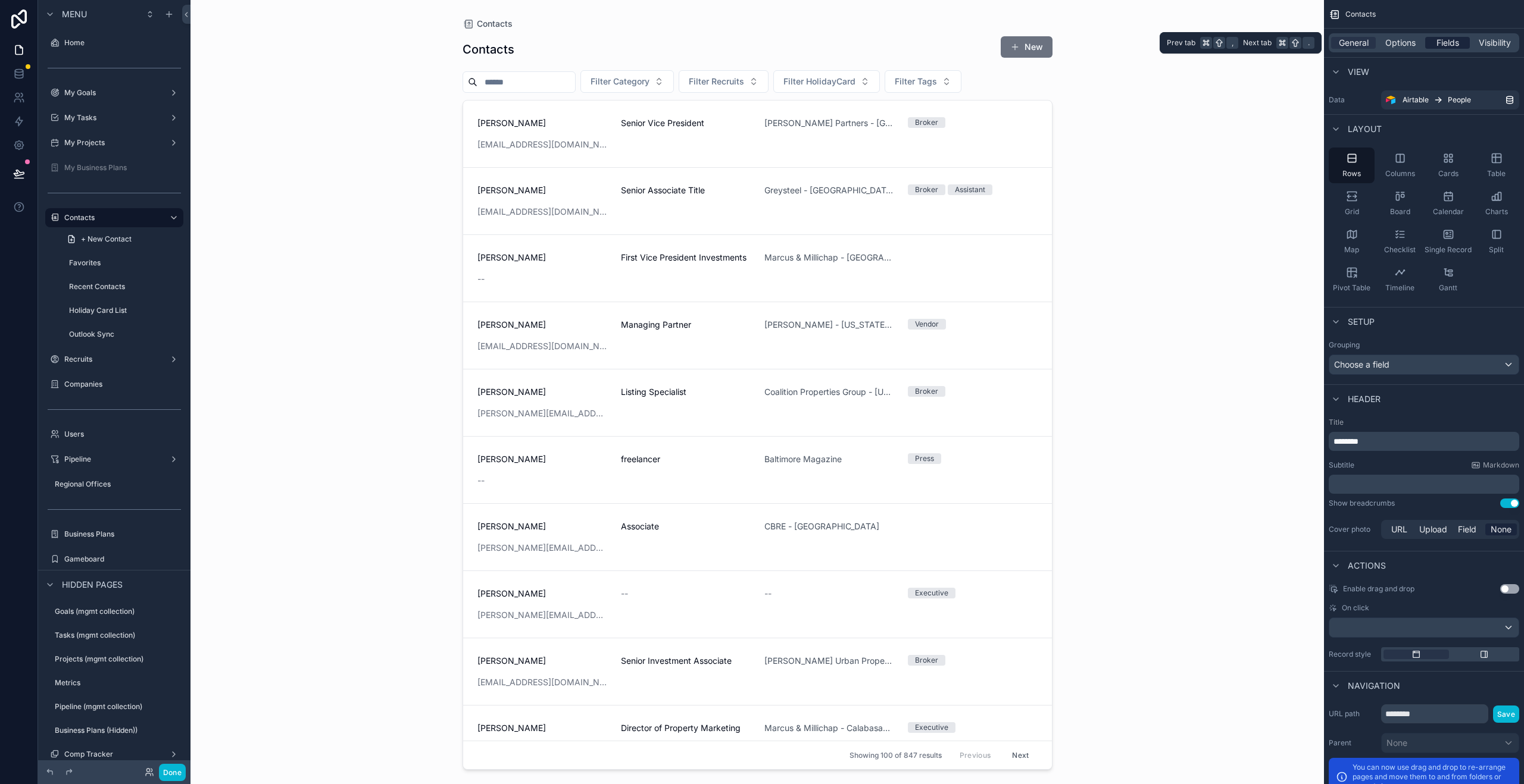
click at [1450, 39] on span "Fields" at bounding box center [1447, 42] width 22 height 12
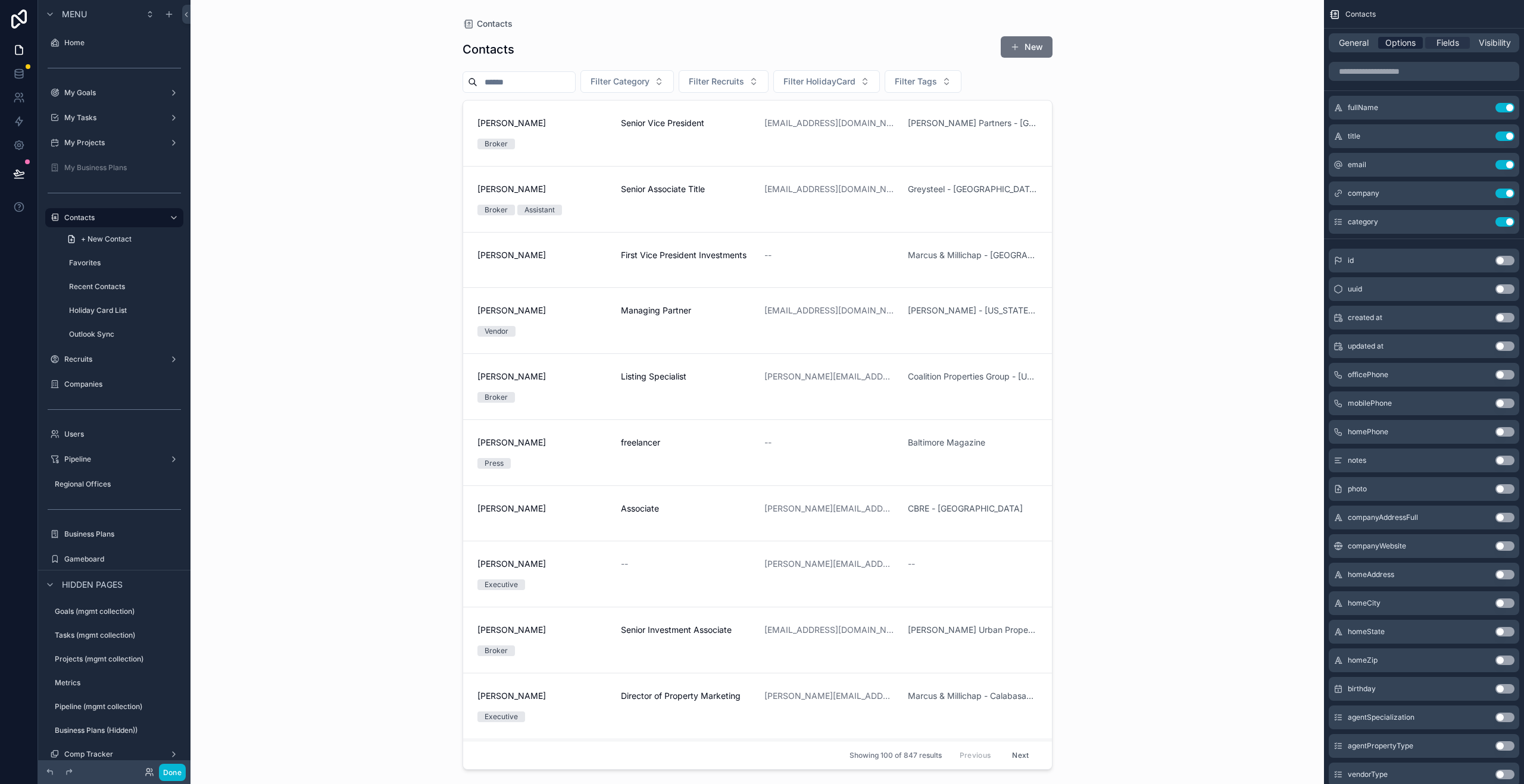
click at [1402, 46] on span "Options" at bounding box center [1400, 42] width 30 height 12
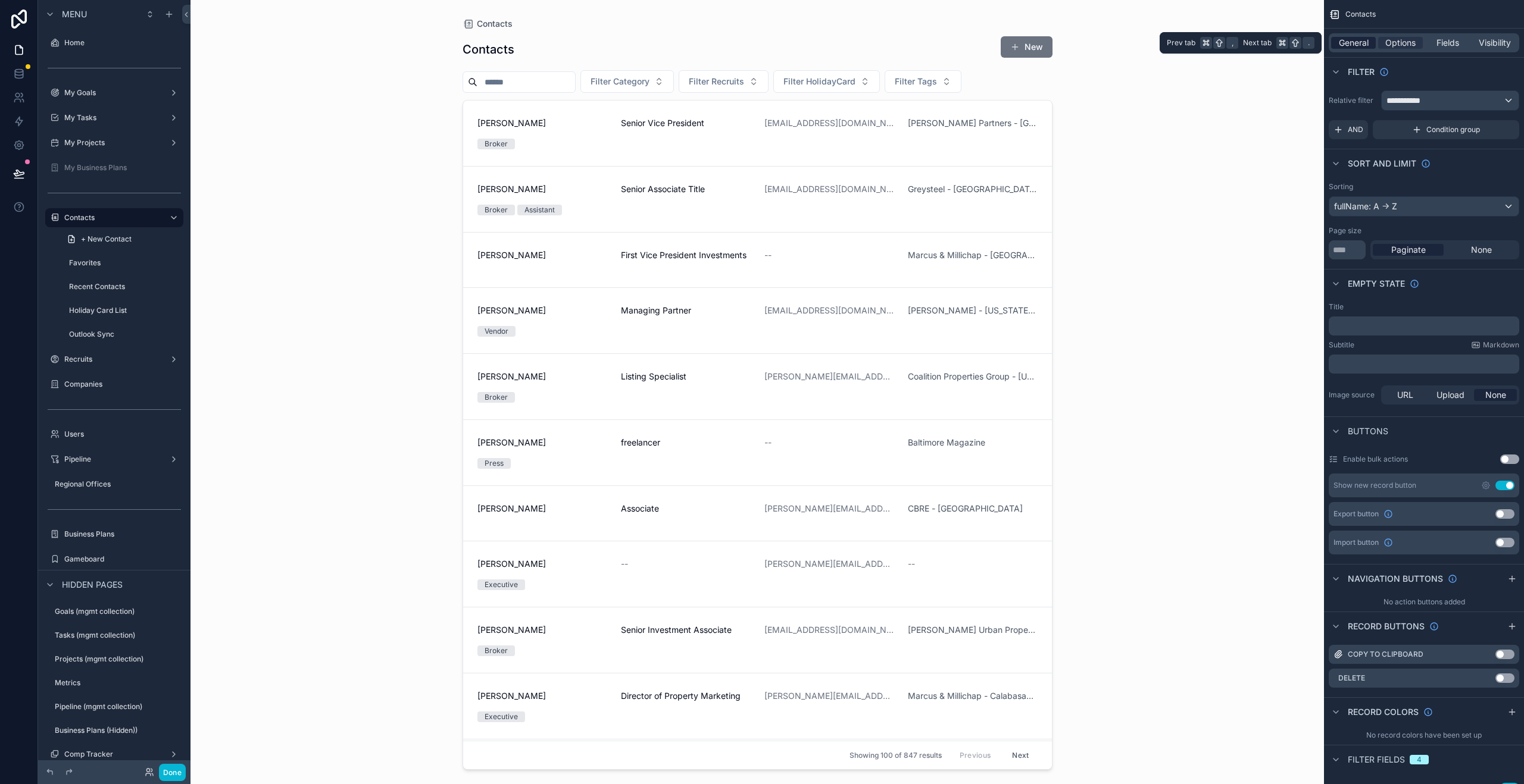
click at [1339, 43] on span "General" at bounding box center [1353, 42] width 30 height 12
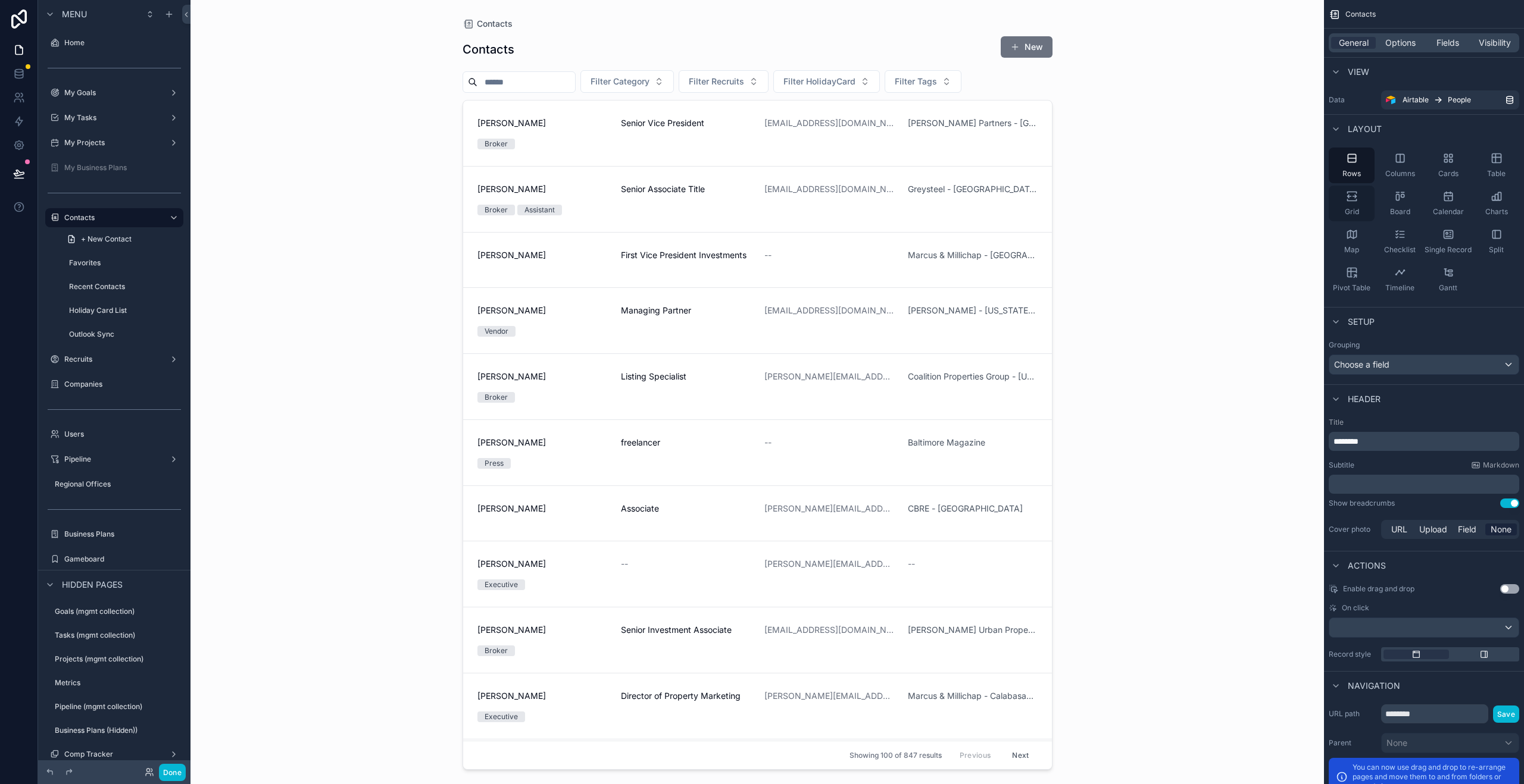
click at [1363, 197] on div "Grid" at bounding box center [1352, 204] width 46 height 36
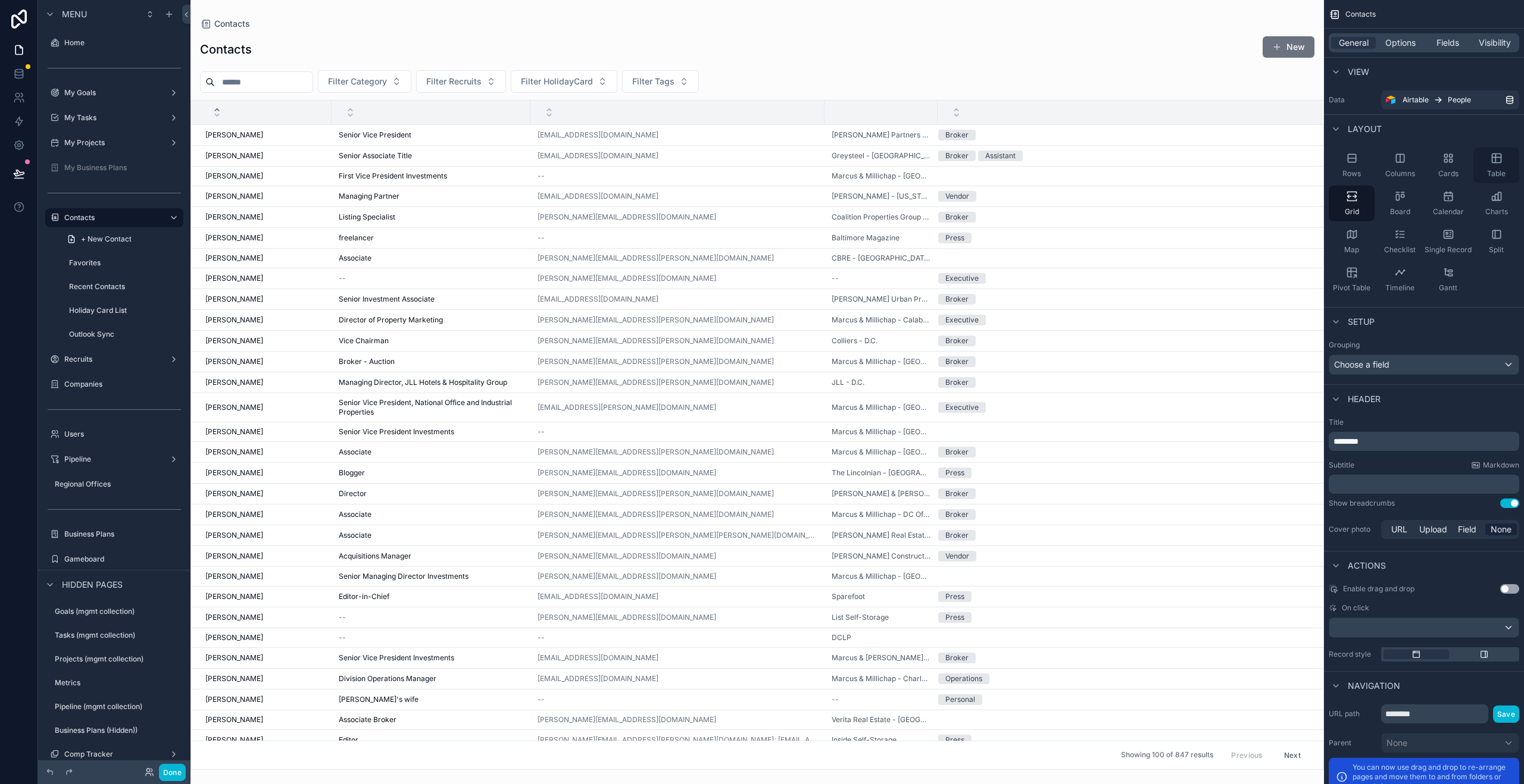
click at [1506, 166] on div "Table" at bounding box center [1497, 166] width 46 height 36
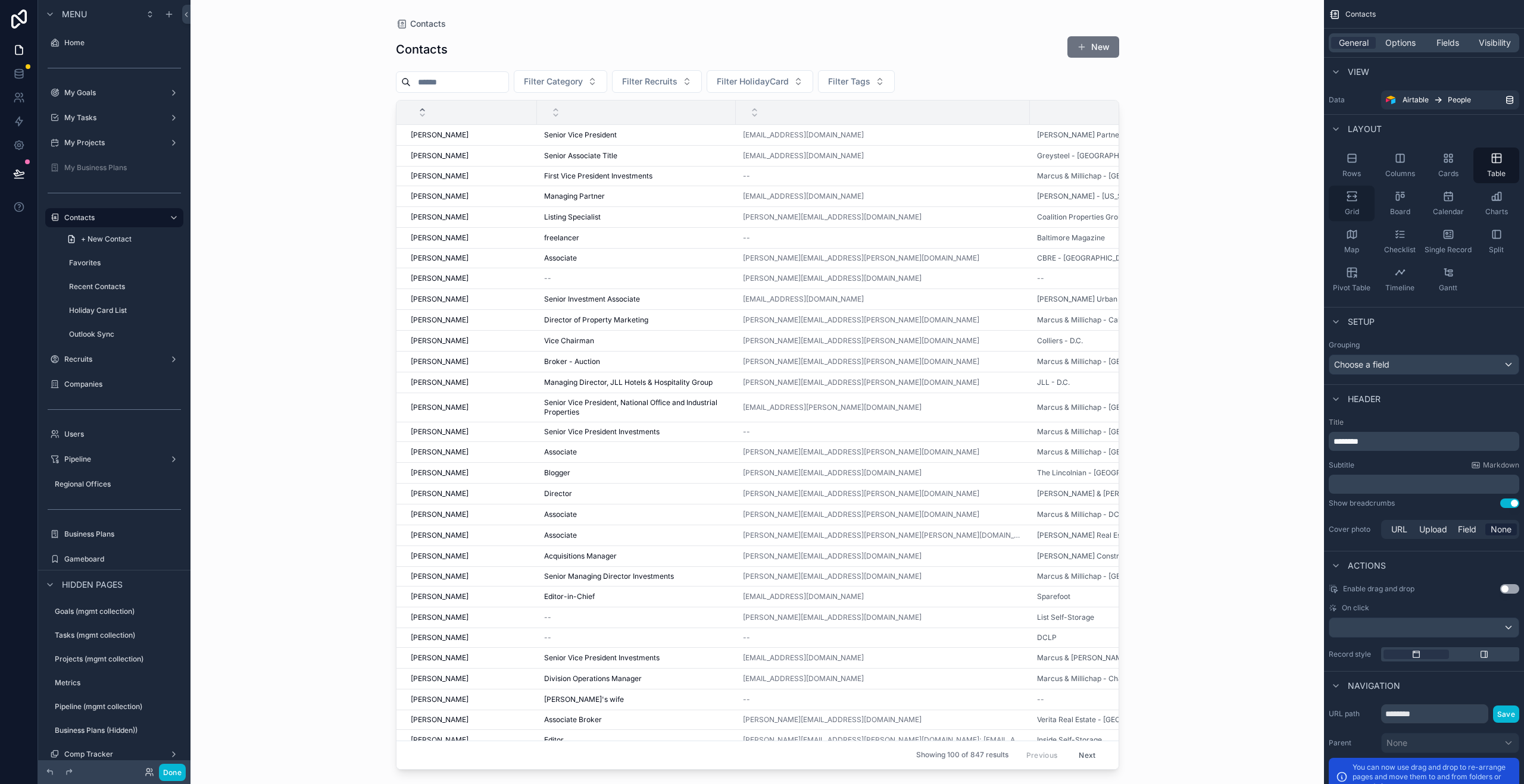
click at [1361, 199] on div "Grid" at bounding box center [1352, 204] width 46 height 36
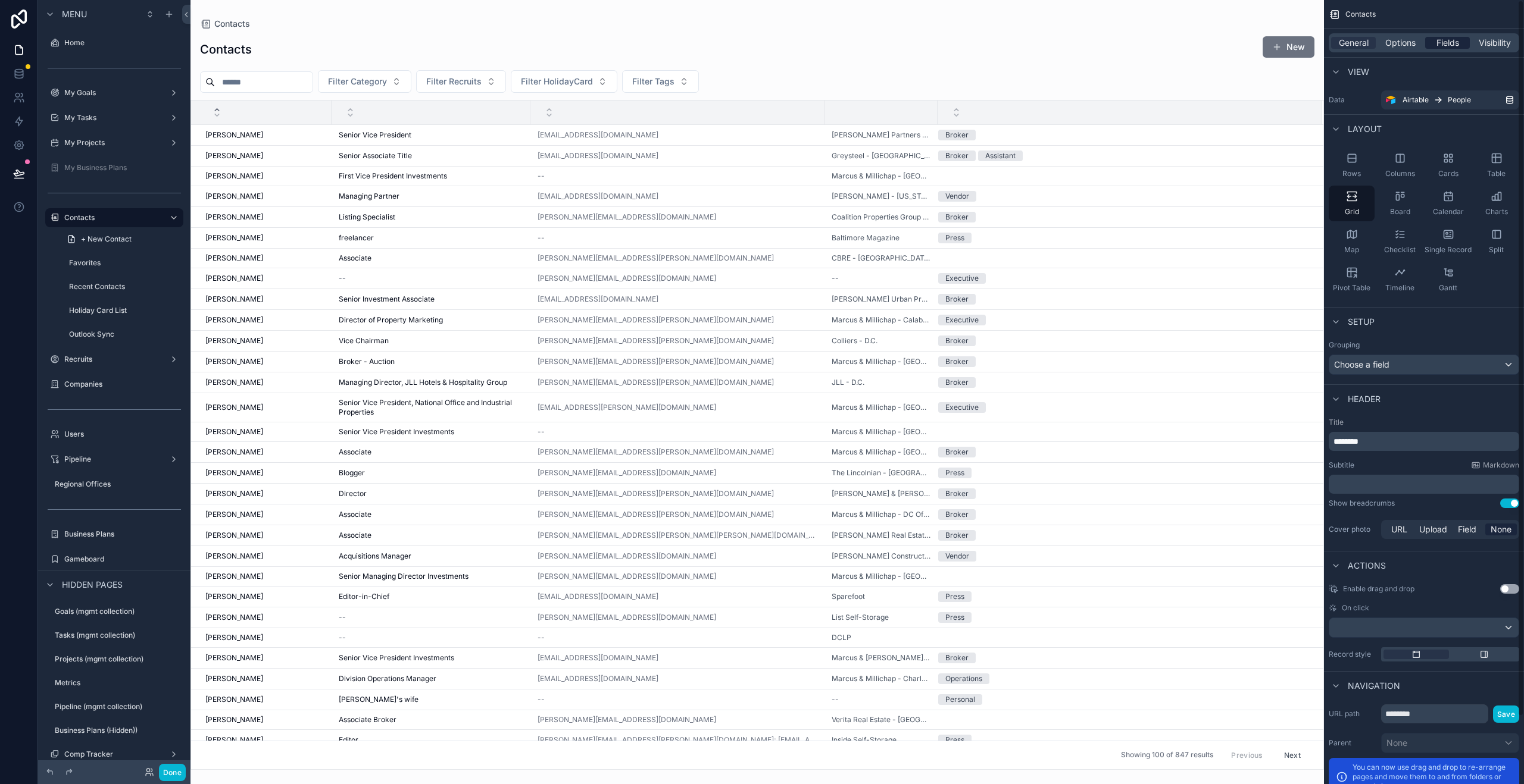
click at [1438, 40] on span "Fields" at bounding box center [1447, 42] width 22 height 12
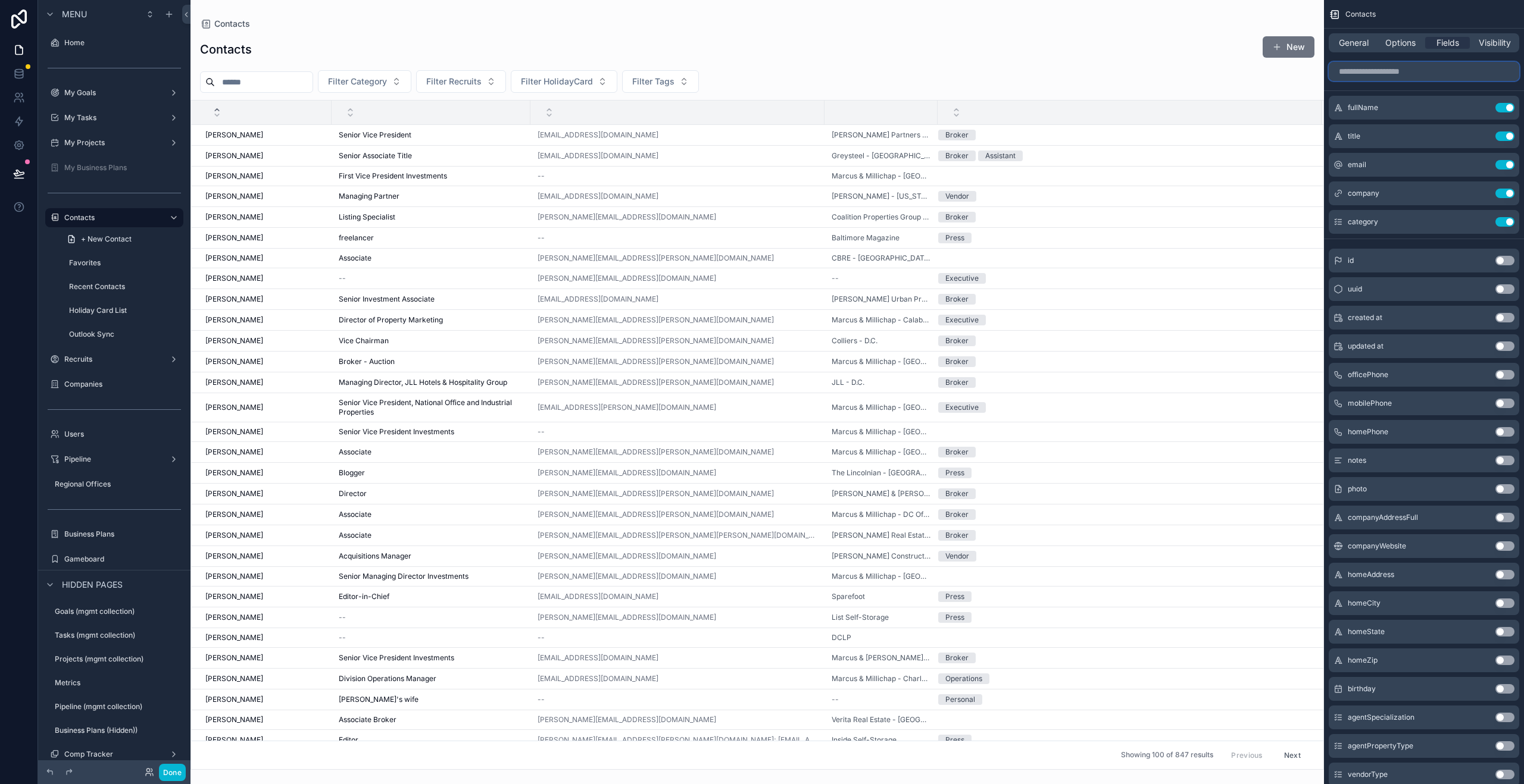
click at [1383, 69] on input "scrollable content" at bounding box center [1424, 71] width 190 height 19
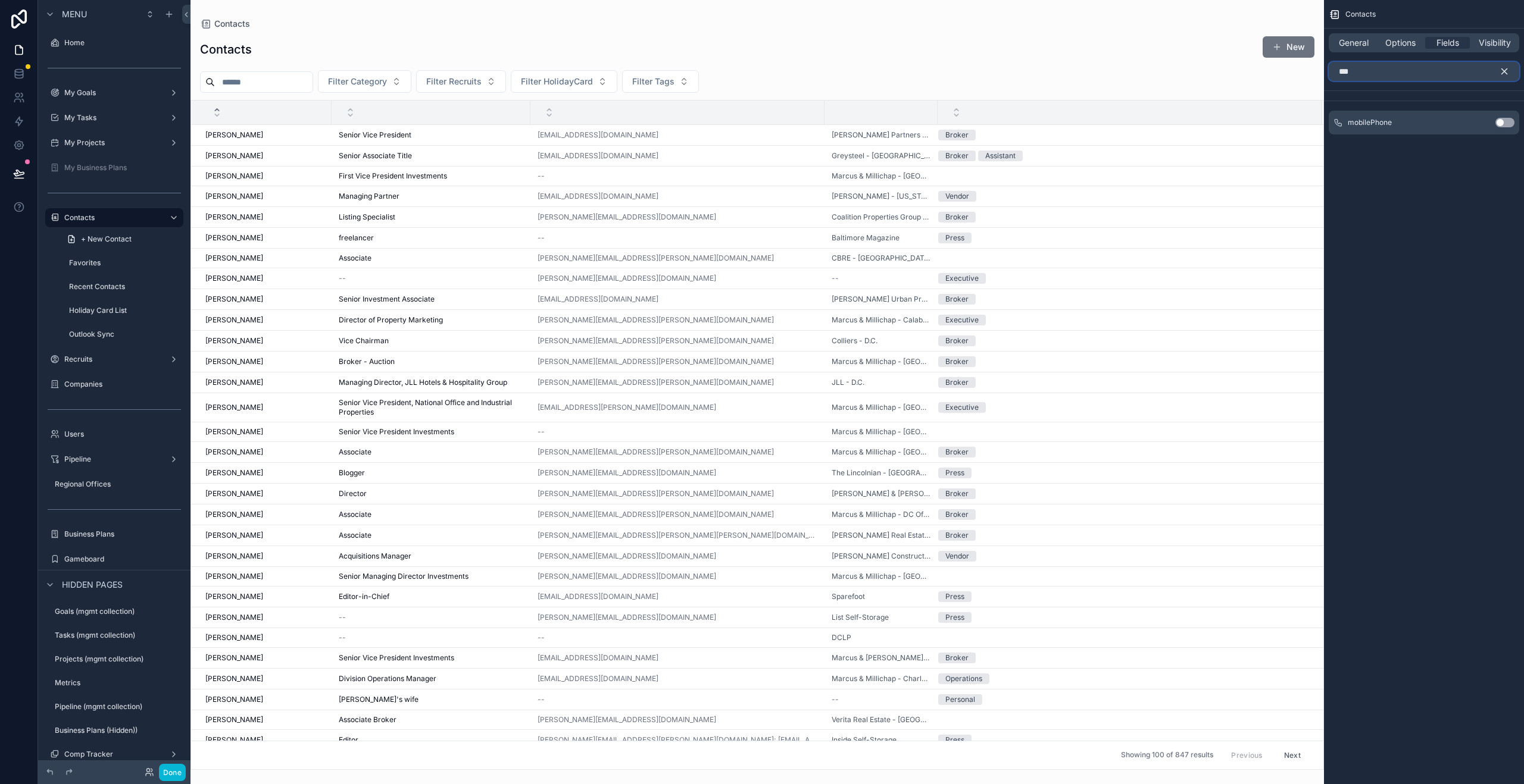
type input "***"
click at [1506, 124] on button "Use setting" at bounding box center [1505, 122] width 19 height 9
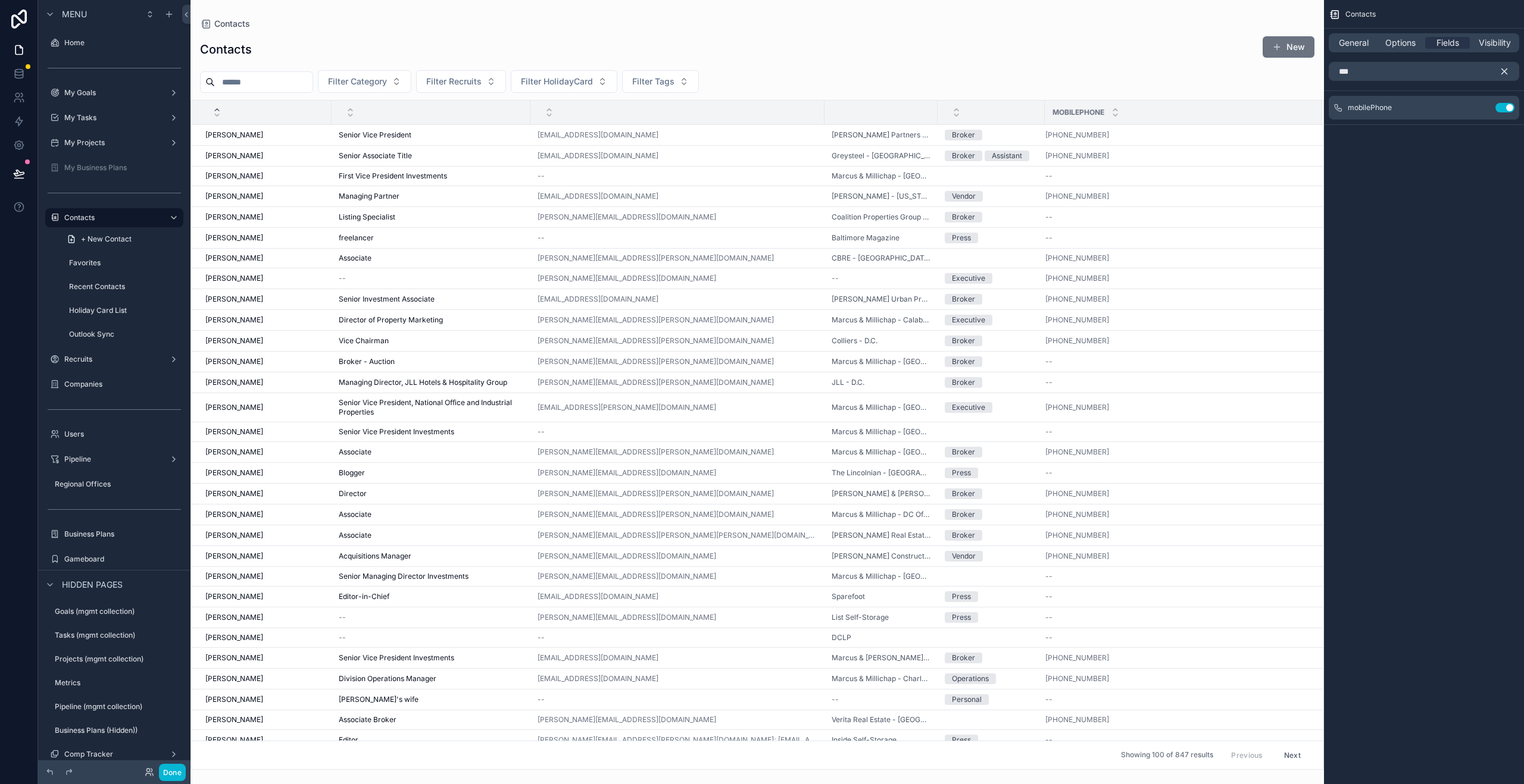
click at [1504, 71] on icon "scrollable content" at bounding box center [1504, 71] width 5 height 5
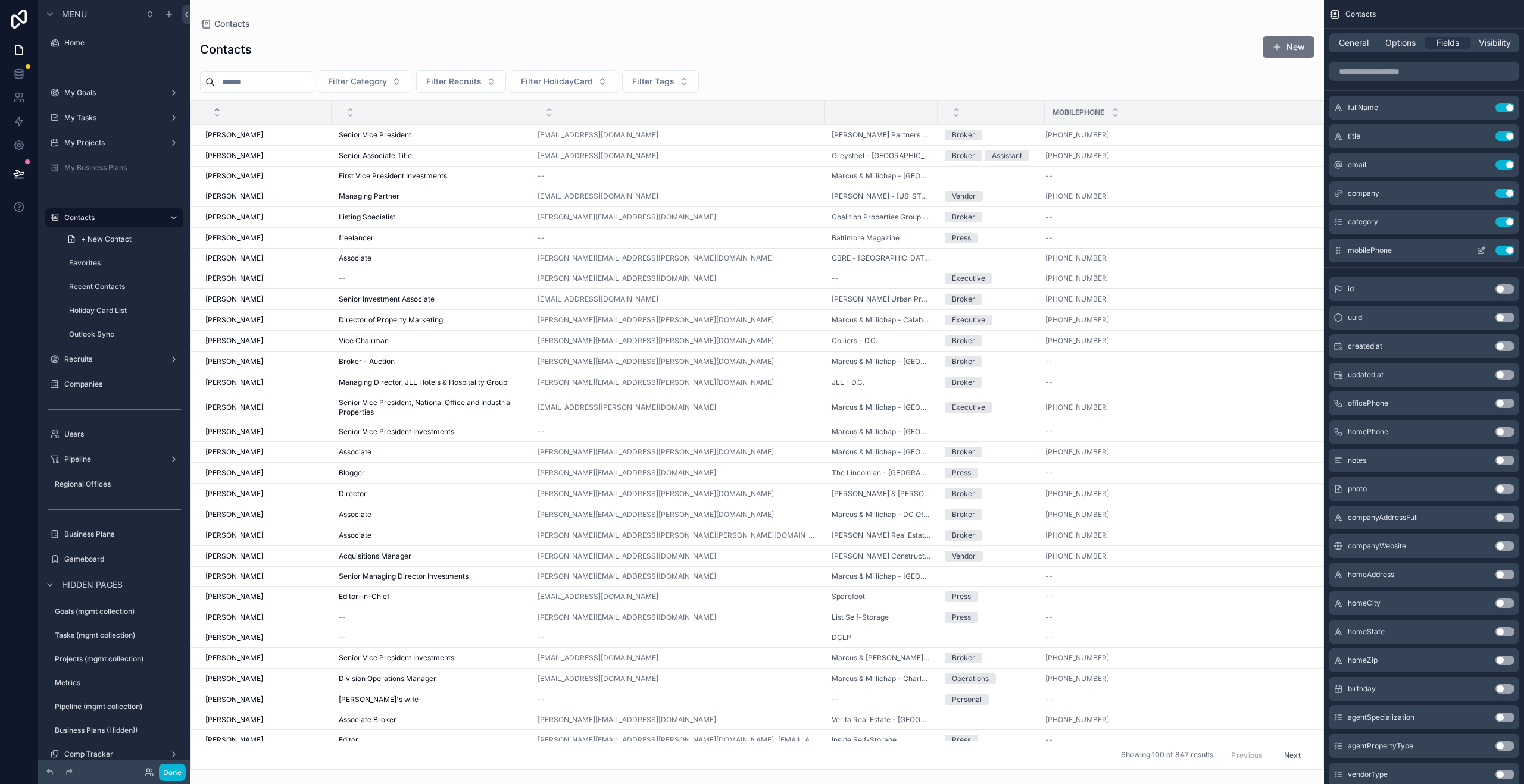
click at [1480, 250] on icon "scrollable content" at bounding box center [1482, 249] width 5 height 5
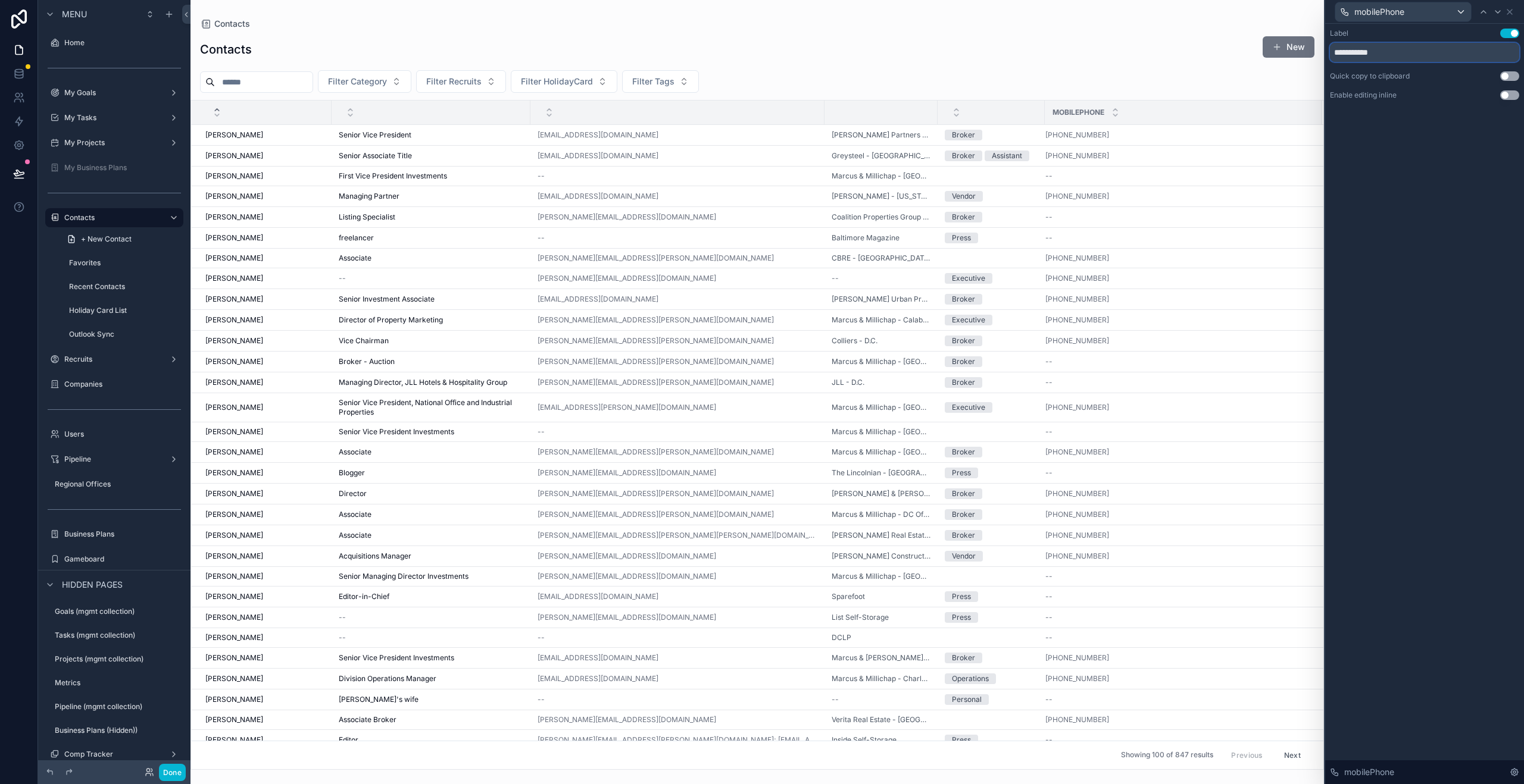
click at [1363, 53] on input "**********" at bounding box center [1424, 53] width 189 height 19
type input "**********"
click at [1511, 13] on icon at bounding box center [1509, 12] width 9 height 9
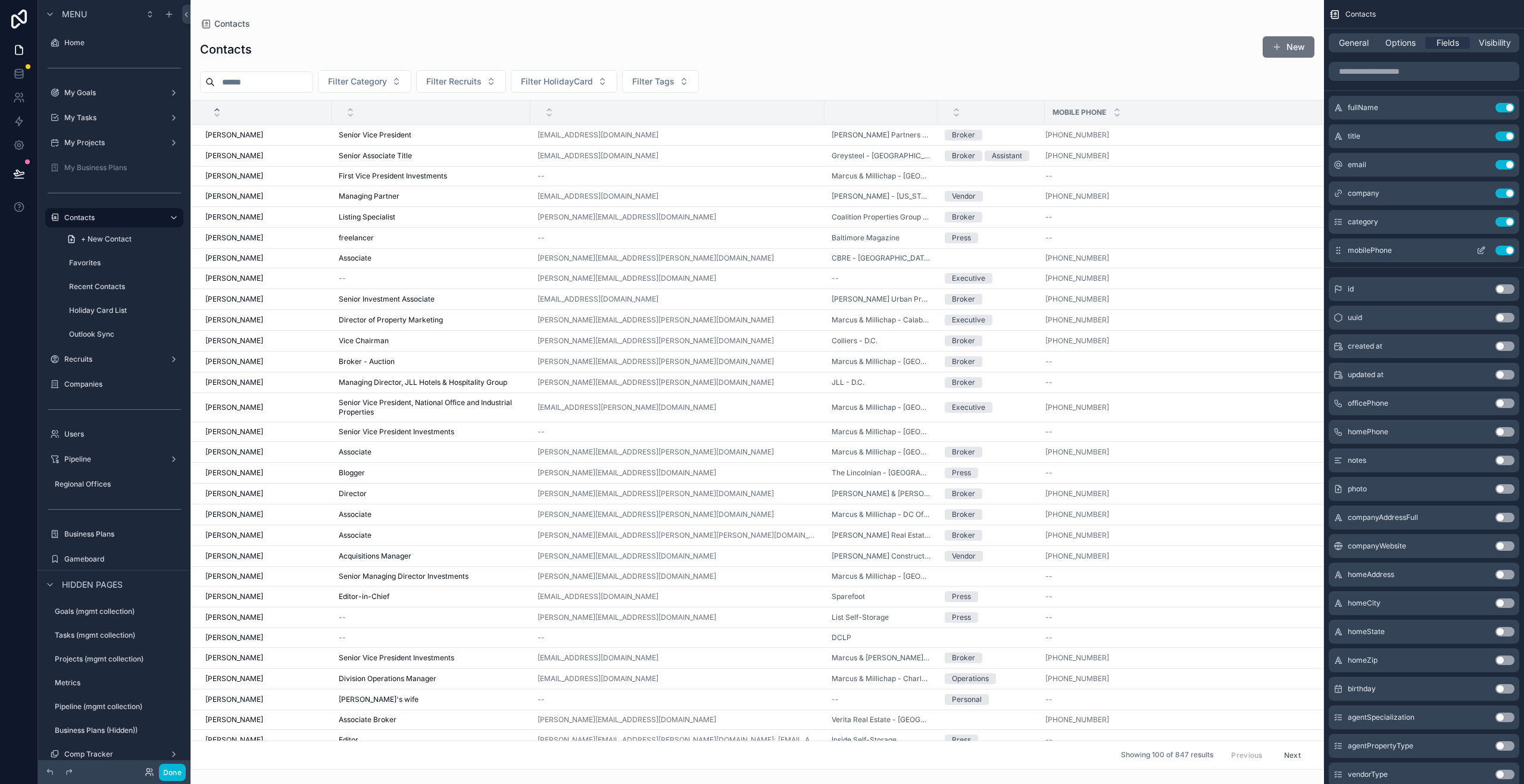
click at [1482, 251] on icon "scrollable content" at bounding box center [1481, 250] width 9 height 9
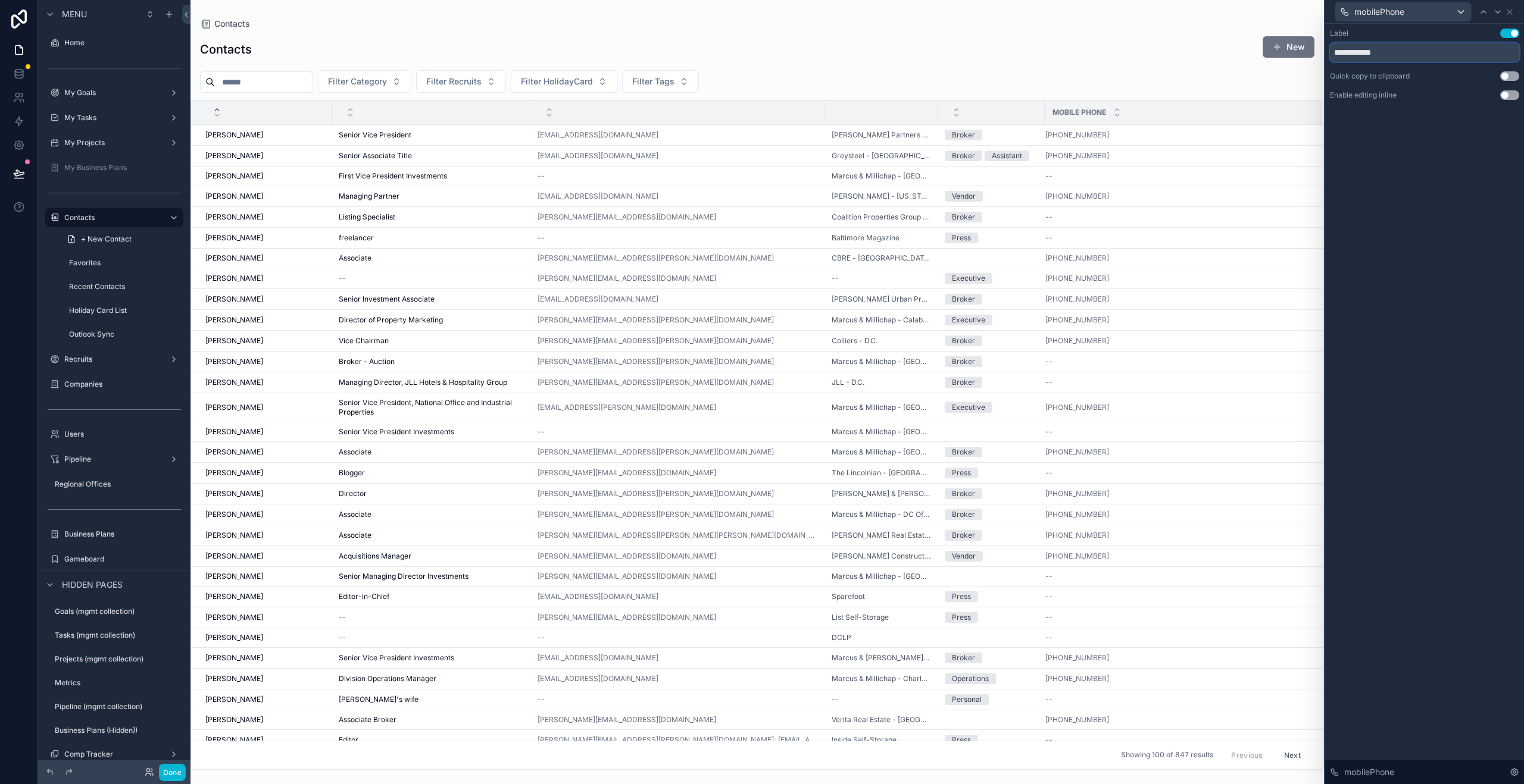
click at [1411, 58] on input "**********" at bounding box center [1424, 53] width 189 height 19
type input "******"
click at [1509, 11] on icon at bounding box center [1510, 12] width 5 height 5
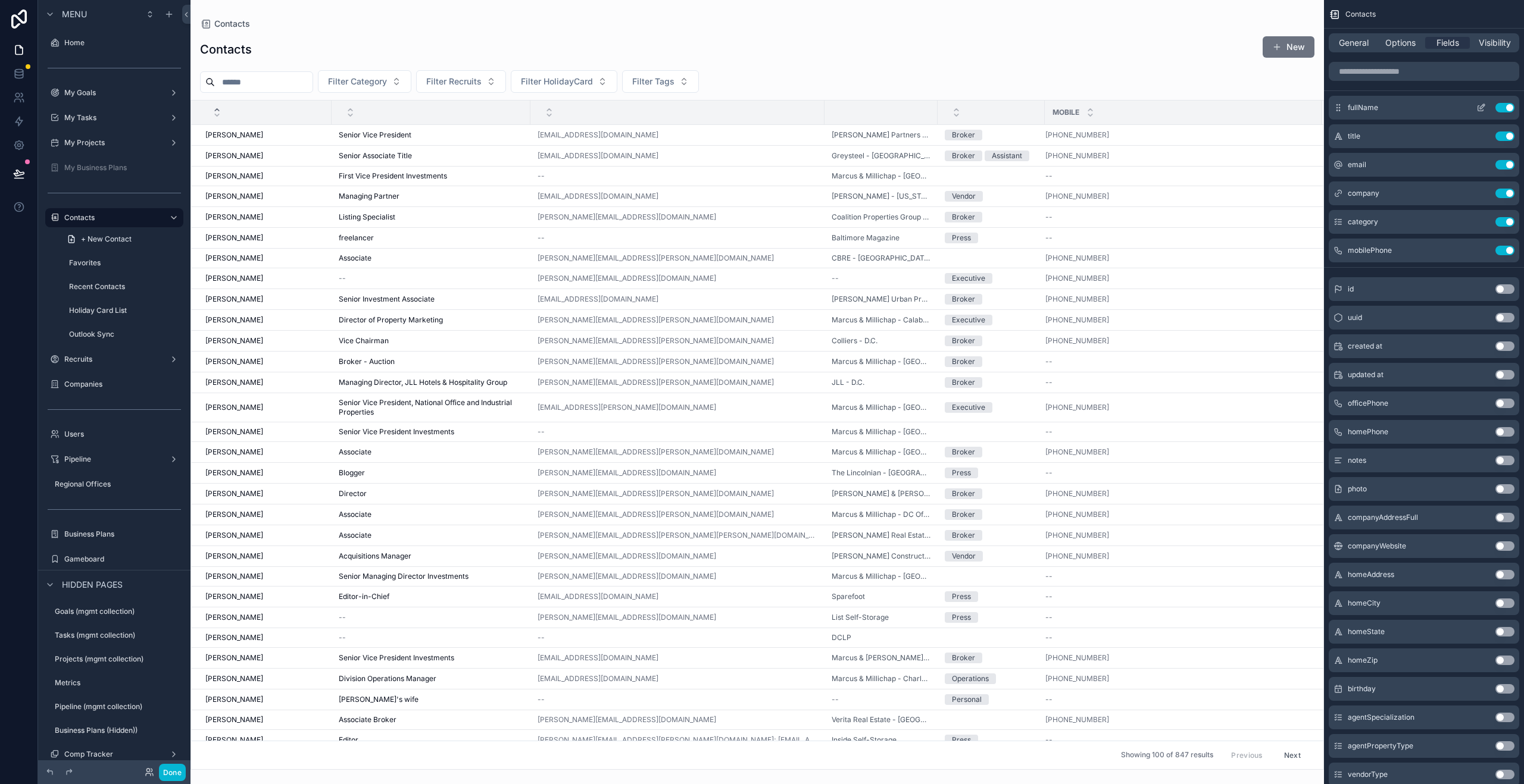
click at [1481, 107] on icon "scrollable content" at bounding box center [1481, 107] width 9 height 9
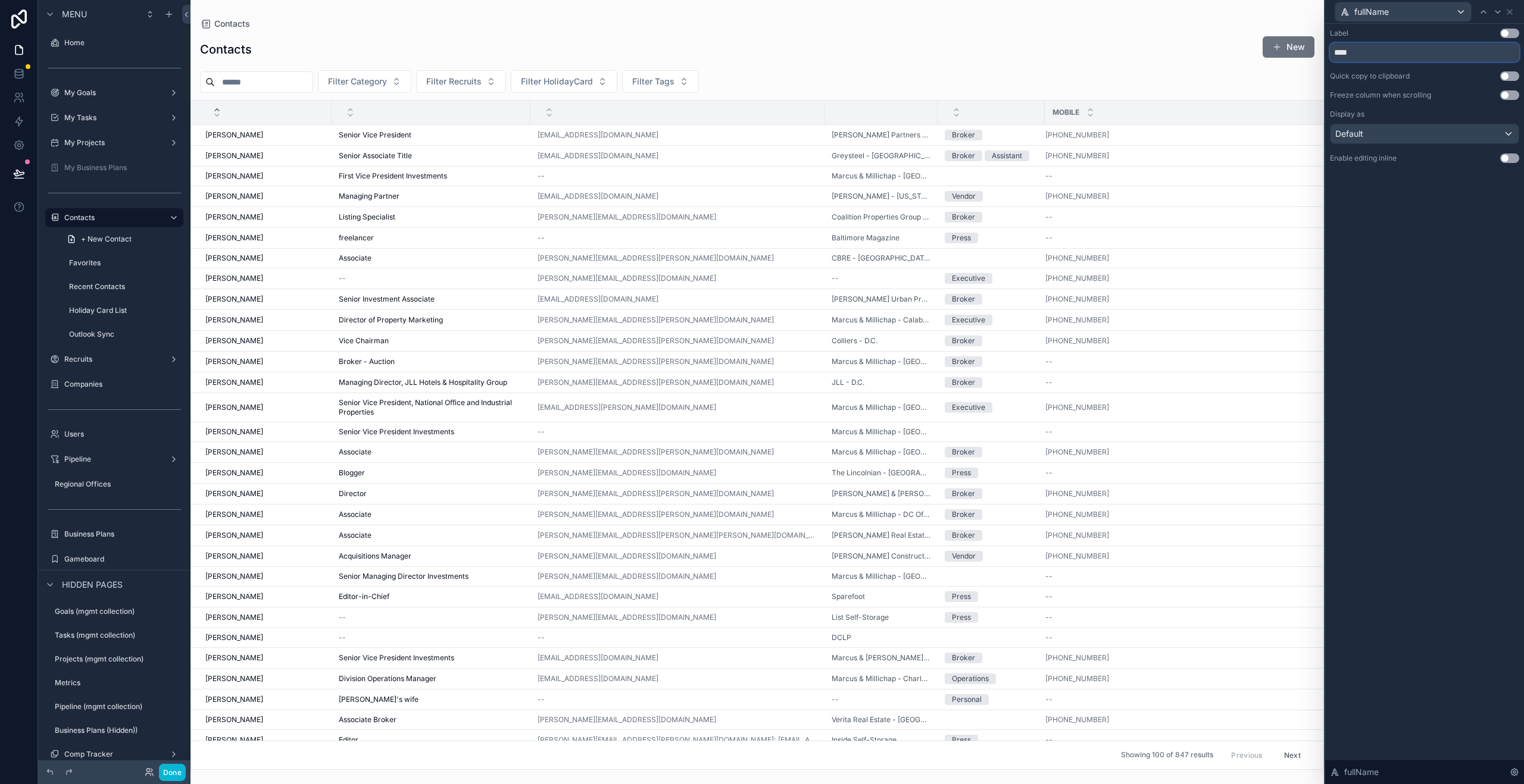
click at [1382, 50] on input "****" at bounding box center [1424, 53] width 189 height 19
type input "*********"
click at [1508, 33] on button "Use setting" at bounding box center [1510, 33] width 19 height 9
click at [1512, 9] on icon at bounding box center [1509, 12] width 9 height 9
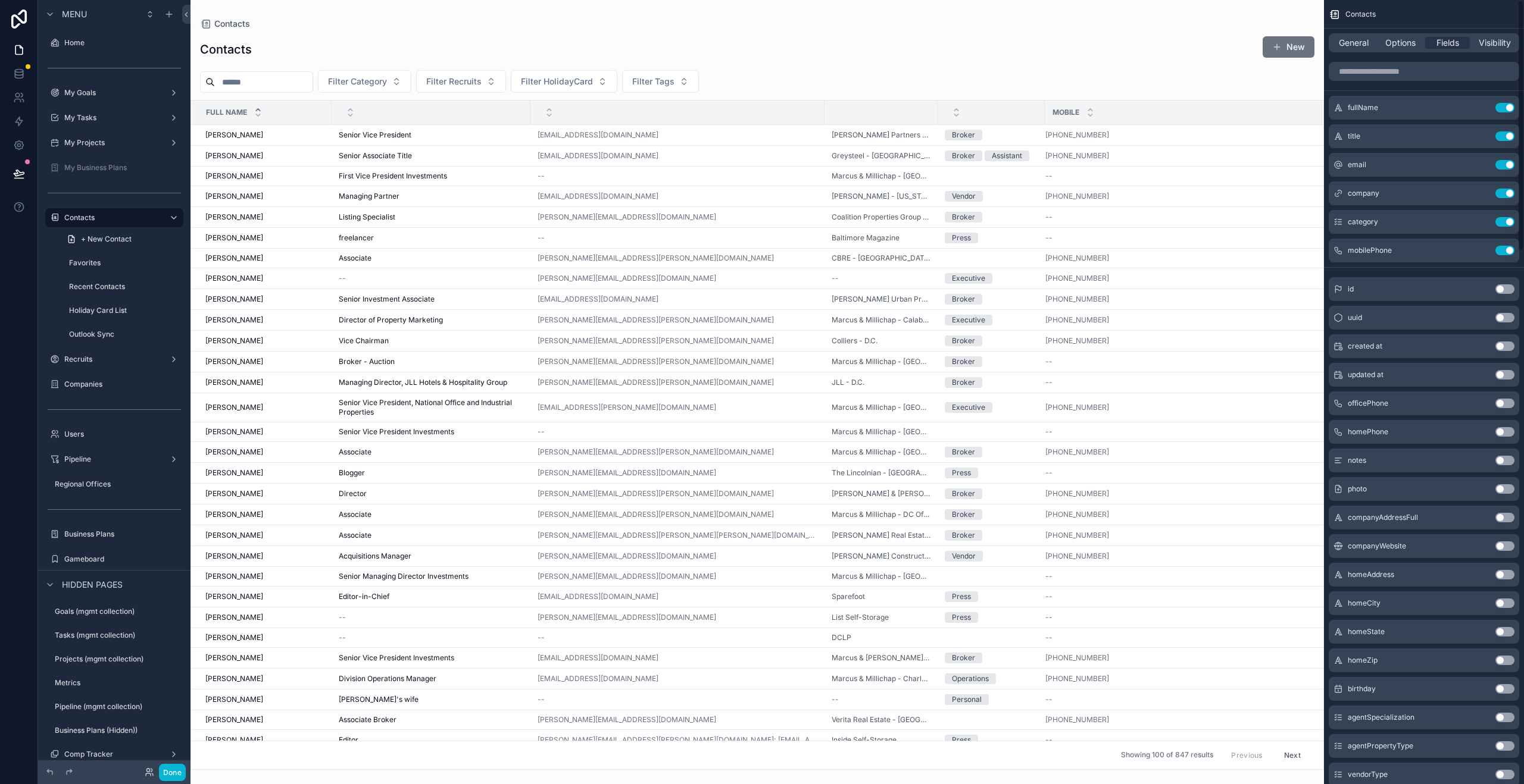
click at [945, 59] on div "Contacts New" at bounding box center [757, 50] width 1114 height 27
click at [1350, 45] on span "General" at bounding box center [1353, 42] width 30 height 12
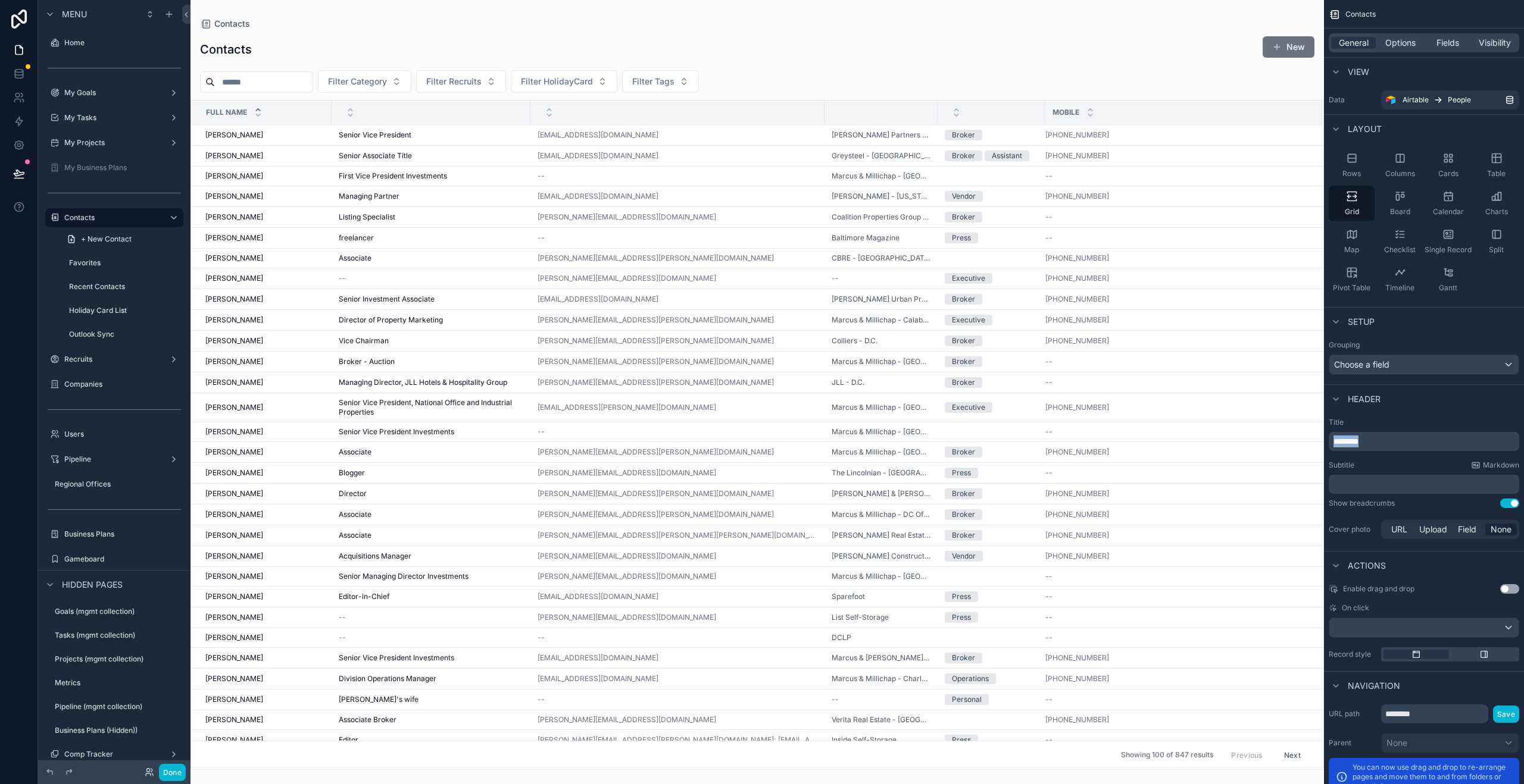
drag, startPoint x: 1394, startPoint y: 442, endPoint x: 1319, endPoint y: 433, distance: 75.5
click at [1319, 433] on div "Home My Goals 7 My Tasks 17 My Projects 13 My Business Plans Contacts Favorites…" at bounding box center [856, 392] width 1333 height 784
click at [1415, 413] on div "Title ﻿ Subtitle Markdown ﻿ Show breadcrumbs Use setting Cover photo URL Upload…" at bounding box center [1424, 479] width 200 height 133
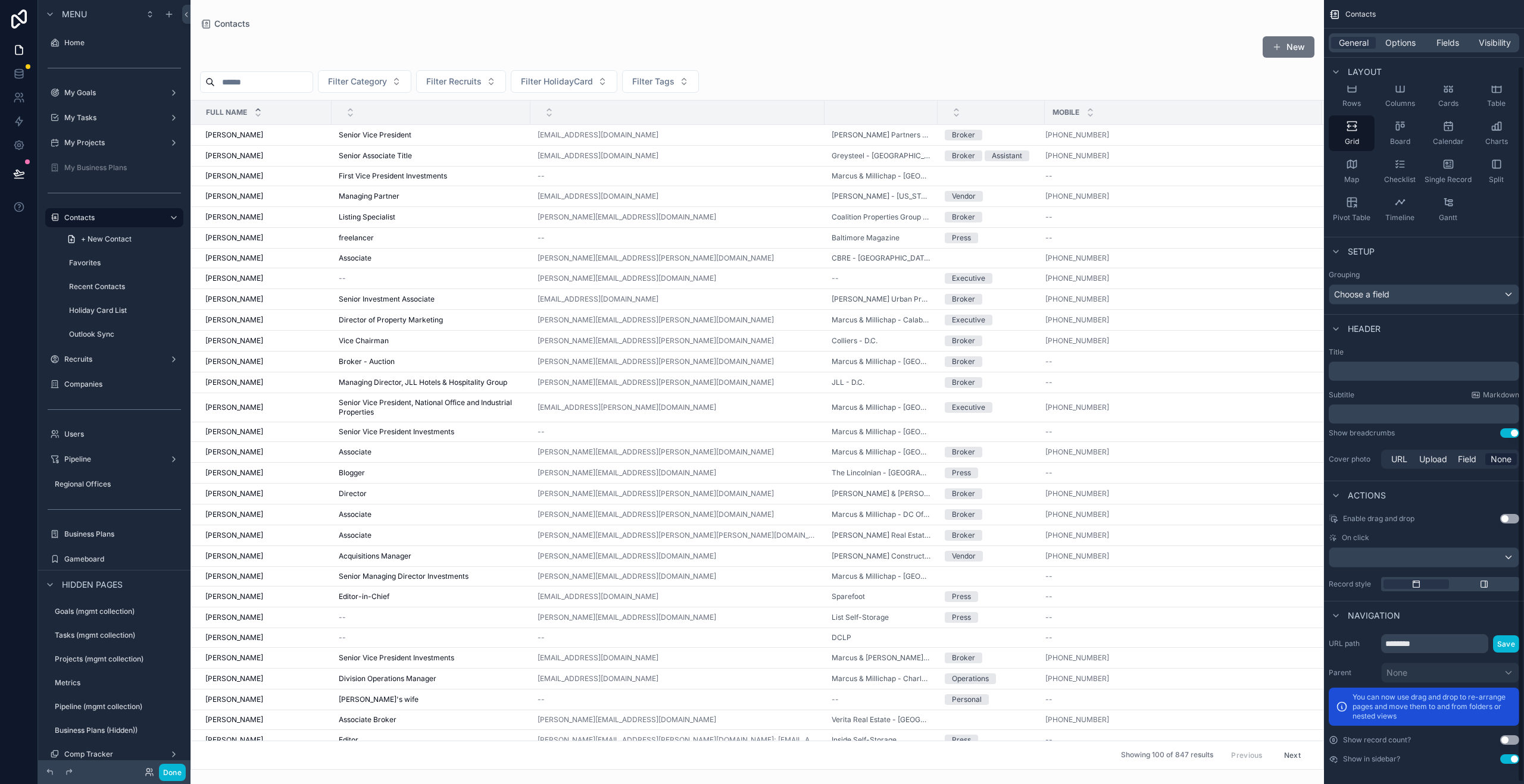
scroll to position [73, 0]
click at [169, 770] on button "Done" at bounding box center [172, 772] width 27 height 17
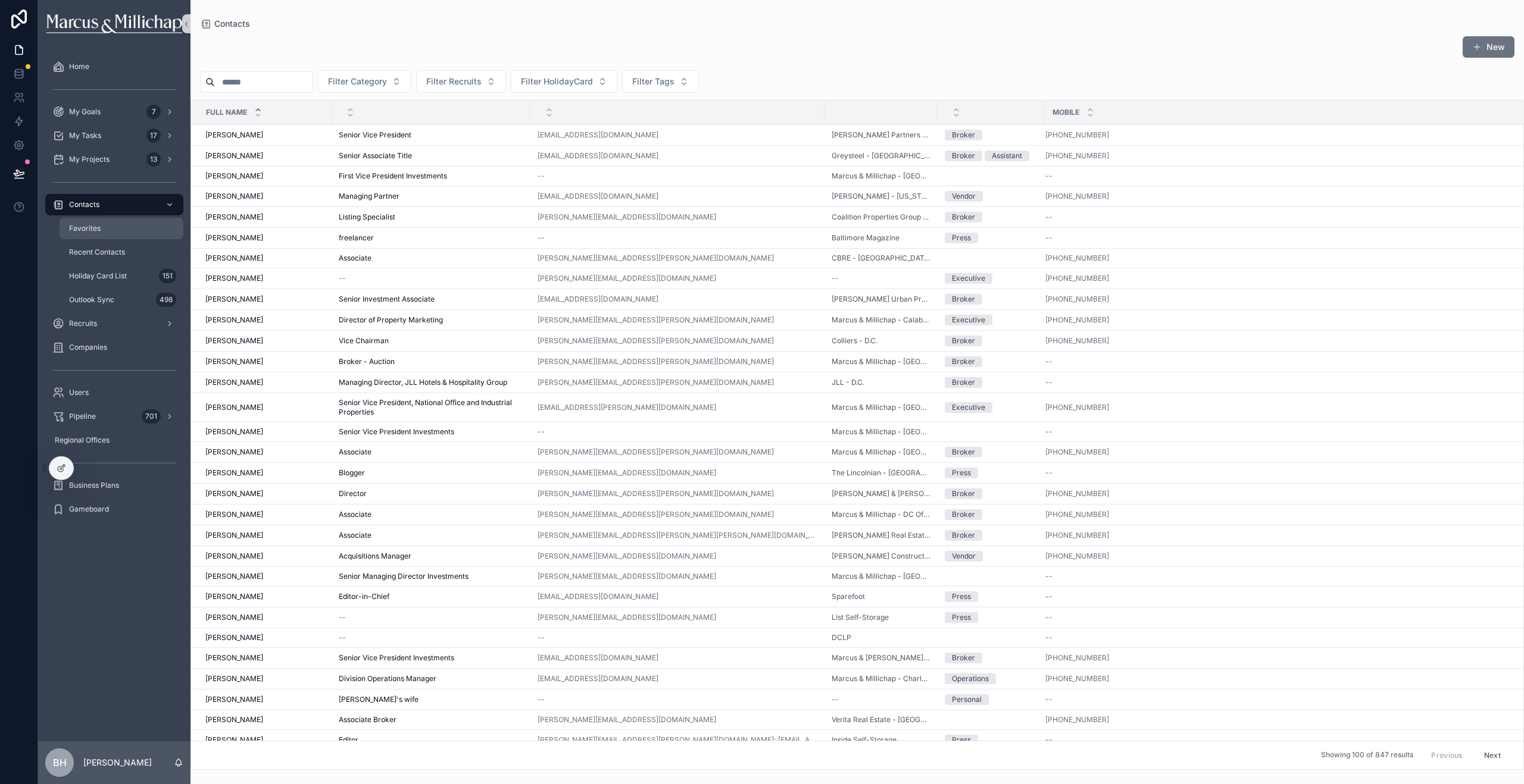
click at [87, 231] on span "Favorites" at bounding box center [85, 228] width 32 height 9
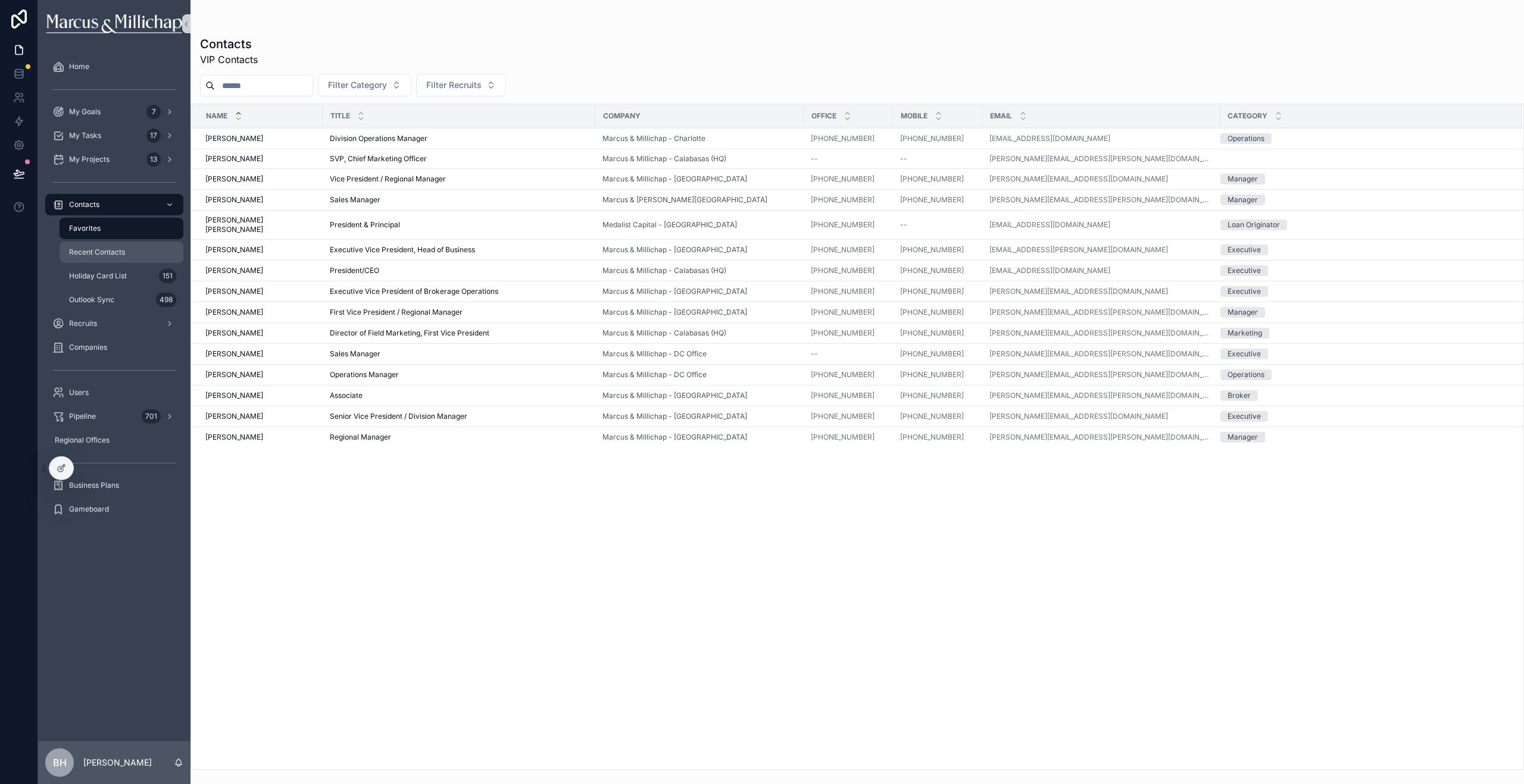
click at [88, 249] on span "Recent Contacts" at bounding box center [97, 252] width 56 height 9
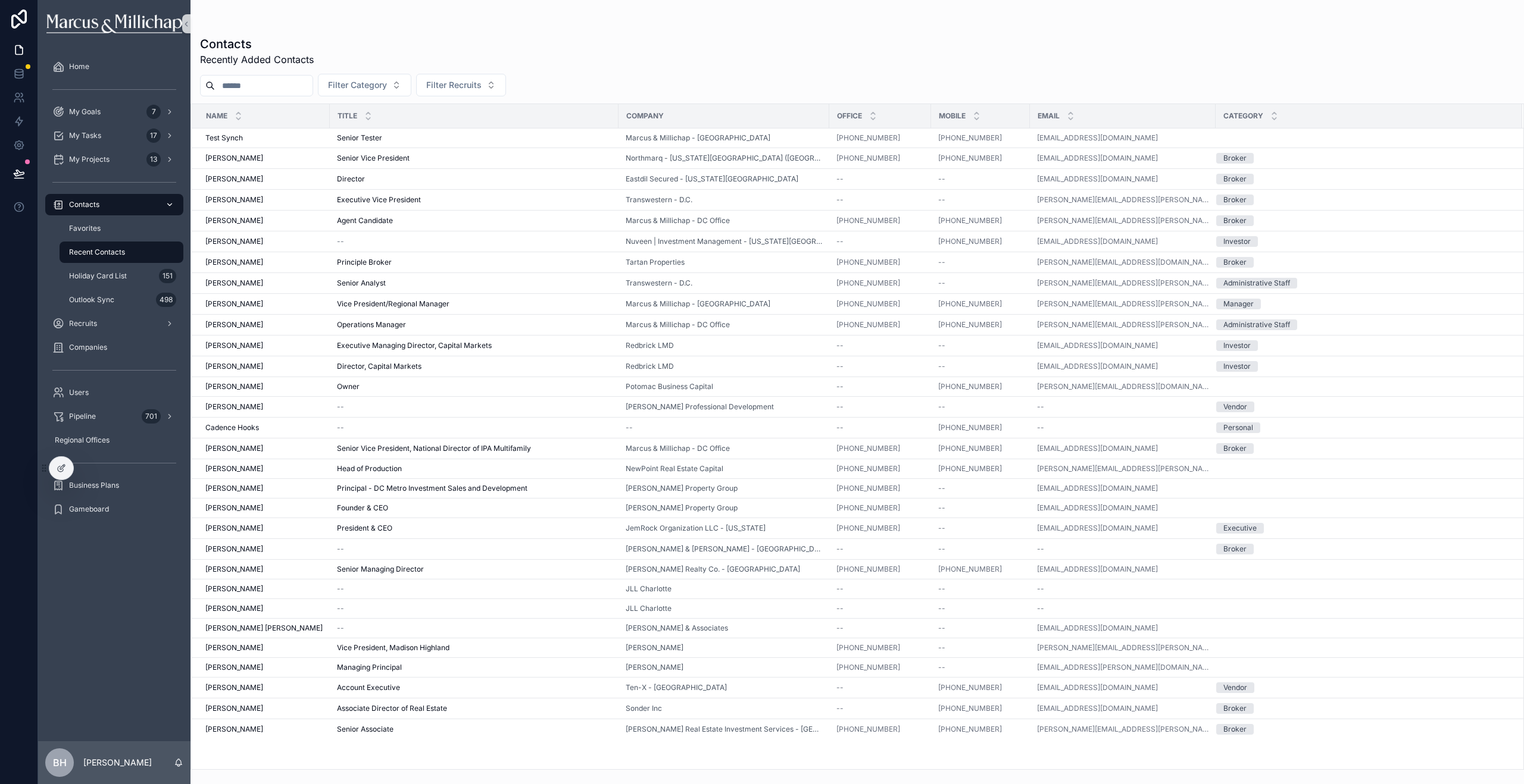
click at [84, 207] on span "Contacts" at bounding box center [84, 204] width 30 height 9
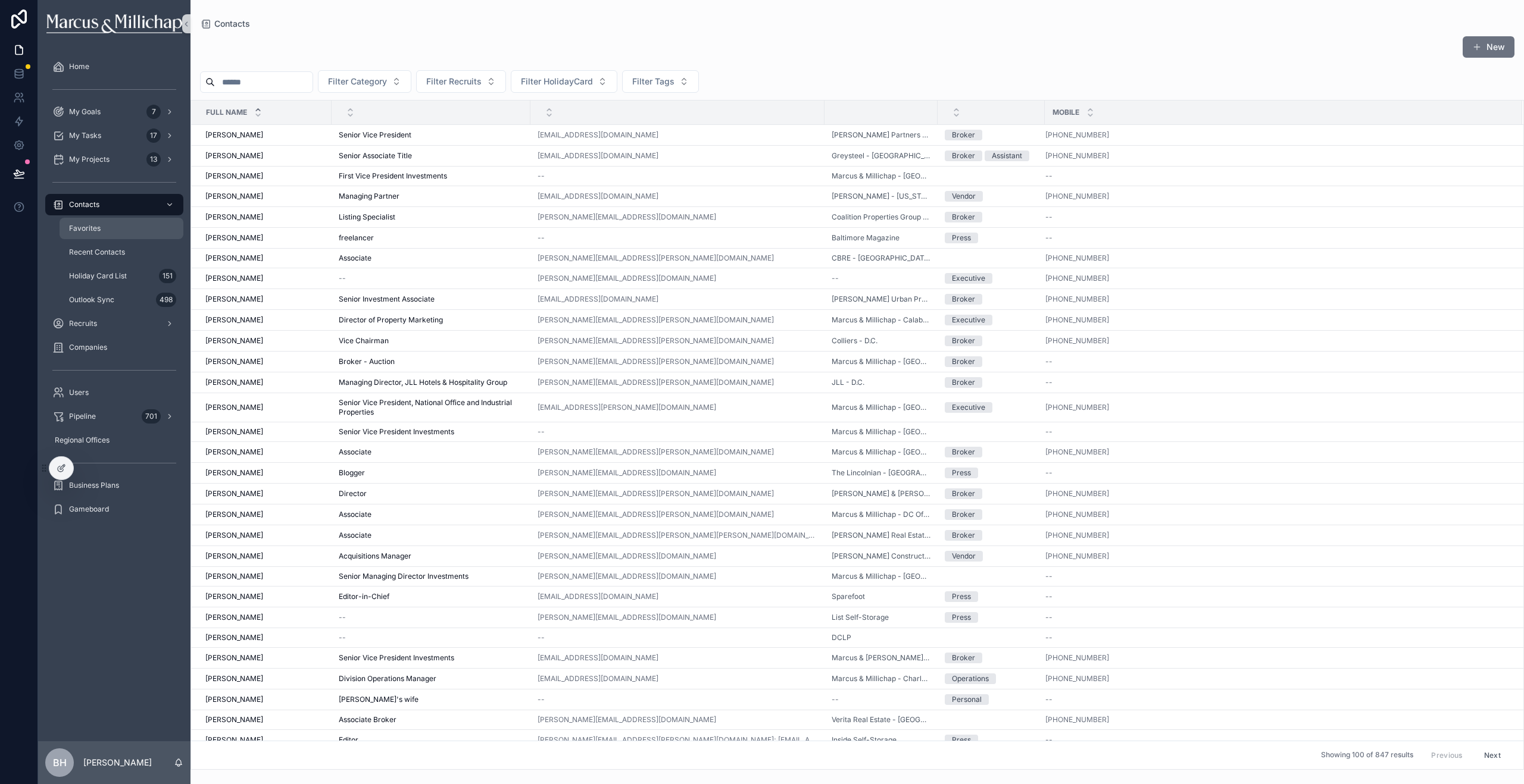
click at [87, 227] on span "Favorites" at bounding box center [85, 228] width 32 height 9
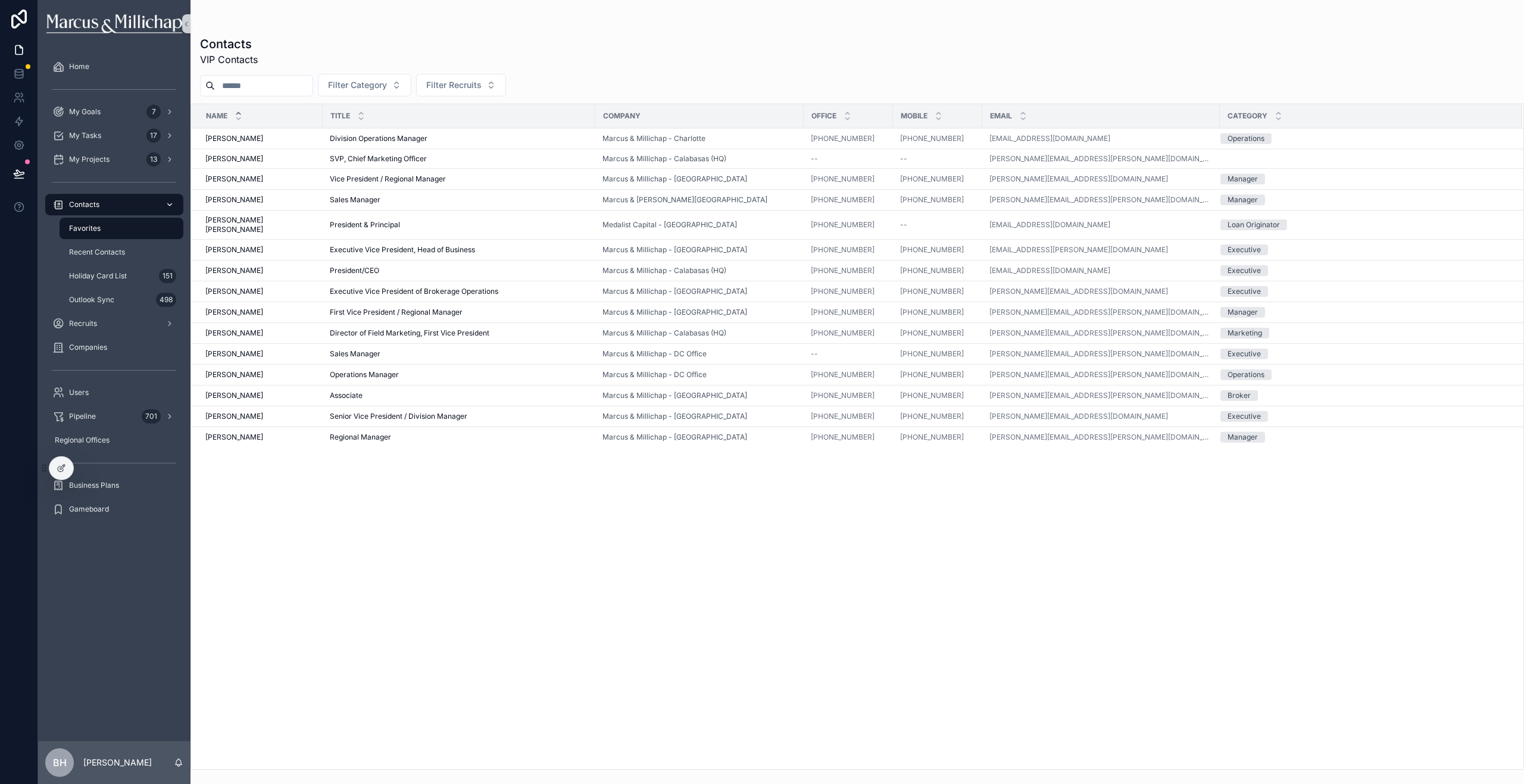
click at [89, 208] on span "Contacts" at bounding box center [84, 204] width 30 height 9
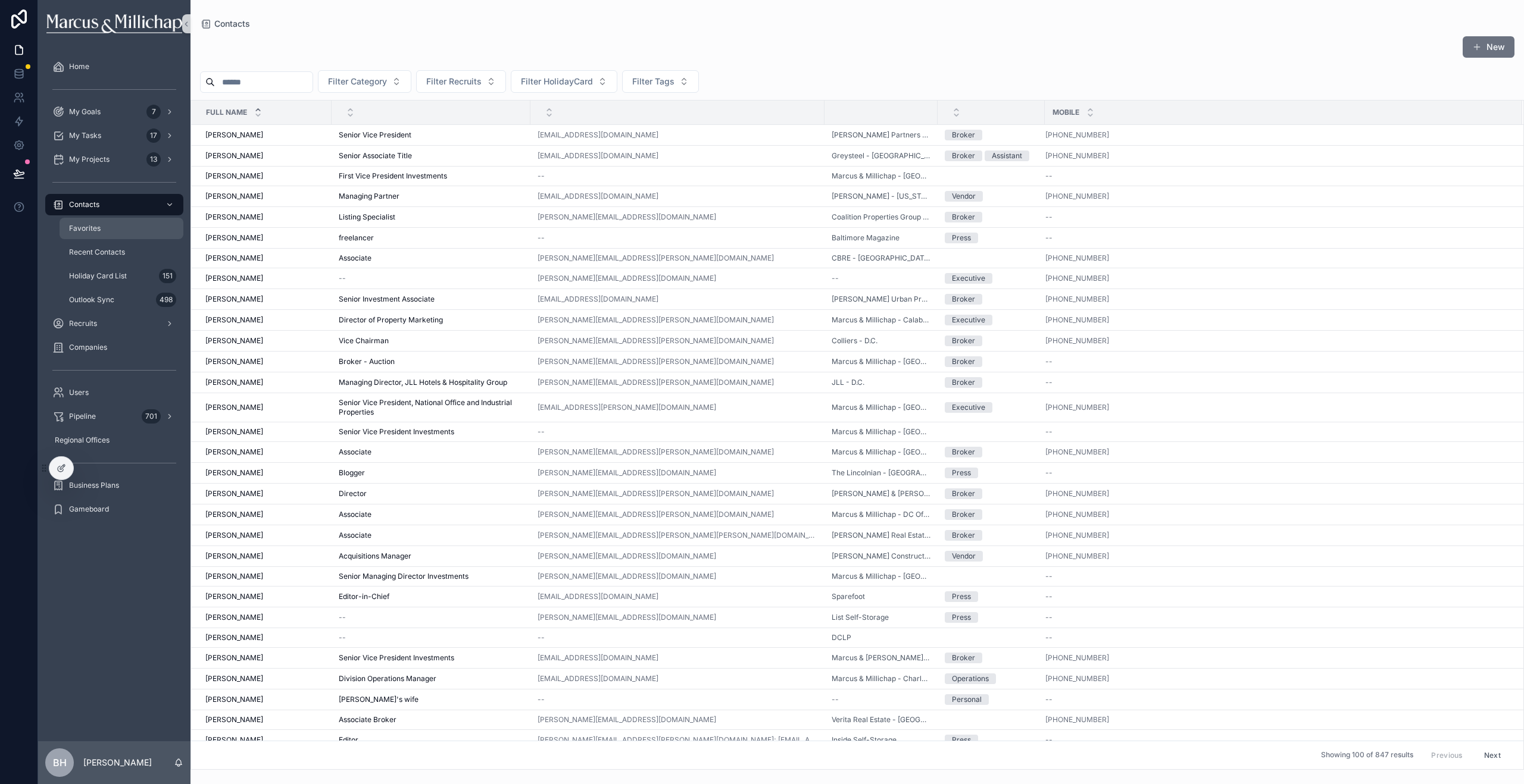
click at [86, 232] on span "Favorites" at bounding box center [85, 228] width 32 height 9
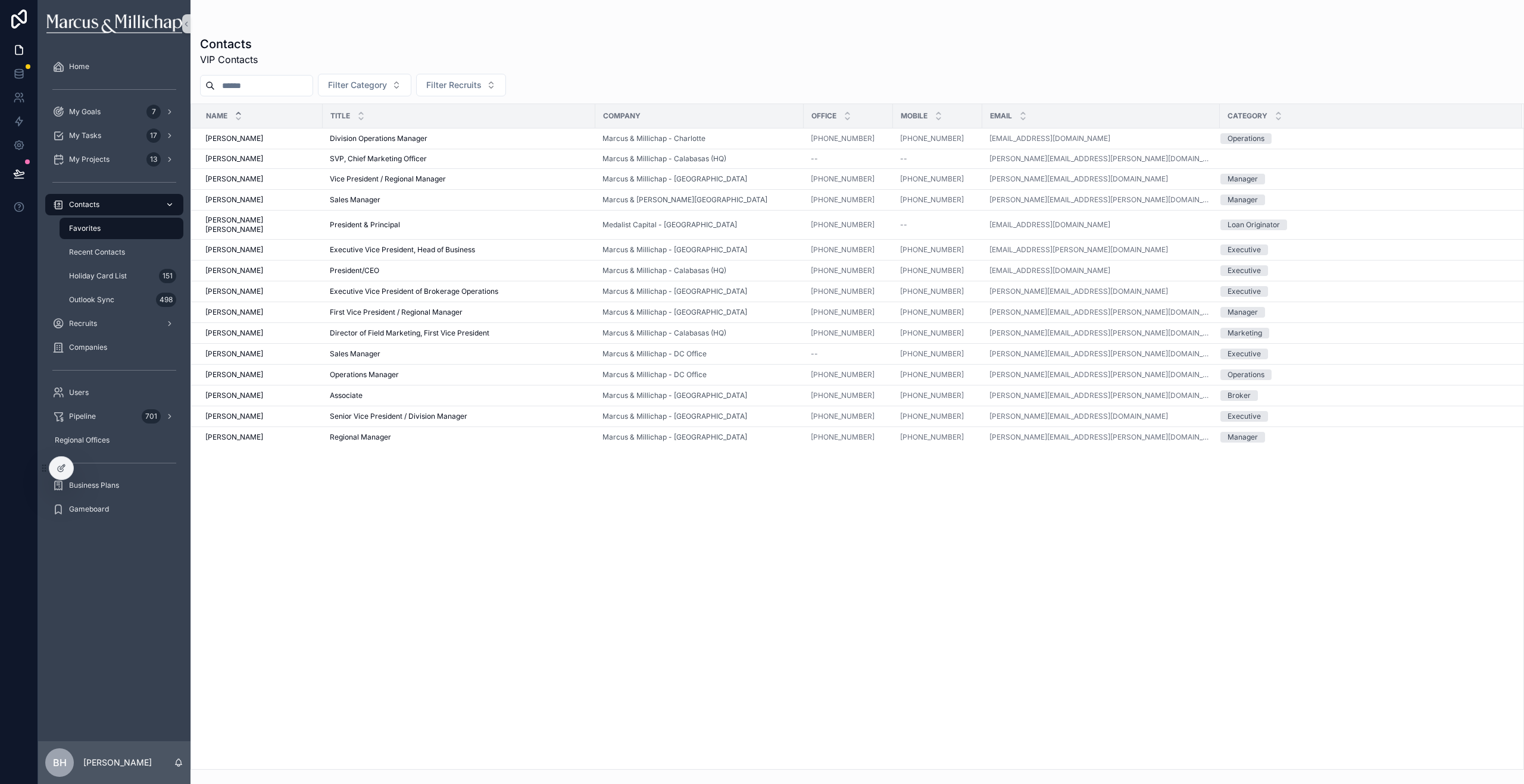
click at [90, 207] on span "Contacts" at bounding box center [84, 204] width 30 height 9
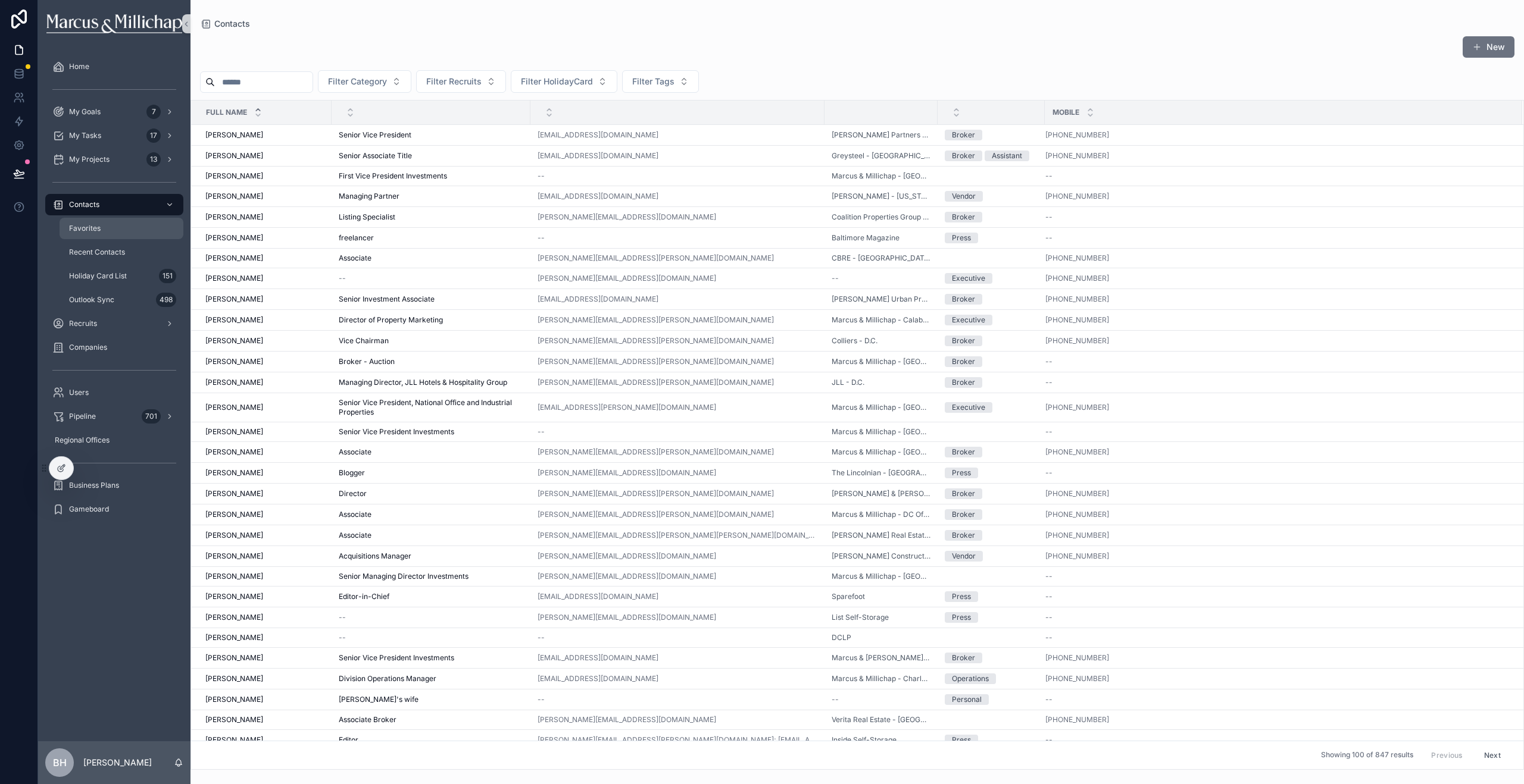
click at [75, 224] on span "Favorites" at bounding box center [85, 228] width 32 height 9
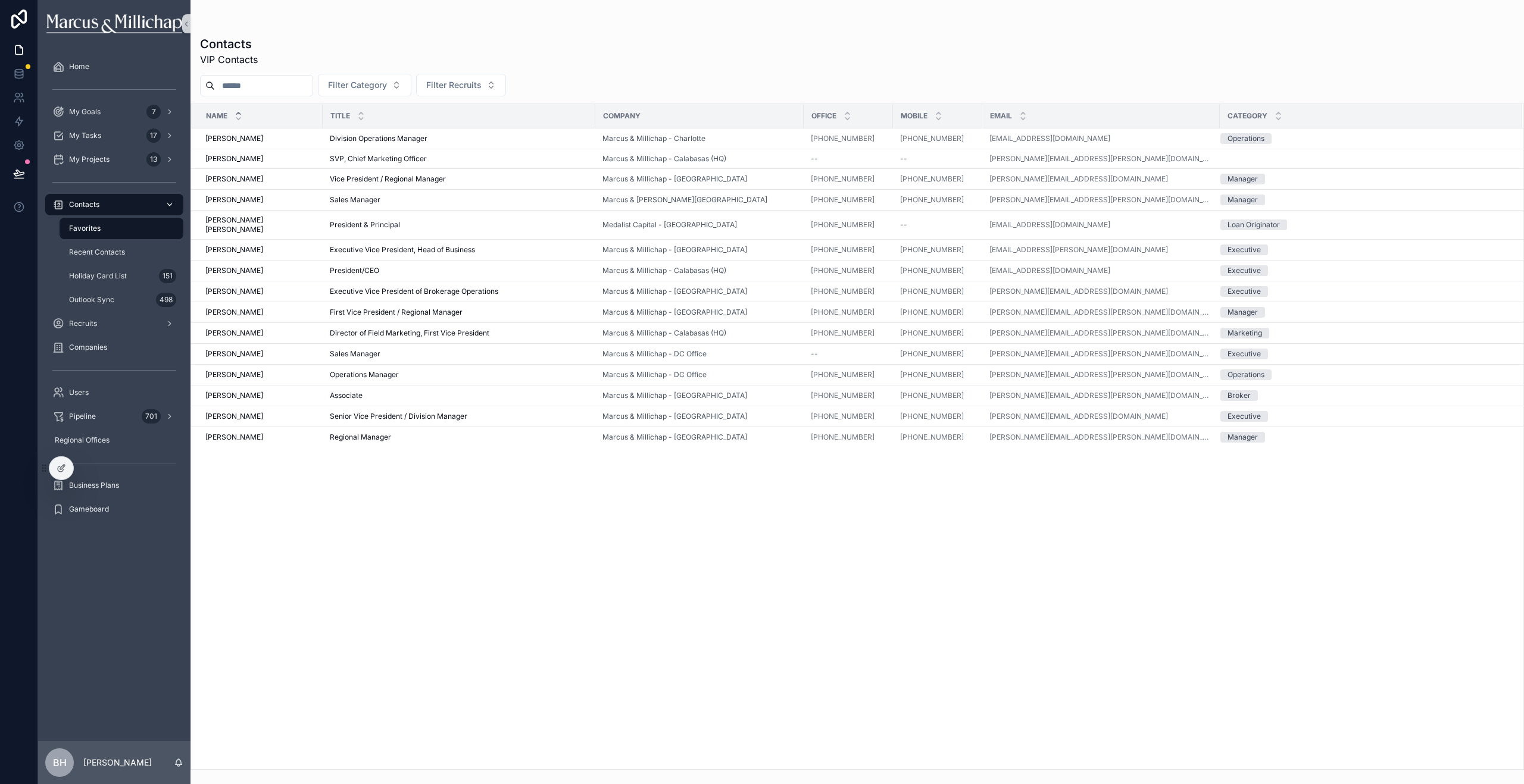
click at [83, 207] on span "Contacts" at bounding box center [84, 204] width 30 height 9
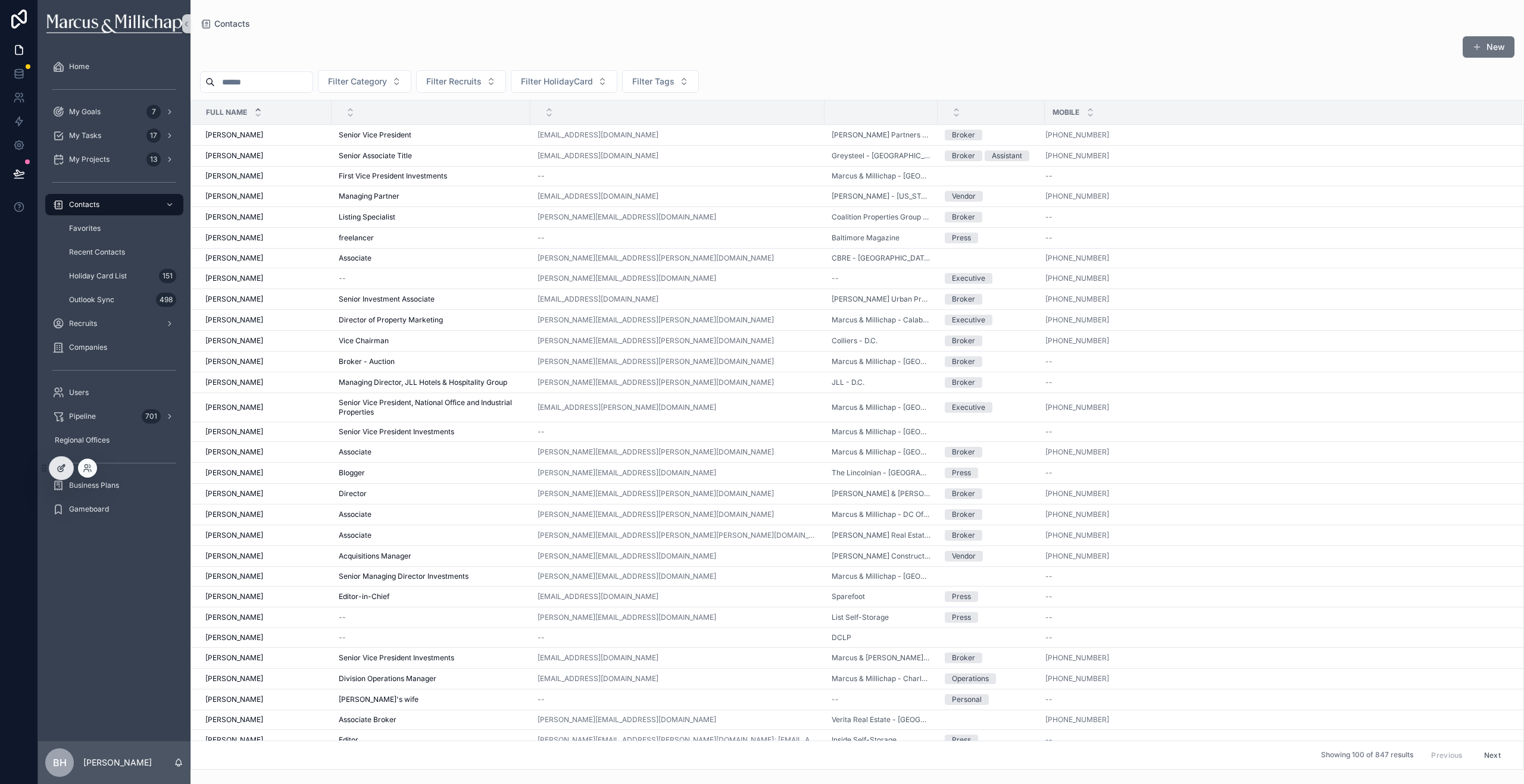
click at [53, 469] on div at bounding box center [61, 468] width 24 height 22
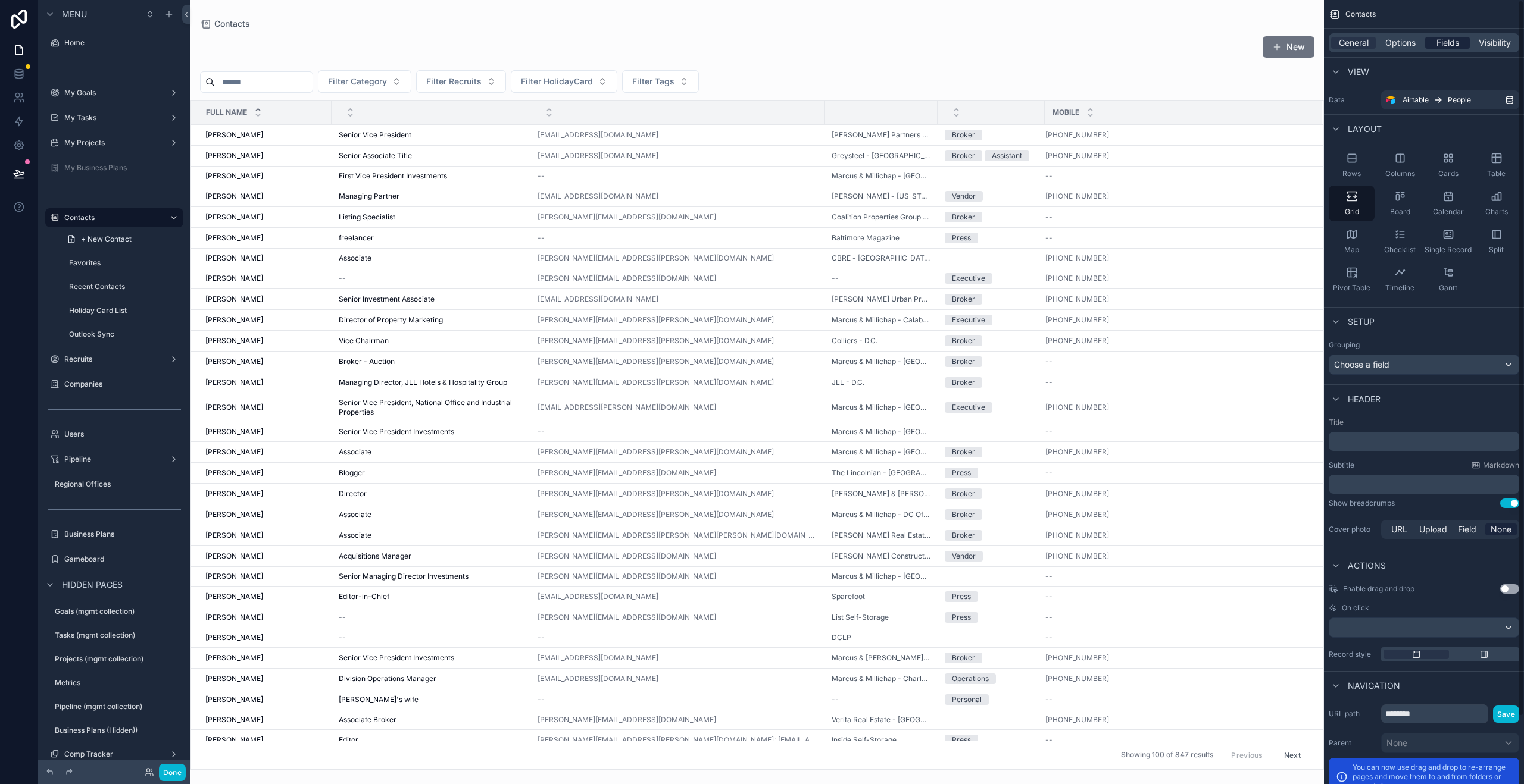
click at [1459, 40] on div "Fields" at bounding box center [1448, 42] width 45 height 12
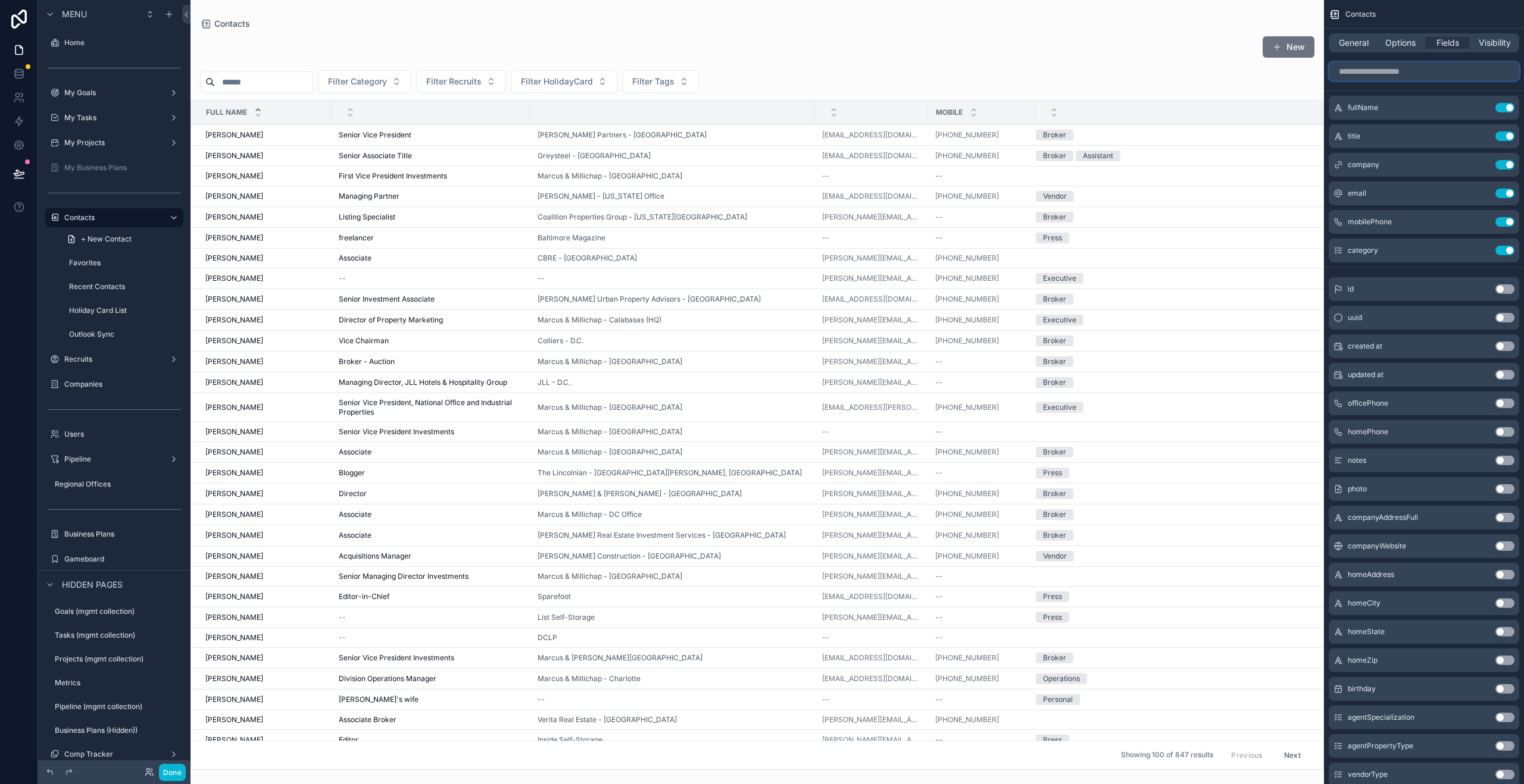
click at [1368, 72] on input "scrollable content" at bounding box center [1424, 71] width 190 height 19
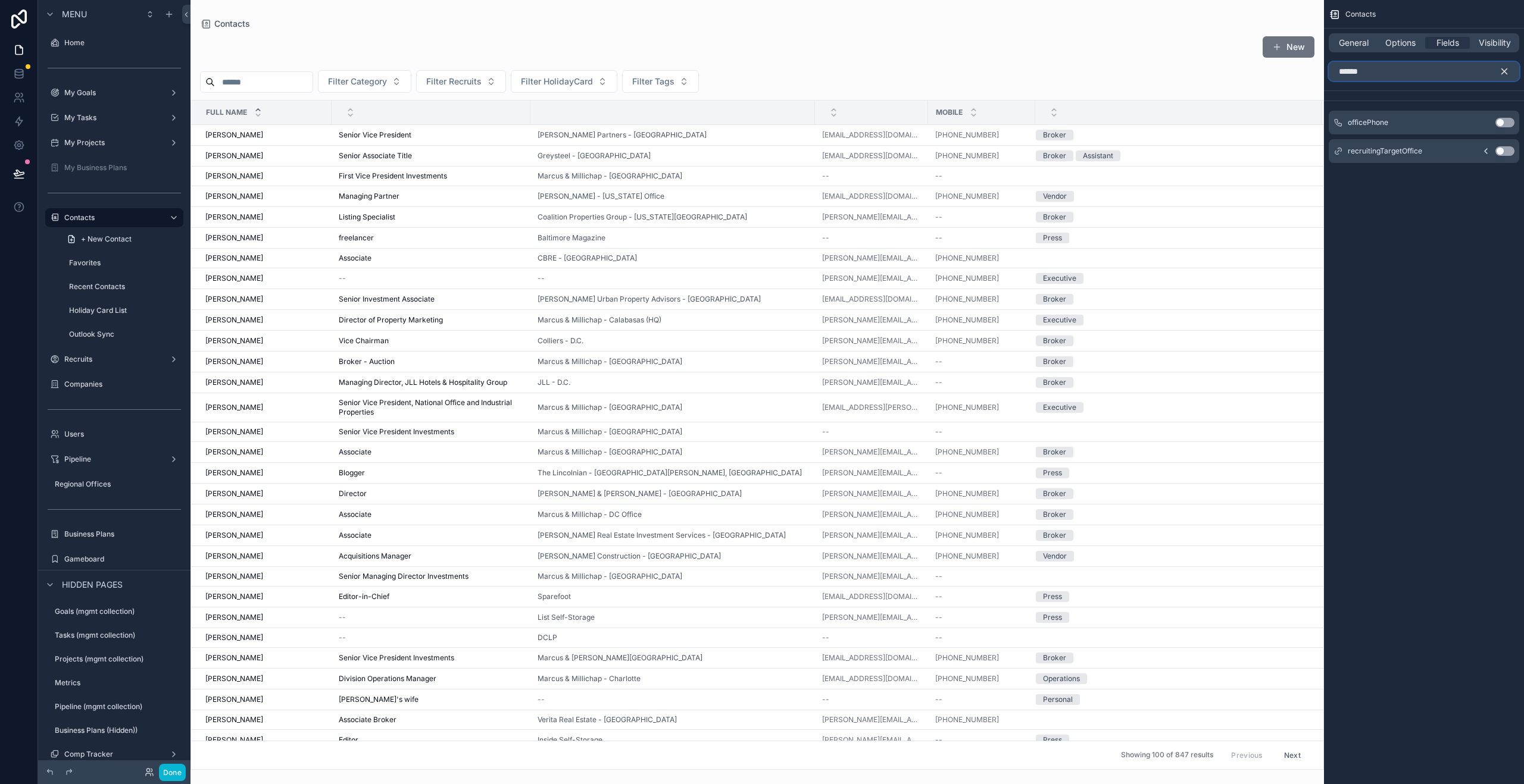
type input "******"
click at [1505, 122] on button "Use setting" at bounding box center [1505, 122] width 19 height 9
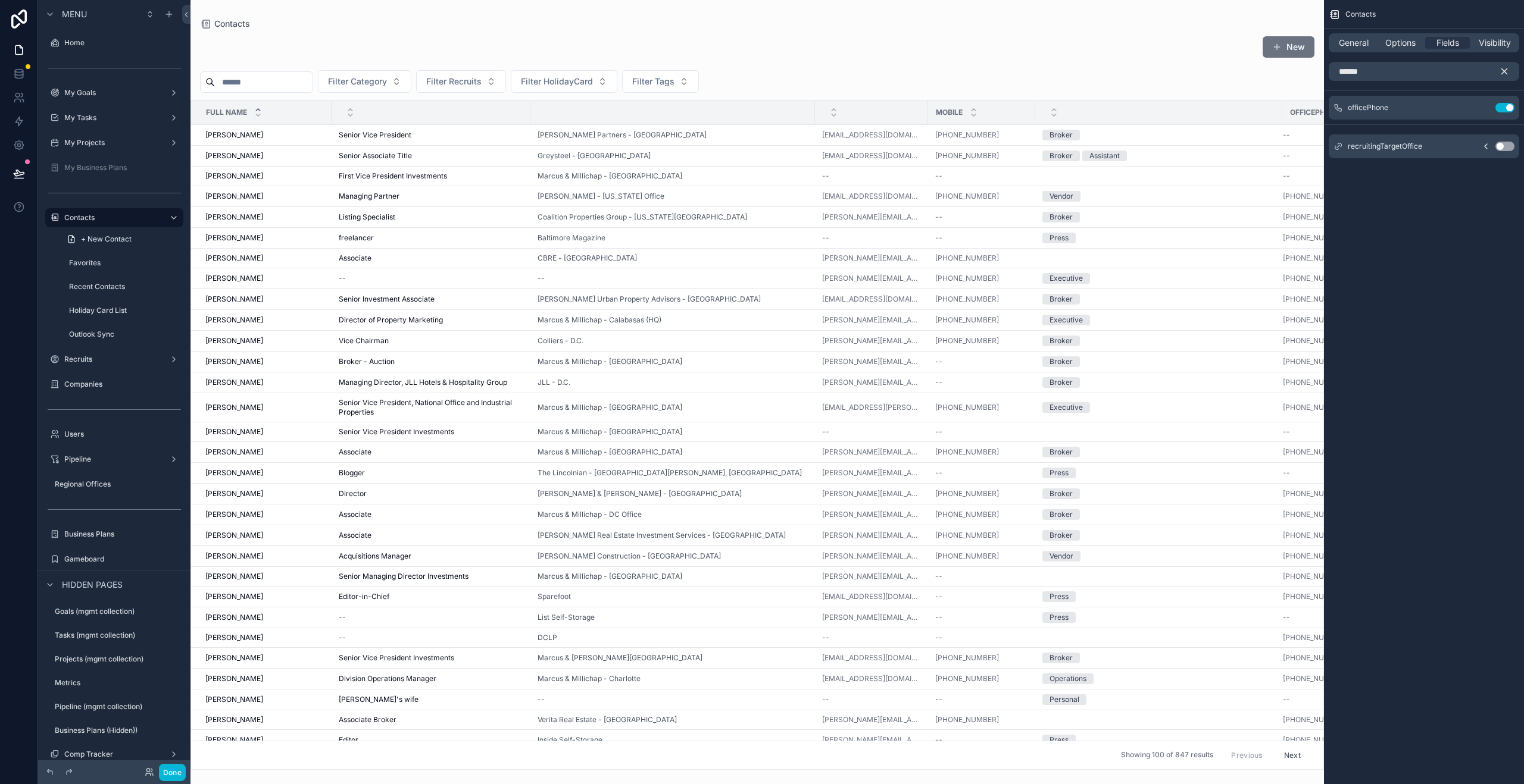
click at [1507, 73] on icon "scrollable content" at bounding box center [1504, 71] width 11 height 11
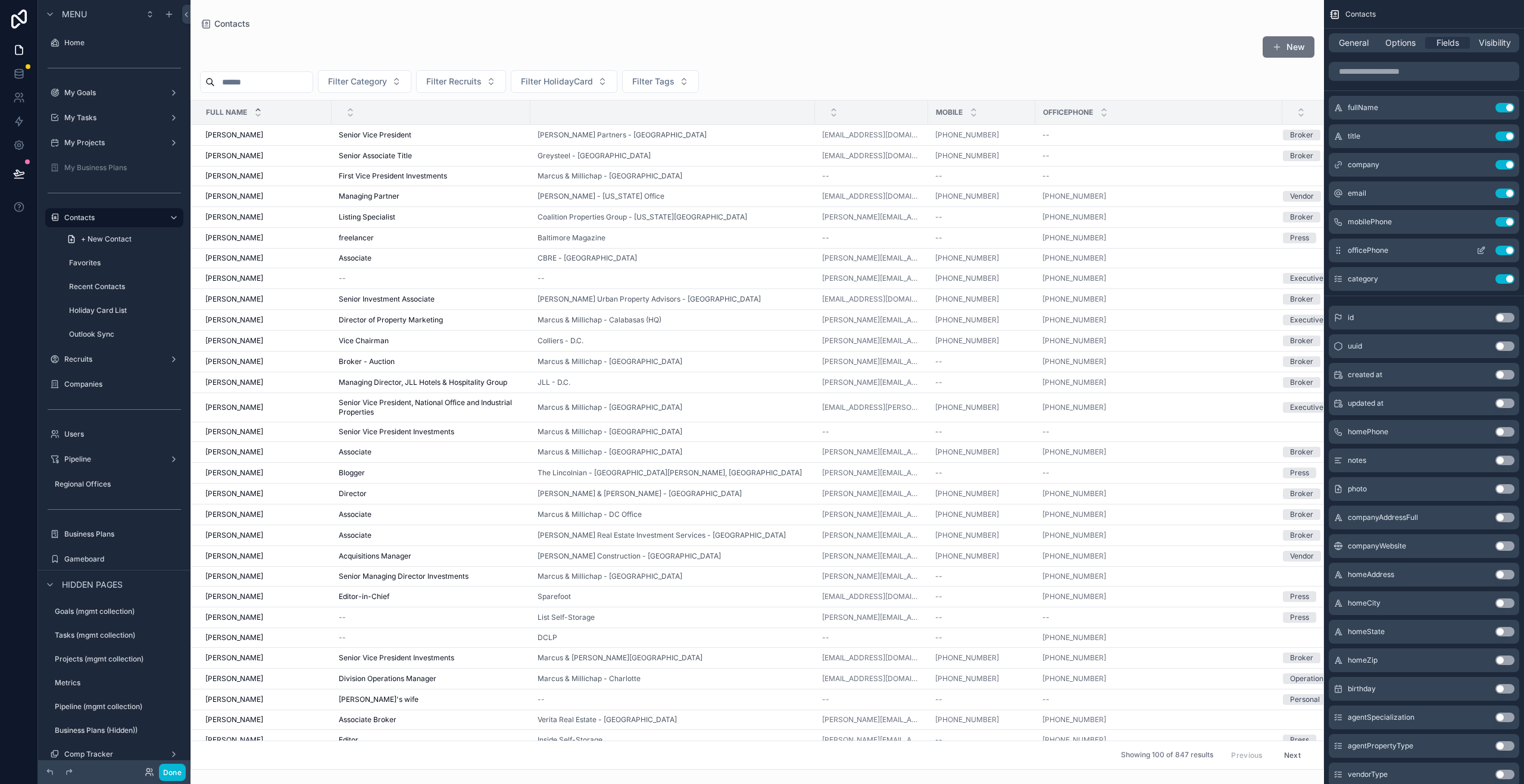
click at [1481, 252] on icon "scrollable content" at bounding box center [1482, 249] width 5 height 5
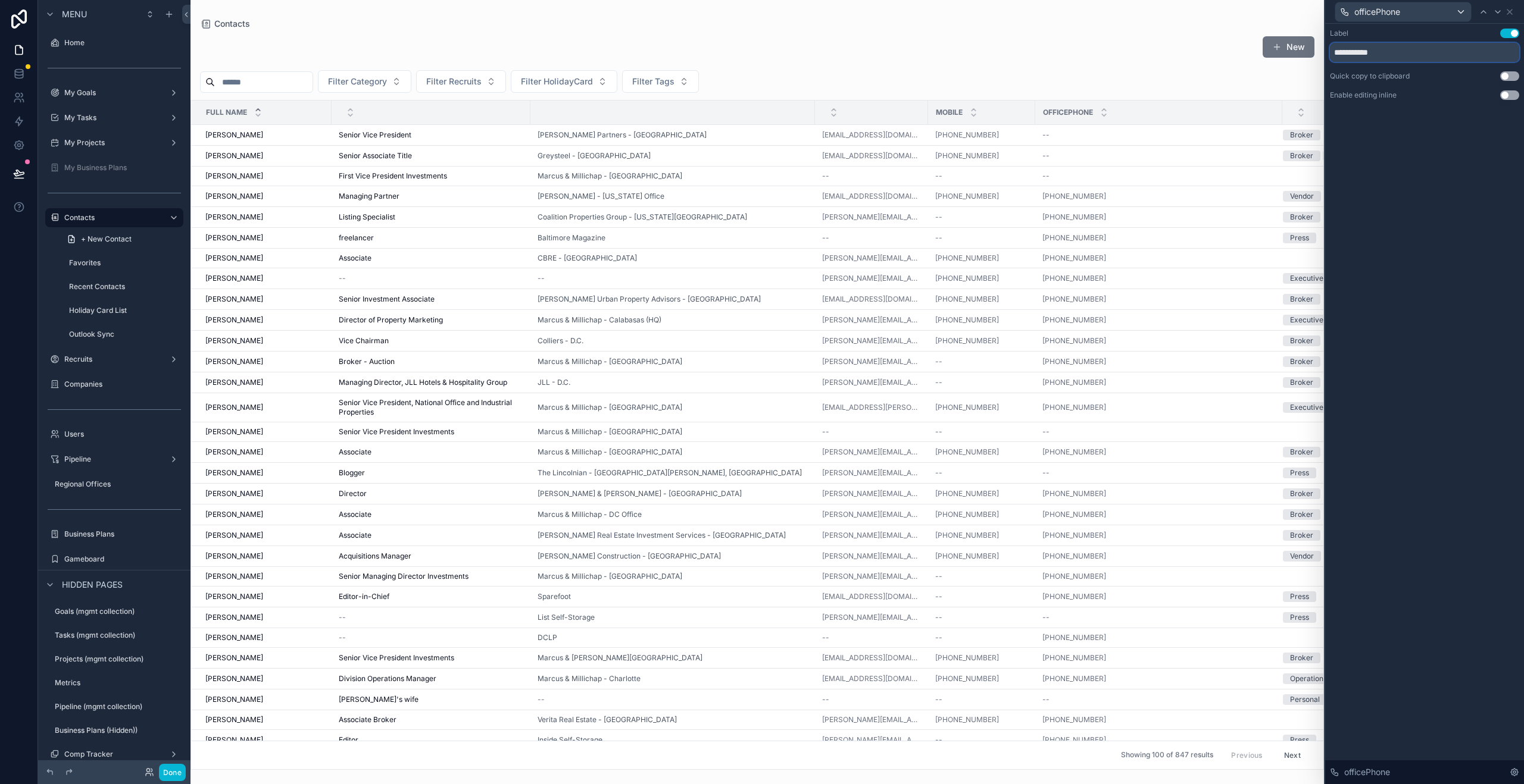
click at [1374, 54] on input "**********" at bounding box center [1424, 53] width 189 height 19
click at [1391, 53] on input "**********" at bounding box center [1424, 53] width 189 height 19
type input "******"
click at [1509, 12] on icon at bounding box center [1510, 12] width 5 height 5
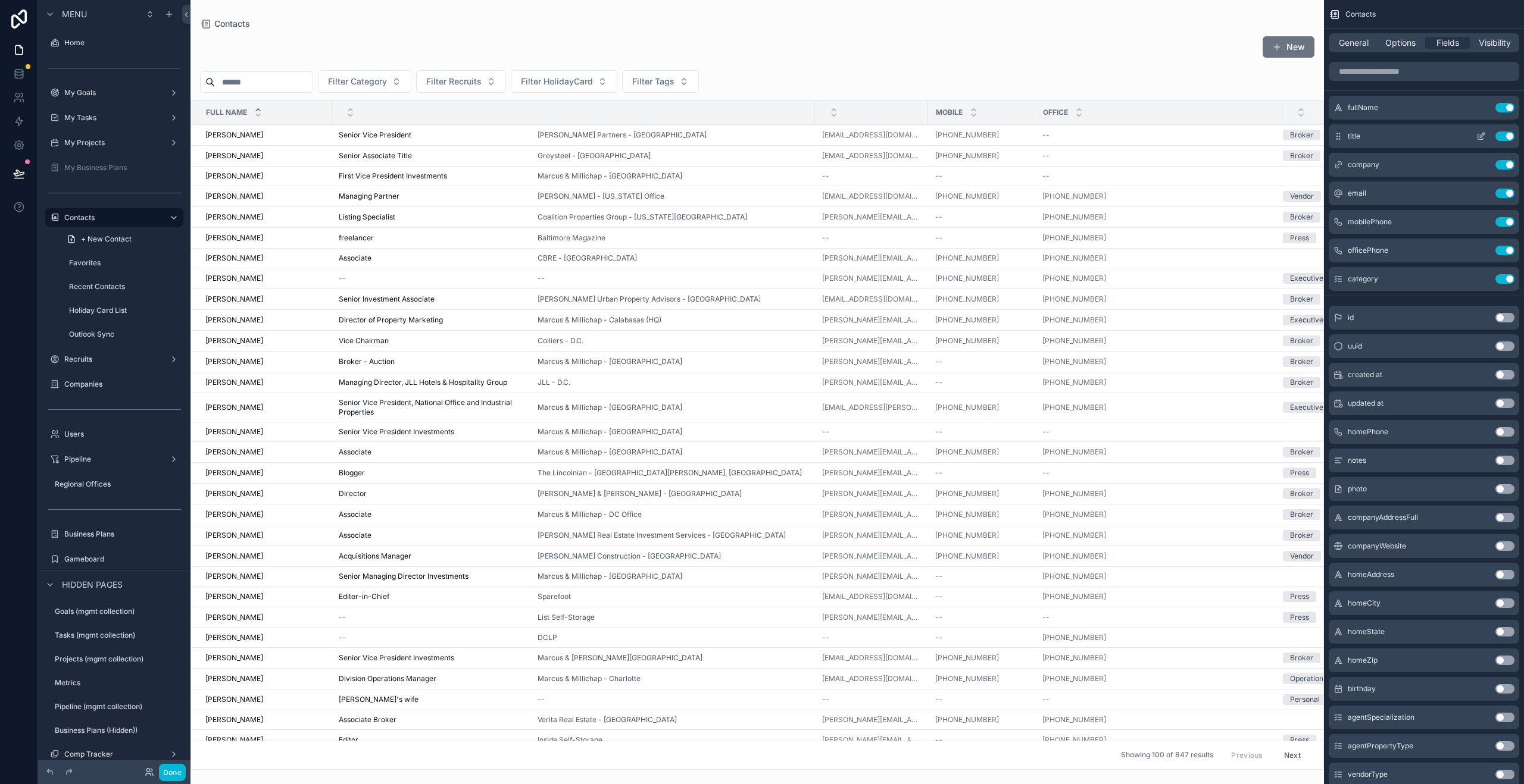
click at [1478, 135] on icon "scrollable content" at bounding box center [1480, 137] width 5 height 5
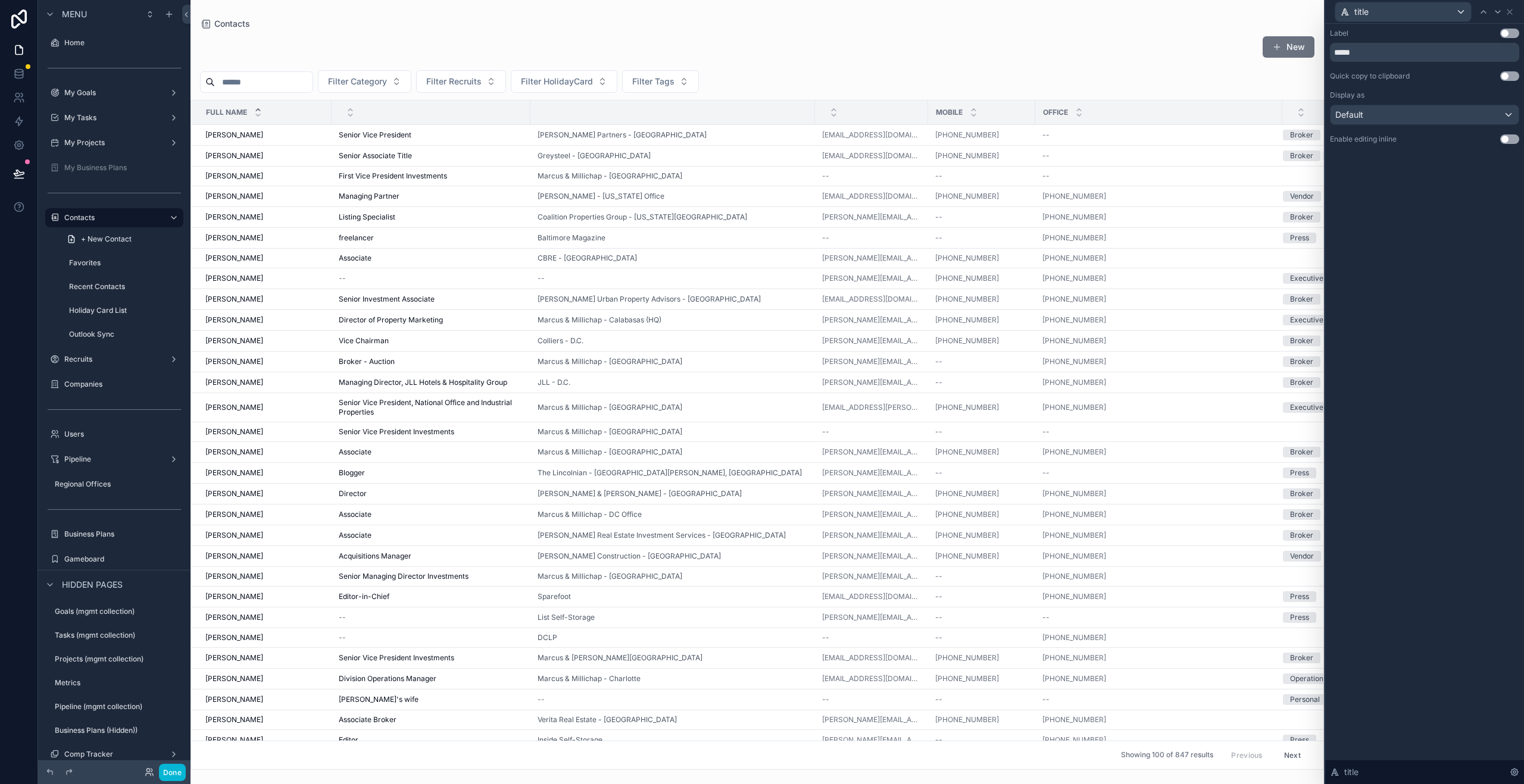
click at [1506, 30] on button "Use setting" at bounding box center [1510, 33] width 19 height 9
click at [1461, 114] on div "Default" at bounding box center [1424, 114] width 188 height 19
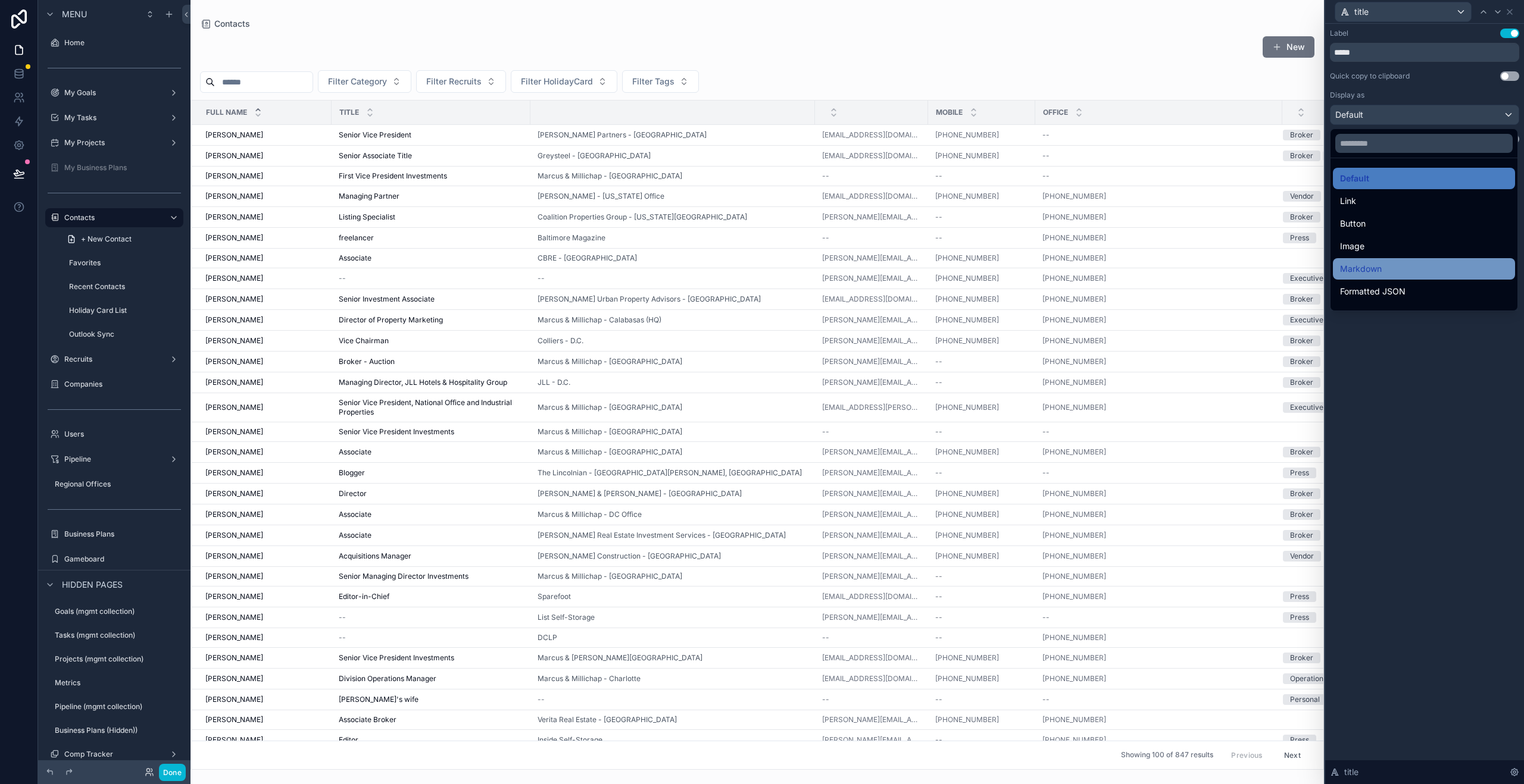
click at [1366, 269] on span "Markdown" at bounding box center [1361, 269] width 42 height 14
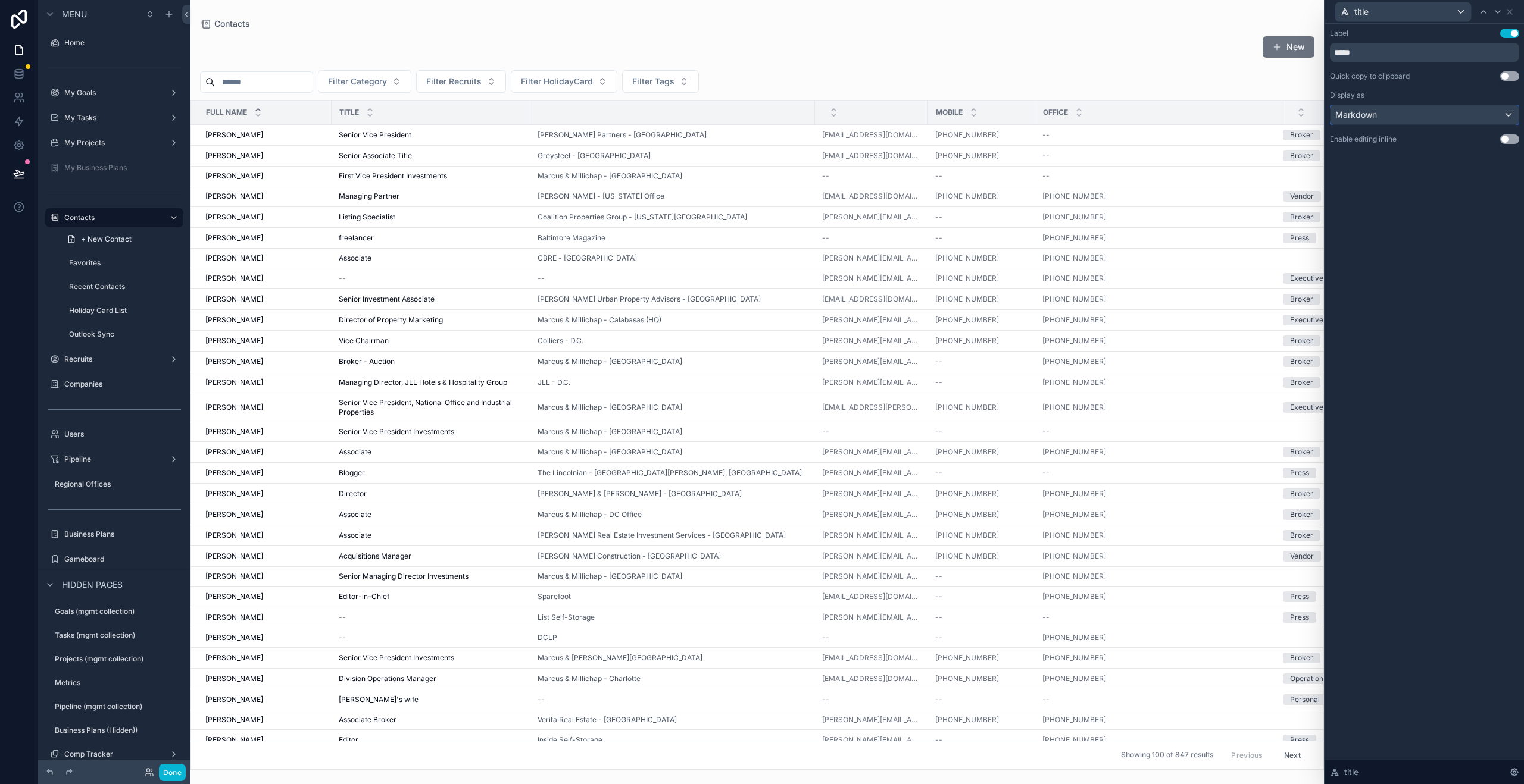
click at [1395, 115] on div "Markdown" at bounding box center [1424, 114] width 188 height 19
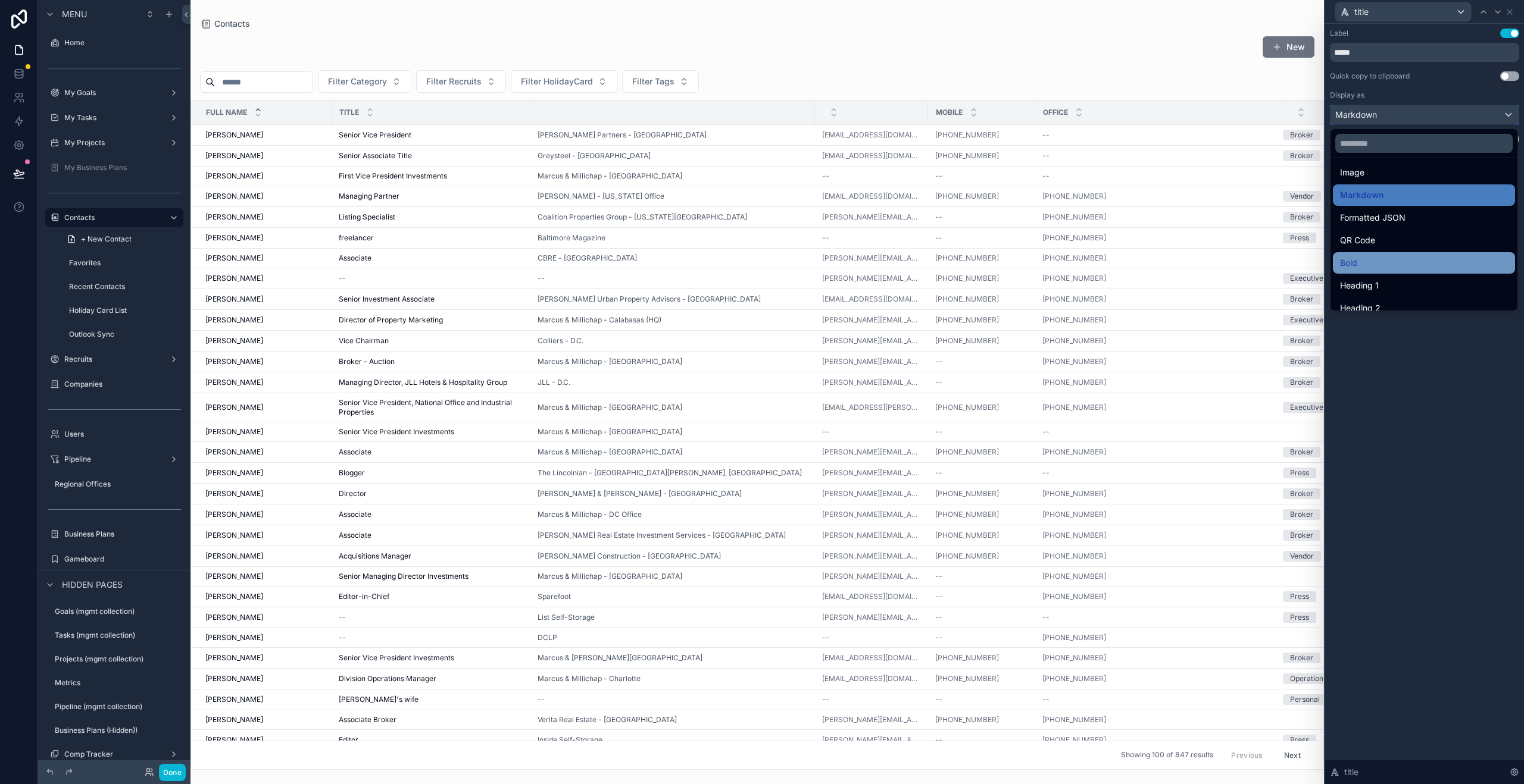
scroll to position [102, 0]
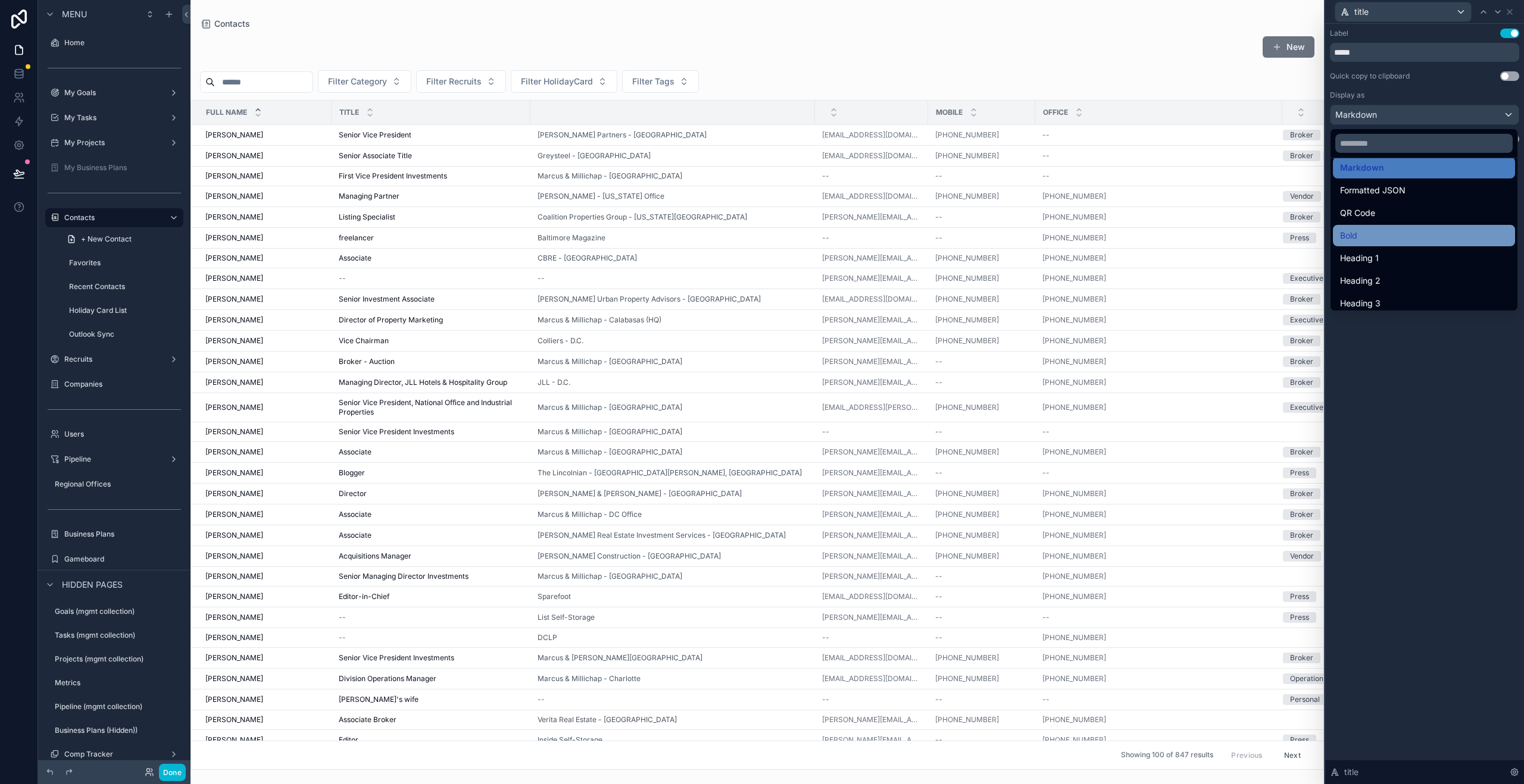
click at [1385, 233] on div "Bold" at bounding box center [1423, 235] width 168 height 14
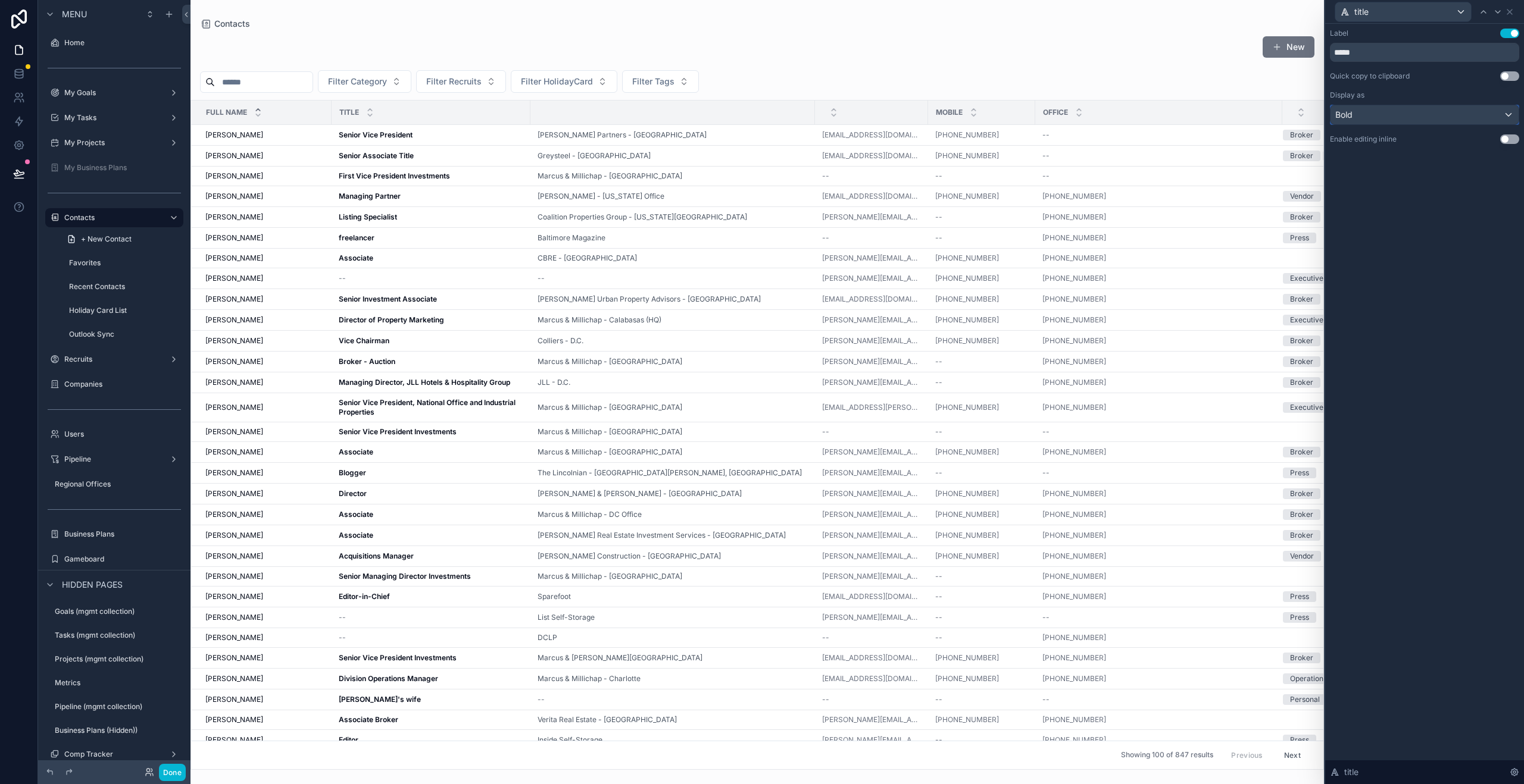
click at [1415, 112] on div "Bold" at bounding box center [1424, 114] width 188 height 19
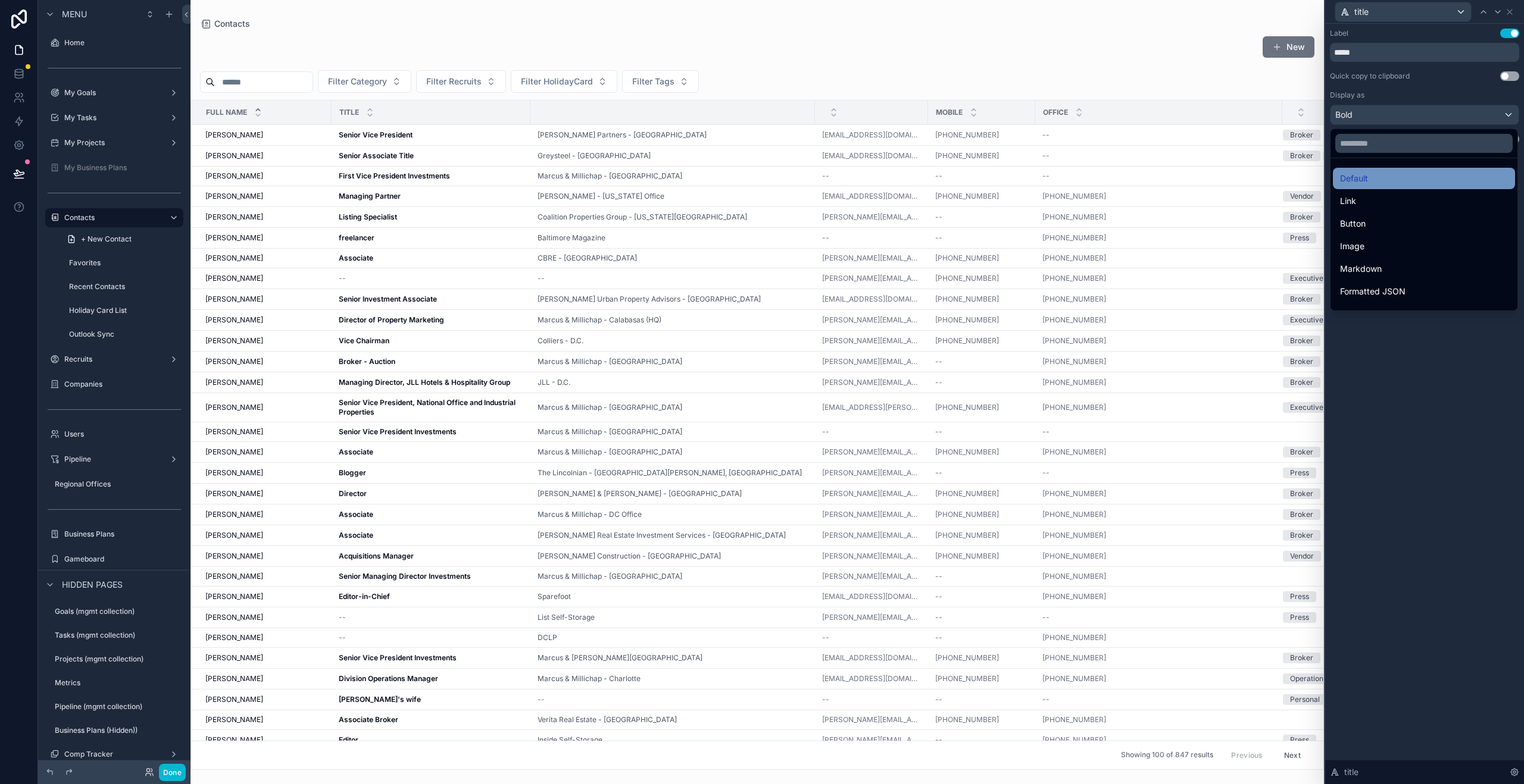
click at [1398, 178] on div "Default" at bounding box center [1423, 179] width 168 height 14
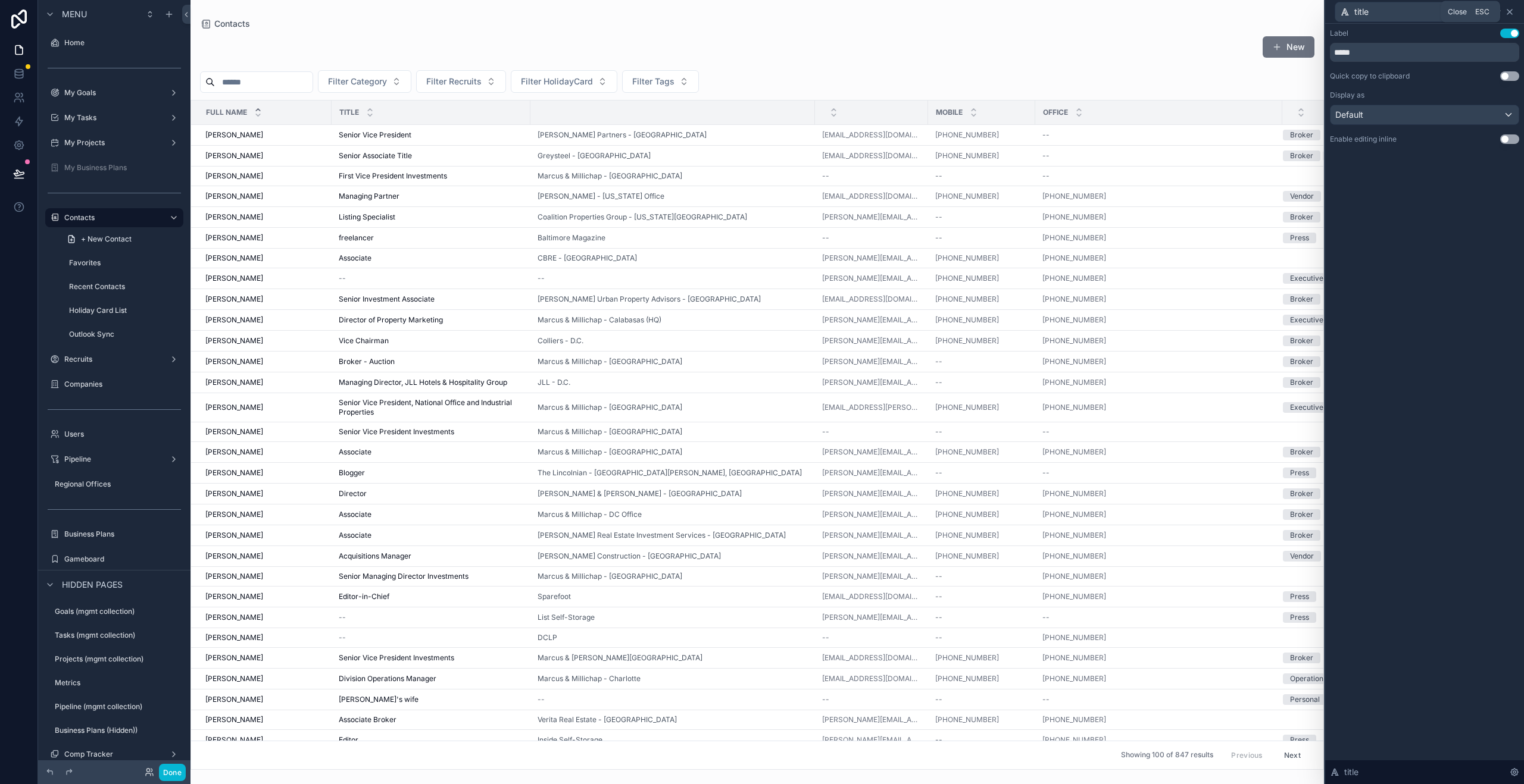
click at [1513, 15] on icon at bounding box center [1509, 12] width 9 height 9
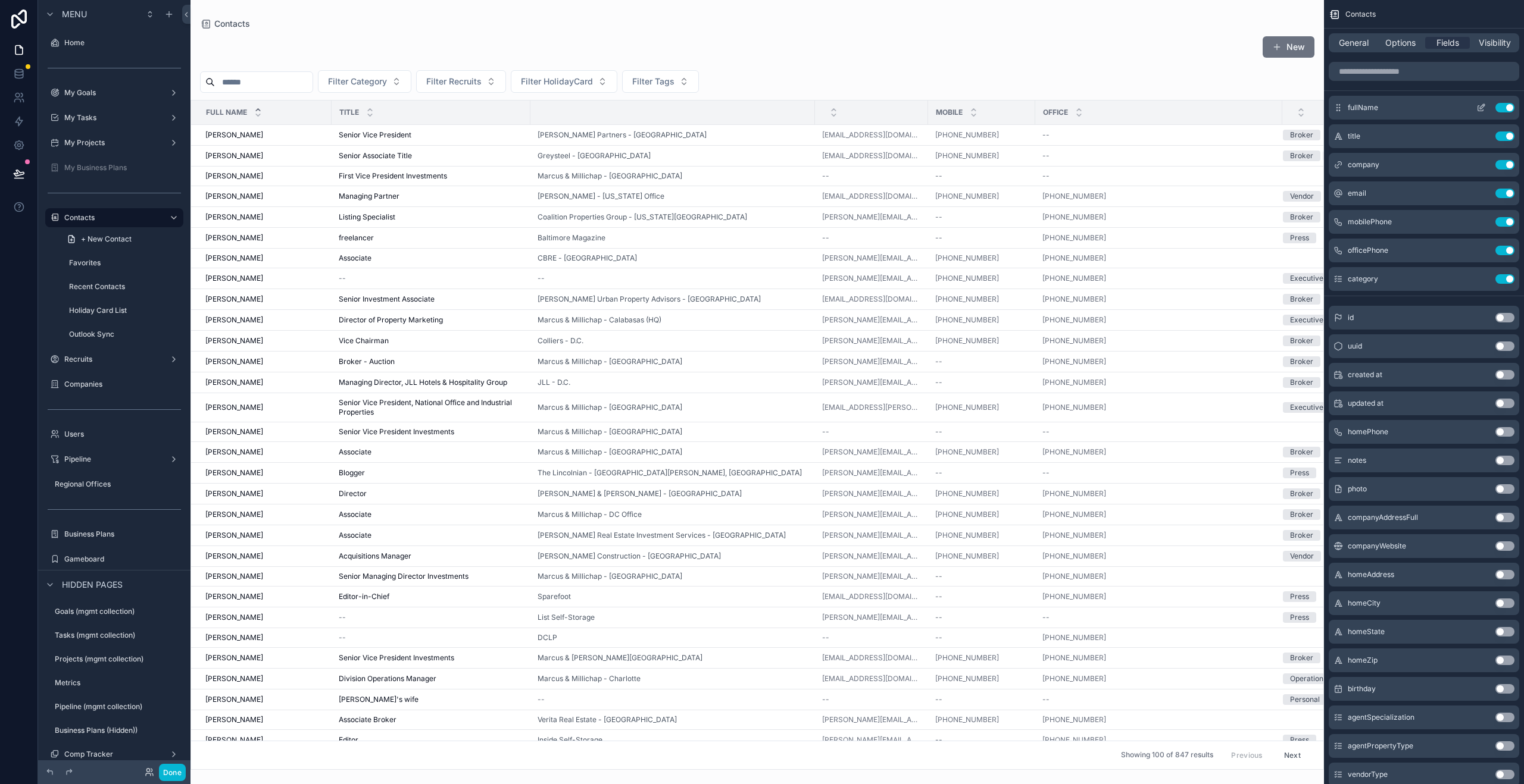
click at [1479, 106] on icon "scrollable content" at bounding box center [1480, 108] width 5 height 5
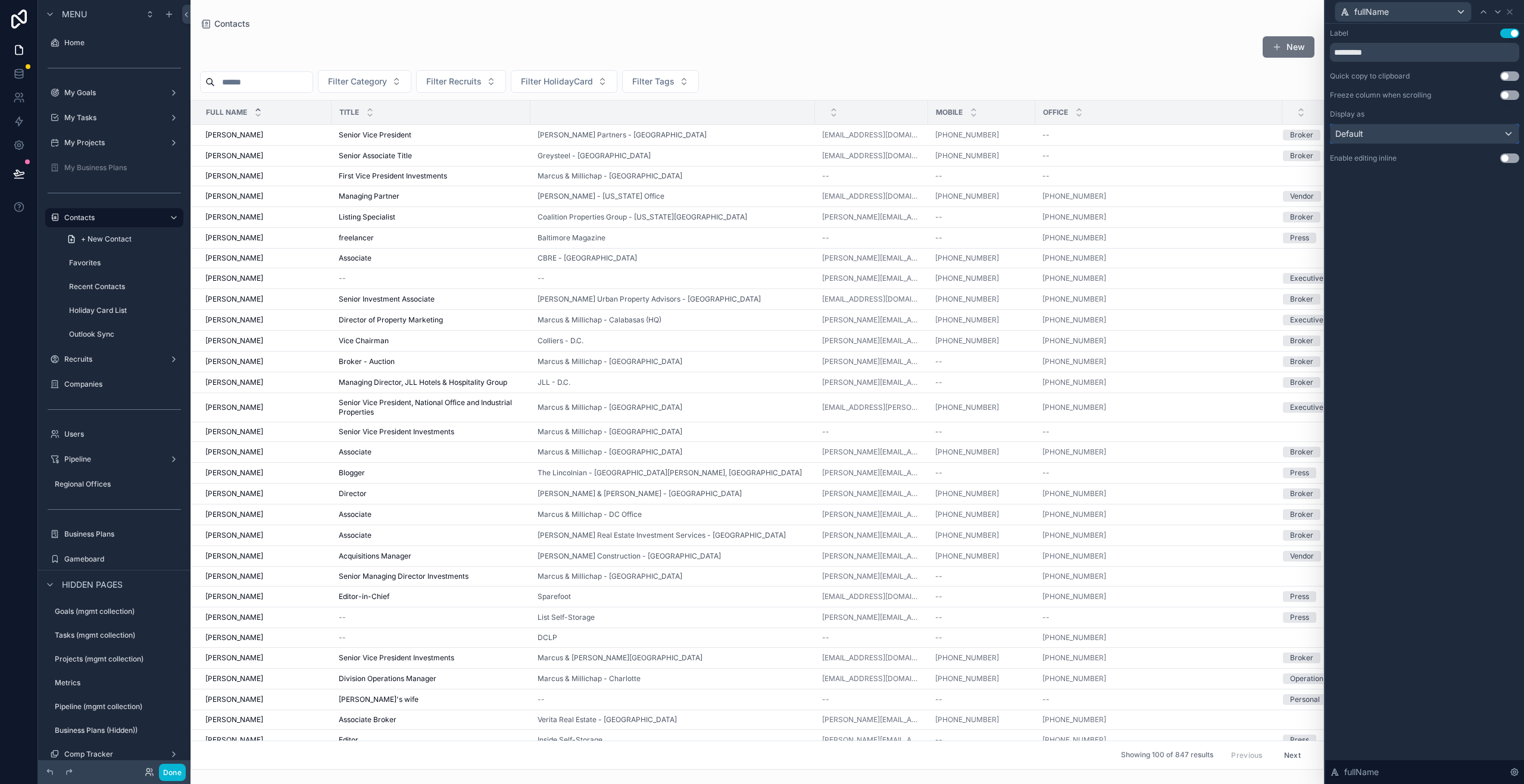
click at [1443, 135] on div "Default" at bounding box center [1424, 134] width 188 height 19
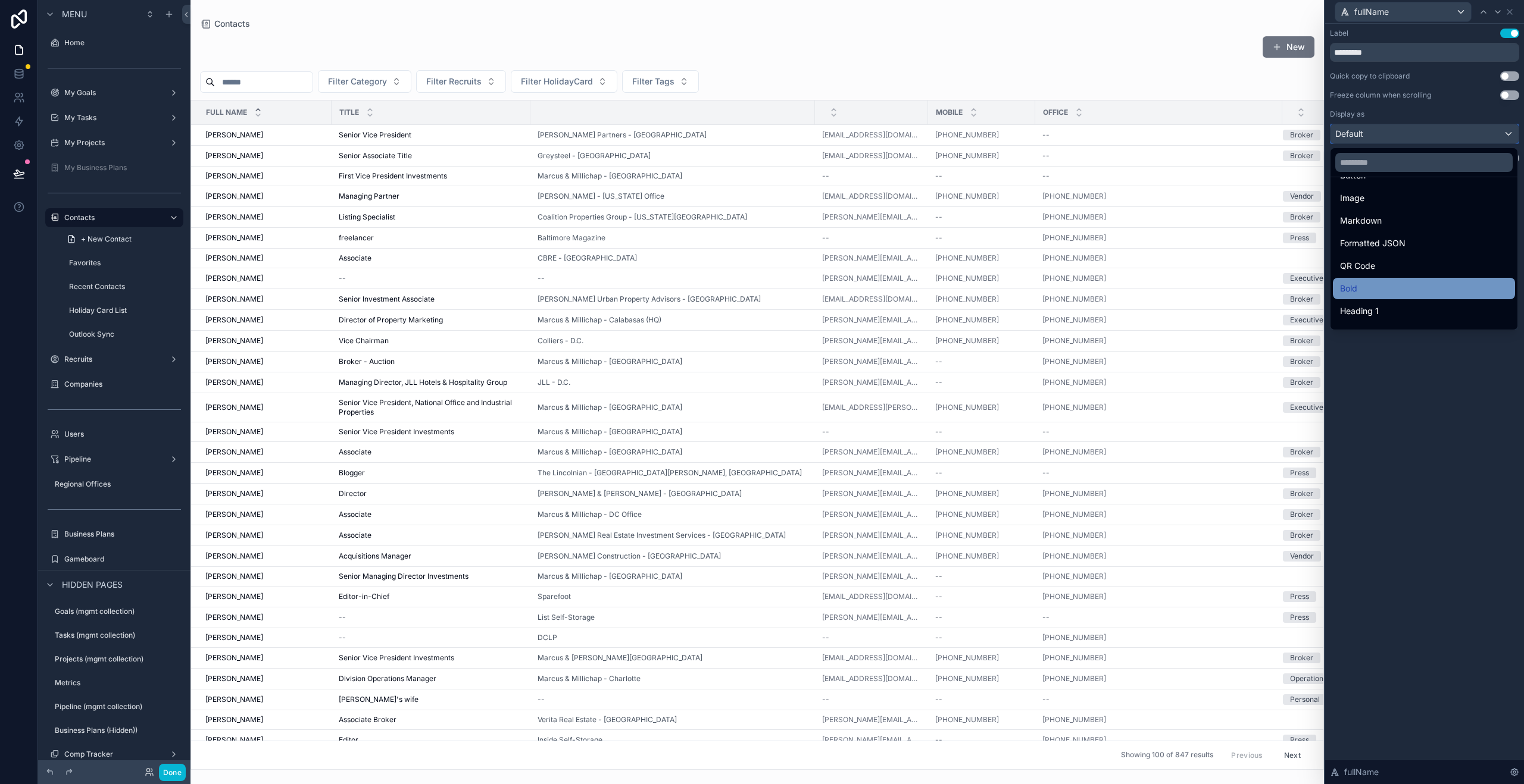
scroll to position [85, 0]
click at [1394, 292] on div "Heading 1" at bounding box center [1423, 294] width 168 height 14
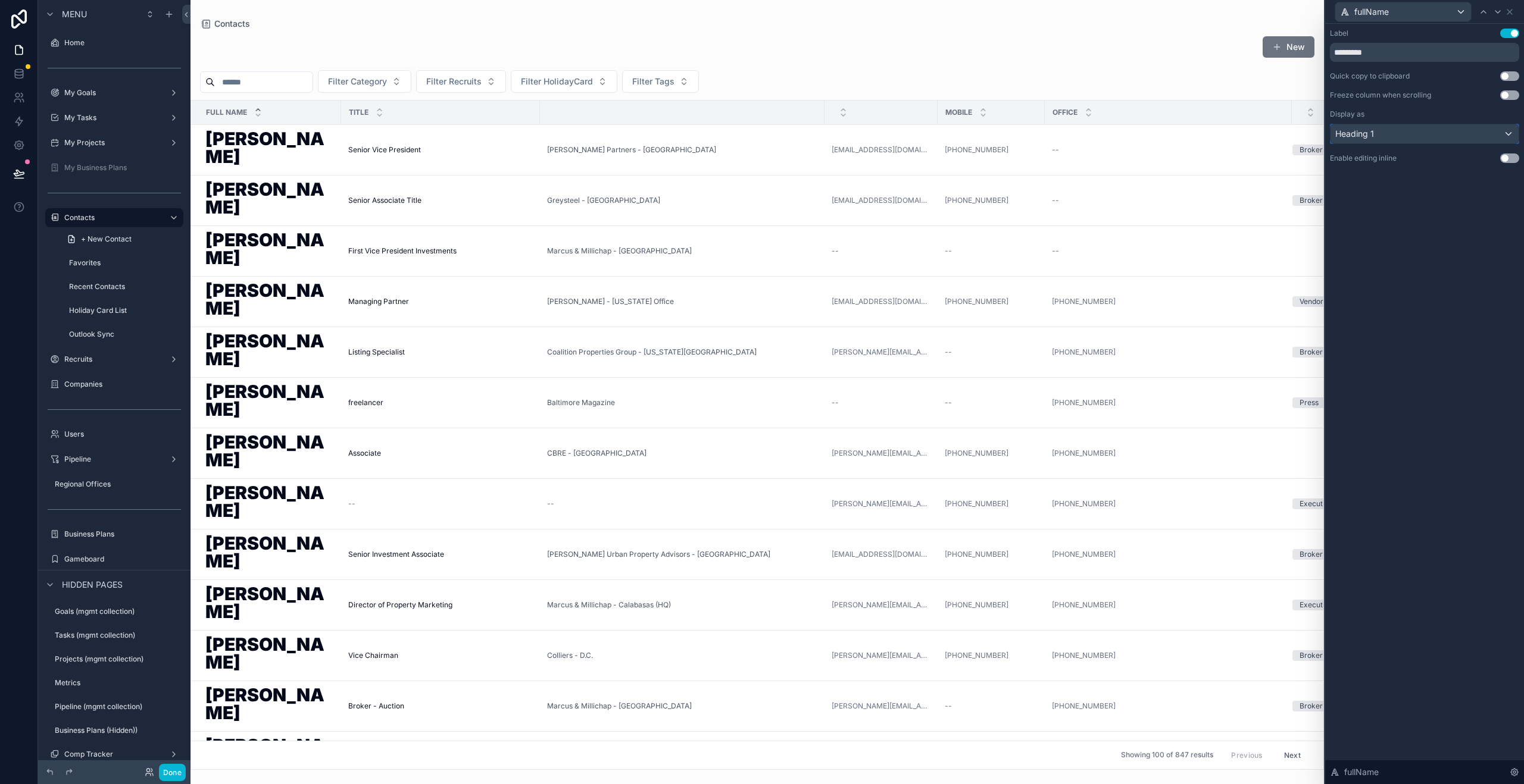
click at [1456, 132] on div "Heading 1" at bounding box center [1424, 134] width 188 height 19
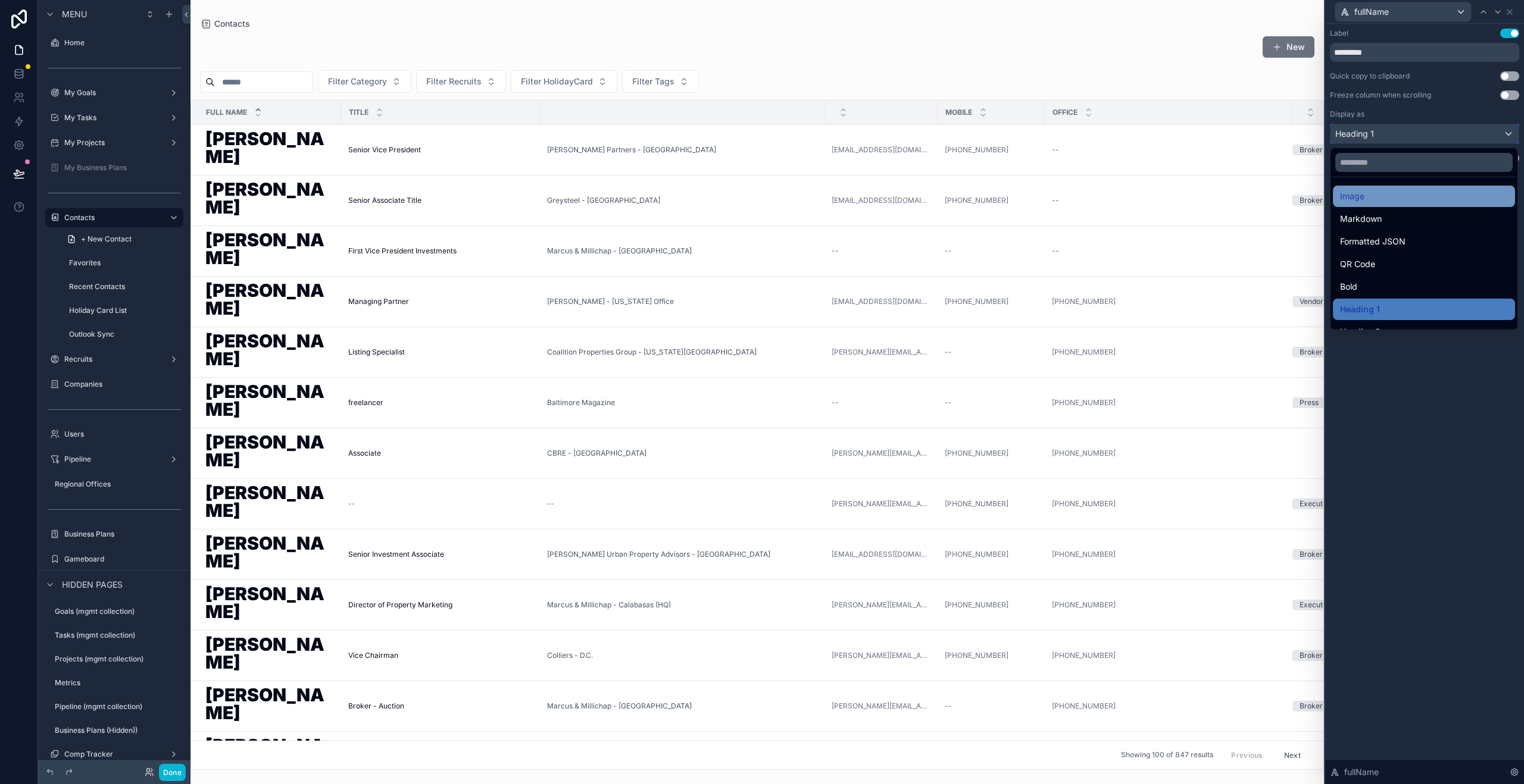
scroll to position [130, 0]
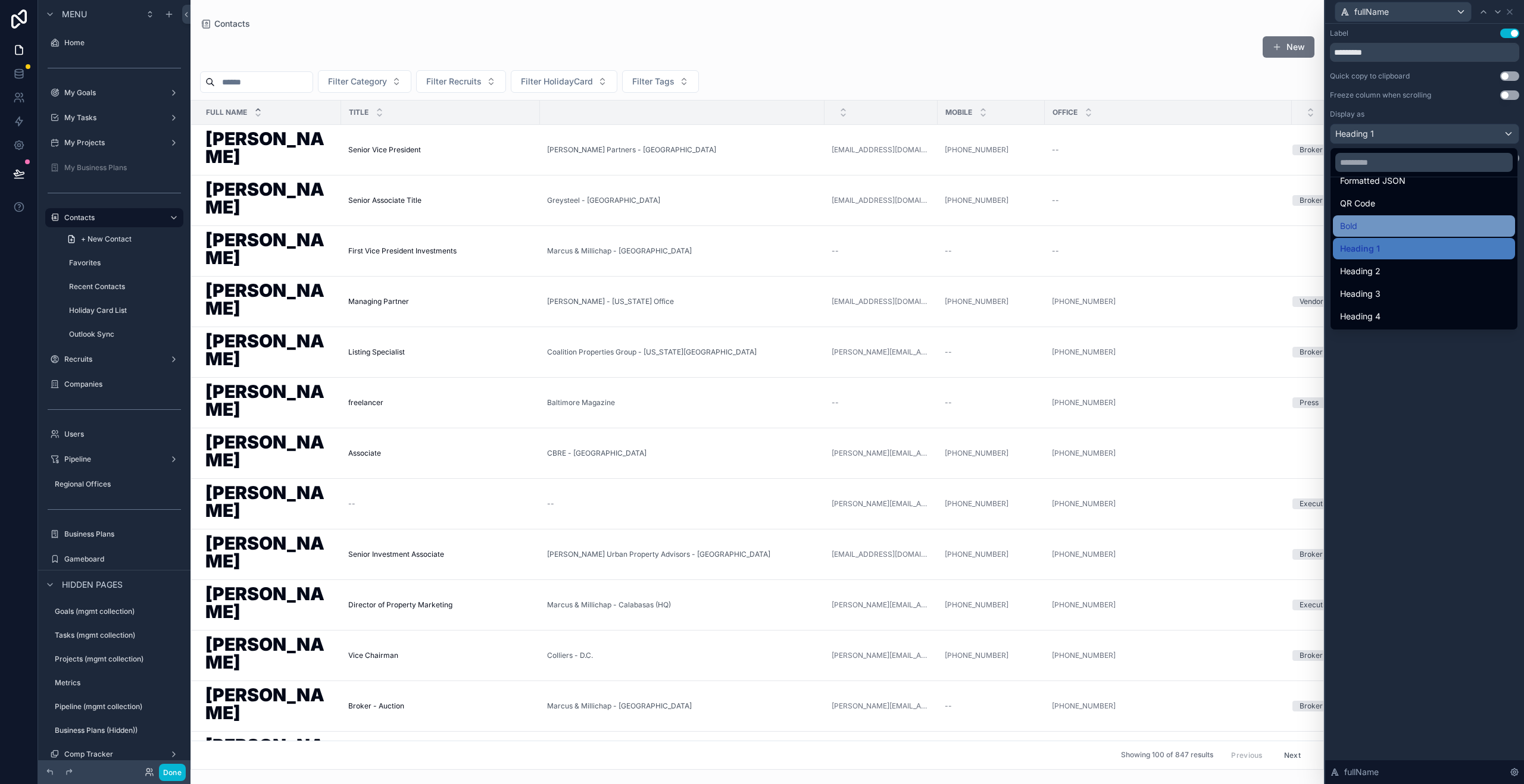
click at [1392, 227] on div "Bold" at bounding box center [1423, 226] width 168 height 14
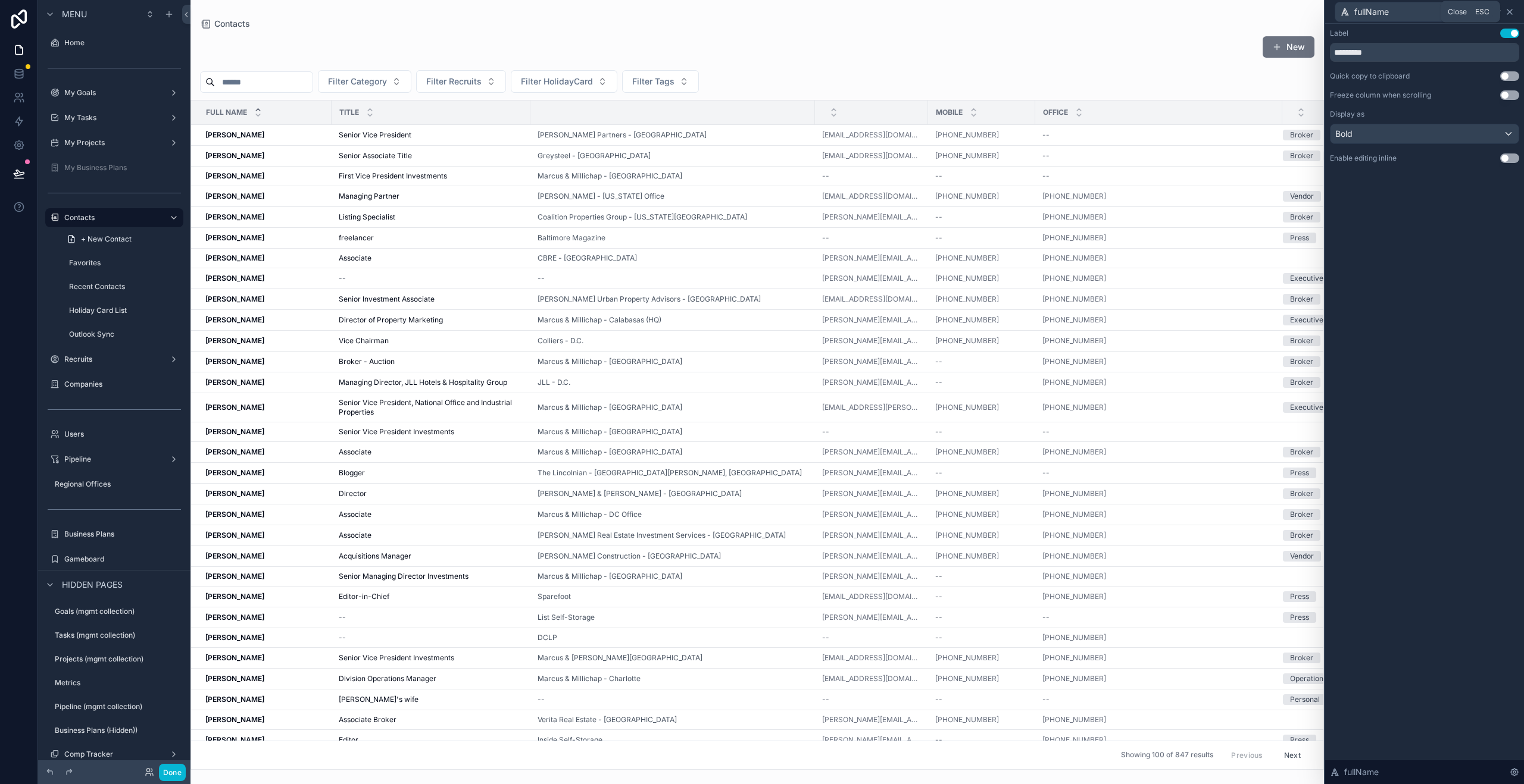
click at [1509, 11] on icon at bounding box center [1509, 12] width 9 height 9
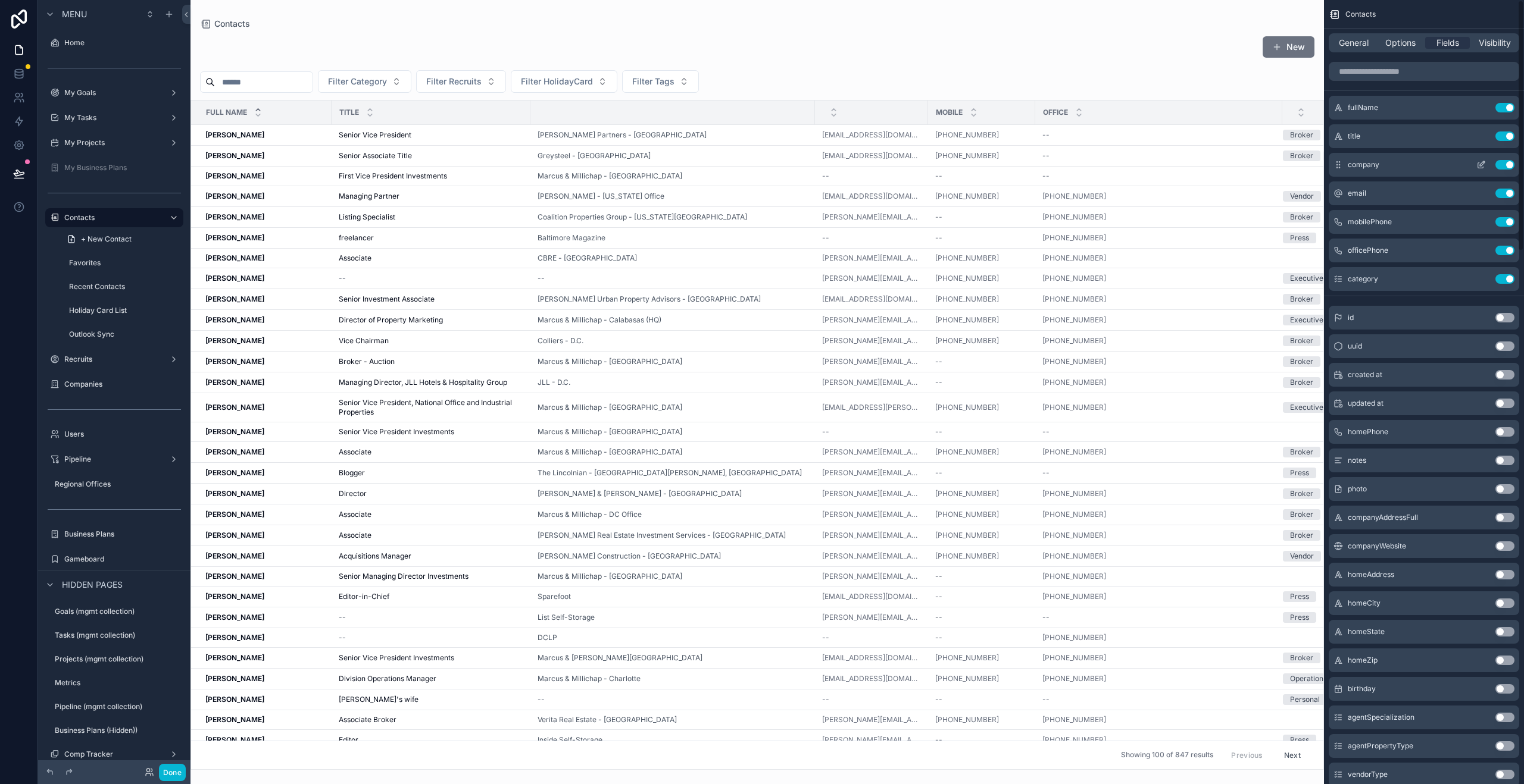
click at [1479, 166] on icon "scrollable content" at bounding box center [1481, 164] width 9 height 9
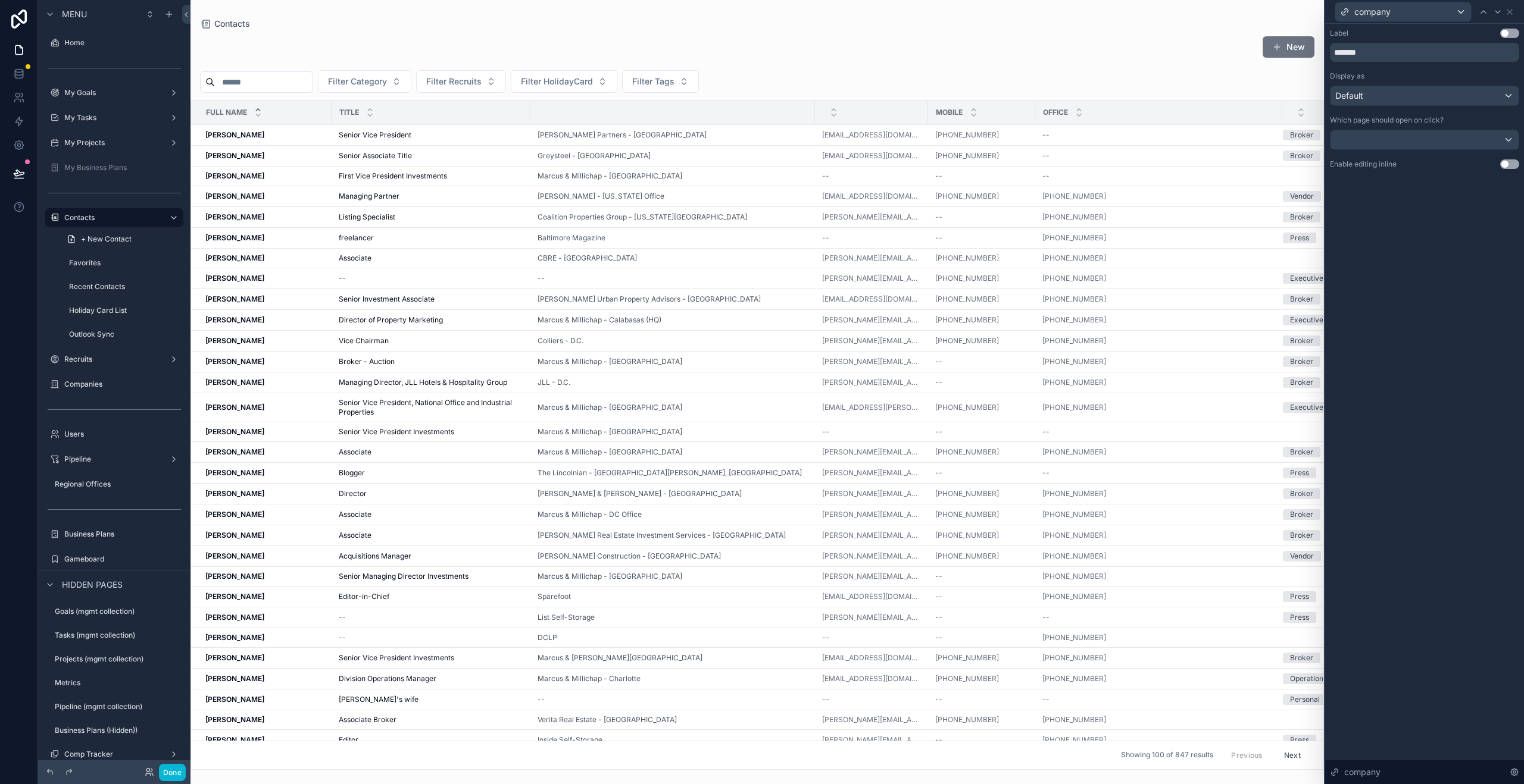
click at [1512, 34] on button "Use setting" at bounding box center [1510, 33] width 19 height 9
click at [1483, 146] on div at bounding box center [1424, 140] width 188 height 19
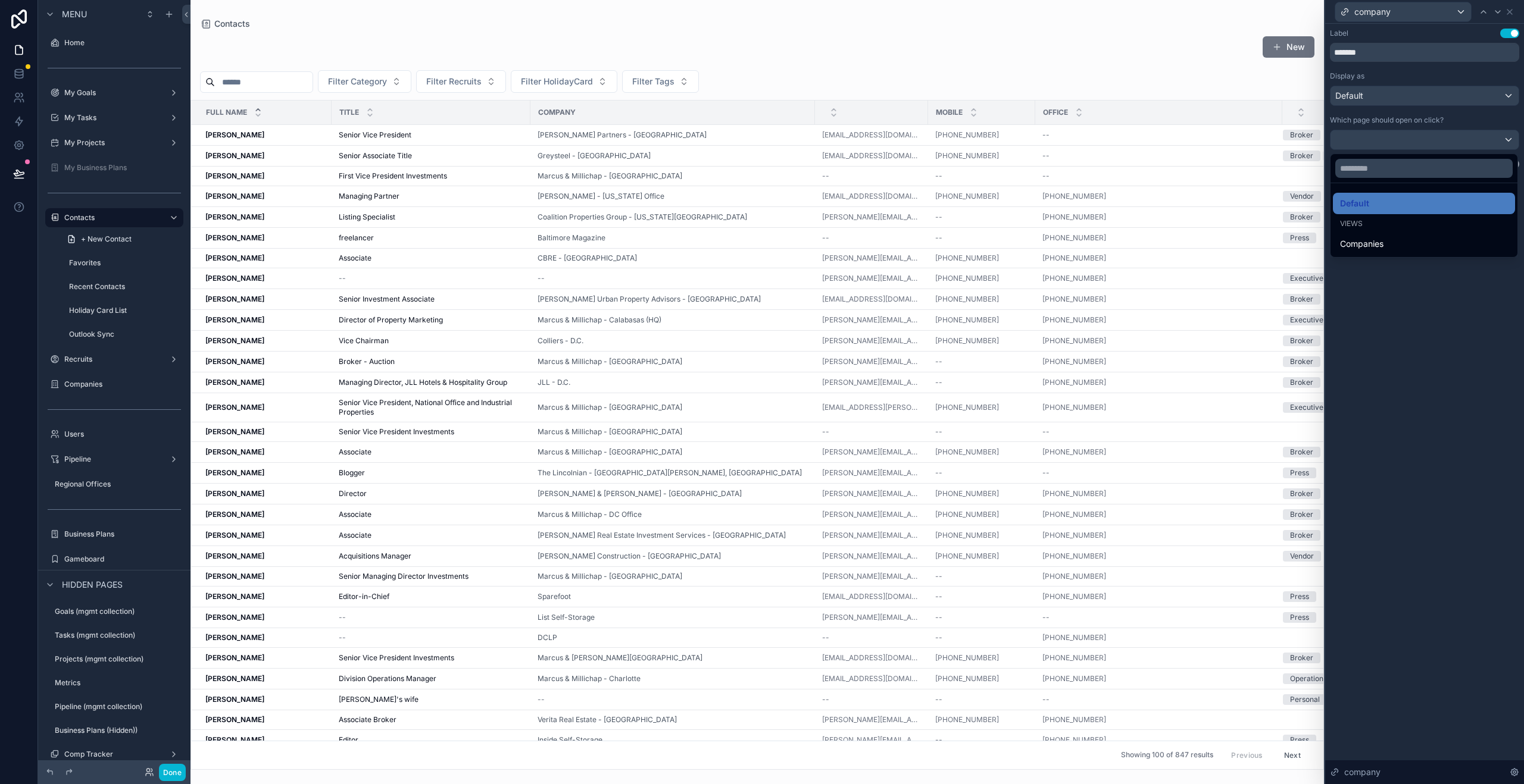
click at [1501, 304] on div at bounding box center [1425, 392] width 199 height 784
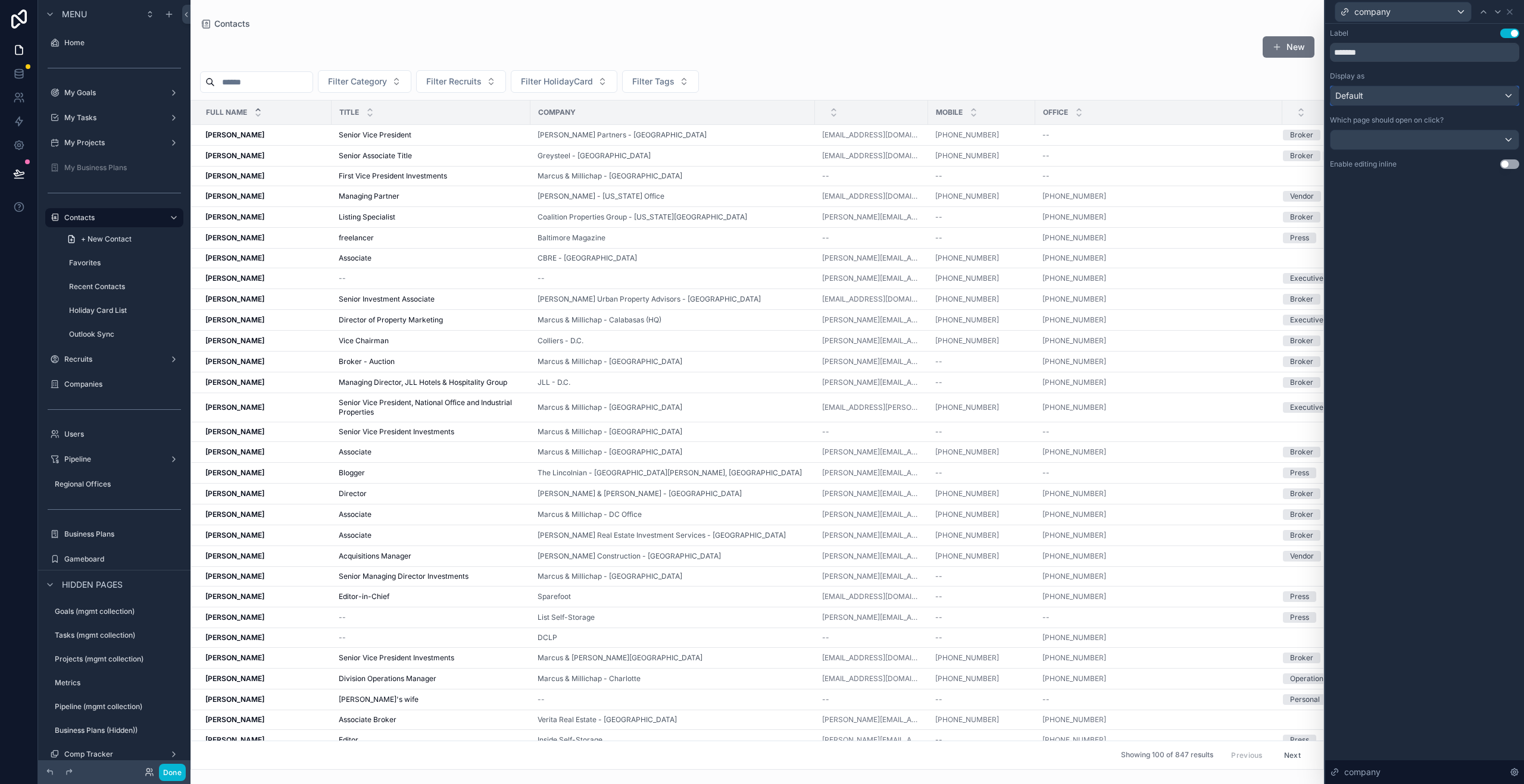
click at [1430, 94] on div "Default" at bounding box center [1424, 96] width 188 height 19
click at [1391, 176] on div "Text" at bounding box center [1423, 182] width 168 height 14
click at [1510, 12] on icon at bounding box center [1509, 12] width 9 height 9
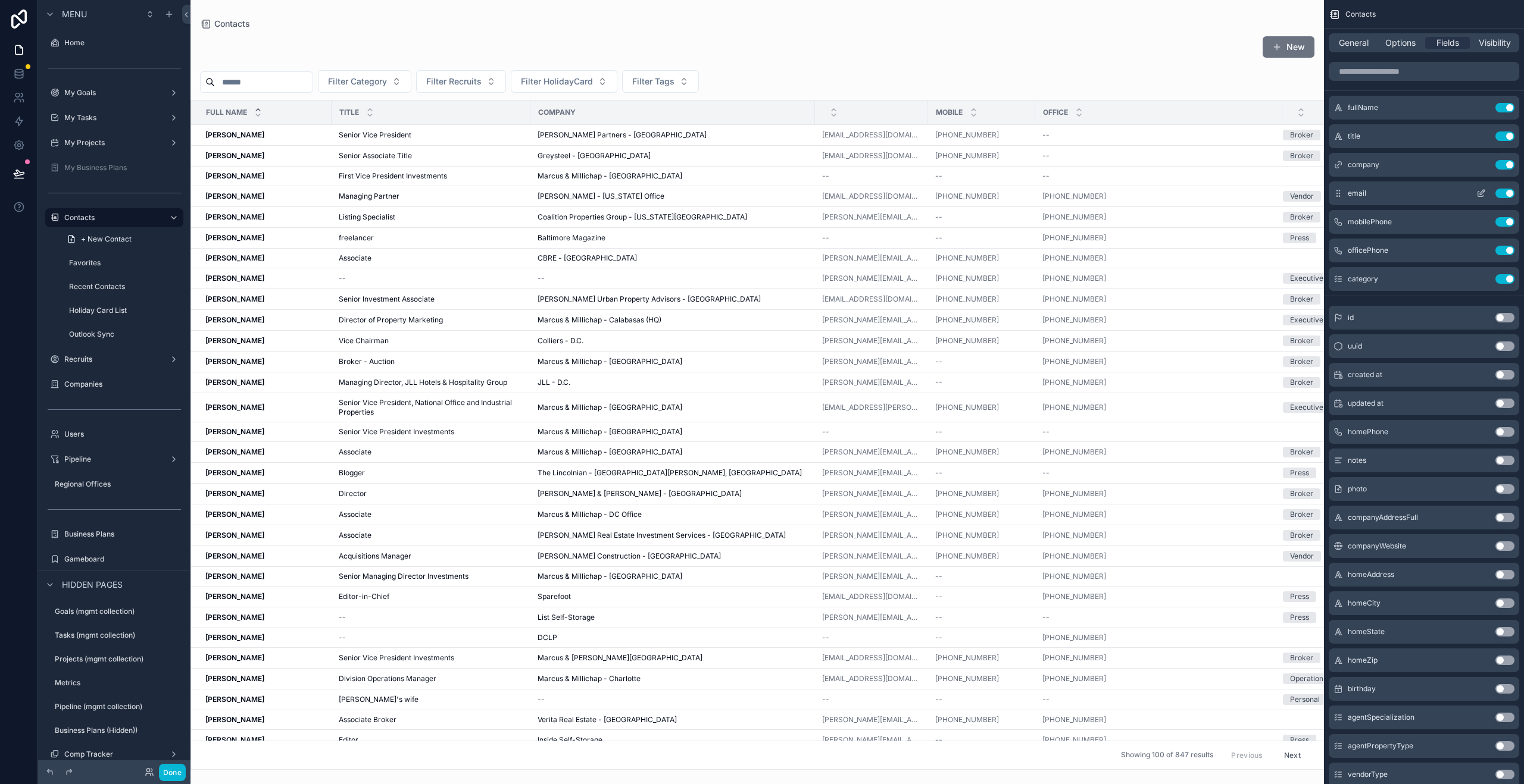
click at [1484, 197] on icon "scrollable content" at bounding box center [1481, 193] width 9 height 9
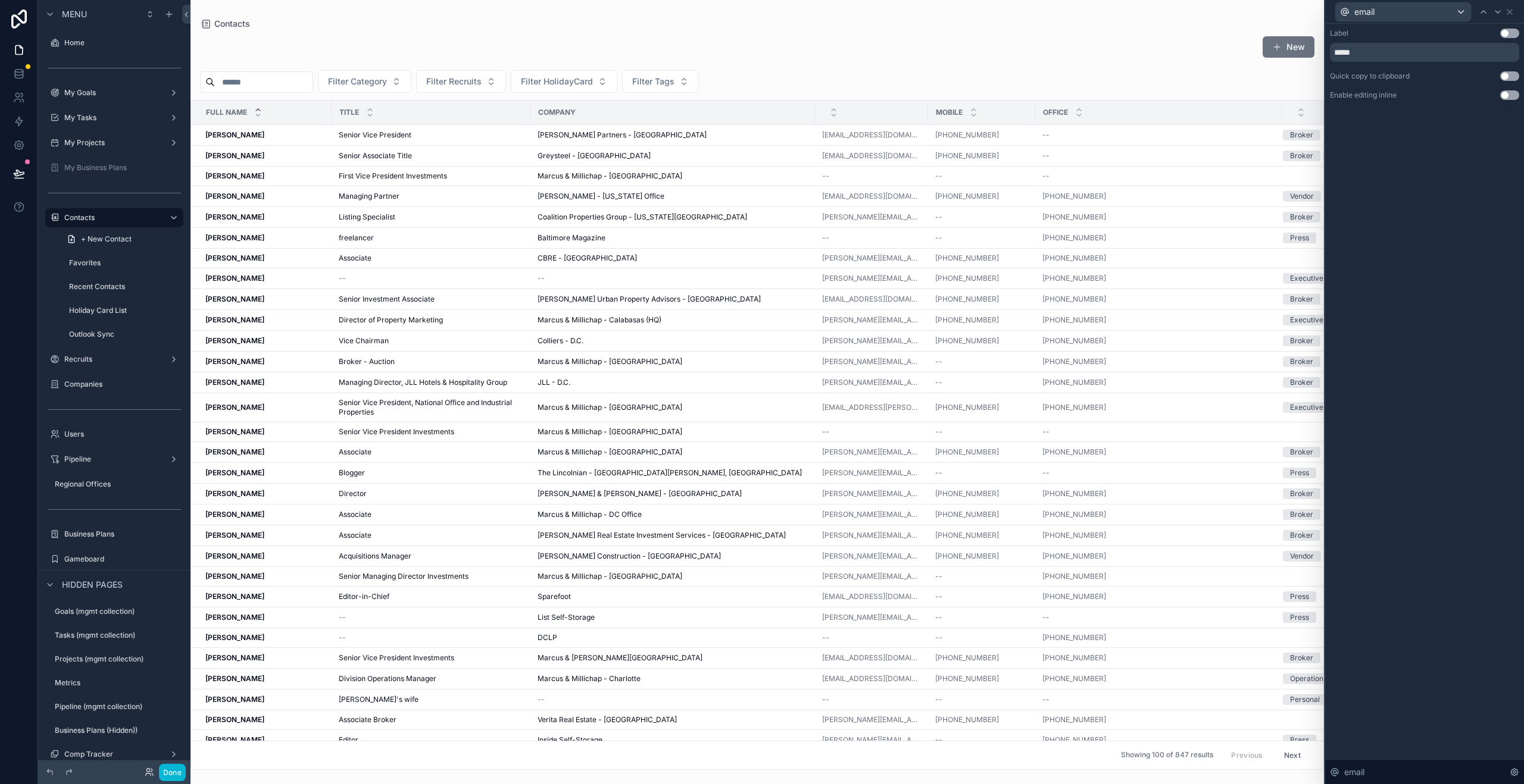
click at [1507, 32] on button "Use setting" at bounding box center [1510, 33] width 19 height 9
click at [1509, 12] on icon at bounding box center [1510, 12] width 5 height 5
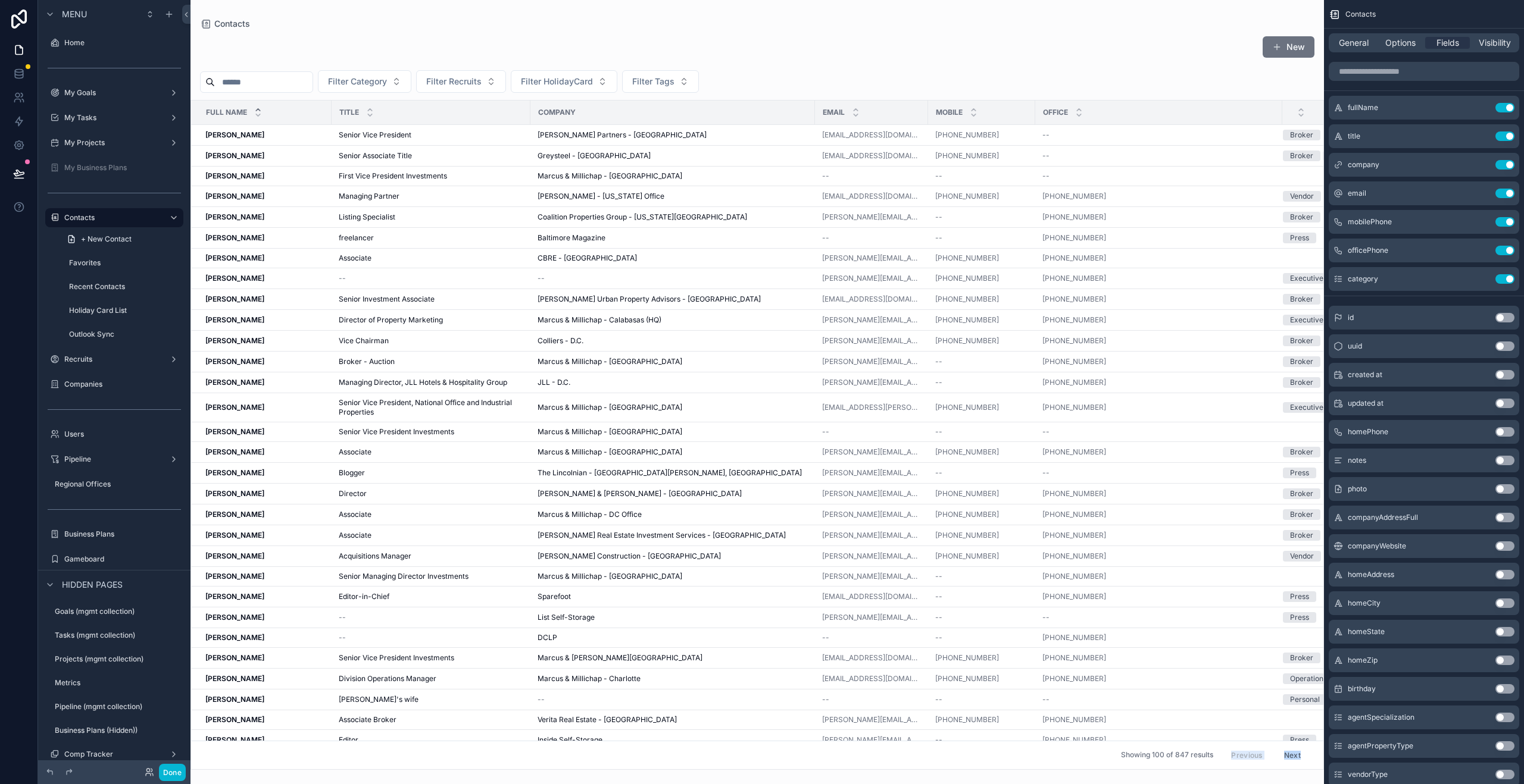
scroll to position [15, 0]
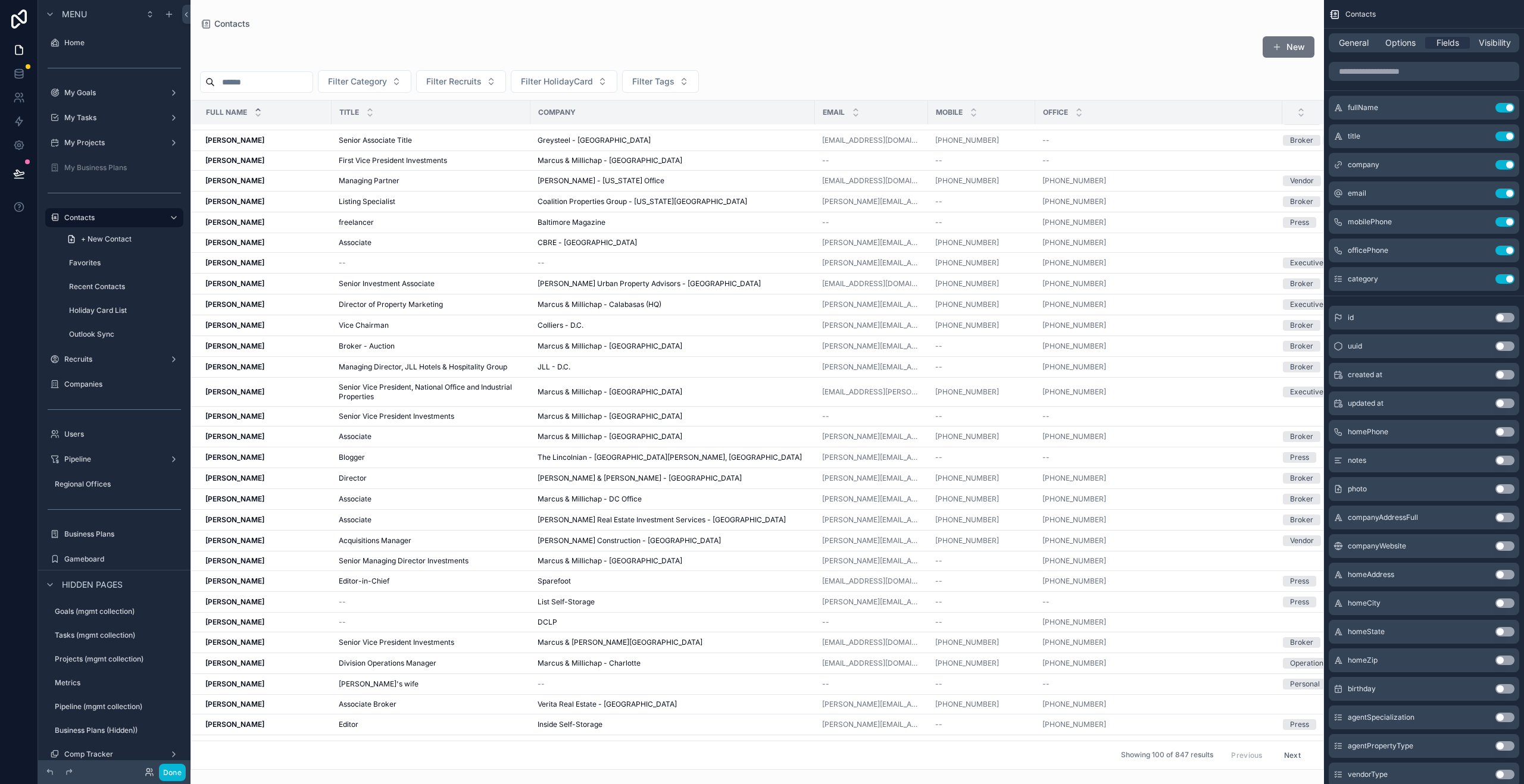
drag, startPoint x: 1076, startPoint y: 763, endPoint x: 1213, endPoint y: 688, distance: 156.2
click at [1213, 688] on div "scrollable content" at bounding box center [757, 392] width 1134 height 784
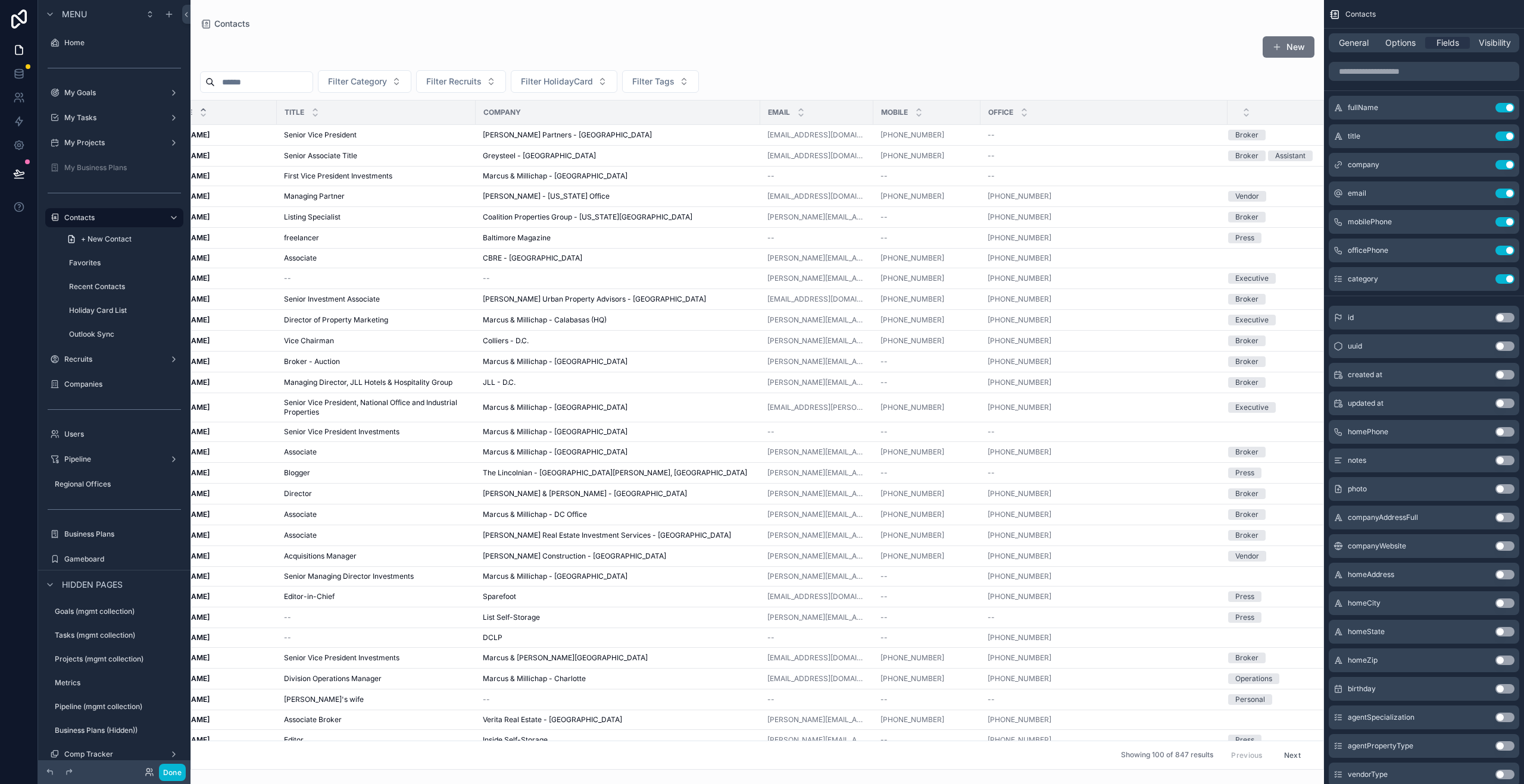
scroll to position [0, 0]
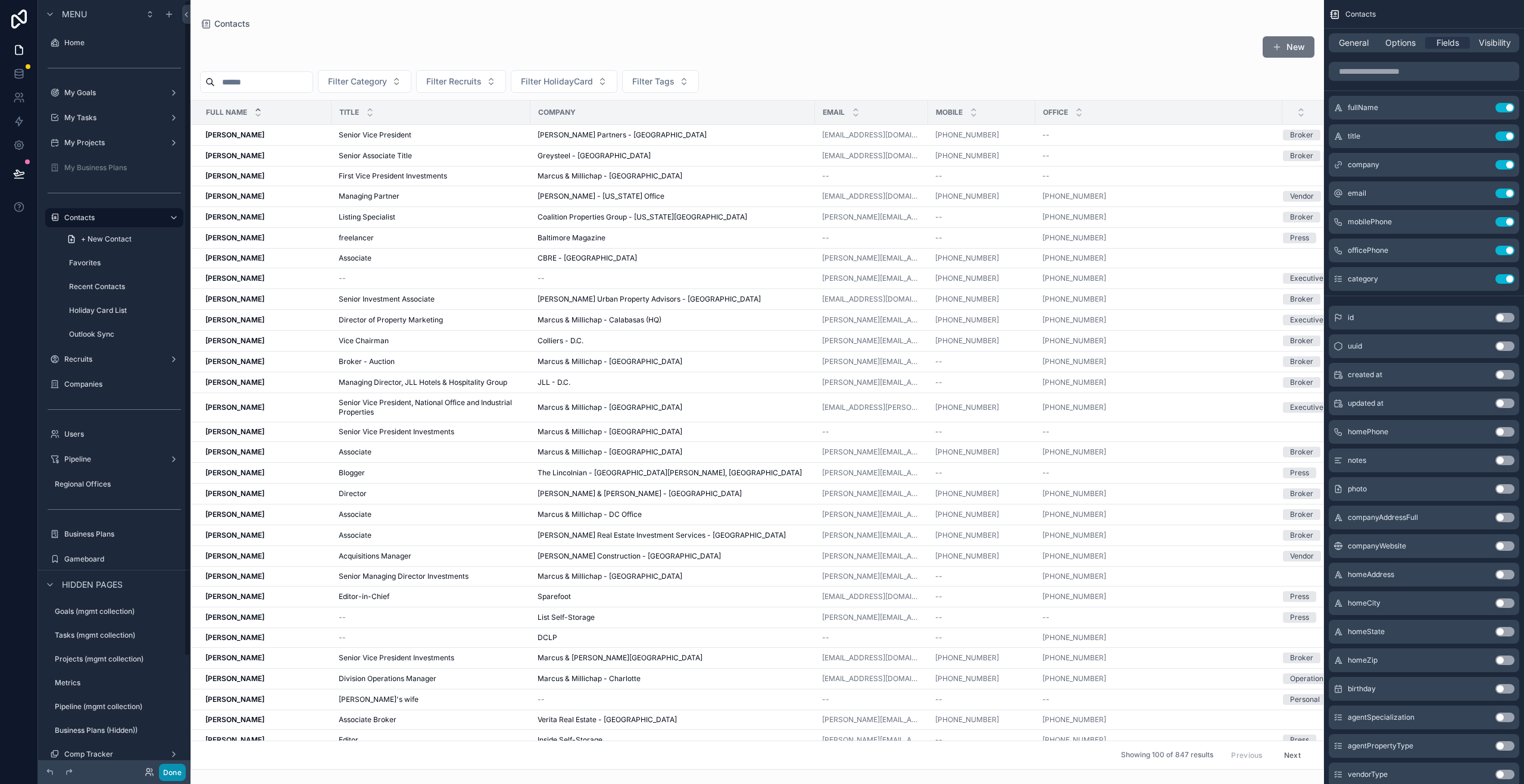
click at [176, 774] on button "Done" at bounding box center [172, 772] width 27 height 17
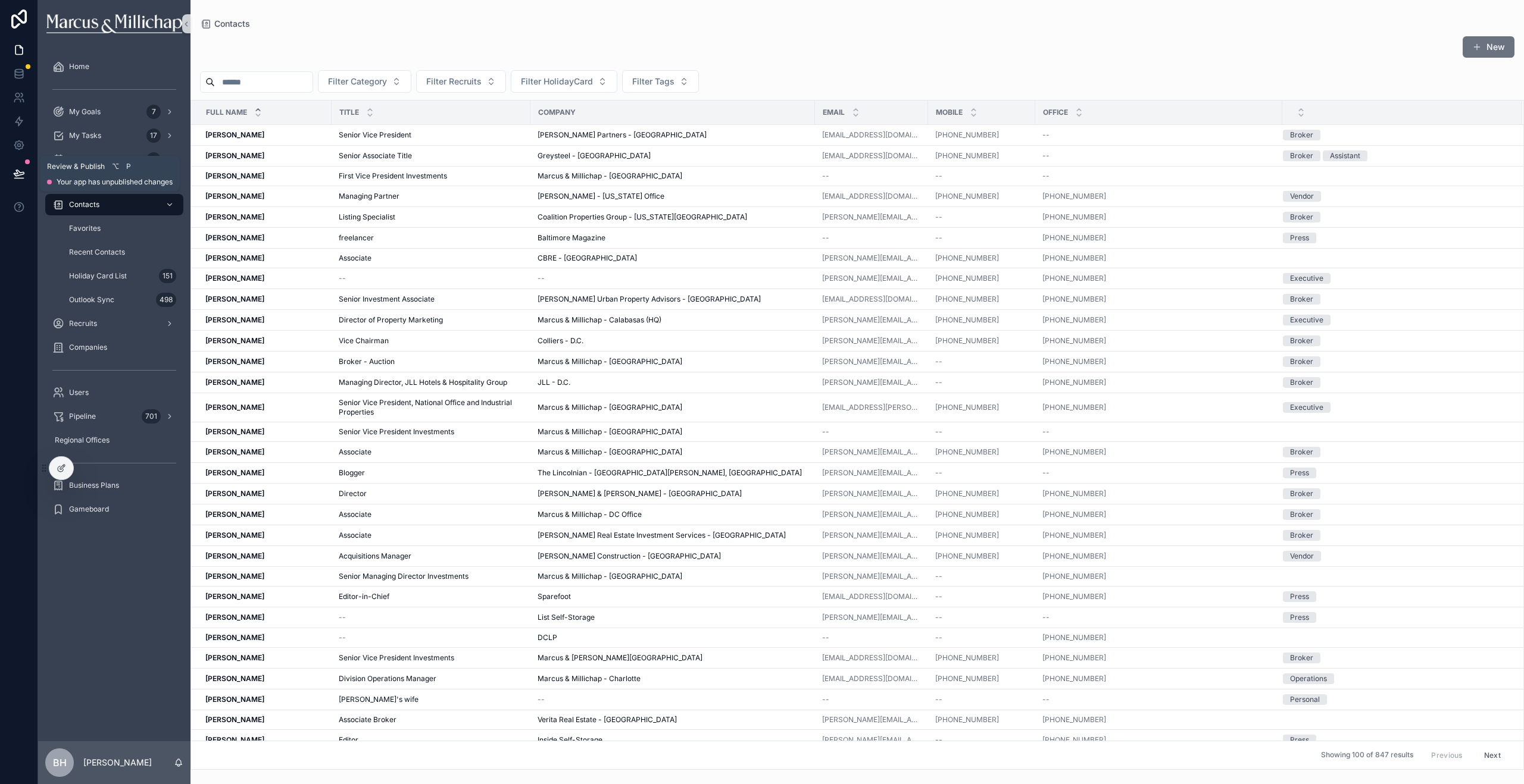
click at [15, 174] on icon at bounding box center [19, 173] width 10 height 6
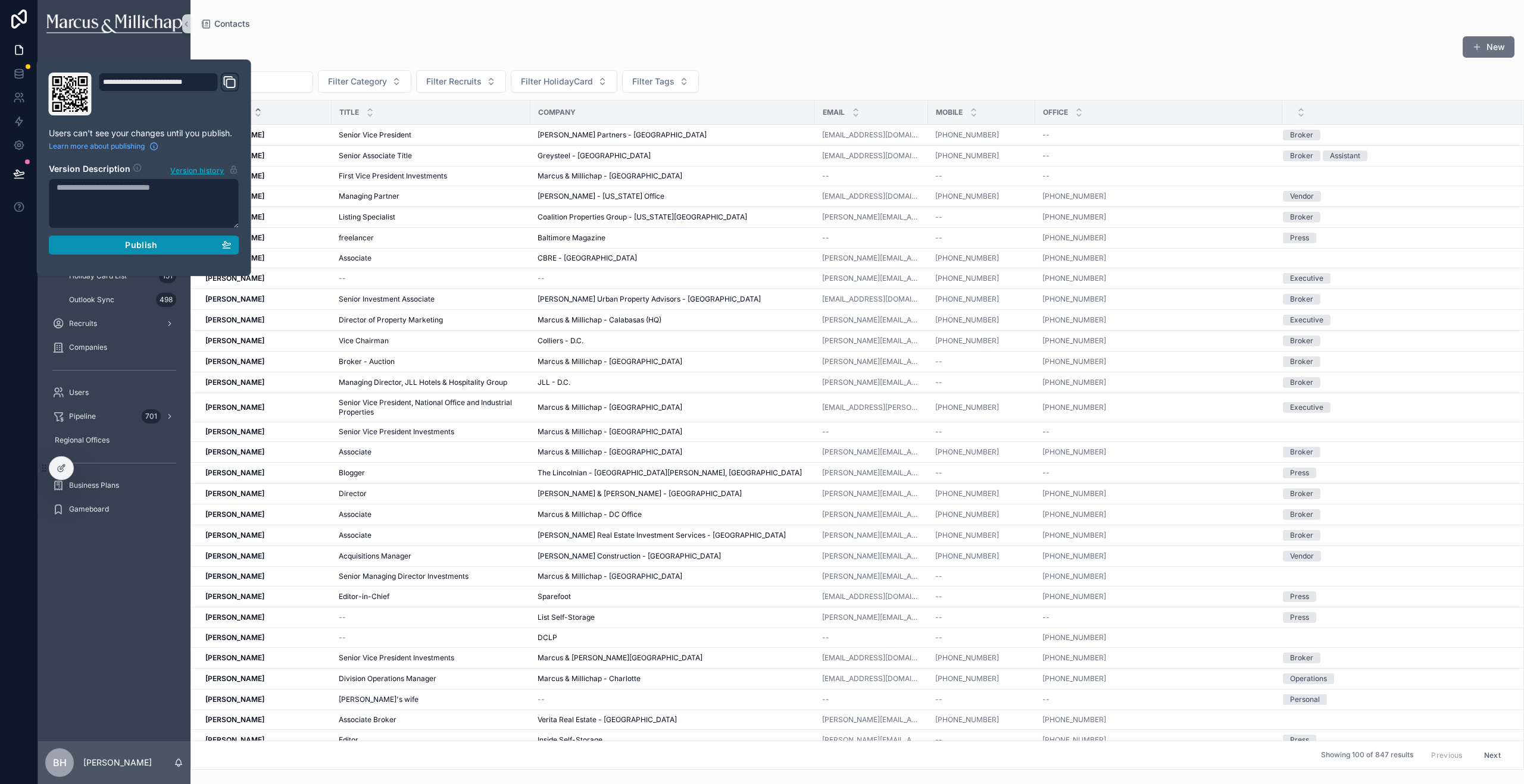
click at [135, 245] on span "Publish" at bounding box center [141, 245] width 32 height 11
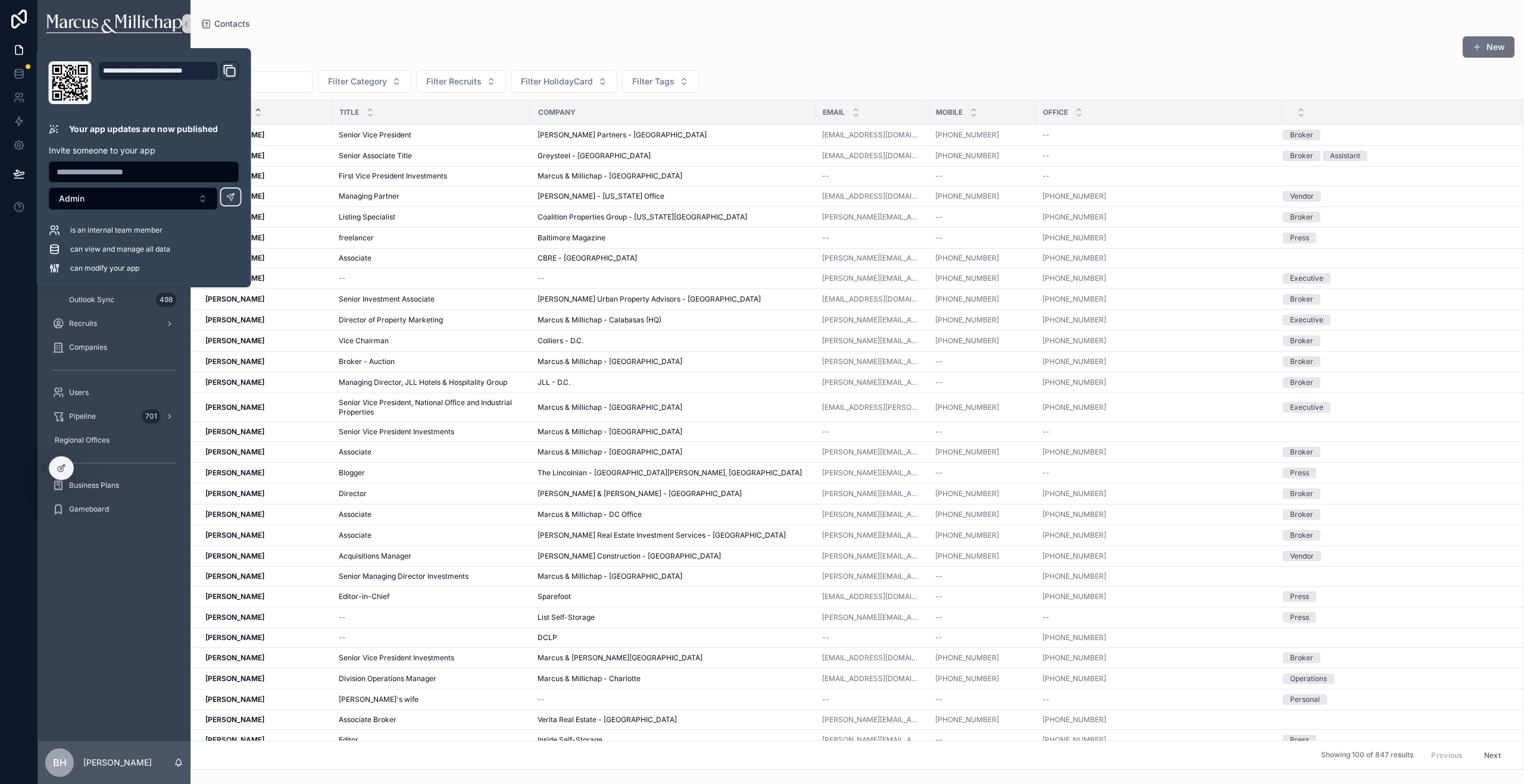
click at [810, 37] on div "New" at bounding box center [857, 50] width 1314 height 27
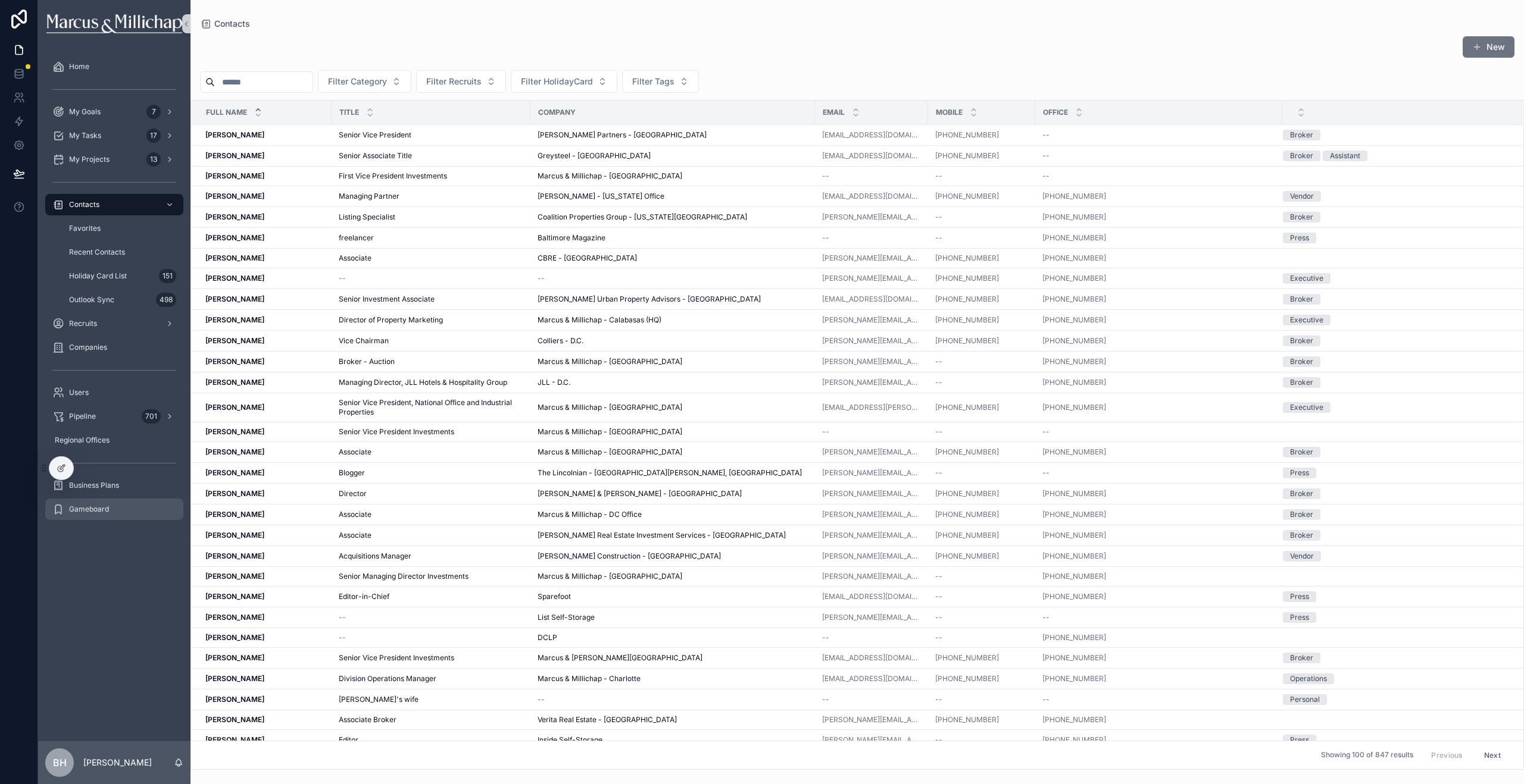
click at [113, 510] on div "Gameboard" at bounding box center [115, 509] width 124 height 19
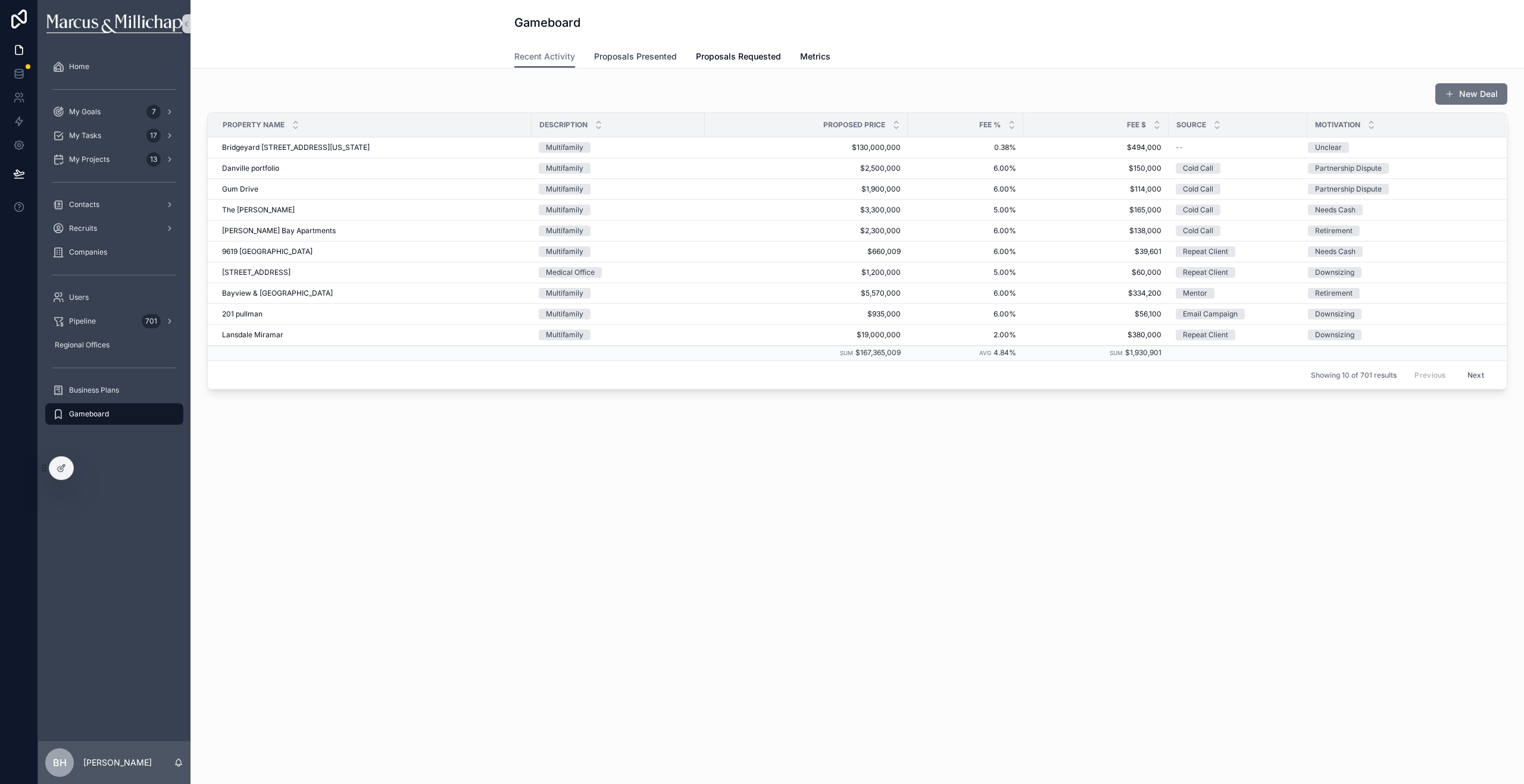
click at [633, 53] on span "Proposals Presented" at bounding box center [635, 56] width 83 height 12
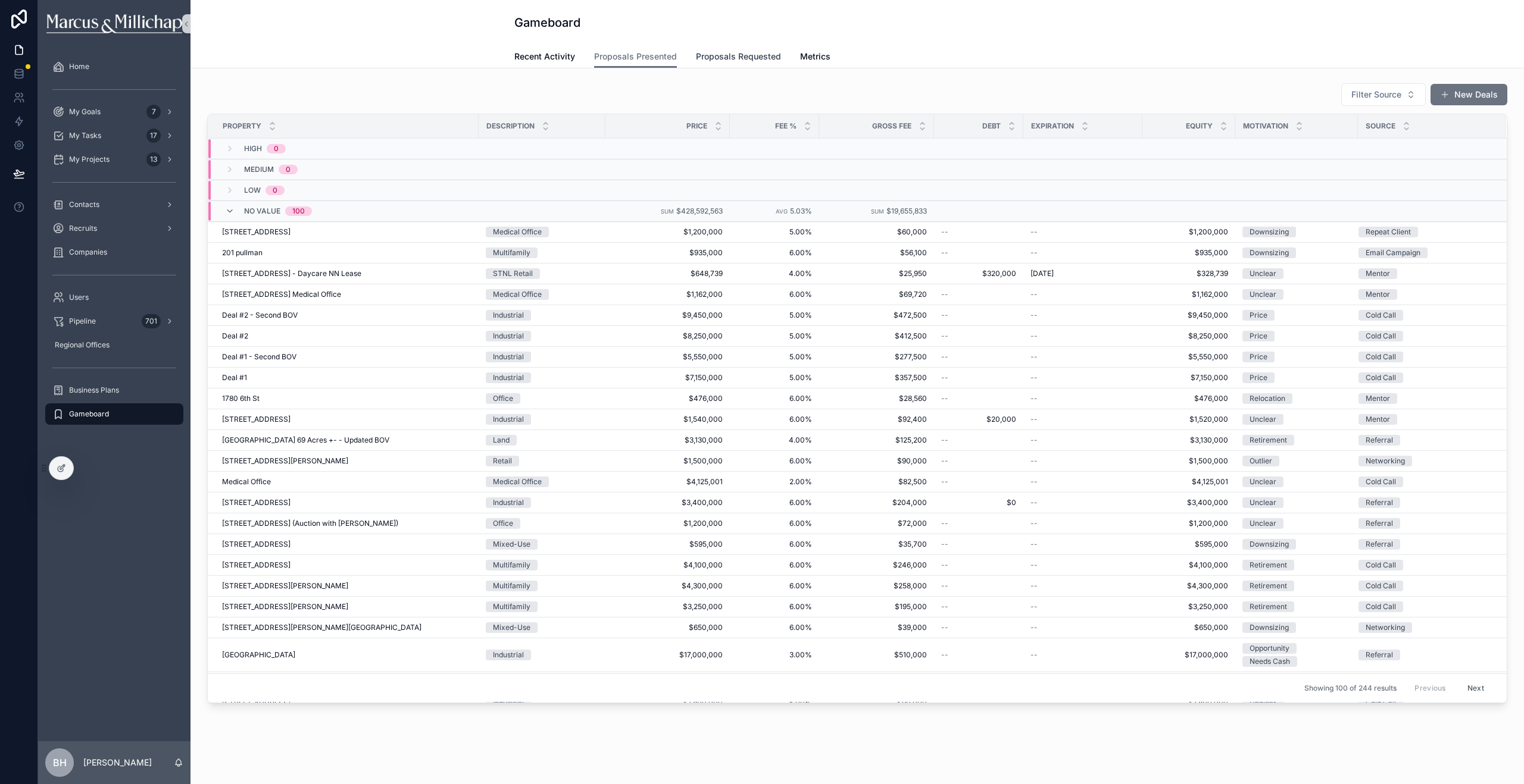
click at [725, 58] on span "Proposals Requested" at bounding box center [738, 56] width 85 height 12
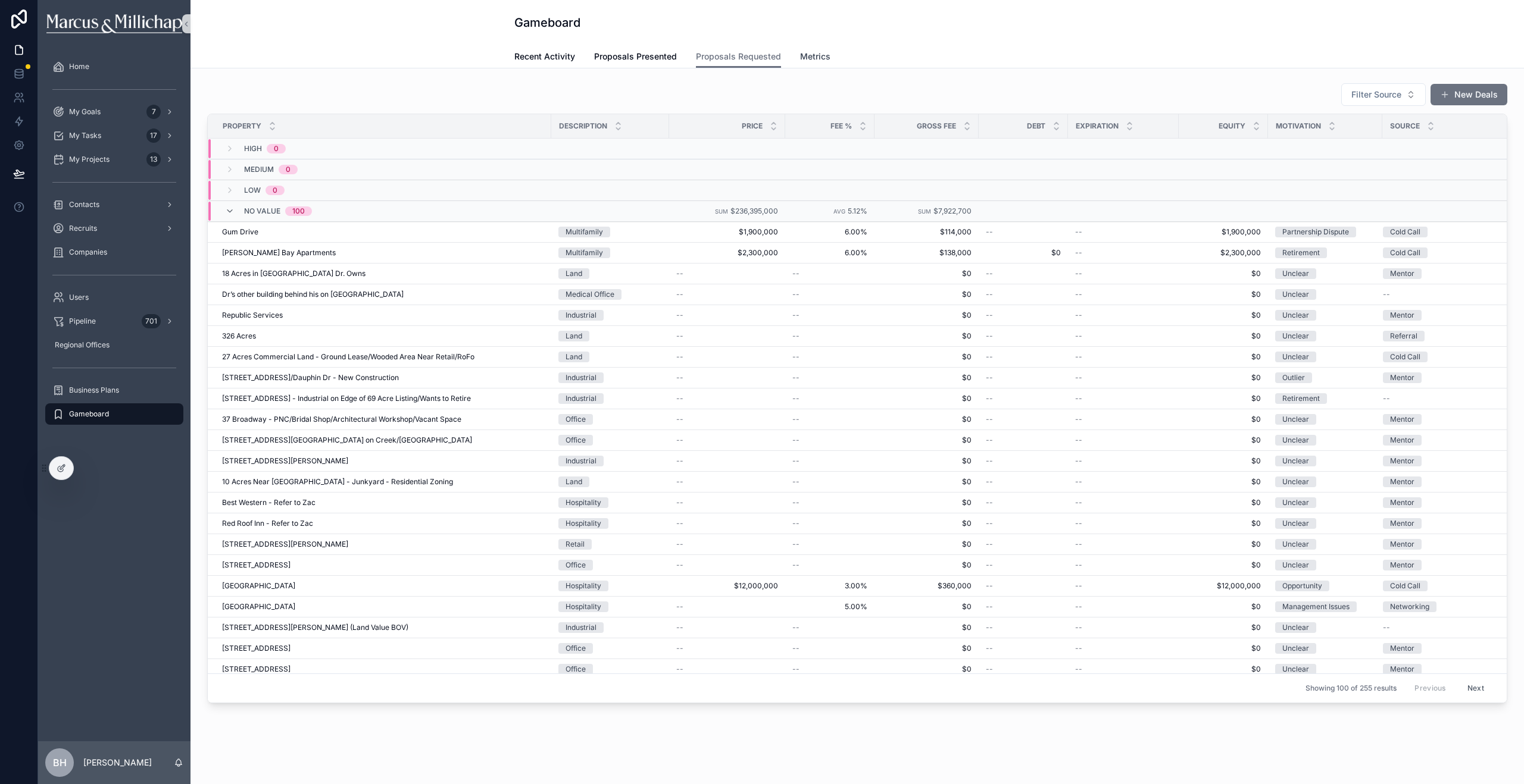
click at [816, 53] on span "Metrics" at bounding box center [815, 56] width 30 height 12
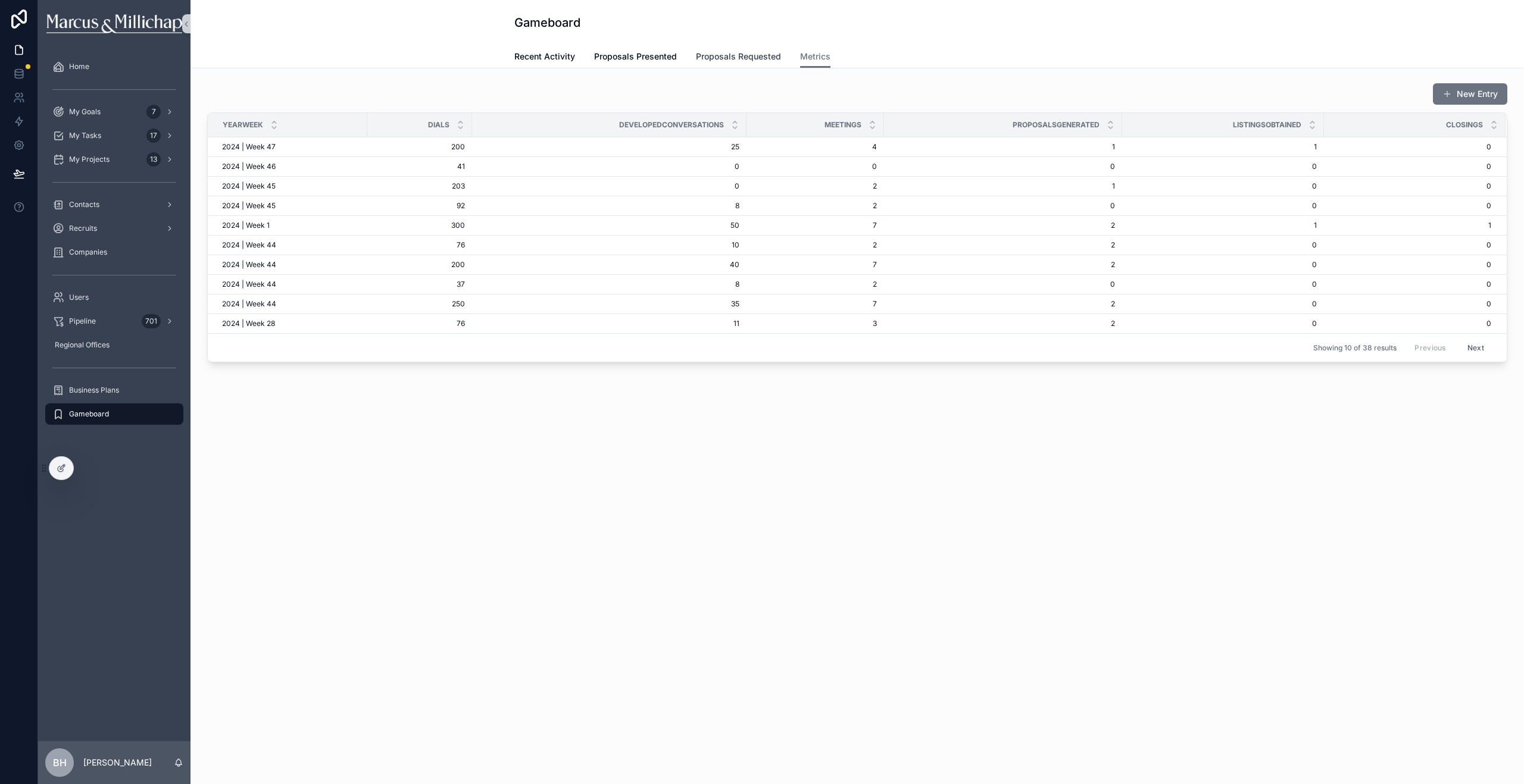
click at [714, 58] on span "Proposals Requested" at bounding box center [738, 56] width 85 height 12
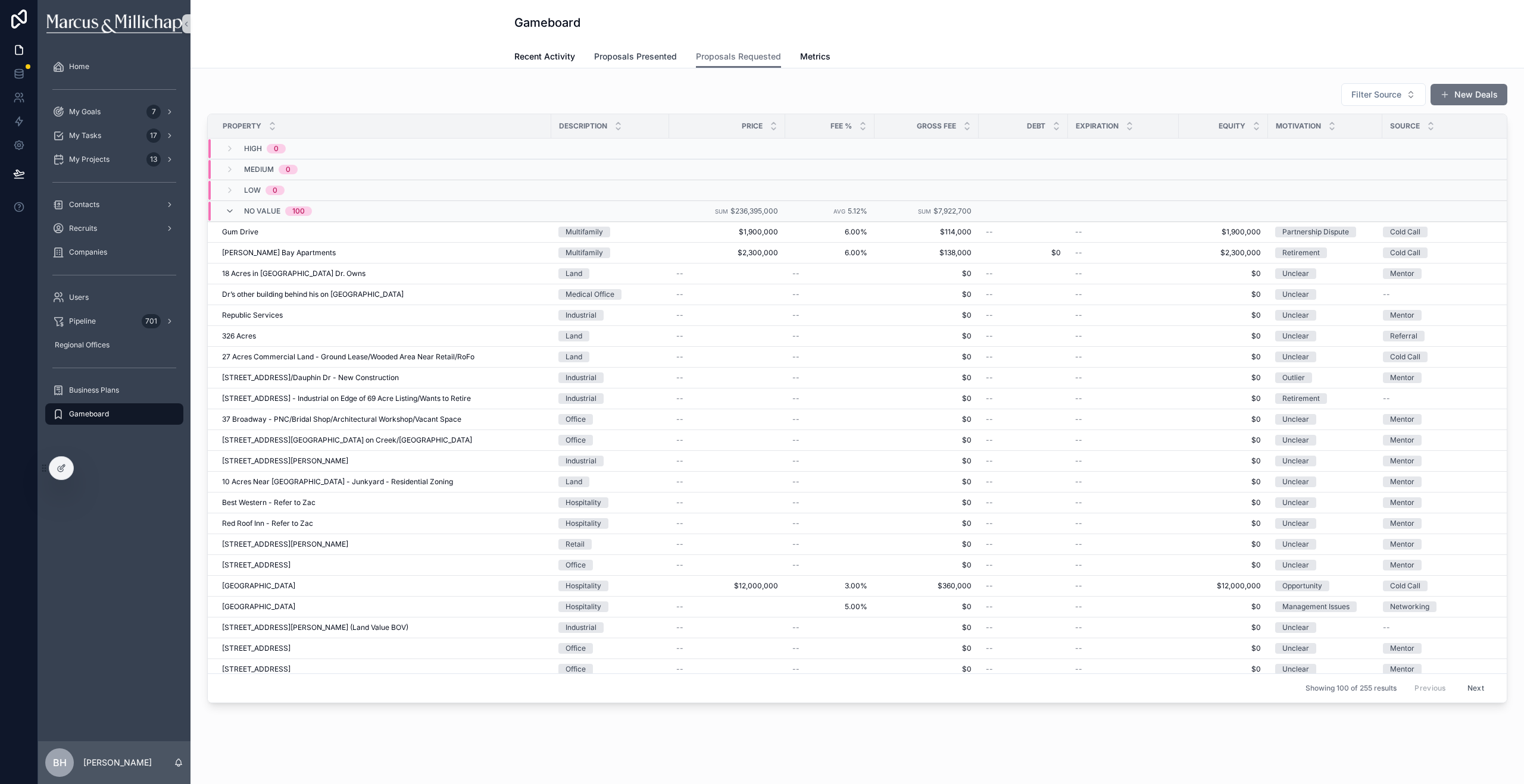
click at [647, 61] on span "Proposals Presented" at bounding box center [635, 56] width 83 height 12
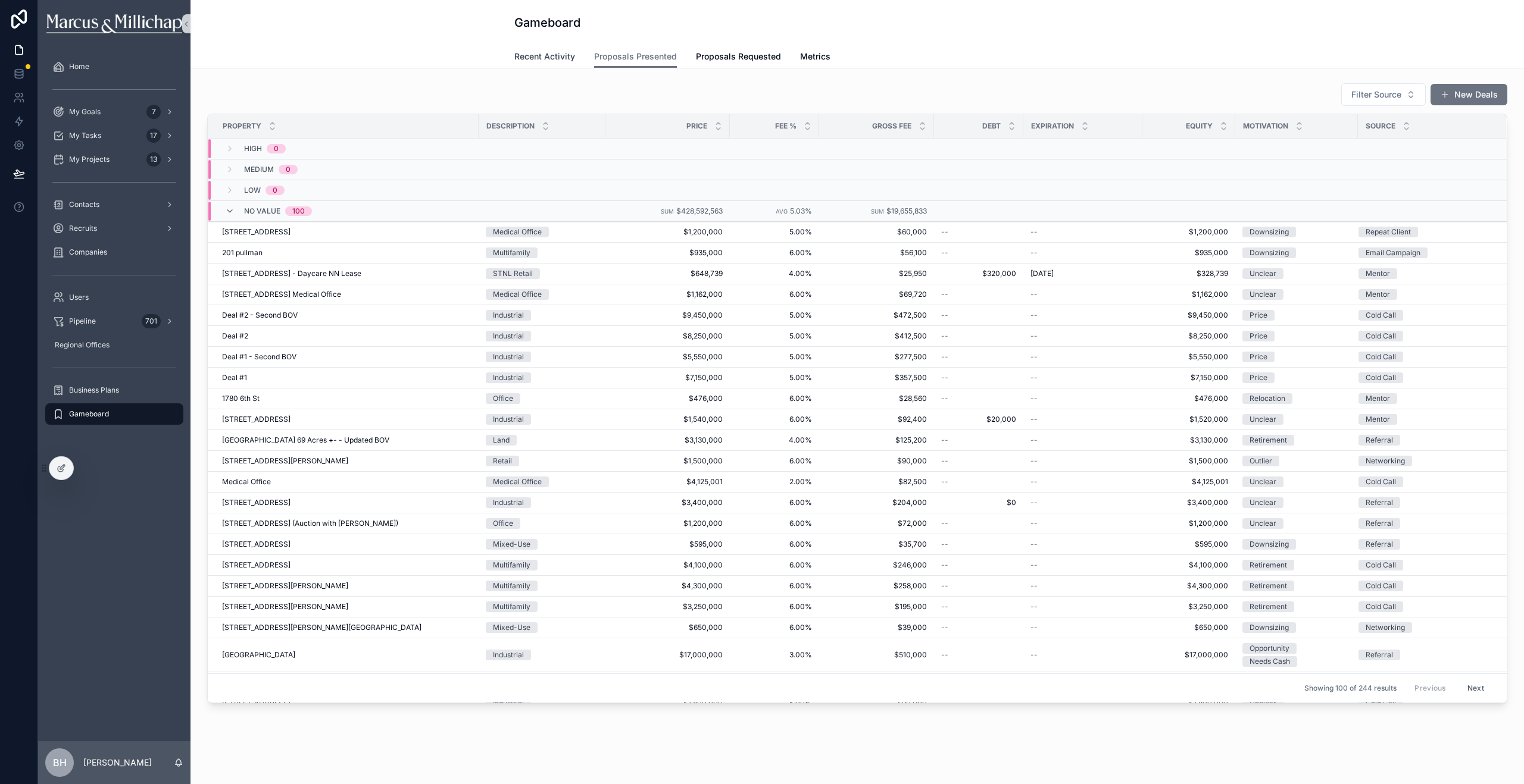
click at [536, 54] on span "Recent Activity" at bounding box center [544, 56] width 60 height 12
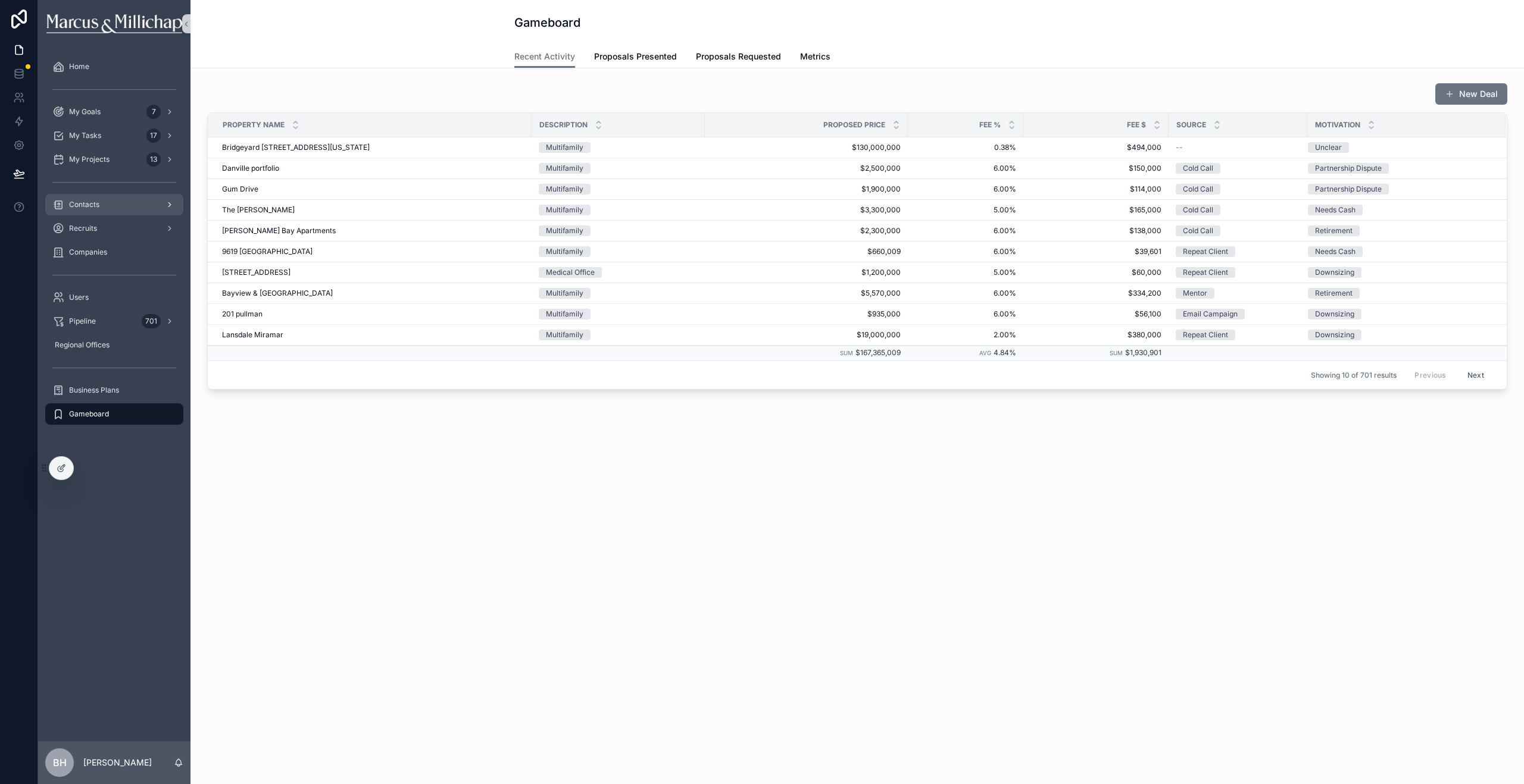
click at [88, 205] on span "Contacts" at bounding box center [84, 204] width 30 height 9
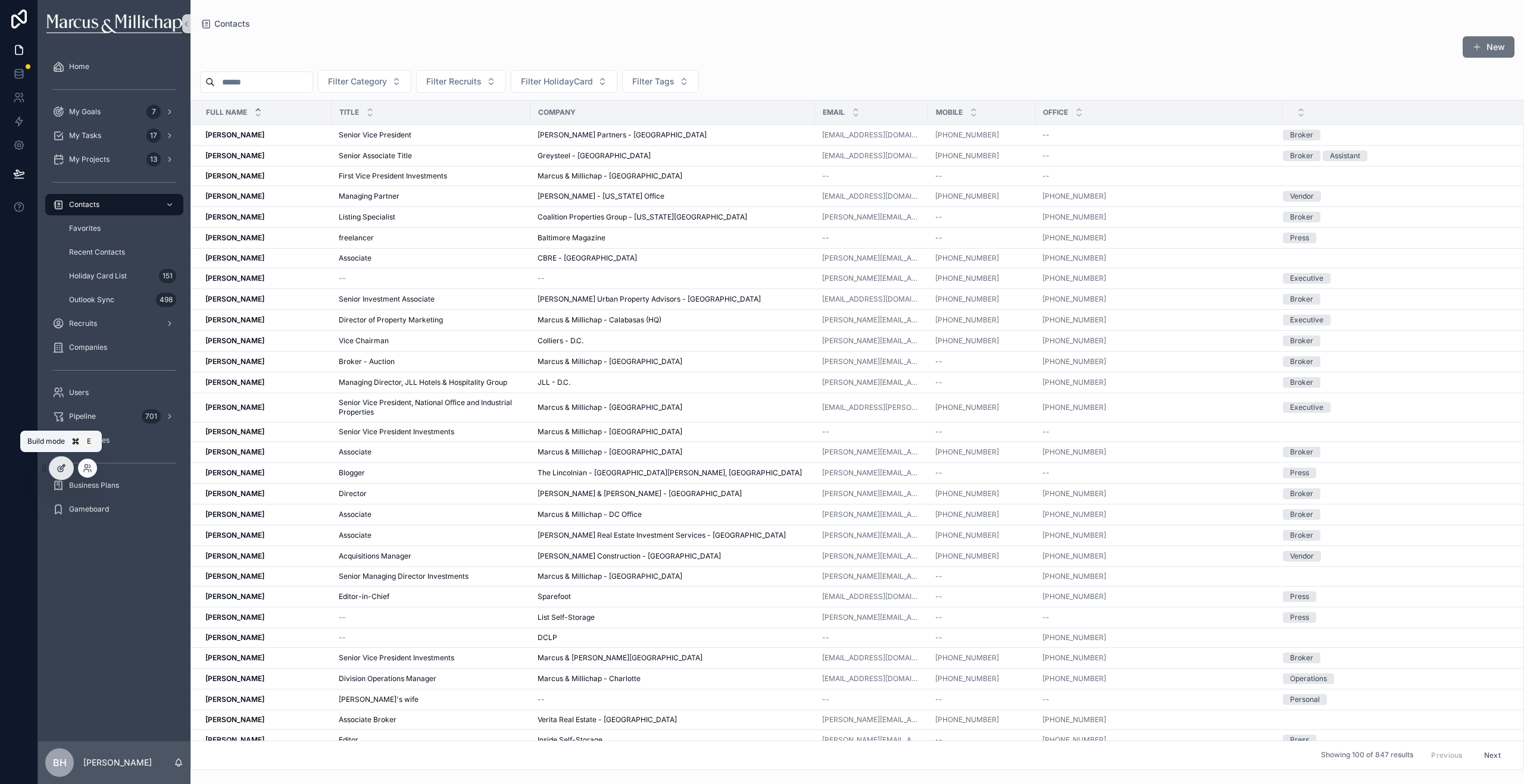
click at [66, 467] on div at bounding box center [61, 468] width 24 height 22
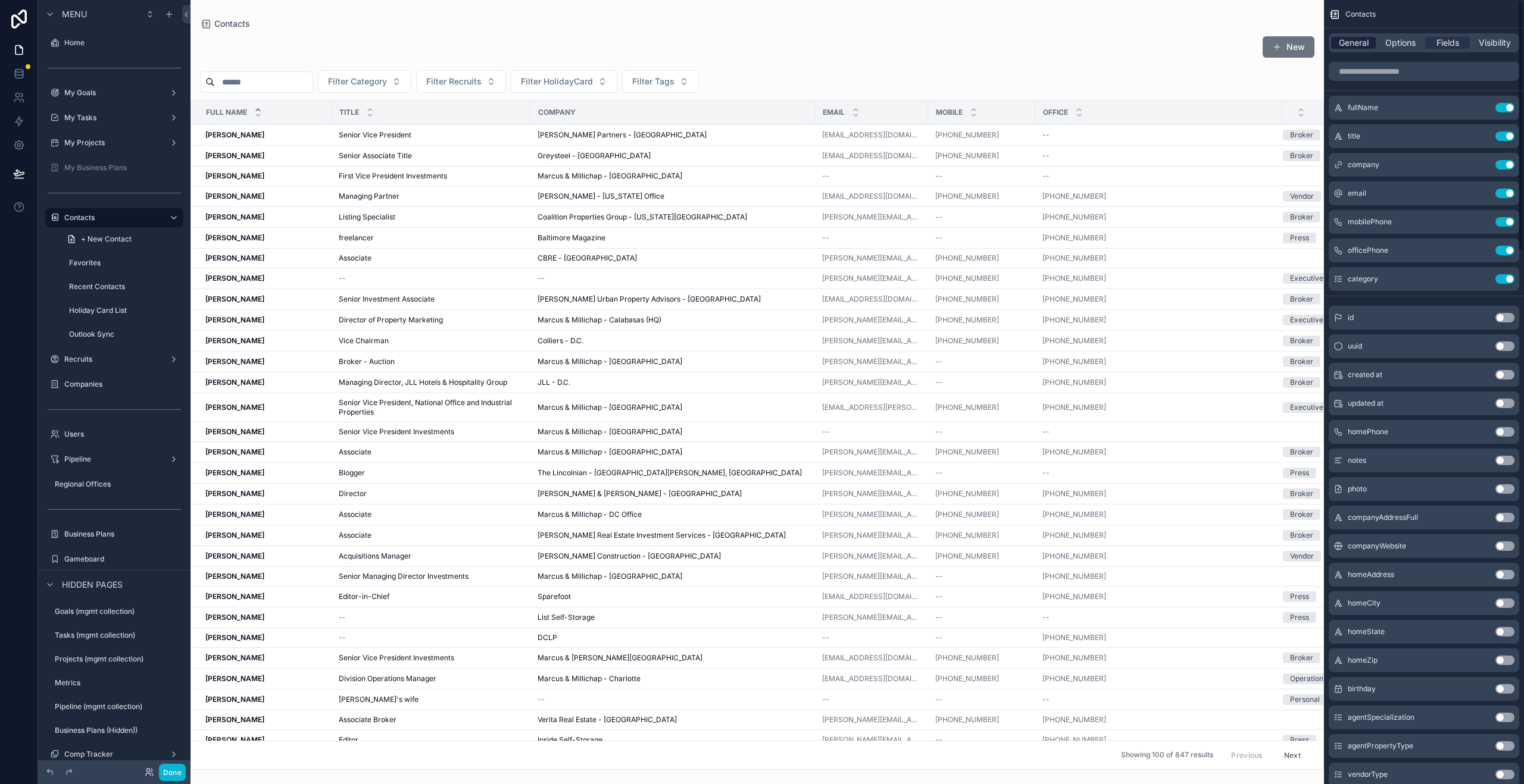
click at [1366, 46] on span "General" at bounding box center [1353, 42] width 30 height 12
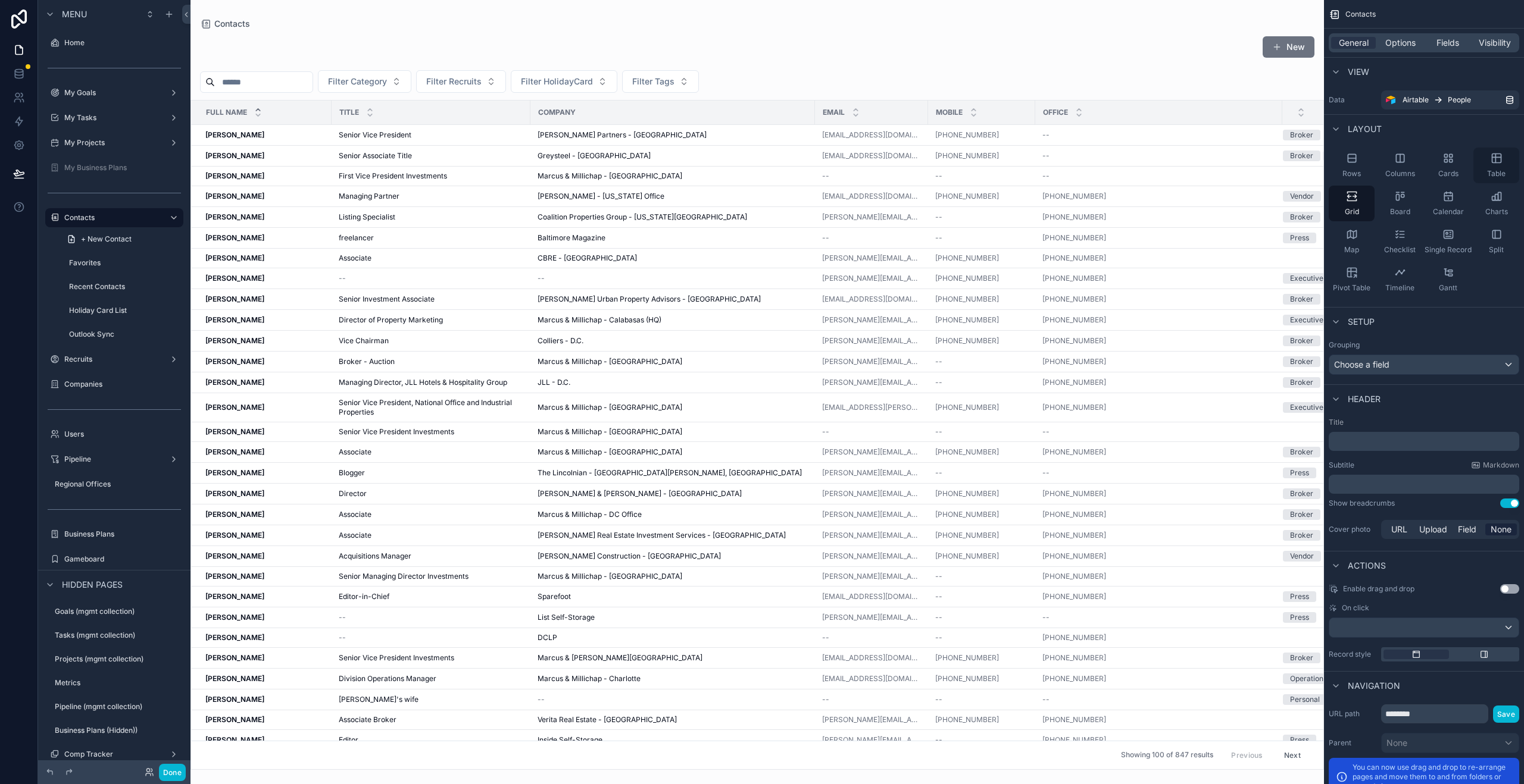
click at [1491, 164] on div "Table" at bounding box center [1497, 166] width 46 height 36
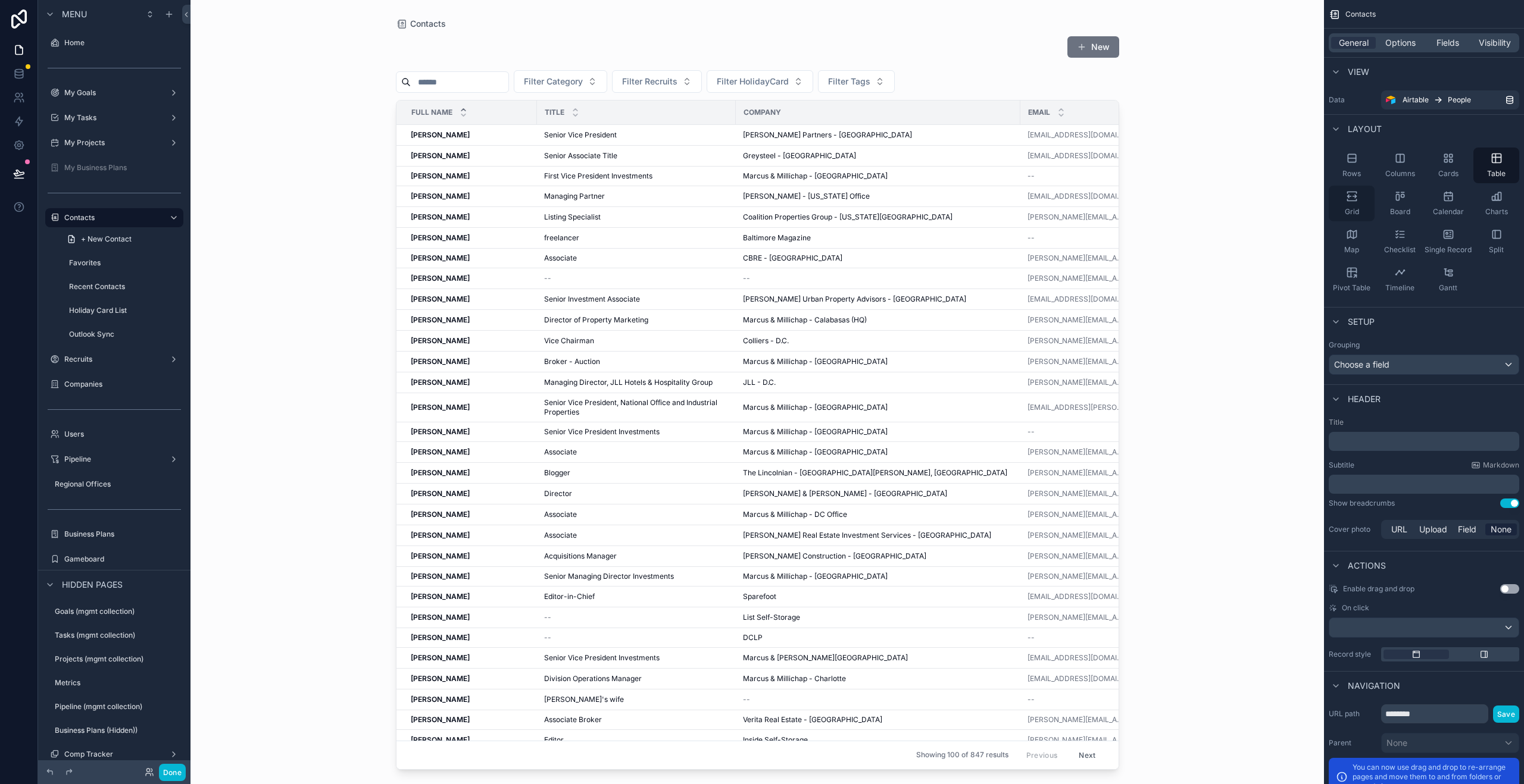
click at [1357, 207] on span "Grid" at bounding box center [1352, 212] width 14 height 9
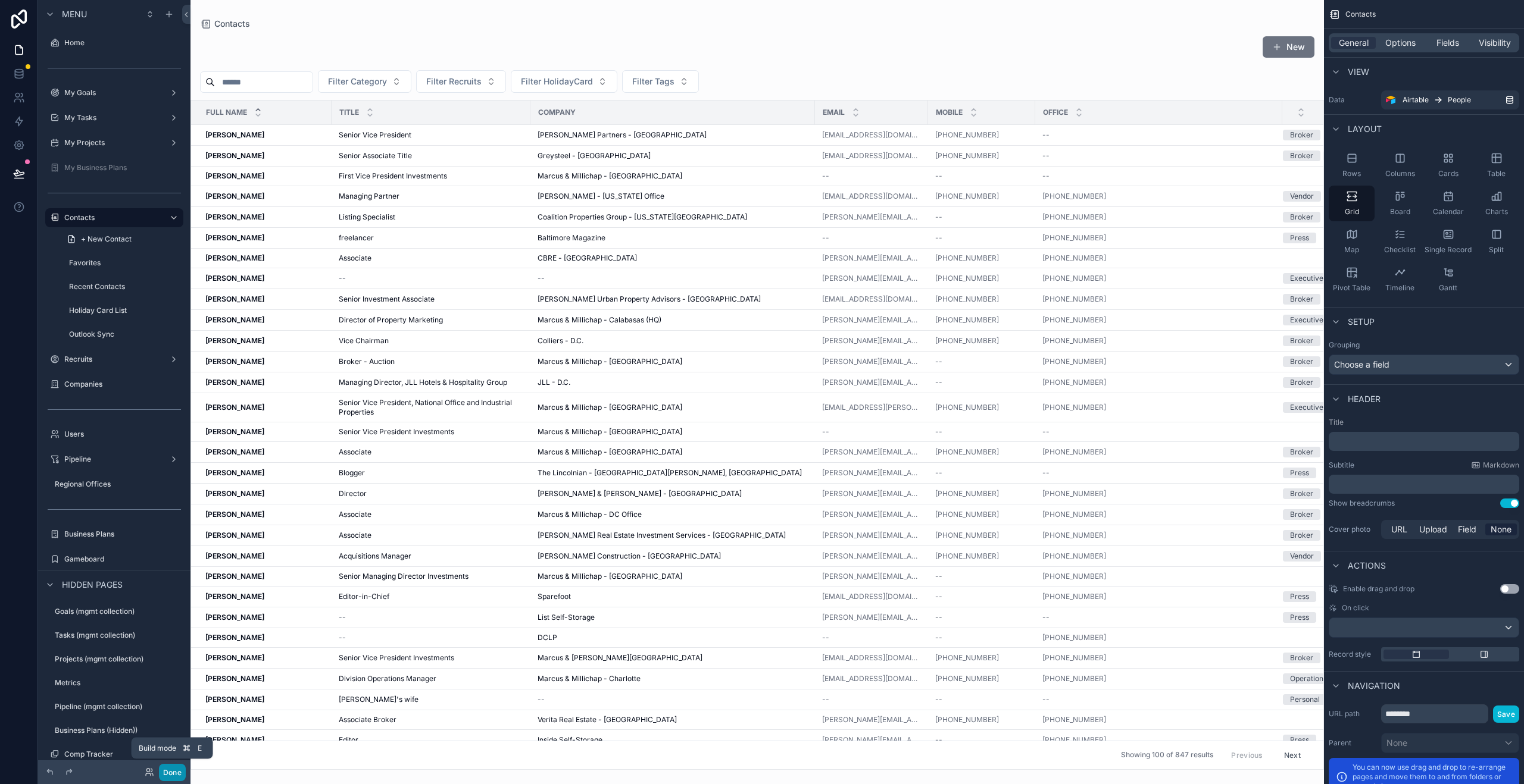
click at [171, 770] on button "Done" at bounding box center [172, 772] width 27 height 17
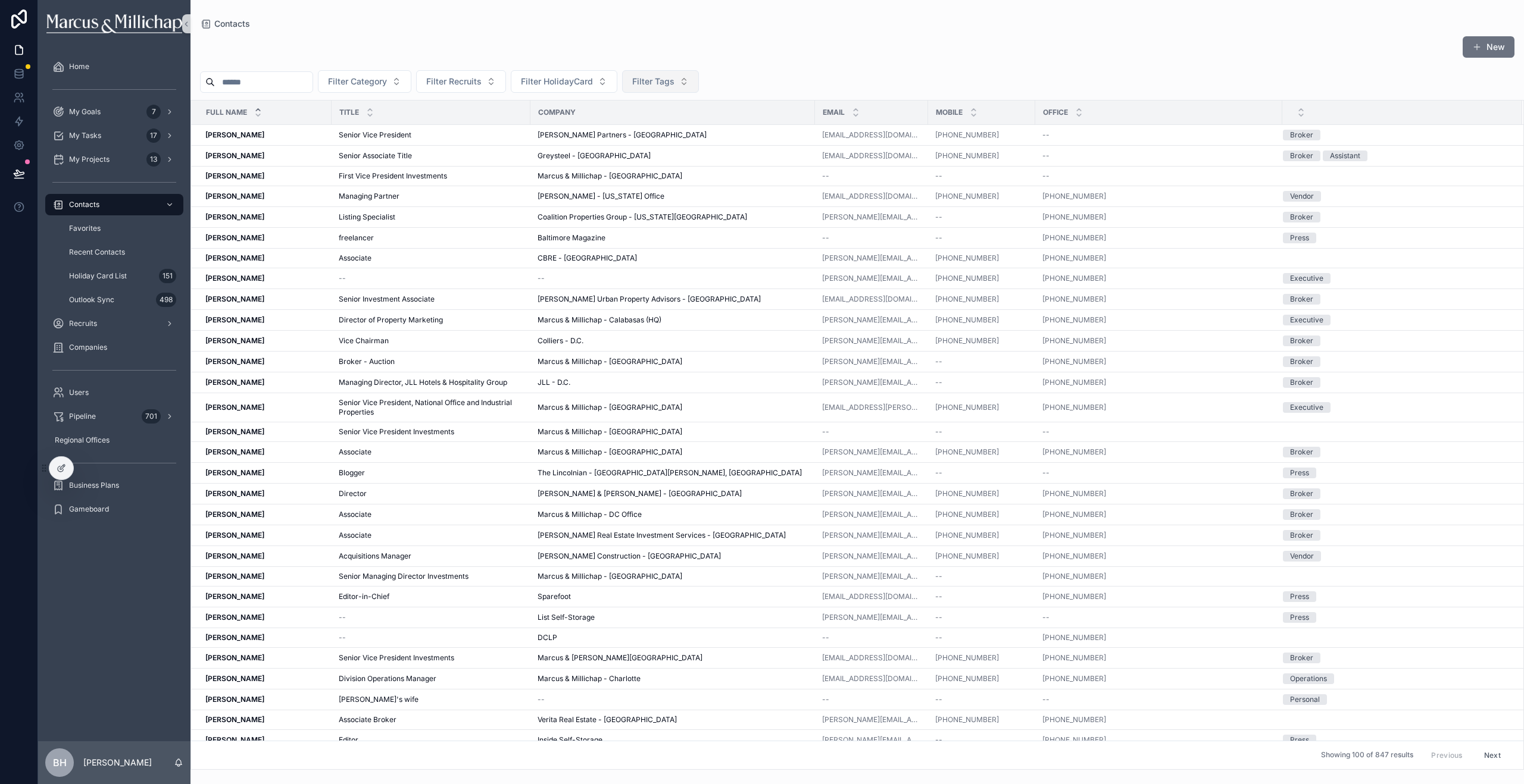
click at [665, 81] on span "Filter Tags" at bounding box center [653, 81] width 42 height 12
click at [801, 48] on div "New" at bounding box center [857, 50] width 1314 height 27
click at [19, 176] on icon at bounding box center [19, 174] width 12 height 12
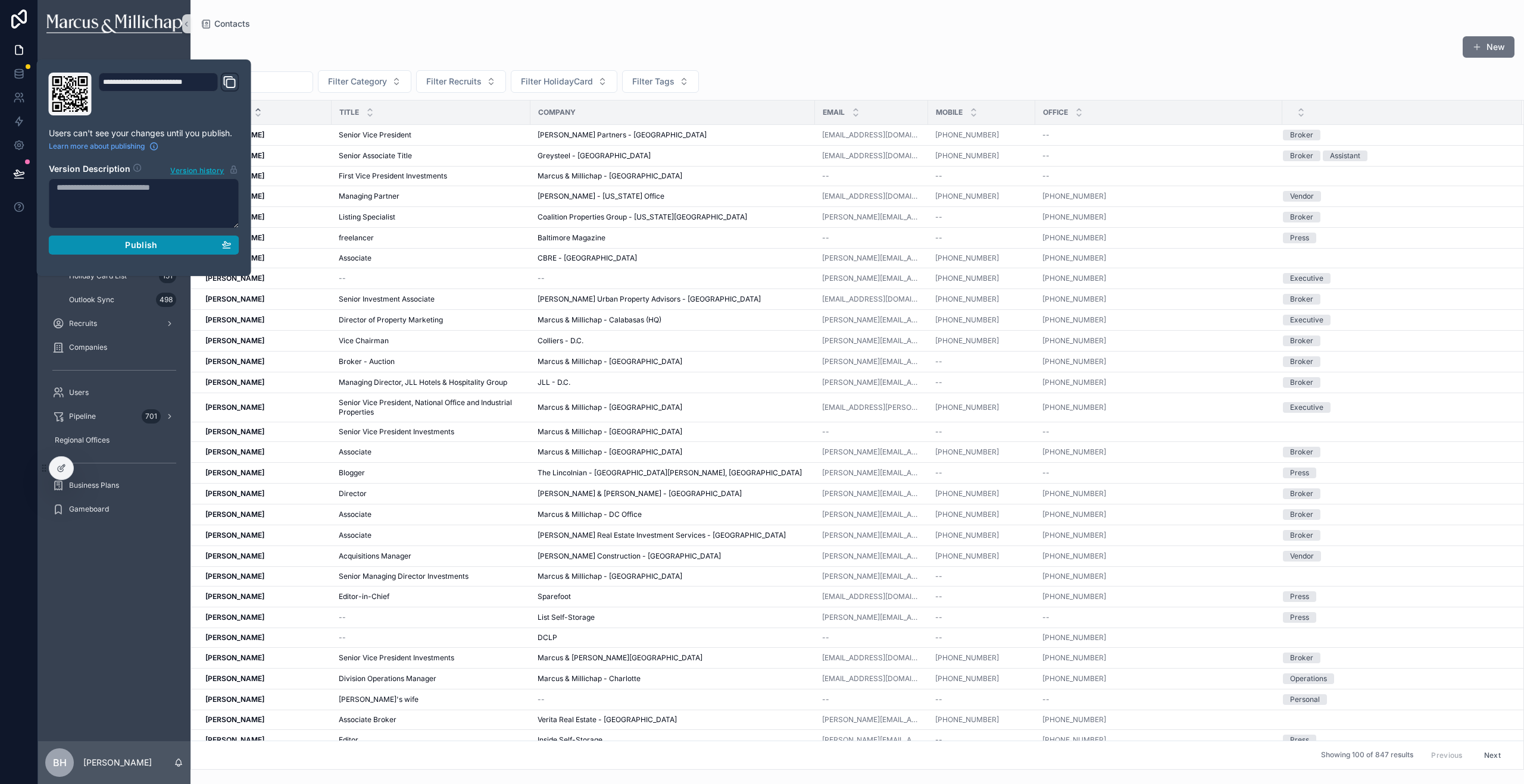
click at [117, 245] on div "Publish" at bounding box center [144, 245] width 175 height 11
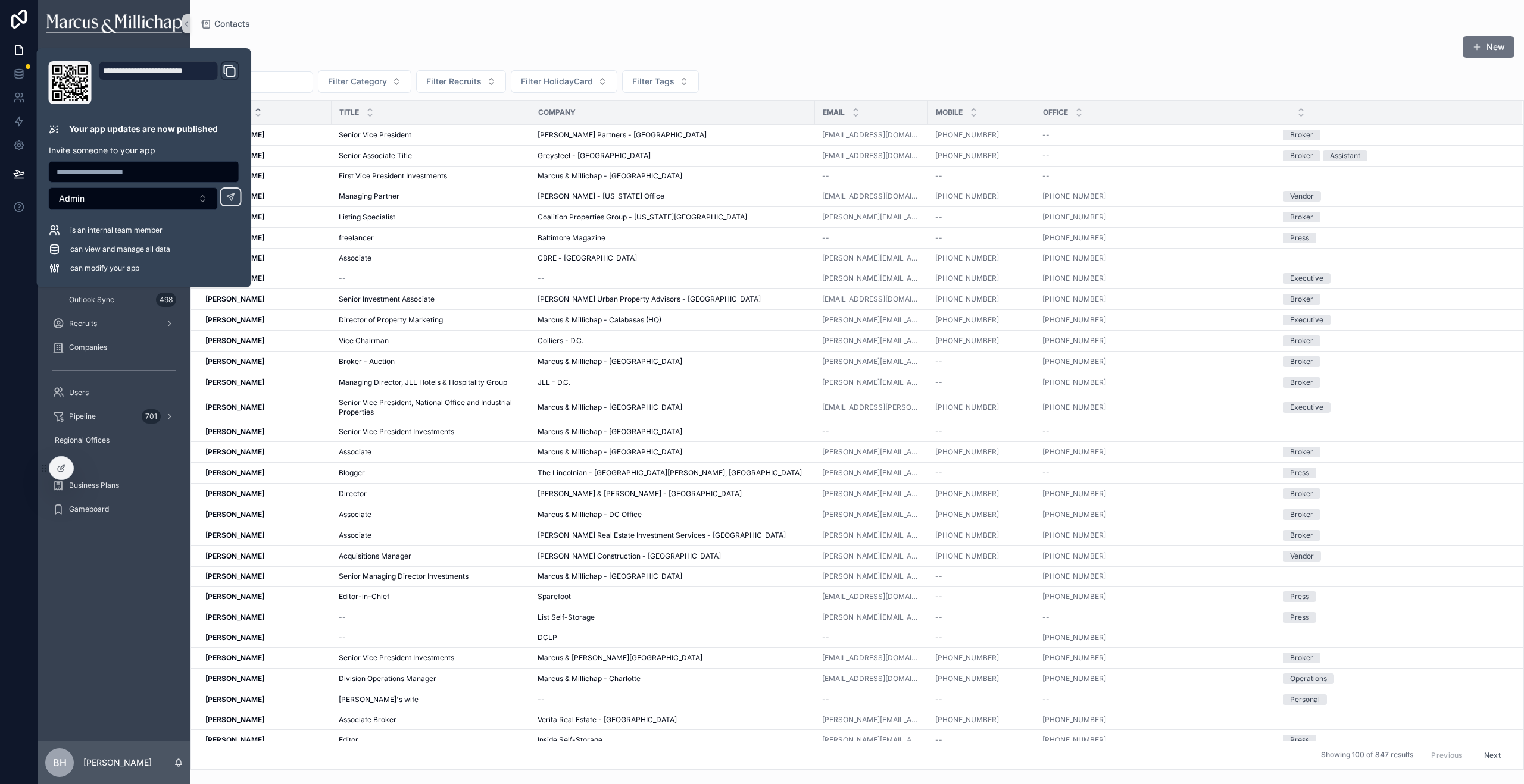
click at [812, 45] on div "New" at bounding box center [857, 50] width 1314 height 27
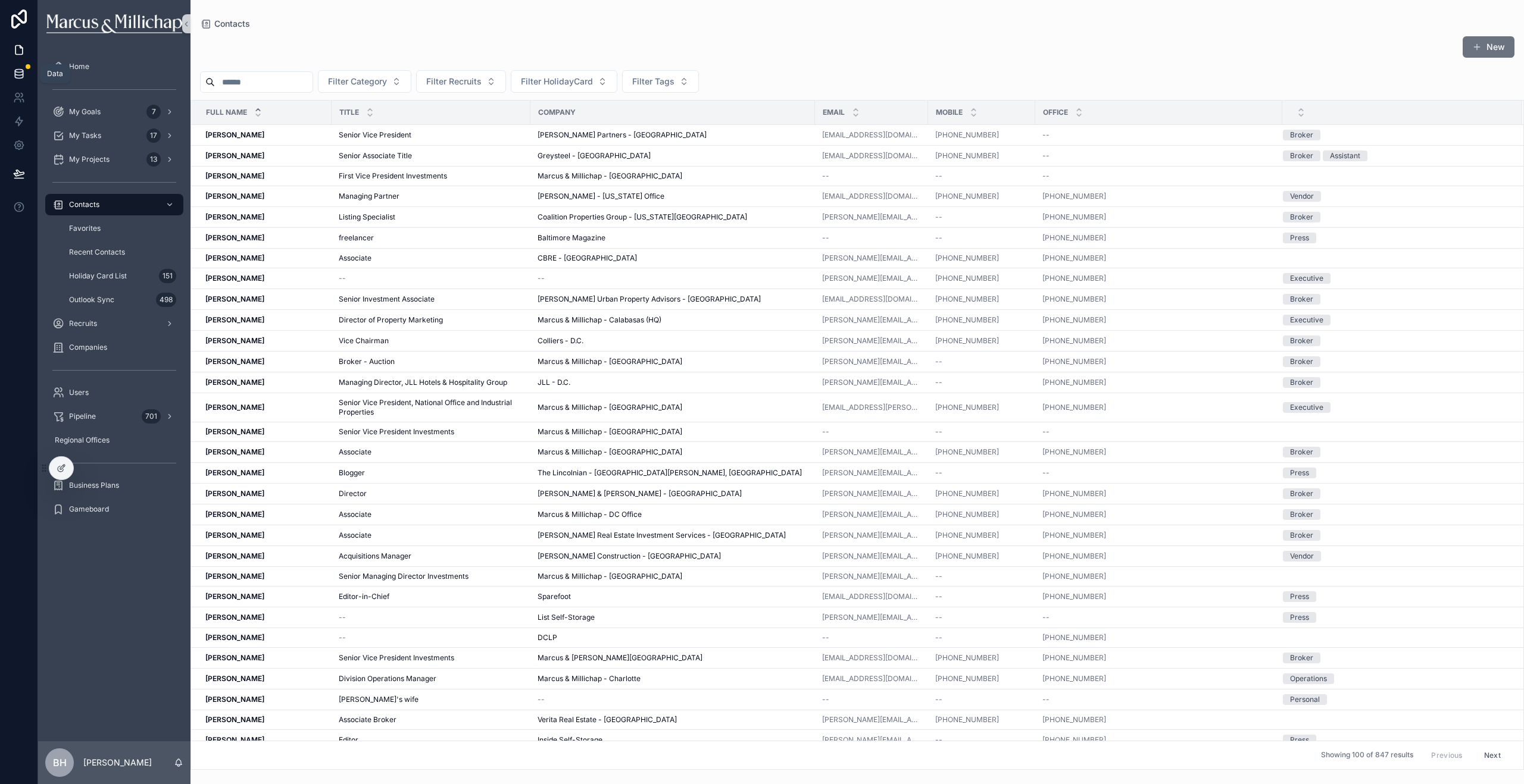
click at [15, 68] on icon at bounding box center [19, 73] width 12 height 12
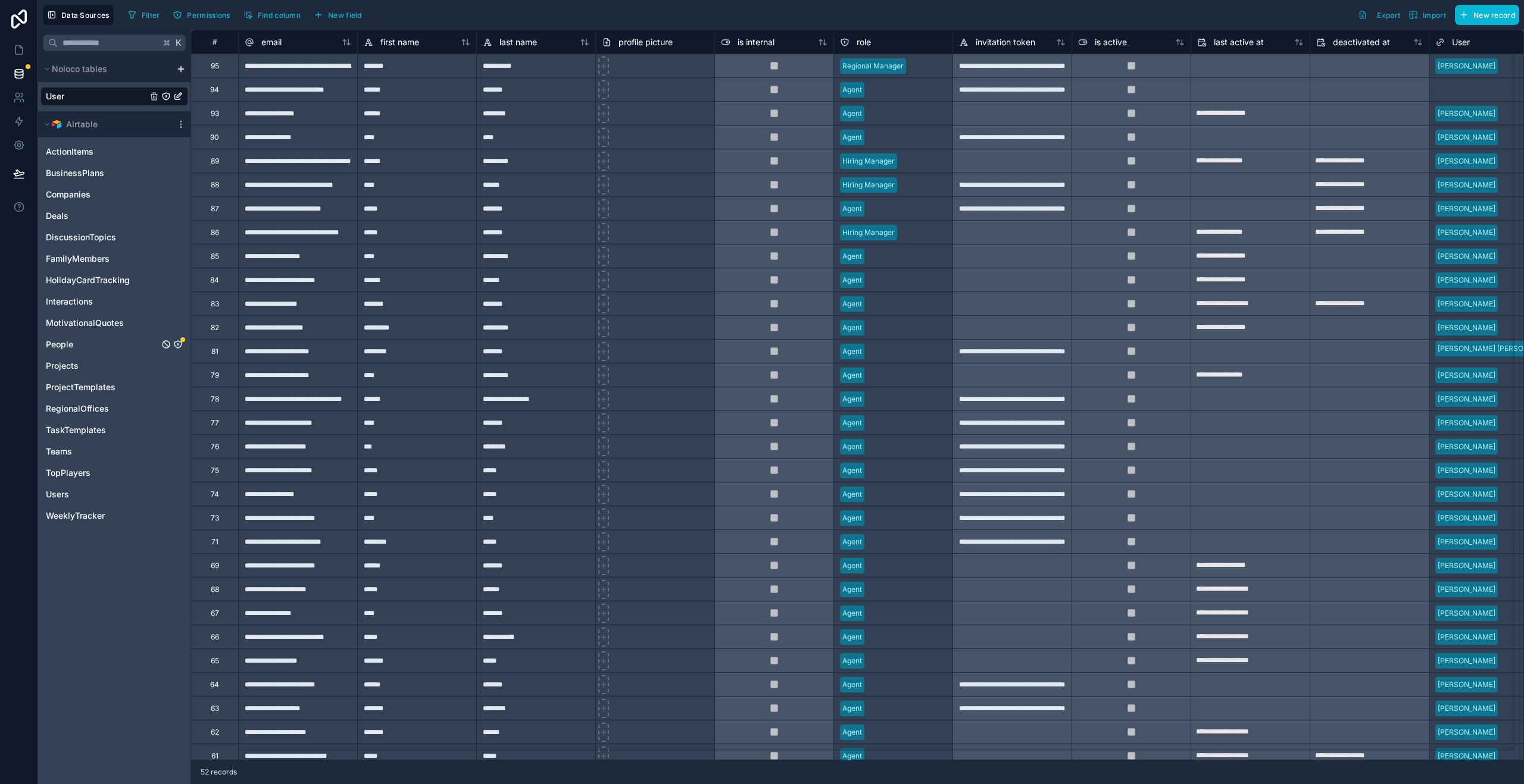
click at [81, 349] on link "People" at bounding box center [102, 344] width 113 height 12
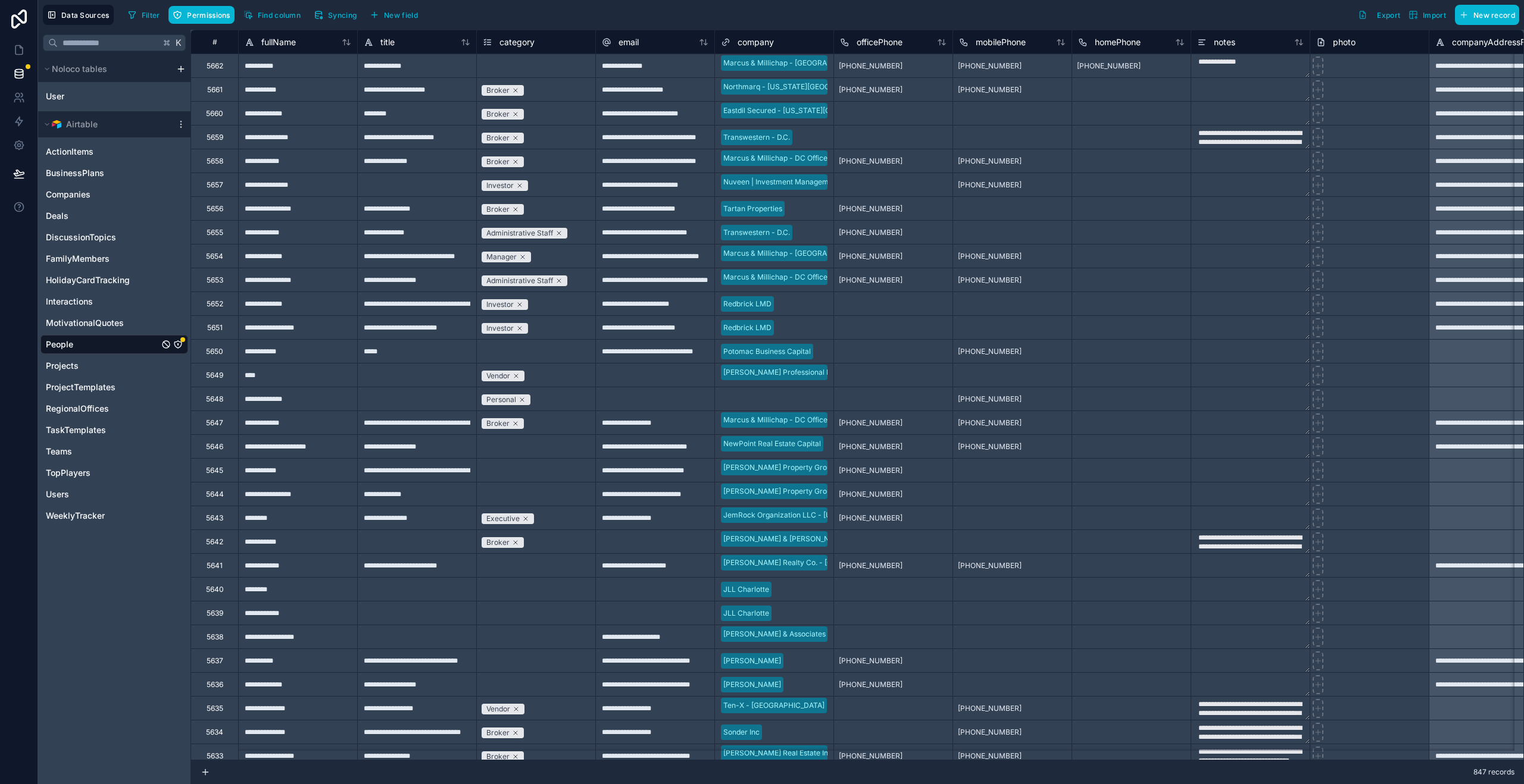
click at [176, 348] on icon "People" at bounding box center [178, 344] width 9 height 9
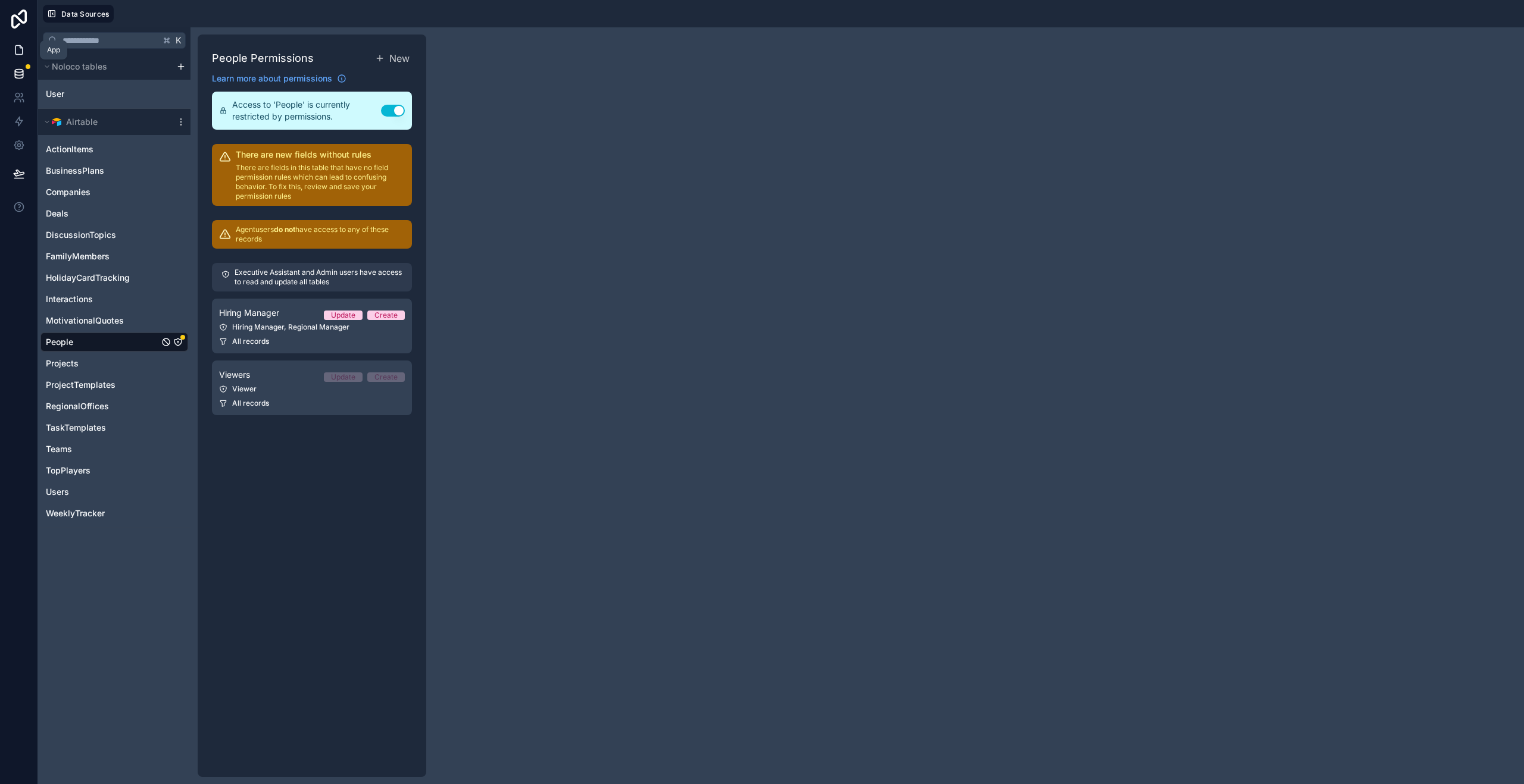
click at [20, 50] on icon at bounding box center [19, 50] width 12 height 12
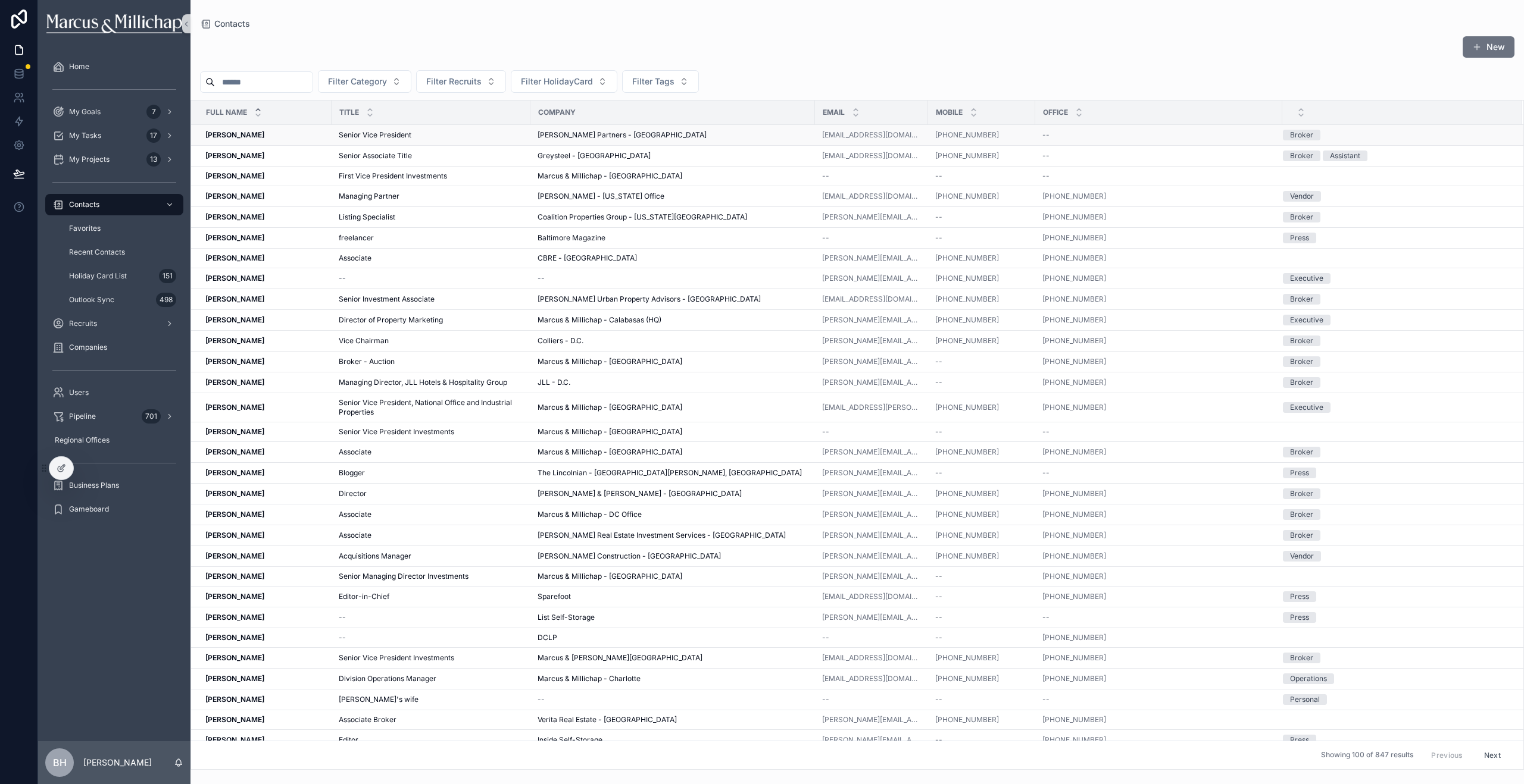
click at [225, 137] on strong "[PERSON_NAME]" at bounding box center [235, 135] width 59 height 9
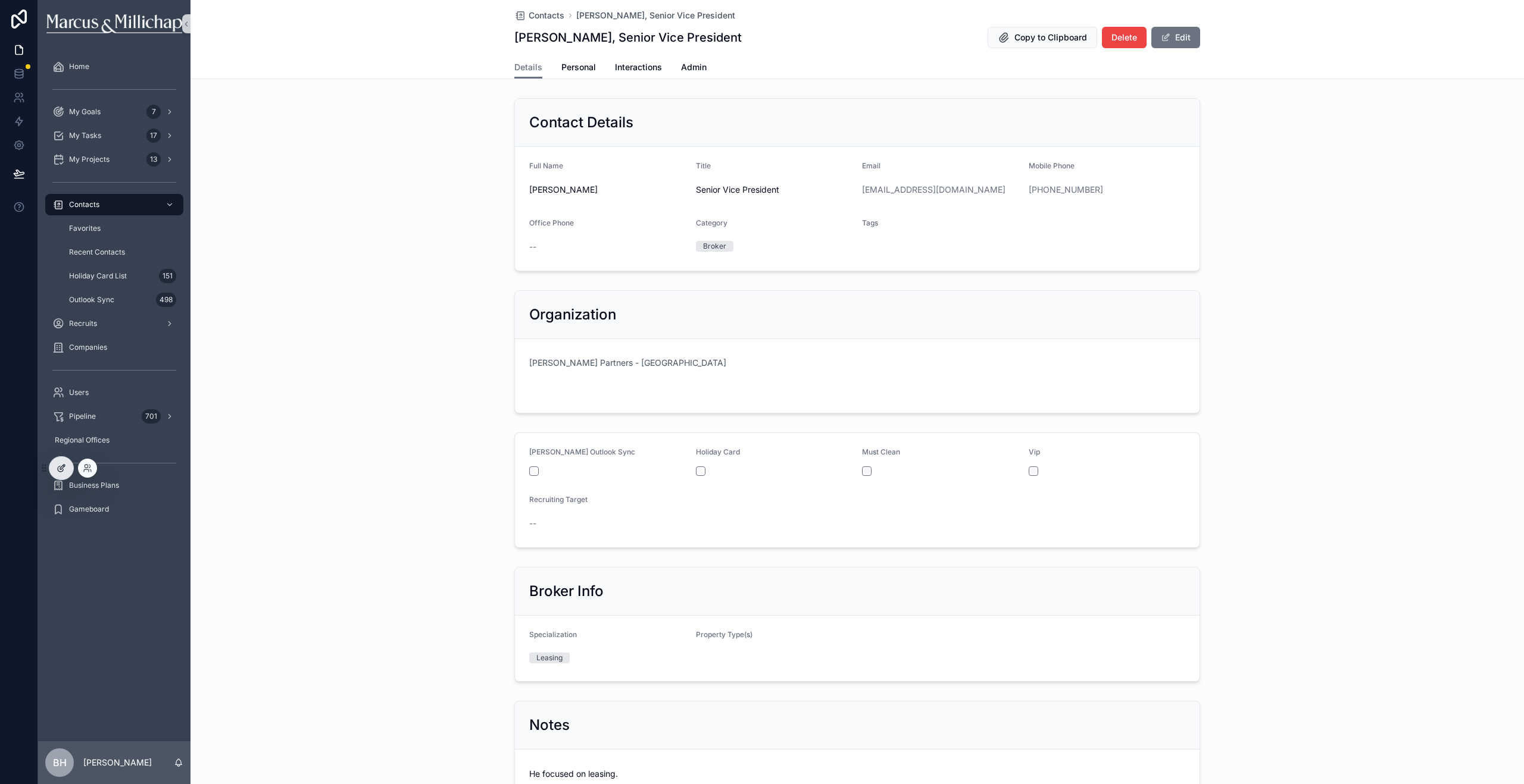
click at [63, 461] on div at bounding box center [61, 468] width 24 height 22
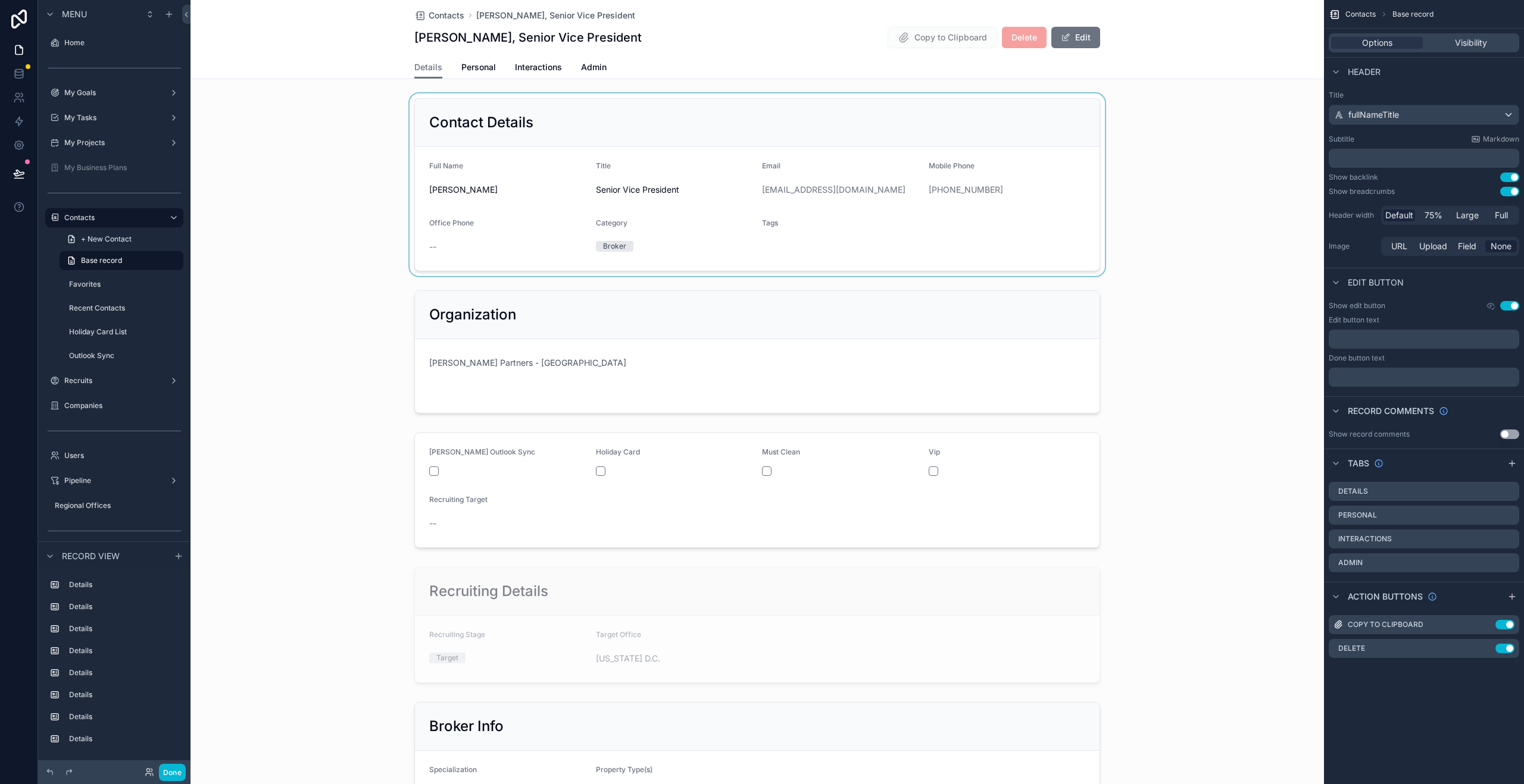
click at [918, 104] on div "scrollable content" at bounding box center [757, 185] width 1134 height 183
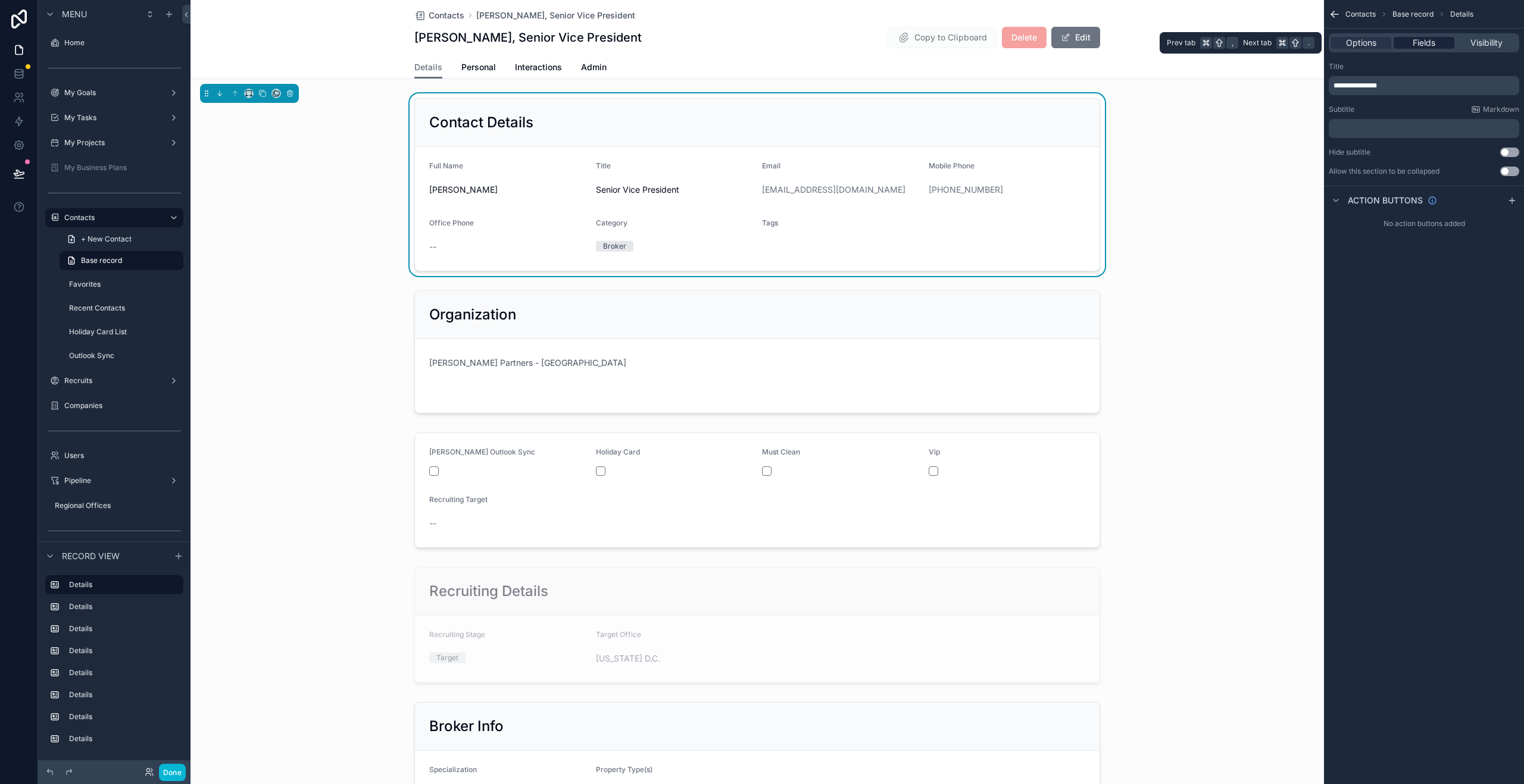
click at [1441, 43] on div "Fields" at bounding box center [1423, 42] width 60 height 12
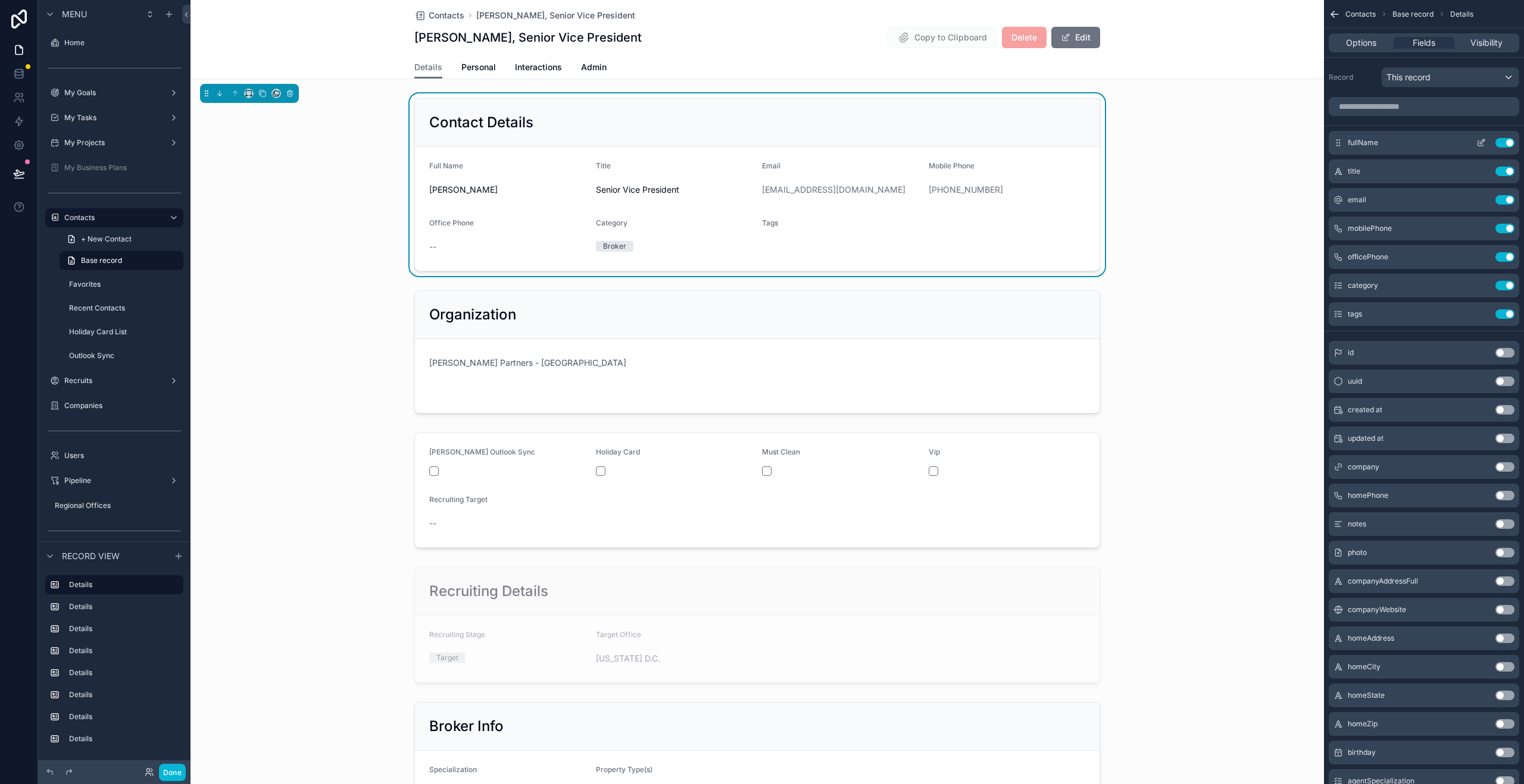
click at [1483, 143] on icon "scrollable content" at bounding box center [1481, 143] width 9 height 9
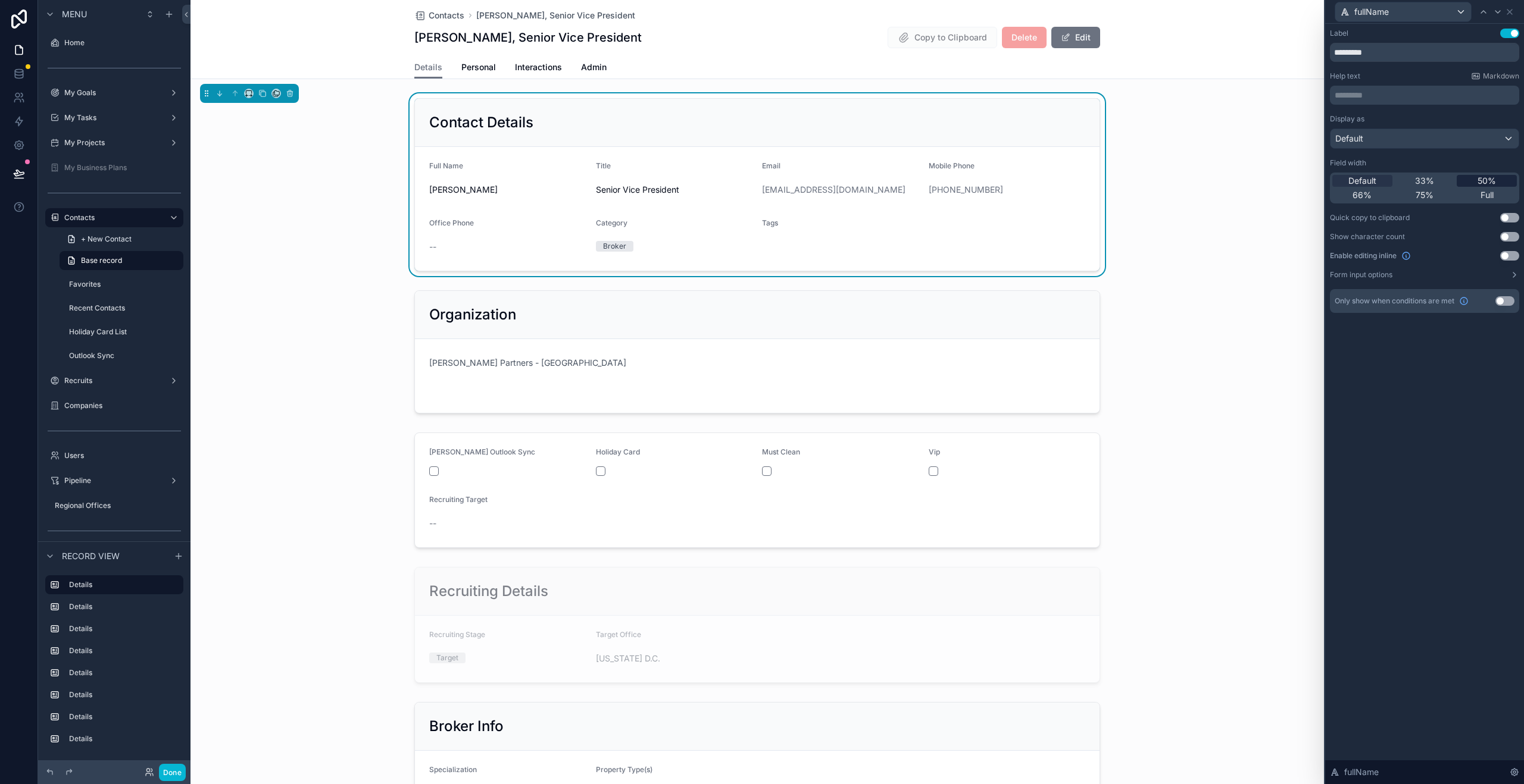
click at [1491, 185] on span "50%" at bounding box center [1487, 181] width 19 height 12
click at [1513, 12] on icon at bounding box center [1509, 12] width 9 height 9
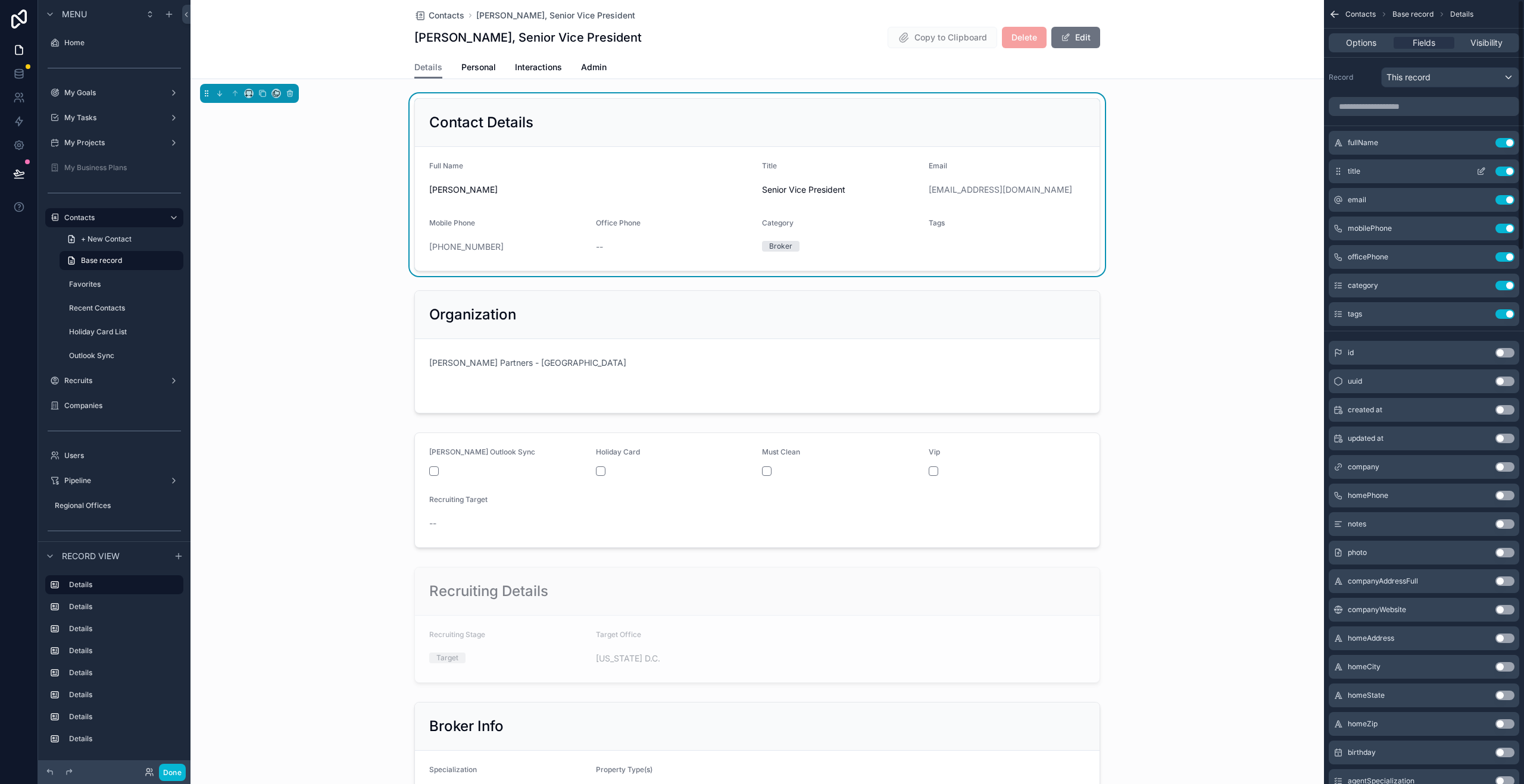
click at [1481, 174] on icon "scrollable content" at bounding box center [1481, 171] width 9 height 9
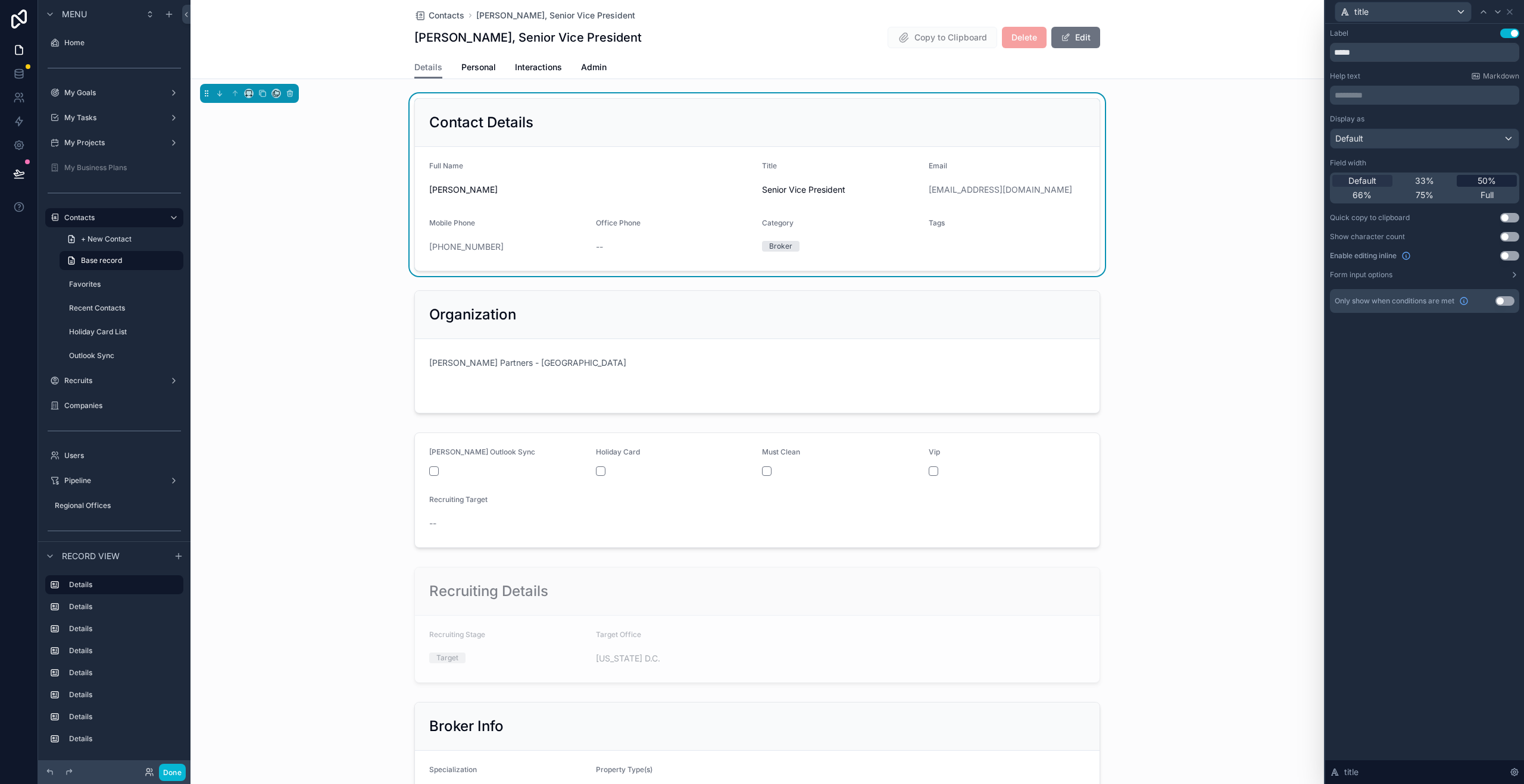
click at [1484, 176] on span "50%" at bounding box center [1487, 181] width 19 height 12
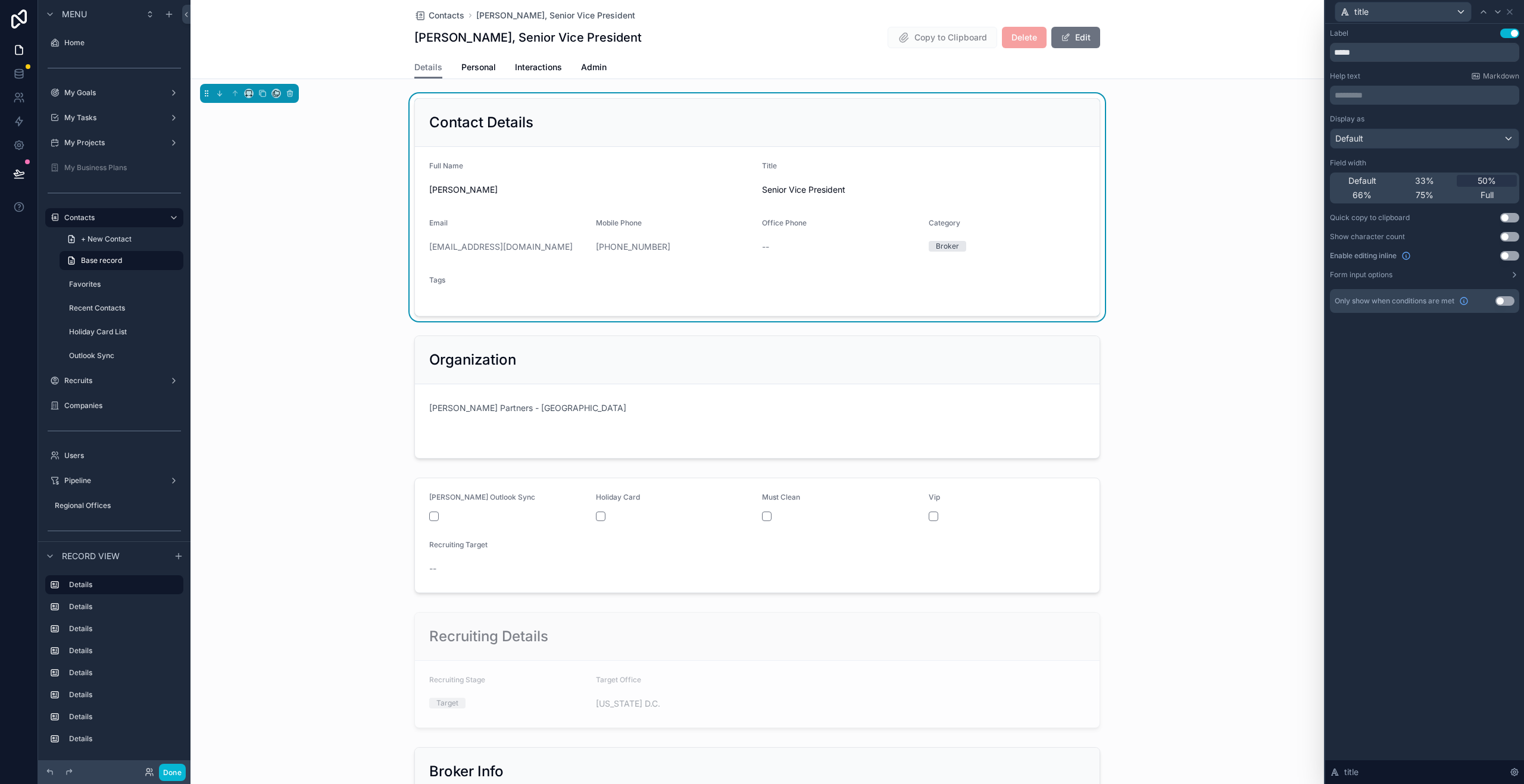
click at [1515, 14] on div "title" at bounding box center [1424, 12] width 189 height 23
click at [1511, 14] on icon at bounding box center [1509, 12] width 9 height 9
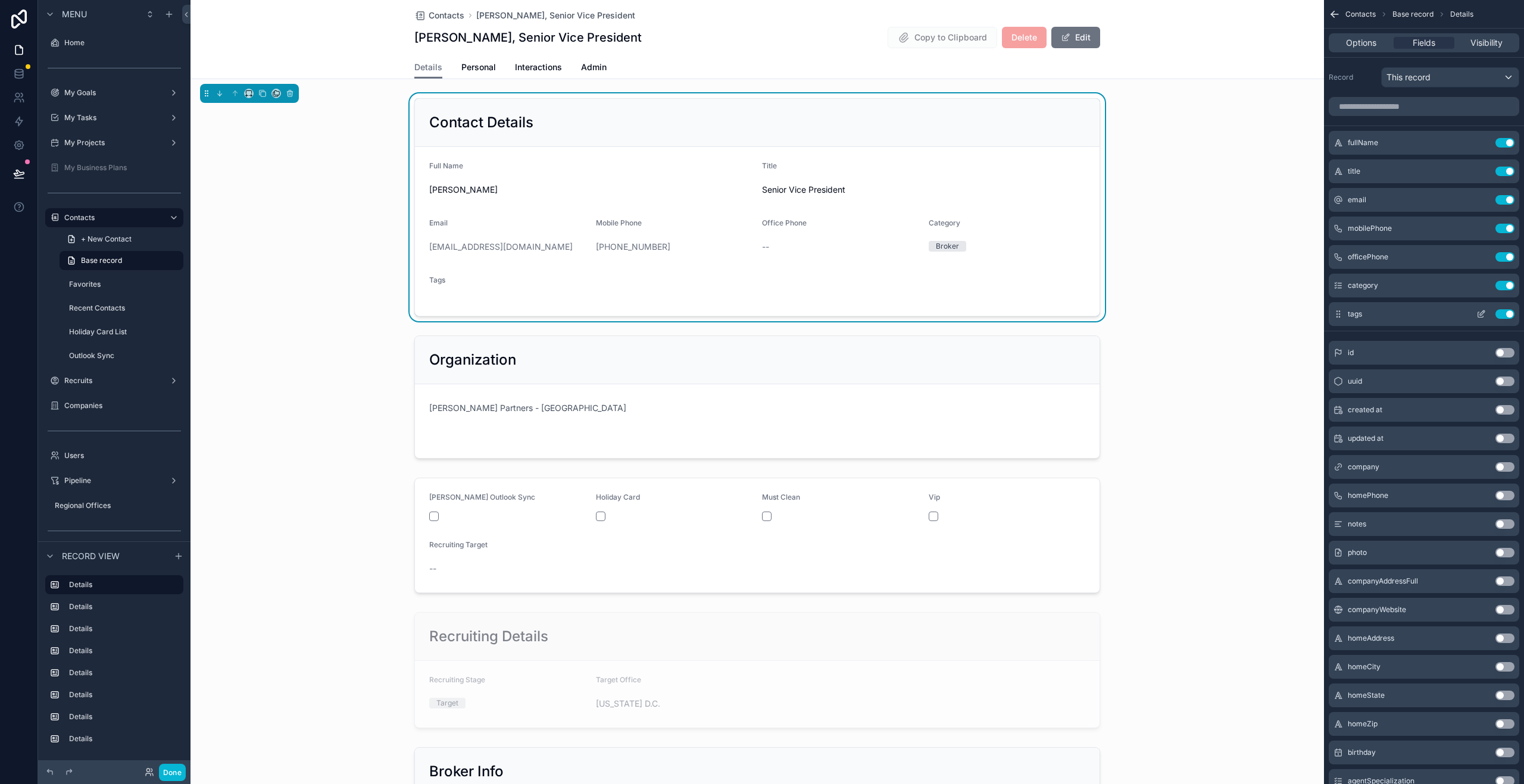
click at [1484, 317] on icon "scrollable content" at bounding box center [1481, 314] width 9 height 9
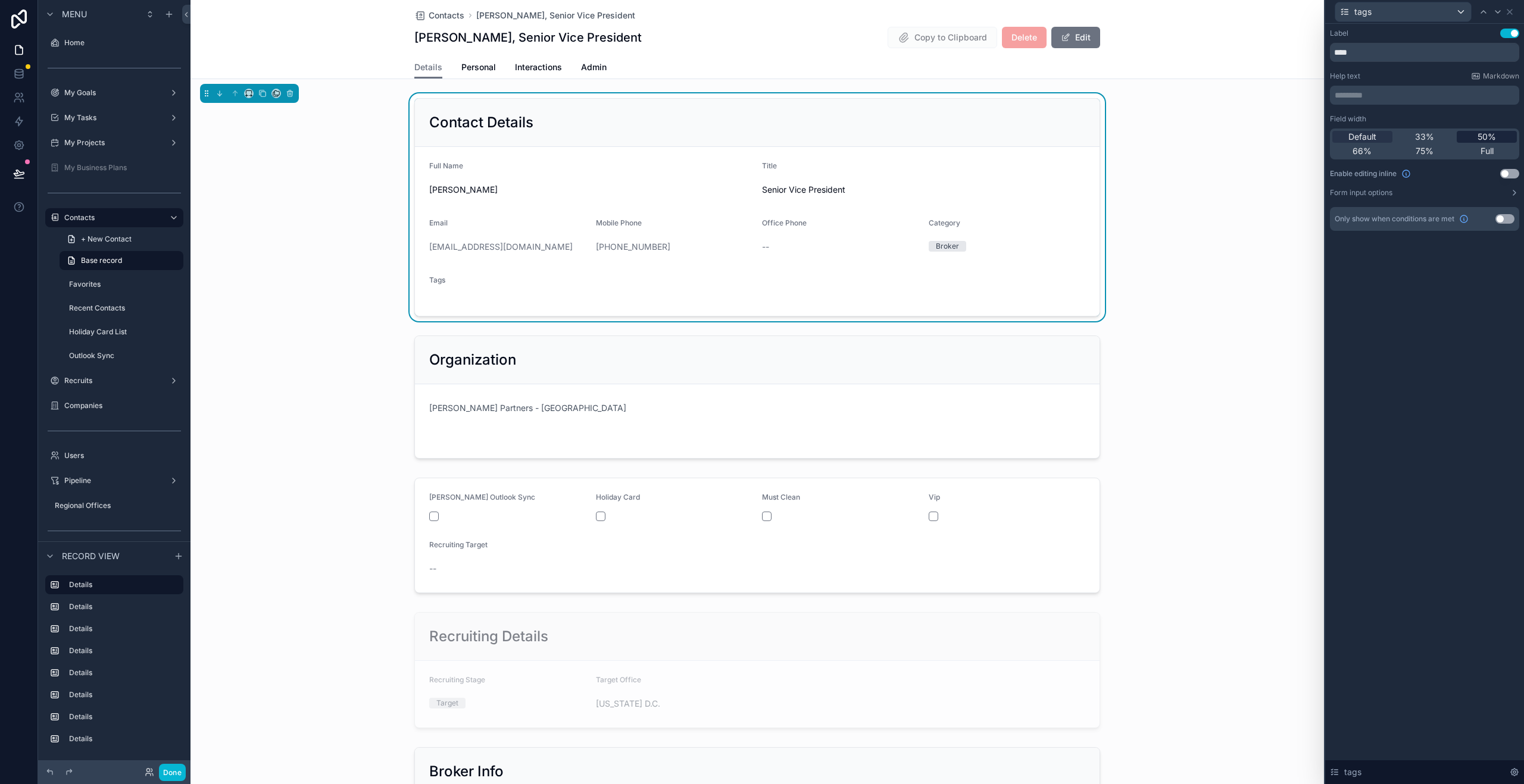
click at [1493, 139] on span "50%" at bounding box center [1487, 137] width 19 height 12
click at [1512, 15] on icon at bounding box center [1509, 12] width 9 height 9
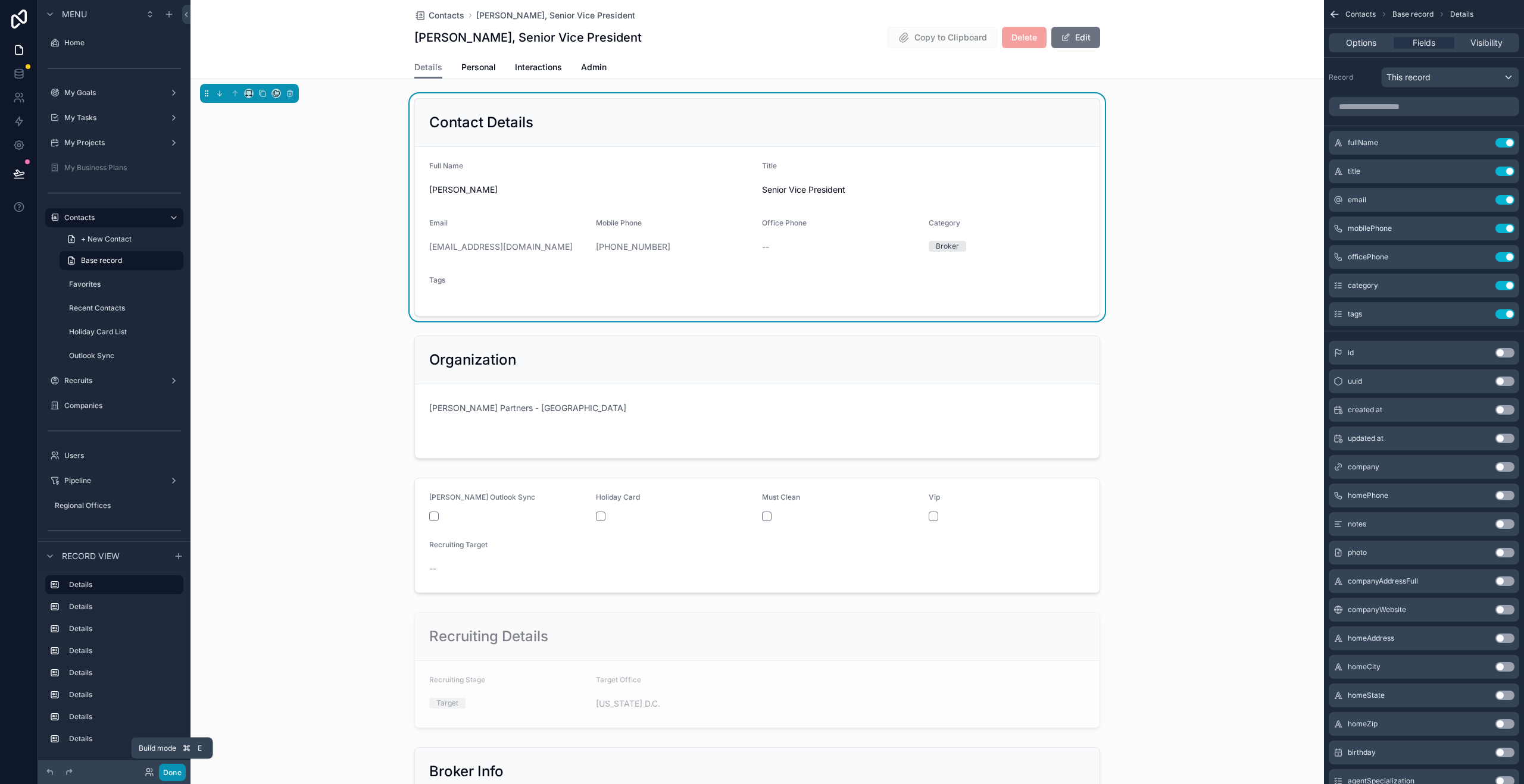
click at [179, 776] on button "Done" at bounding box center [172, 772] width 27 height 17
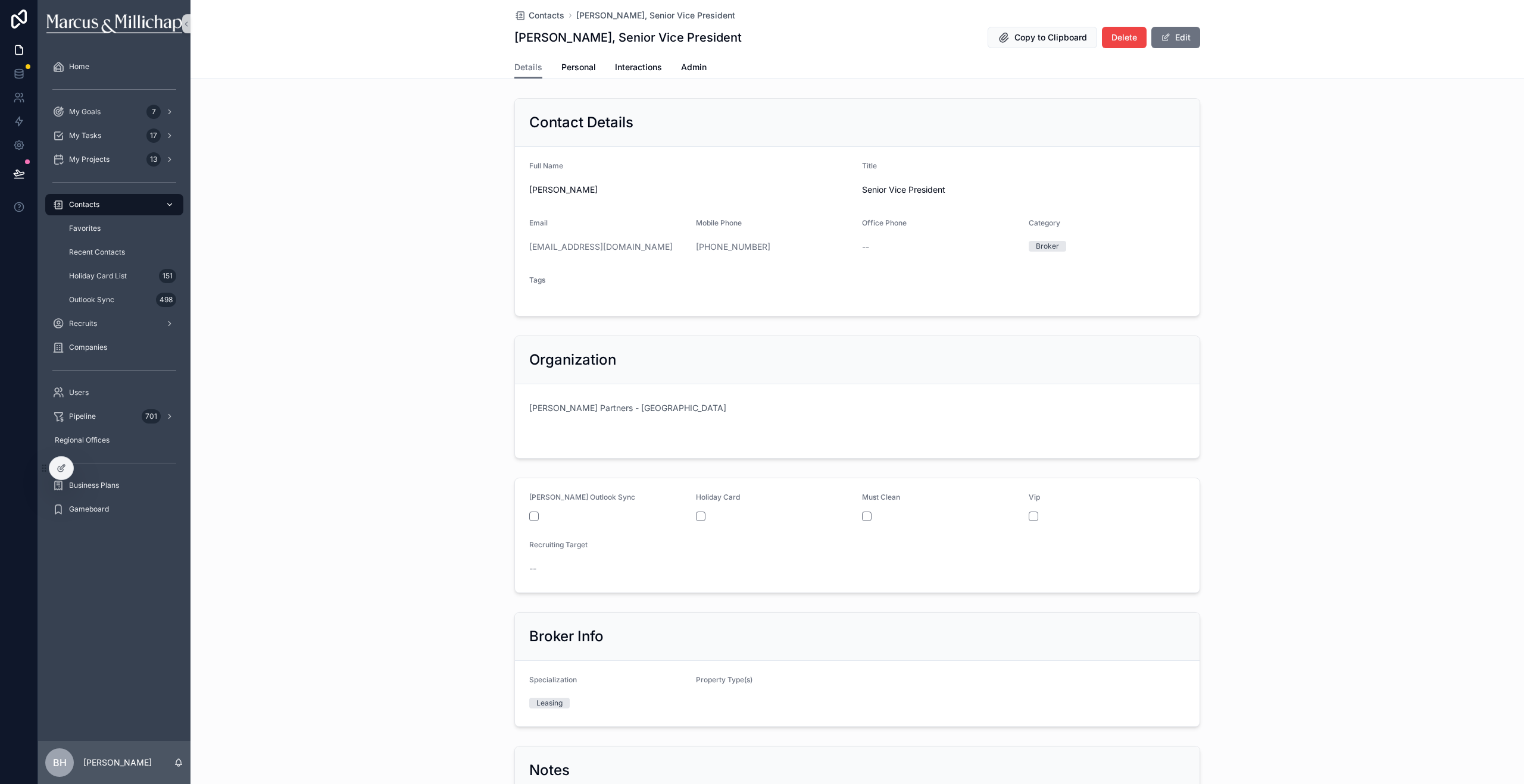
click at [84, 205] on span "Contacts" at bounding box center [84, 204] width 30 height 9
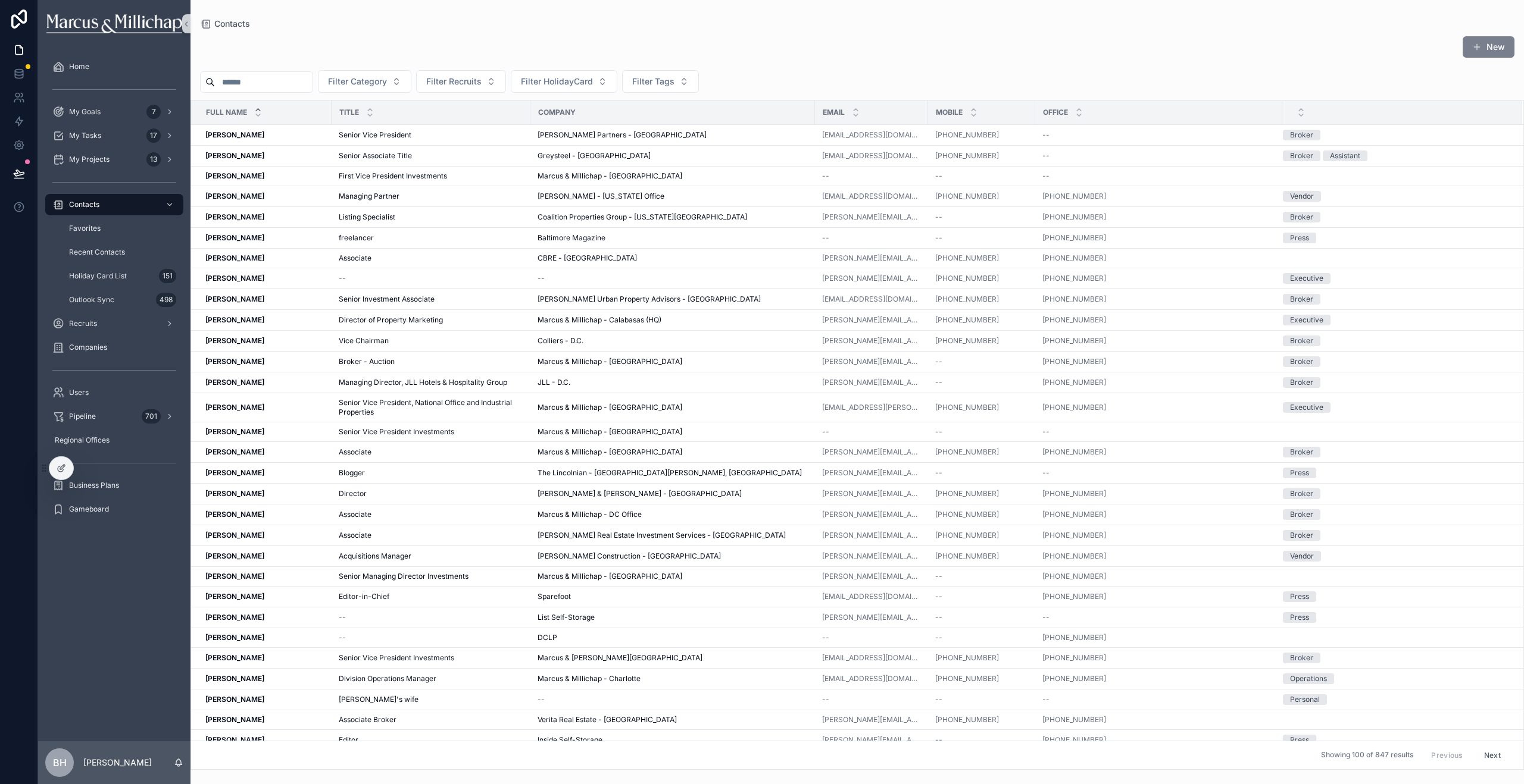
click at [1501, 46] on button "New" at bounding box center [1489, 47] width 52 height 22
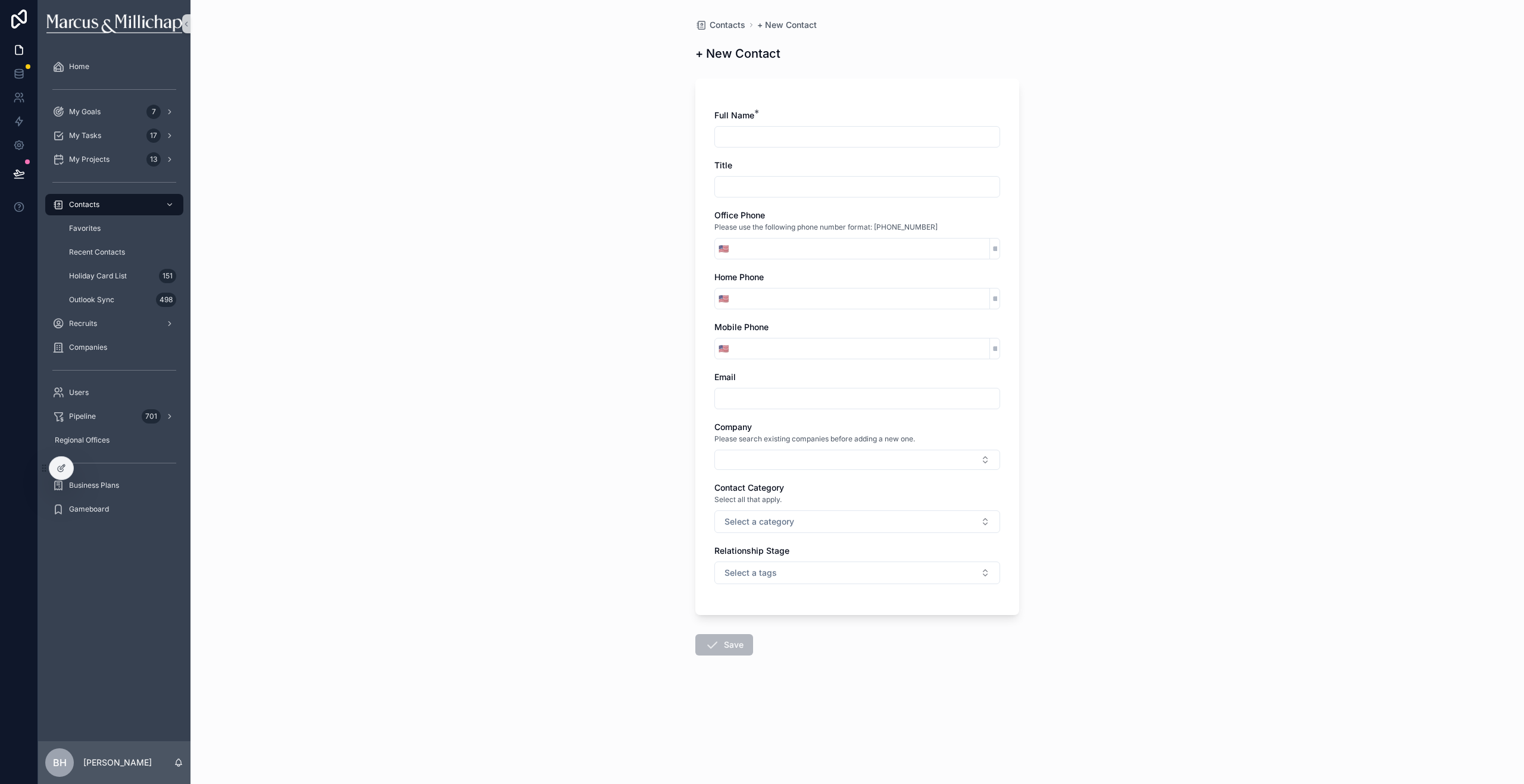
click at [825, 251] on input "scrollable content" at bounding box center [861, 248] width 257 height 17
type input "**********"
click at [769, 413] on div "**********" at bounding box center [857, 353] width 286 height 487
click at [771, 403] on input "scrollable content" at bounding box center [857, 398] width 284 height 17
type input "**********"
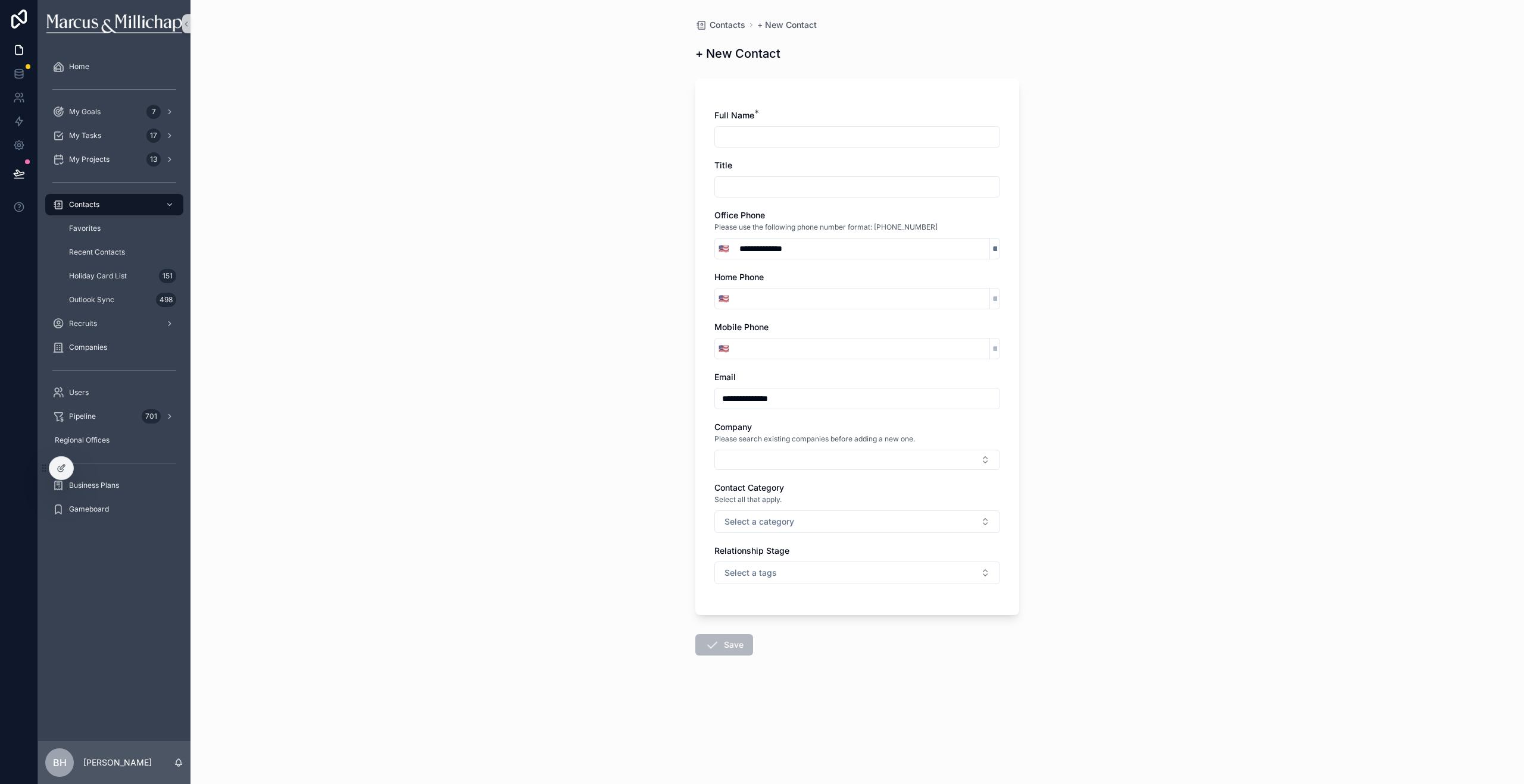
click at [937, 420] on div "**********" at bounding box center [857, 353] width 286 height 487
click at [805, 395] on input "**********" at bounding box center [857, 398] width 284 height 17
click at [810, 378] on div "Email" at bounding box center [857, 377] width 286 height 12
click at [791, 395] on input "**********" at bounding box center [857, 398] width 284 height 17
drag, startPoint x: 822, startPoint y: 392, endPoint x: 671, endPoint y: 382, distance: 151.3
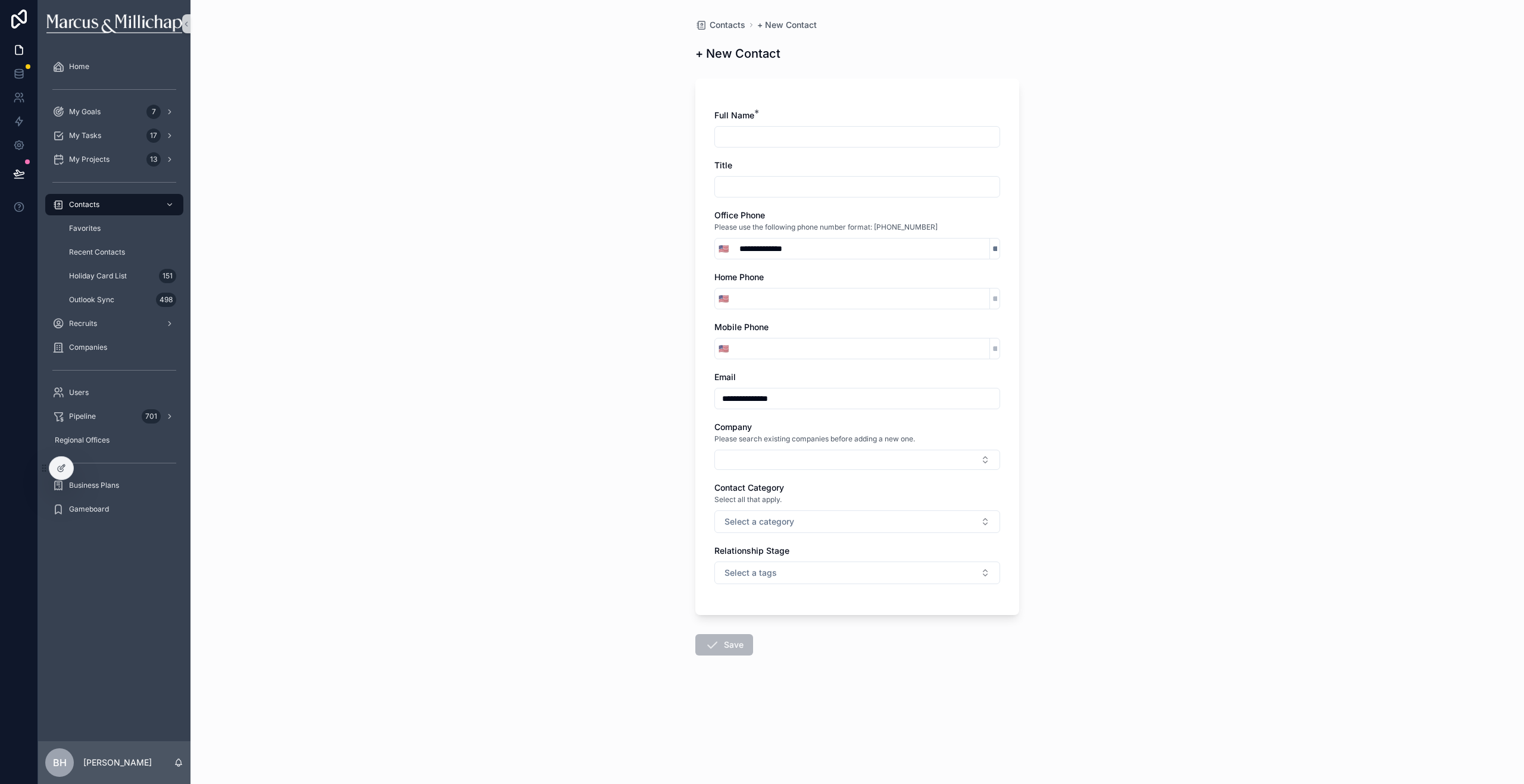
click at [671, 382] on div "**********" at bounding box center [856, 392] width 1333 height 784
click at [804, 395] on input "**********" at bounding box center [857, 398] width 284 height 17
drag, startPoint x: 802, startPoint y: 397, endPoint x: 690, endPoint y: 392, distance: 112.1
click at [690, 392] on div "**********" at bounding box center [857, 366] width 343 height 732
click at [748, 369] on div "**********" at bounding box center [857, 353] width 286 height 487
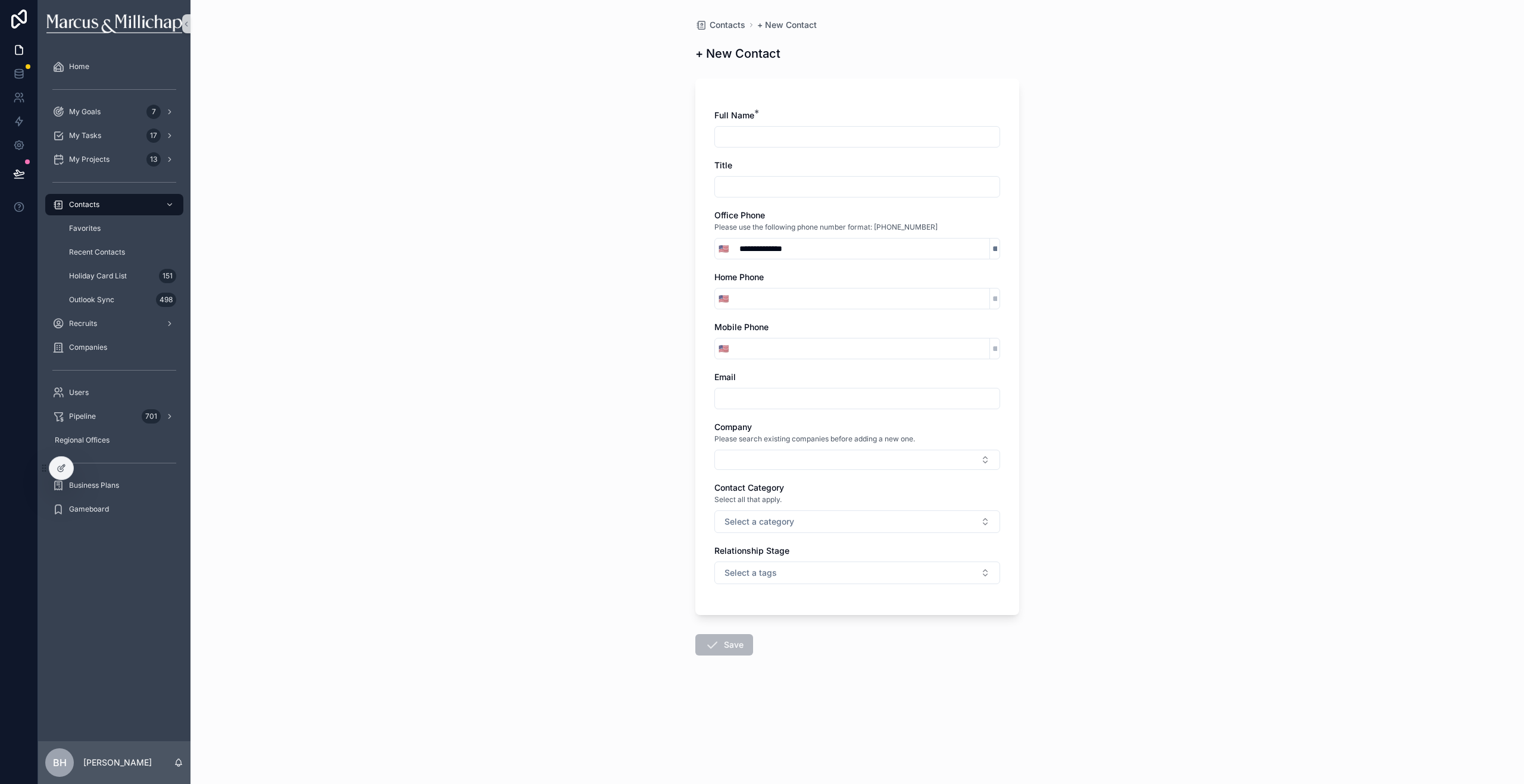
click at [750, 412] on div "**********" at bounding box center [857, 353] width 286 height 487
click at [750, 405] on input "scrollable content" at bounding box center [857, 398] width 284 height 17
click at [801, 372] on div "Email" at bounding box center [857, 377] width 286 height 12
click at [786, 454] on button "Select Button" at bounding box center [857, 460] width 286 height 20
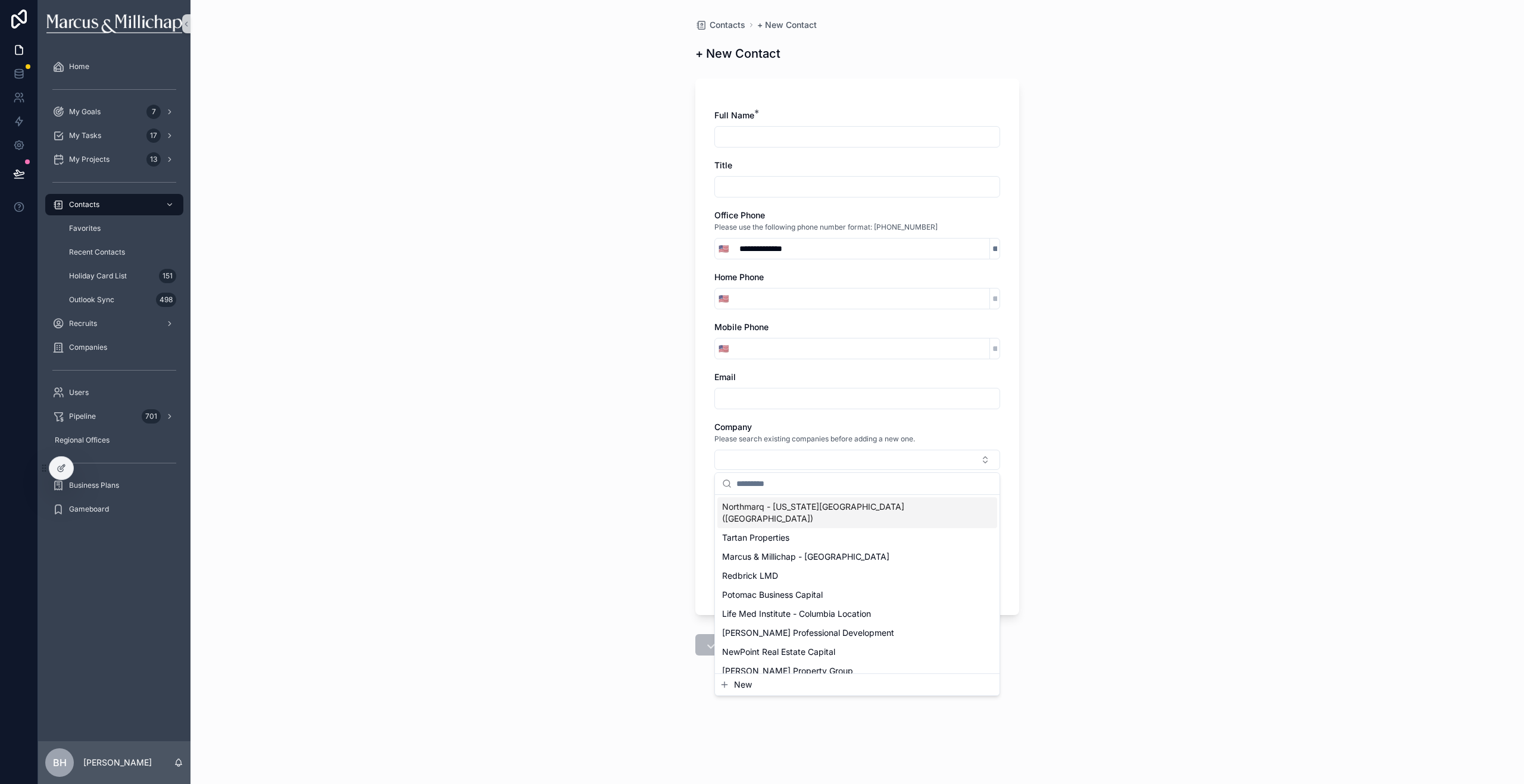
click at [789, 420] on div "**********" at bounding box center [857, 353] width 286 height 487
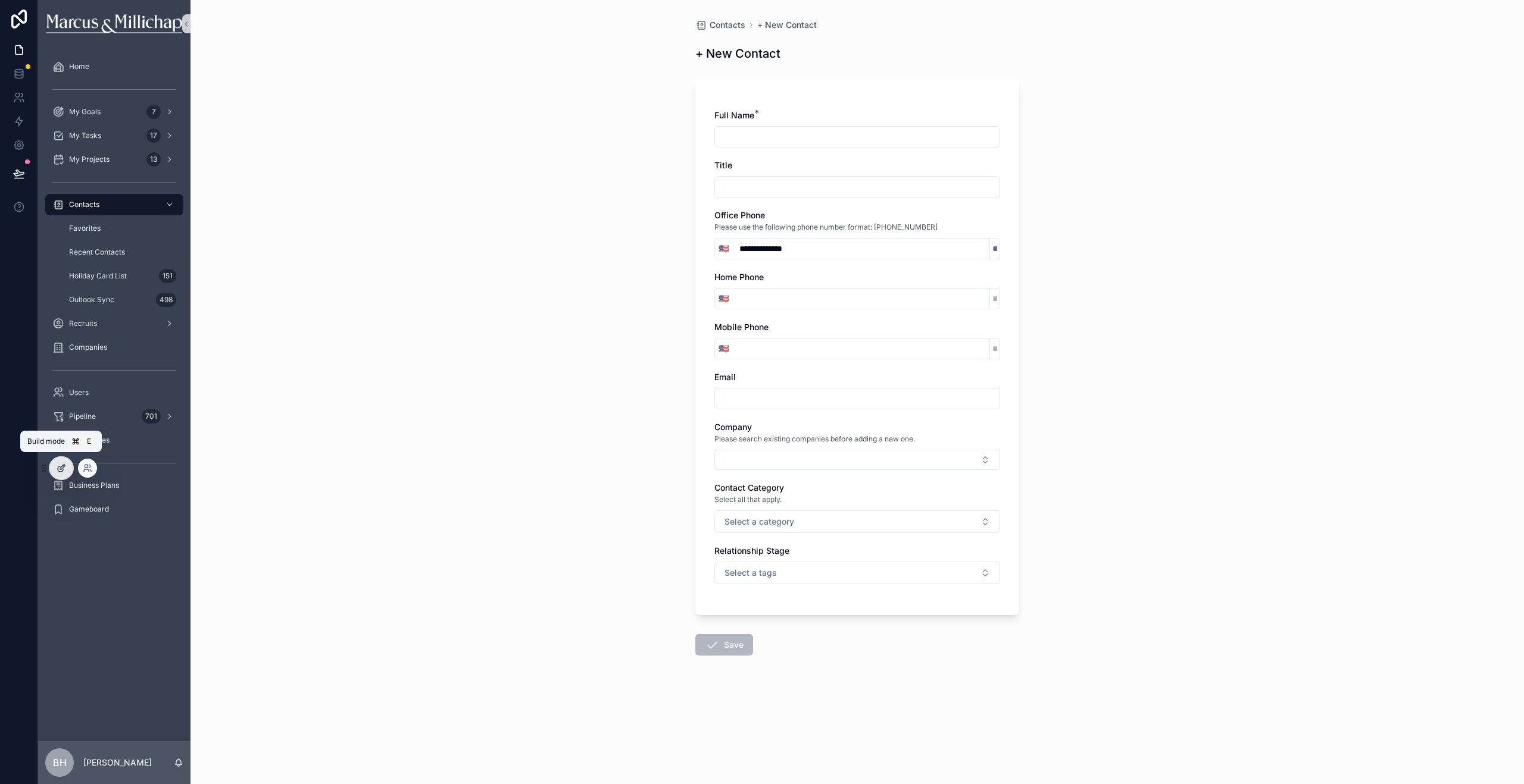
click at [68, 468] on div at bounding box center [61, 468] width 24 height 22
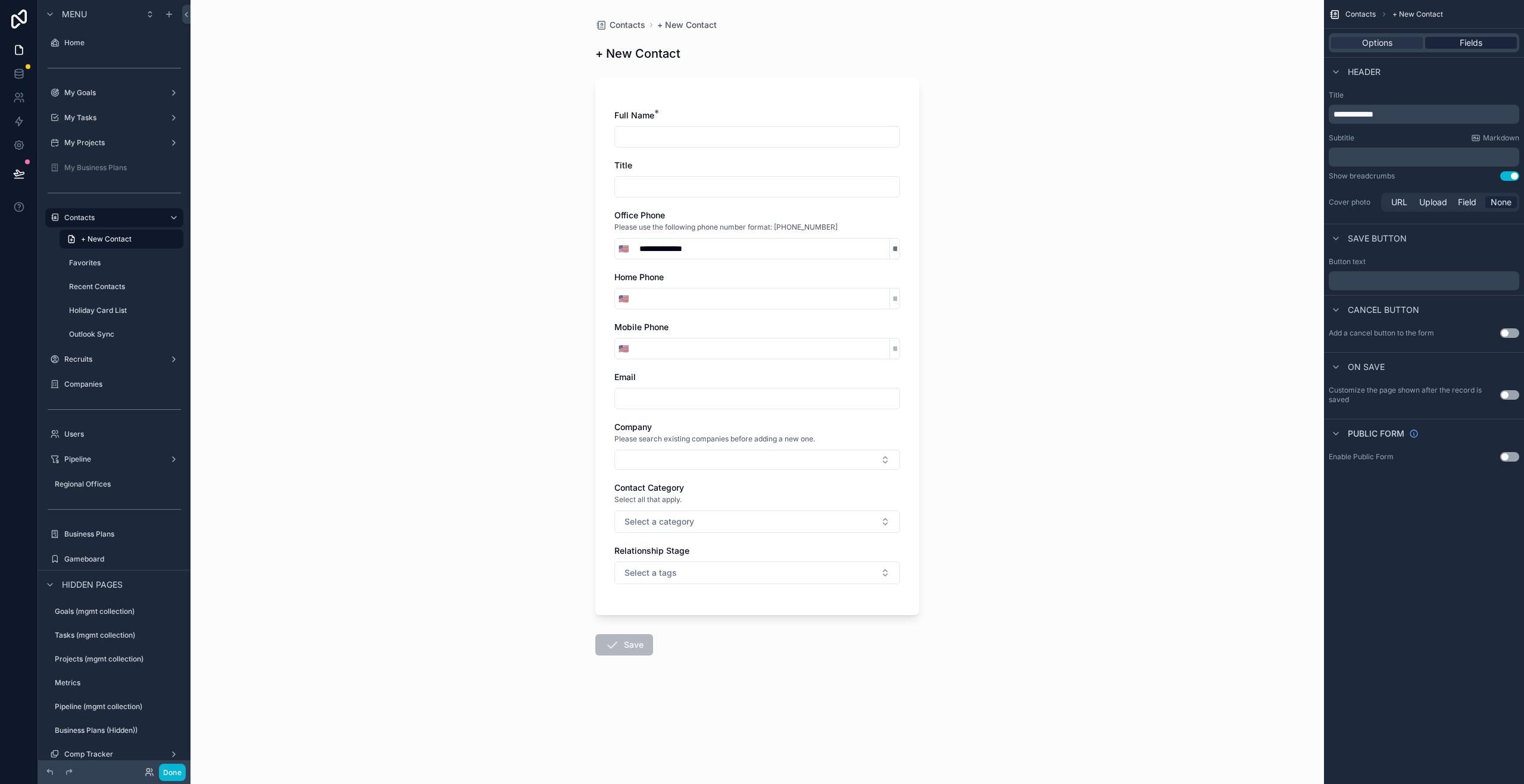
click at [1491, 48] on div "Fields" at bounding box center [1471, 42] width 91 height 12
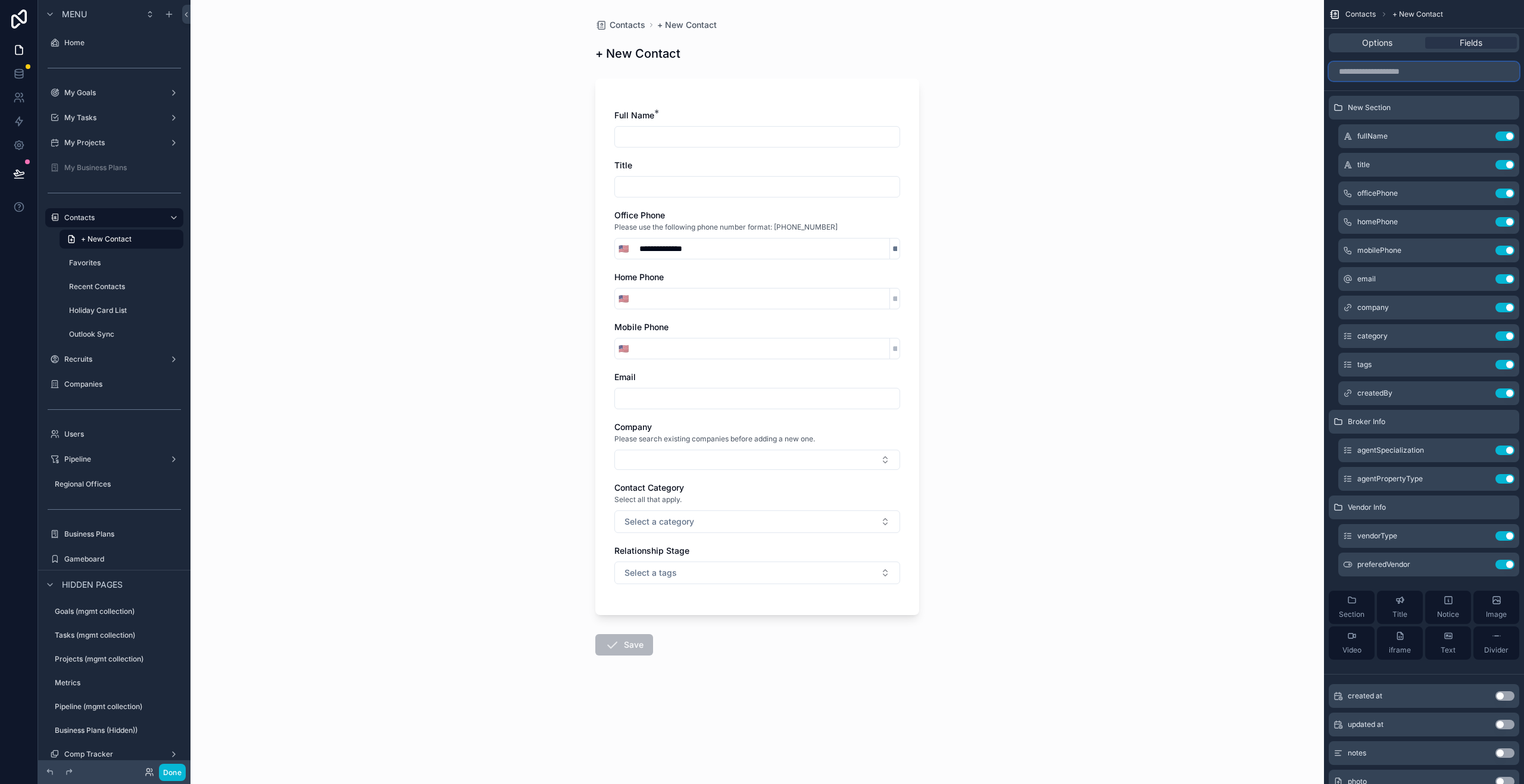
click at [1363, 74] on input "scrollable content" at bounding box center [1424, 71] width 190 height 19
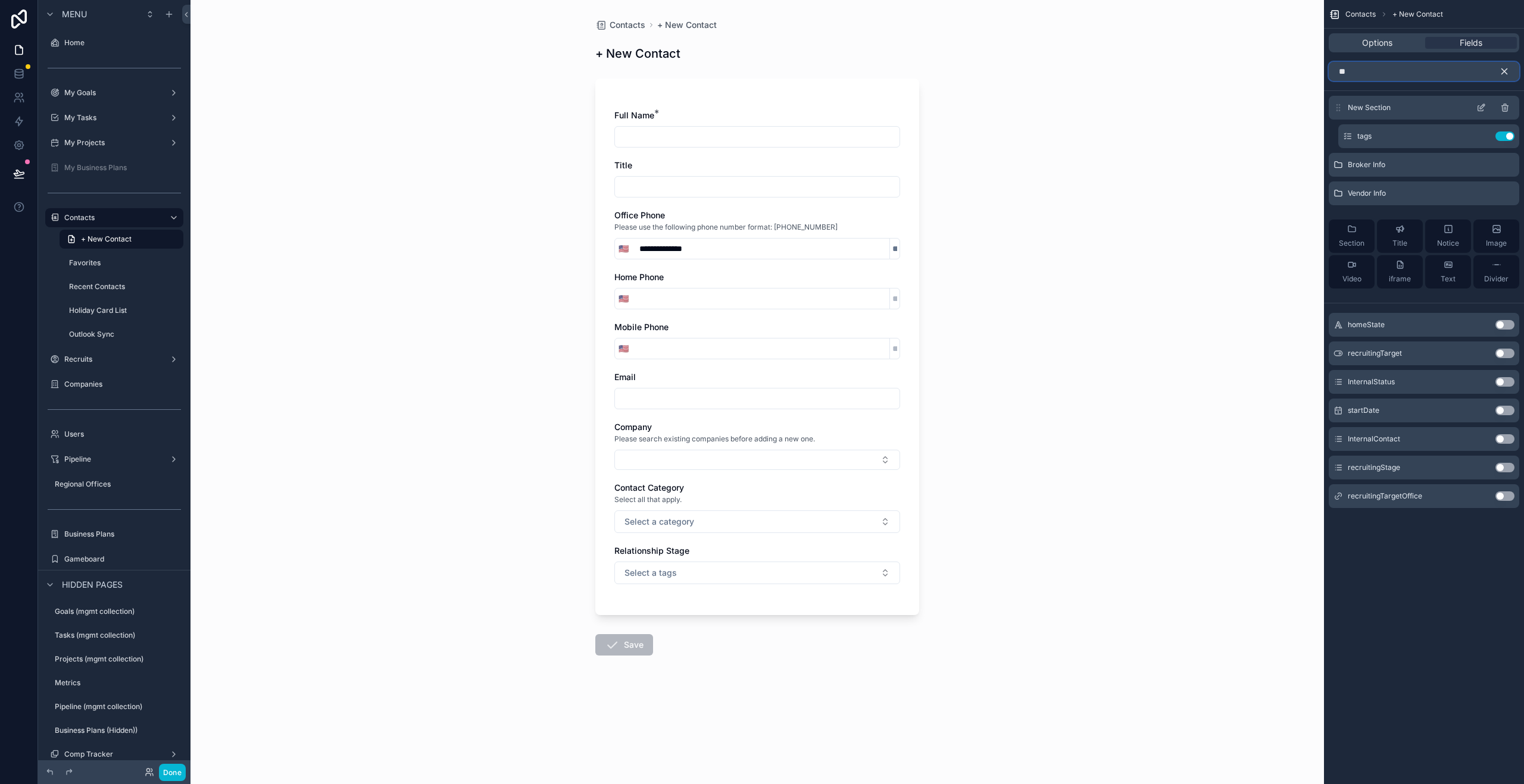
type input "**"
click at [1504, 107] on icon "scrollable content" at bounding box center [1505, 107] width 9 height 9
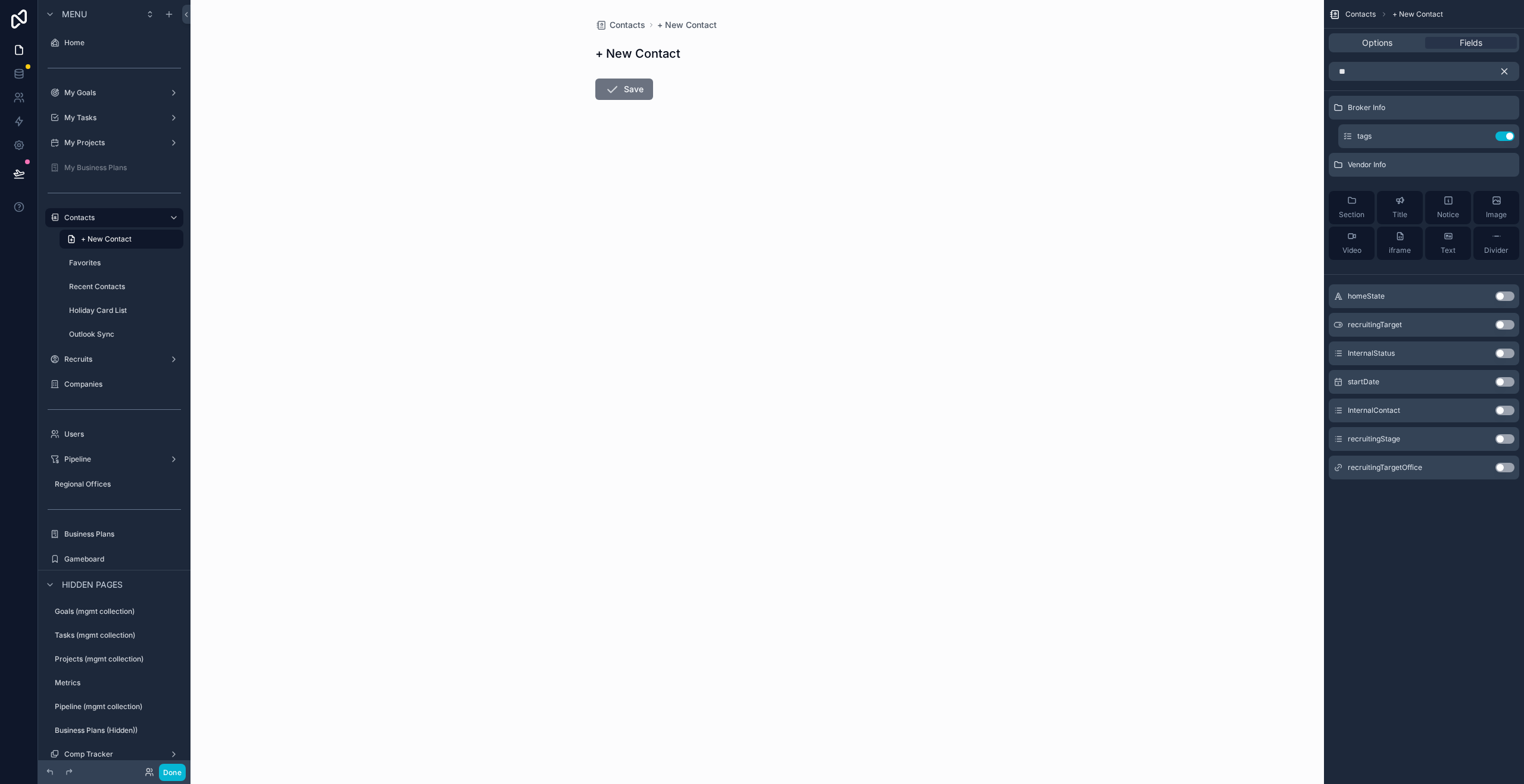
click at [1508, 72] on icon "scrollable content" at bounding box center [1504, 71] width 11 height 11
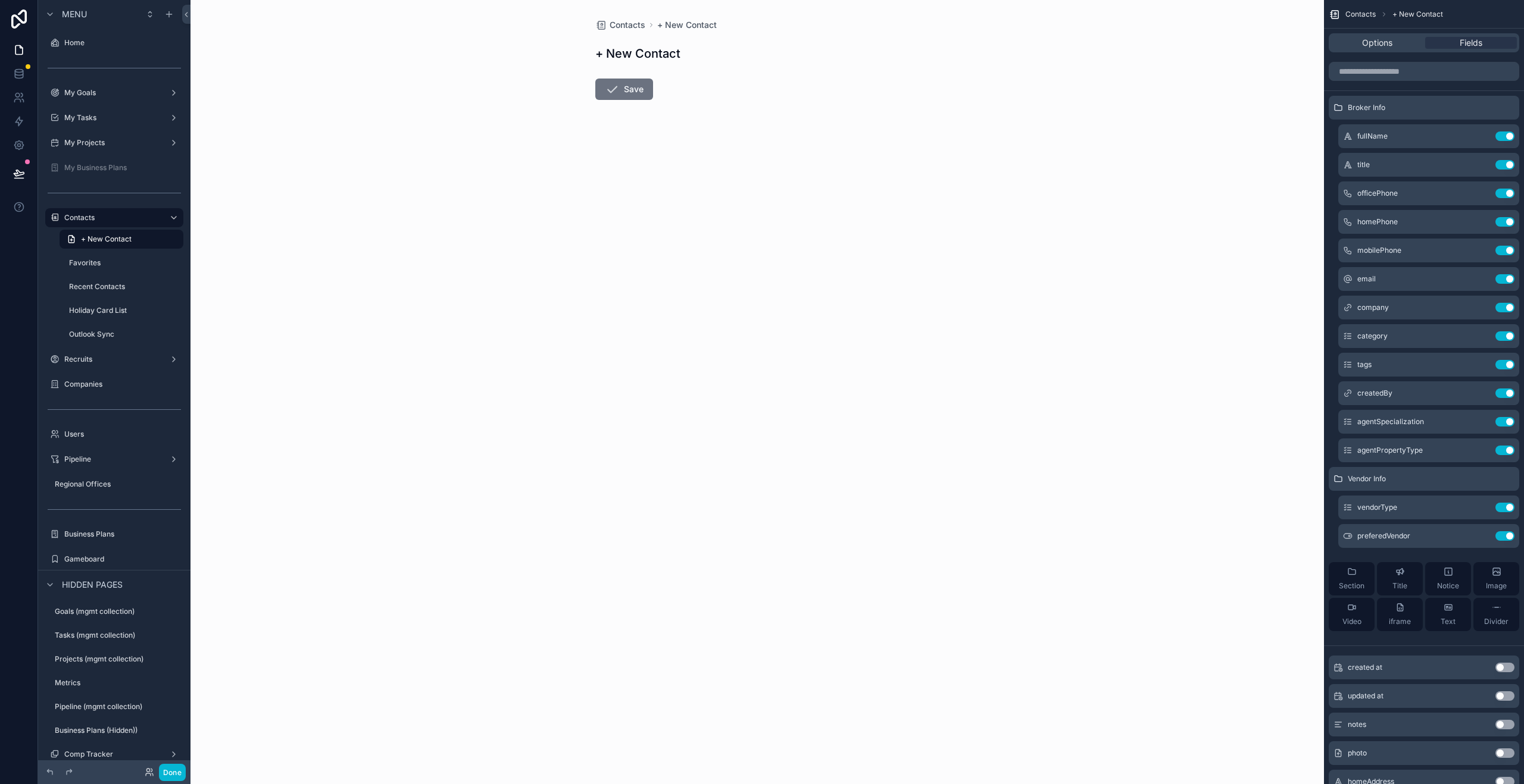
click at [1171, 204] on div "Contacts + New Contact + New Contact Save" at bounding box center [757, 392] width 1134 height 784
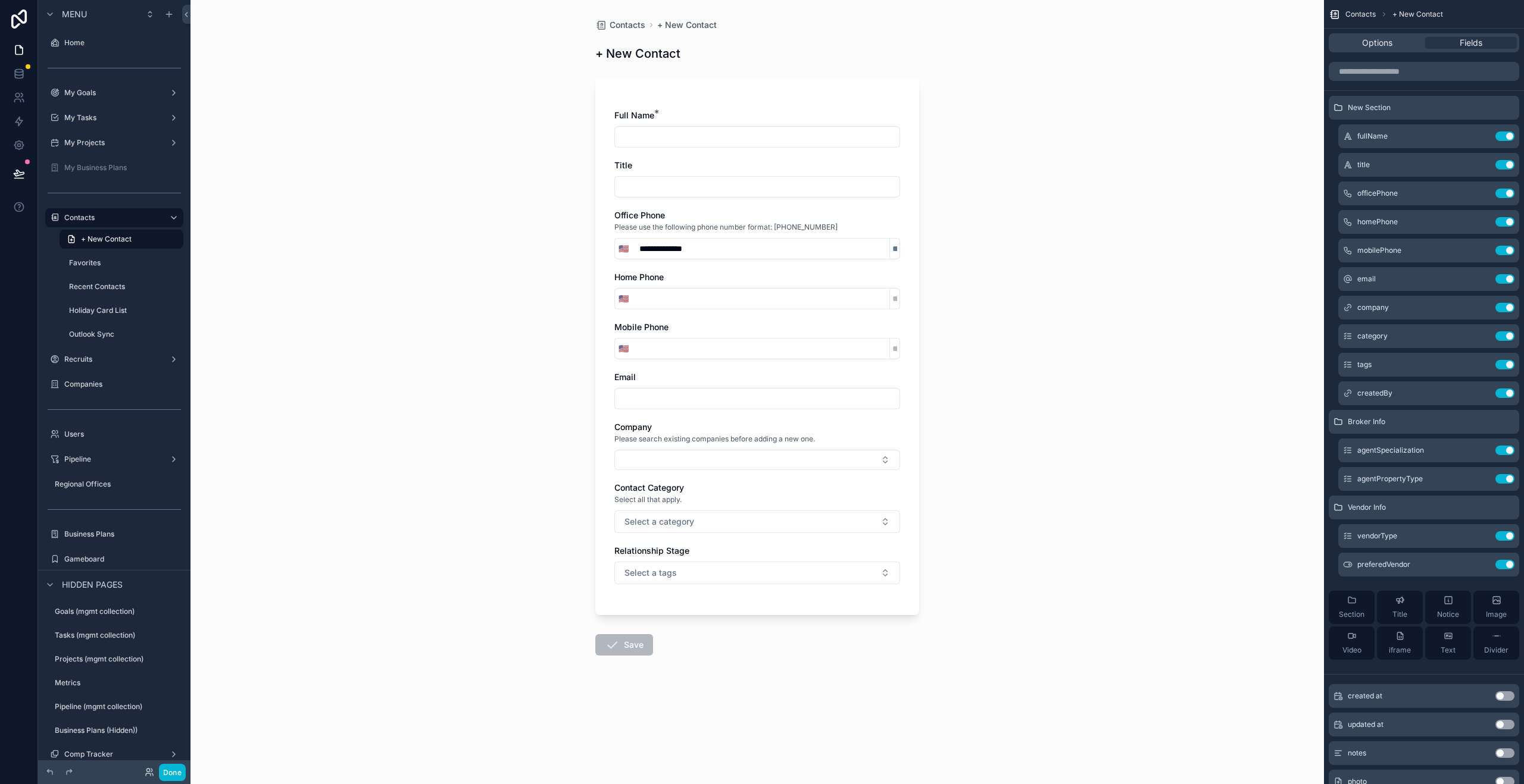
click at [1171, 204] on div "**********" at bounding box center [757, 392] width 1134 height 784
click at [1480, 362] on icon "scrollable content" at bounding box center [1481, 364] width 9 height 9
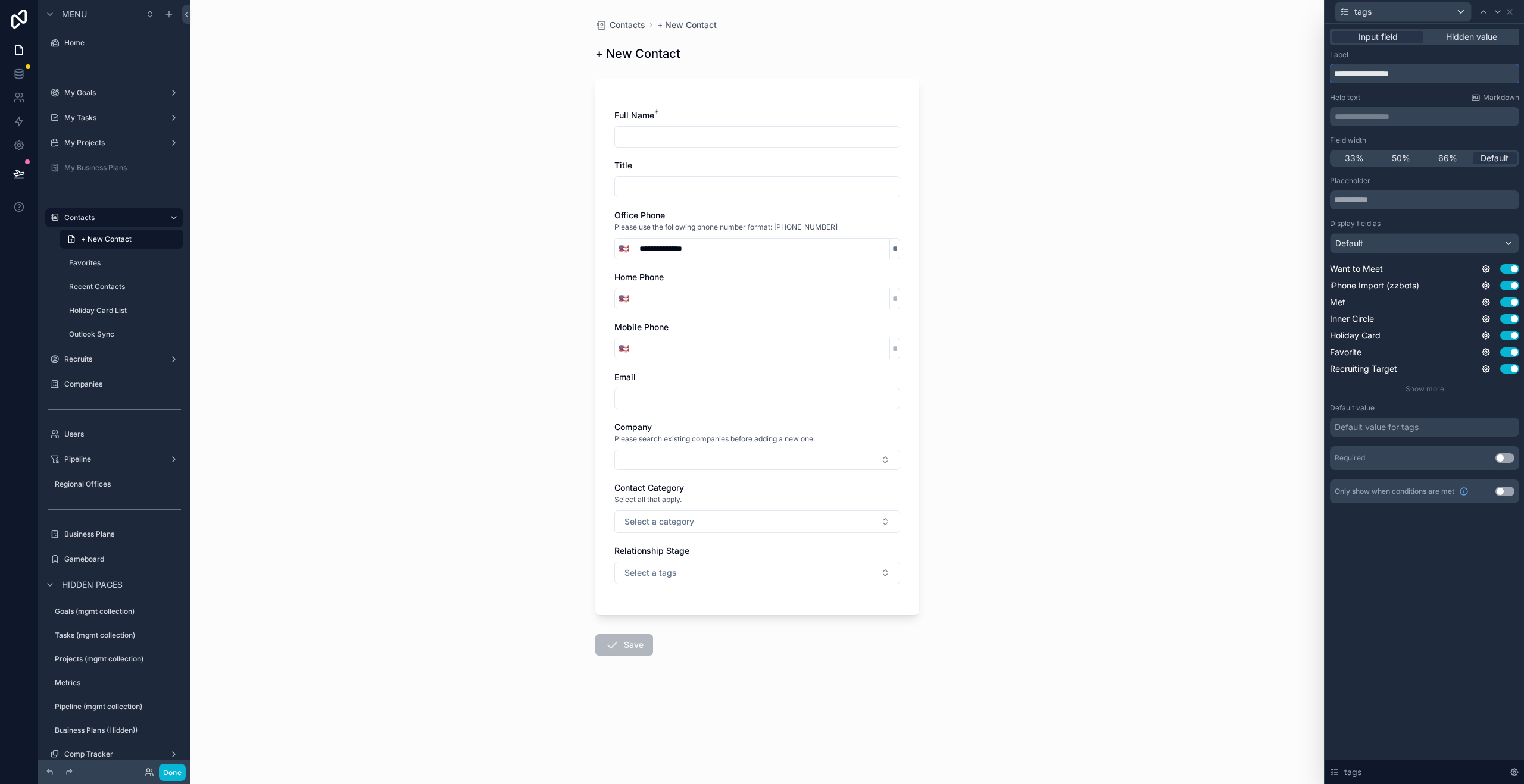
drag, startPoint x: 1447, startPoint y: 73, endPoint x: 1287, endPoint y: 71, distance: 160.0
click at [1287, 71] on div "**********" at bounding box center [762, 392] width 1524 height 784
type input "****"
click at [1367, 53] on div "Label" at bounding box center [1424, 54] width 189 height 9
click at [1407, 247] on div "Default" at bounding box center [1424, 243] width 188 height 19
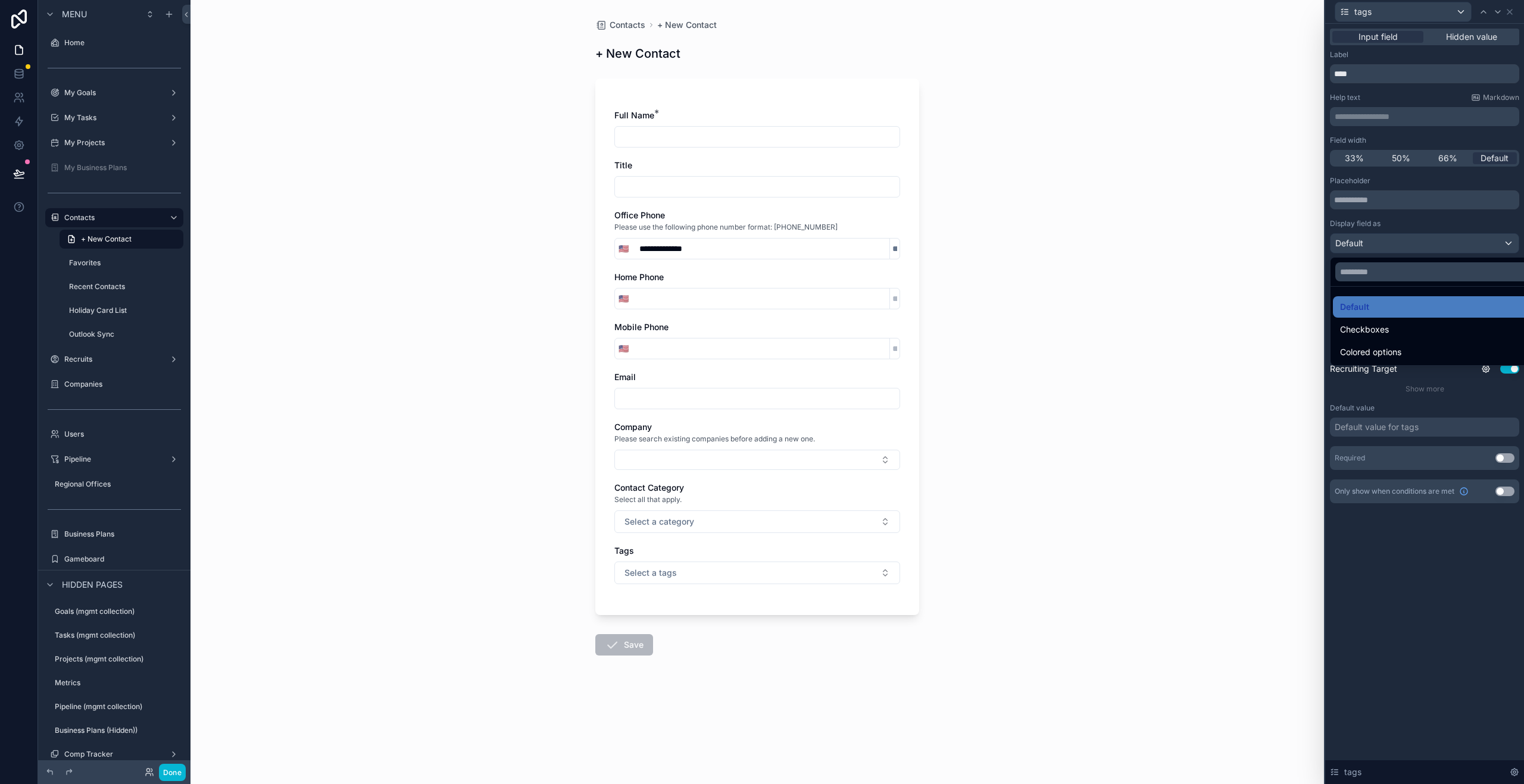
click at [1407, 247] on div at bounding box center [1425, 392] width 199 height 784
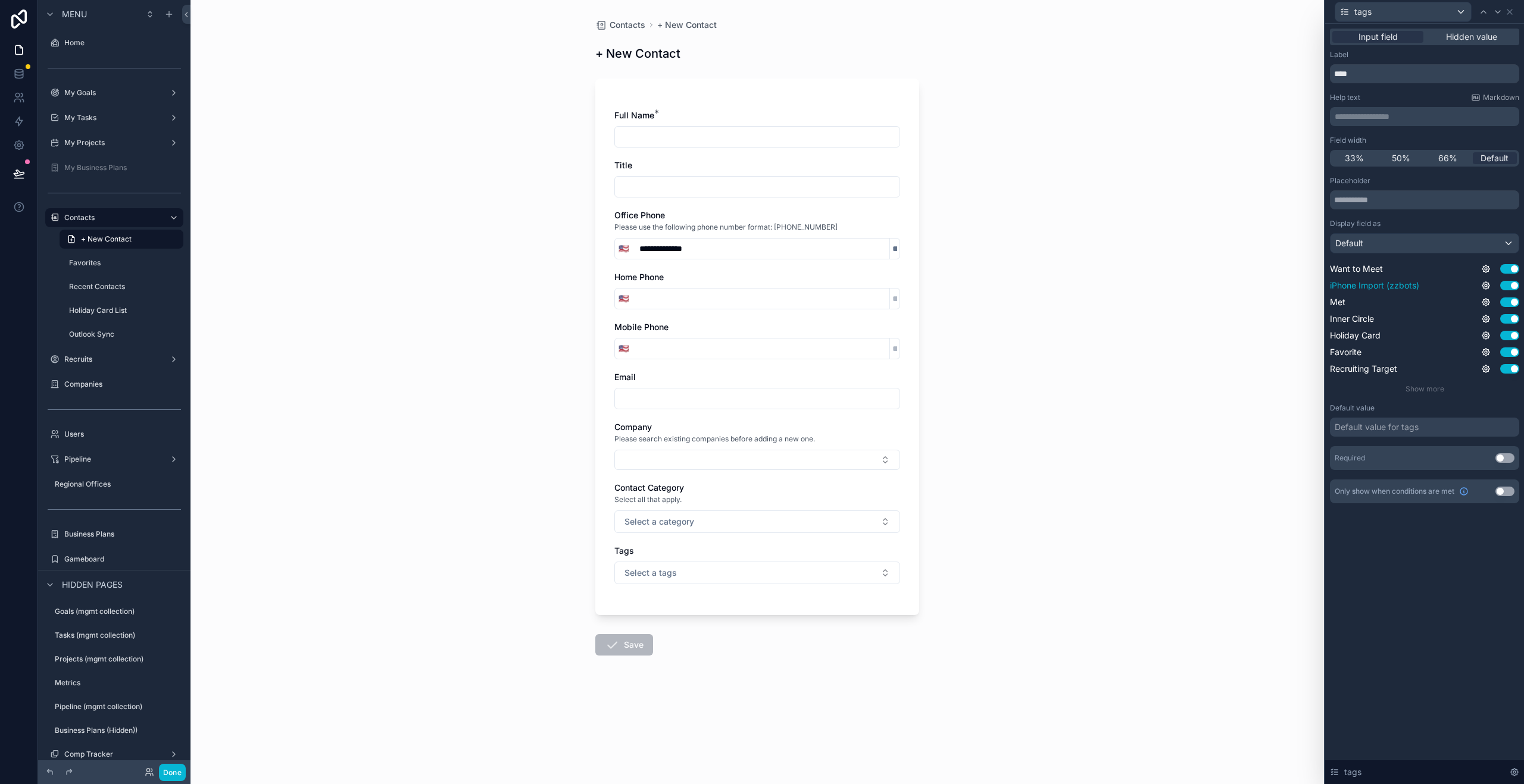
click at [1512, 287] on button "Use setting" at bounding box center [1510, 285] width 19 height 9
click at [1508, 9] on icon at bounding box center [1509, 12] width 9 height 9
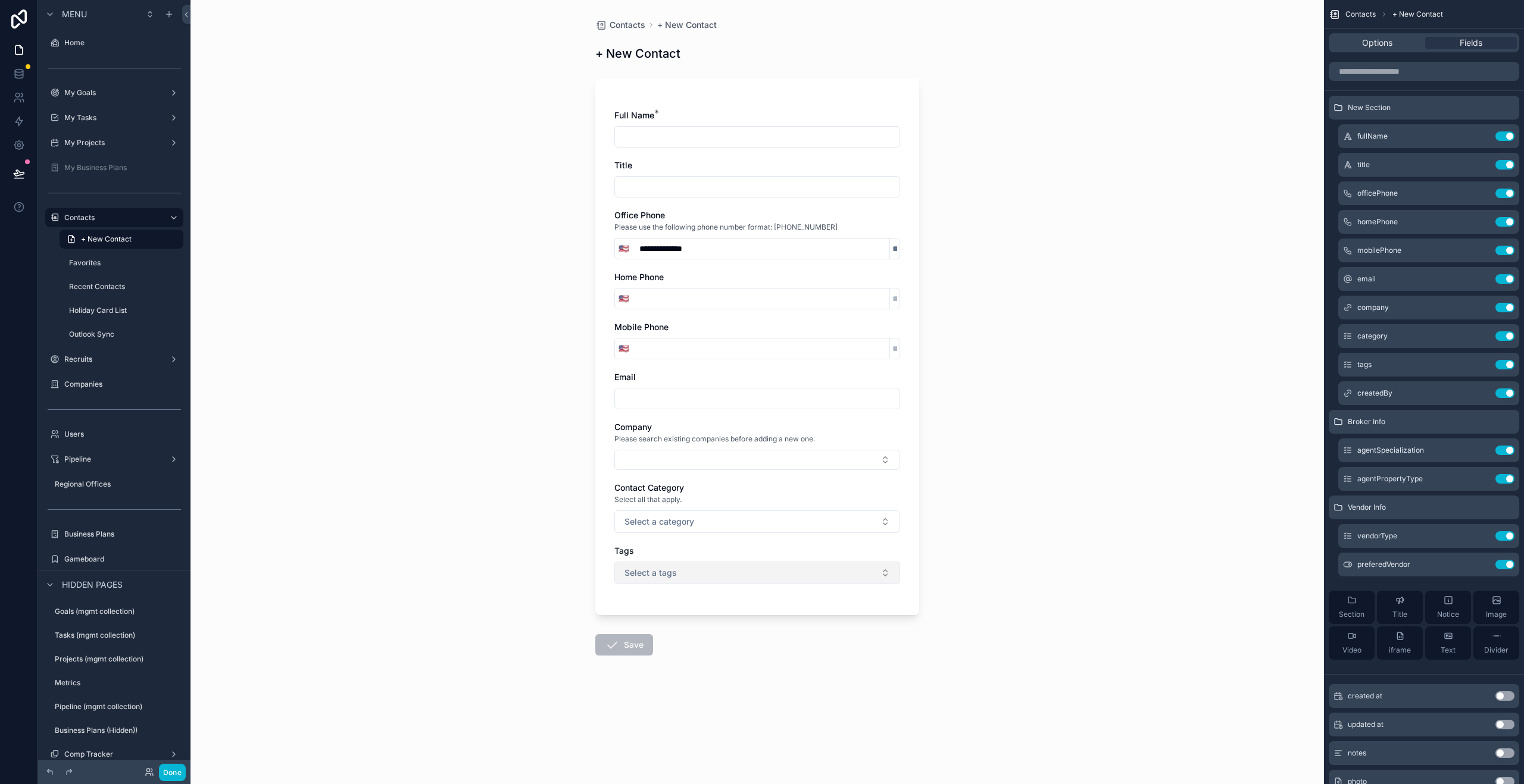
click at [694, 578] on button "Select a tags" at bounding box center [757, 572] width 286 height 22
click at [964, 516] on div "**********" at bounding box center [757, 392] width 1134 height 784
click at [1480, 281] on icon "scrollable content" at bounding box center [1481, 279] width 9 height 9
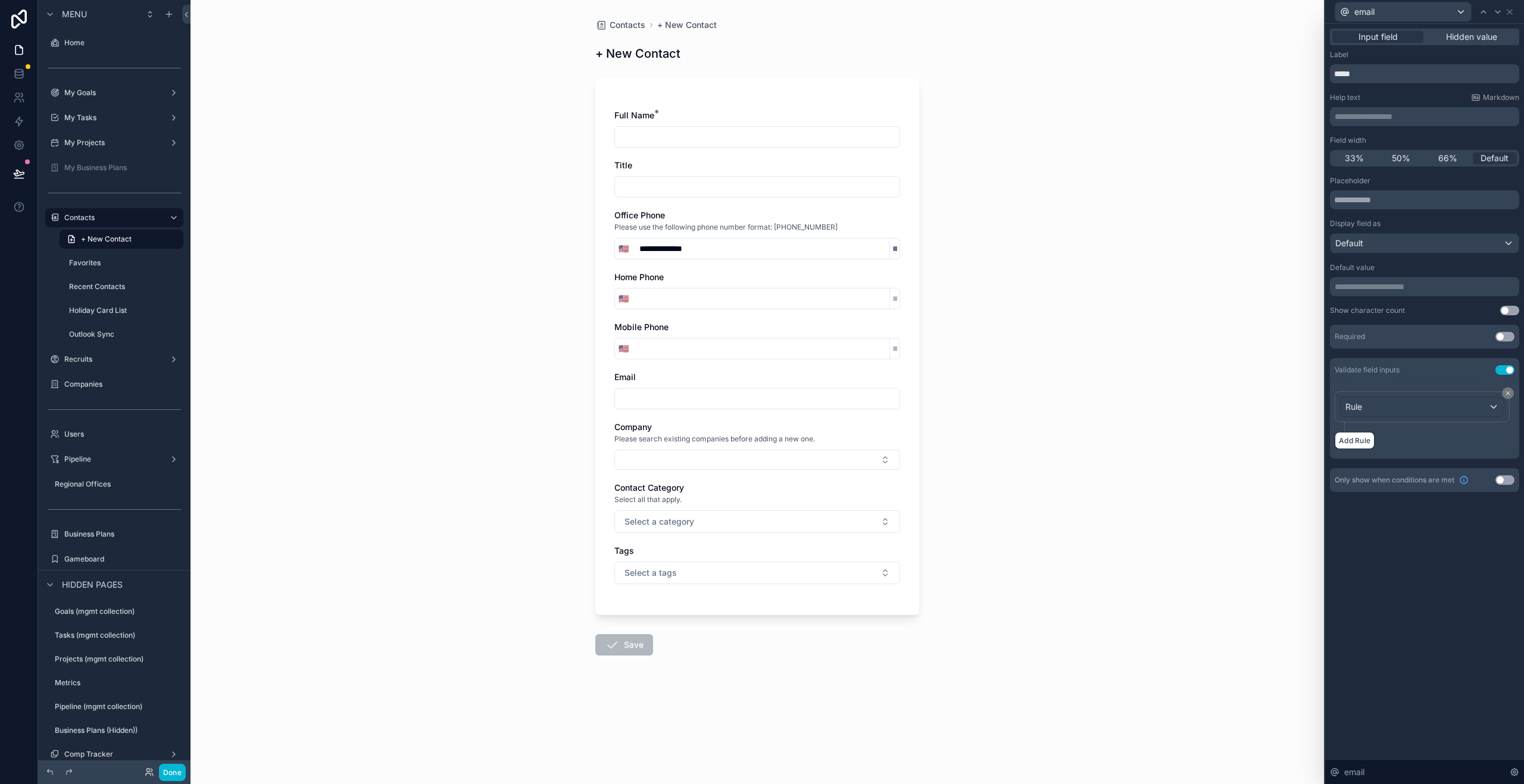
click at [1506, 369] on button "Use setting" at bounding box center [1505, 369] width 19 height 9
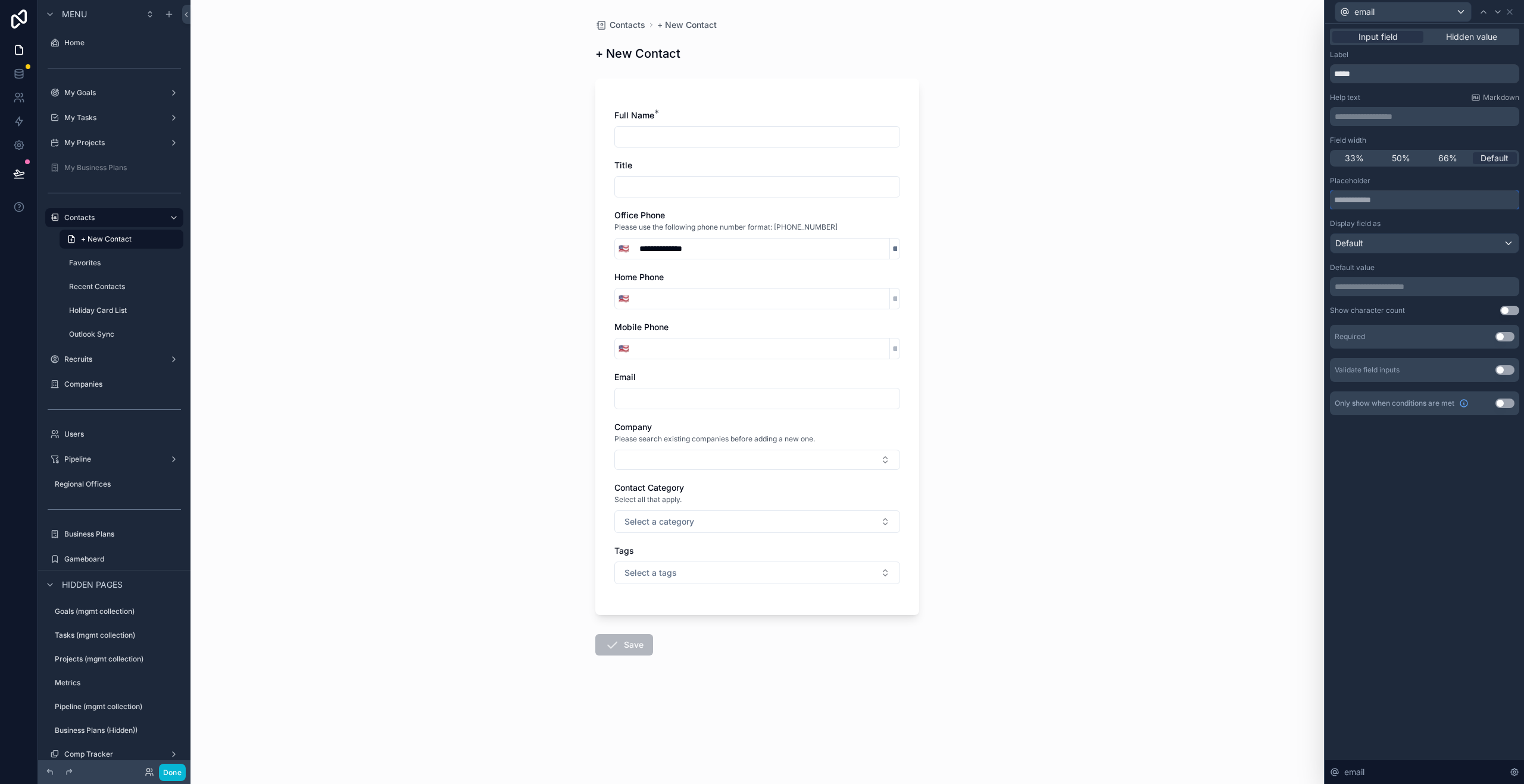
click at [1395, 201] on input "text" at bounding box center [1424, 199] width 189 height 19
click at [1390, 242] on div "Default" at bounding box center [1424, 243] width 188 height 19
click at [1390, 258] on div at bounding box center [1438, 272] width 215 height 29
click at [1401, 449] on div at bounding box center [1425, 392] width 199 height 784
click at [726, 410] on div "**********" at bounding box center [757, 353] width 286 height 487
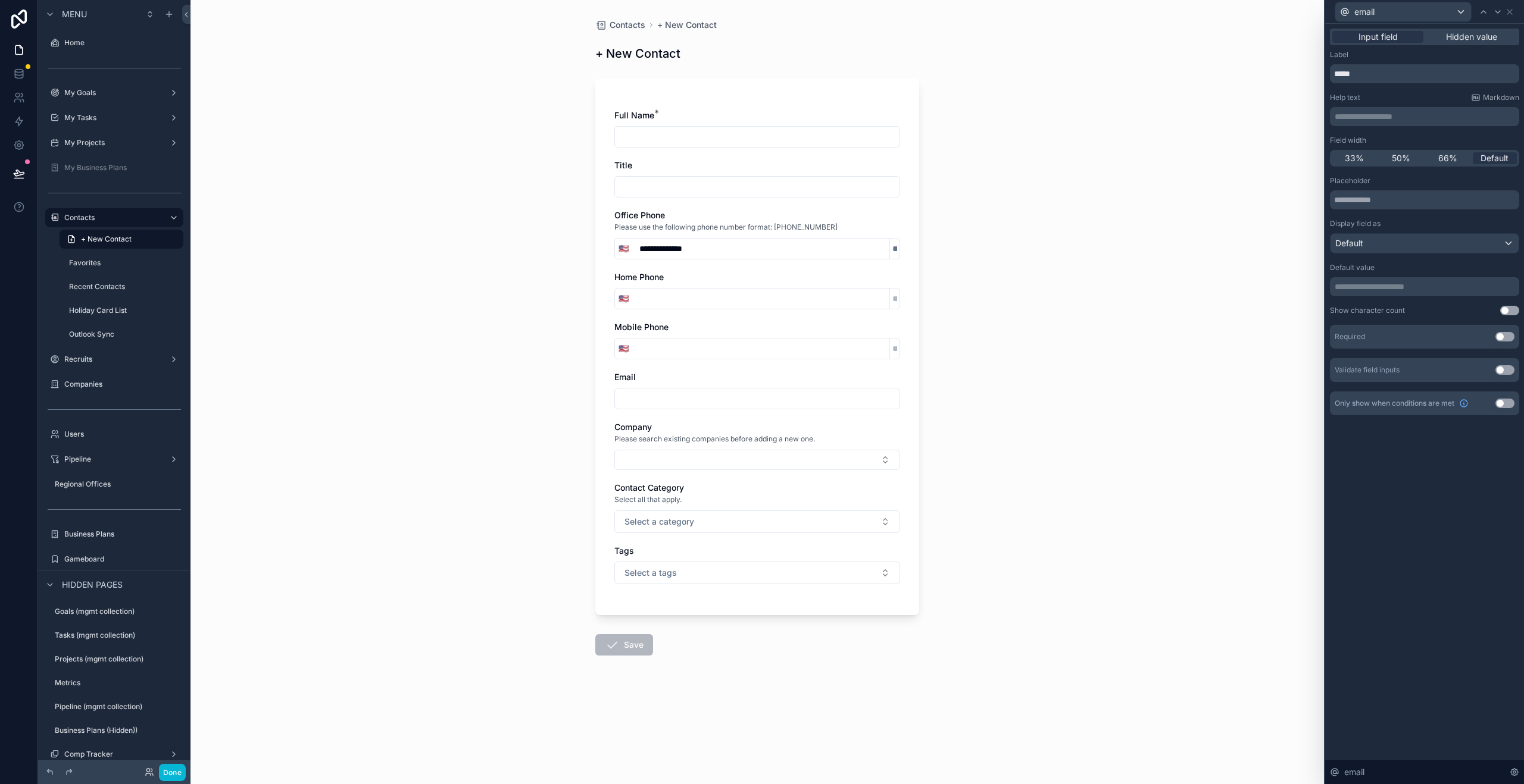
click at [726, 400] on input "scrollable content" at bounding box center [757, 398] width 284 height 17
click at [732, 374] on div "Email" at bounding box center [757, 377] width 286 height 12
click at [1509, 12] on icon at bounding box center [1509, 12] width 9 height 9
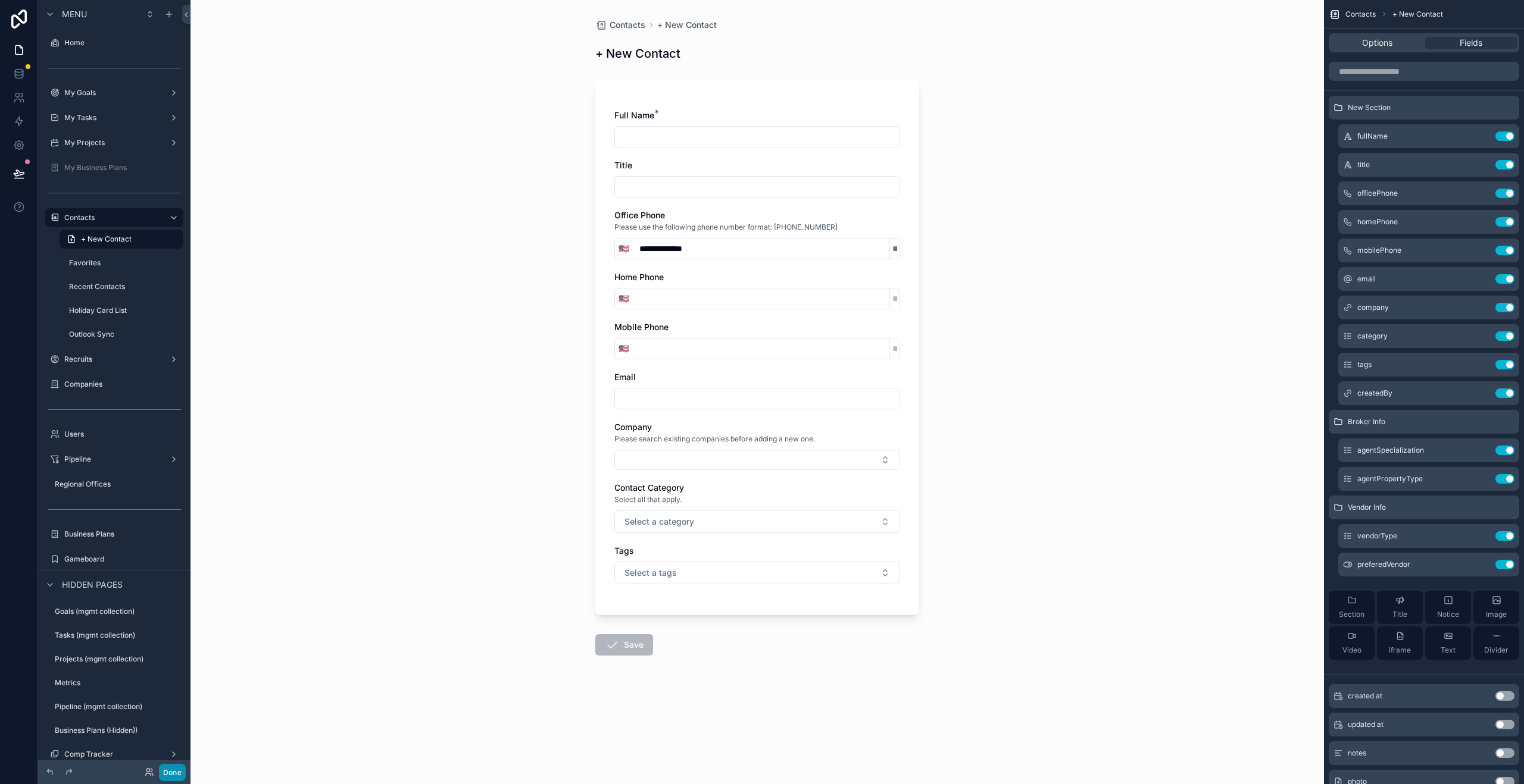
click at [182, 770] on button "Done" at bounding box center [172, 772] width 27 height 17
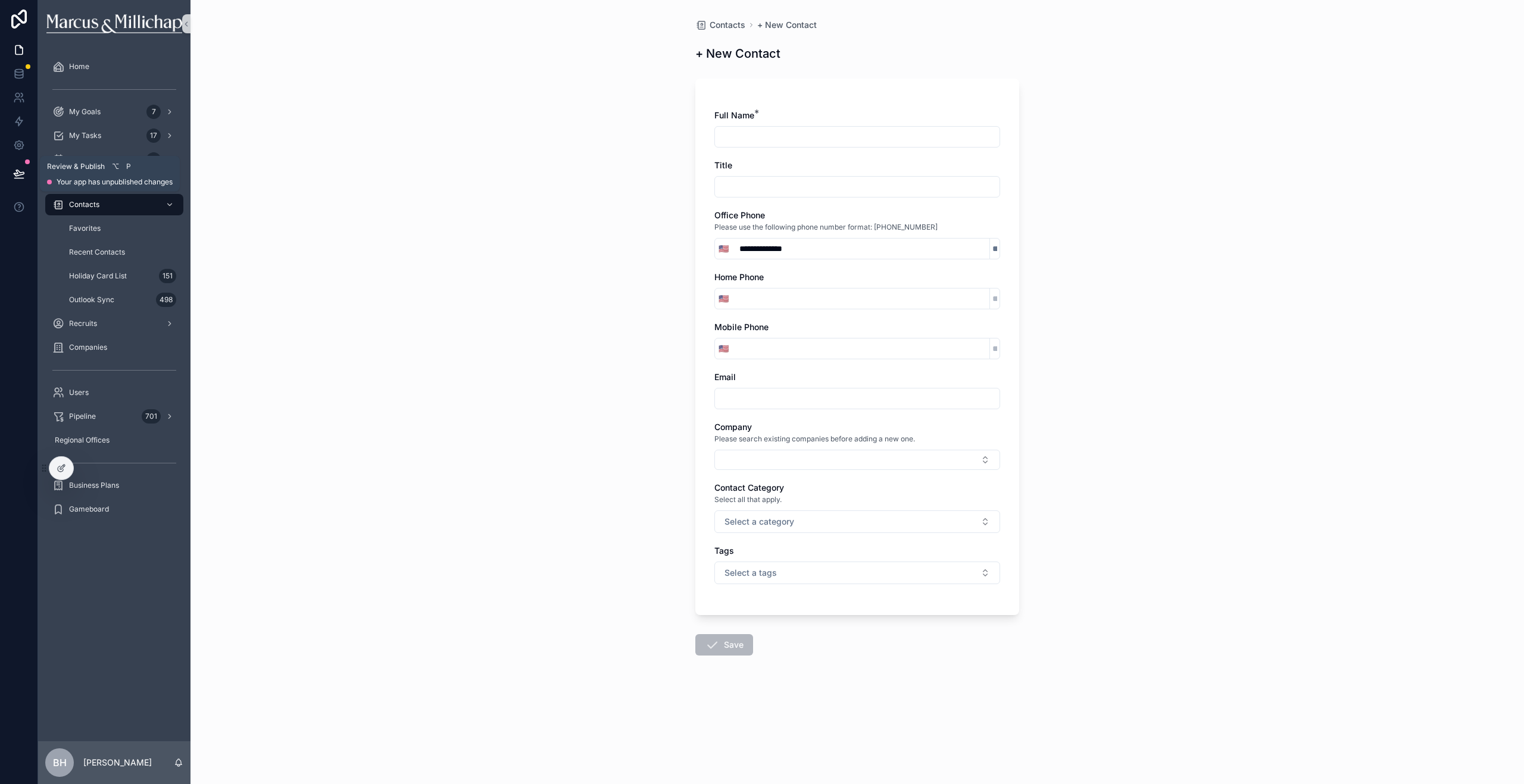
click at [24, 174] on icon at bounding box center [19, 174] width 12 height 12
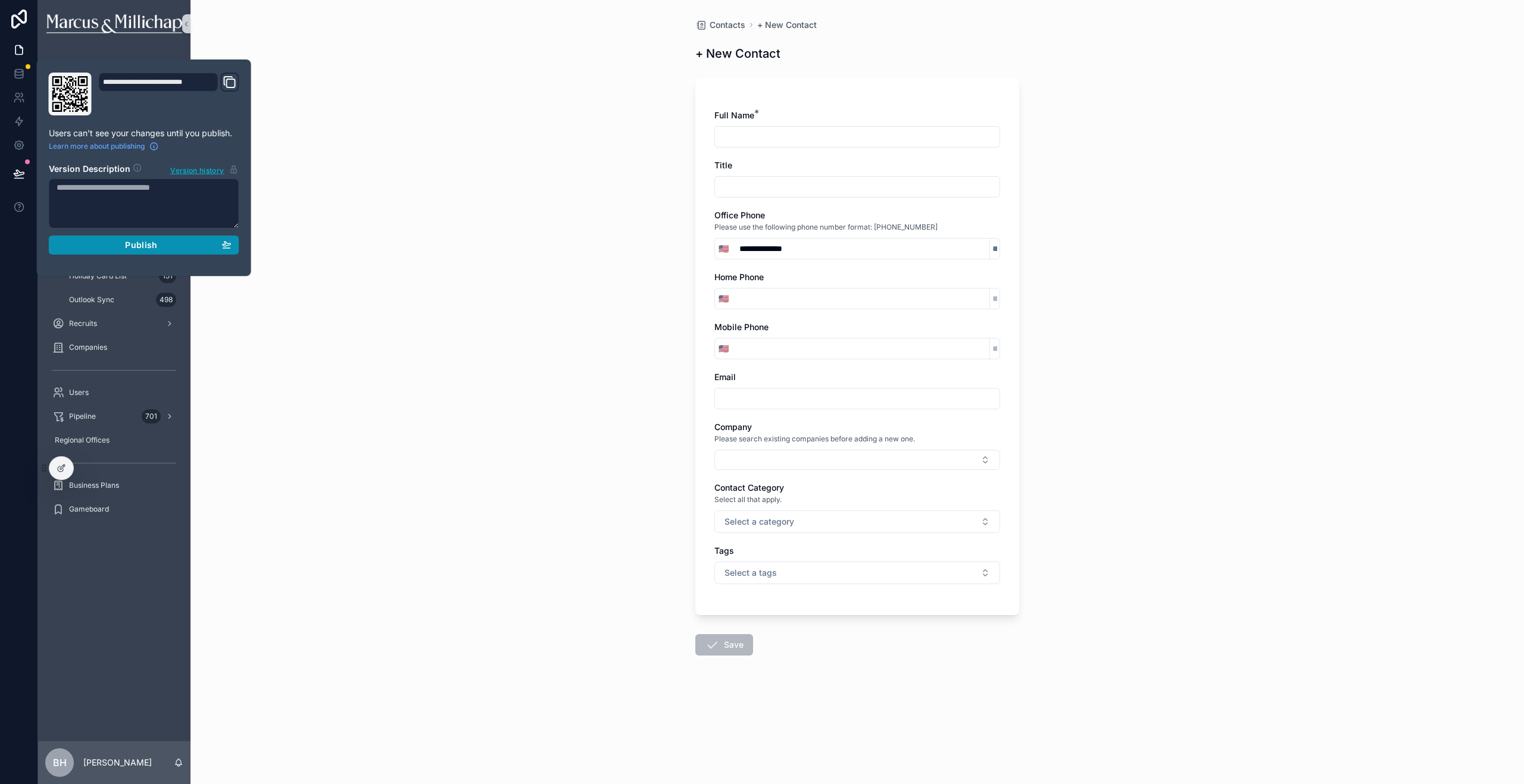
click at [99, 253] on button "Publish" at bounding box center [144, 245] width 190 height 19
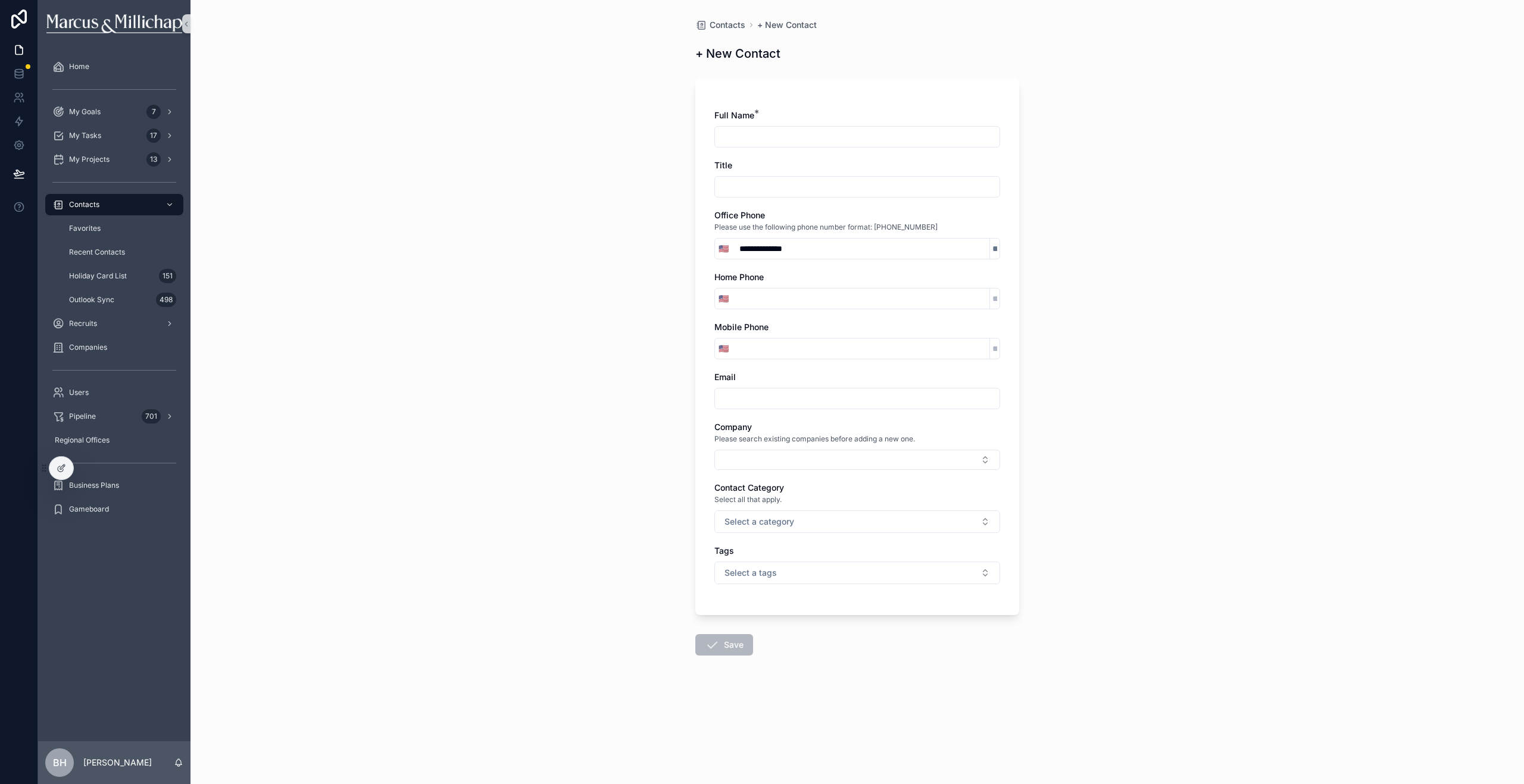
click at [305, 209] on div "**********" at bounding box center [856, 392] width 1333 height 784
click at [57, 467] on icon at bounding box center [61, 468] width 9 height 9
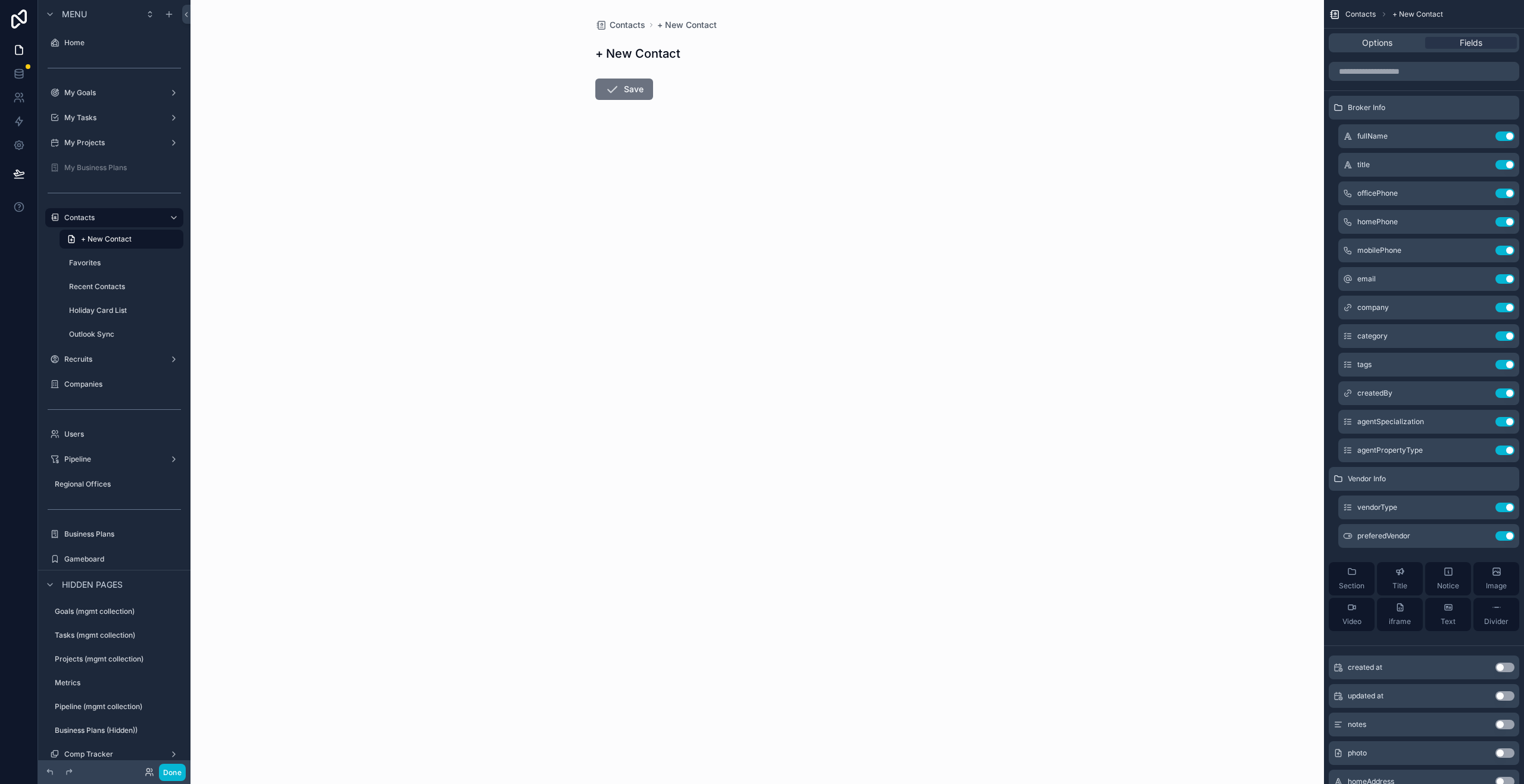
click at [855, 145] on form "Save" at bounding box center [758, 123] width 324 height 104
click at [1379, 41] on span "Options" at bounding box center [1377, 42] width 30 height 12
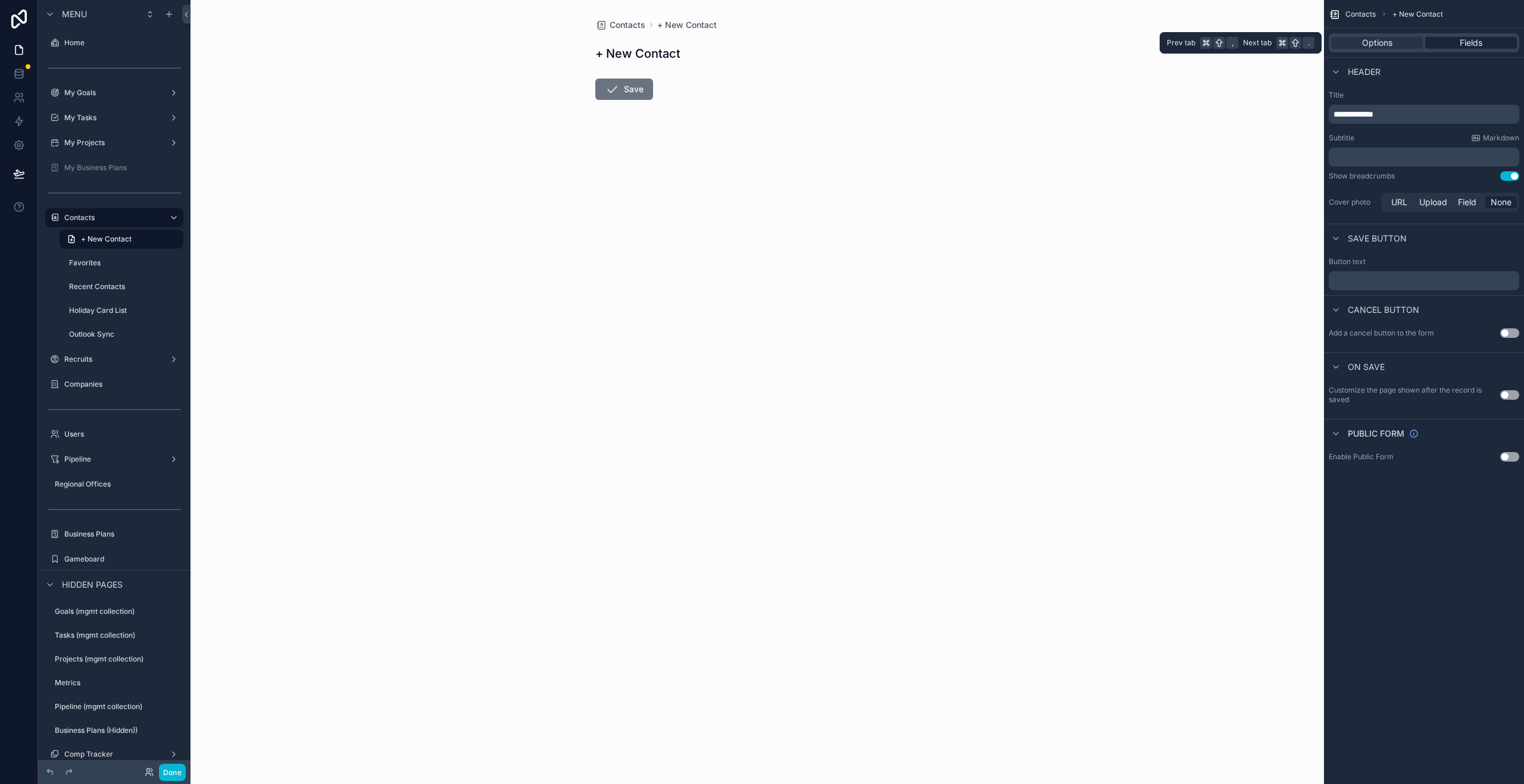
click at [1489, 44] on div "Fields" at bounding box center [1471, 42] width 91 height 12
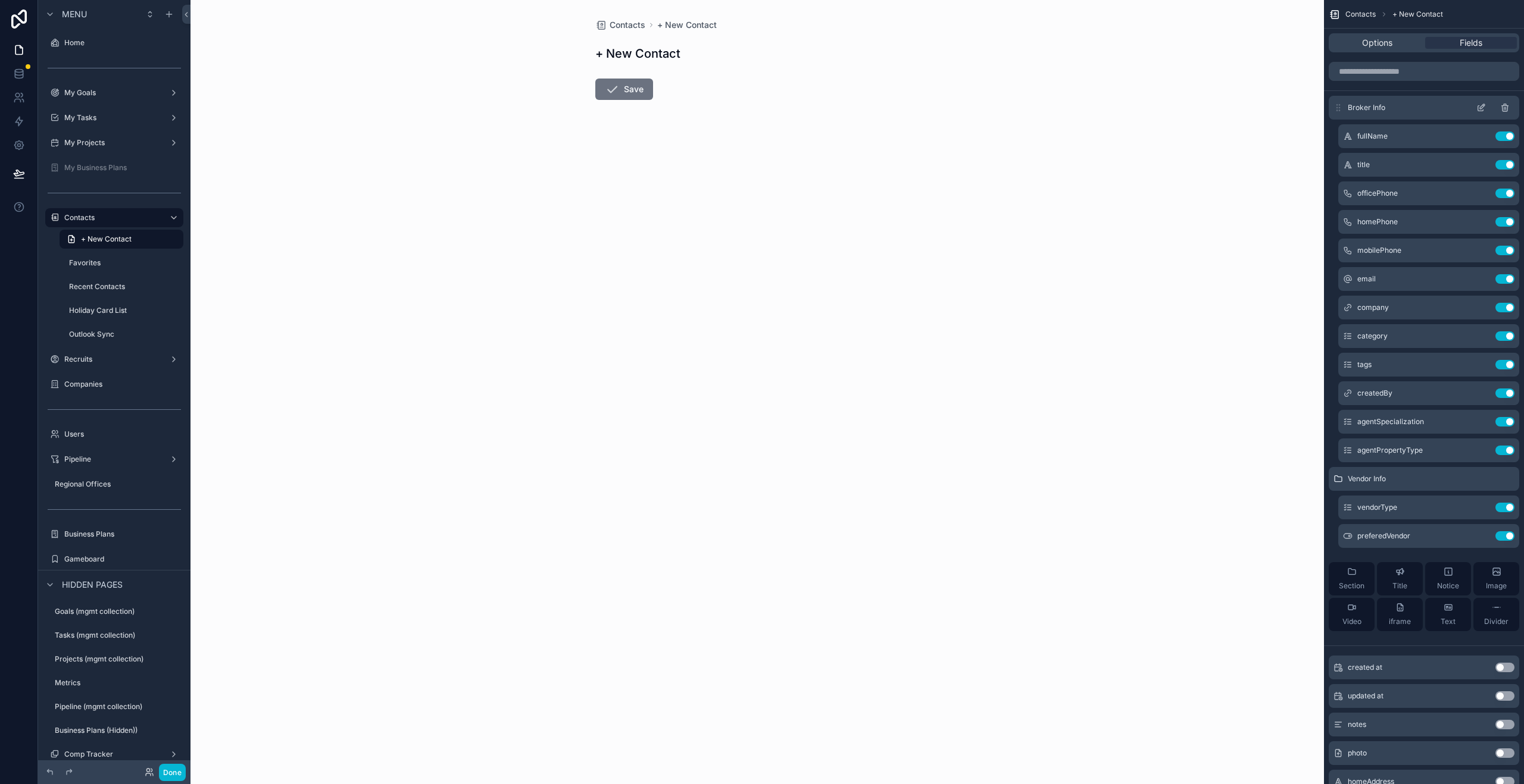
click at [1481, 108] on icon "scrollable content" at bounding box center [1482, 107] width 5 height 5
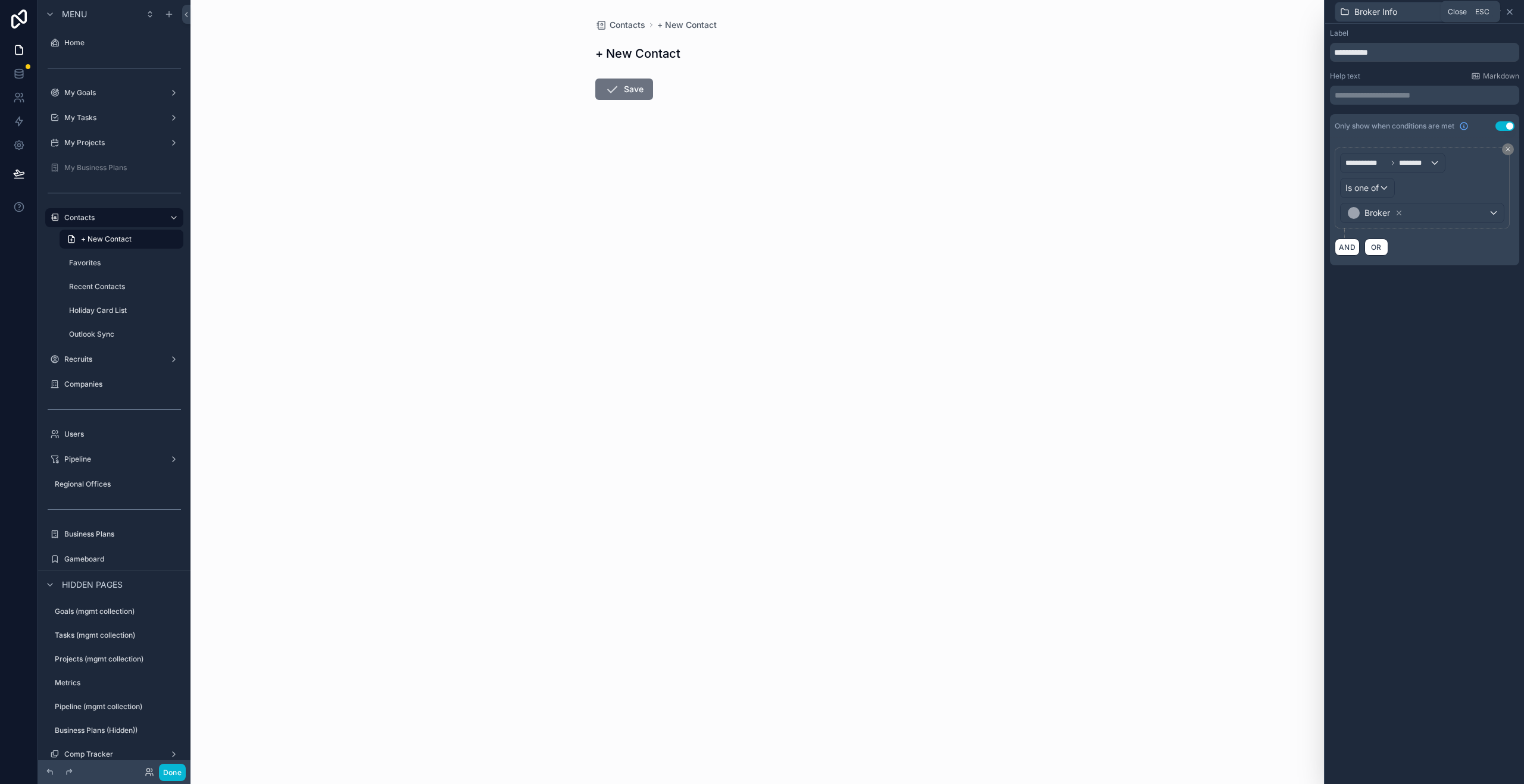
click at [1512, 14] on icon at bounding box center [1509, 12] width 9 height 9
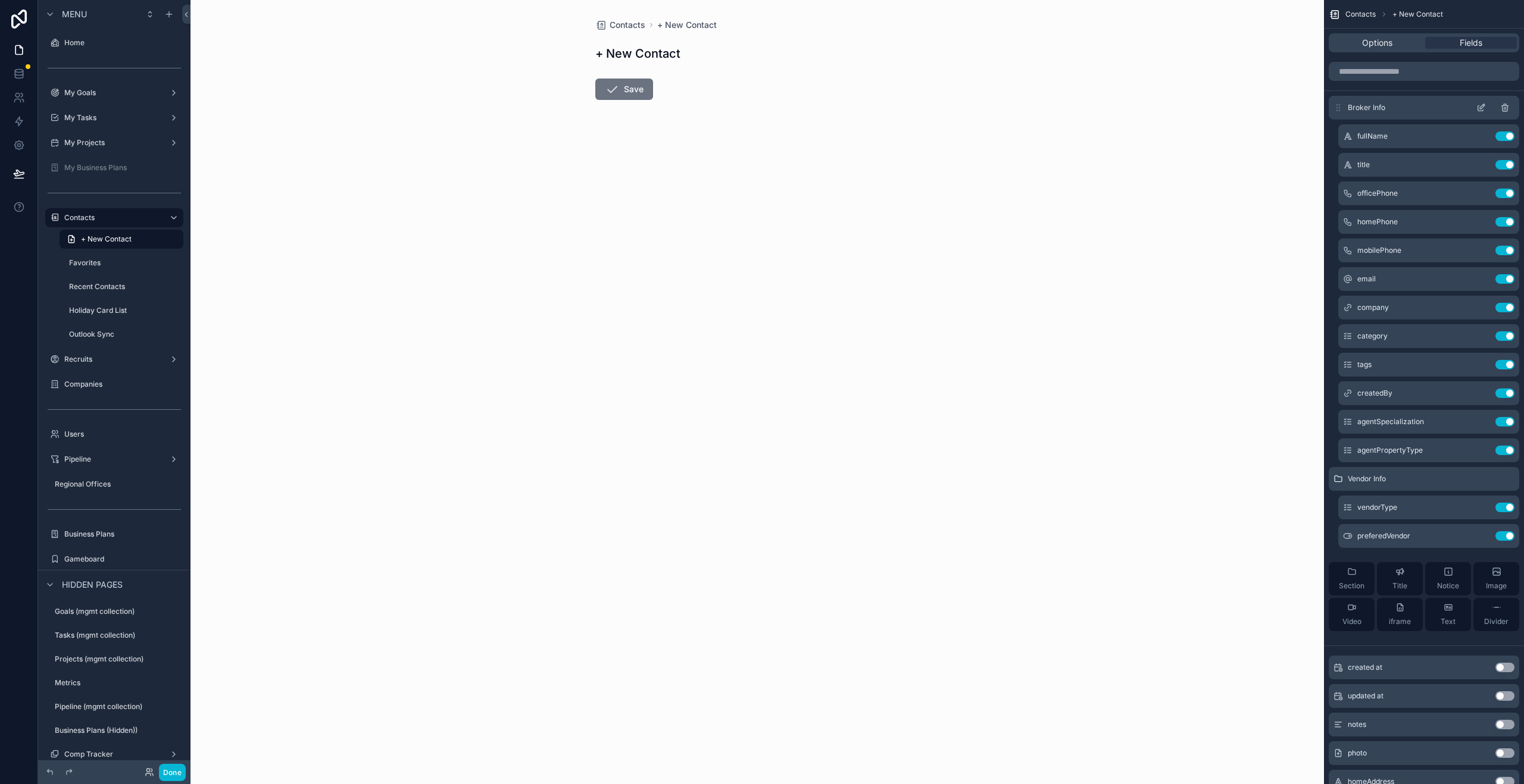
click at [1507, 110] on icon "scrollable content" at bounding box center [1504, 108] width 5 height 5
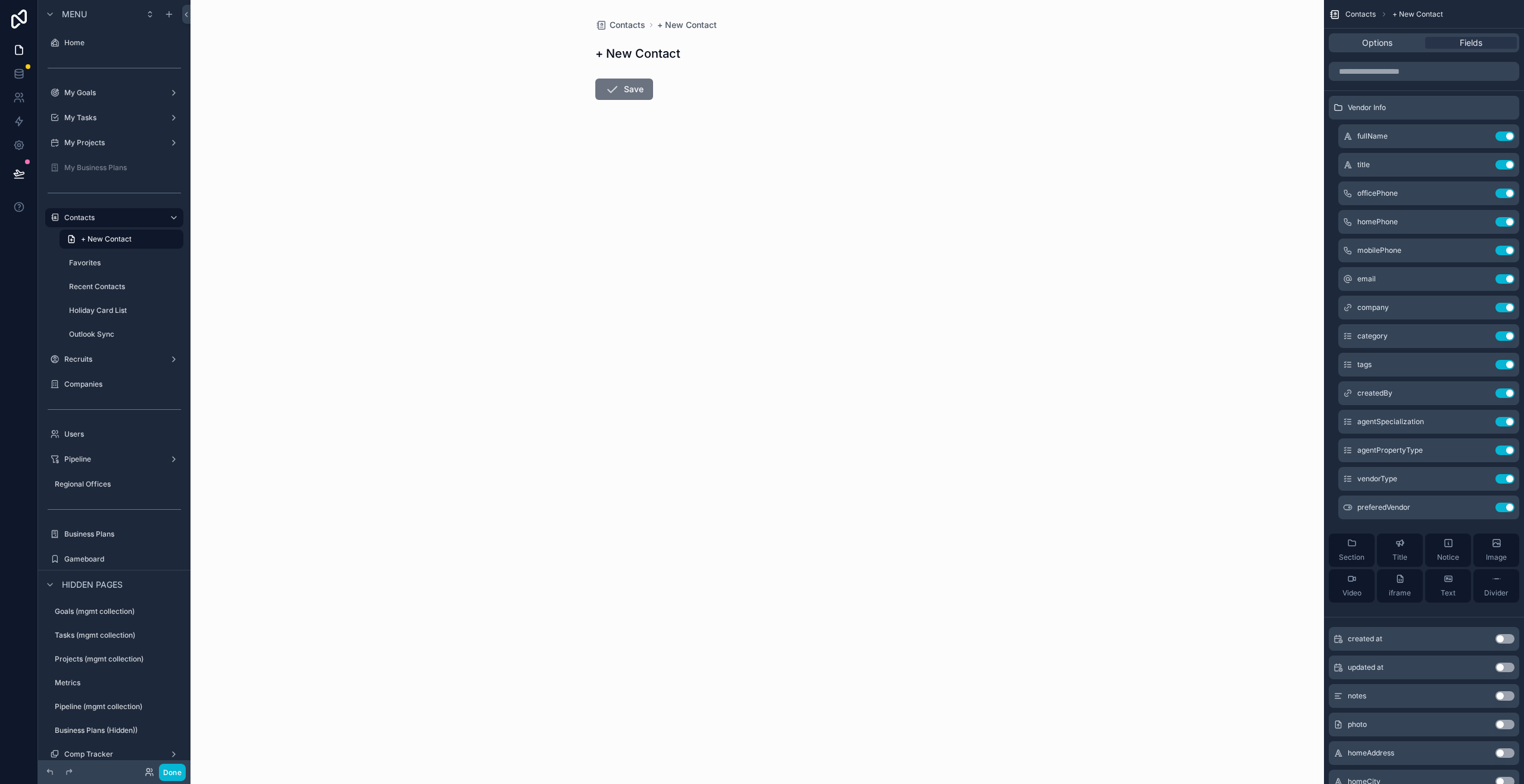
click at [1244, 204] on div "Contacts + New Contact + New Contact Save" at bounding box center [757, 392] width 1134 height 784
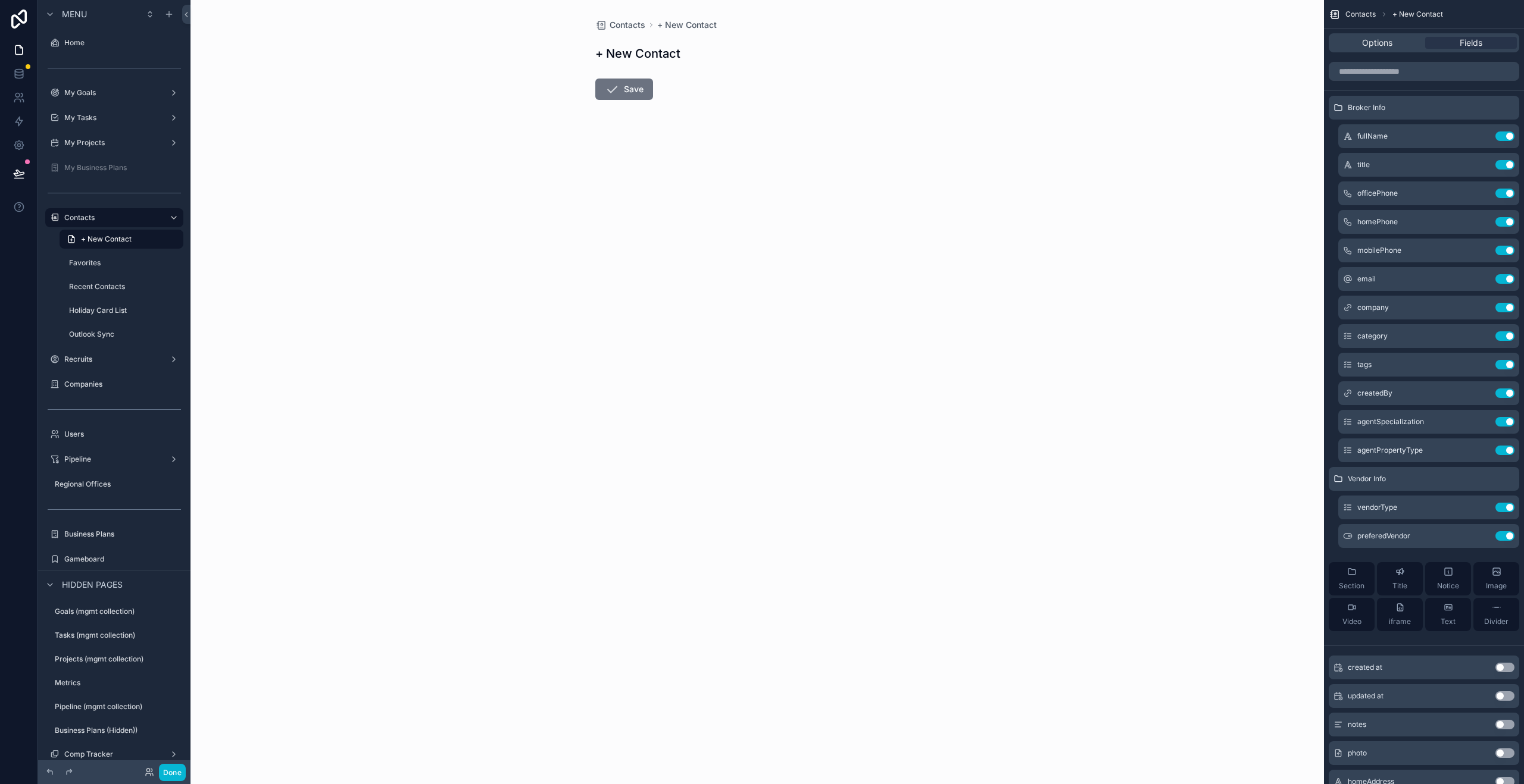
click at [1240, 206] on div "Contacts + New Contact + New Contact Save" at bounding box center [757, 392] width 1134 height 784
click at [1250, 207] on div "Contacts + New Contact + New Contact Save" at bounding box center [757, 392] width 1134 height 784
click at [1250, 207] on div "Contacts + New Contact + New Contact Save" at bounding box center [757, 392] width 1134 height 784
click at [1505, 108] on icon "scrollable content" at bounding box center [1505, 107] width 9 height 9
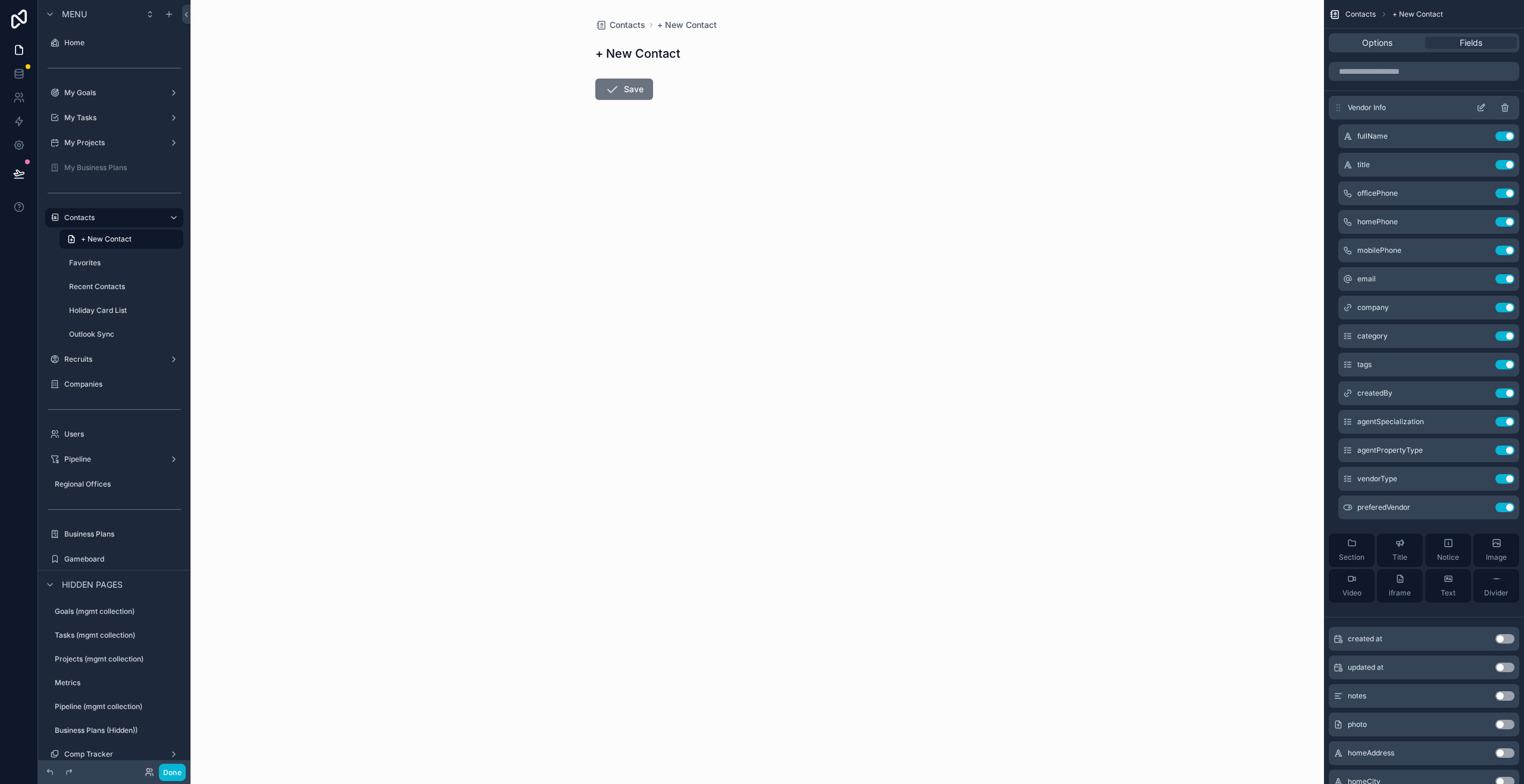
click at [1505, 109] on icon "scrollable content" at bounding box center [1505, 108] width 0 height 2
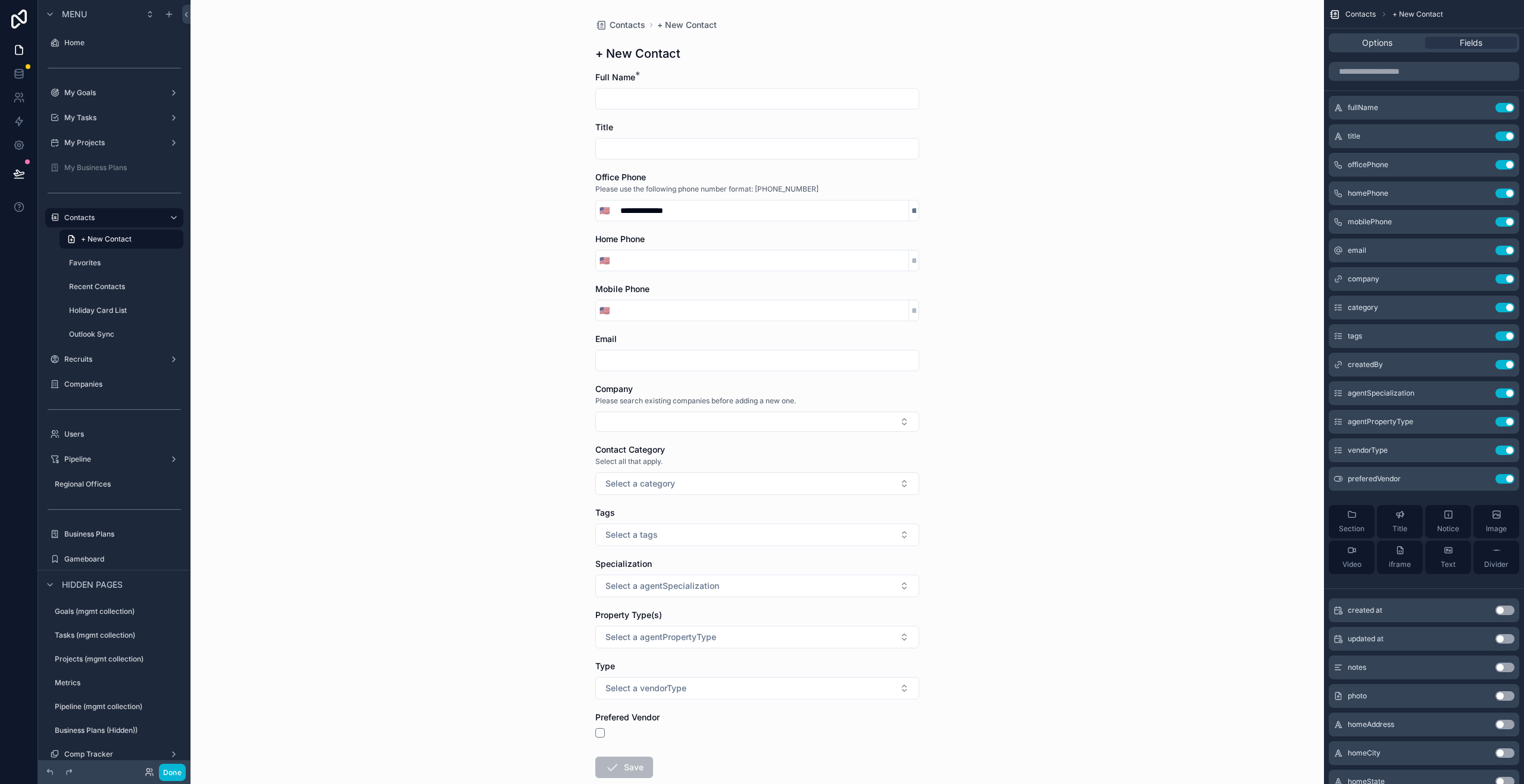
click at [1205, 141] on div "**********" at bounding box center [757, 392] width 1134 height 784
click at [1505, 221] on button "Use setting" at bounding box center [1505, 222] width 19 height 9
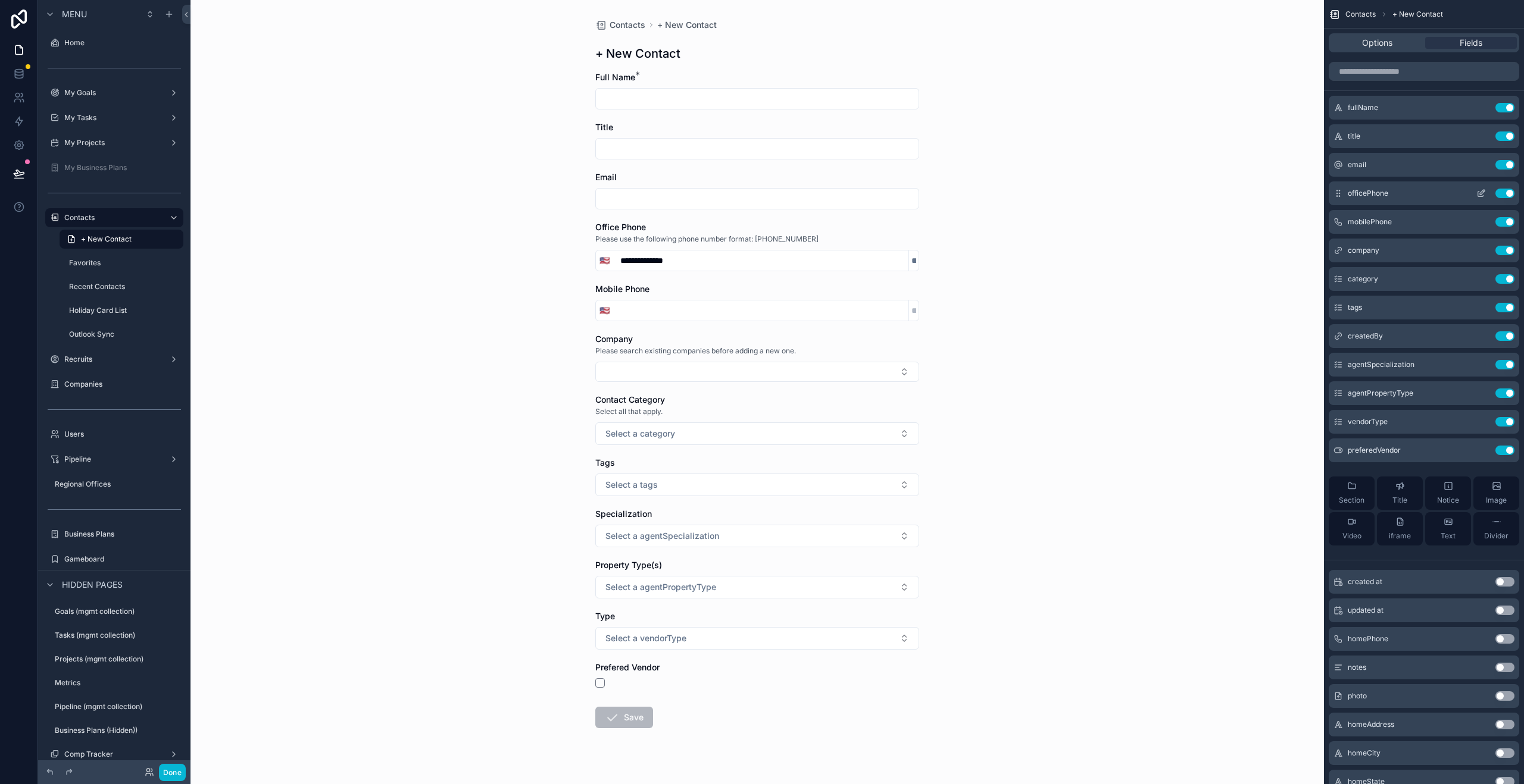
click at [1479, 195] on icon "scrollable content" at bounding box center [1481, 193] width 9 height 9
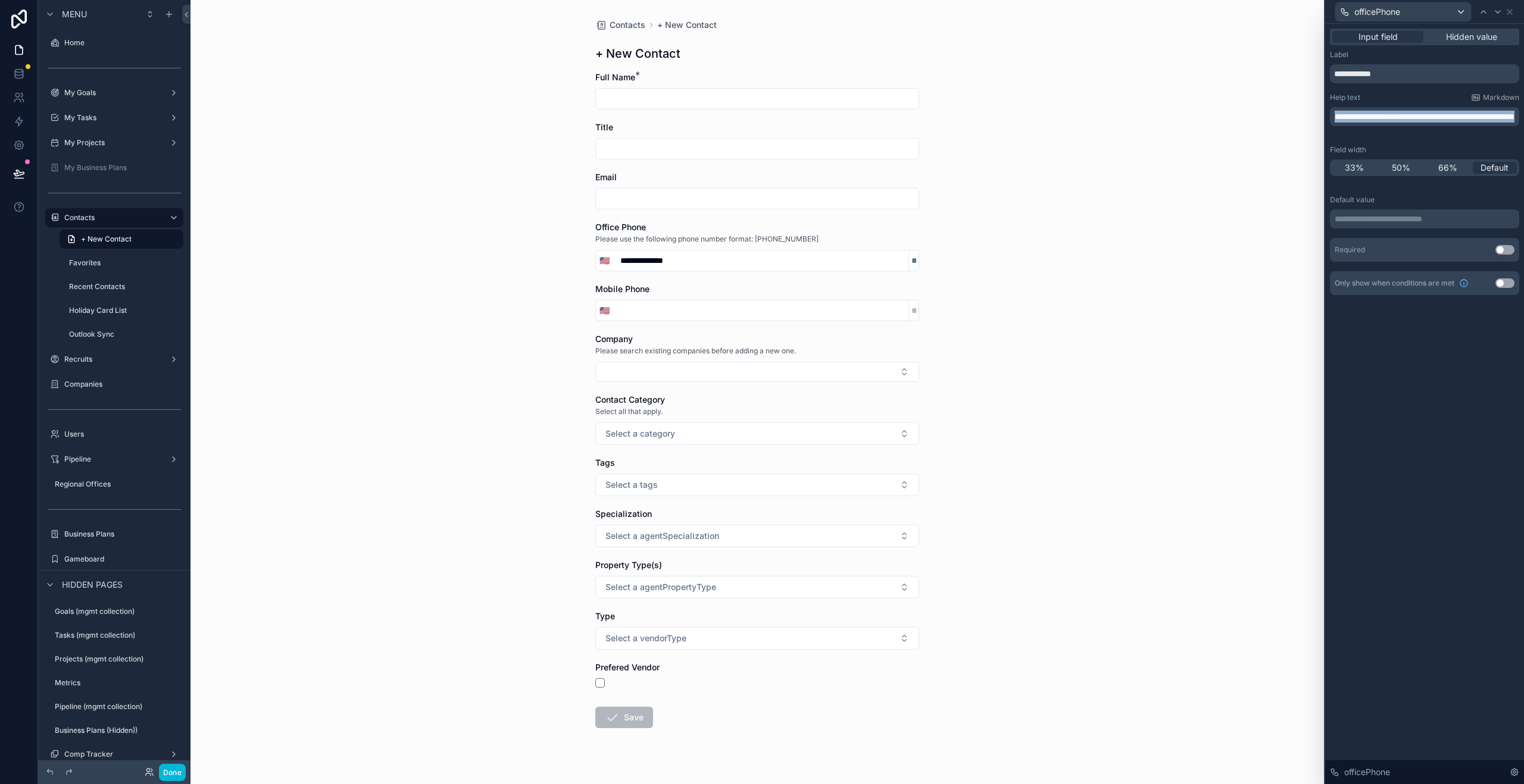
drag, startPoint x: 1438, startPoint y: 129, endPoint x: 1292, endPoint y: 110, distance: 147.2
click at [1292, 110] on div "**********" at bounding box center [762, 392] width 1524 height 784
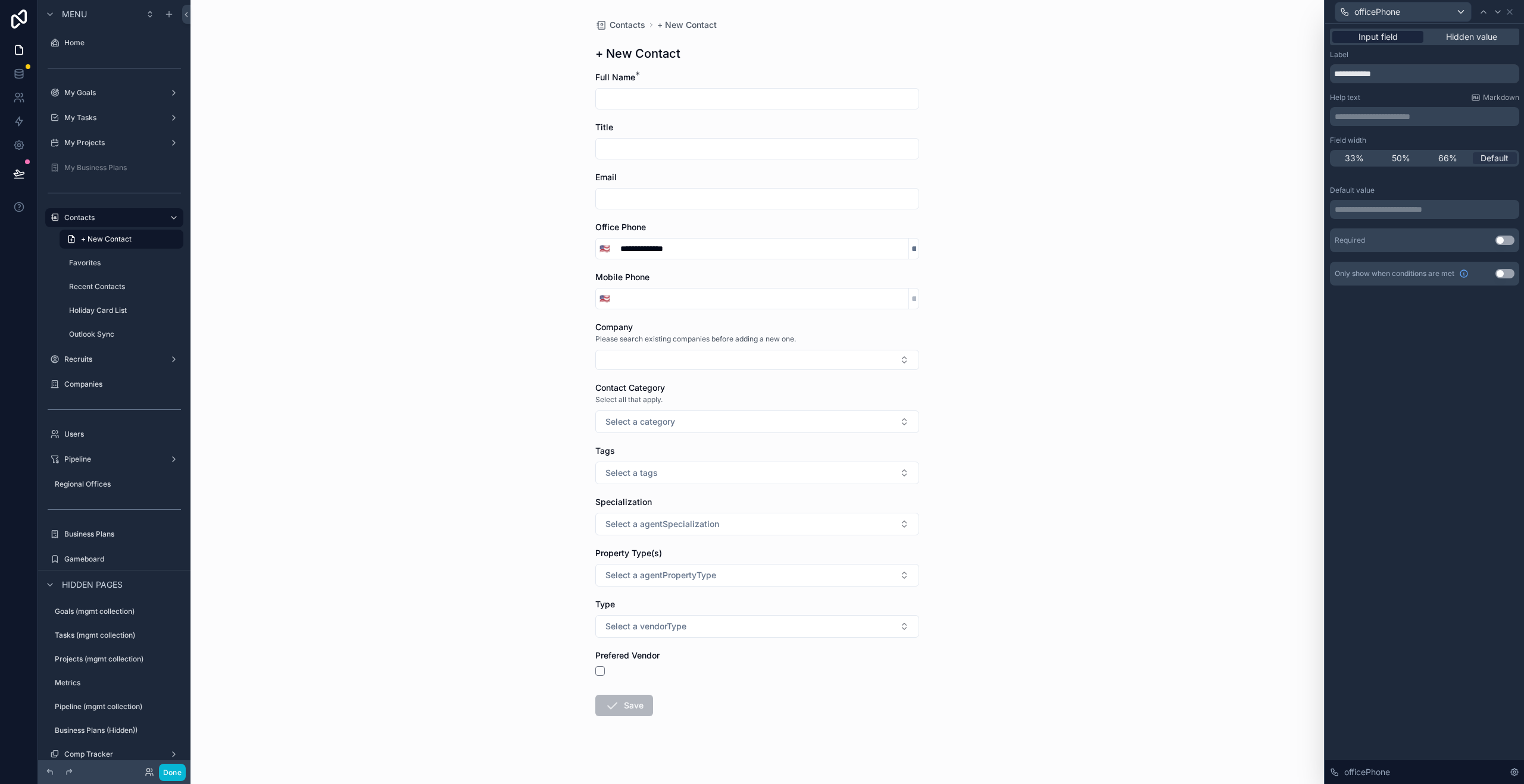
click at [1396, 39] on span "Input field" at bounding box center [1378, 37] width 40 height 12
click at [1508, 15] on icon at bounding box center [1509, 12] width 9 height 9
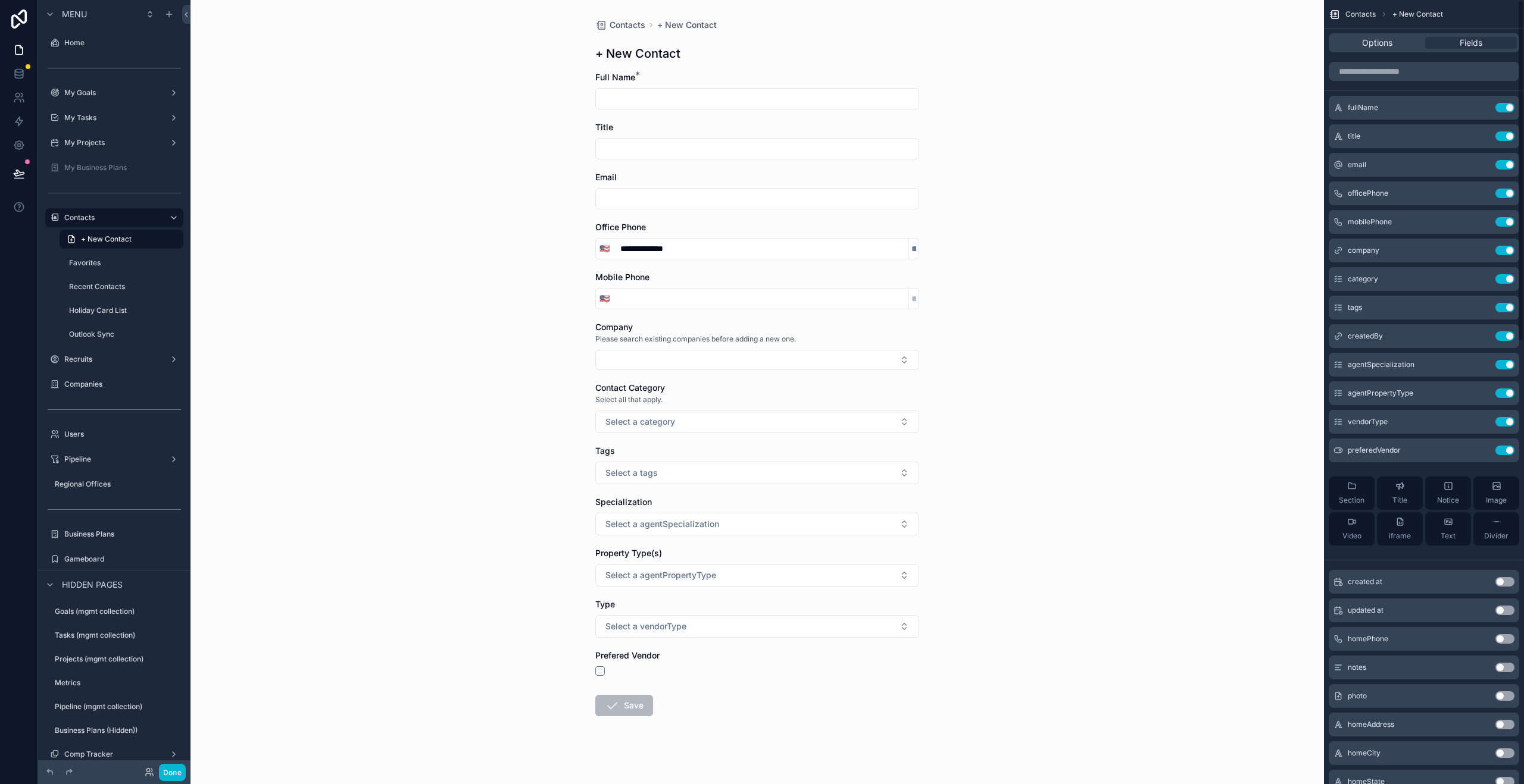
click at [746, 245] on input "**********" at bounding box center [761, 248] width 295 height 17
click at [735, 249] on input "**********" at bounding box center [761, 248] width 295 height 17
click at [1016, 300] on div "Contacts + New Contact + New Contact Full Name * Title Email Office Phone 🇺🇸 Mo…" at bounding box center [757, 392] width 1134 height 784
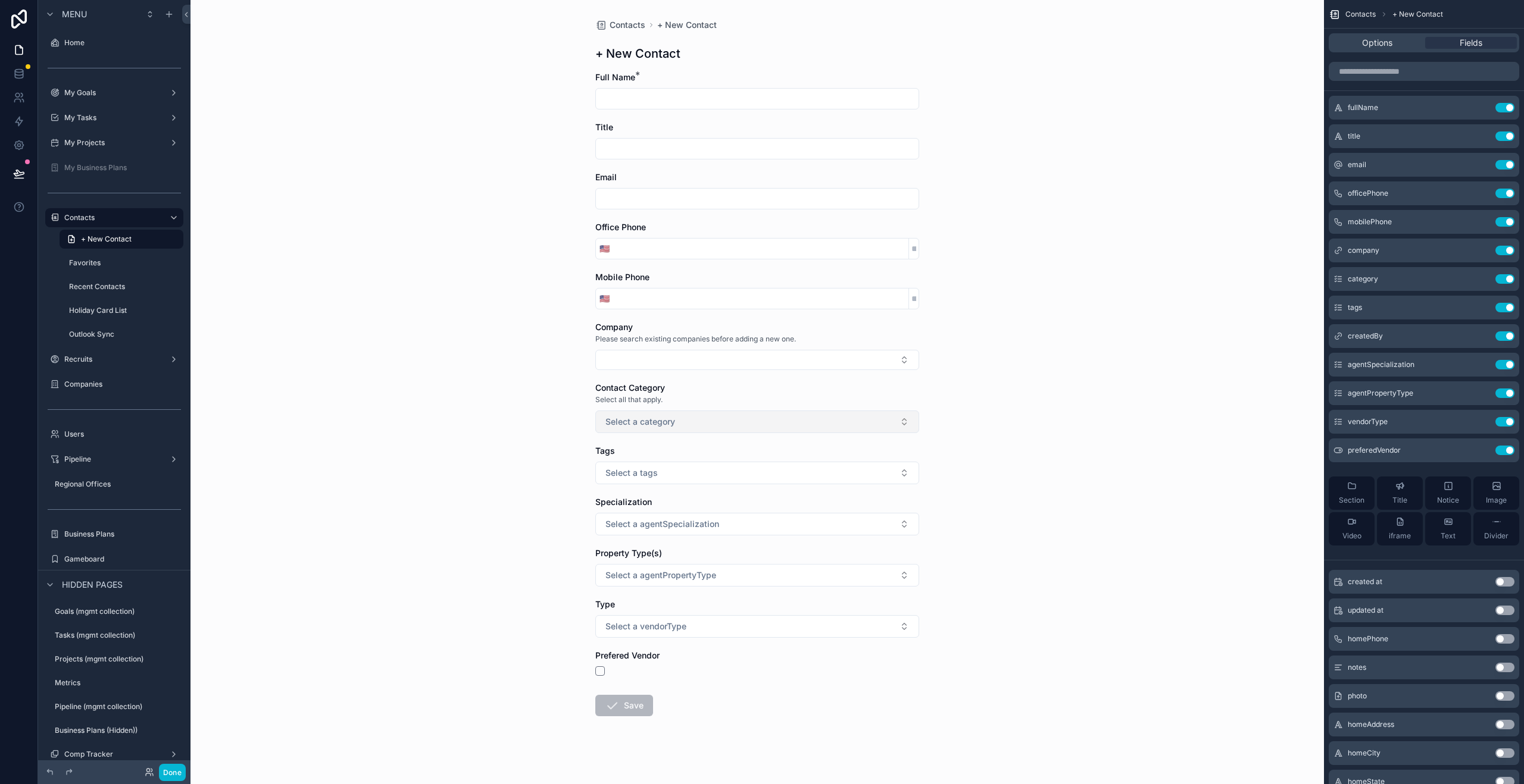
click at [660, 424] on span "Select a category" at bounding box center [640, 422] width 70 height 12
click at [980, 413] on div "Contacts + New Contact + New Contact Full Name * Title Email Office Phone 🇺🇸 Mo…" at bounding box center [757, 392] width 1134 height 784
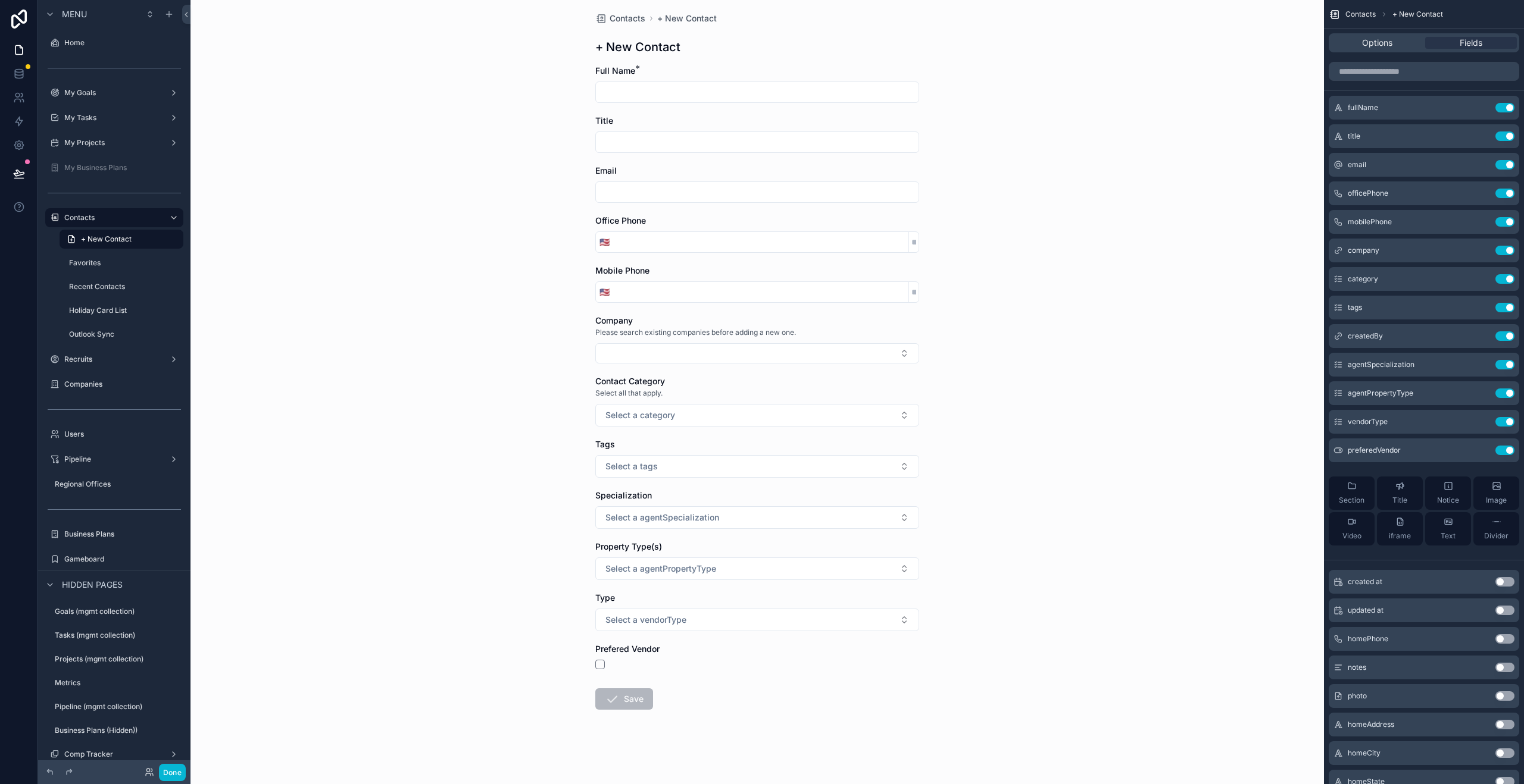
scroll to position [9, 0]
click at [1501, 667] on button "Use setting" at bounding box center [1505, 667] width 19 height 9
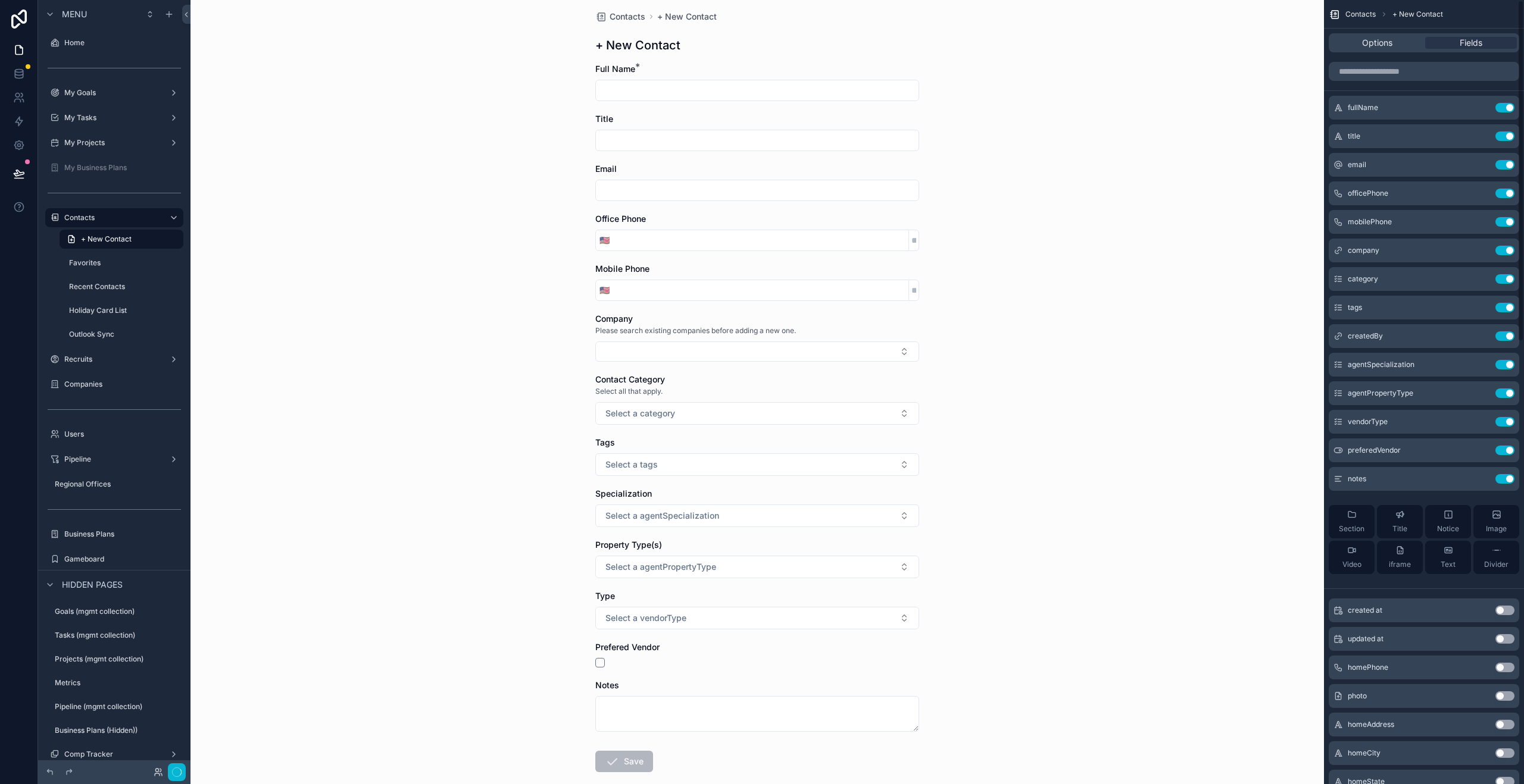
scroll to position [0, 0]
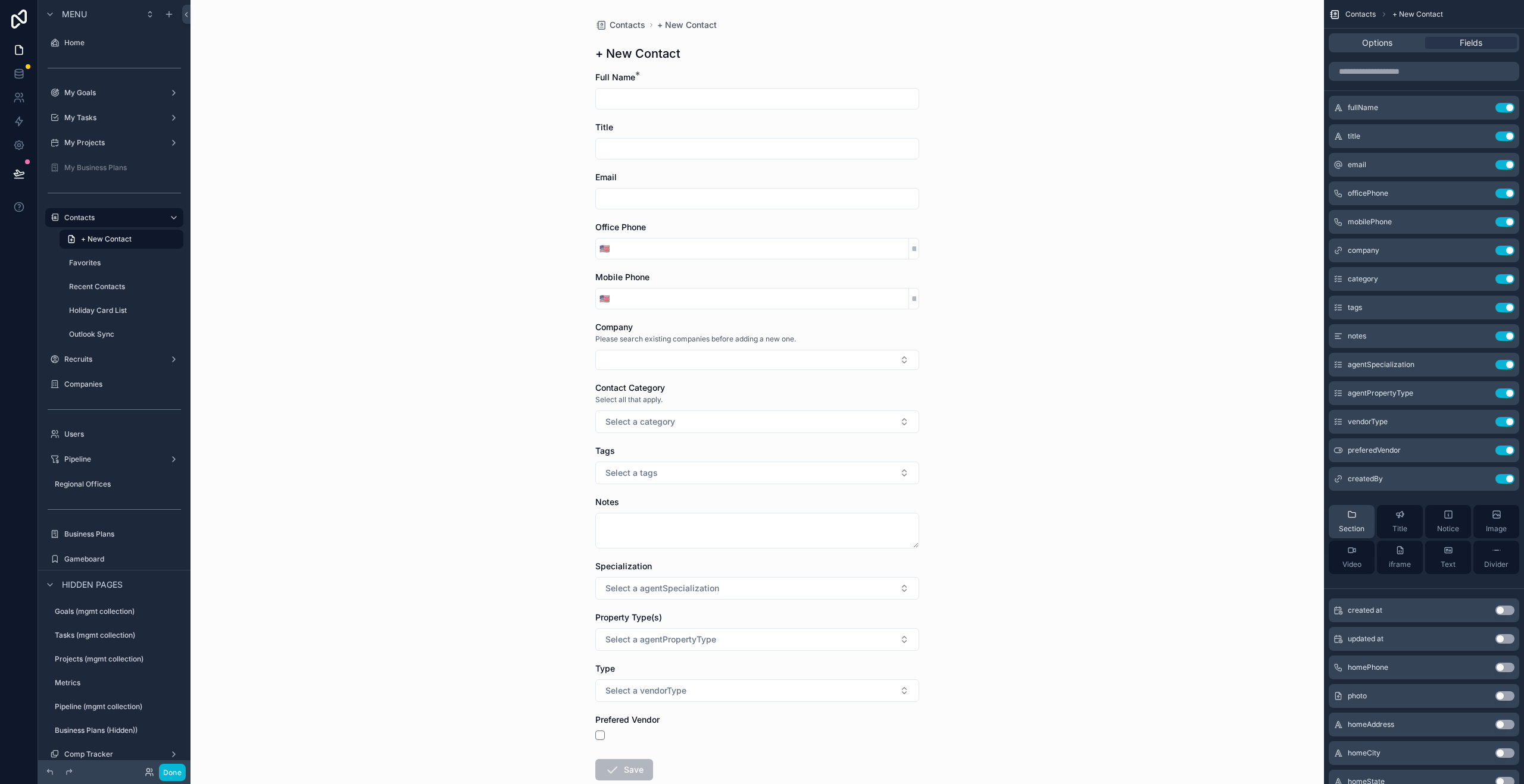
click at [1348, 523] on div "Section" at bounding box center [1352, 521] width 26 height 24
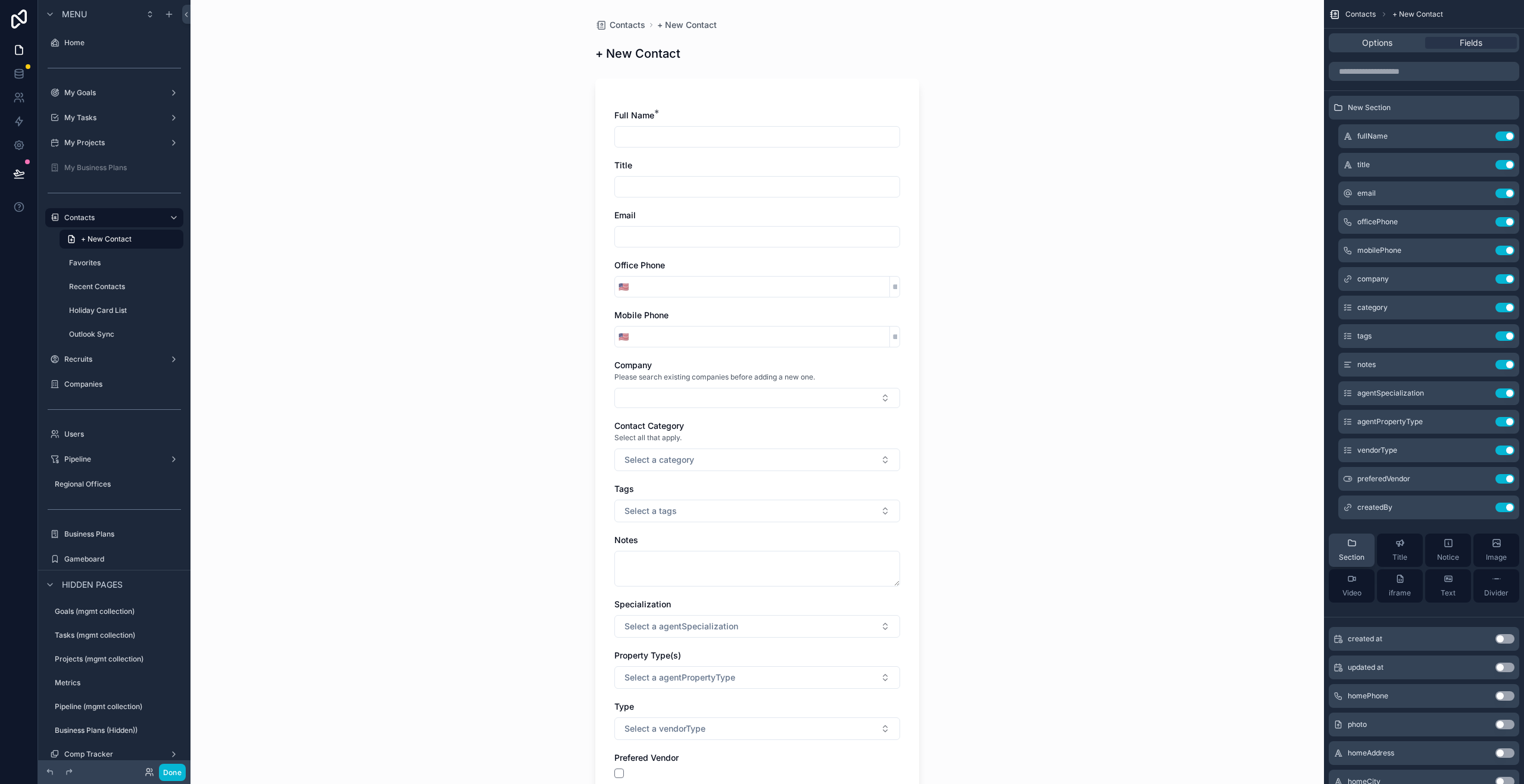
click at [1353, 559] on span "Section" at bounding box center [1352, 557] width 26 height 9
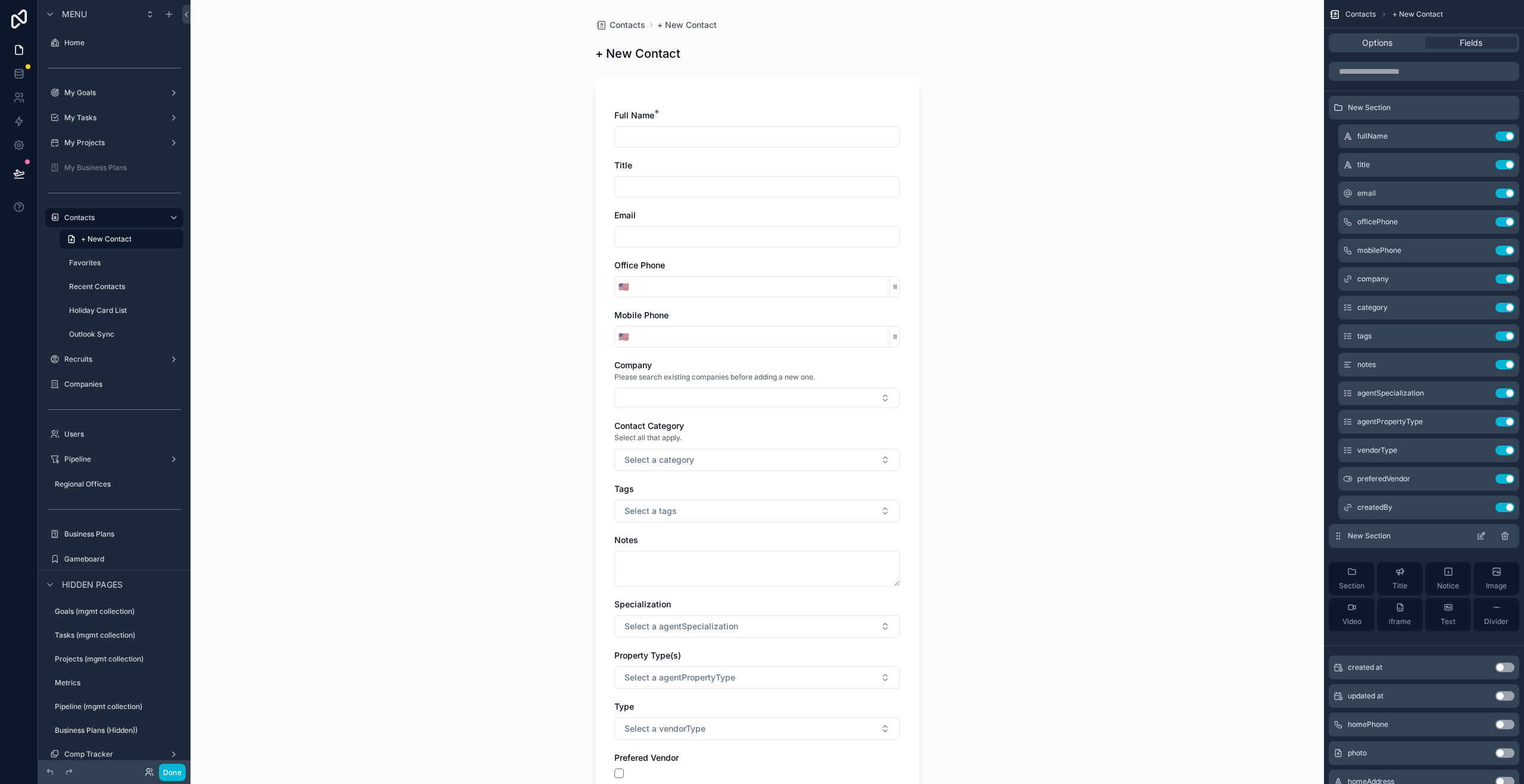
click at [1482, 539] on icon "scrollable content" at bounding box center [1481, 536] width 9 height 9
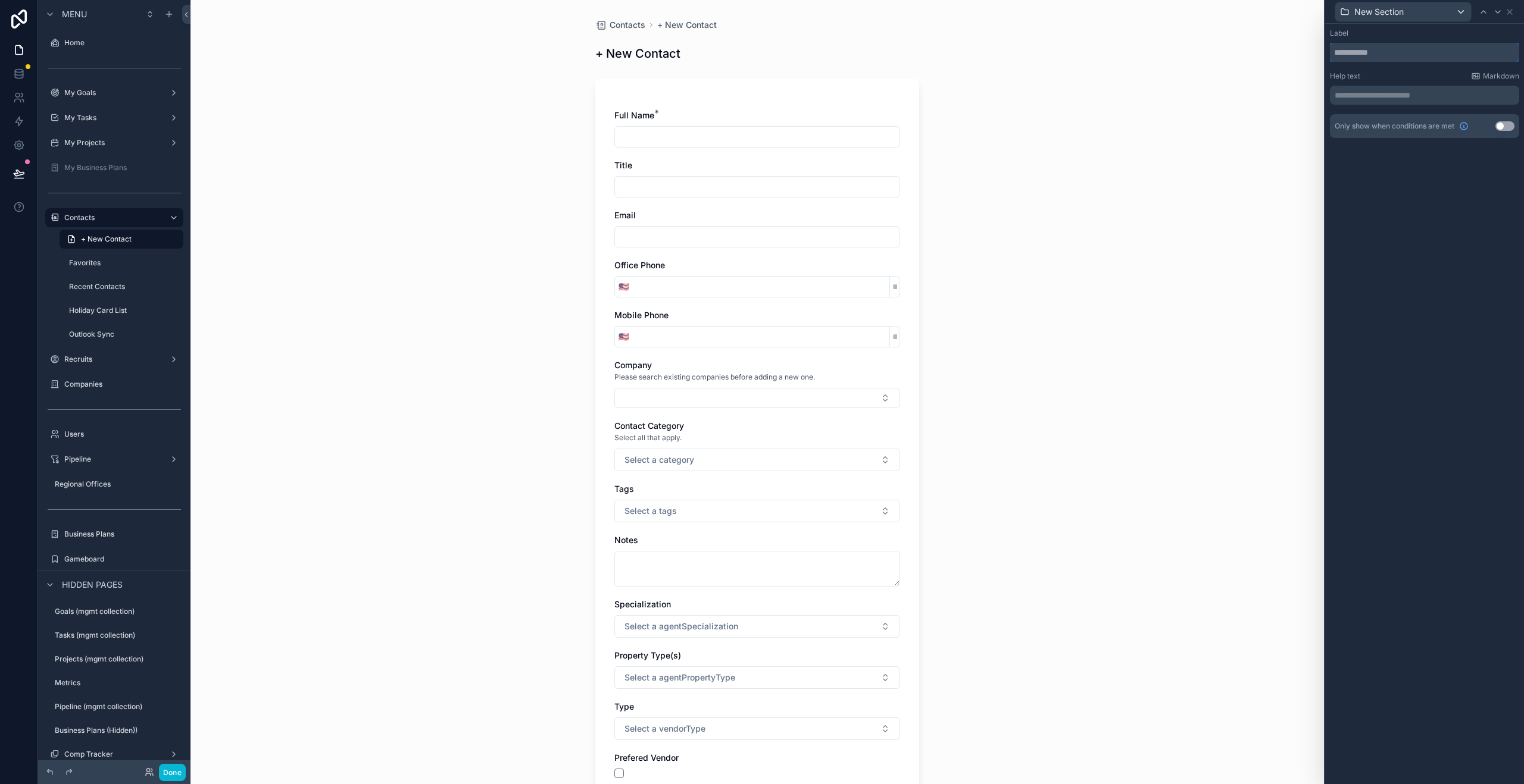
click at [1361, 55] on input "text" at bounding box center [1424, 53] width 189 height 19
type input "**********"
click at [1505, 128] on button "Use setting" at bounding box center [1505, 126] width 19 height 9
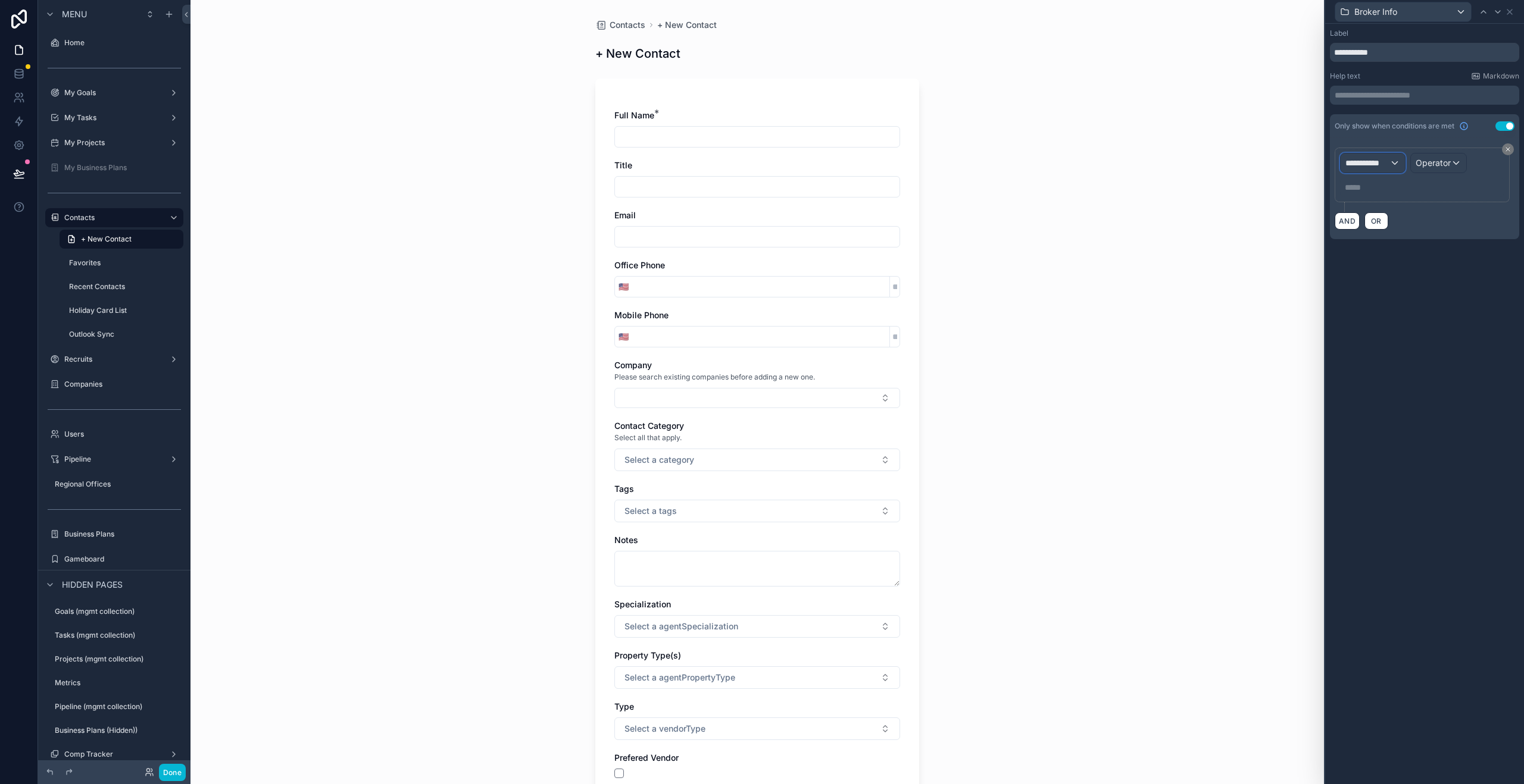
click at [1371, 163] on span "**********" at bounding box center [1367, 163] width 44 height 12
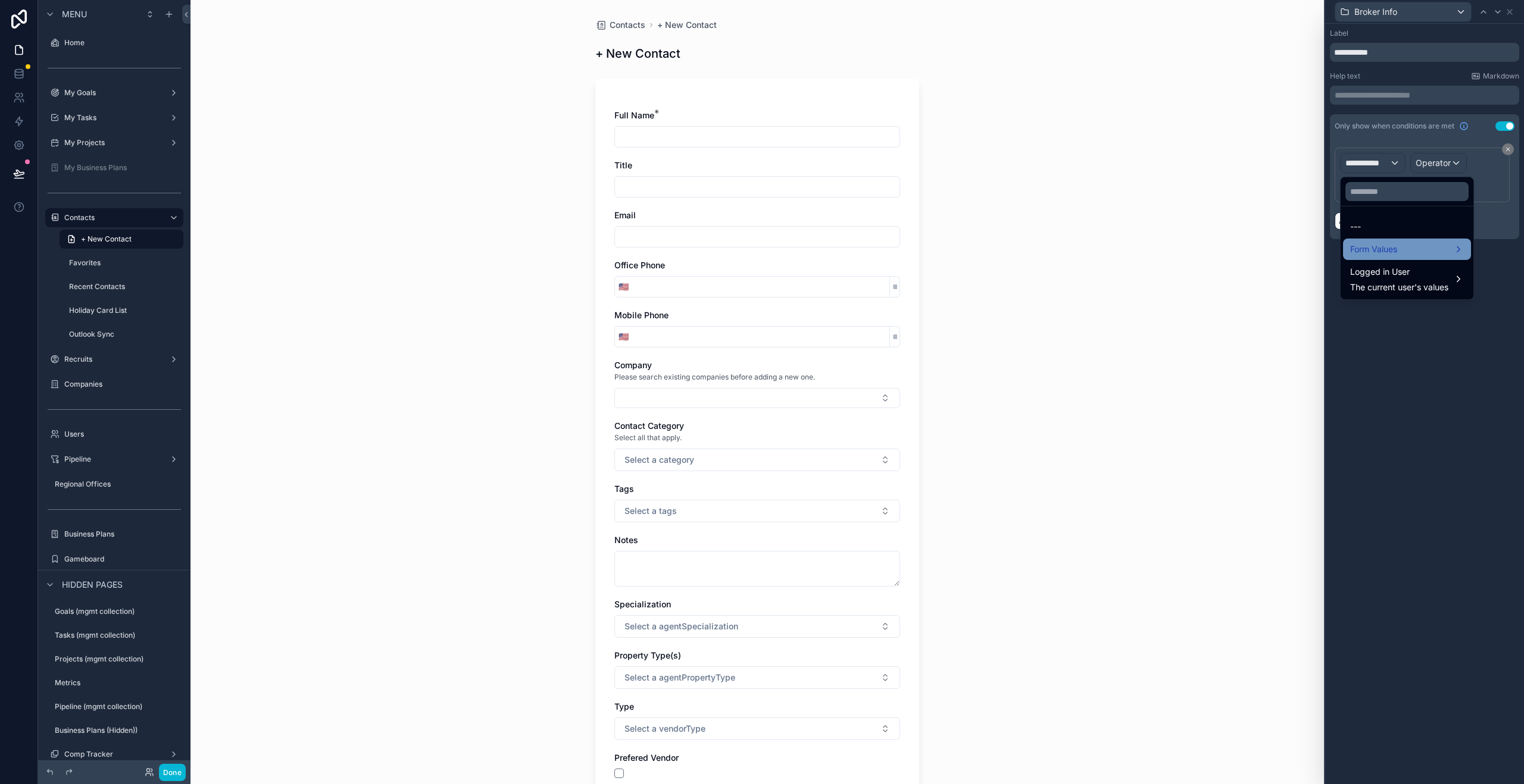
click at [1367, 251] on span "Form Values" at bounding box center [1373, 249] width 47 height 14
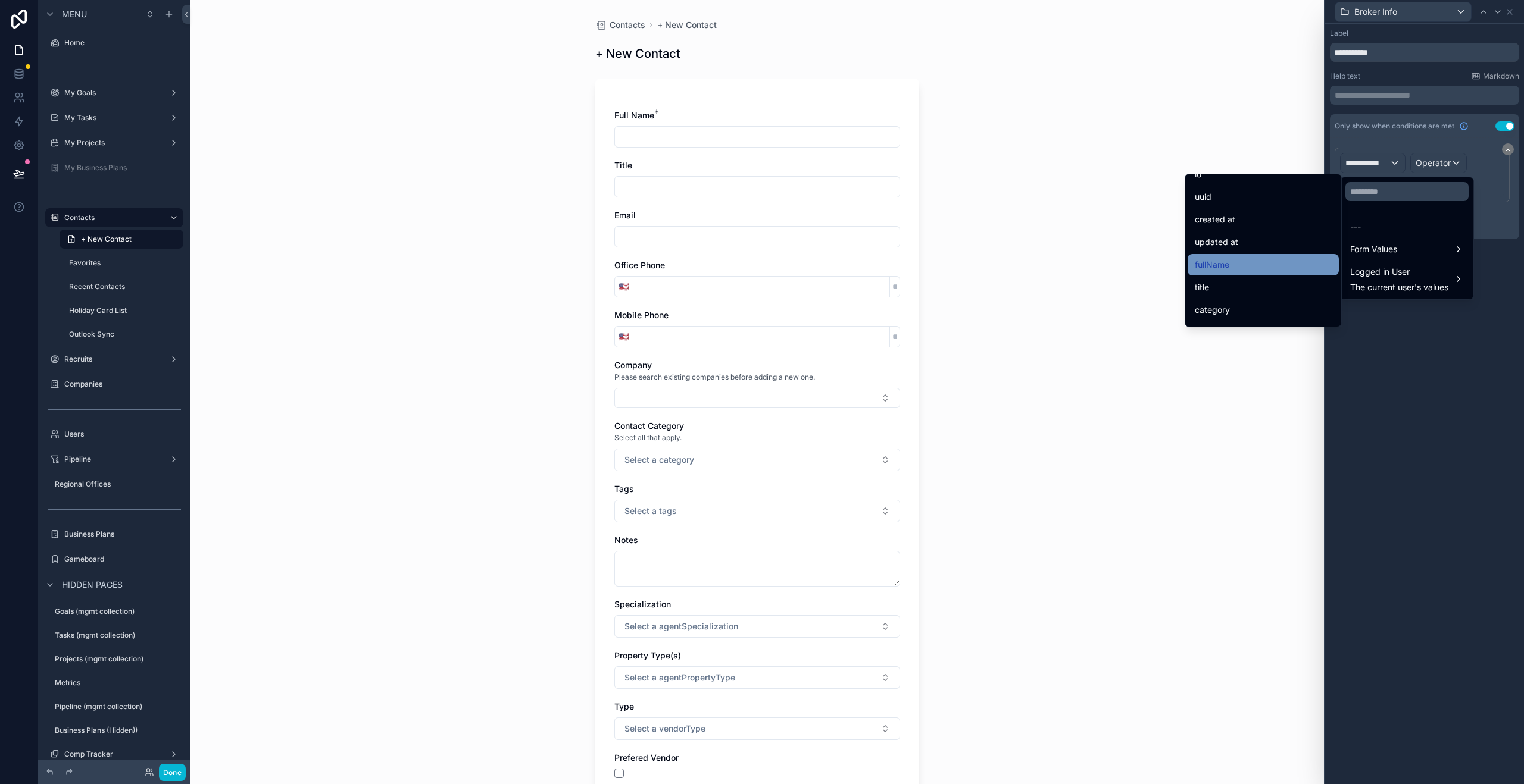
scroll to position [19, 0]
click at [1221, 306] on div "category" at bounding box center [1263, 304] width 137 height 14
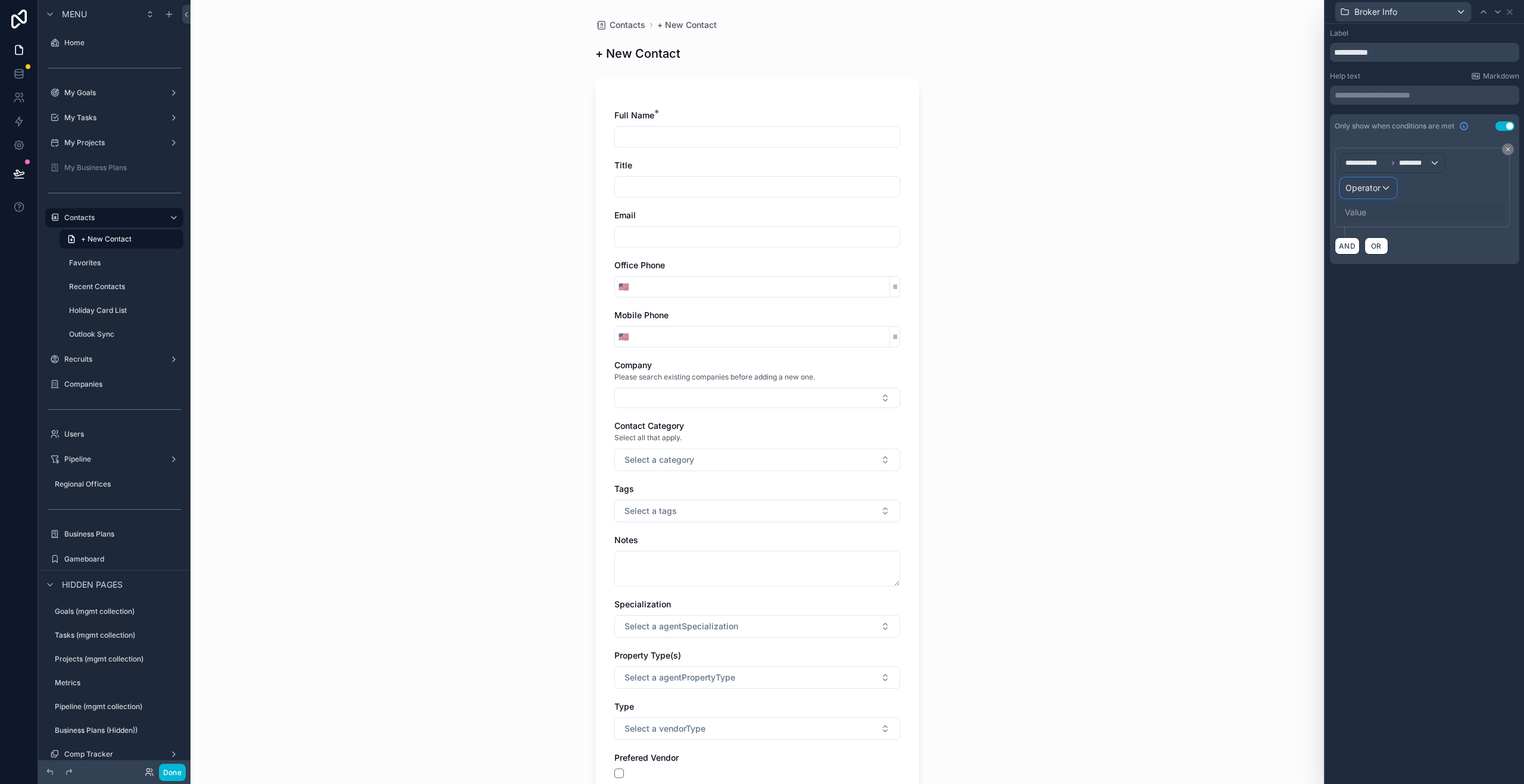
click at [1381, 190] on div "Operator" at bounding box center [1368, 188] width 55 height 19
click at [1367, 302] on span "Is one of" at bounding box center [1367, 297] width 33 height 14
click at [1363, 210] on div "Value" at bounding box center [1355, 212] width 22 height 12
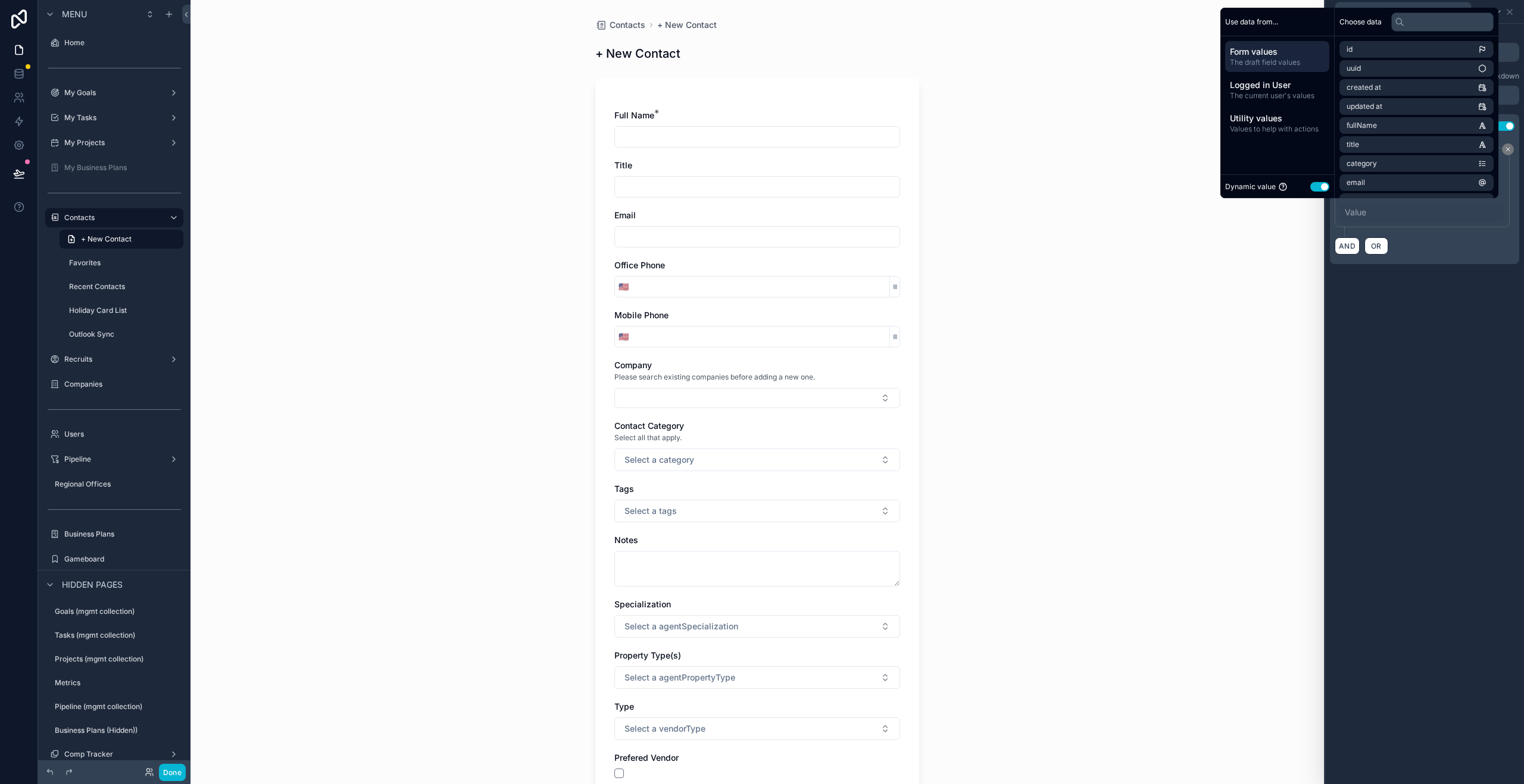
click at [1311, 186] on button "Use setting" at bounding box center [1319, 186] width 19 height 9
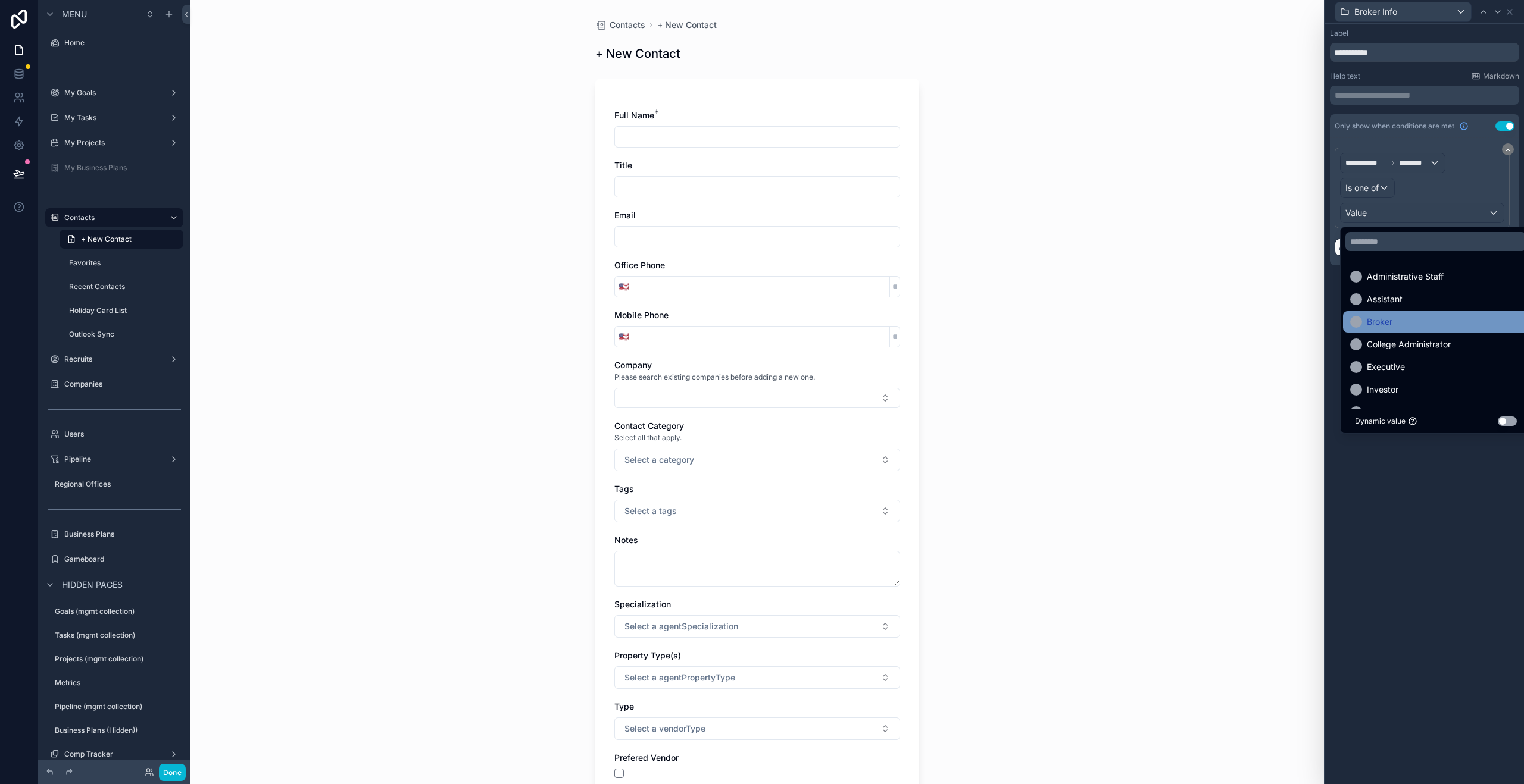
click at [1379, 322] on span "Broker" at bounding box center [1380, 322] width 26 height 14
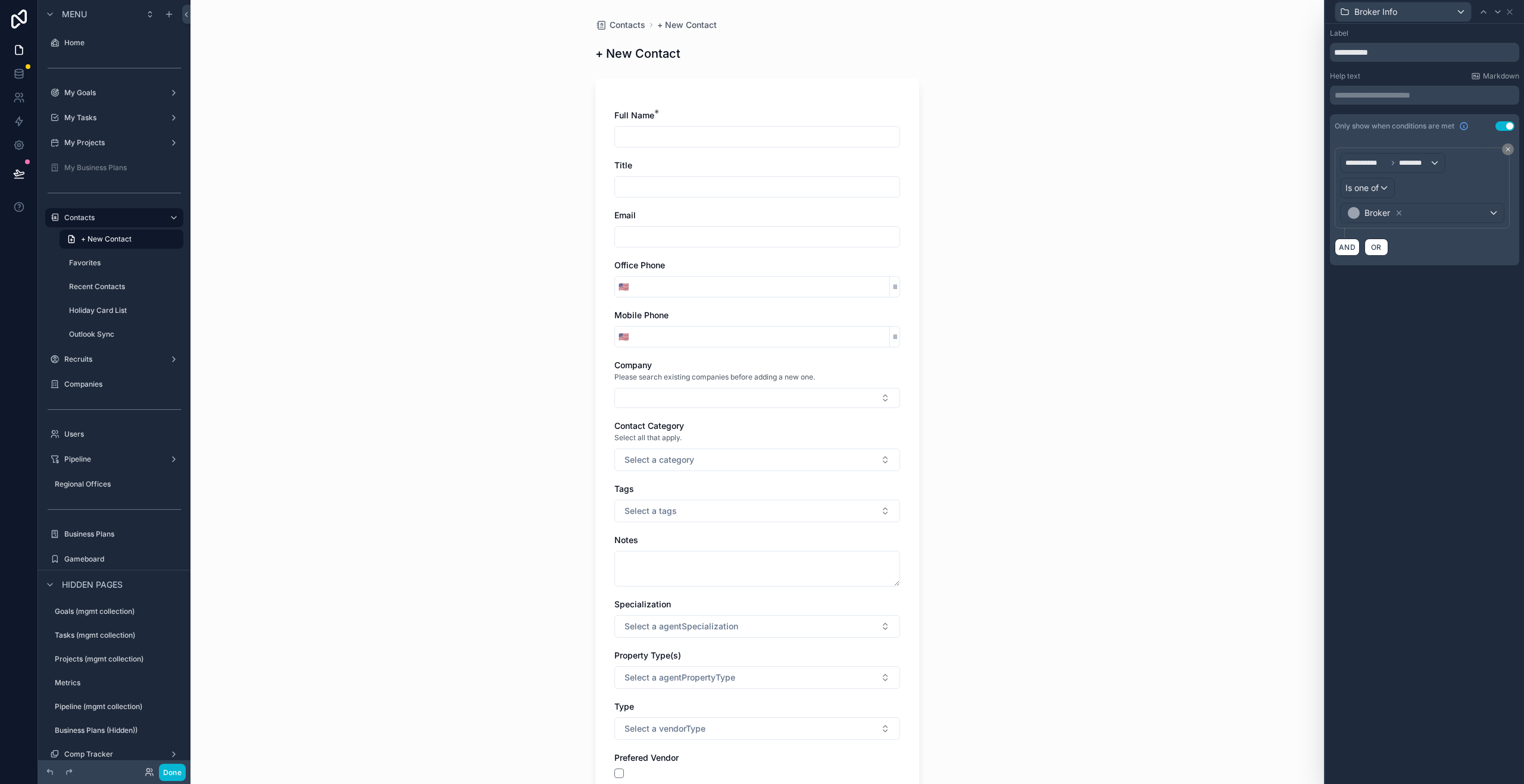
click at [1456, 482] on div "**********" at bounding box center [1425, 404] width 199 height 760
click at [1509, 12] on icon at bounding box center [1509, 12] width 9 height 9
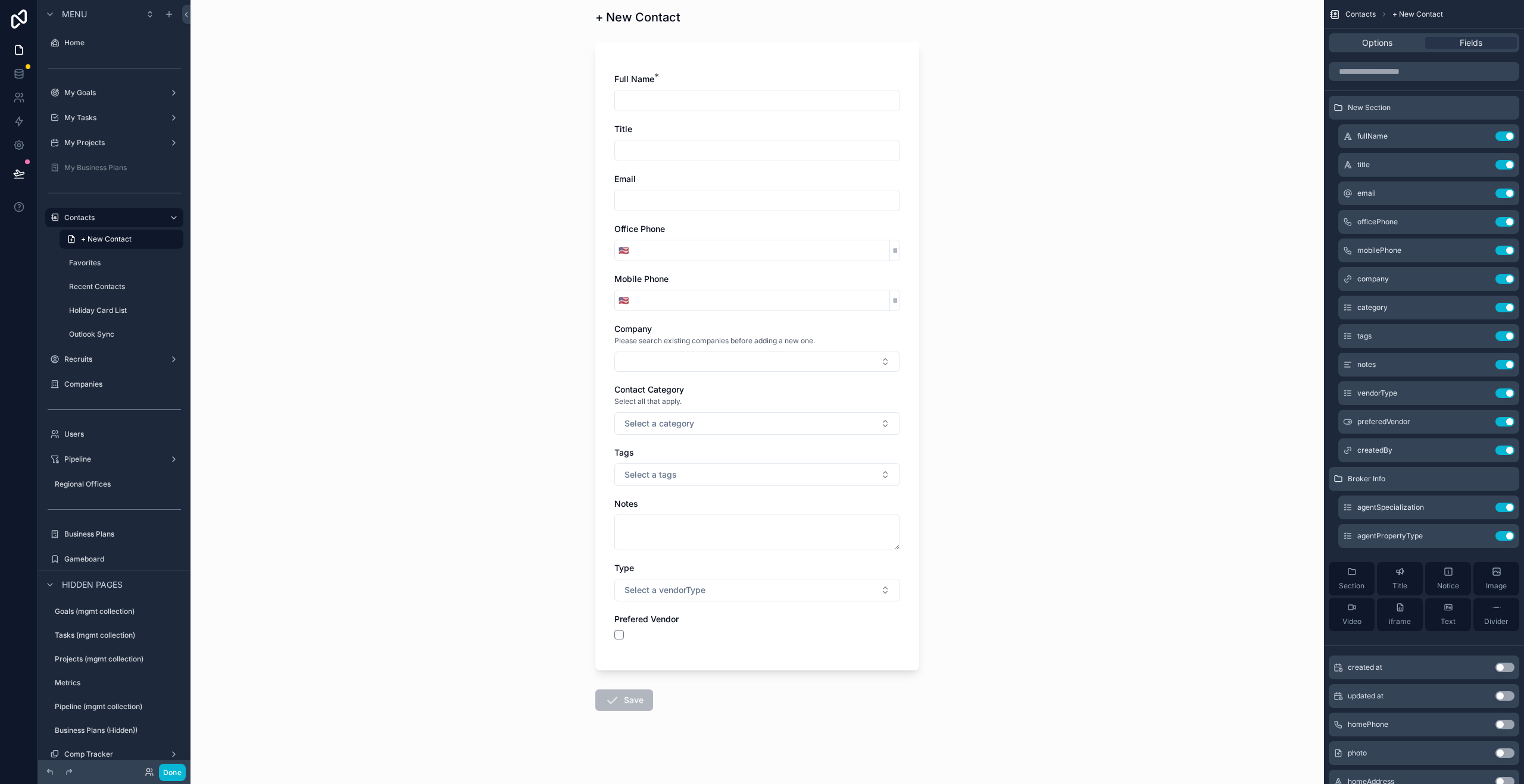
scroll to position [40, 0]
click at [1353, 575] on icon "scrollable content" at bounding box center [1351, 572] width 9 height 9
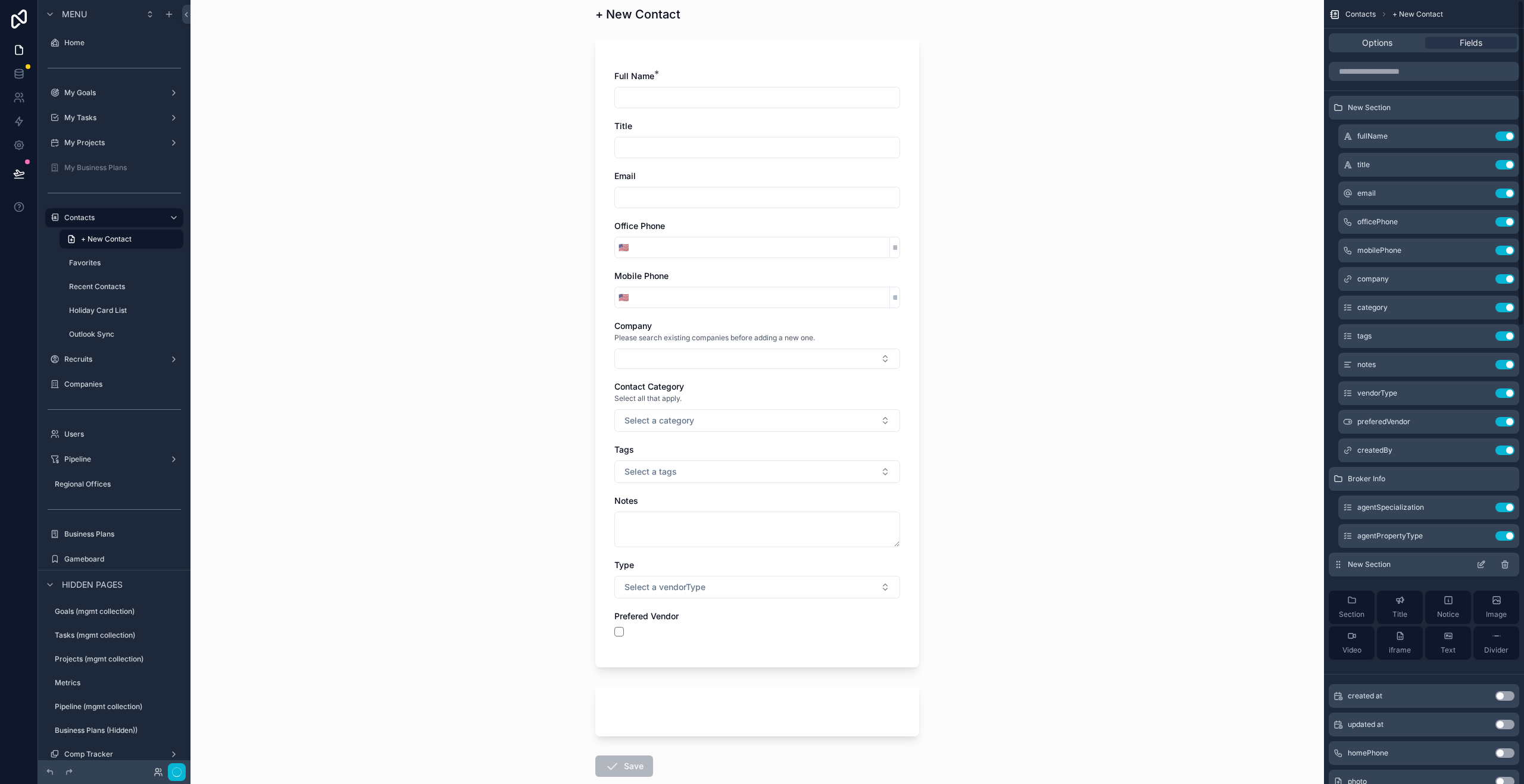
scroll to position [0, 0]
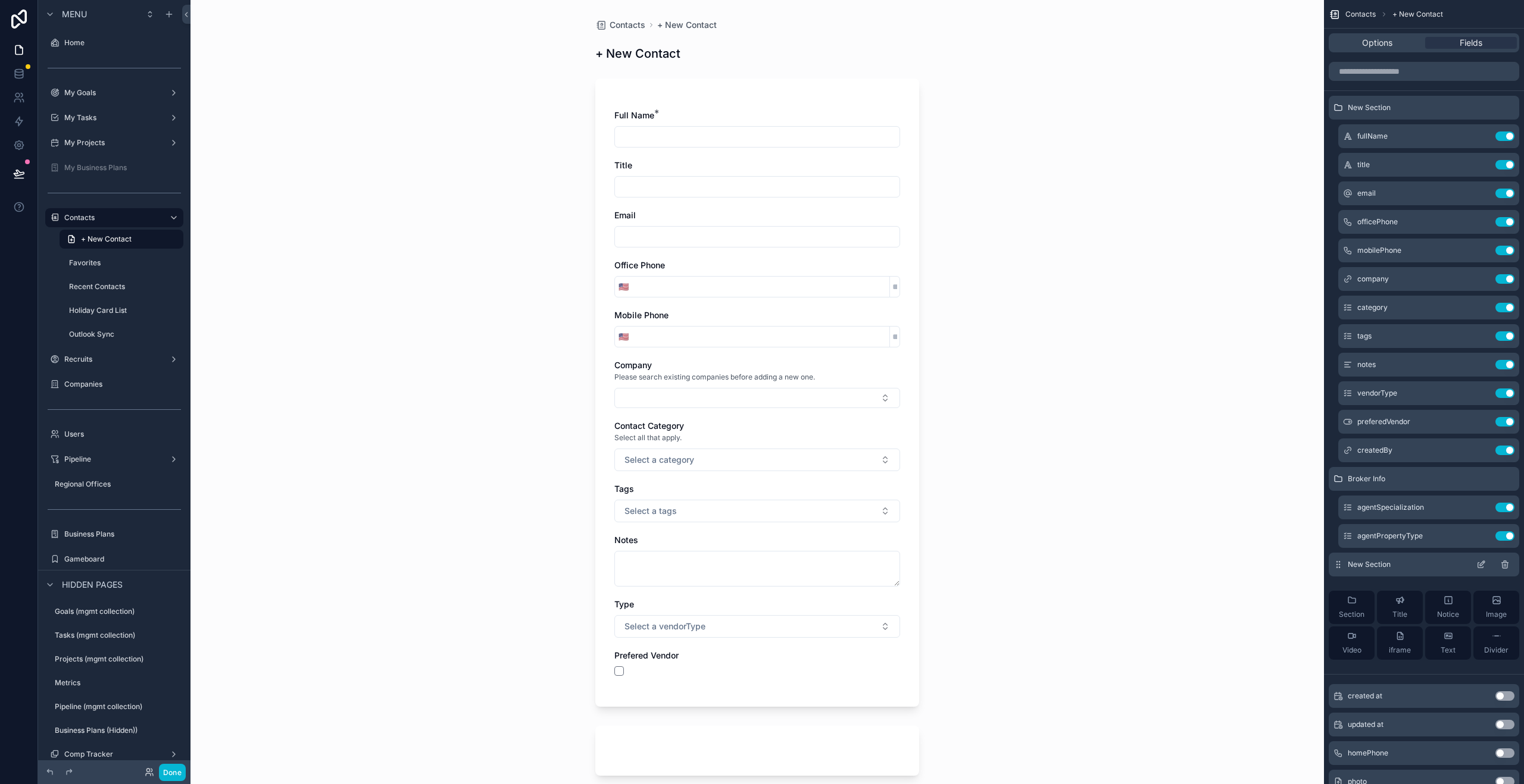
click at [1483, 569] on icon "scrollable content" at bounding box center [1481, 564] width 9 height 9
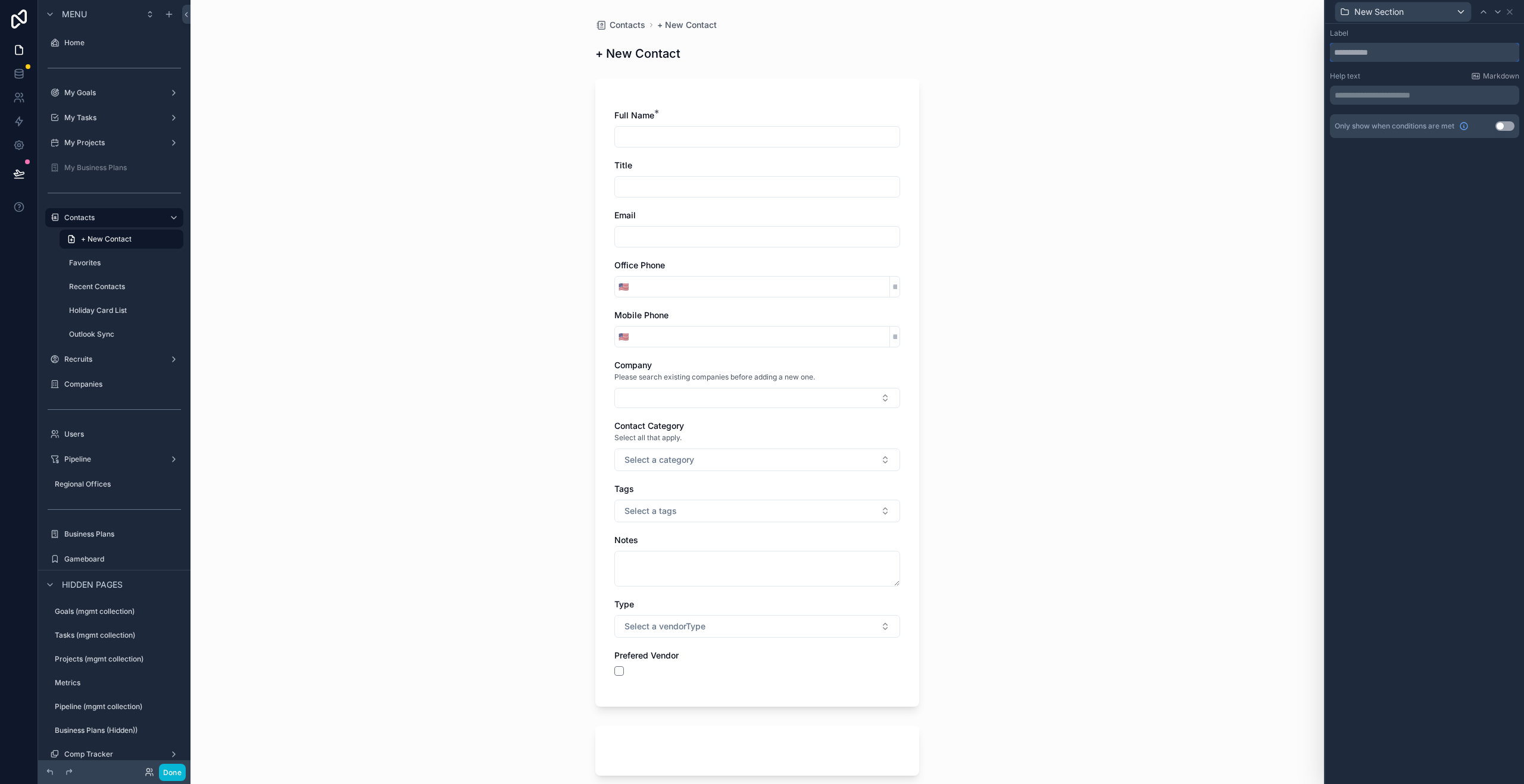
click at [1368, 51] on input "text" at bounding box center [1424, 53] width 189 height 19
type input "**********"
click at [1506, 128] on button "Use setting" at bounding box center [1505, 126] width 19 height 9
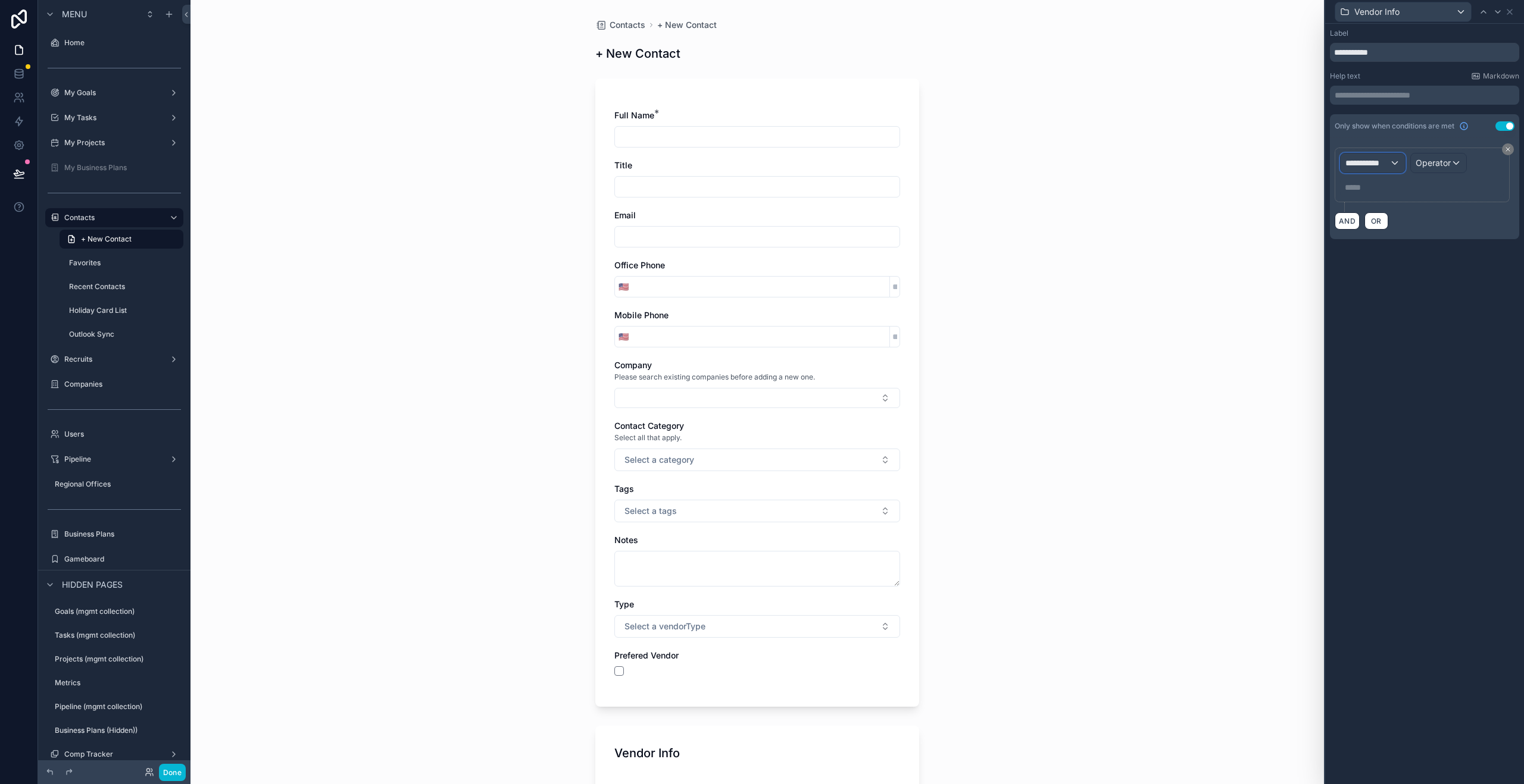
click at [1377, 161] on span "**********" at bounding box center [1367, 163] width 44 height 12
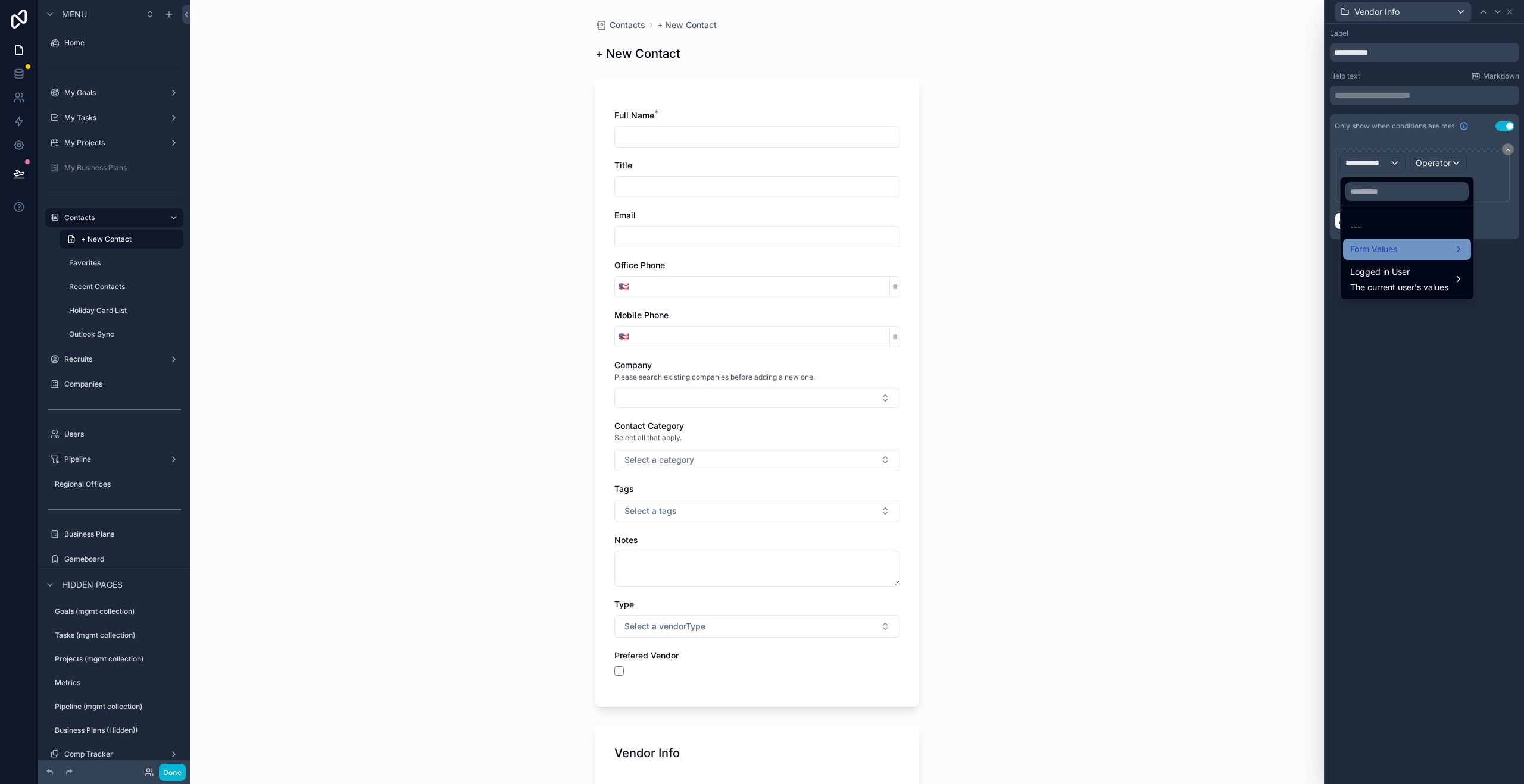
click at [1381, 242] on span "Form Values" at bounding box center [1373, 249] width 47 height 14
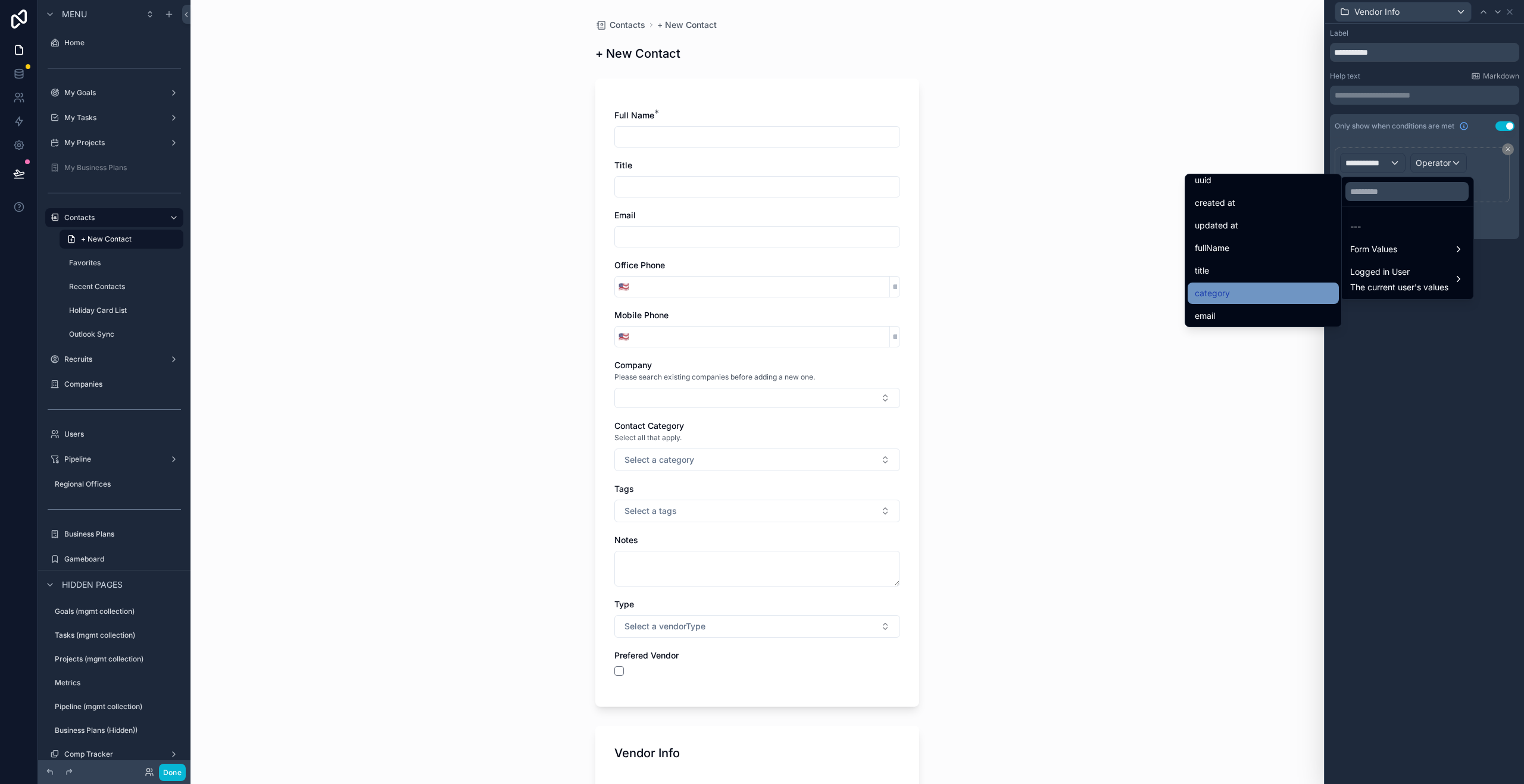
scroll to position [36, 0]
click at [1206, 292] on span "category" at bounding box center [1212, 287] width 35 height 14
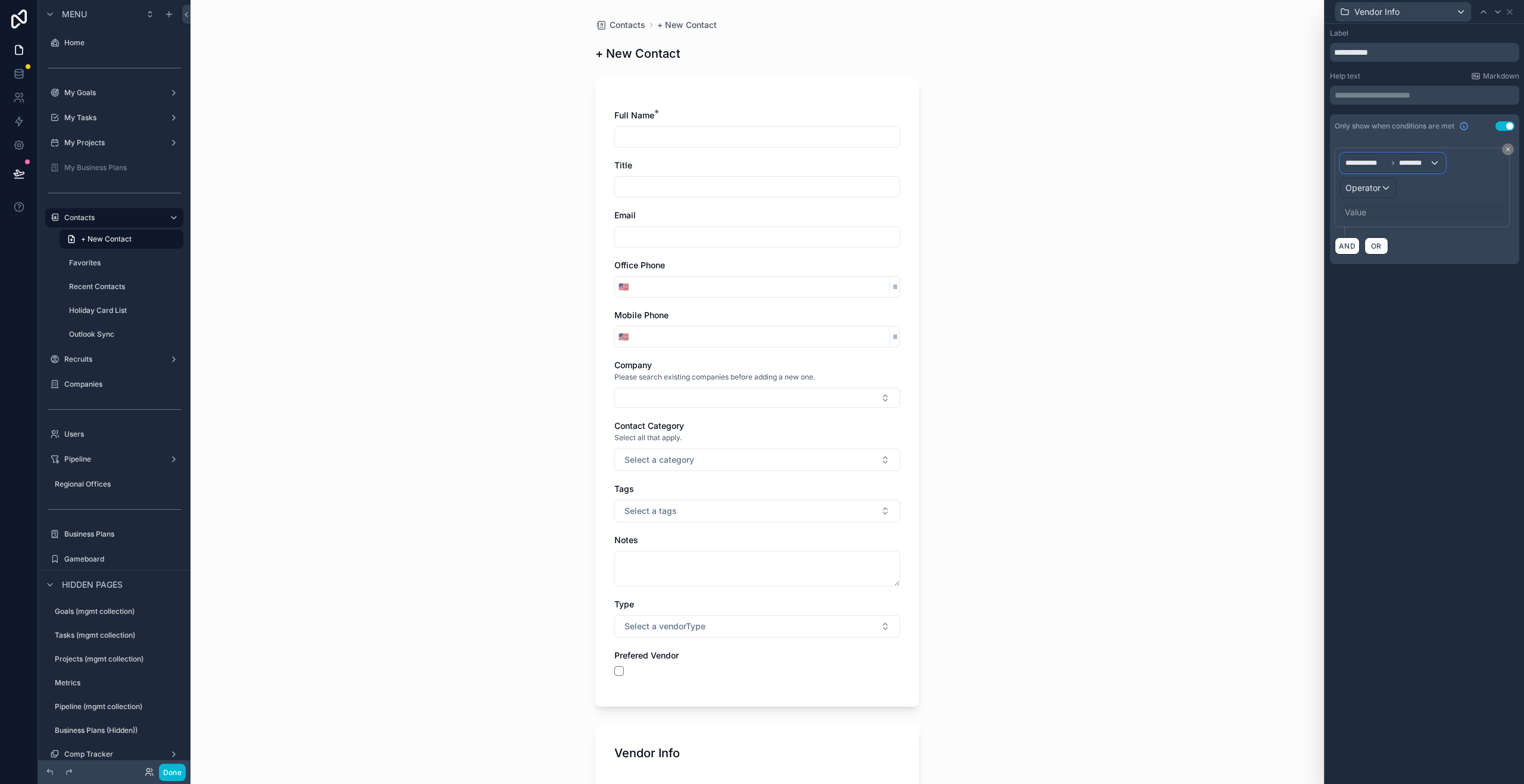
click at [1409, 165] on span "********" at bounding box center [1414, 163] width 30 height 9
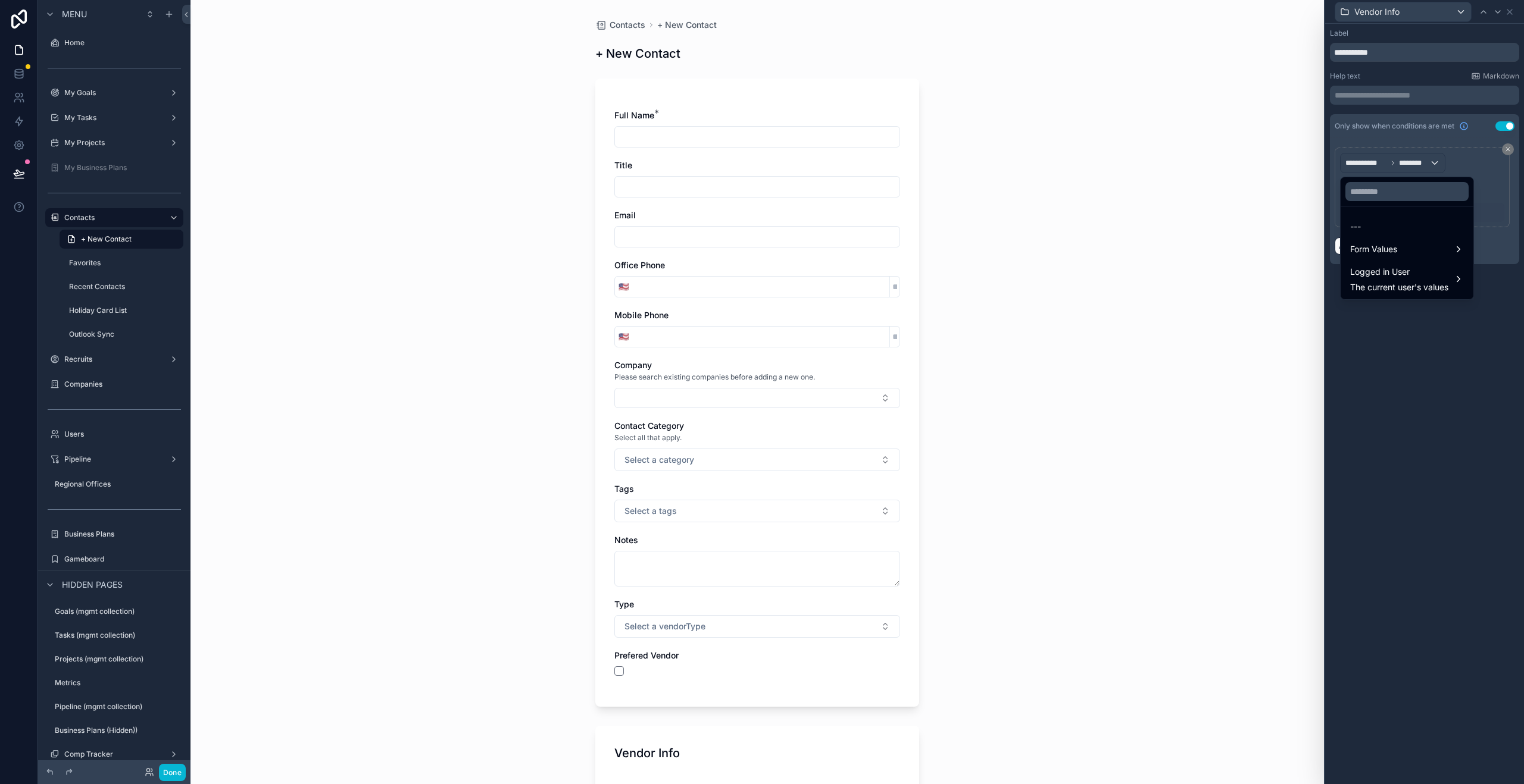
click at [1492, 197] on div at bounding box center [1425, 392] width 199 height 784
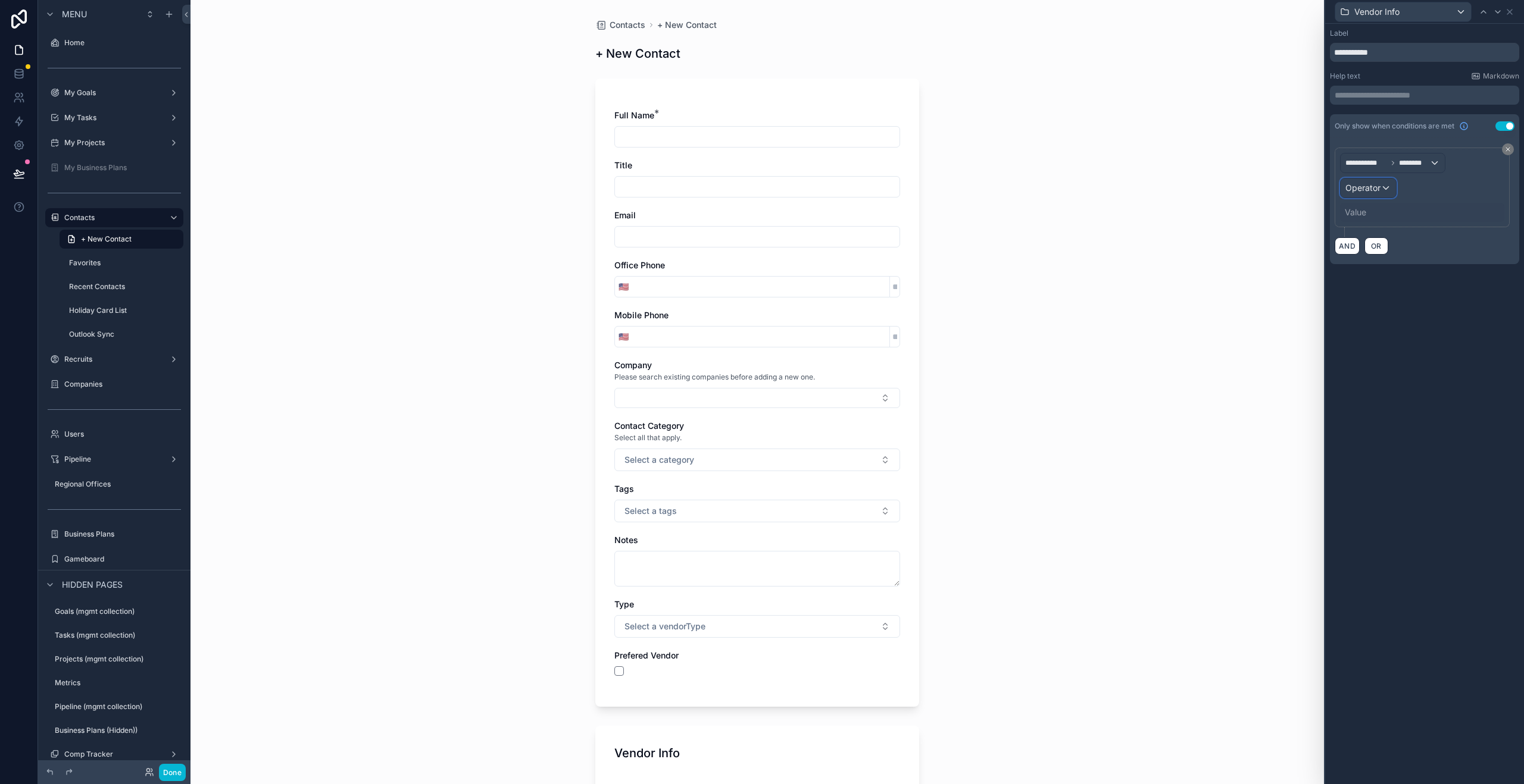
click at [1350, 185] on span "Operator" at bounding box center [1363, 188] width 35 height 10
click at [1367, 294] on span "Is one of" at bounding box center [1367, 297] width 33 height 14
click at [1359, 212] on div "Value" at bounding box center [1355, 212] width 22 height 12
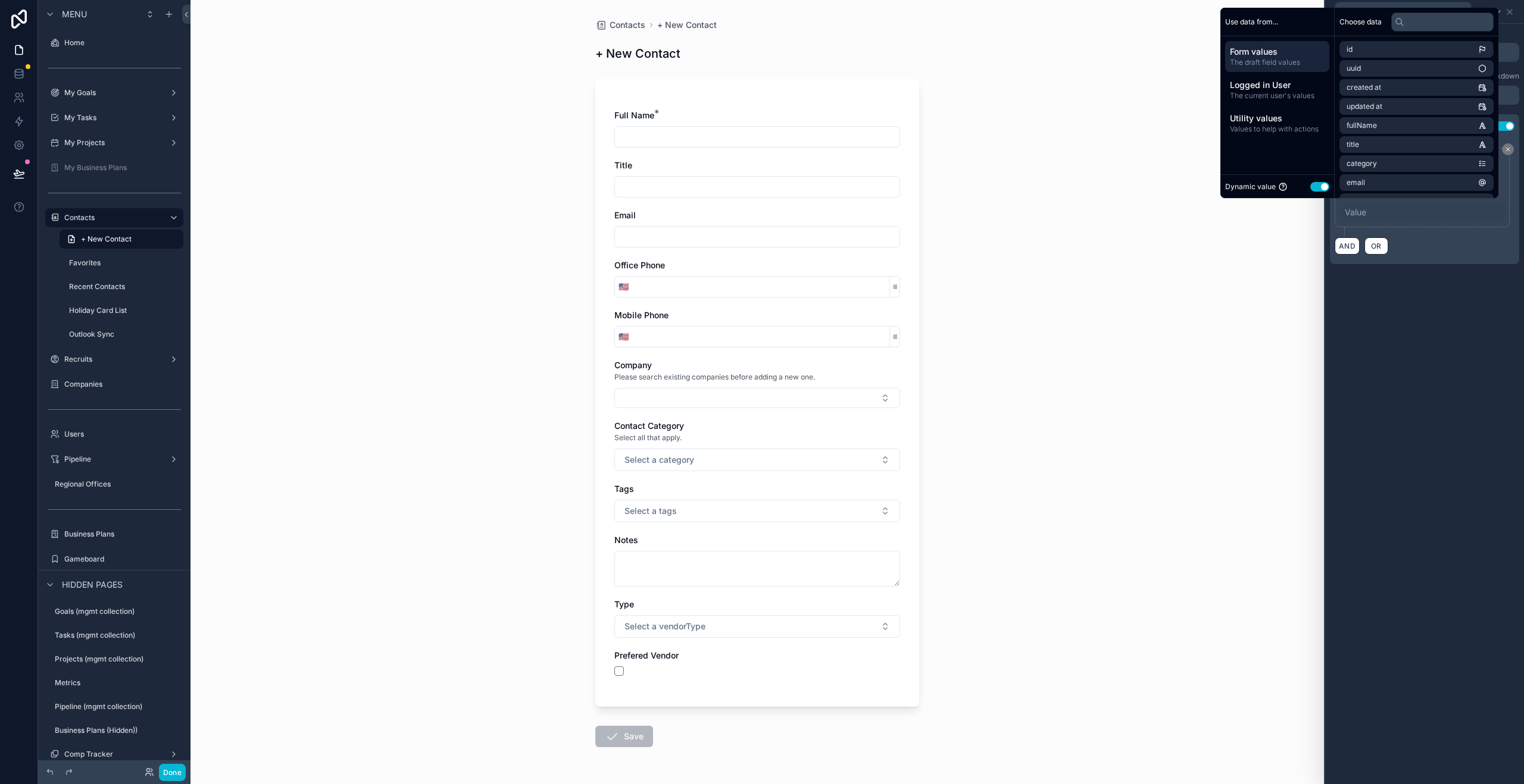
click at [1316, 188] on button "Use setting" at bounding box center [1319, 186] width 19 height 9
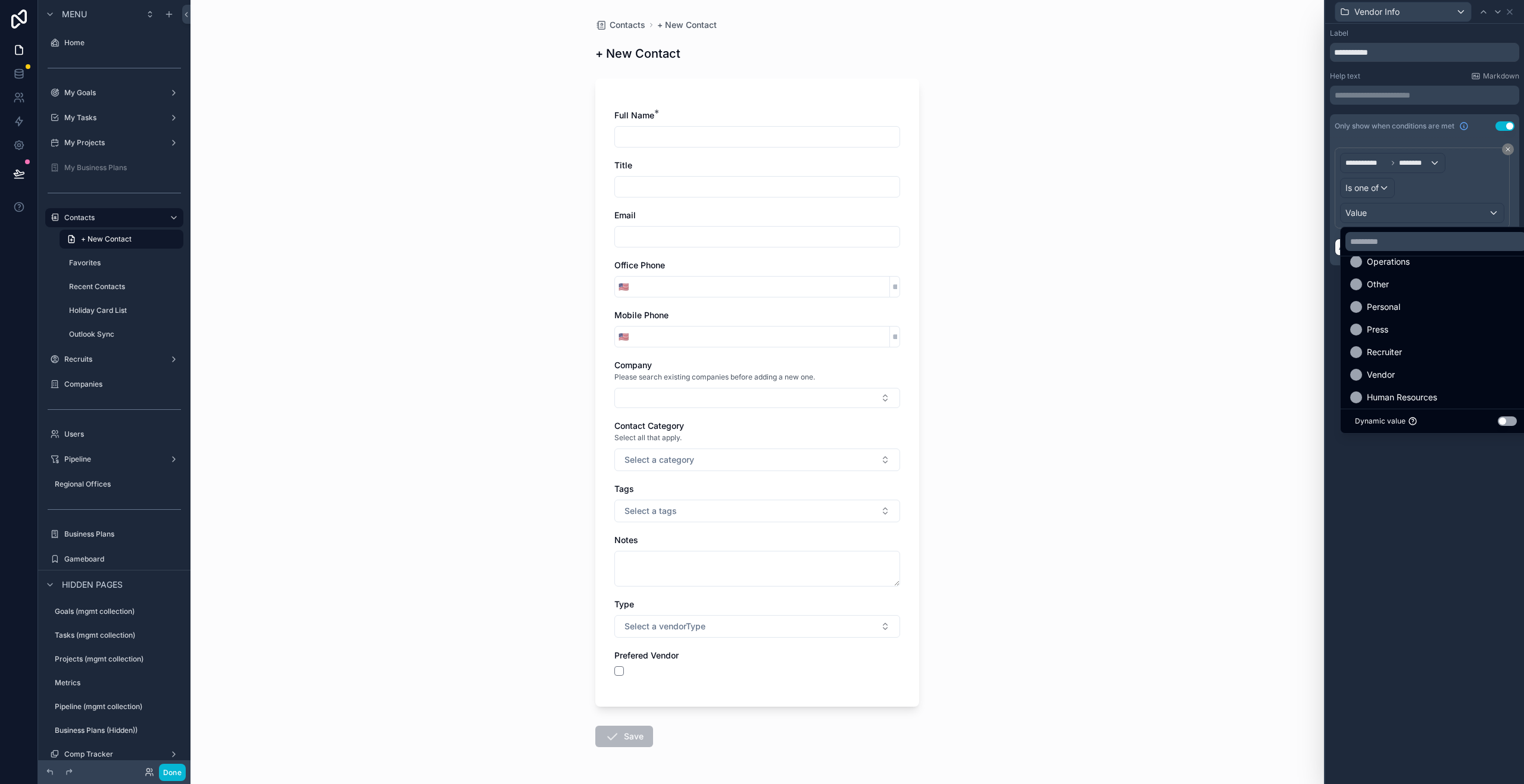
scroll to position [227, 0]
click at [1388, 364] on span "Vendor" at bounding box center [1381, 366] width 28 height 14
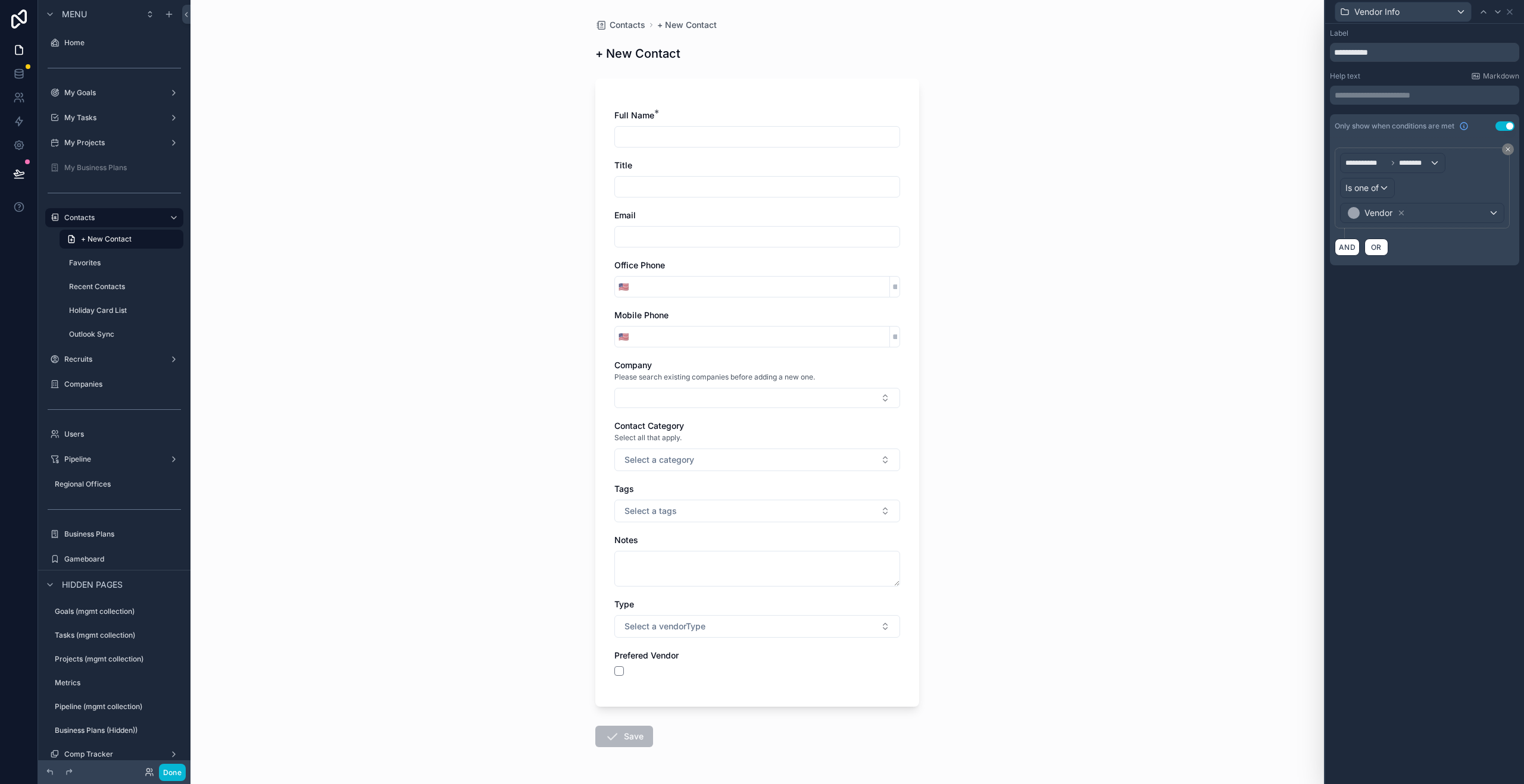
click at [1425, 483] on div "**********" at bounding box center [1425, 404] width 199 height 760
click at [1511, 14] on icon at bounding box center [1509, 12] width 9 height 9
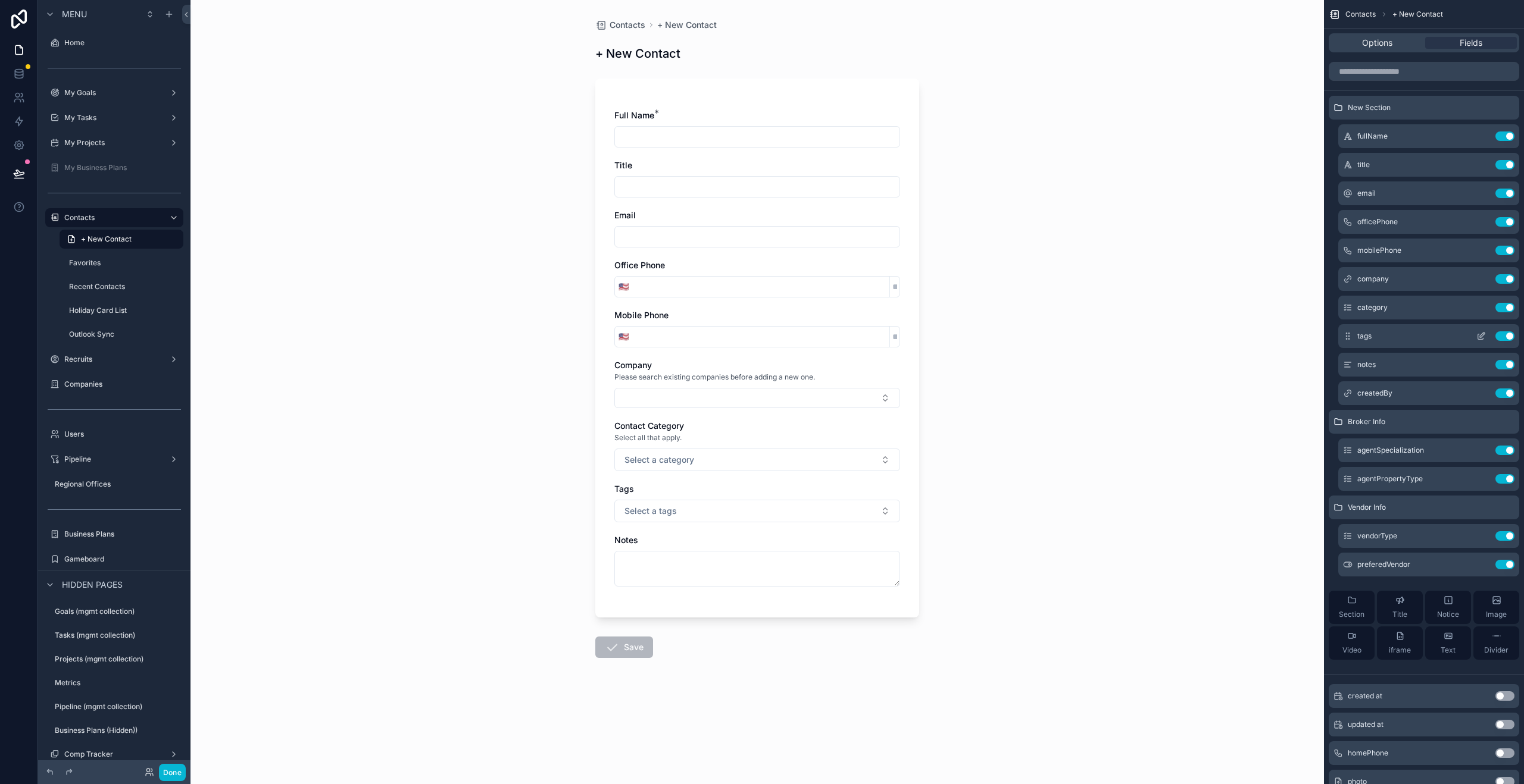
click at [1478, 335] on icon "scrollable content" at bounding box center [1480, 336] width 5 height 5
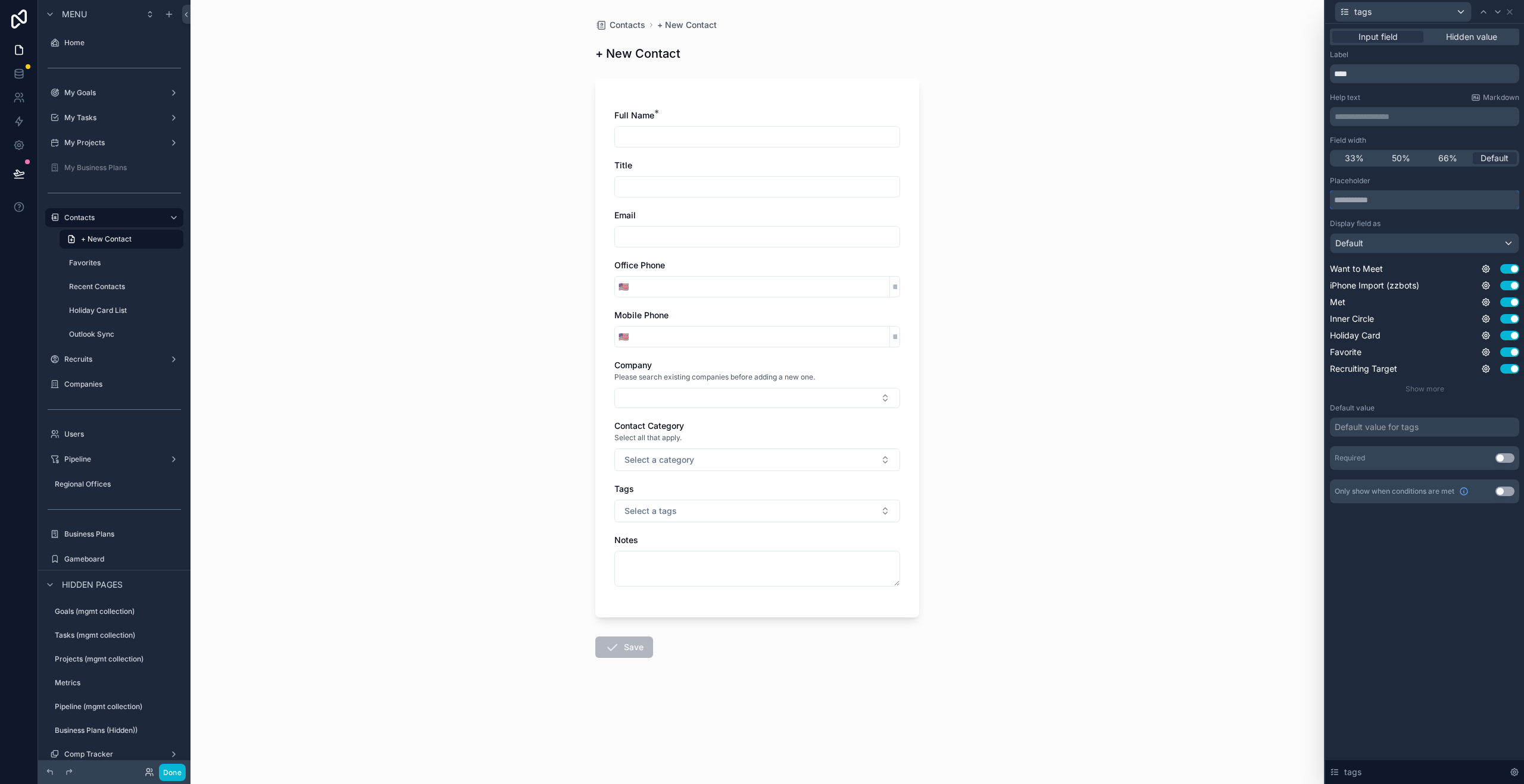
click at [1373, 204] on input "text" at bounding box center [1424, 199] width 189 height 19
type input "**********"
click at [1512, 13] on icon at bounding box center [1509, 12] width 9 height 9
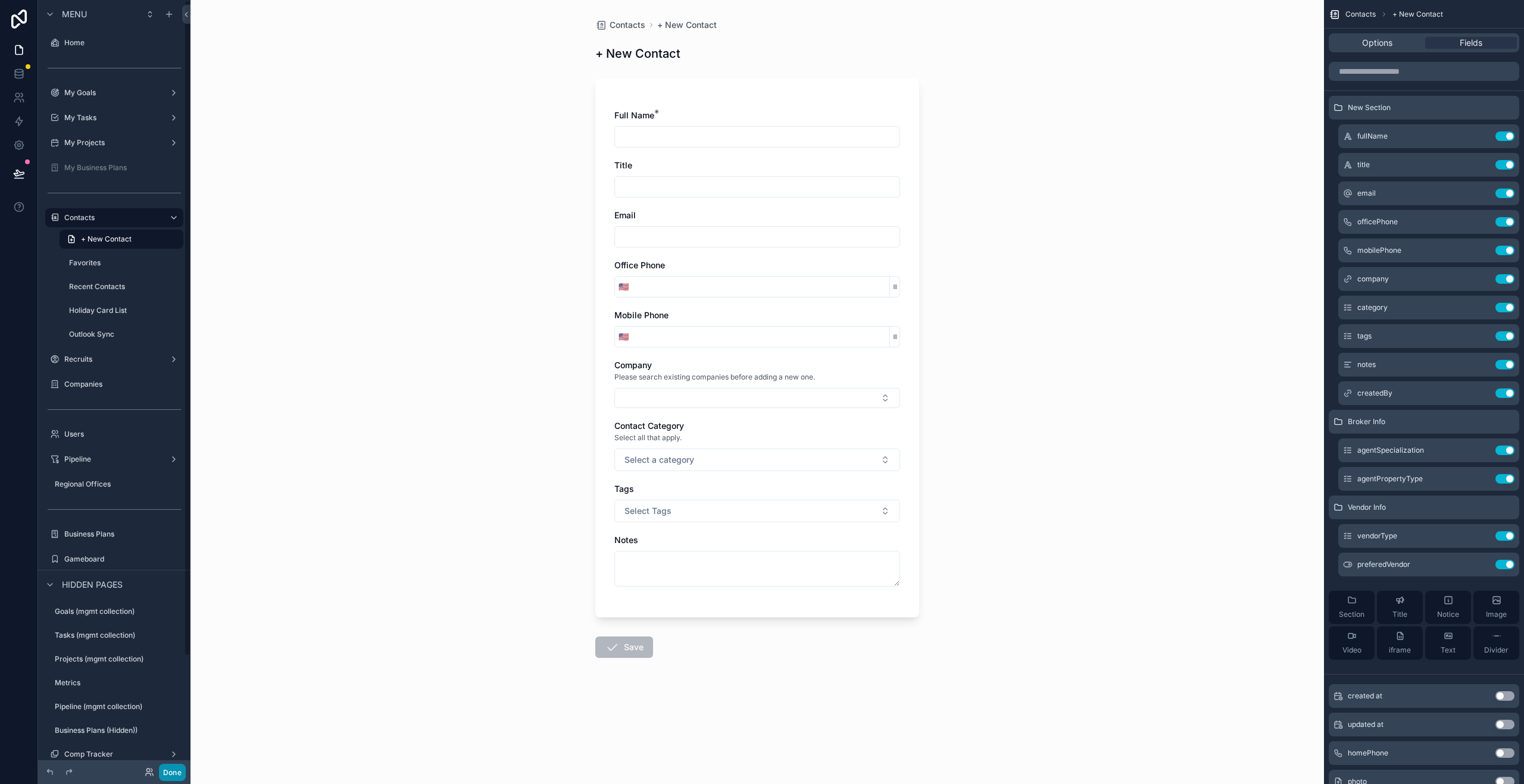
click at [169, 767] on button "Done" at bounding box center [172, 772] width 27 height 17
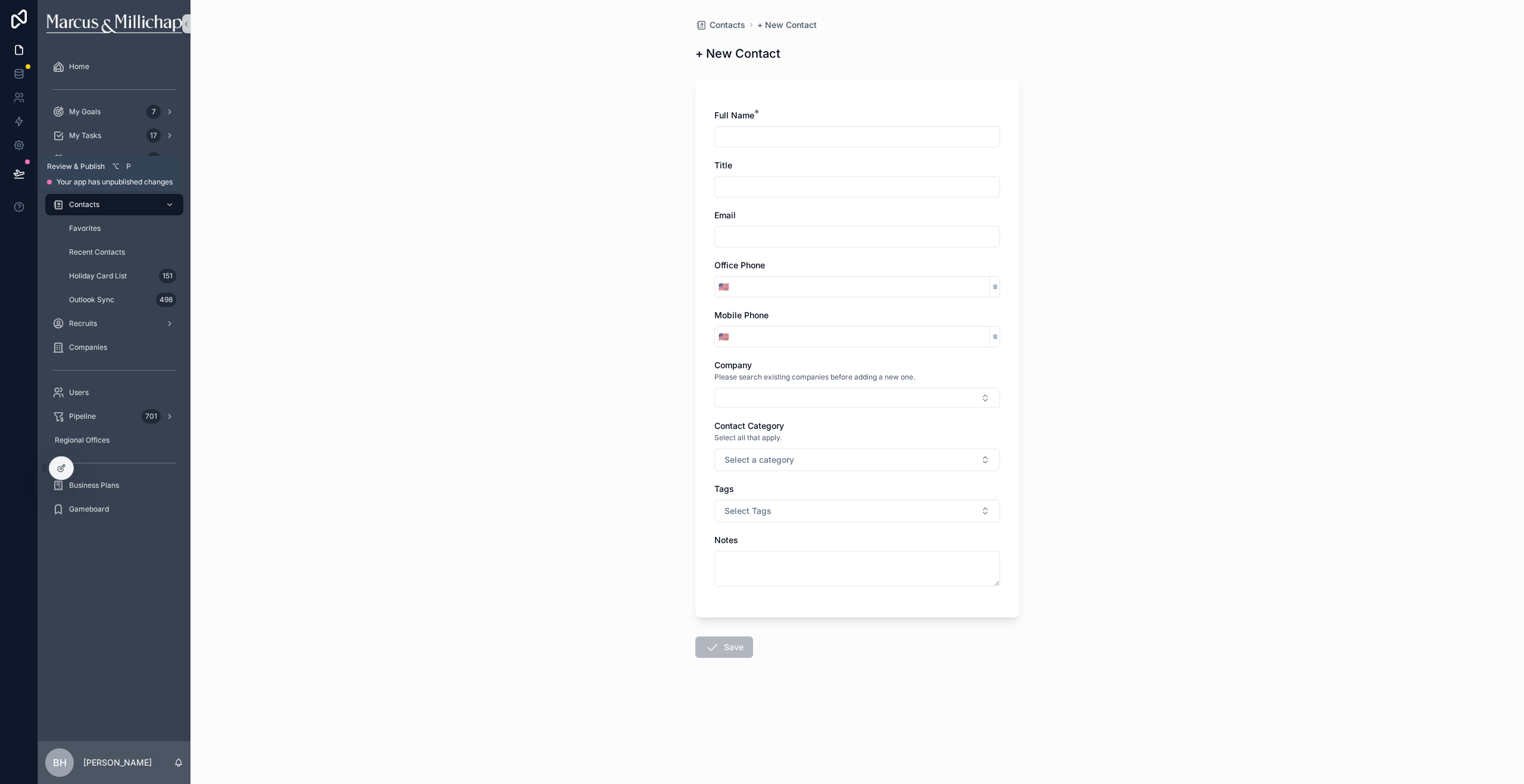
click at [20, 173] on icon at bounding box center [19, 173] width 10 height 6
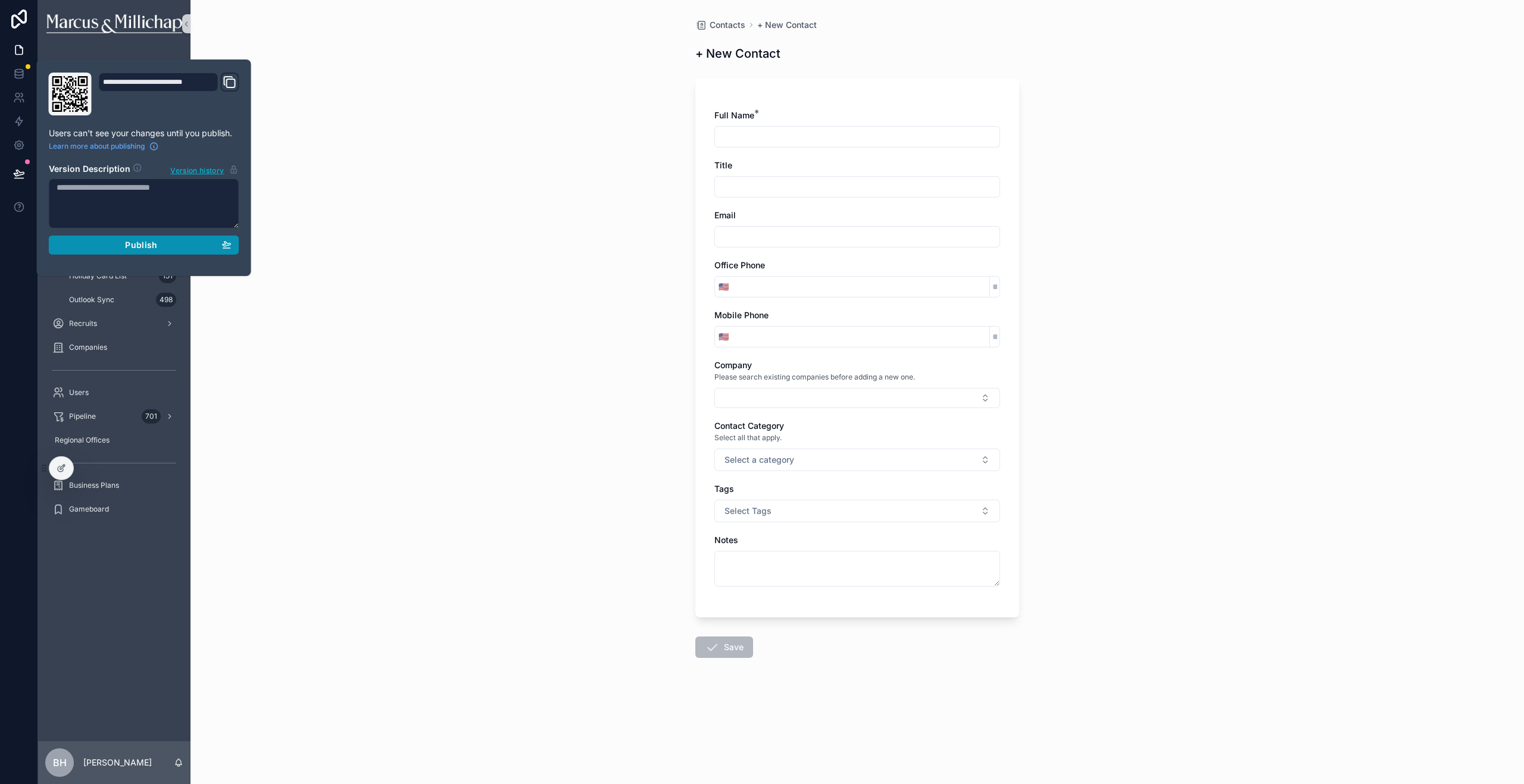
click at [122, 245] on div "Publish" at bounding box center [144, 245] width 175 height 11
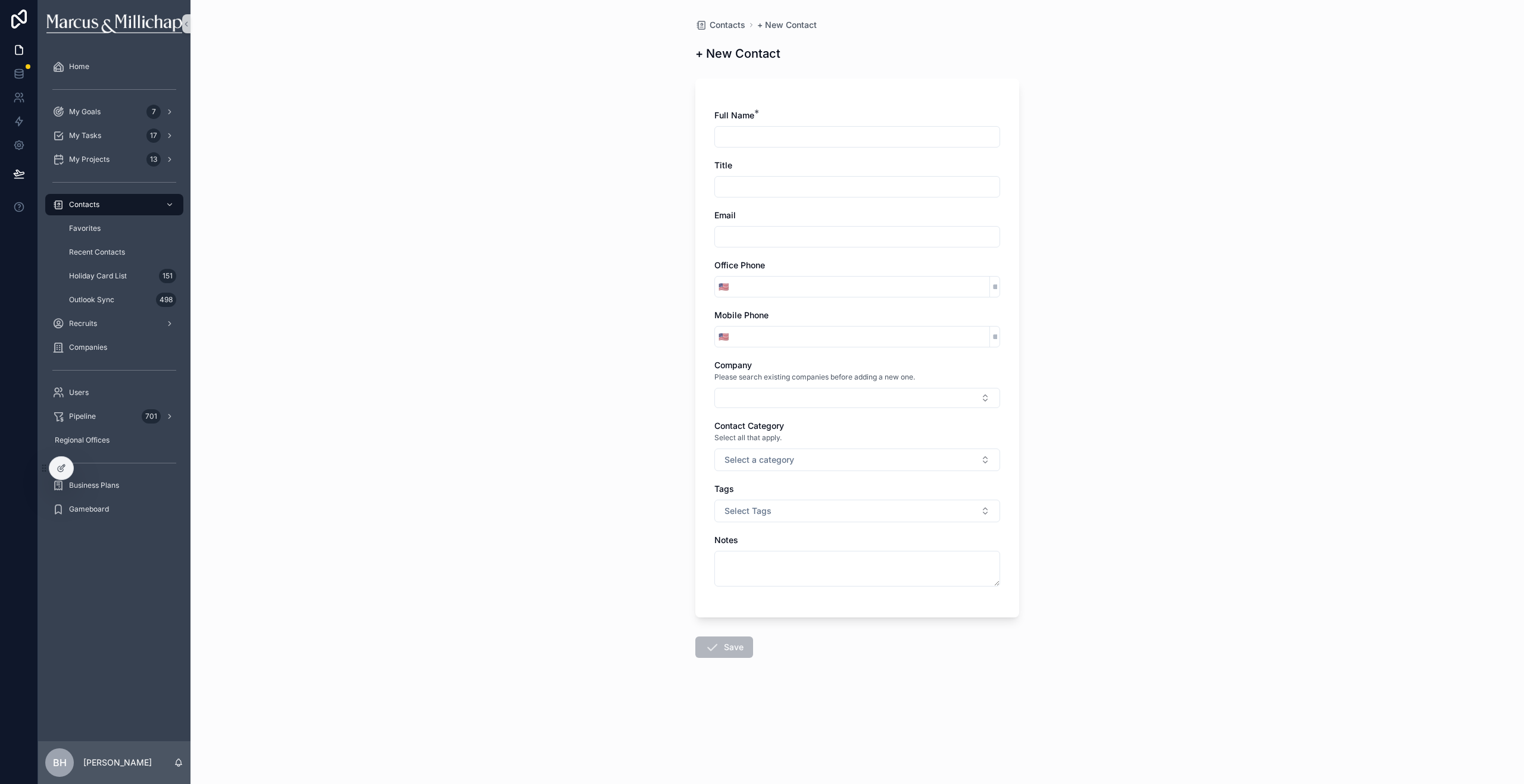
click at [330, 192] on div "Contacts + New Contact + New Contact Full Name * Title Email Office Phone 🇺🇸 Mo…" at bounding box center [856, 392] width 1333 height 784
click at [400, 185] on div "Contacts + New Contact + New Contact Full Name * Title Email Office Phone 🇺🇸 Mo…" at bounding box center [856, 392] width 1333 height 784
click at [720, 29] on span "Contacts" at bounding box center [727, 24] width 36 height 12
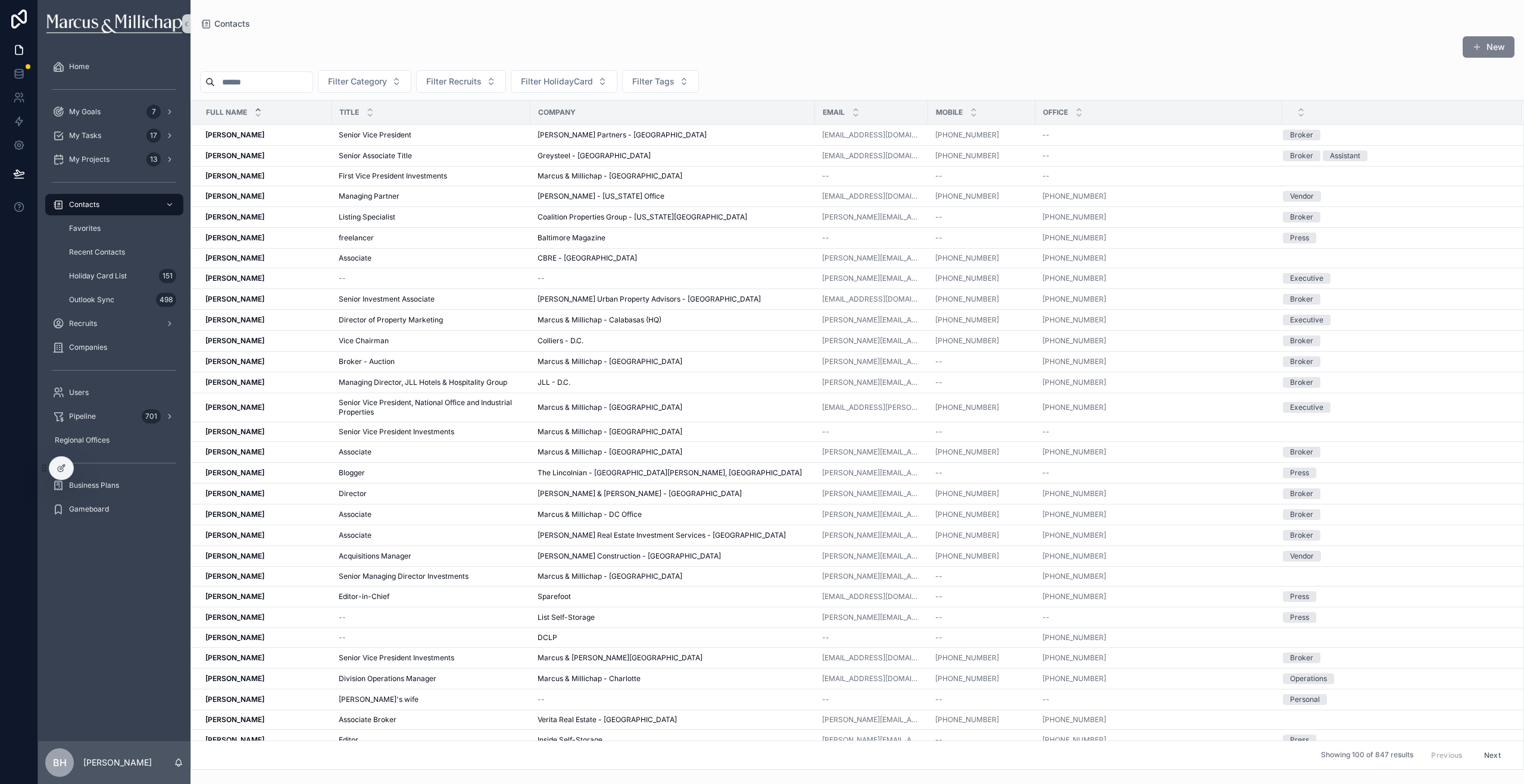
click at [1494, 46] on button "New" at bounding box center [1489, 47] width 52 height 22
click at [55, 472] on div at bounding box center [61, 468] width 24 height 22
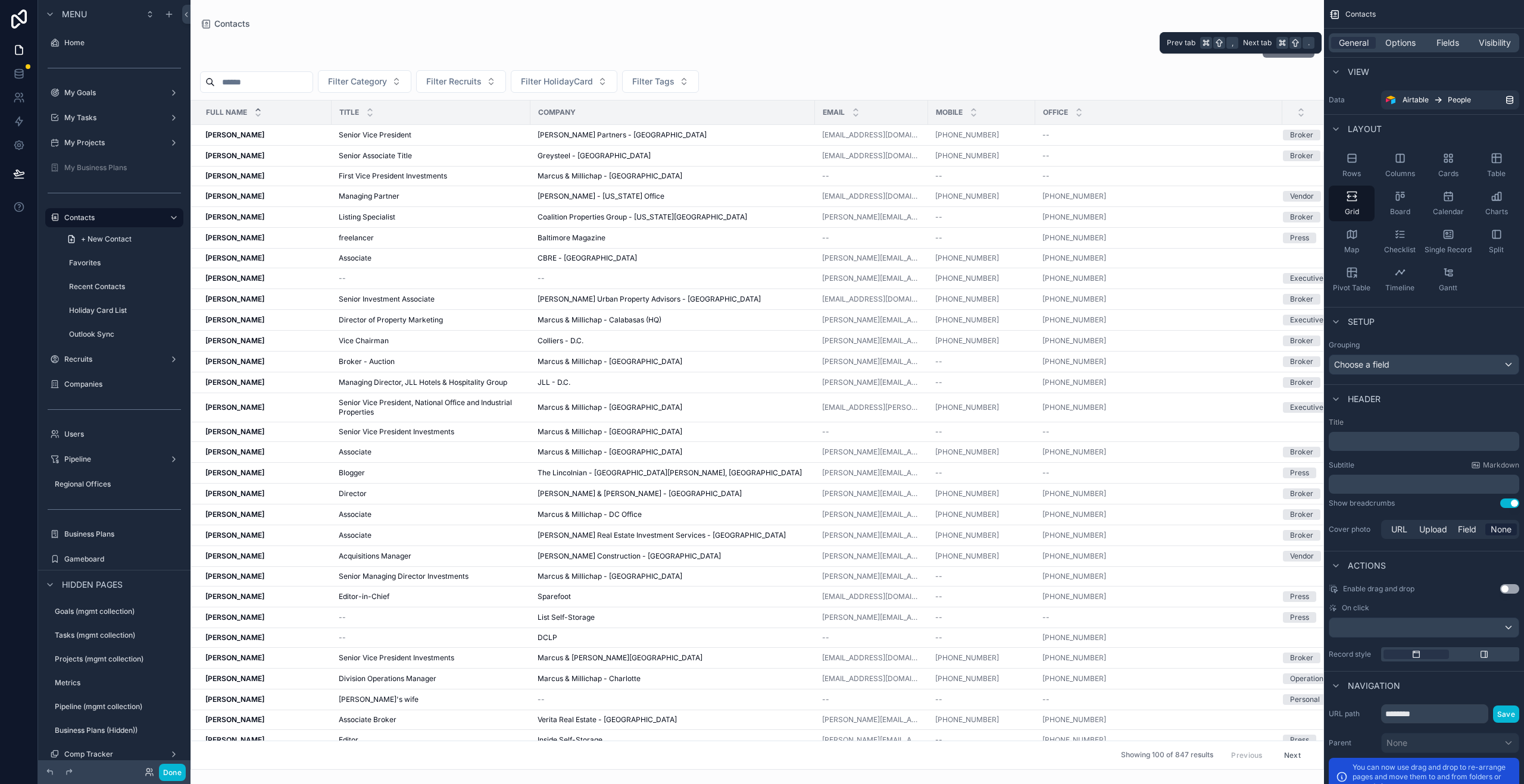
click at [1407, 49] on div "General Options Fields Visibility" at bounding box center [1424, 42] width 190 height 19
click at [1406, 46] on span "Options" at bounding box center [1400, 42] width 30 height 12
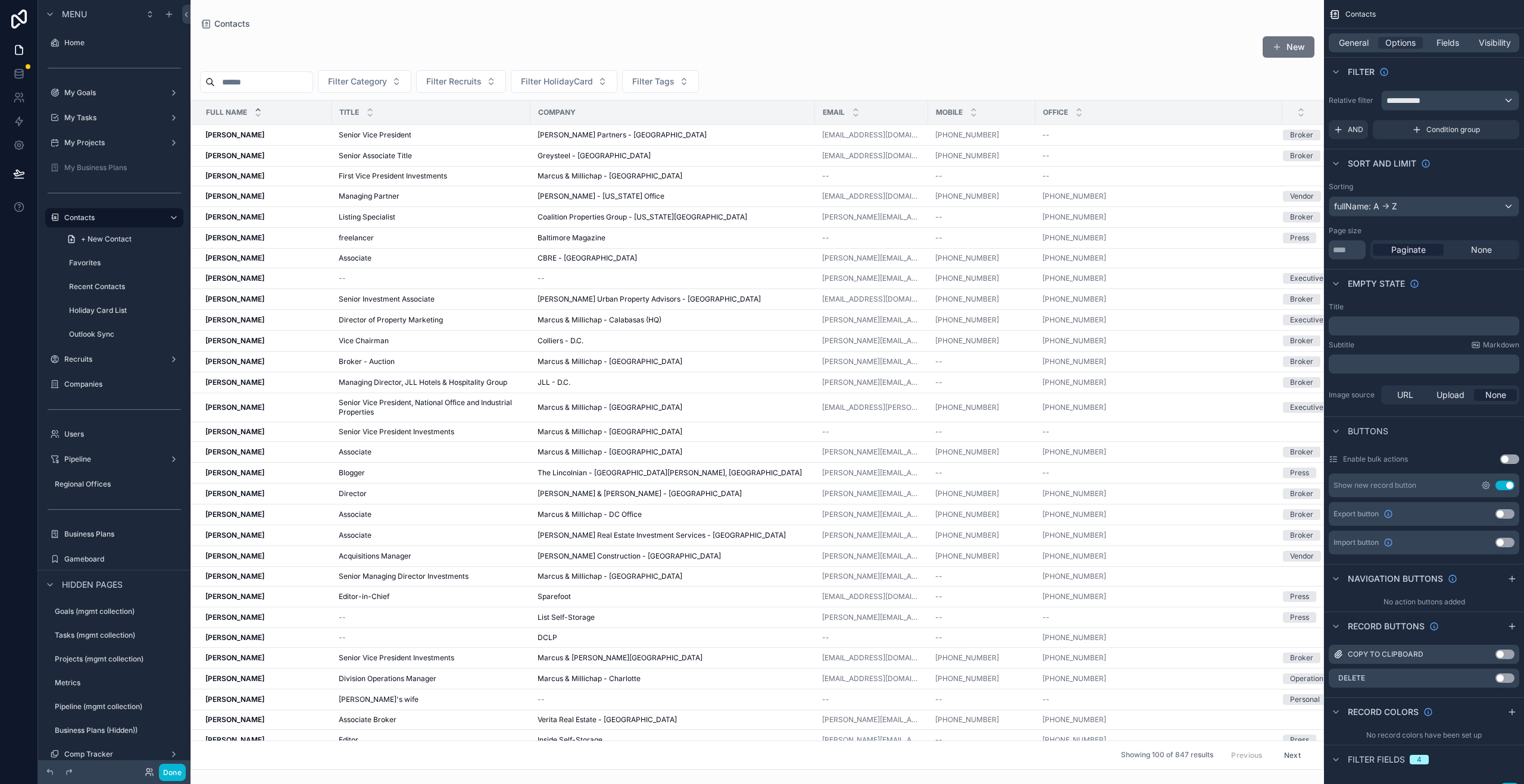
click at [1482, 484] on icon "scrollable content" at bounding box center [1485, 485] width 9 height 9
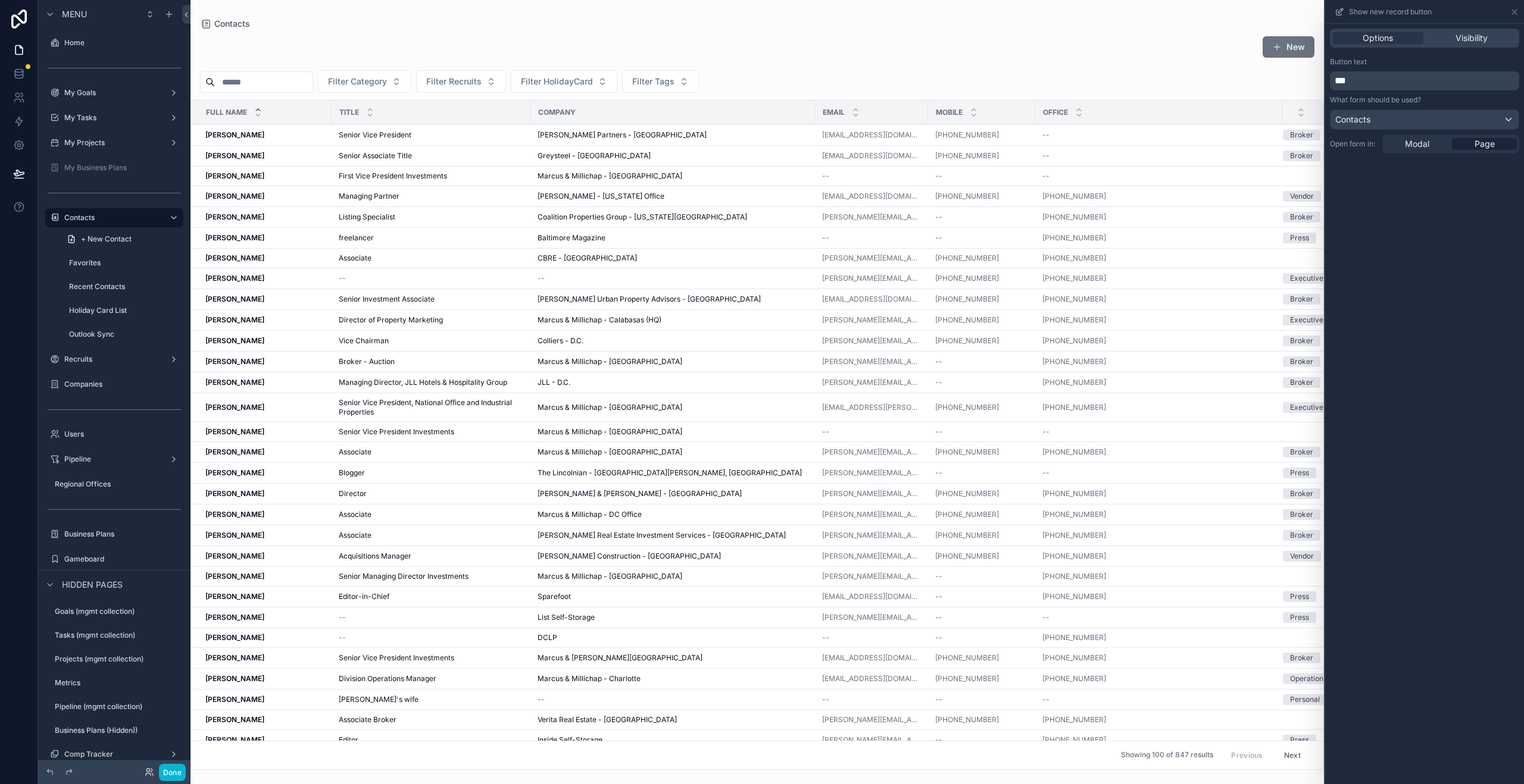
click at [1362, 86] on p "***" at bounding box center [1425, 81] width 182 height 14
click at [1407, 59] on div "Button text" at bounding box center [1424, 61] width 189 height 9
click at [1515, 11] on icon at bounding box center [1514, 12] width 5 height 5
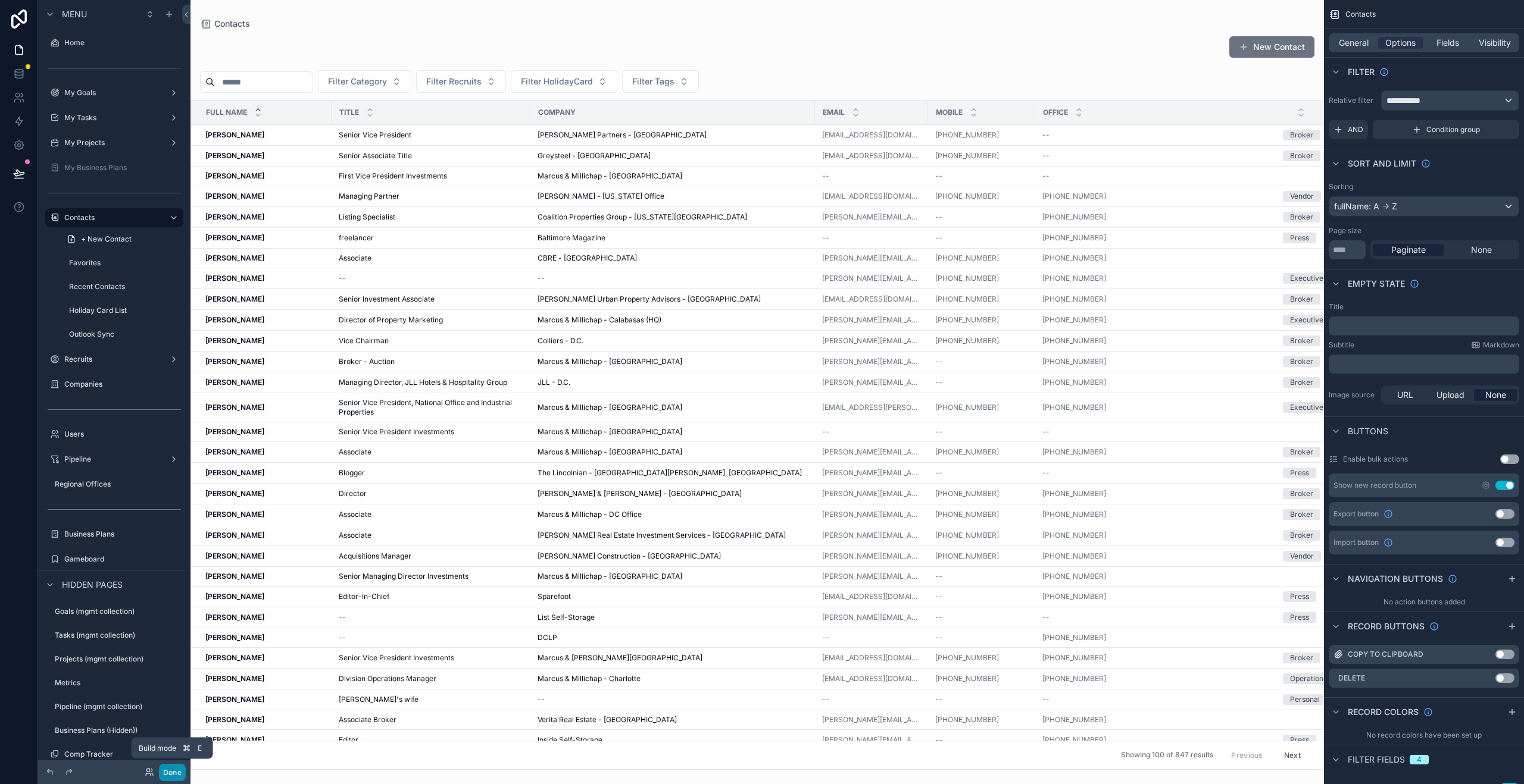
click at [170, 773] on button "Done" at bounding box center [172, 772] width 27 height 17
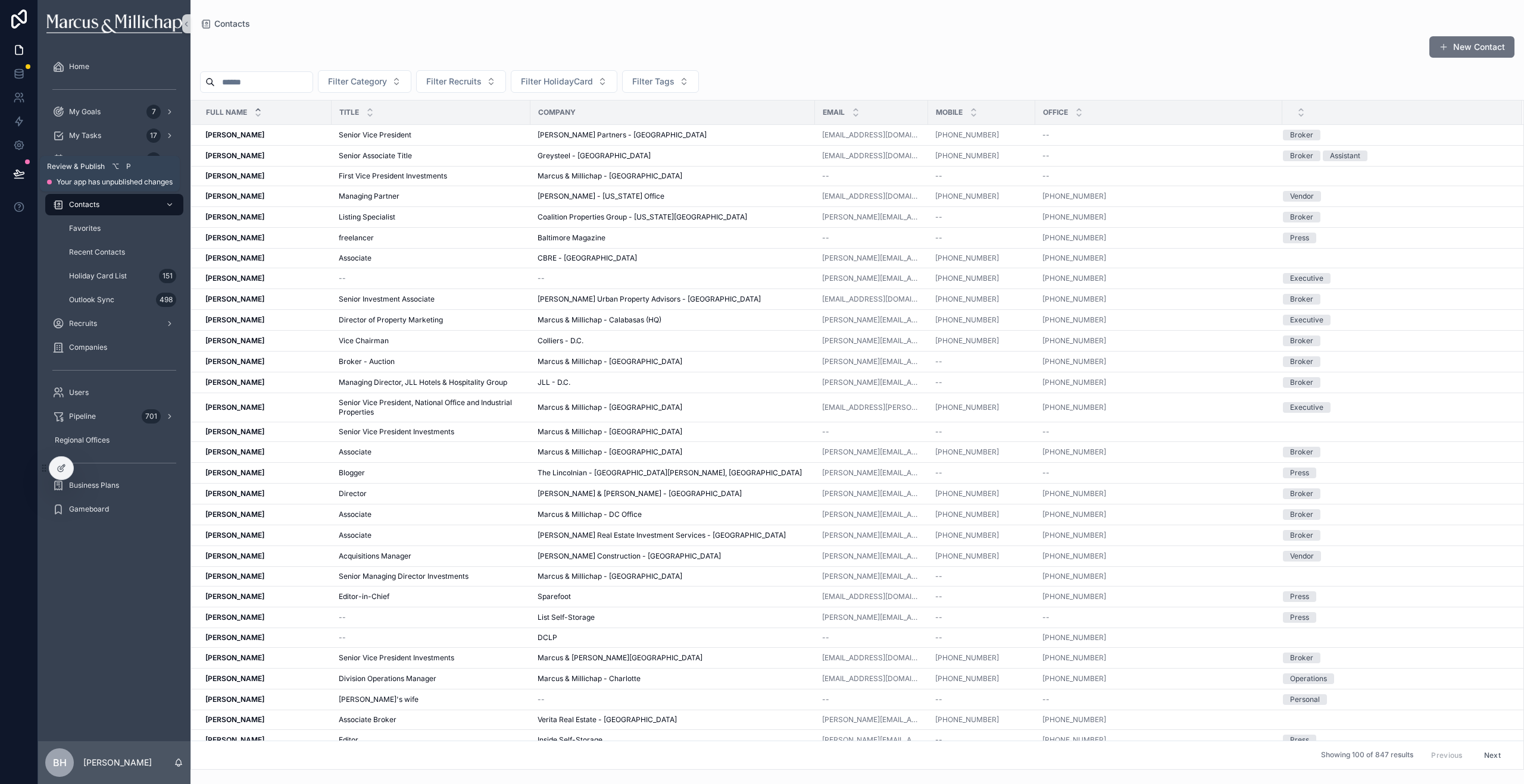
click at [17, 177] on icon at bounding box center [19, 174] width 12 height 12
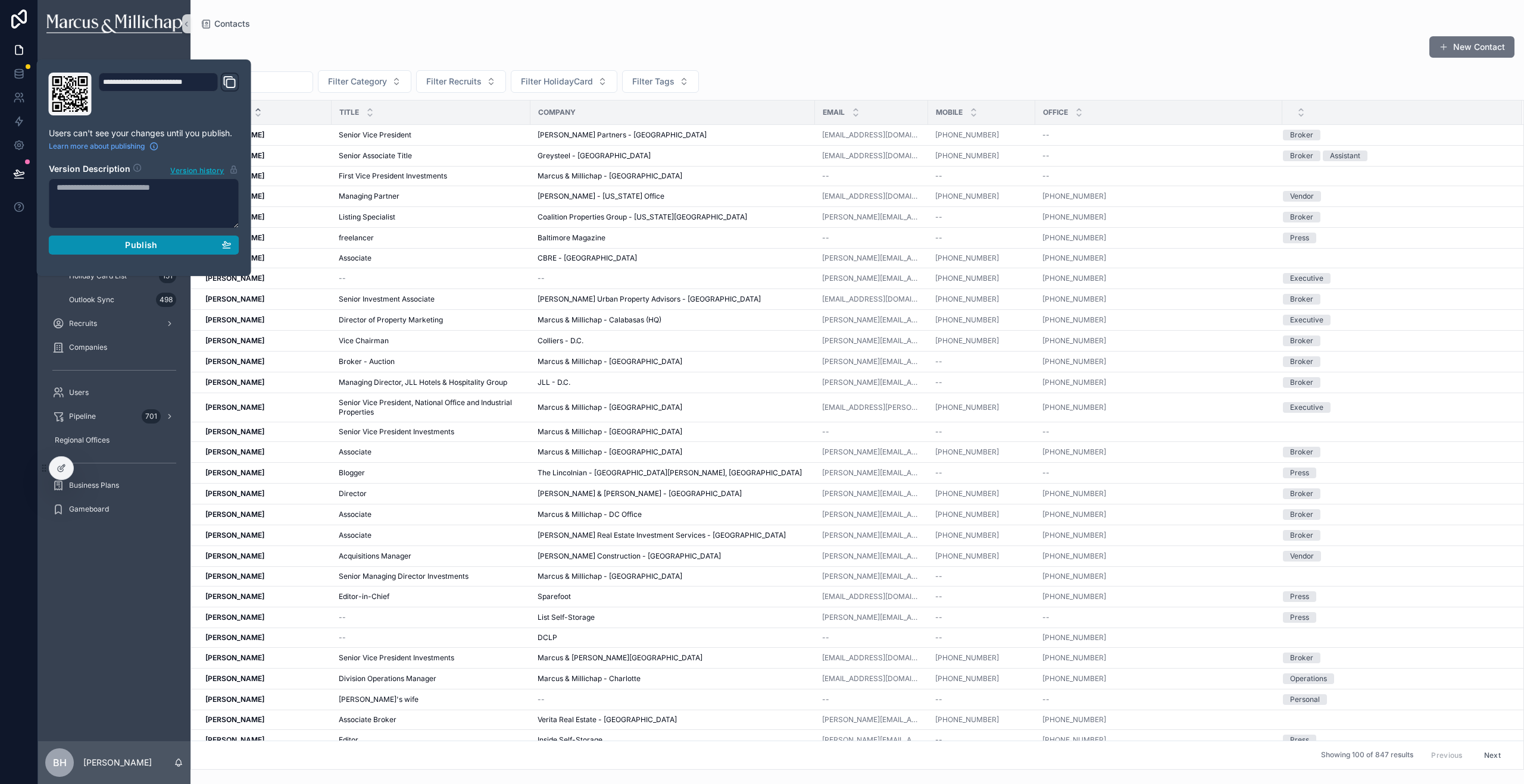
click at [153, 252] on button "Publish" at bounding box center [144, 245] width 190 height 19
